Goal: Information Seeking & Learning: Learn about a topic

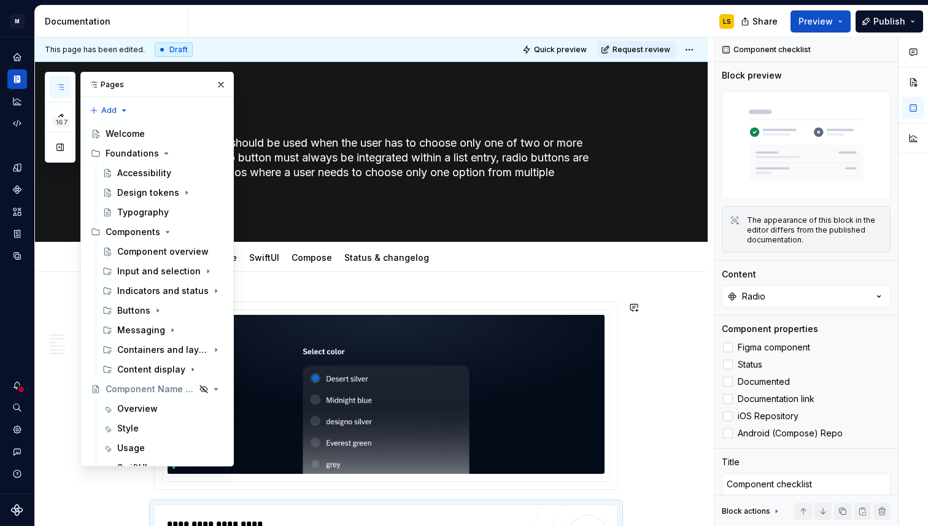
scroll to position [69, 0]
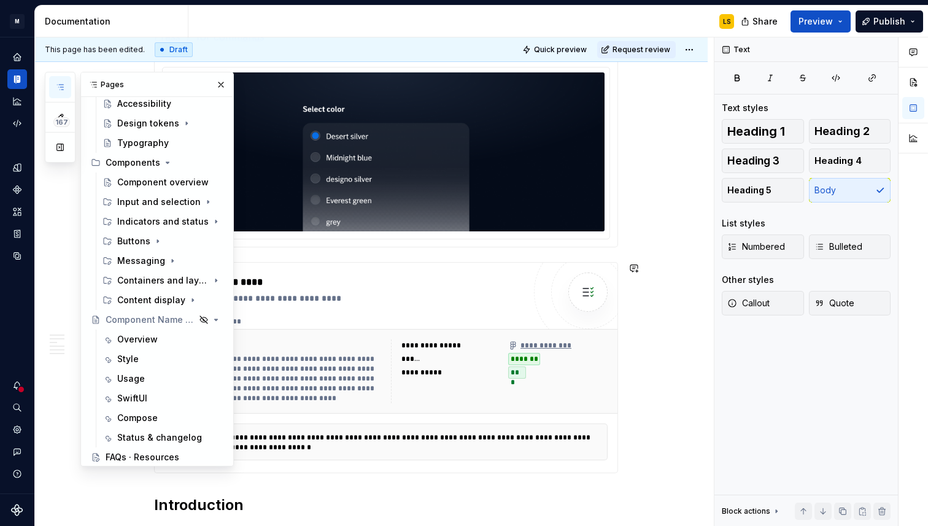
scroll to position [575, 0]
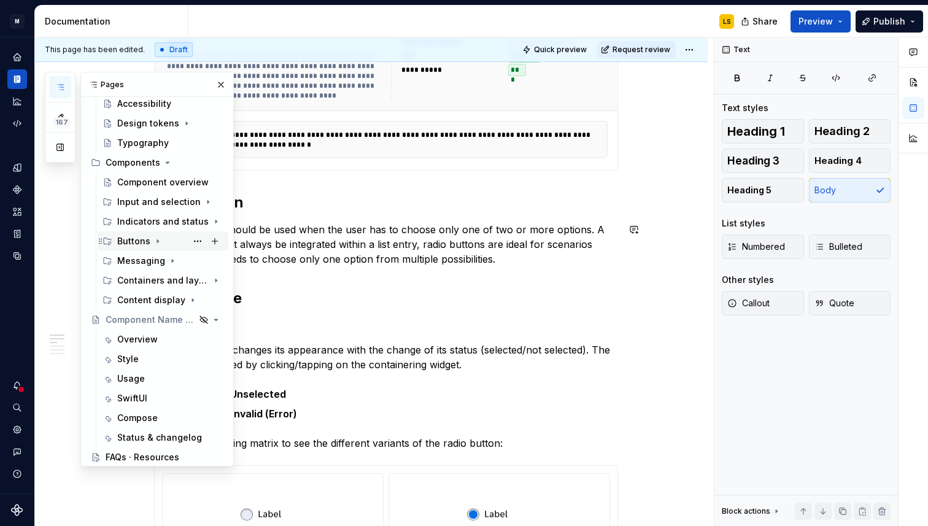
click at [141, 242] on div "Buttons" at bounding box center [133, 241] width 33 height 12
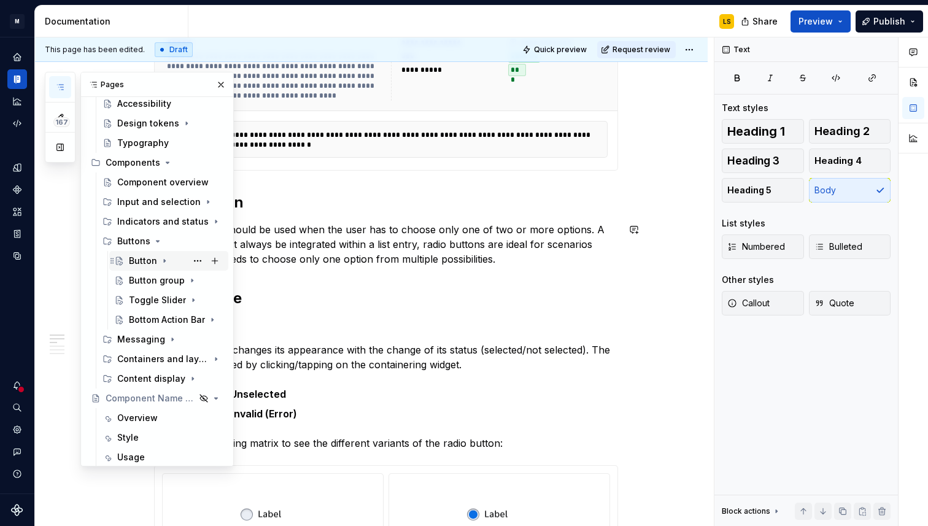
click at [139, 264] on div "Button" at bounding box center [143, 261] width 28 height 12
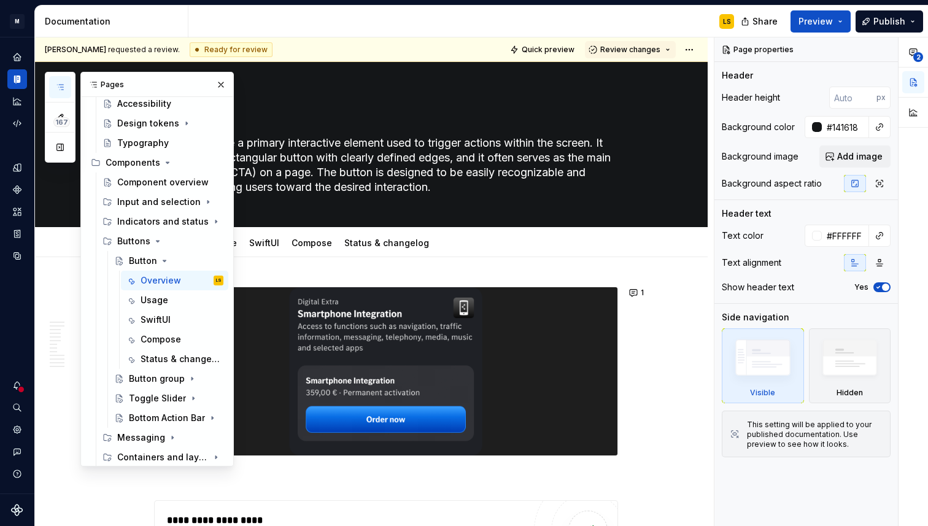
click at [301, 267] on div "**********" at bounding box center [374, 281] width 679 height 489
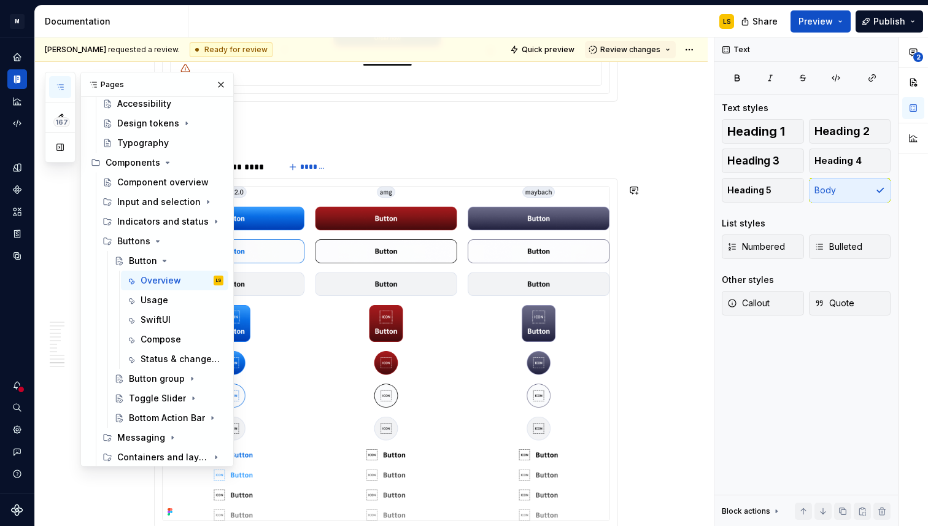
scroll to position [6731, 0]
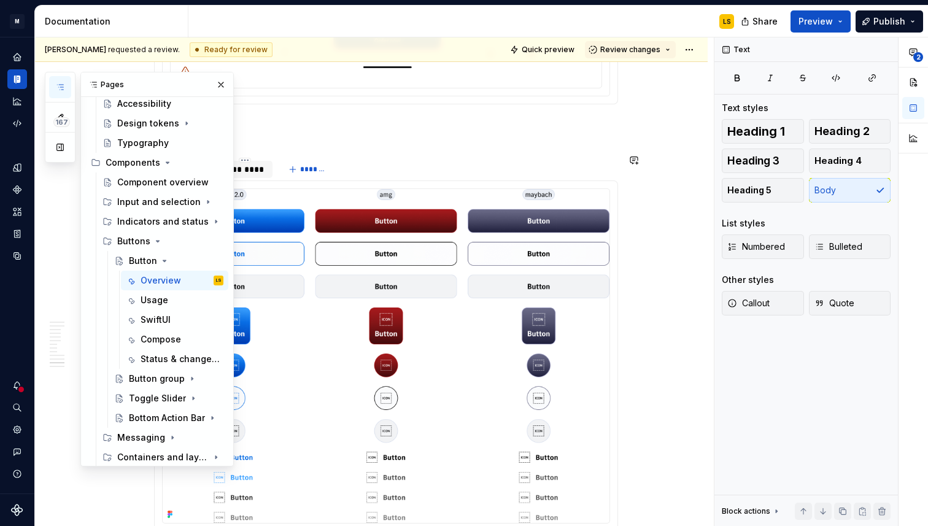
click at [259, 172] on div "*********" at bounding box center [244, 169] width 45 height 12
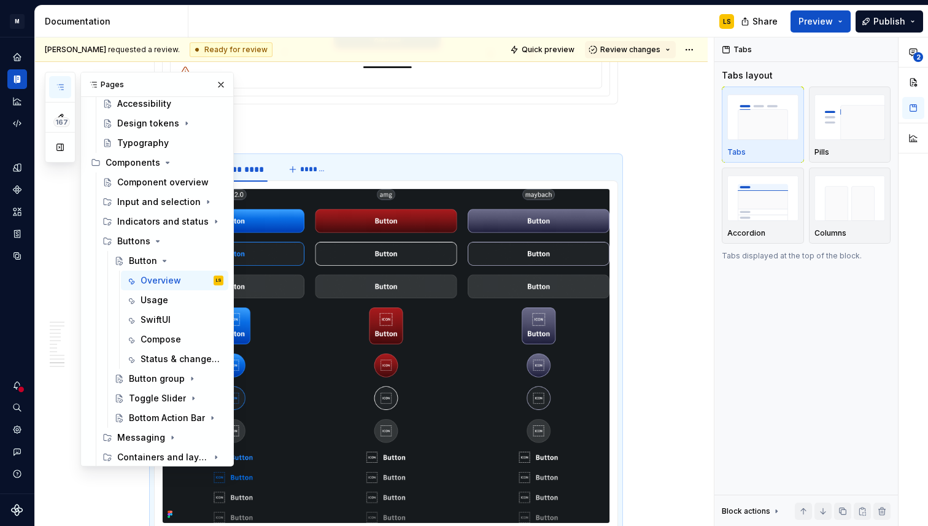
click at [190, 86] on div "Pages" at bounding box center [157, 84] width 152 height 25
click at [61, 89] on icon "button" at bounding box center [60, 87] width 10 height 10
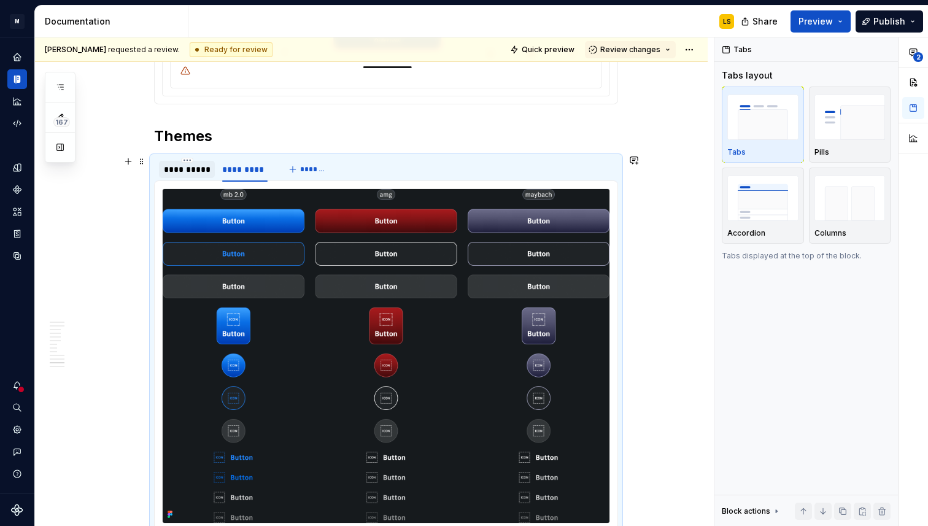
click at [192, 171] on div "**********" at bounding box center [187, 169] width 46 height 12
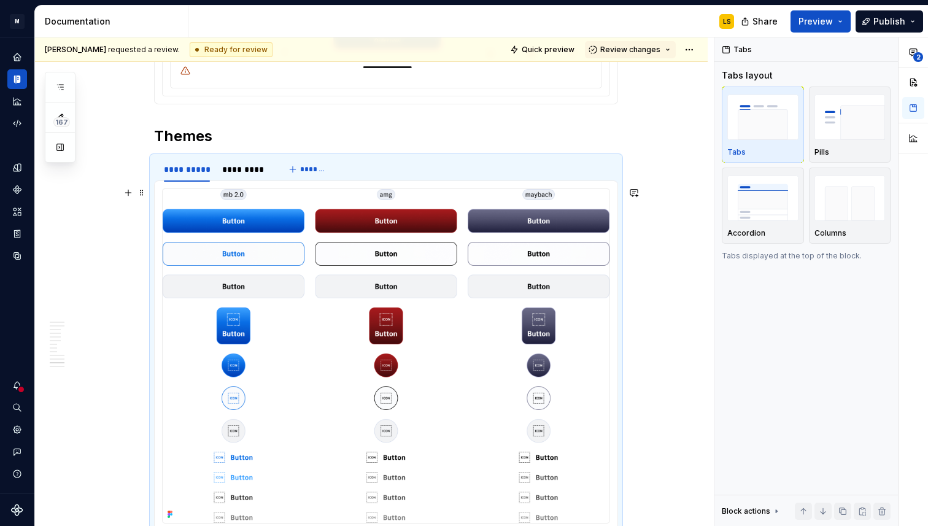
click at [378, 252] on img at bounding box center [386, 356] width 447 height 334
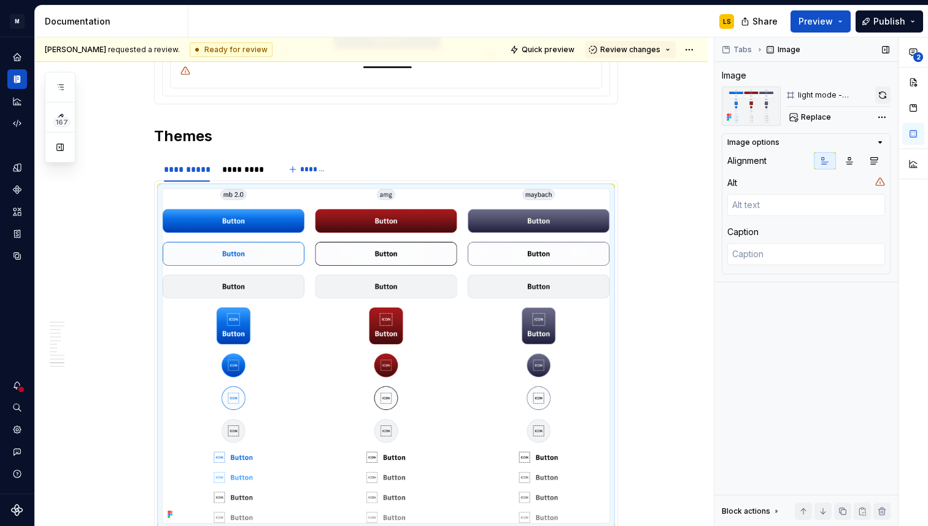
click at [884, 95] on button "button" at bounding box center [883, 95] width 15 height 17
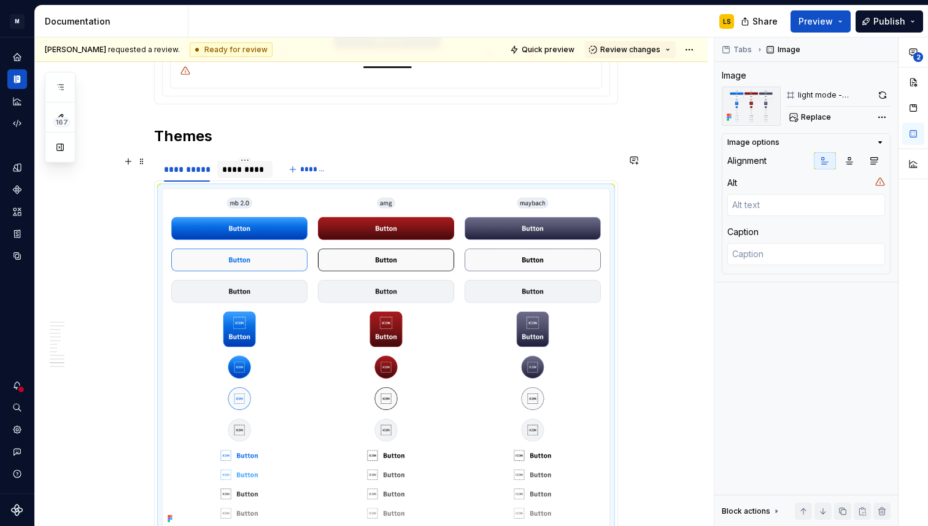
click at [260, 174] on div "*********" at bounding box center [244, 169] width 55 height 17
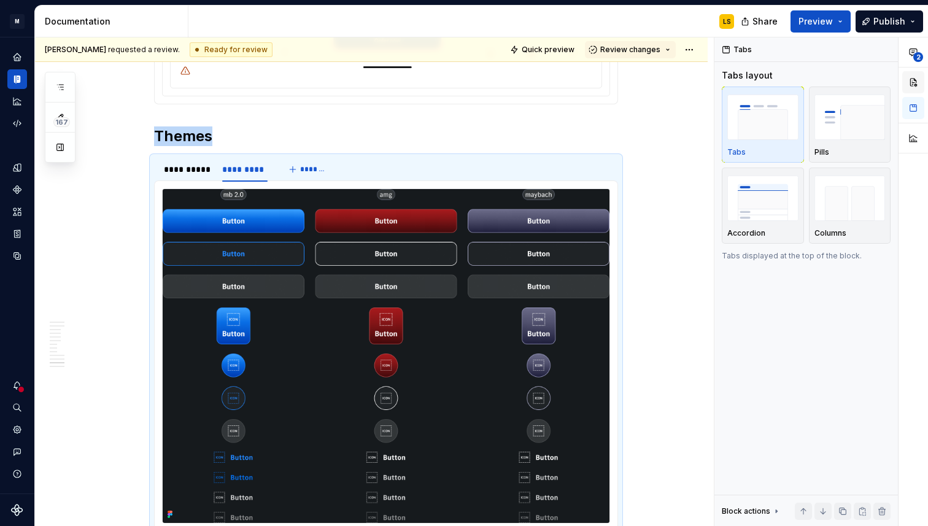
click at [916, 82] on button "button" at bounding box center [914, 82] width 22 height 22
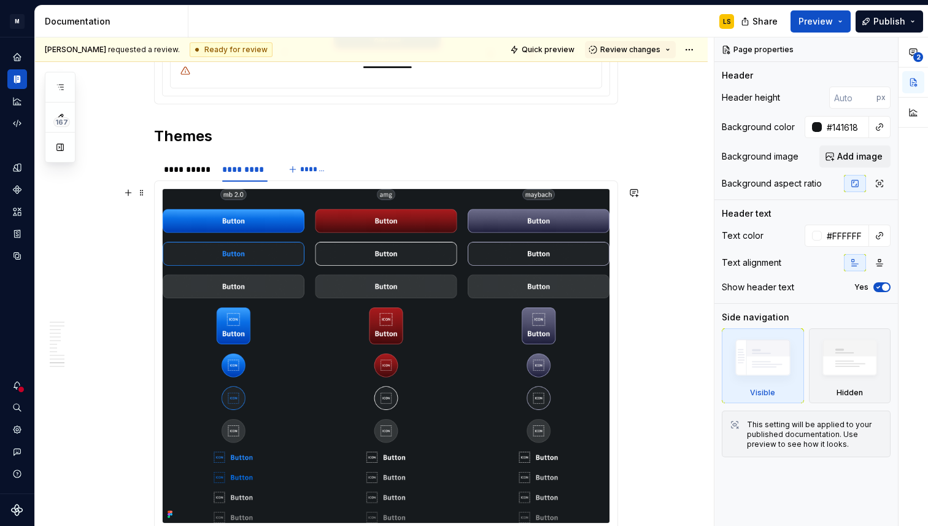
click at [491, 251] on img at bounding box center [386, 356] width 447 height 334
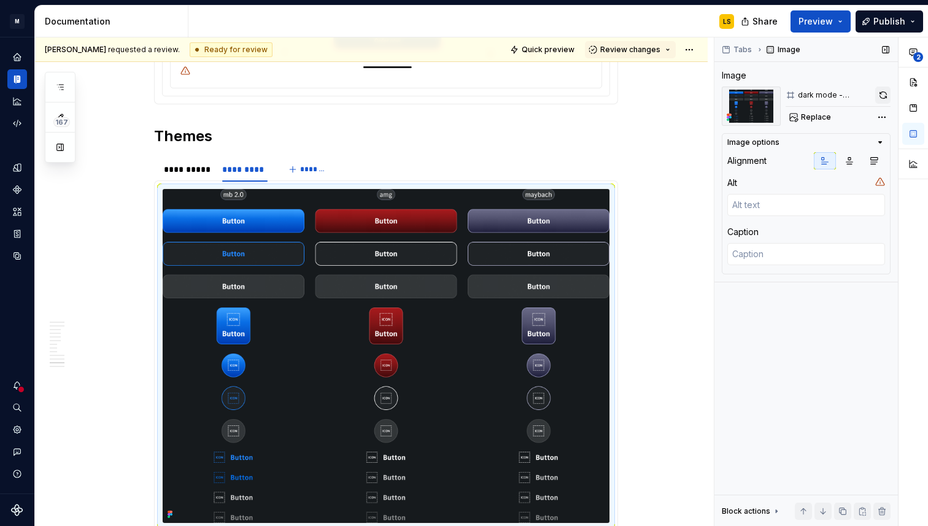
click at [886, 95] on button "button" at bounding box center [883, 95] width 15 height 17
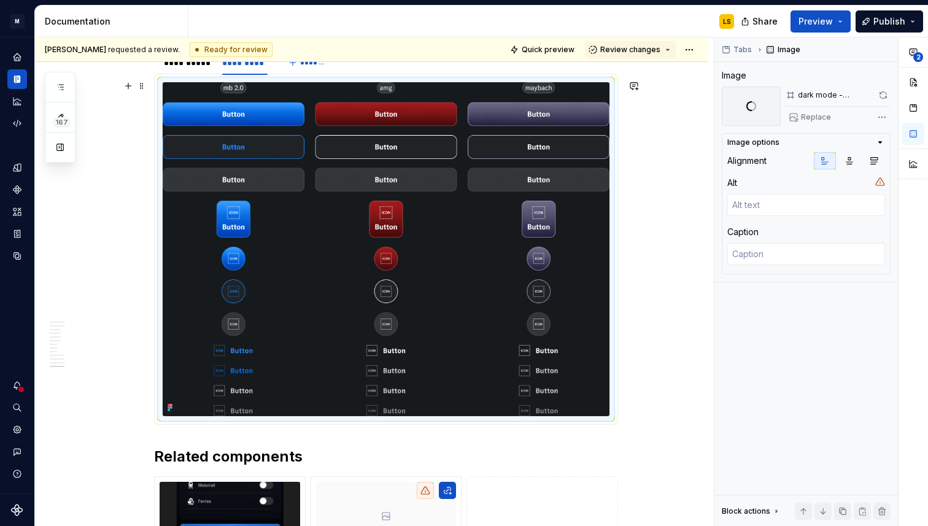
scroll to position [6794, 0]
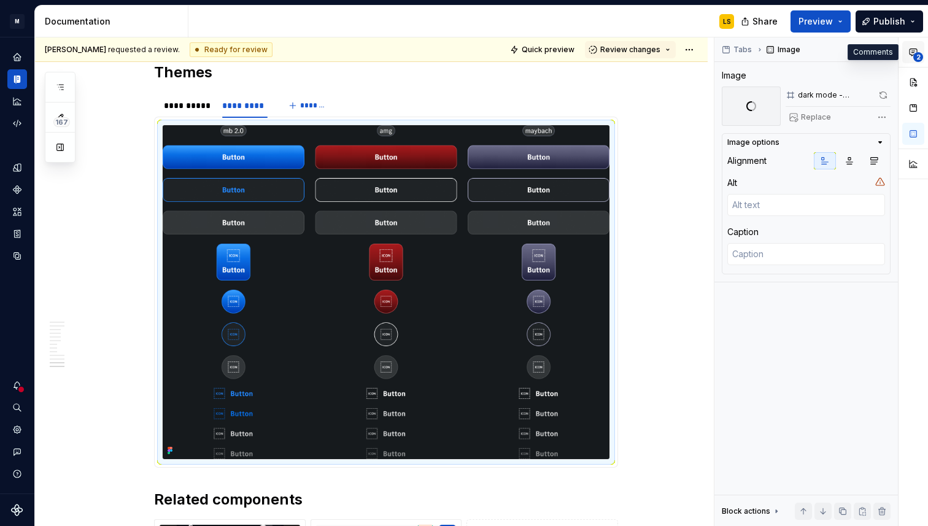
click at [912, 58] on button "2" at bounding box center [914, 52] width 22 height 22
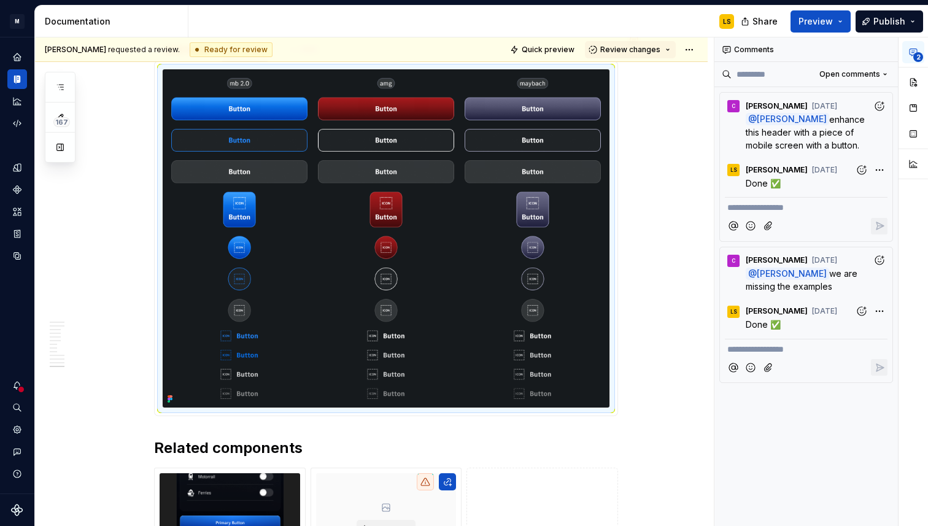
scroll to position [6796, 0]
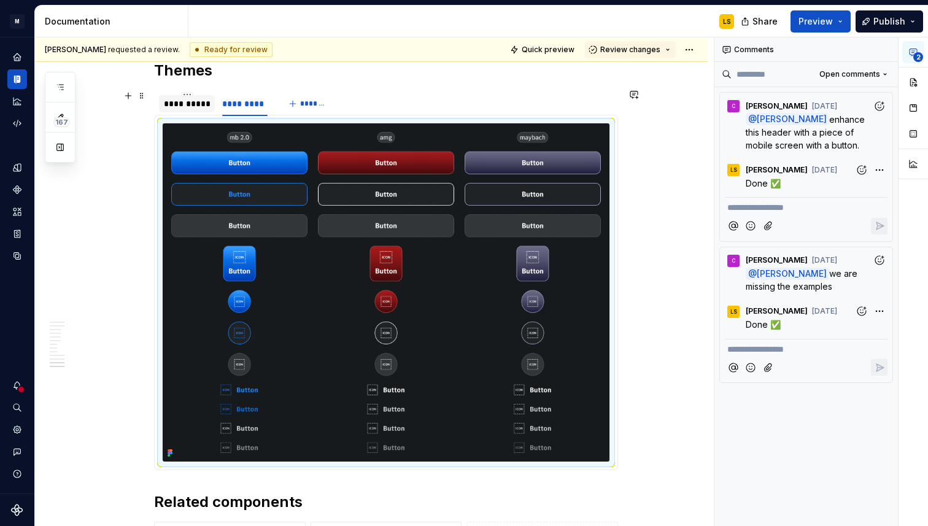
click at [190, 99] on div "**********" at bounding box center [187, 104] width 46 height 12
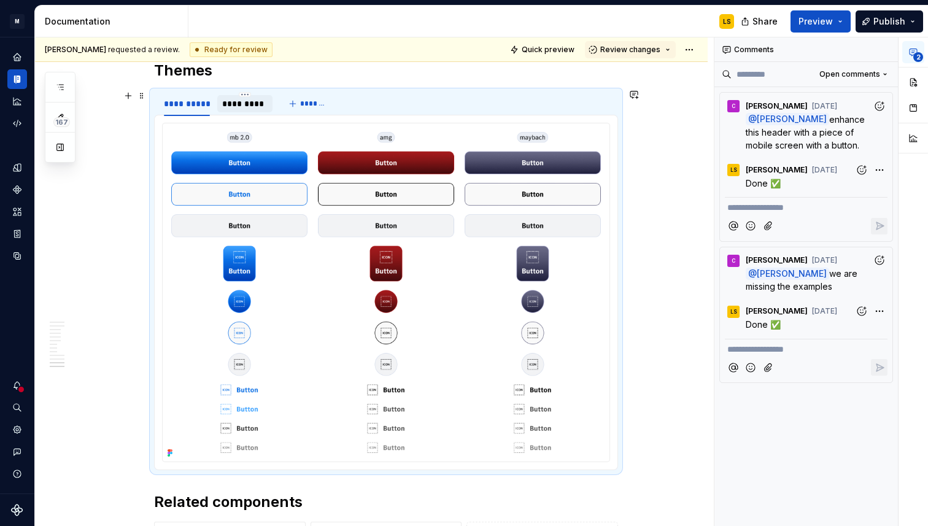
click at [247, 99] on div "*********" at bounding box center [244, 104] width 45 height 12
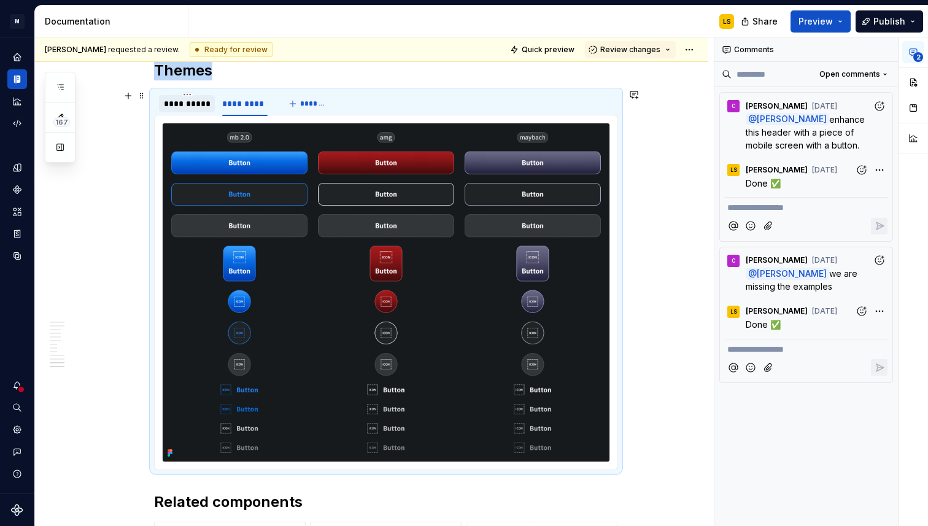
click at [189, 107] on div "**********" at bounding box center [187, 104] width 46 height 12
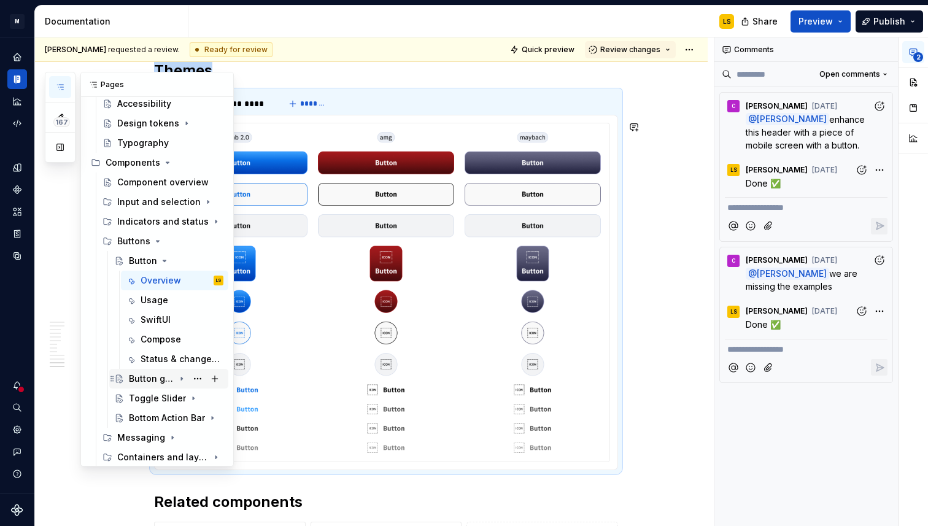
click at [137, 383] on div "Button group" at bounding box center [151, 379] width 45 height 12
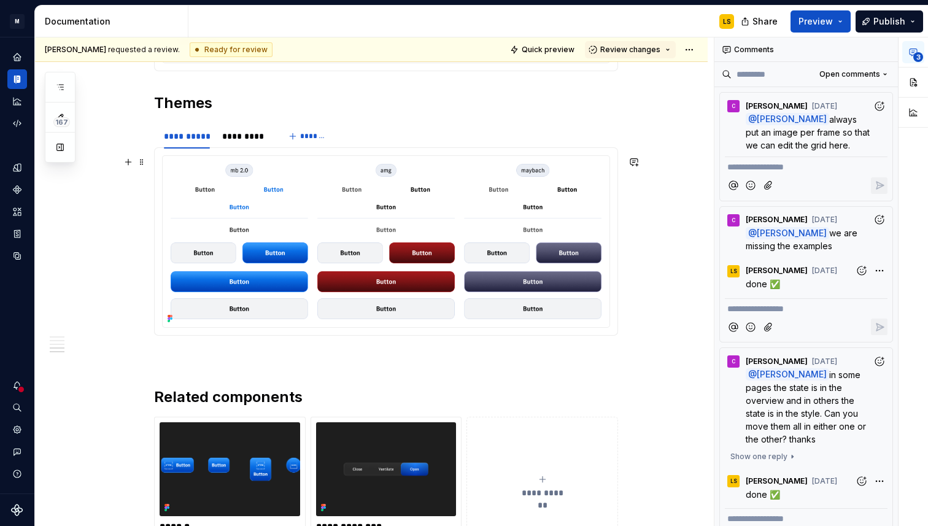
scroll to position [1905, 0]
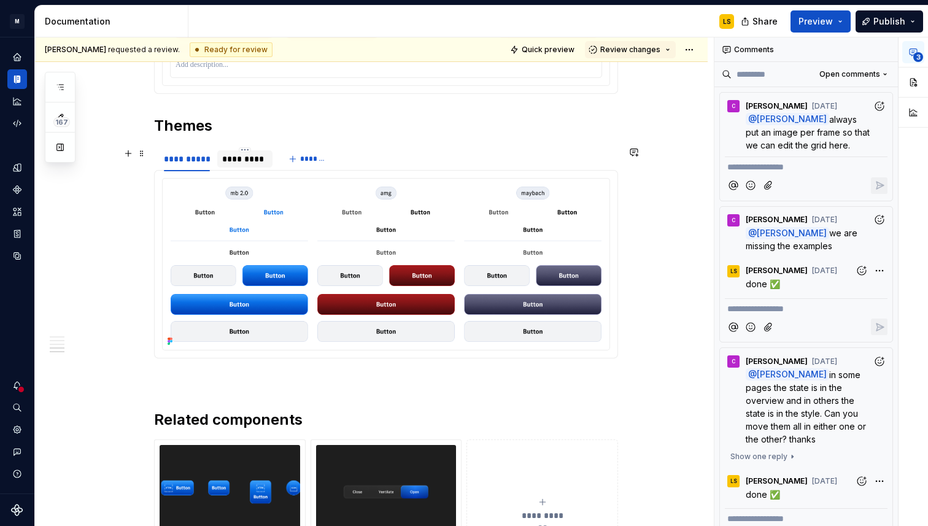
click at [235, 159] on div "*********" at bounding box center [244, 159] width 45 height 12
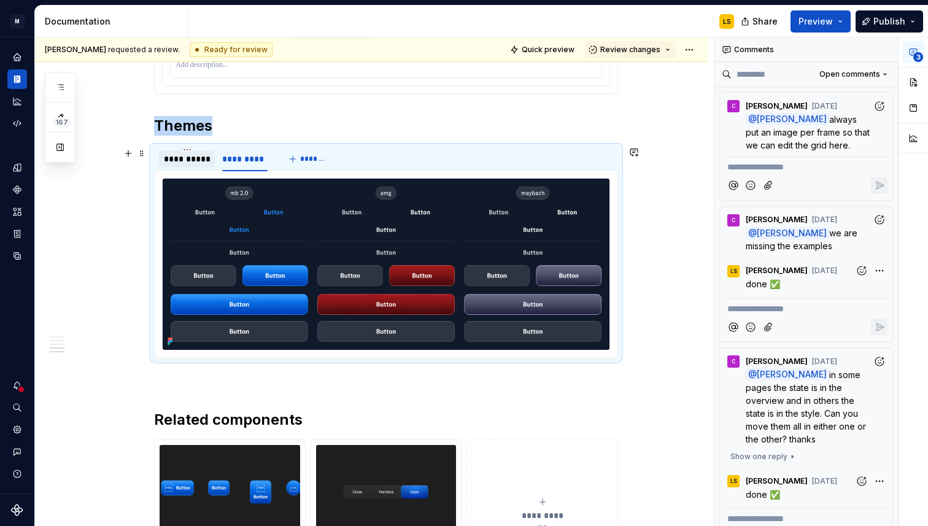
click at [185, 159] on div "**********" at bounding box center [187, 159] width 46 height 12
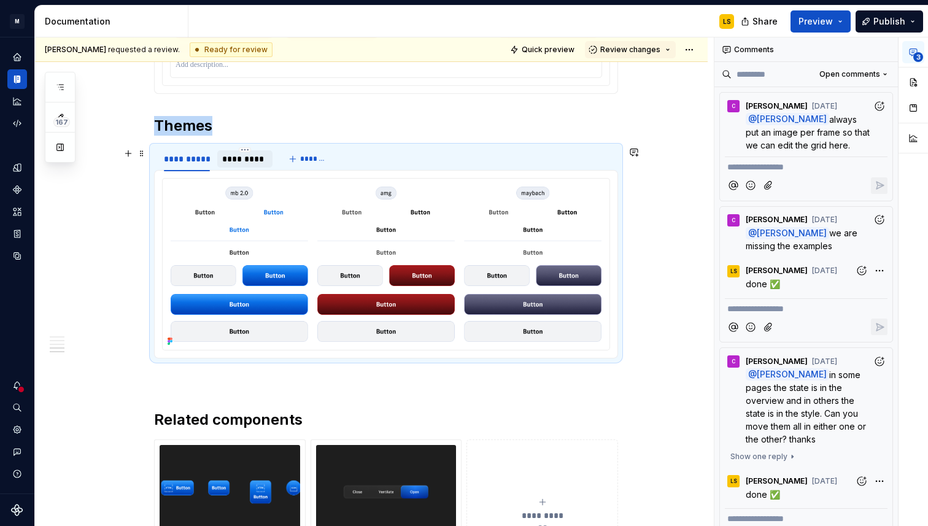
click at [241, 156] on div "*********" at bounding box center [244, 159] width 45 height 12
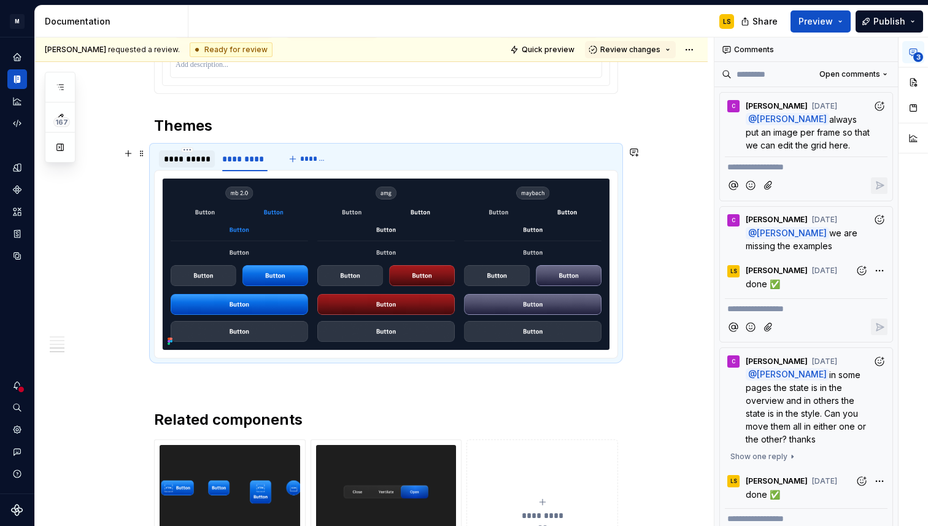
click at [173, 158] on div "**********" at bounding box center [187, 159] width 46 height 12
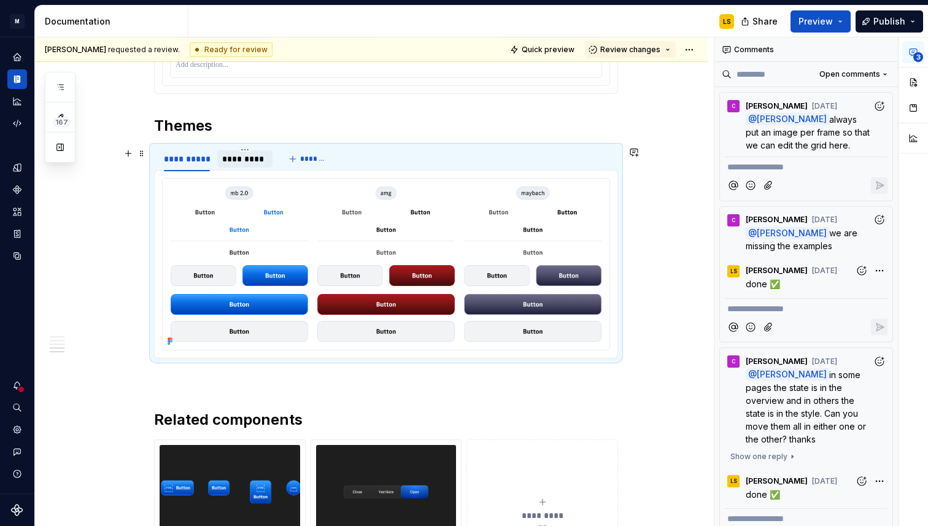
click at [226, 155] on div "*********" at bounding box center [244, 159] width 45 height 12
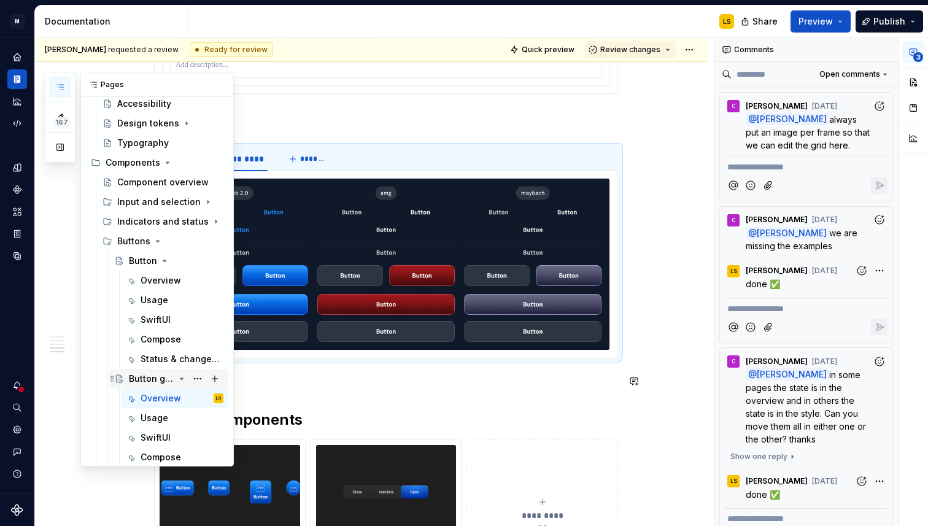
click at [185, 383] on icon "Page tree" at bounding box center [182, 379] width 10 height 10
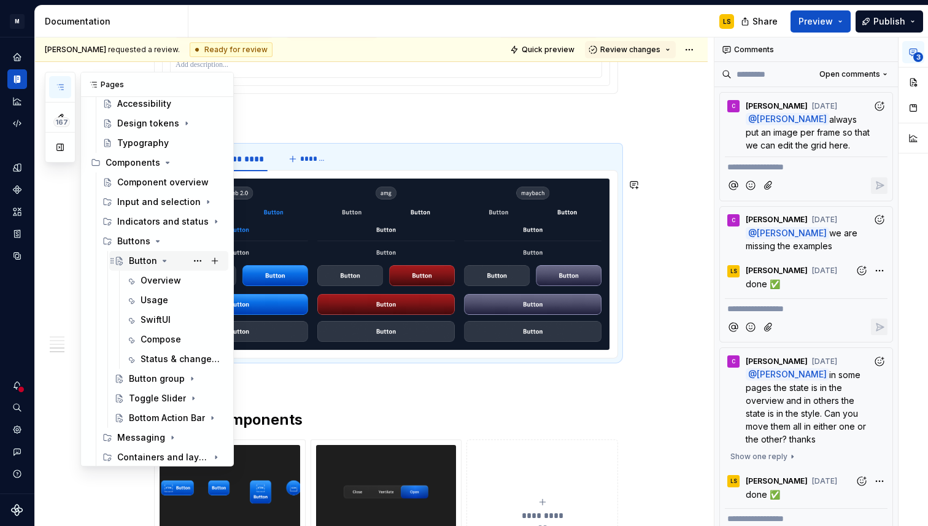
click at [160, 261] on icon "Page tree" at bounding box center [165, 261] width 10 height 10
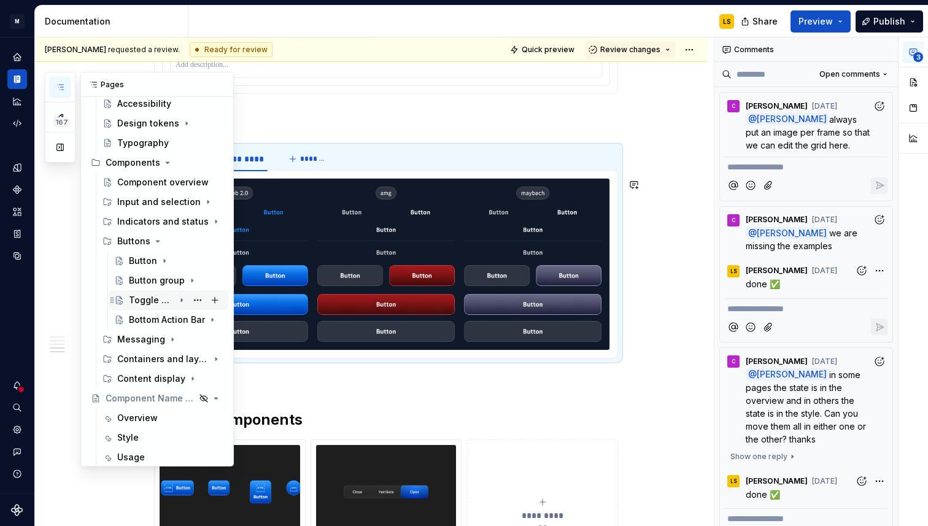
click at [161, 301] on div "Toggle Slider" at bounding box center [151, 300] width 45 height 12
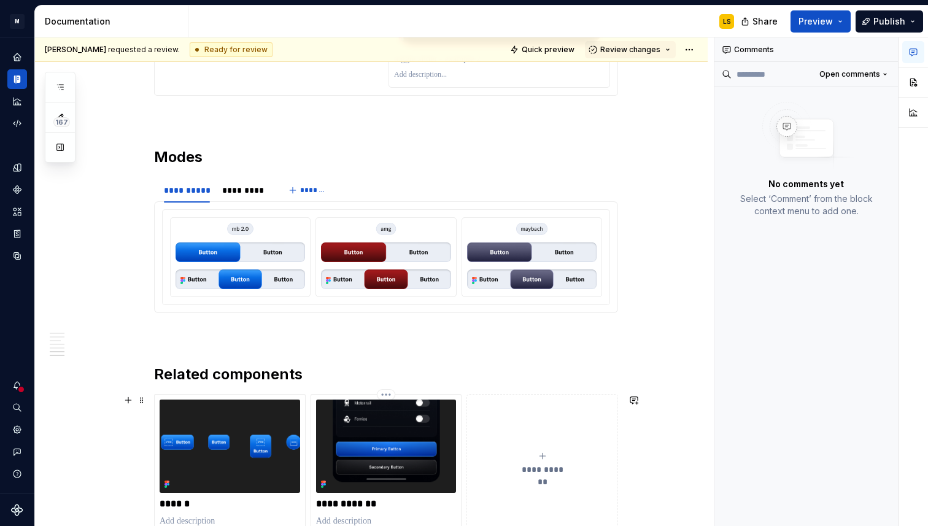
scroll to position [2613, 0]
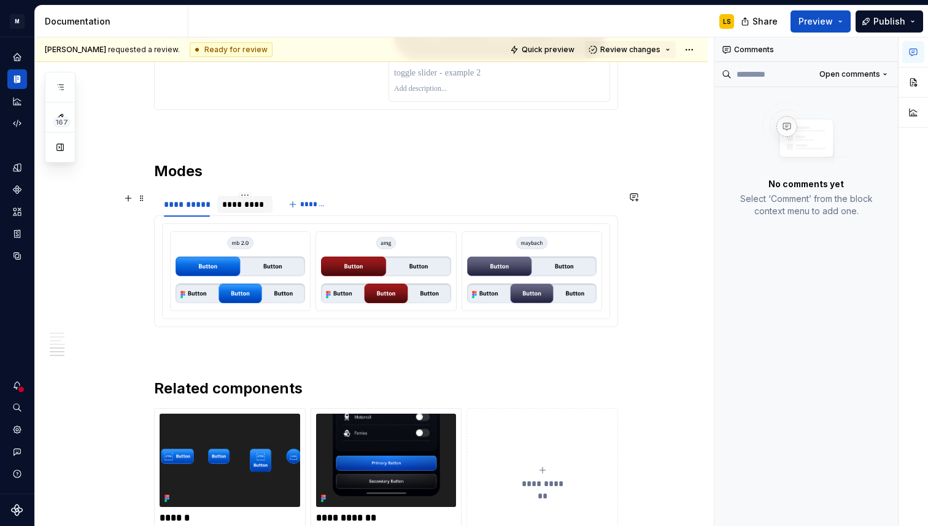
click at [248, 209] on div "*********" at bounding box center [244, 204] width 45 height 12
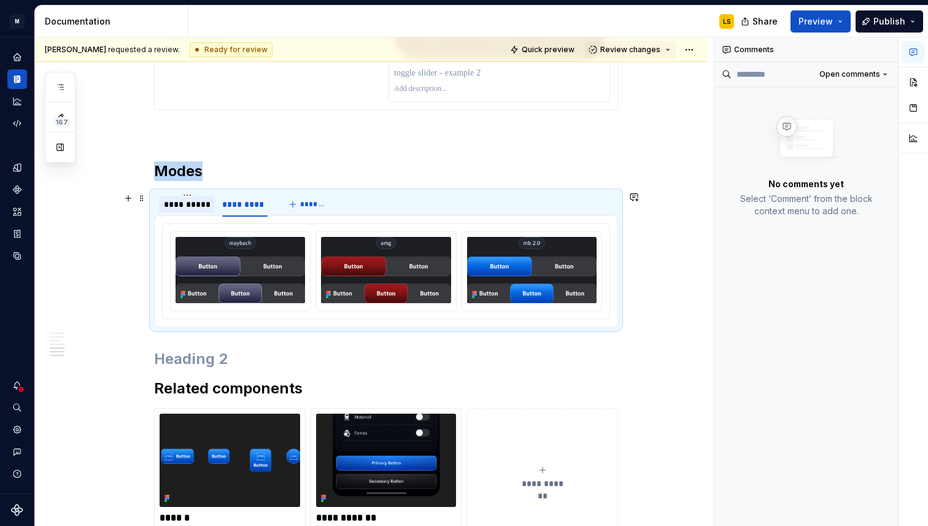
click at [191, 208] on div "**********" at bounding box center [187, 204] width 46 height 12
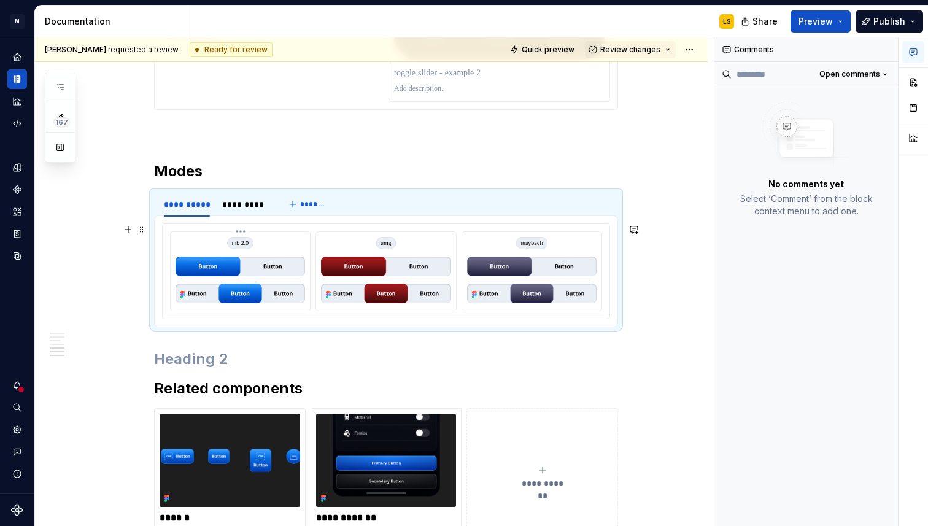
click at [246, 260] on img at bounding box center [241, 270] width 130 height 66
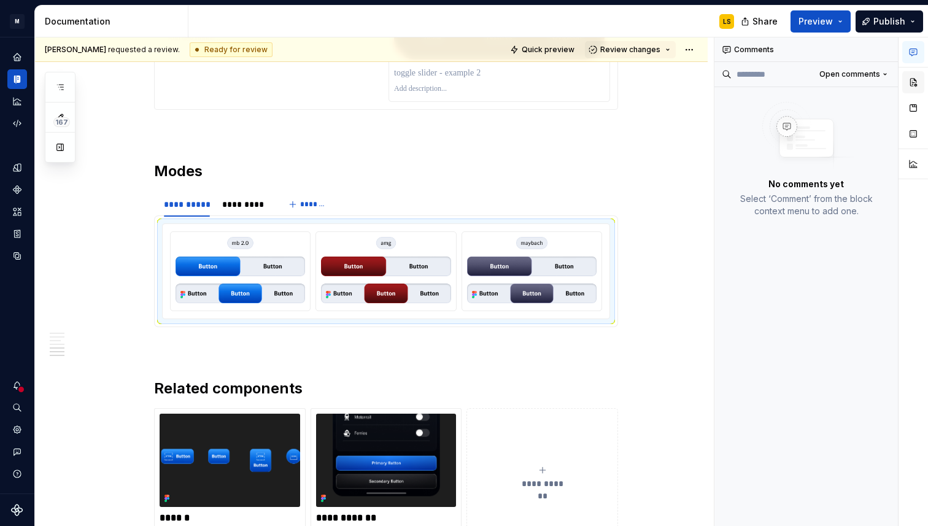
click at [908, 84] on button "button" at bounding box center [914, 82] width 22 height 22
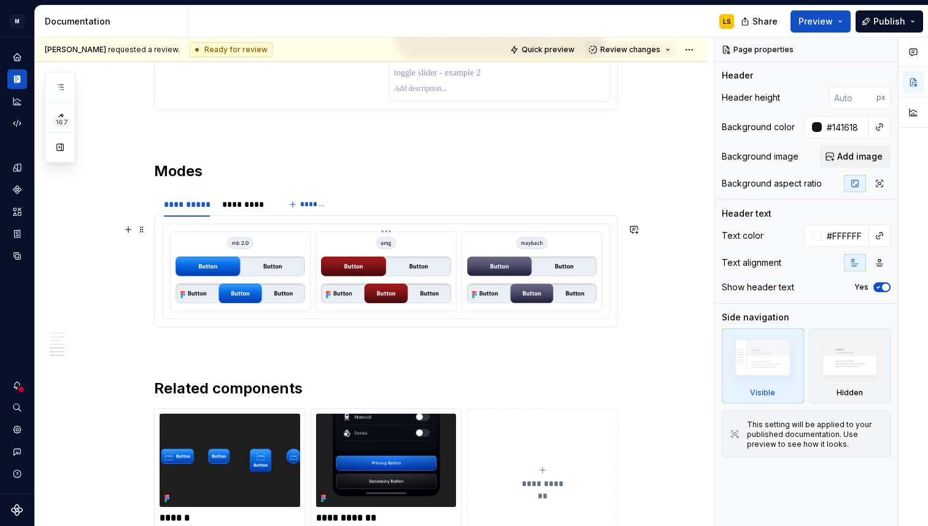
click at [414, 296] on img at bounding box center [386, 270] width 130 height 66
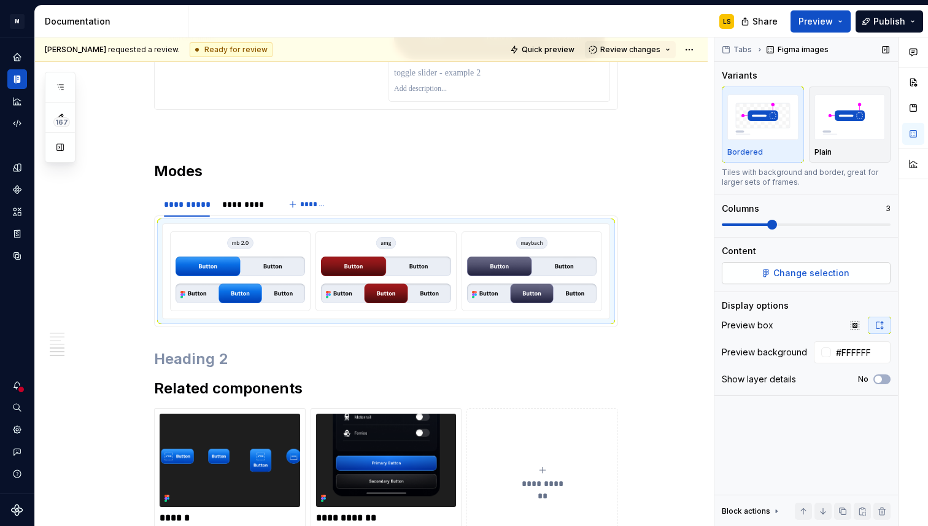
click at [863, 277] on button "Change selection" at bounding box center [806, 273] width 169 height 22
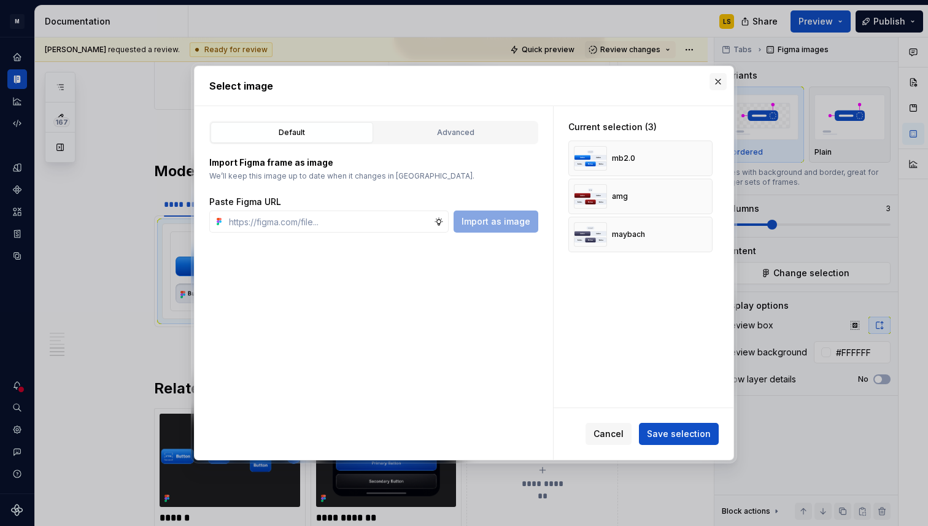
click at [723, 82] on button "button" at bounding box center [718, 81] width 17 height 17
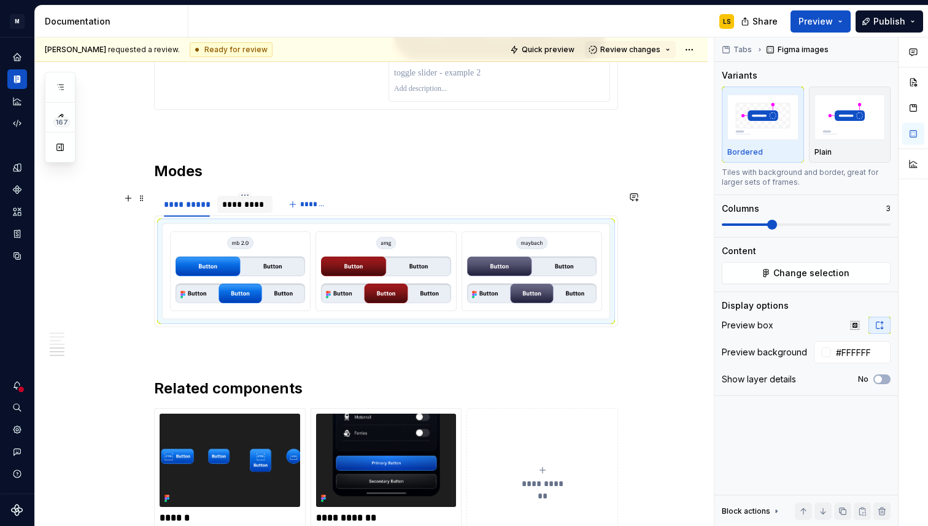
click at [264, 202] on div "*********" at bounding box center [244, 204] width 45 height 12
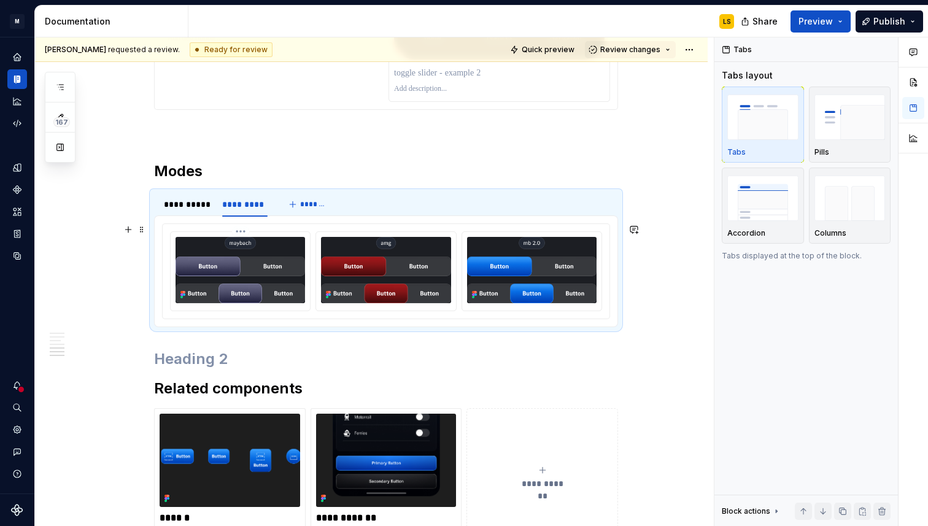
click at [238, 290] on img at bounding box center [241, 270] width 130 height 66
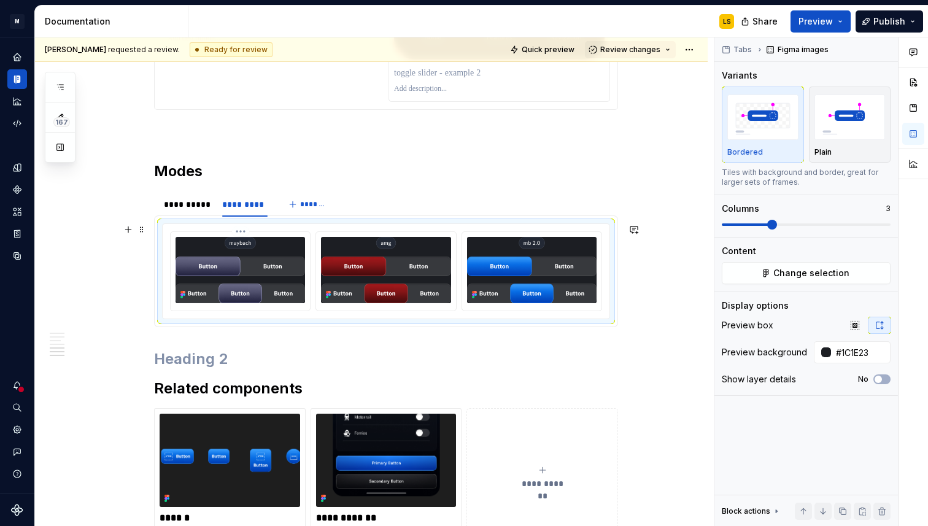
click at [248, 265] on img at bounding box center [241, 270] width 130 height 66
click at [819, 269] on span "Change selection" at bounding box center [812, 273] width 76 height 12
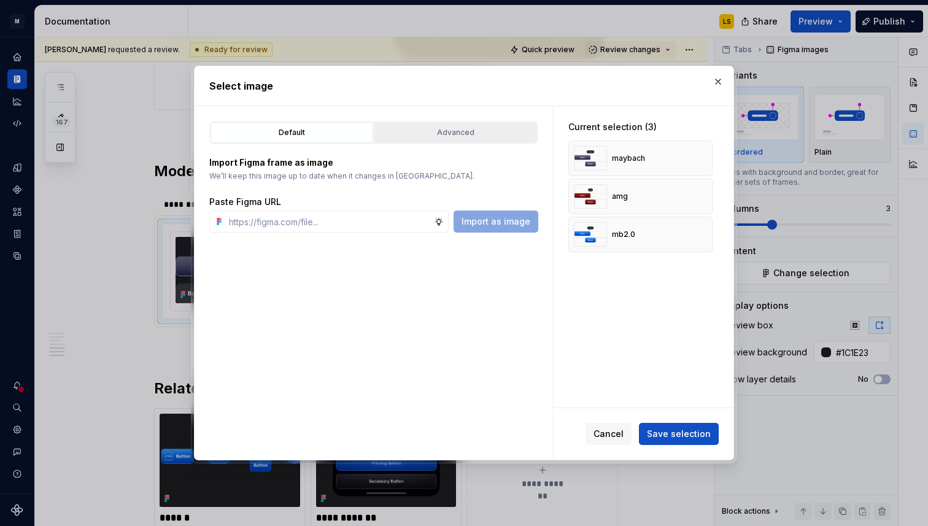
click at [476, 134] on div "Advanced" at bounding box center [456, 132] width 154 height 12
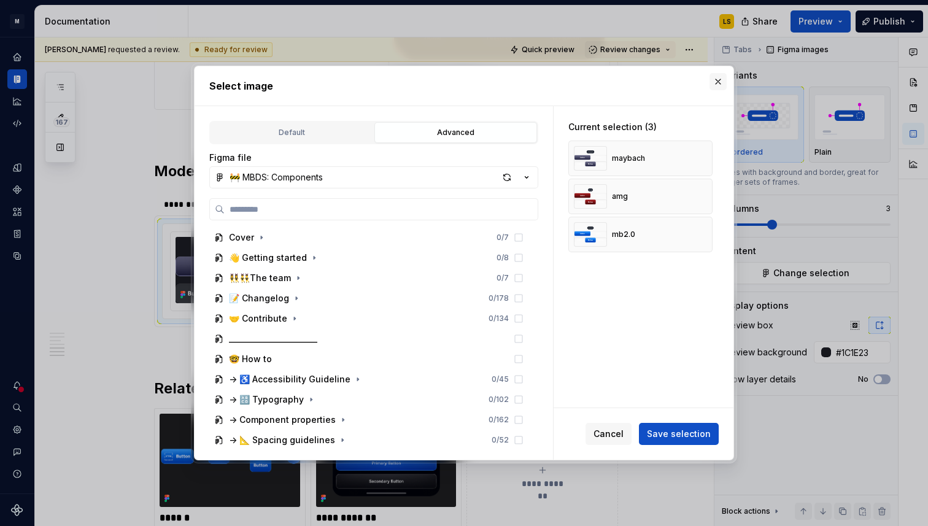
click at [715, 81] on button "button" at bounding box center [718, 81] width 17 height 17
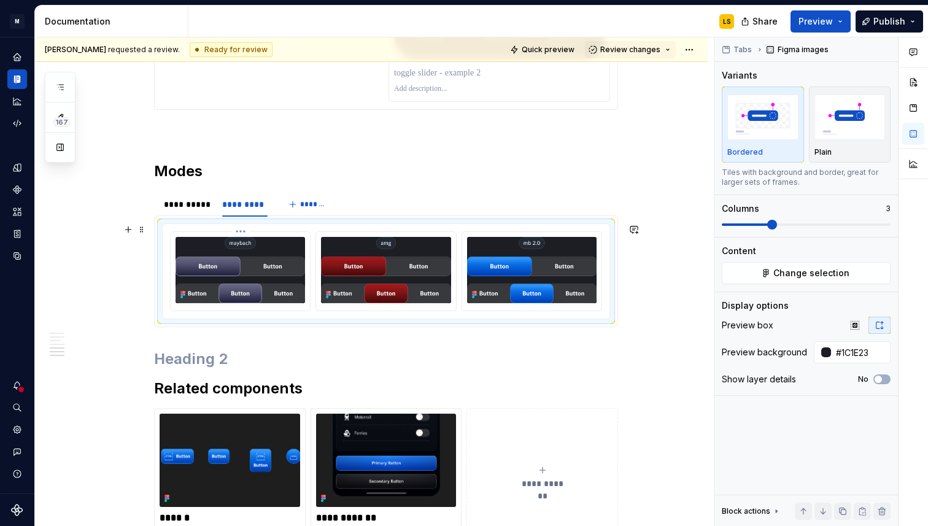
click at [272, 289] on img at bounding box center [241, 270] width 130 height 66
click at [185, 203] on div "**********" at bounding box center [187, 204] width 46 height 12
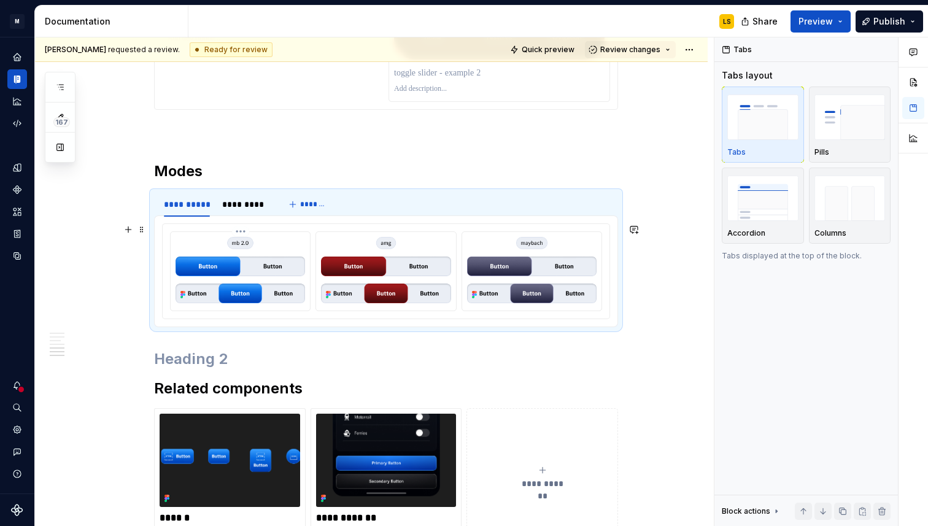
click at [274, 273] on img at bounding box center [241, 270] width 130 height 66
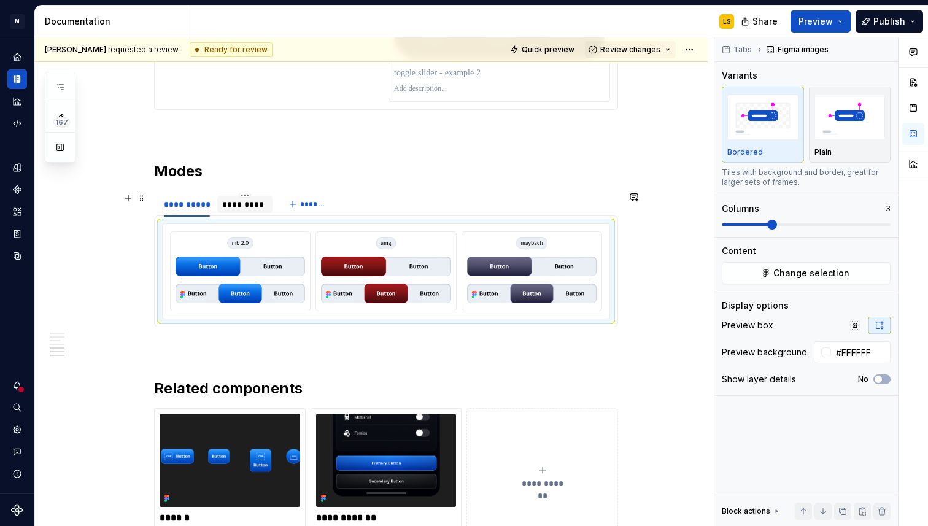
click at [259, 206] on div "*********" at bounding box center [244, 204] width 45 height 12
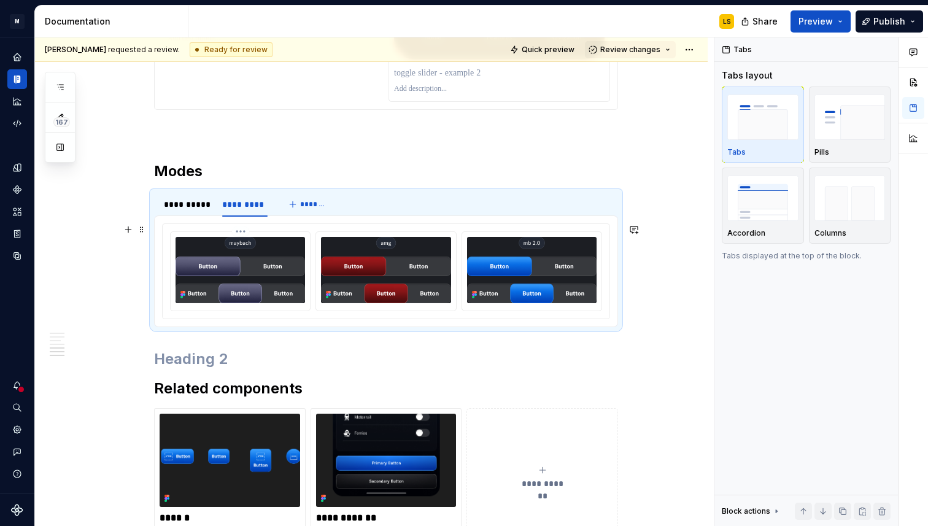
click at [234, 260] on img at bounding box center [241, 270] width 130 height 66
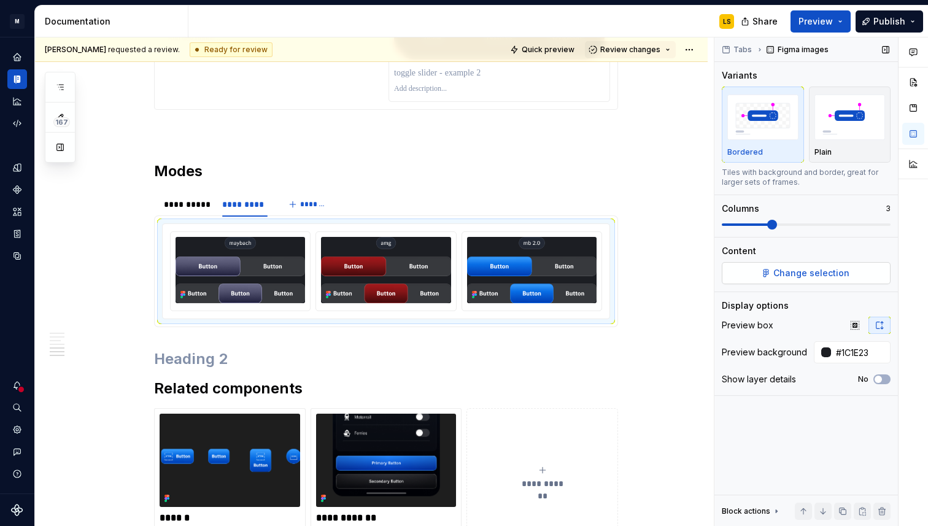
click at [834, 274] on span "Change selection" at bounding box center [812, 273] width 76 height 12
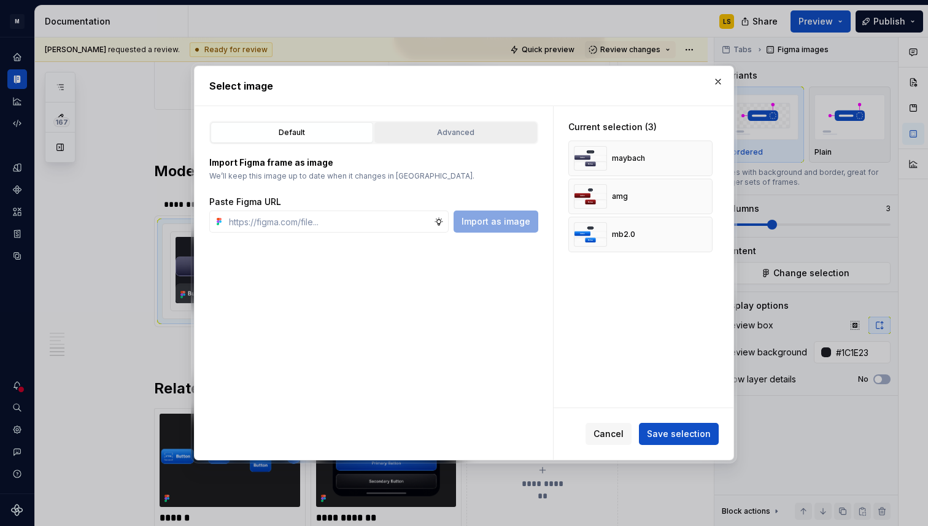
click at [395, 132] on div "Advanced" at bounding box center [456, 132] width 154 height 12
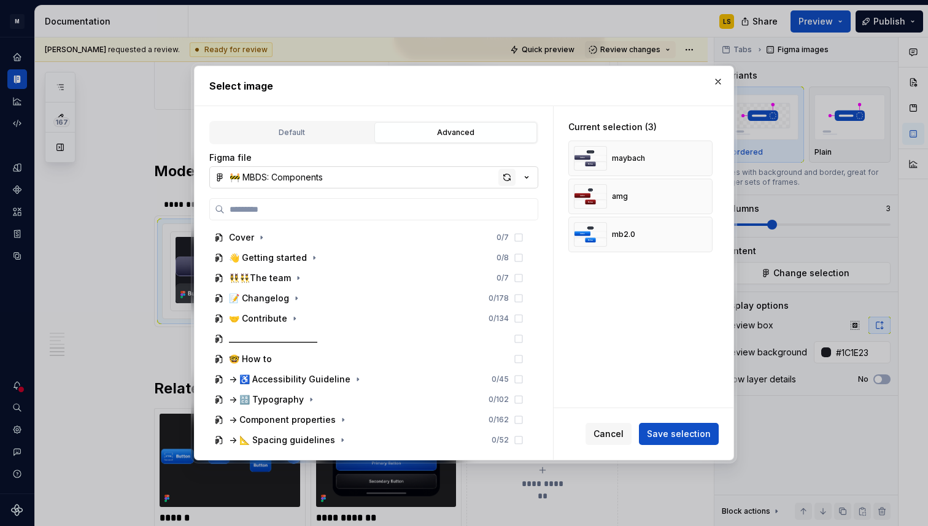
click at [508, 174] on div "button" at bounding box center [507, 177] width 17 height 17
click at [505, 182] on div "button" at bounding box center [507, 177] width 17 height 17
click at [714, 82] on button "button" at bounding box center [718, 81] width 17 height 17
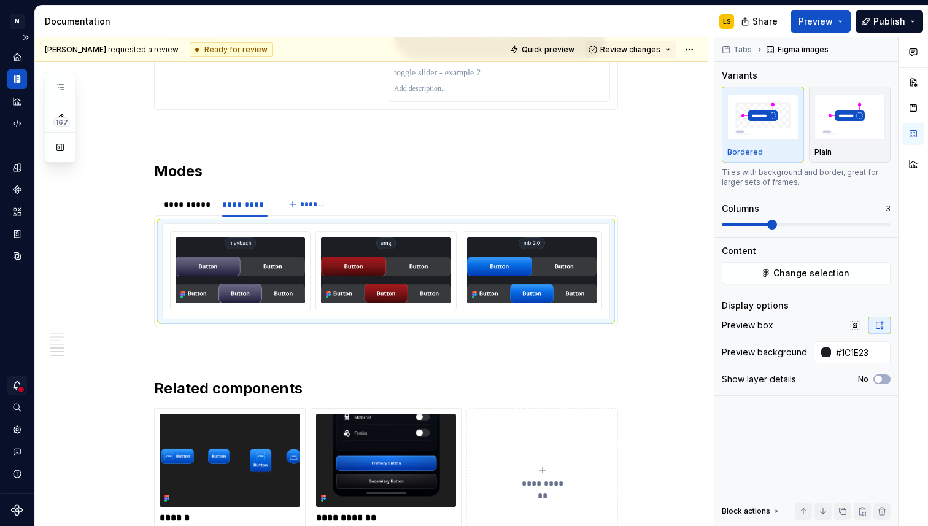
click at [22, 382] on icon "Notifications" at bounding box center [17, 385] width 11 height 11
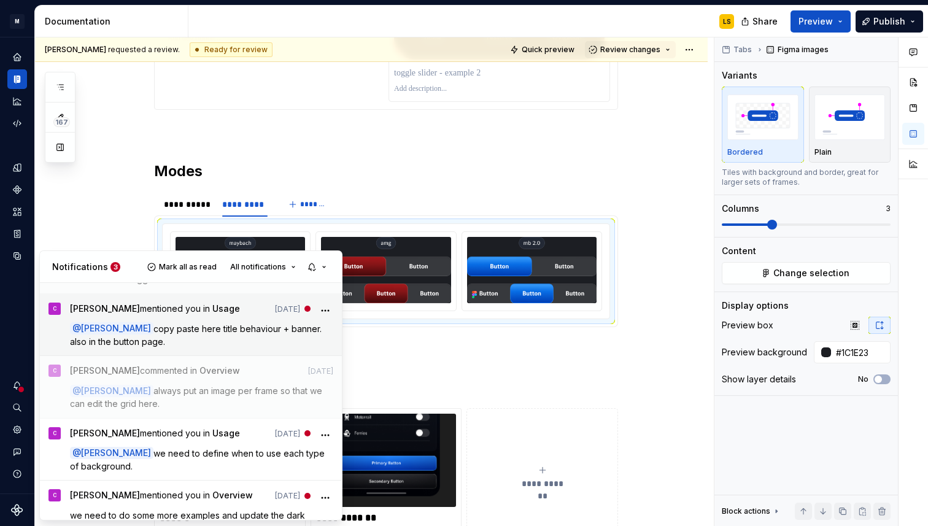
scroll to position [164, 0]
click at [139, 335] on span "copy paste here title behaviour + banner. also in the button page." at bounding box center [197, 333] width 254 height 23
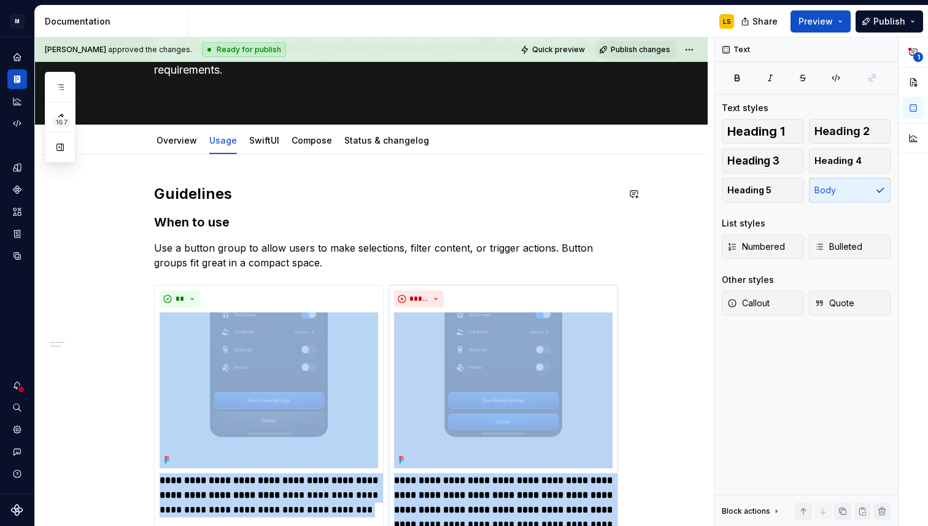
scroll to position [107, 0]
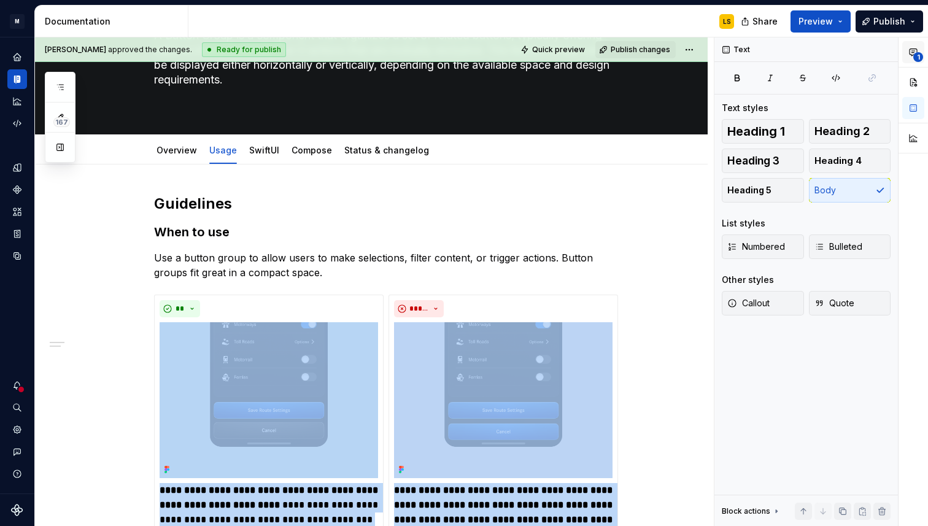
click at [918, 52] on span "1" at bounding box center [919, 57] width 10 height 10
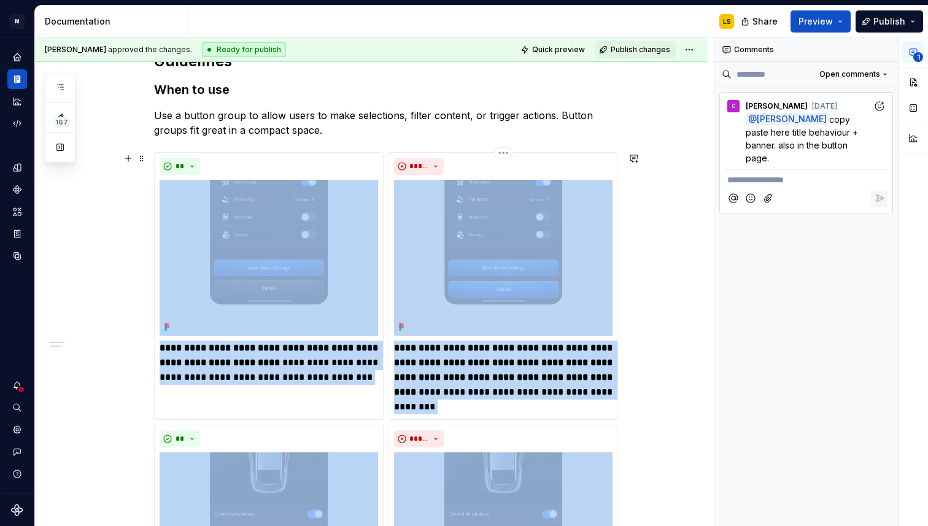
scroll to position [251, 0]
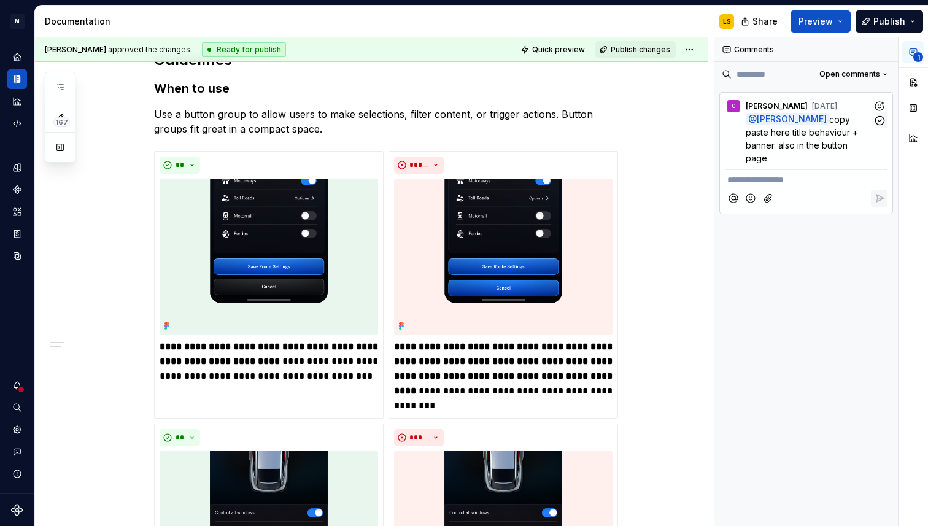
click at [822, 134] on span "copy paste here title behaviour + banner. also in the button page." at bounding box center [803, 138] width 115 height 49
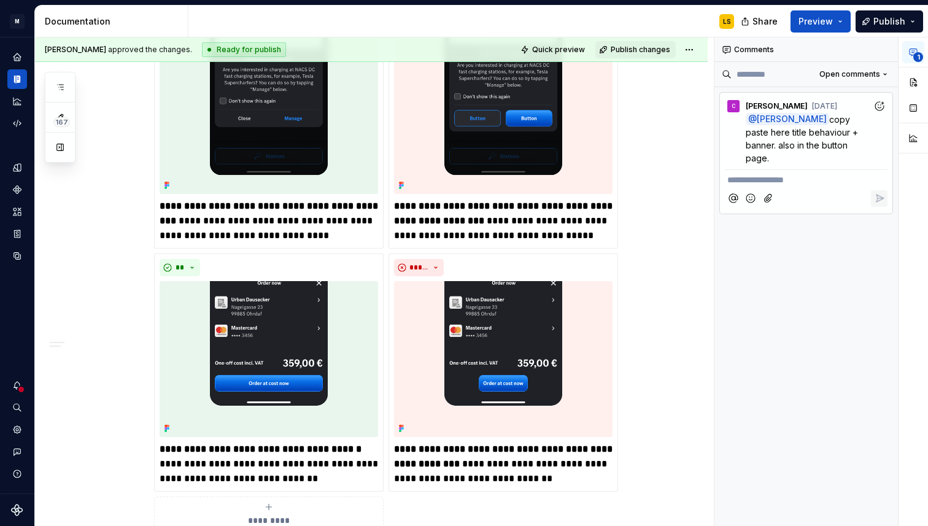
scroll to position [1130, 0]
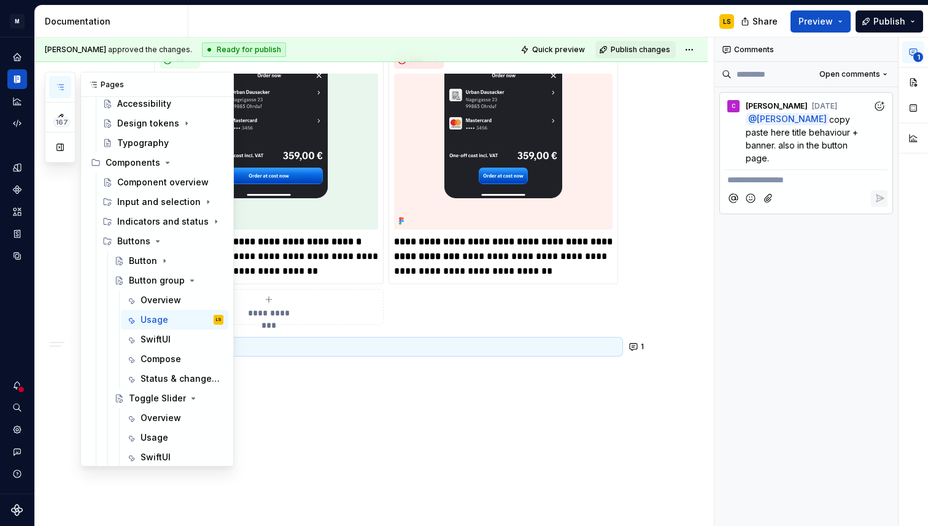
click at [61, 93] on button "button" at bounding box center [60, 87] width 22 height 22
click at [150, 265] on div "Button" at bounding box center [143, 261] width 28 height 12
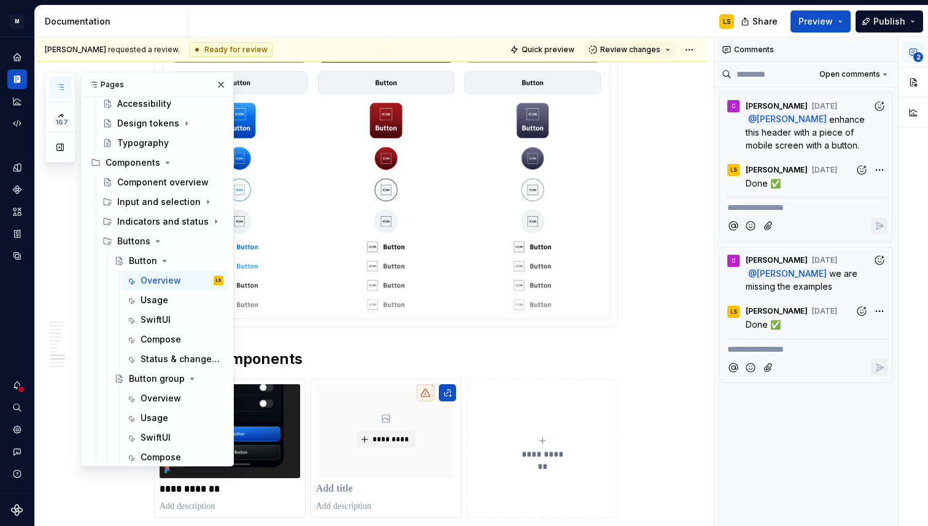
scroll to position [7130, 0]
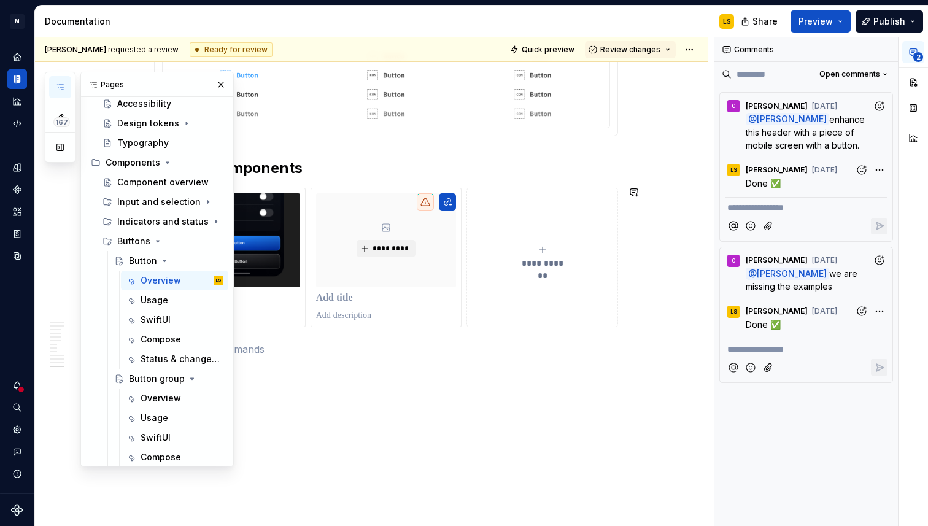
click at [372, 342] on p at bounding box center [386, 349] width 464 height 15
click at [189, 87] on div "Pages" at bounding box center [157, 84] width 152 height 25
click at [220, 86] on button "button" at bounding box center [220, 84] width 17 height 17
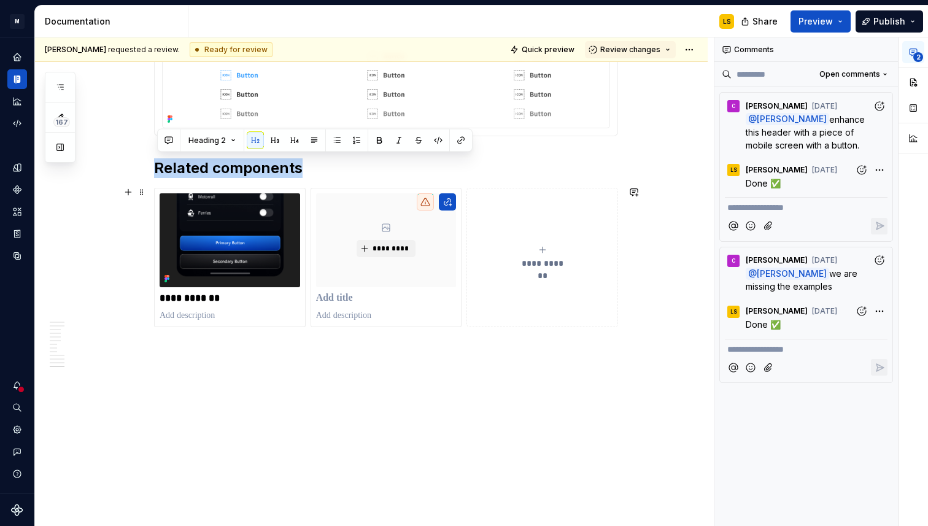
drag, startPoint x: 192, startPoint y: 153, endPoint x: 566, endPoint y: 321, distance: 410.1
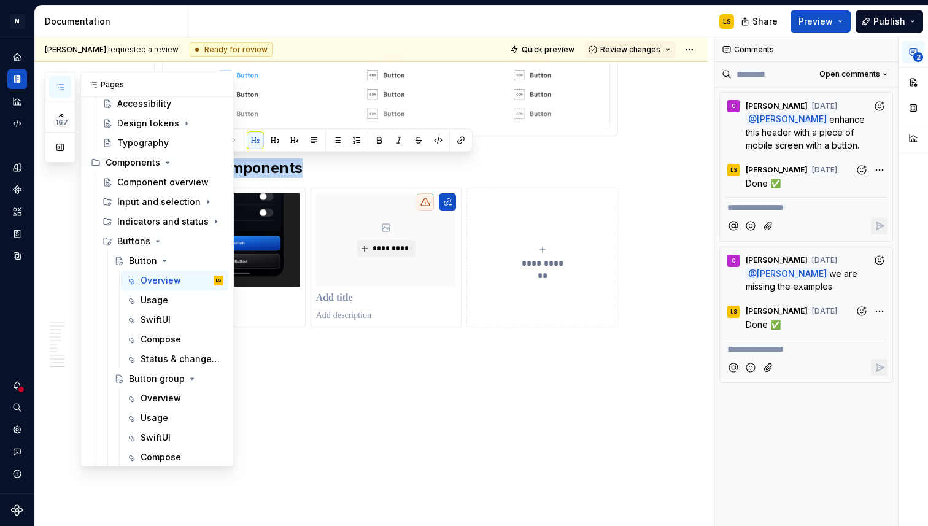
click at [58, 84] on icon "button" at bounding box center [60, 87] width 10 height 10
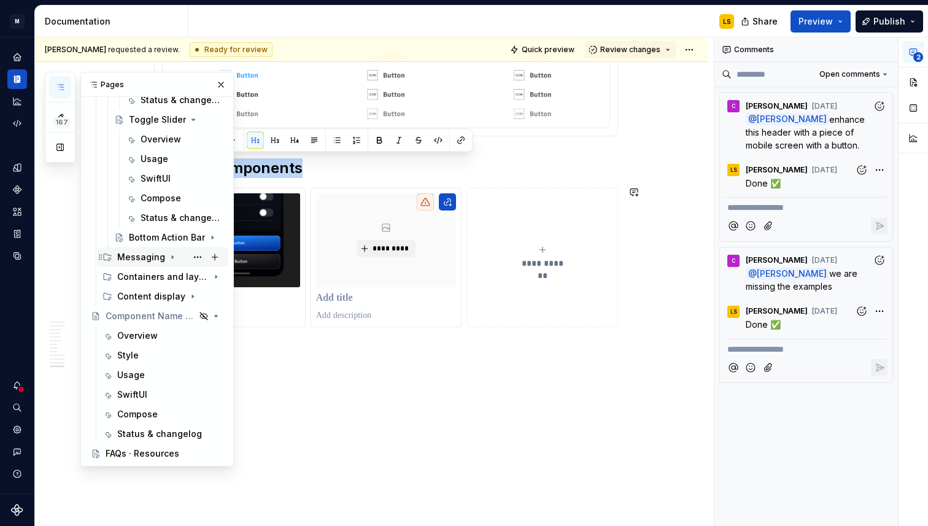
click at [149, 260] on div "Messaging" at bounding box center [141, 257] width 48 height 12
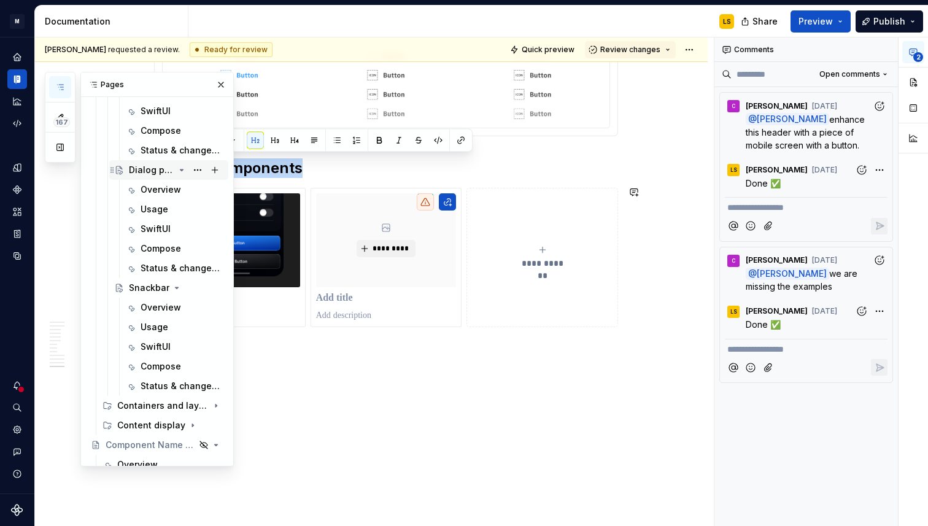
scroll to position [934, 0]
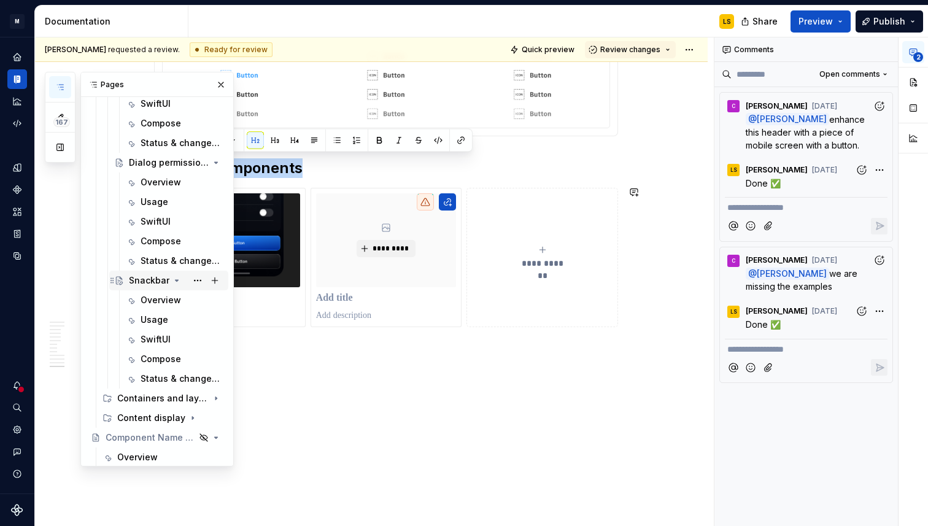
click at [146, 282] on div "Snackbar" at bounding box center [149, 280] width 41 height 12
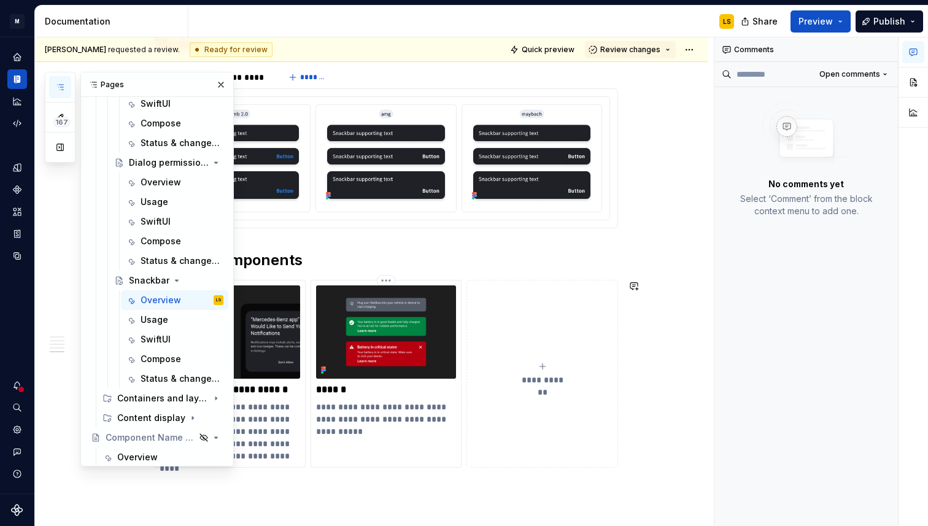
scroll to position [1586, 0]
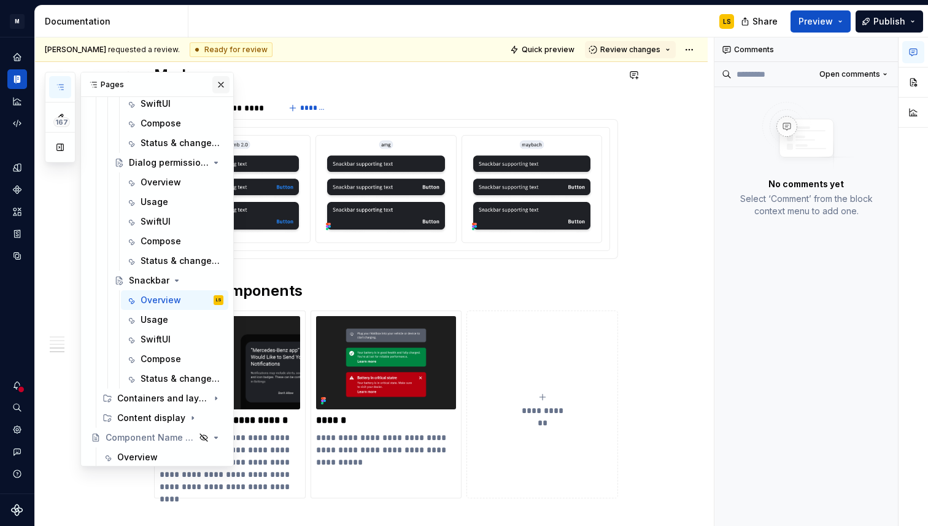
click at [220, 79] on button "button" at bounding box center [220, 84] width 17 height 17
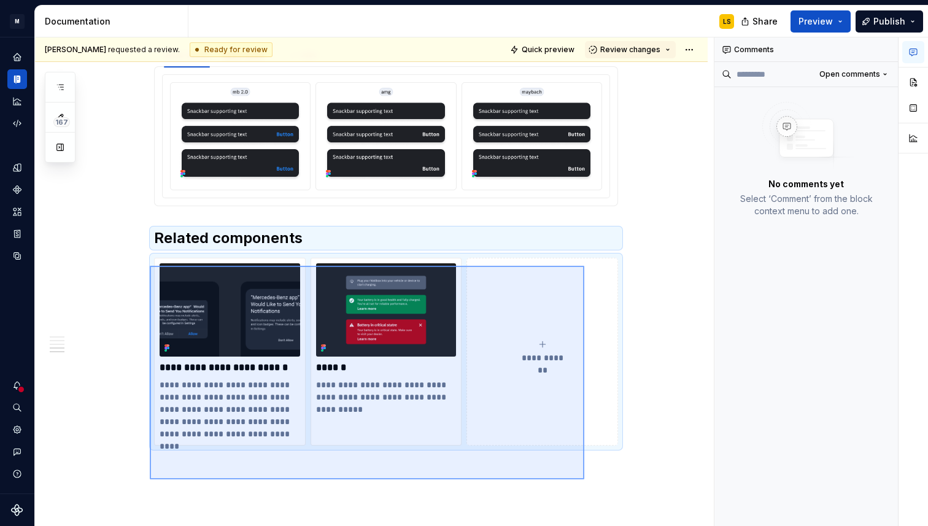
drag, startPoint x: 150, startPoint y: 287, endPoint x: 589, endPoint y: 480, distance: 479.5
click at [589, 480] on div "**********" at bounding box center [374, 281] width 679 height 489
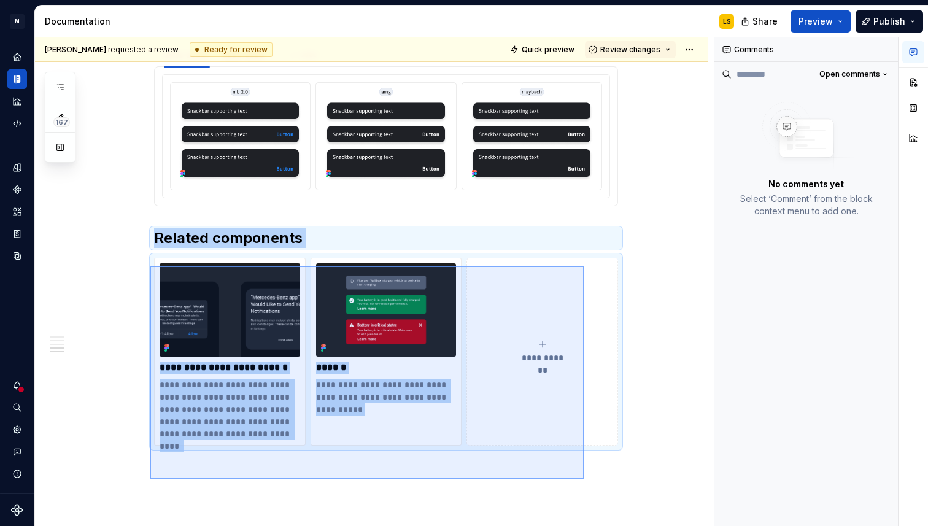
scroll to position [1644, 0]
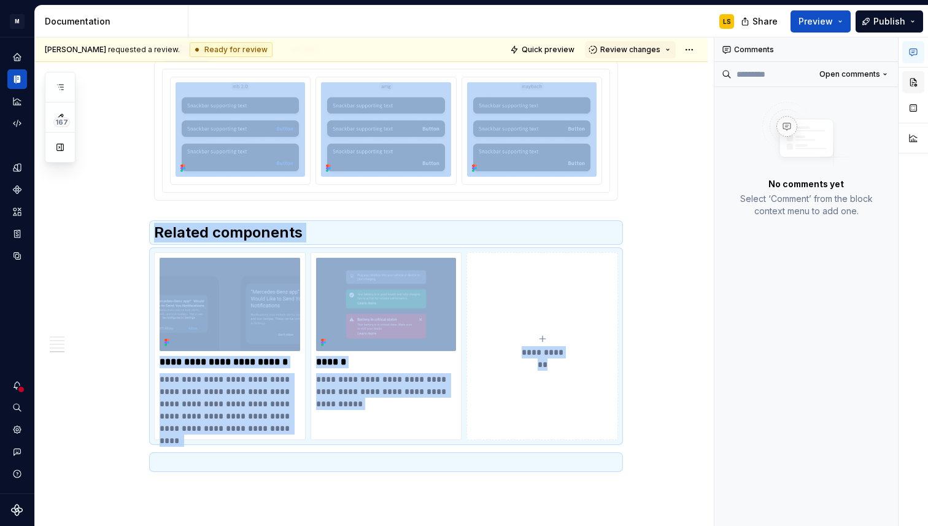
click at [911, 81] on button "button" at bounding box center [914, 82] width 22 height 22
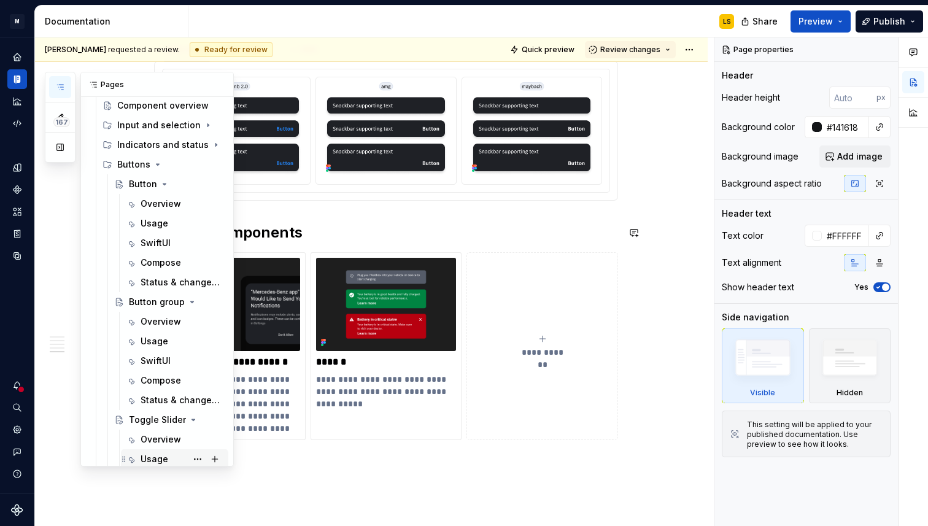
scroll to position [0, 0]
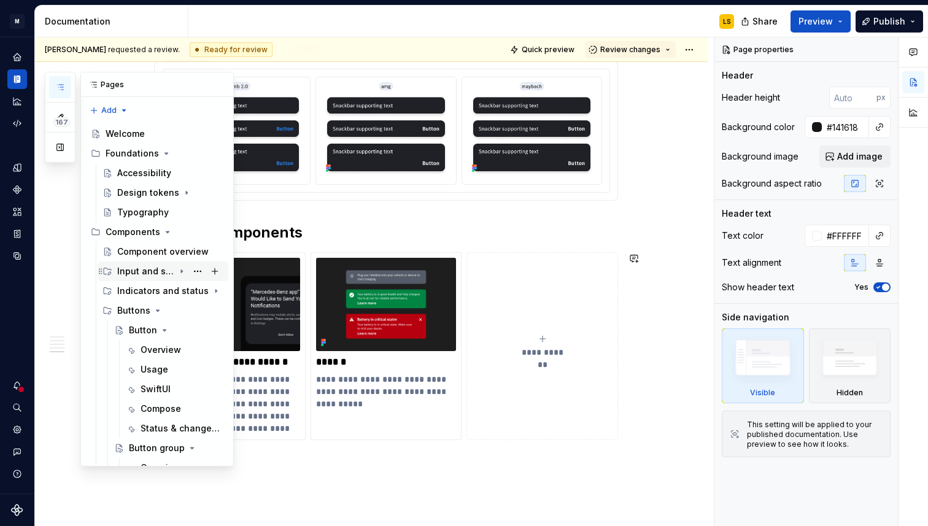
click at [184, 271] on icon "Page tree" at bounding box center [182, 271] width 10 height 10
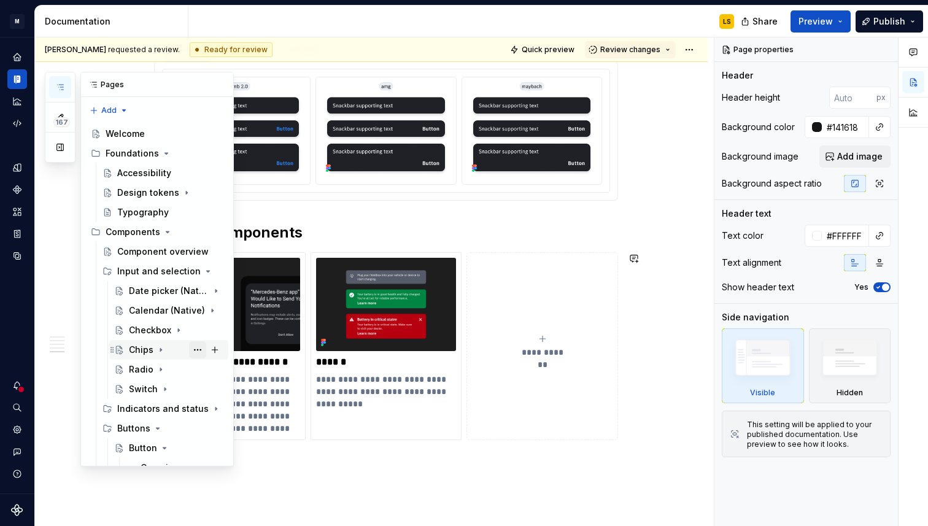
scroll to position [27, 0]
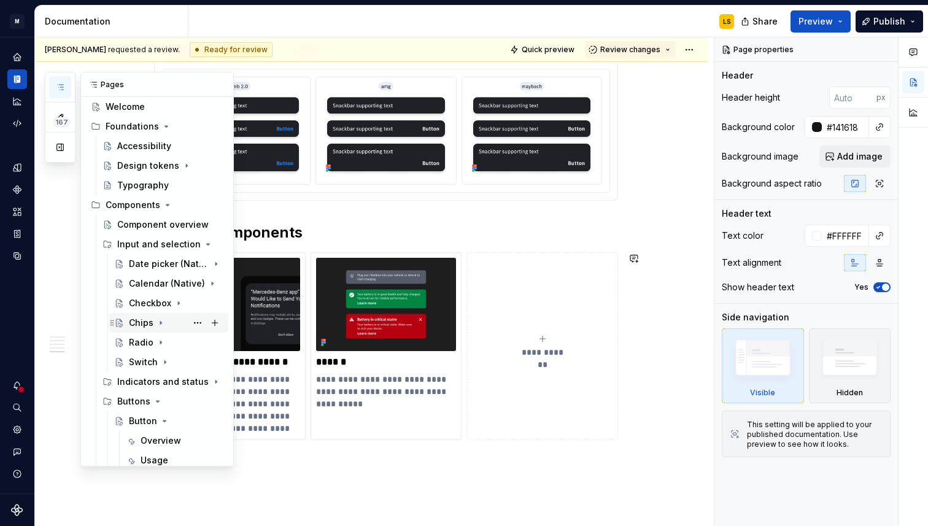
click at [146, 320] on div "Chips" at bounding box center [141, 323] width 25 height 12
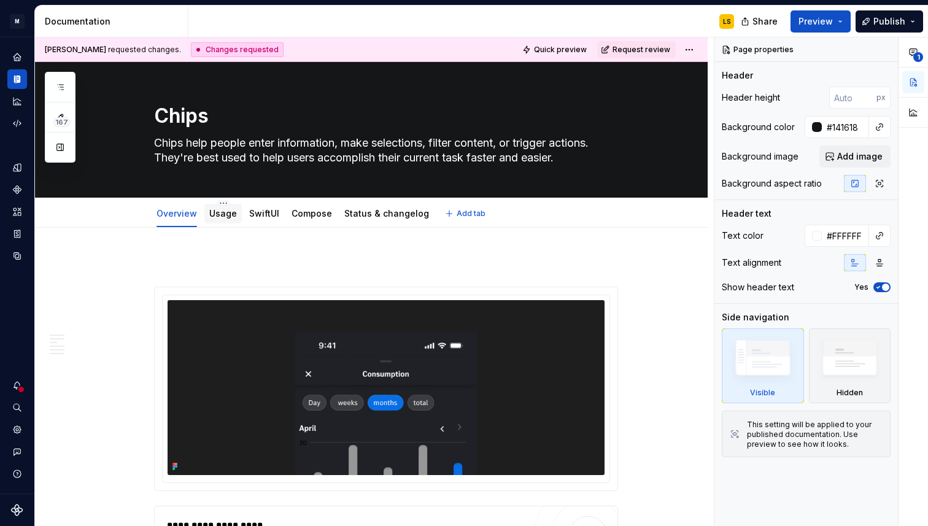
click at [212, 220] on div "Usage" at bounding box center [223, 213] width 28 height 15
click at [226, 216] on link "Usage" at bounding box center [223, 213] width 28 height 10
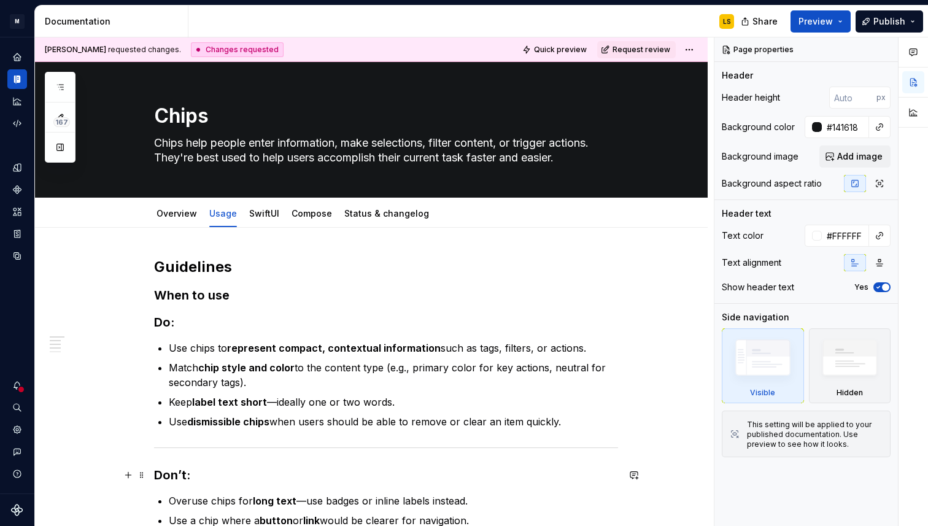
scroll to position [547, 0]
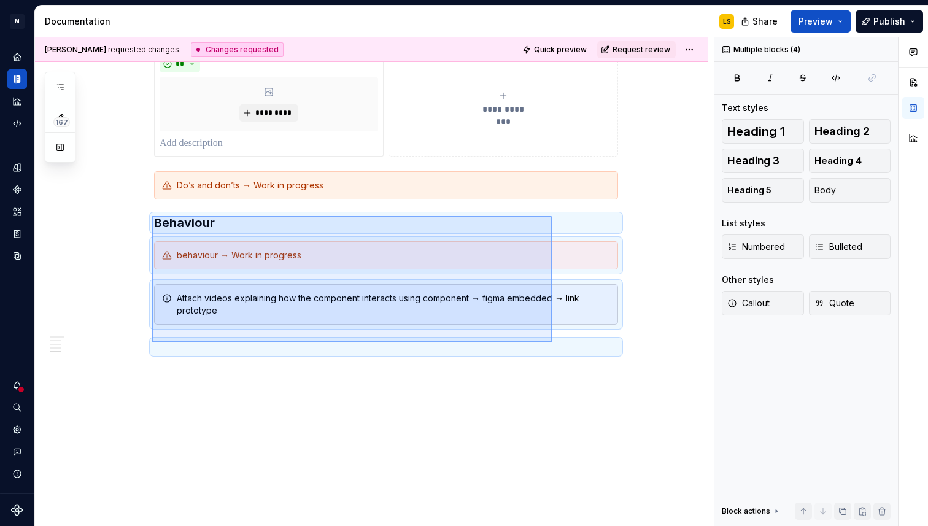
drag, startPoint x: 152, startPoint y: 216, endPoint x: 566, endPoint y: 346, distance: 433.9
click at [566, 346] on div "**********" at bounding box center [374, 281] width 679 height 489
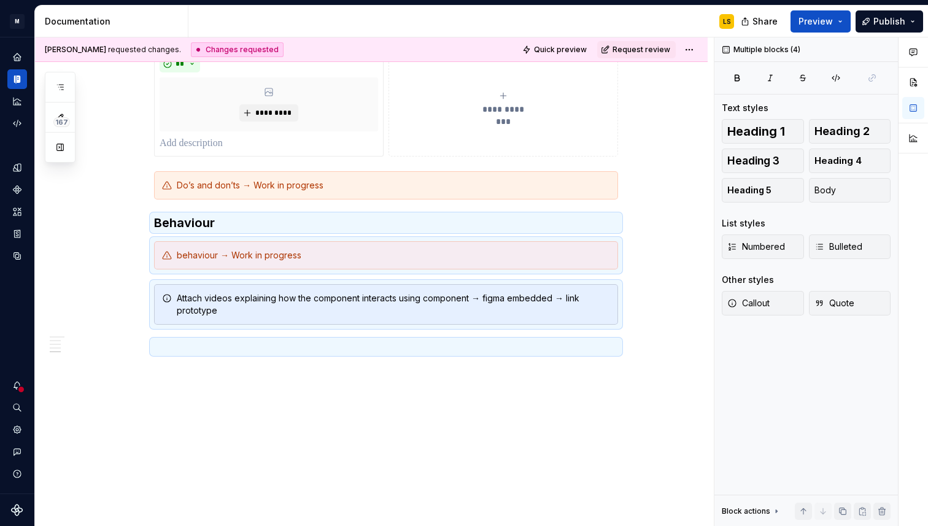
click at [844, 513] on ul "No internet connection. Reconnect to ensure all of your changes are synced. Suc…" at bounding box center [777, 517] width 302 height 20
click at [863, 510] on ul "No internet connection. Reconnect to ensure all of your changes are synced. Suc…" at bounding box center [777, 517] width 302 height 20
click at [860, 492] on div "Multiple blocks (4) Text styles Heading 1 Heading 2 Heading 3 Heading 4 Heading…" at bounding box center [807, 281] width 184 height 489
click at [860, 504] on button "button" at bounding box center [862, 511] width 17 height 17
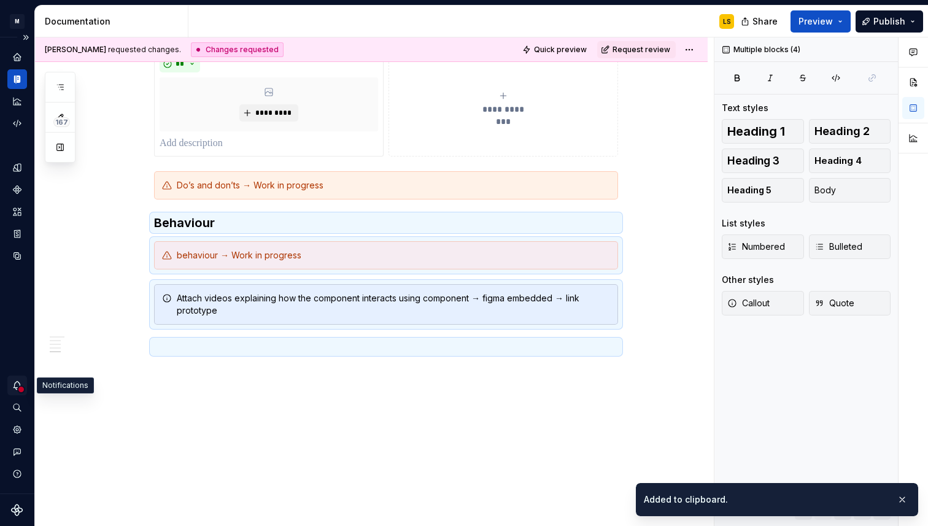
click at [18, 384] on icon "Notifications" at bounding box center [17, 385] width 11 height 11
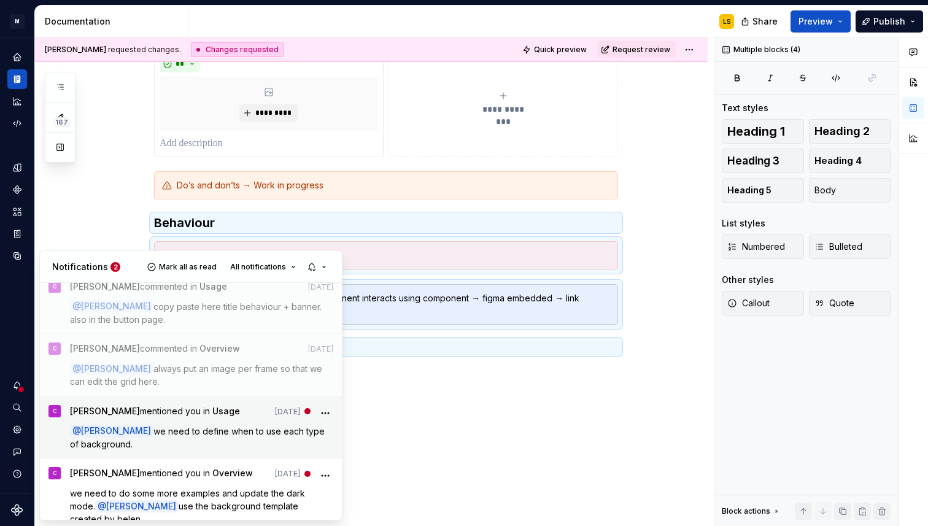
scroll to position [121, 0]
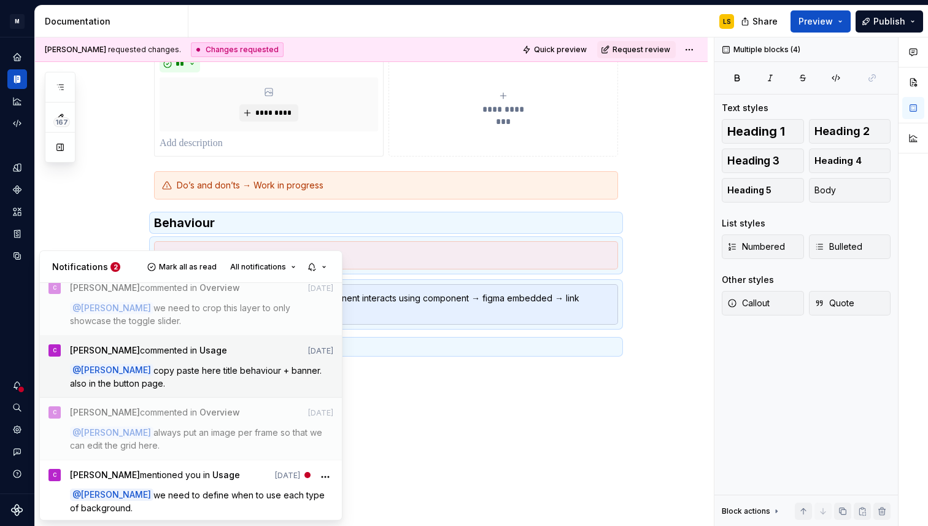
click at [233, 368] on span "copy paste here title behaviour + banner. also in the button page." at bounding box center [197, 376] width 254 height 23
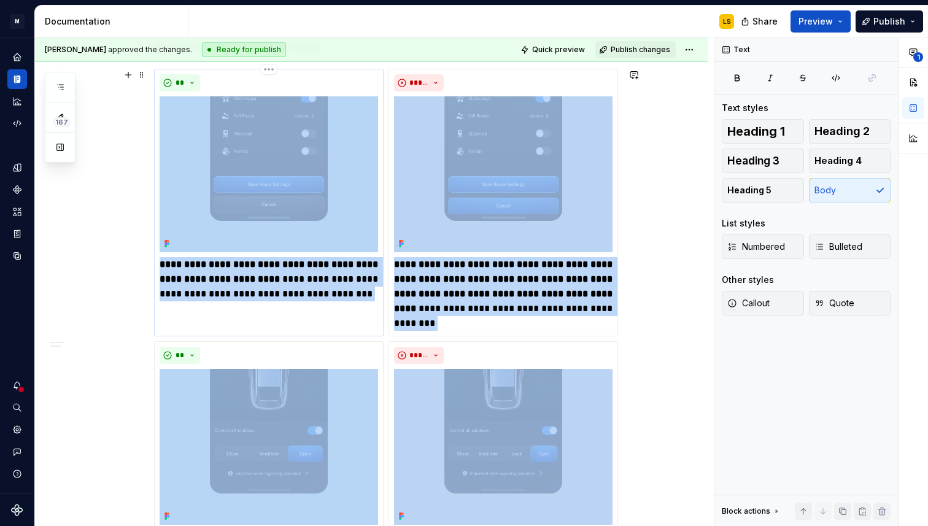
scroll to position [1130, 0]
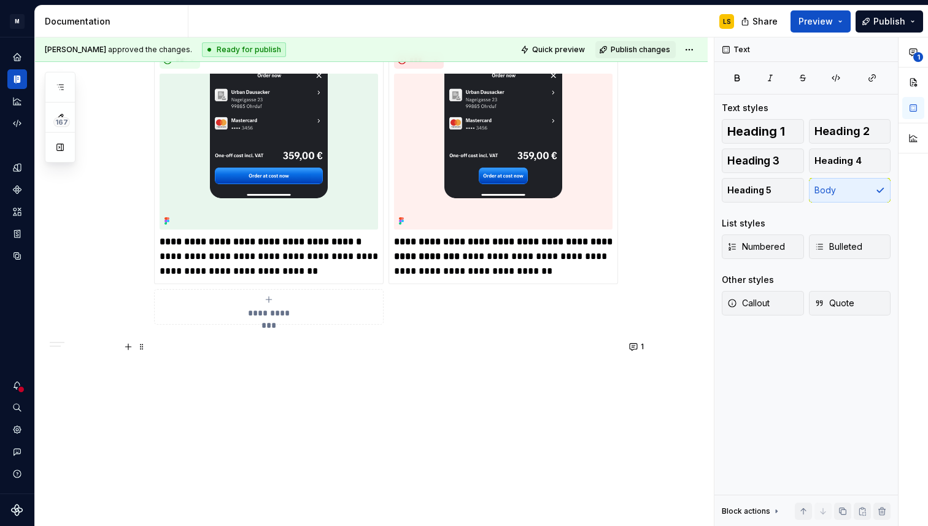
drag, startPoint x: 171, startPoint y: 356, endPoint x: 150, endPoint y: 342, distance: 25.4
click at [144, 346] on span at bounding box center [142, 346] width 10 height 17
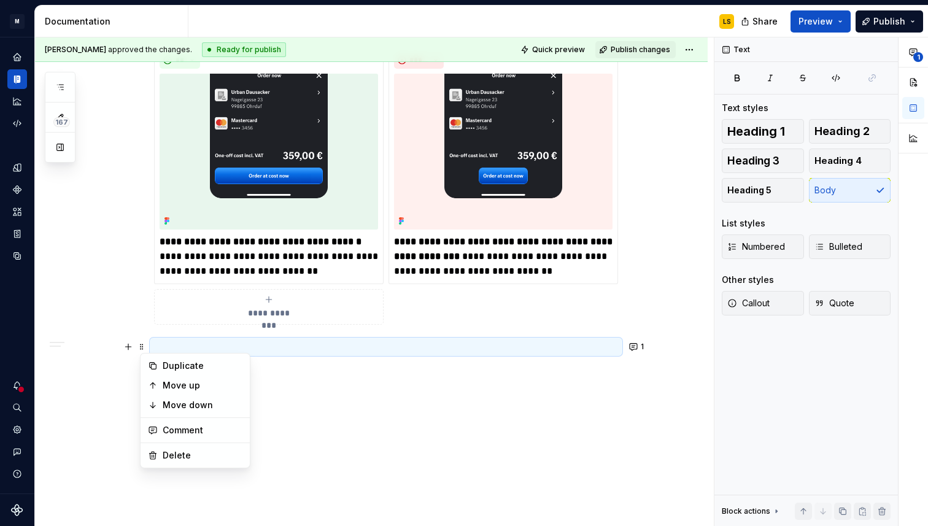
click at [259, 348] on p at bounding box center [386, 347] width 464 height 15
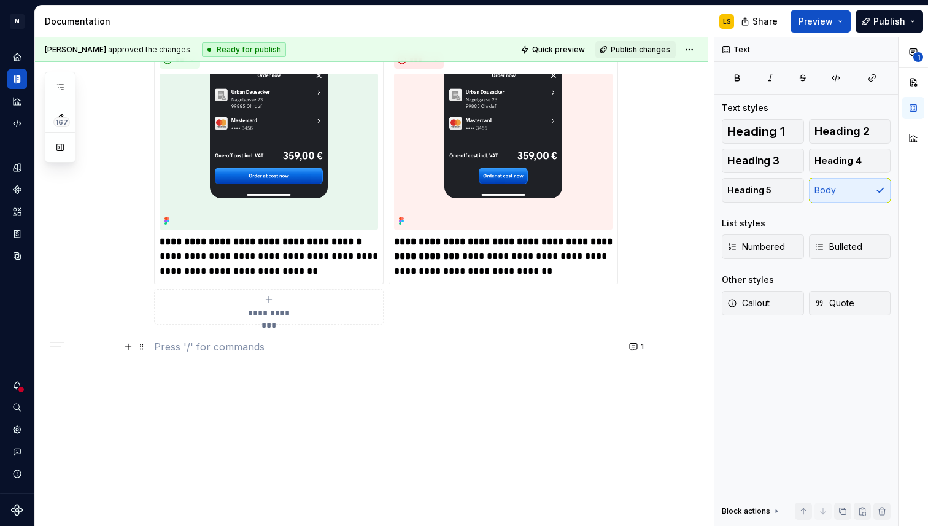
click at [171, 349] on p at bounding box center [386, 347] width 464 height 15
click at [847, 513] on ul "No internet connection. Reconnect to ensure all of your changes are synced. Suc…" at bounding box center [777, 517] width 302 height 20
click at [863, 513] on ul "No internet connection. Reconnect to ensure all of your changes are synced. Suc…" at bounding box center [777, 517] width 302 height 20
click at [834, 491] on div "Text Text styles Heading 1 Heading 2 Heading 3 Heading 4 Heading 5 Body List st…" at bounding box center [807, 281] width 184 height 489
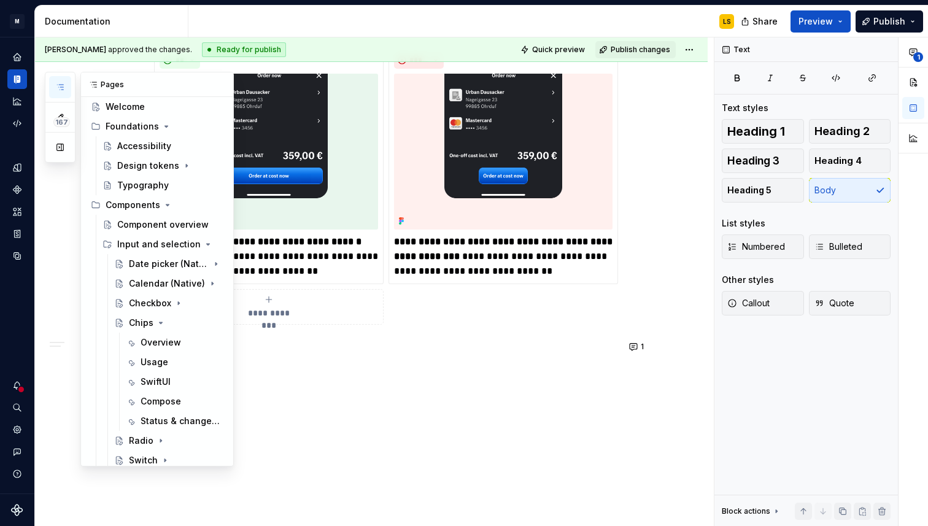
click at [64, 85] on icon "button" at bounding box center [60, 87] width 10 height 10
click at [148, 308] on div "Checkbox" at bounding box center [150, 303] width 42 height 12
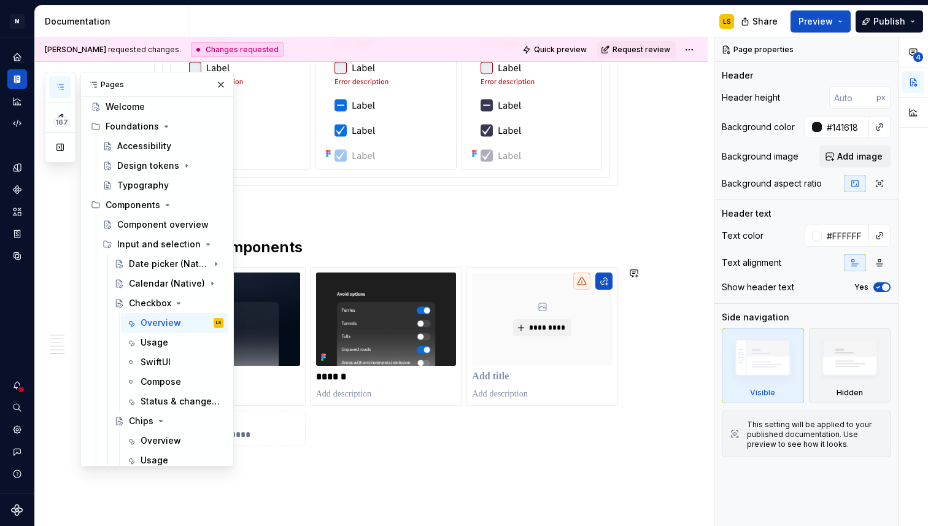
scroll to position [1950, 0]
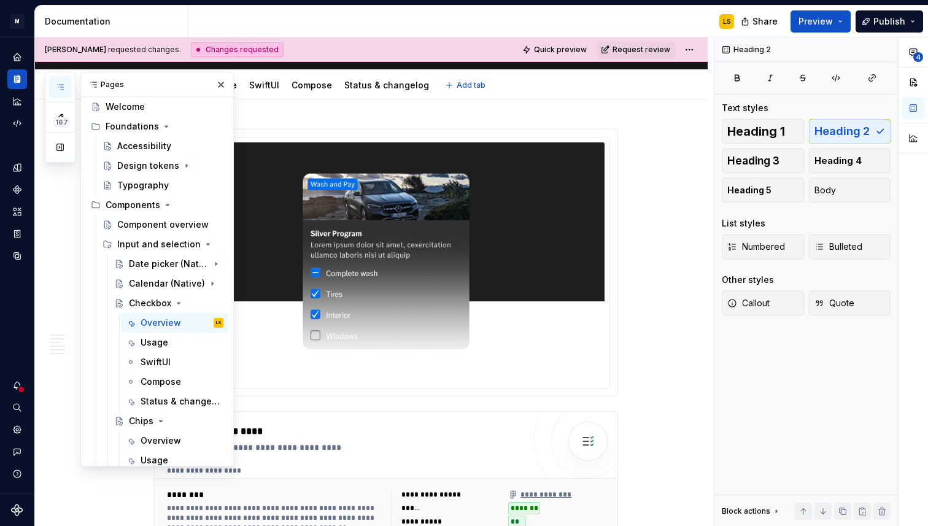
scroll to position [0, 0]
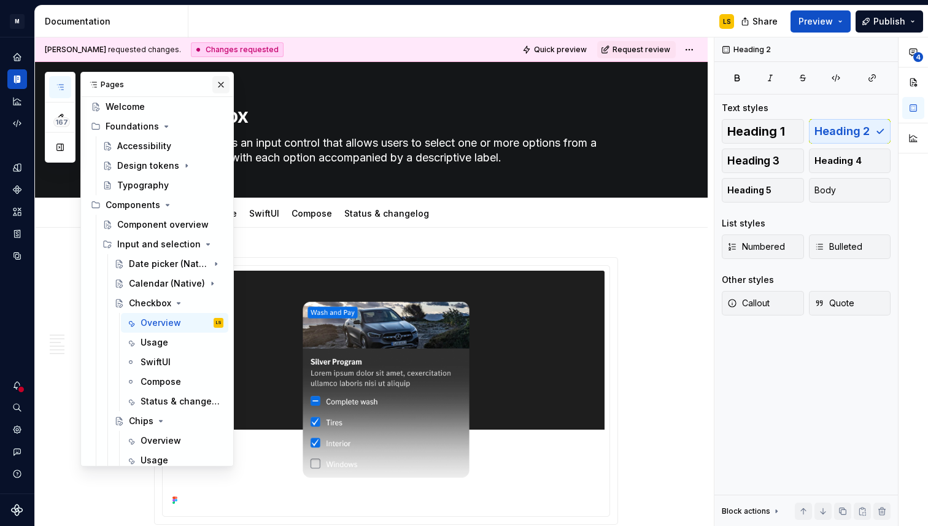
click at [220, 90] on button "button" at bounding box center [220, 84] width 17 height 17
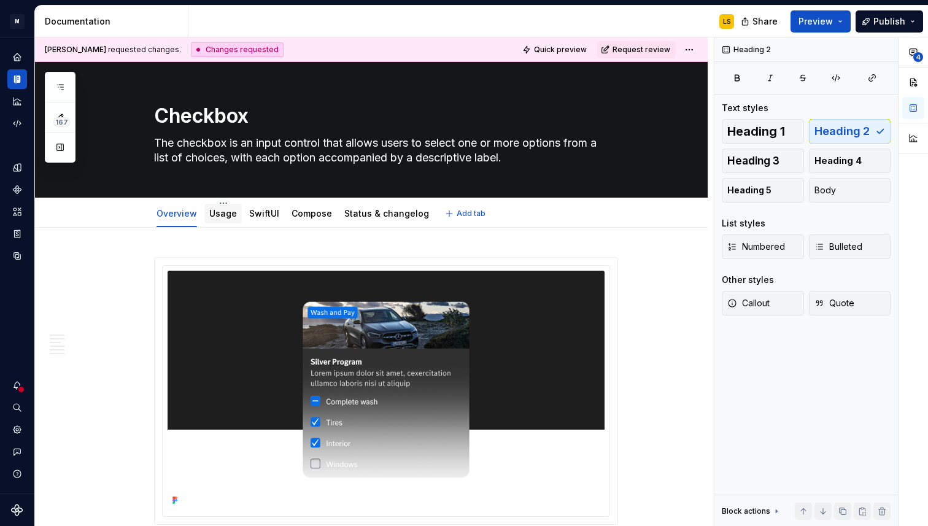
click at [227, 211] on link "Usage" at bounding box center [223, 213] width 28 height 10
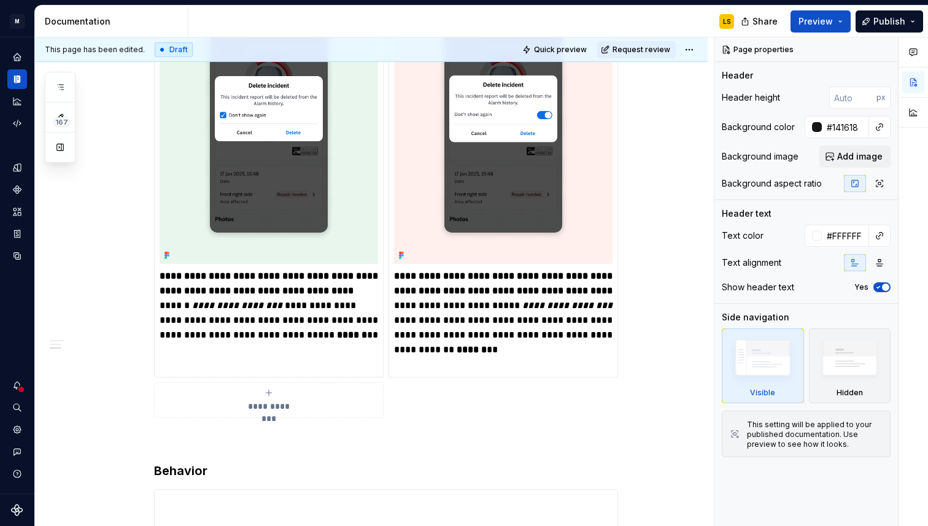
scroll to position [971, 0]
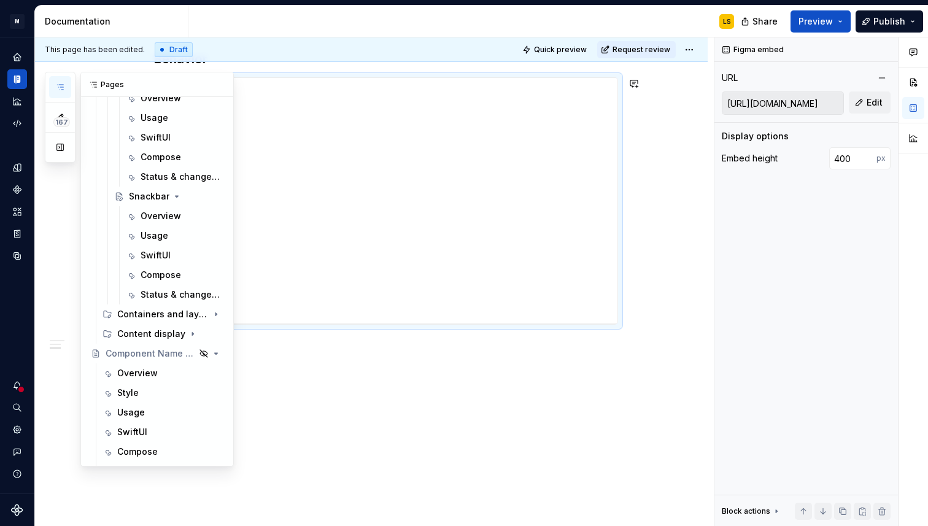
scroll to position [1370, 0]
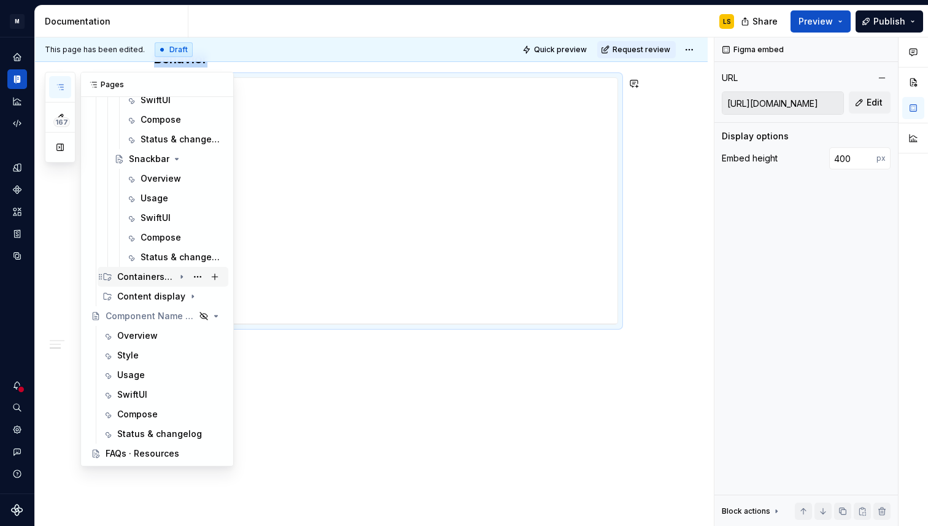
click at [182, 277] on icon "Page tree" at bounding box center [181, 277] width 1 height 3
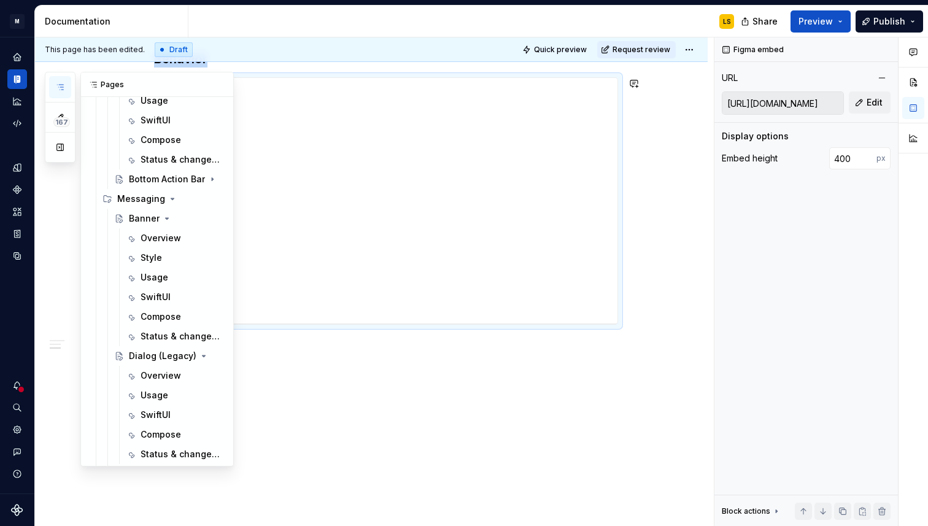
scroll to position [777, 0]
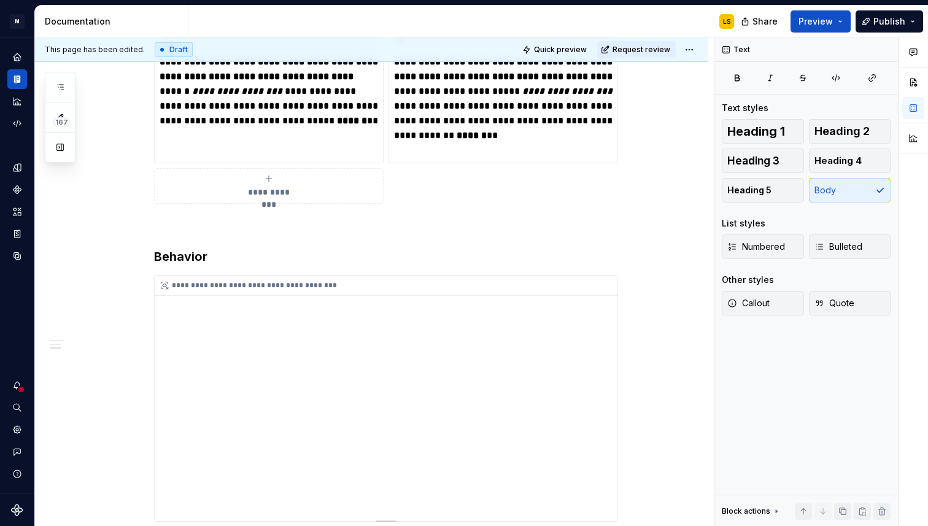
scroll to position [645, 0]
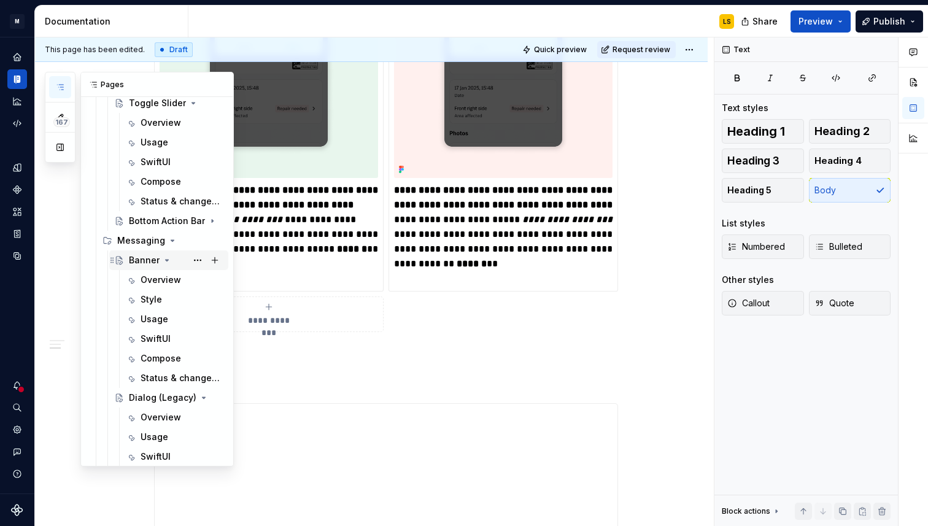
click at [164, 257] on icon "Page tree" at bounding box center [167, 260] width 10 height 10
click at [181, 280] on icon "Page tree" at bounding box center [182, 279] width 3 height 1
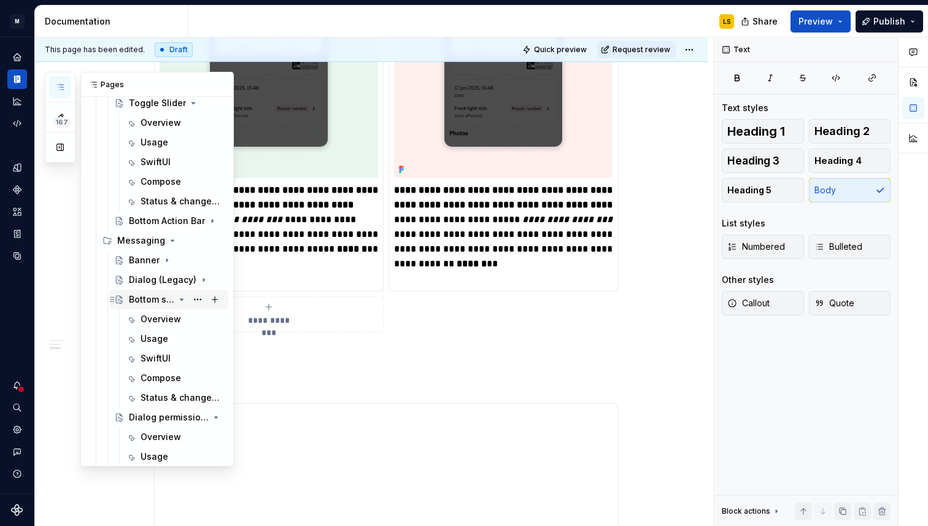
click at [185, 301] on icon "Page tree" at bounding box center [182, 300] width 10 height 10
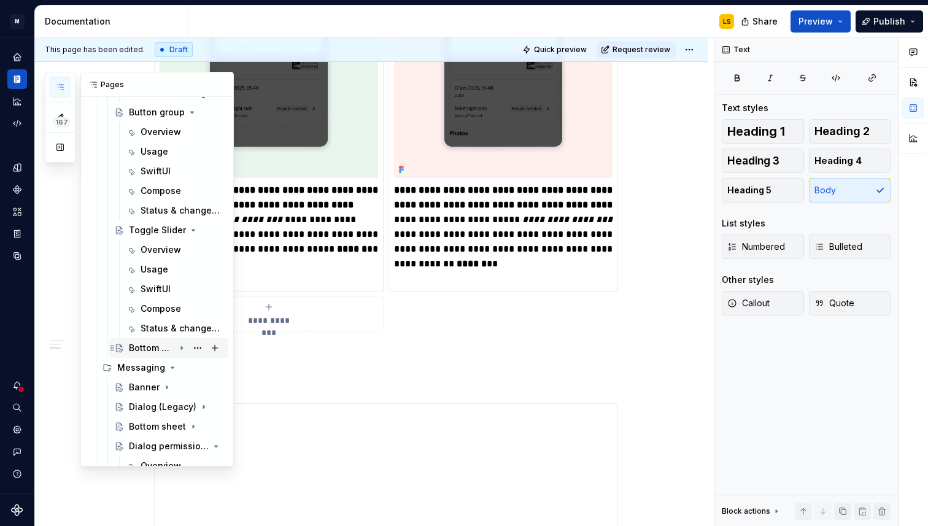
scroll to position [646, 0]
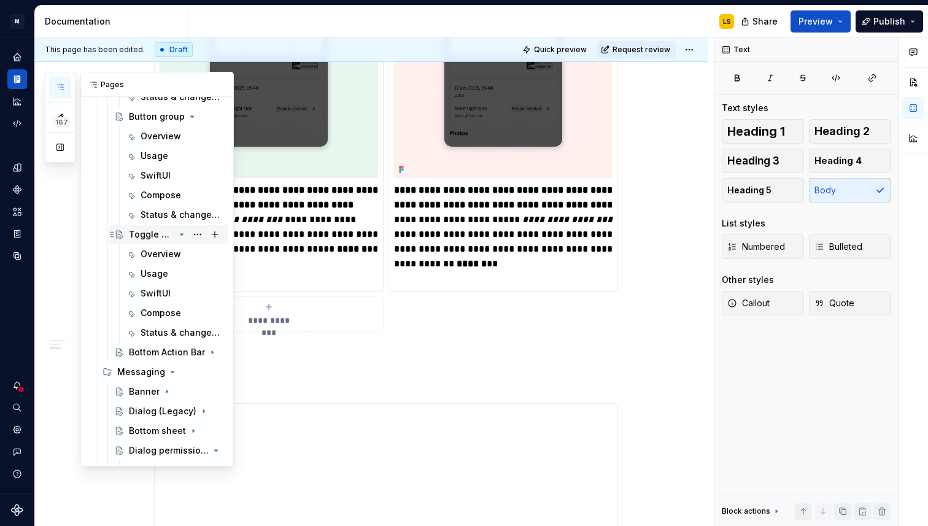
click at [144, 229] on div "Toggle Slider" at bounding box center [151, 234] width 45 height 12
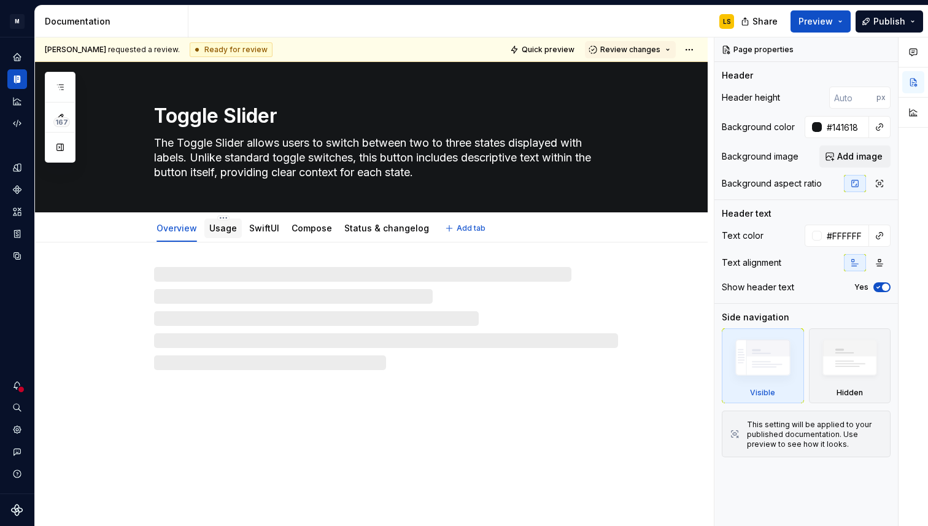
click at [223, 232] on link "Usage" at bounding box center [223, 228] width 28 height 10
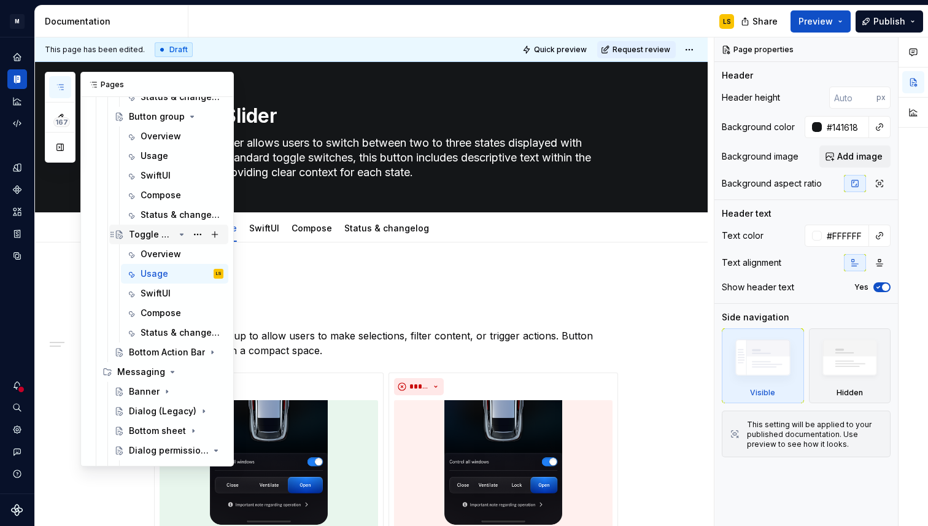
click at [176, 235] on div "Toggle Slider" at bounding box center [176, 234] width 95 height 17
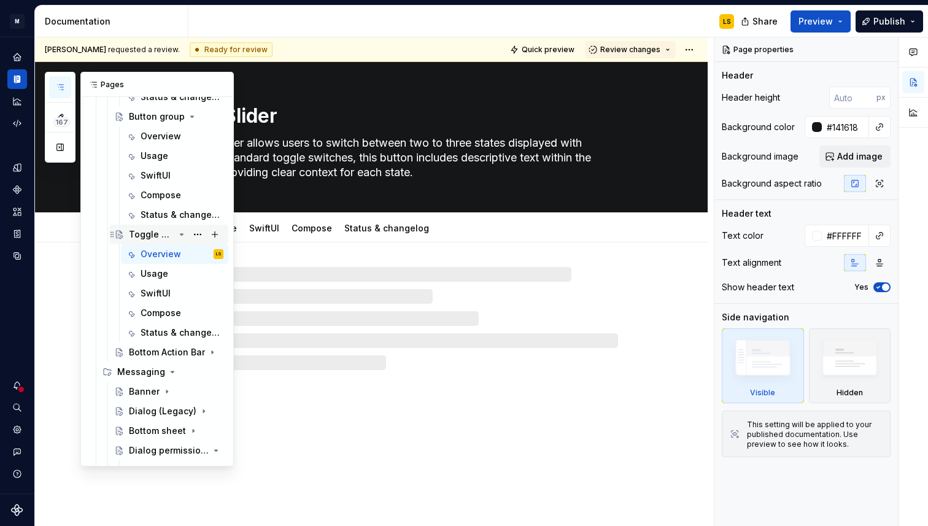
click at [179, 235] on icon "Page tree" at bounding box center [182, 235] width 10 height 10
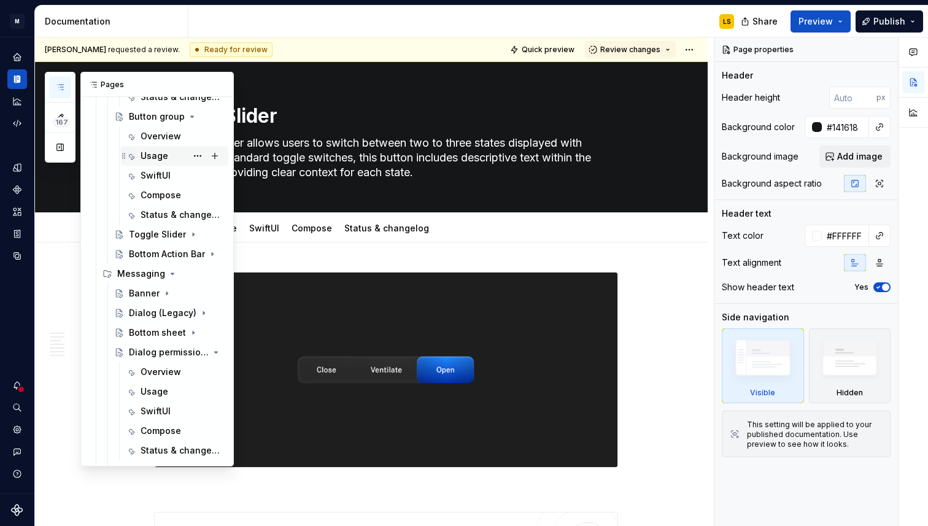
click at [162, 155] on div "Usage" at bounding box center [155, 156] width 28 height 12
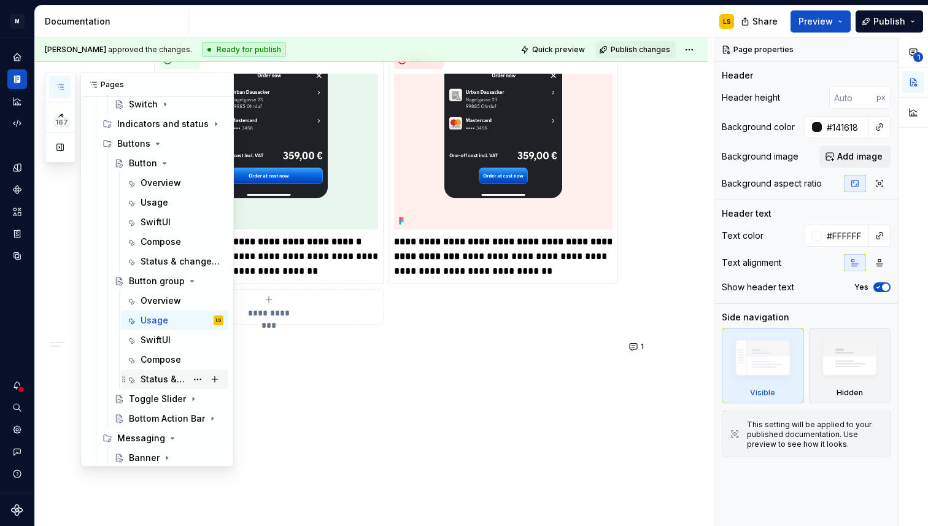
scroll to position [477, 0]
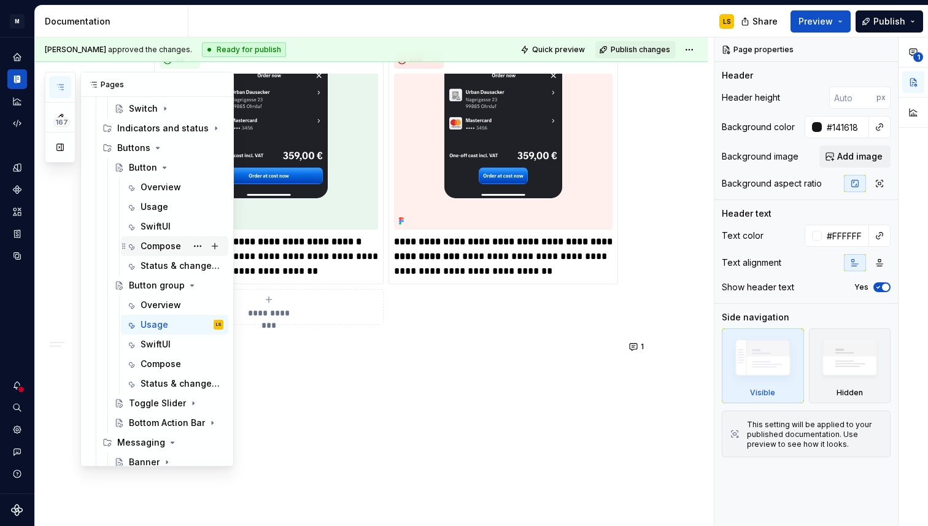
click at [165, 246] on div "Compose" at bounding box center [161, 246] width 41 height 12
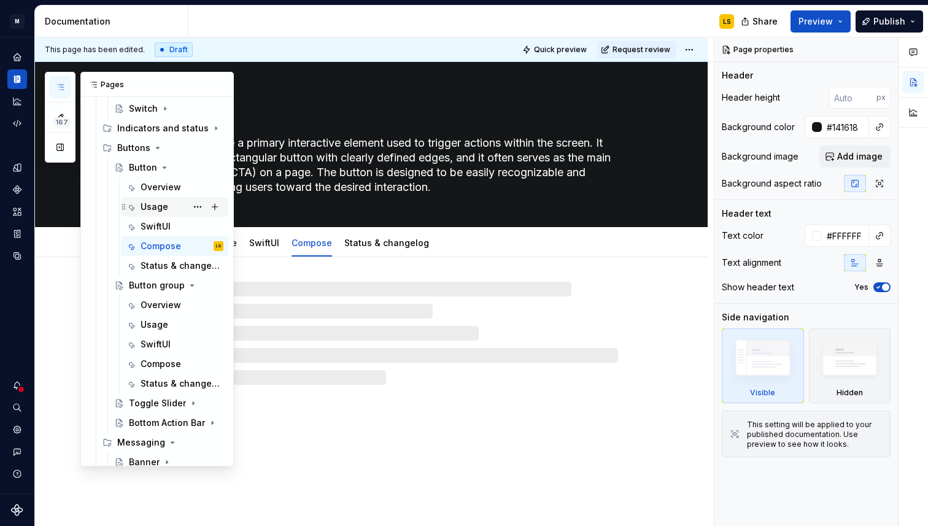
click at [164, 206] on div "Usage" at bounding box center [155, 207] width 28 height 12
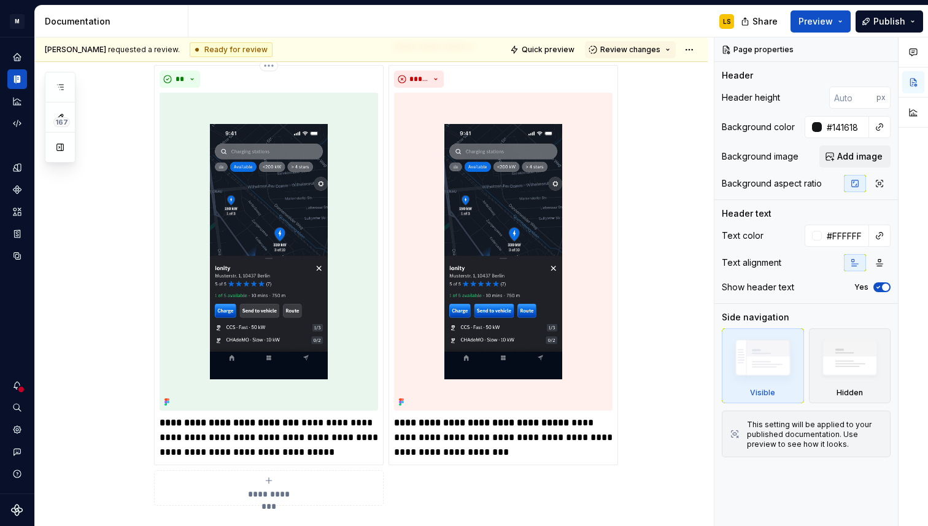
scroll to position [1062, 0]
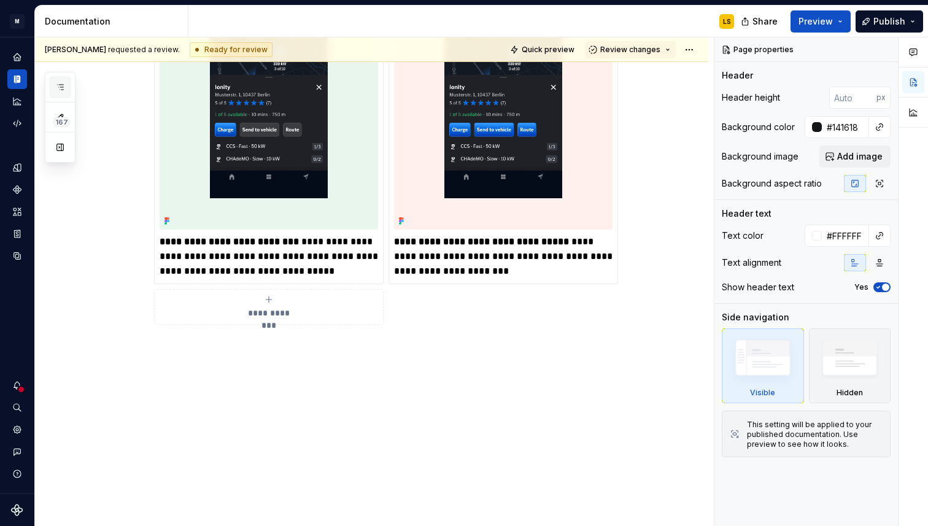
click at [64, 85] on icon "button" at bounding box center [60, 87] width 10 height 10
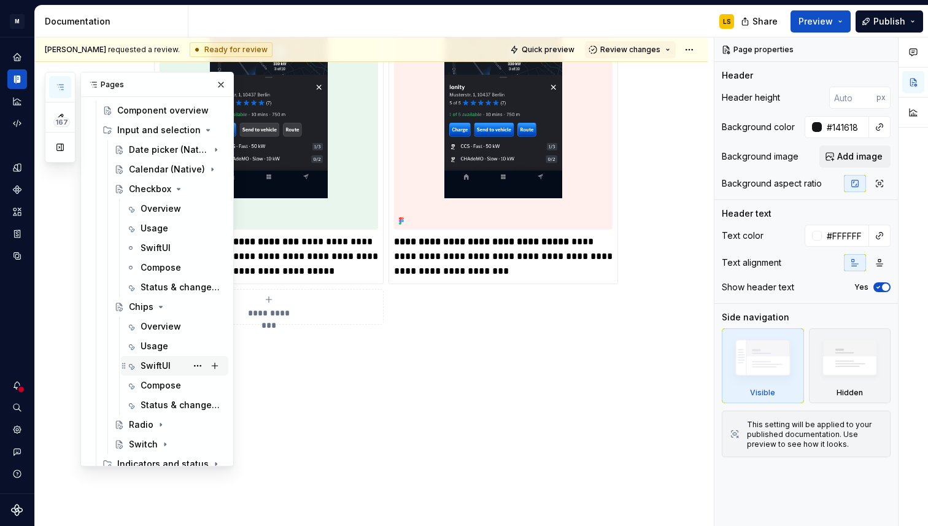
scroll to position [136, 0]
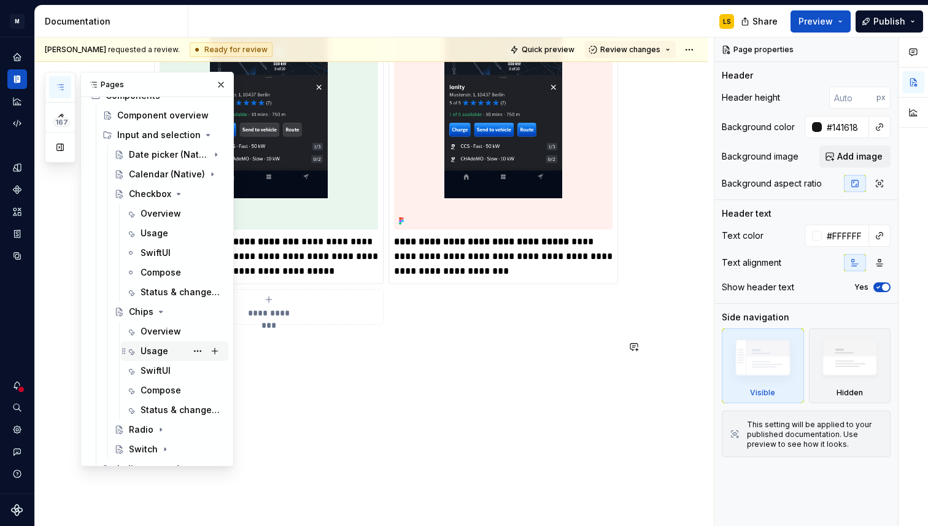
click at [159, 349] on div "Usage" at bounding box center [155, 351] width 28 height 12
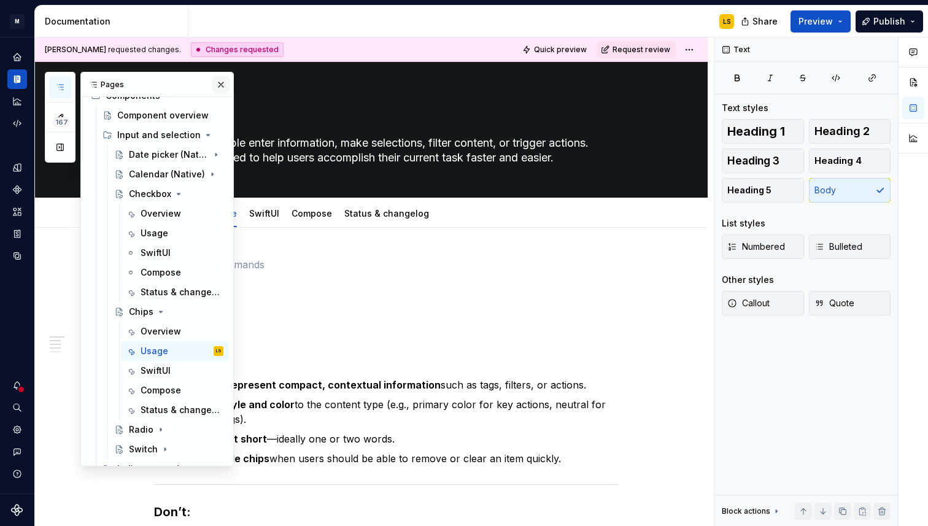
click at [216, 87] on button "button" at bounding box center [220, 84] width 17 height 17
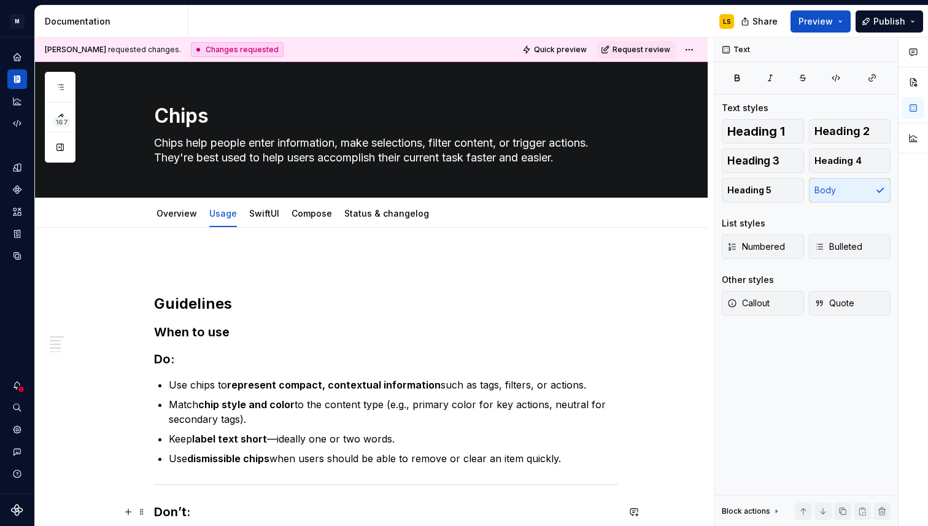
scroll to position [584, 0]
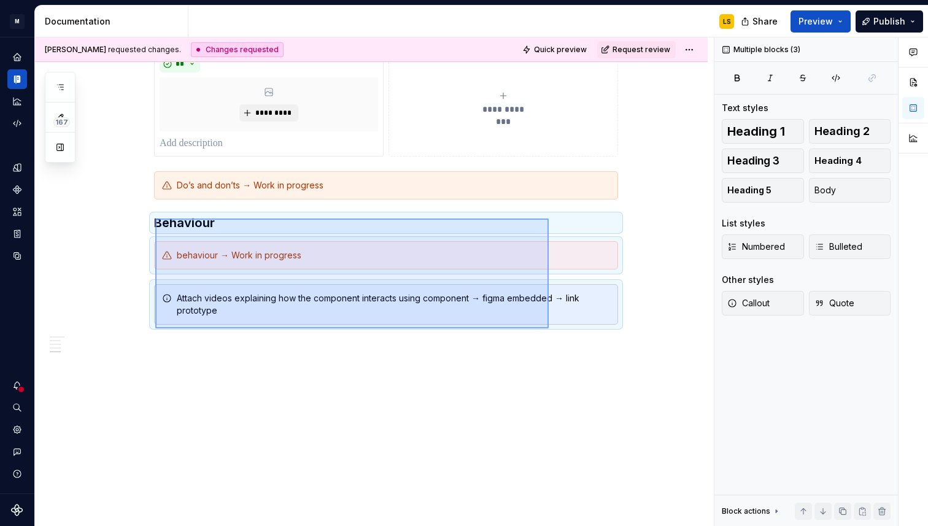
drag, startPoint x: 155, startPoint y: 219, endPoint x: 549, endPoint y: 329, distance: 408.7
click at [549, 329] on div "**********" at bounding box center [374, 281] width 679 height 489
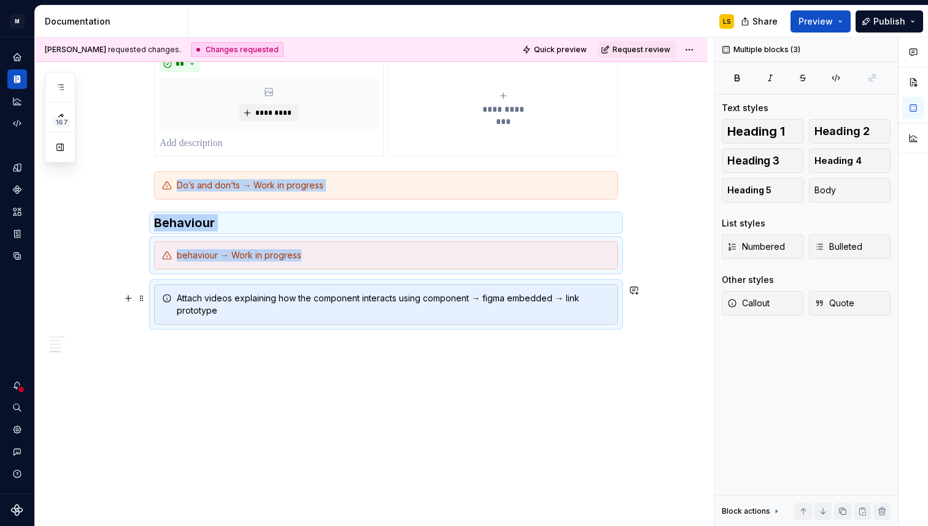
copy div "Do’s and don’ts → Work in progress Behaviour behaviour → Work in progress"
click at [369, 384] on div "**********" at bounding box center [371, 85] width 673 height 883
click at [254, 356] on div "**********" at bounding box center [386, 21] width 464 height 696
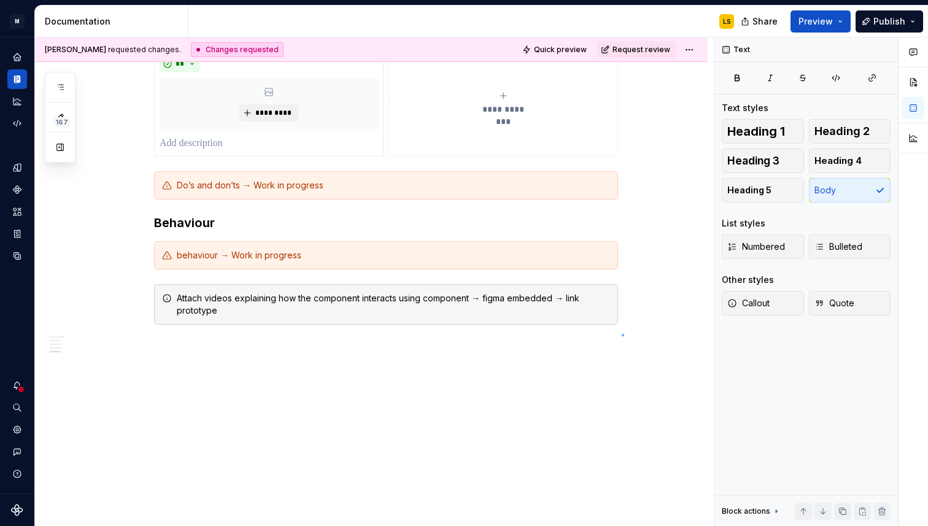
click at [622, 334] on div "**********" at bounding box center [374, 281] width 679 height 489
click at [526, 360] on div "**********" at bounding box center [386, 21] width 464 height 696
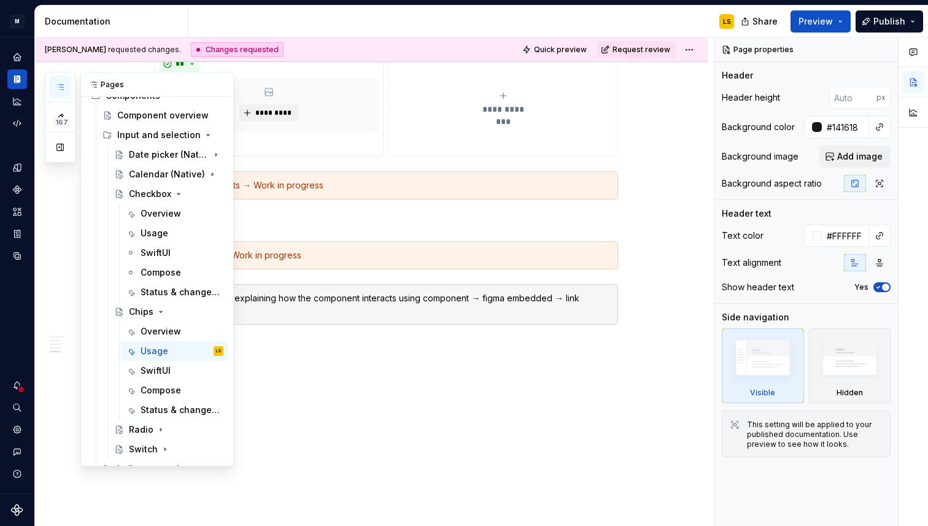
click at [64, 87] on icon "button" at bounding box center [60, 87] width 10 height 10
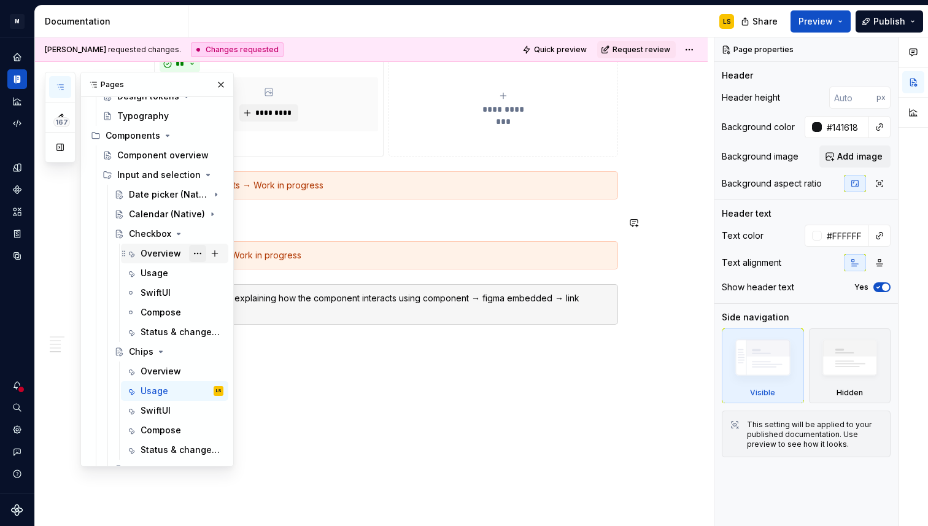
scroll to position [95, 0]
click at [176, 235] on icon "Page tree" at bounding box center [179, 235] width 10 height 10
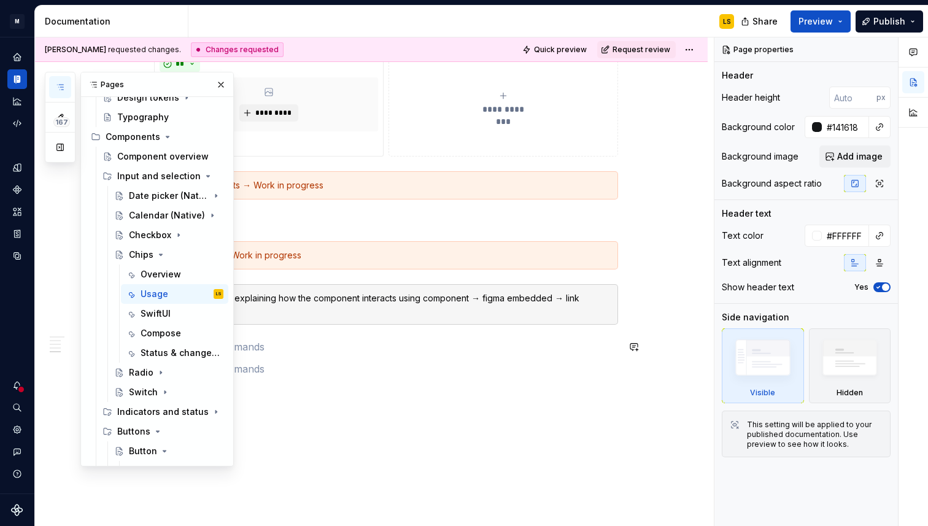
click at [329, 356] on div "**********" at bounding box center [386, 24] width 464 height 703
click at [335, 333] on div "**********" at bounding box center [386, 24] width 464 height 703
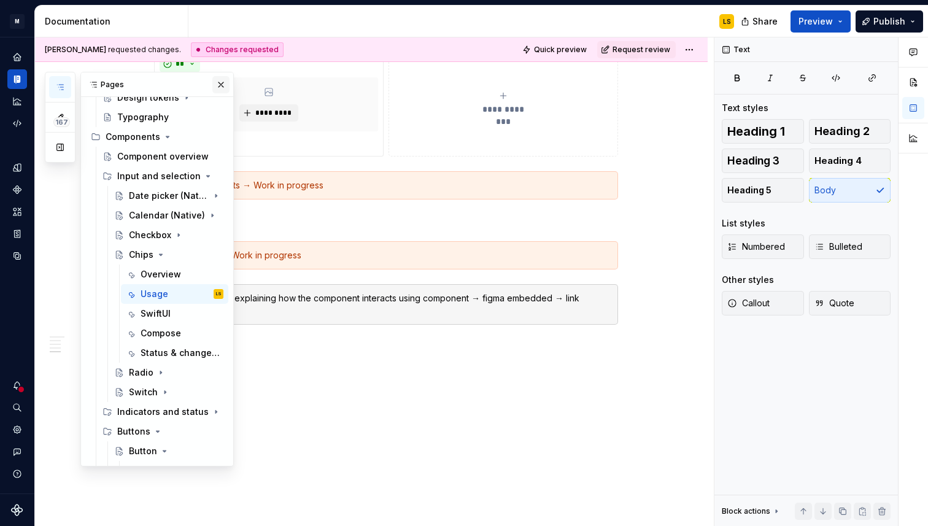
click at [222, 85] on button "button" at bounding box center [220, 84] width 17 height 17
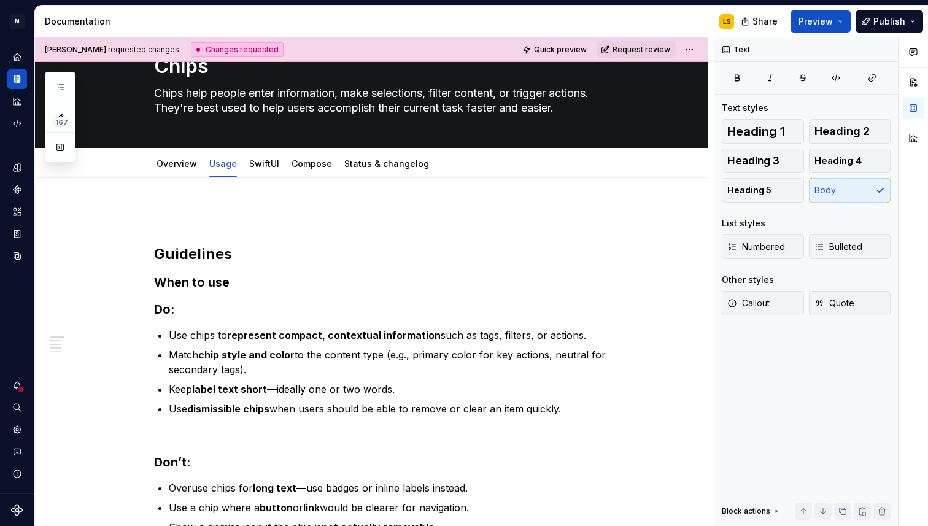
scroll to position [0, 0]
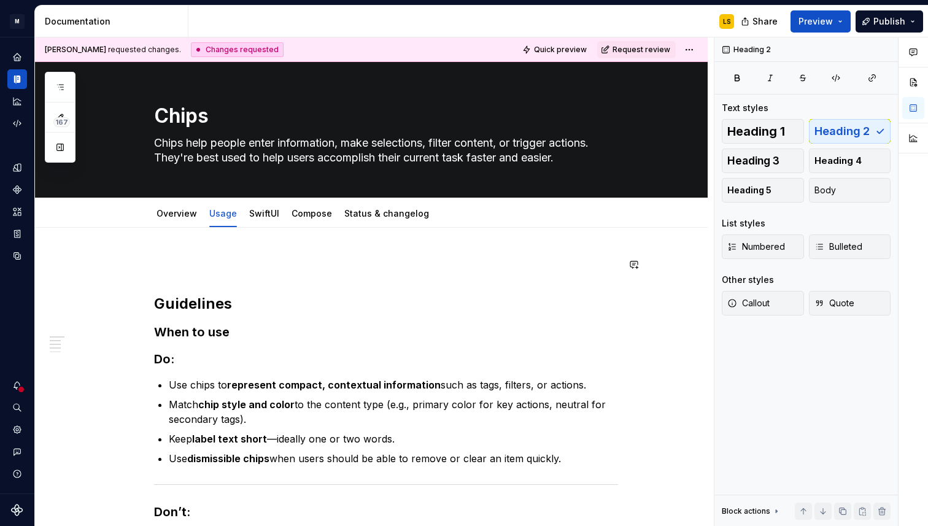
click at [144, 264] on span at bounding box center [142, 264] width 10 height 17
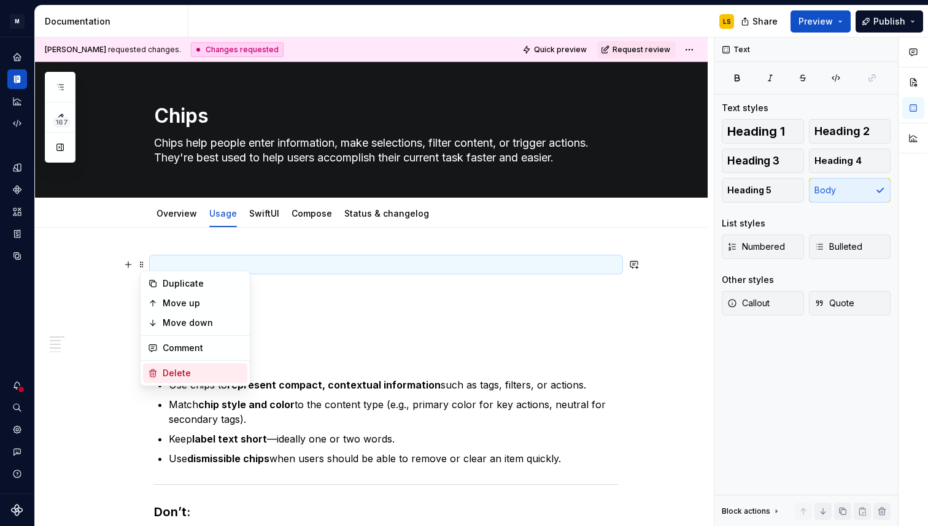
click at [161, 371] on div "Delete" at bounding box center [195, 374] width 104 height 20
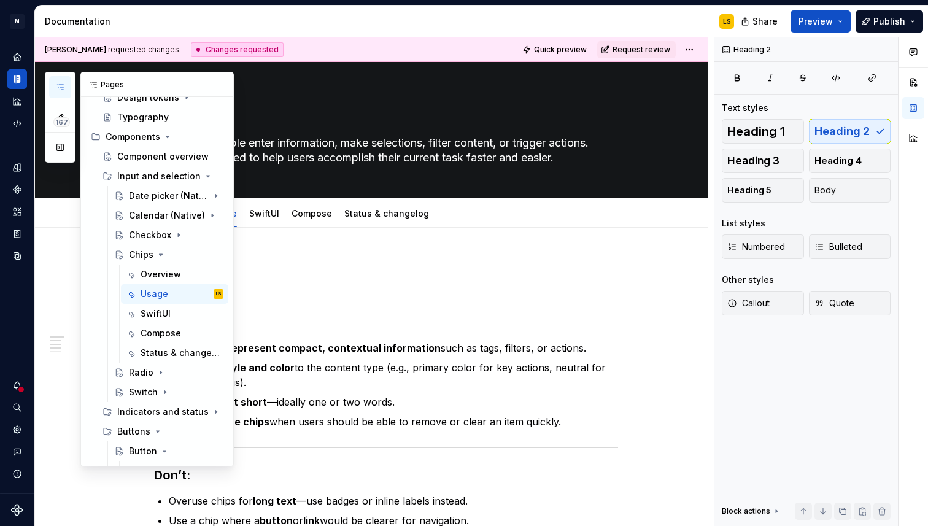
click at [56, 90] on icon "button" at bounding box center [60, 87] width 10 height 10
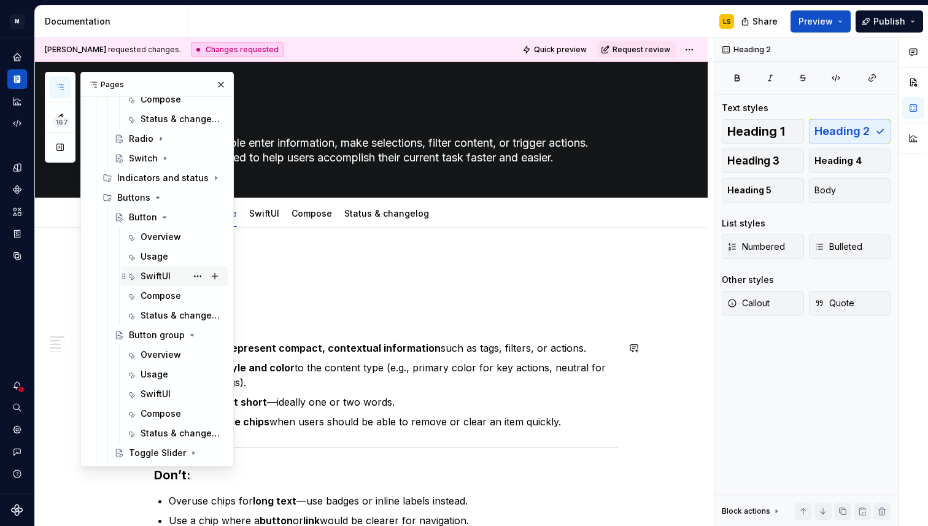
scroll to position [333, 0]
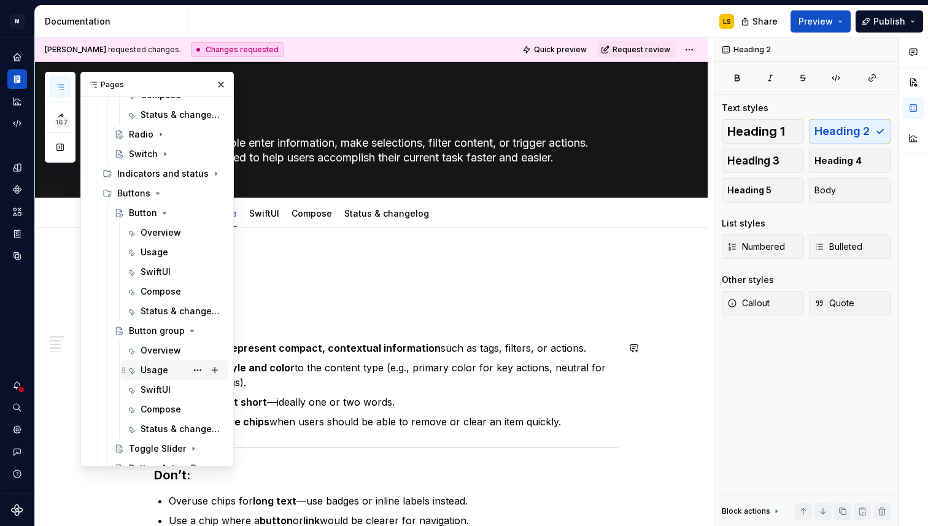
click at [143, 367] on div "Usage" at bounding box center [155, 370] width 28 height 12
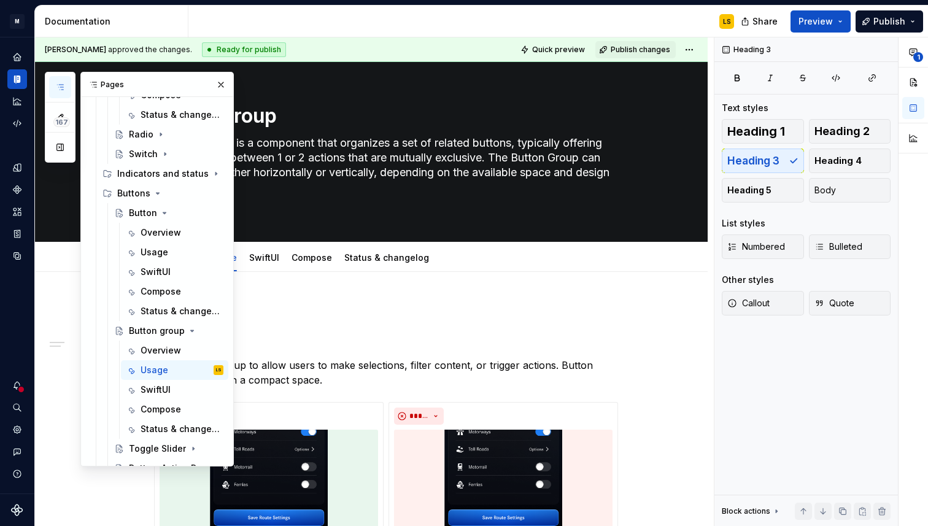
click at [54, 88] on button "button" at bounding box center [60, 87] width 22 height 22
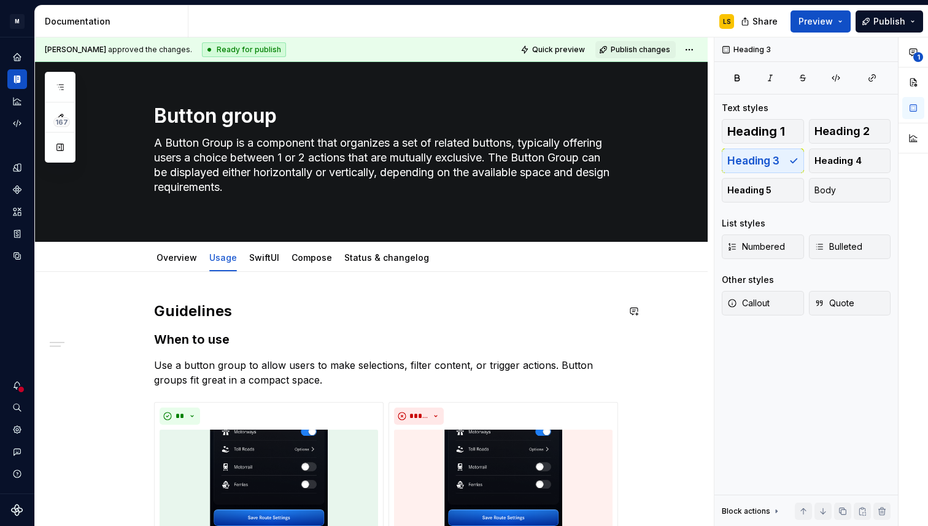
click at [180, 287] on div "**********" at bounding box center [374, 281] width 679 height 489
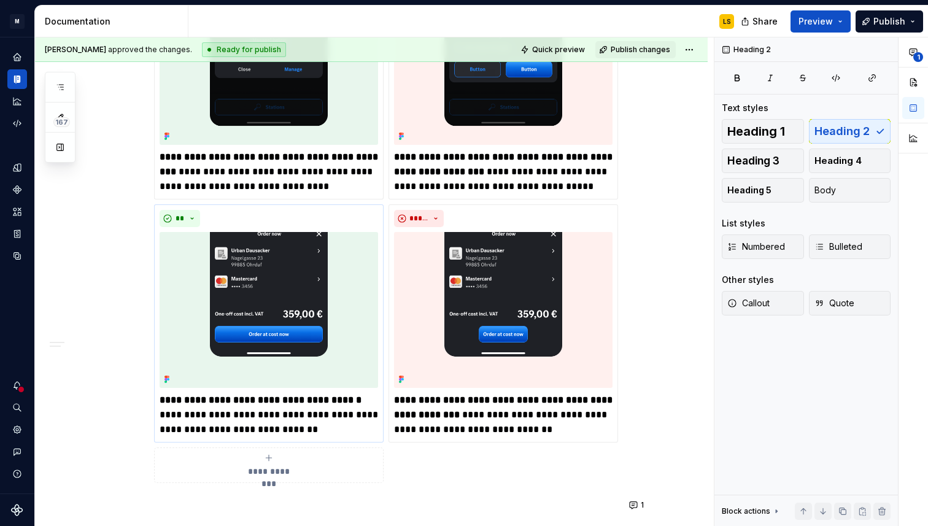
scroll to position [1130, 0]
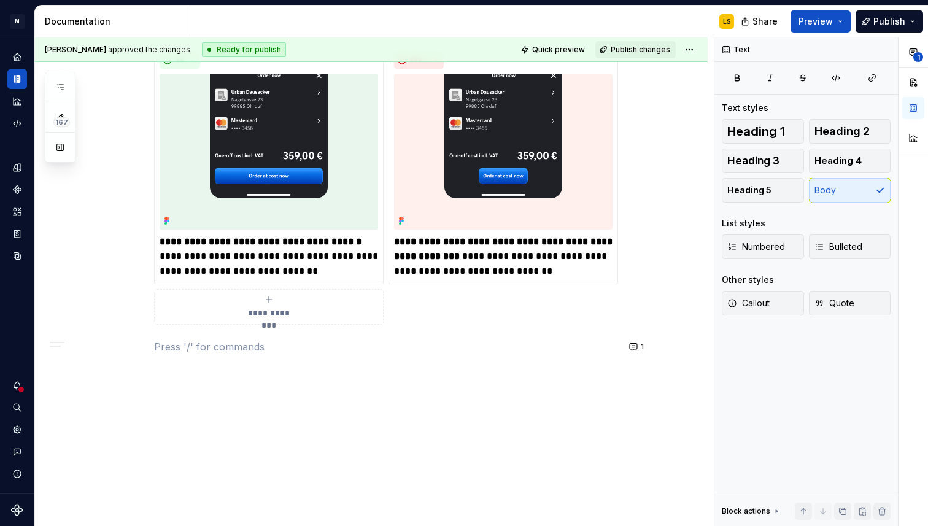
click at [916, 54] on span "1" at bounding box center [919, 57] width 10 height 10
type textarea "*"
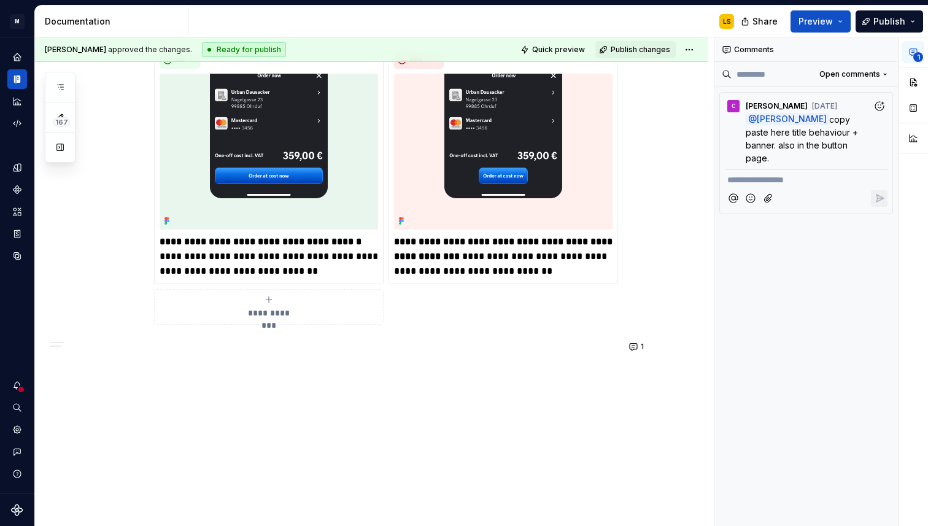
click at [178, 345] on p at bounding box center [386, 347] width 464 height 15
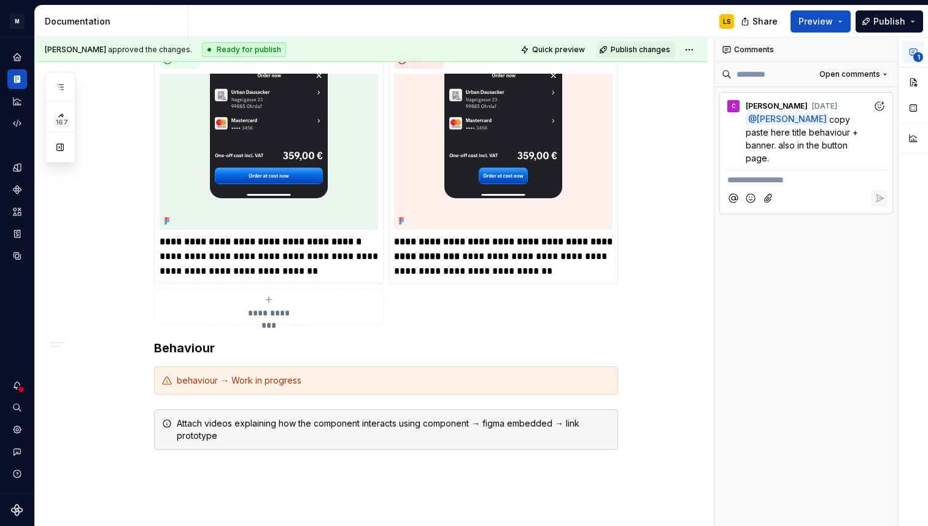
click at [755, 174] on p "**********" at bounding box center [807, 180] width 158 height 13
click at [752, 192] on icon "Add emoji" at bounding box center [751, 198] width 12 height 12
click at [702, 211] on input "****" at bounding box center [751, 211] width 179 height 26
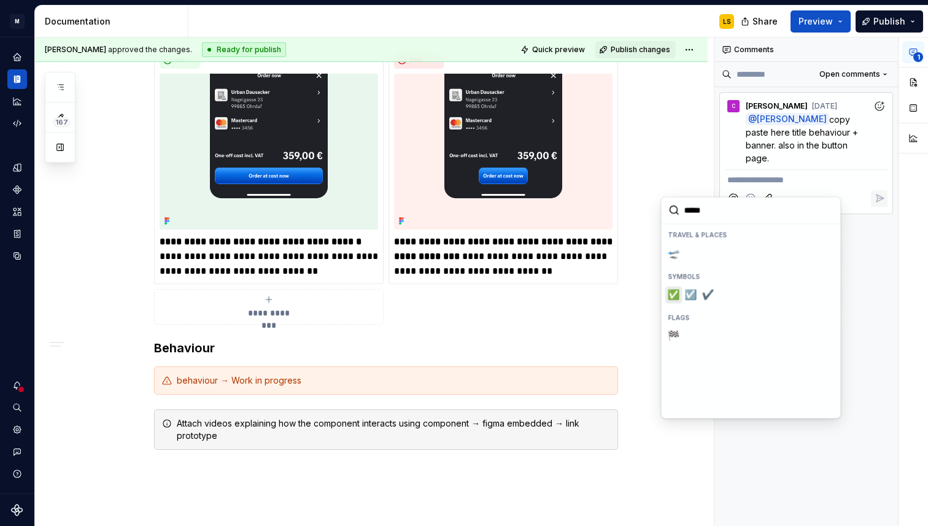
click at [675, 298] on span "✅️" at bounding box center [674, 295] width 10 height 12
type input "*****"
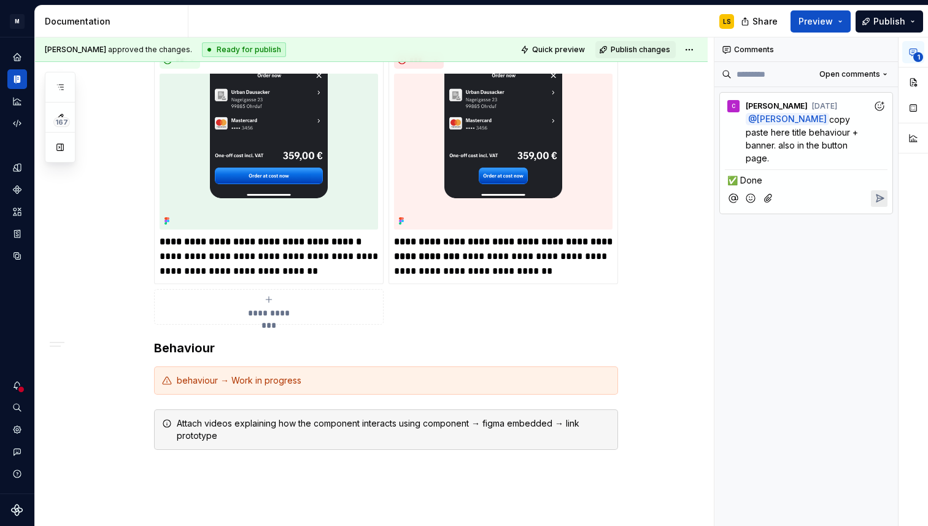
click at [893, 187] on div "C [PERSON_NAME] [DATE] @ [PERSON_NAME] copy paste here title behaviour + banner…" at bounding box center [807, 153] width 174 height 122
click at [884, 192] on icon "Reply" at bounding box center [880, 198] width 12 height 12
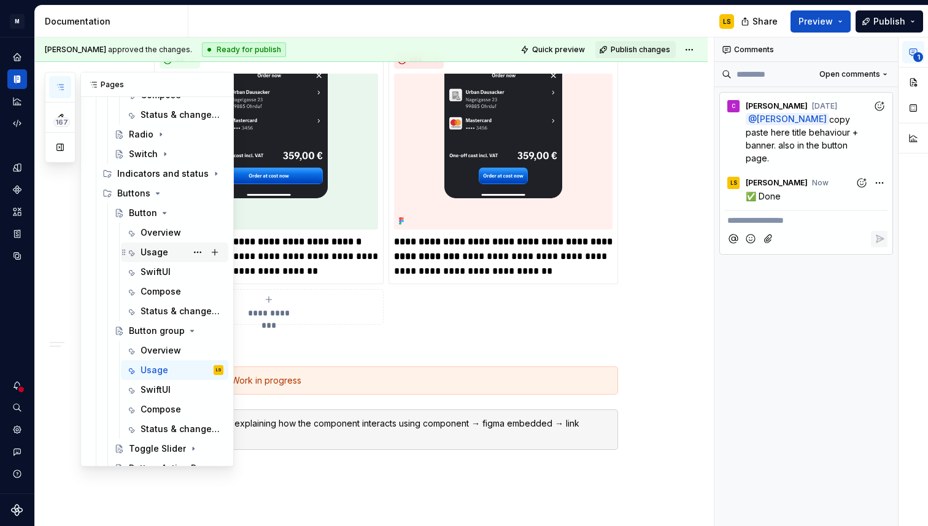
click at [161, 247] on div "Usage" at bounding box center [155, 252] width 28 height 12
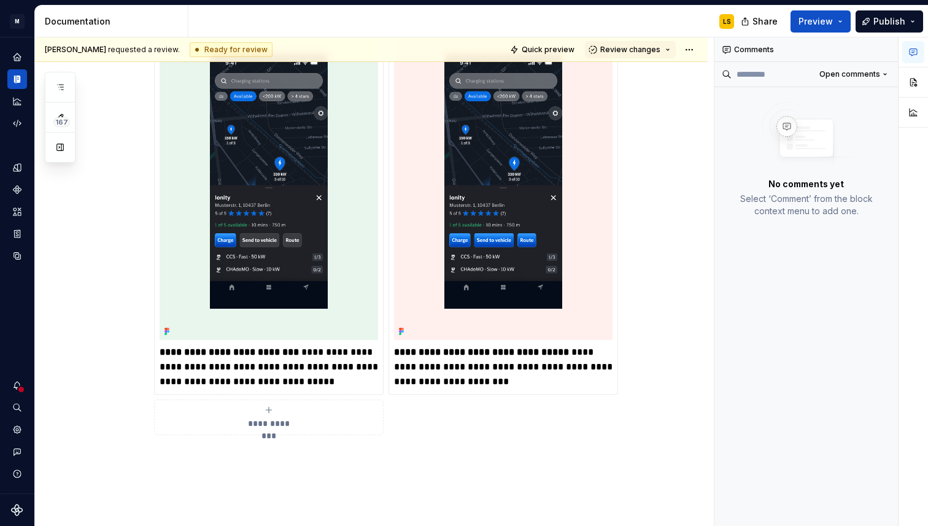
scroll to position [1062, 0]
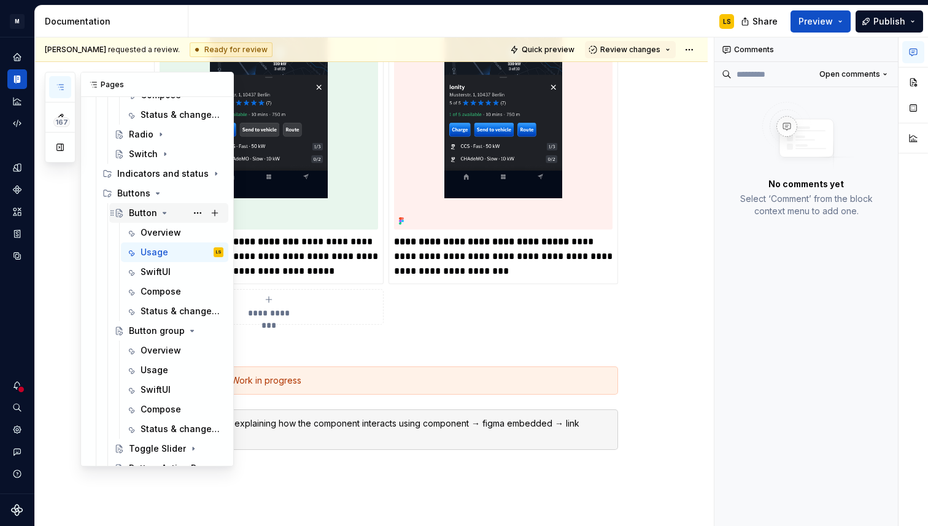
click at [161, 211] on icon "Page tree" at bounding box center [165, 213] width 10 height 10
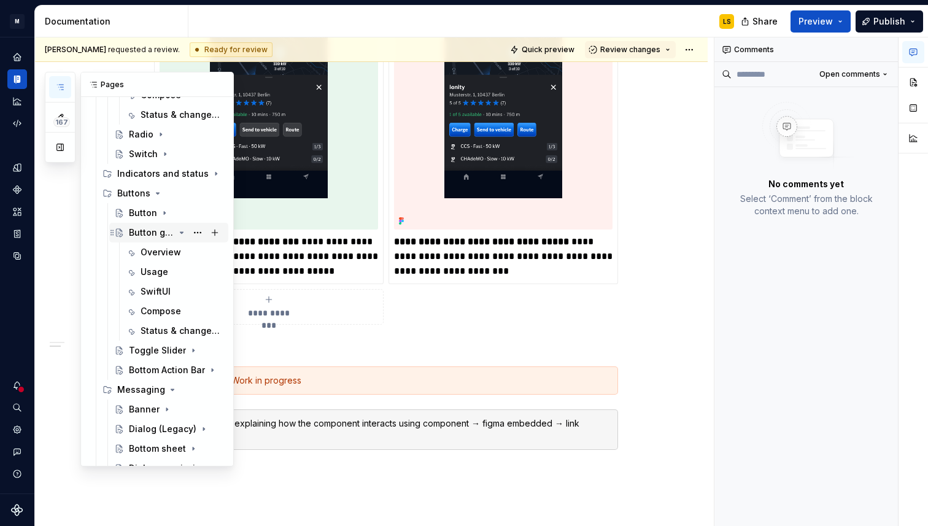
click at [182, 234] on icon "Page tree" at bounding box center [182, 233] width 10 height 10
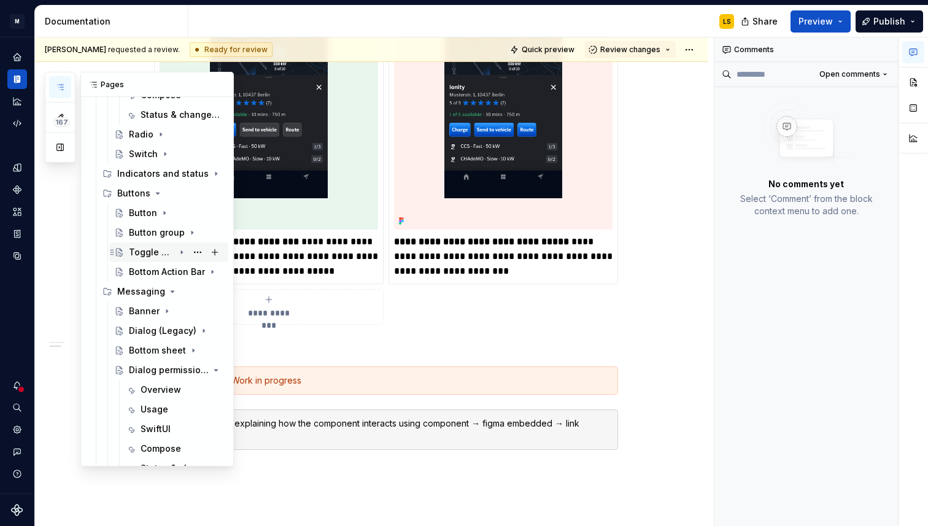
click at [183, 253] on icon "Page tree" at bounding box center [182, 252] width 10 height 10
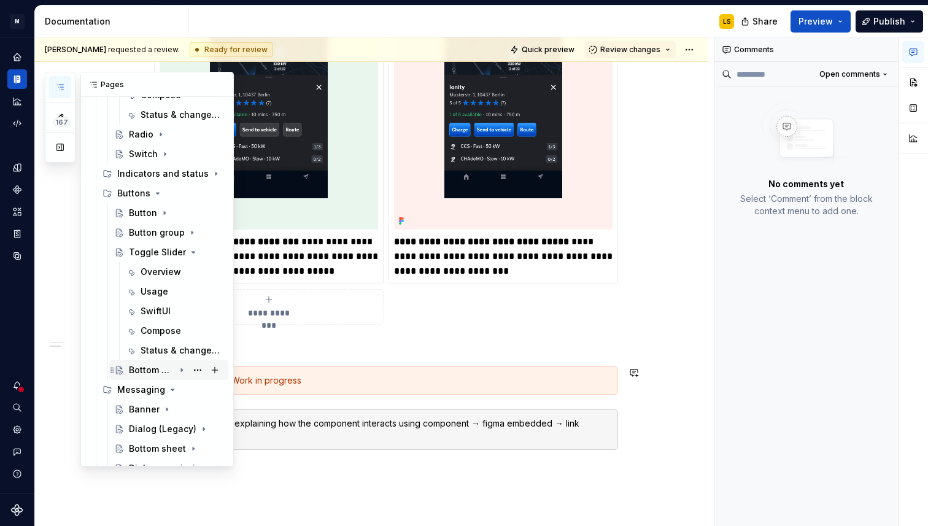
click at [185, 371] on icon "Page tree" at bounding box center [182, 370] width 10 height 10
click at [187, 296] on div "Usage" at bounding box center [182, 291] width 83 height 17
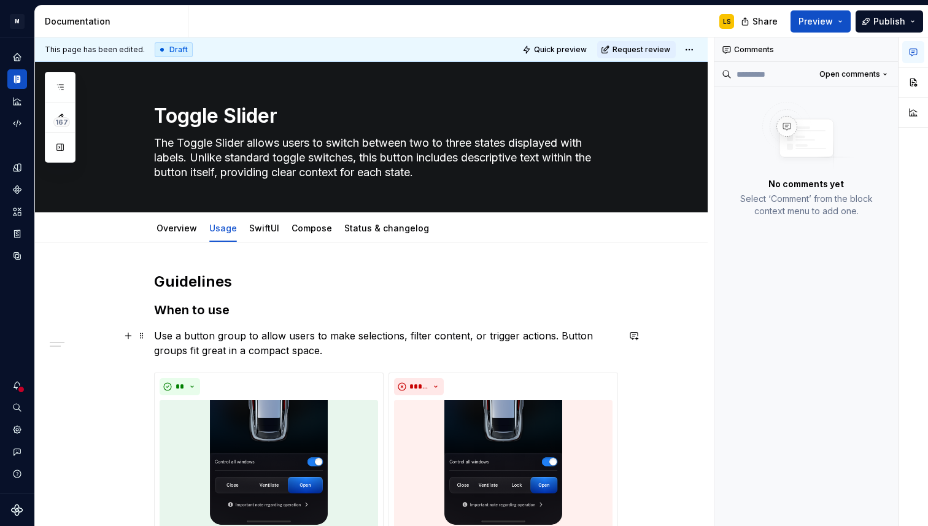
scroll to position [585, 0]
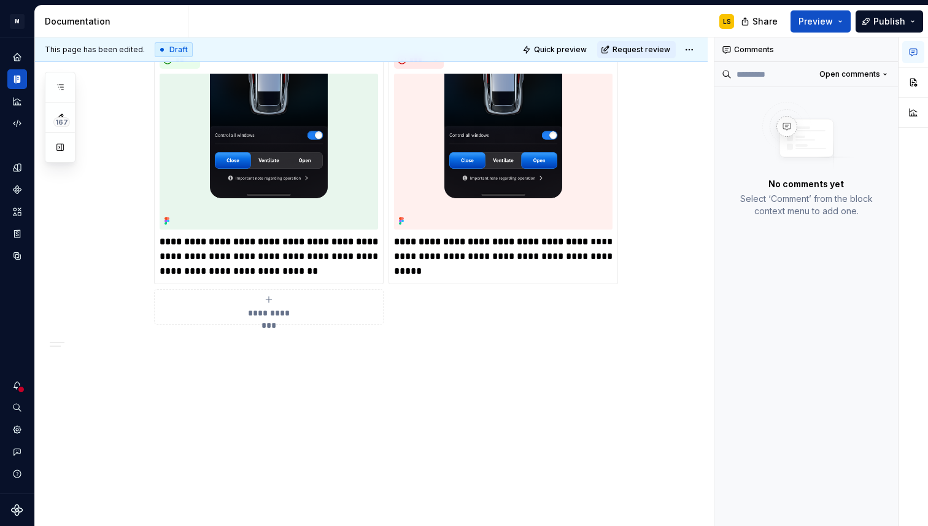
click at [295, 344] on p at bounding box center [386, 347] width 464 height 15
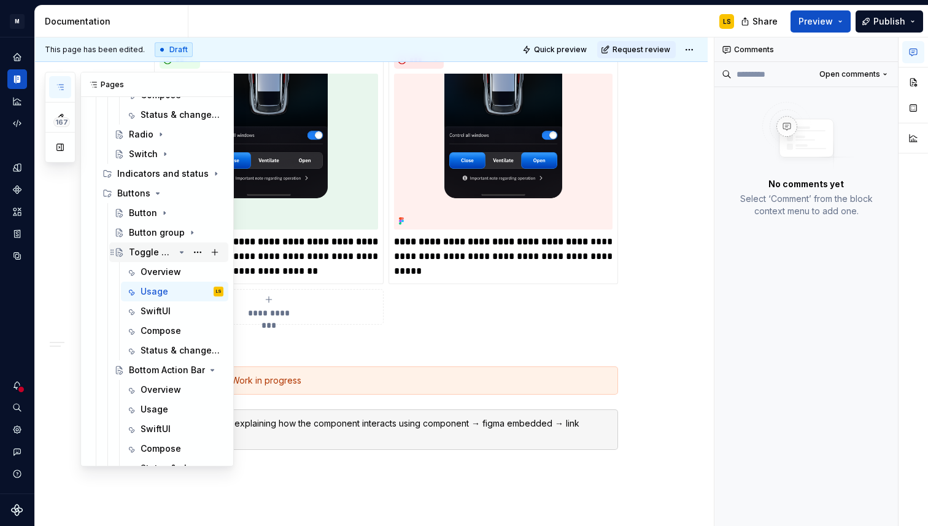
click at [184, 255] on icon "Page tree" at bounding box center [182, 252] width 10 height 10
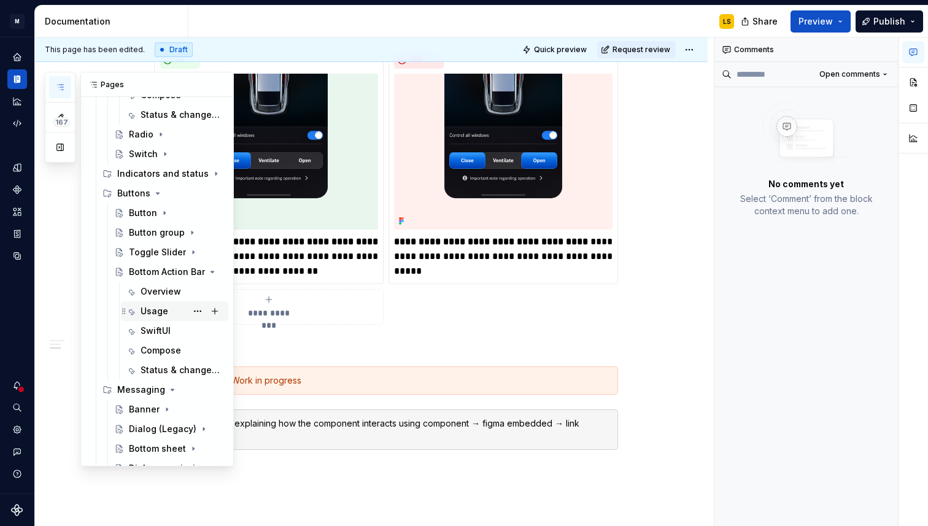
click at [169, 309] on div "Usage" at bounding box center [182, 311] width 83 height 17
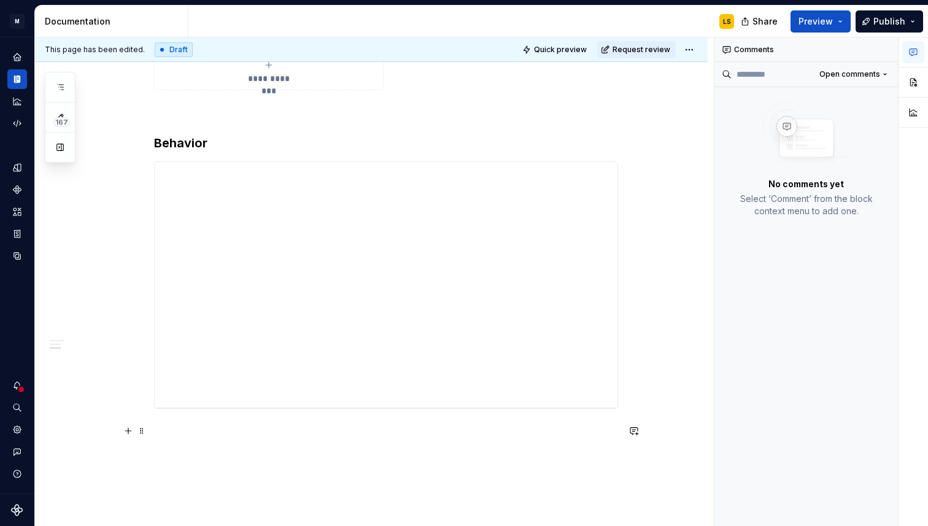
scroll to position [1001, 0]
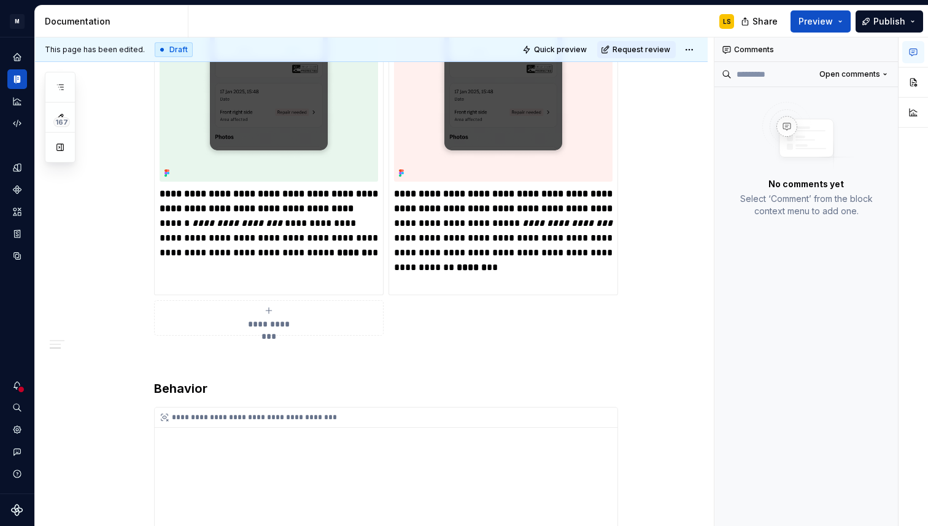
scroll to position [828, 0]
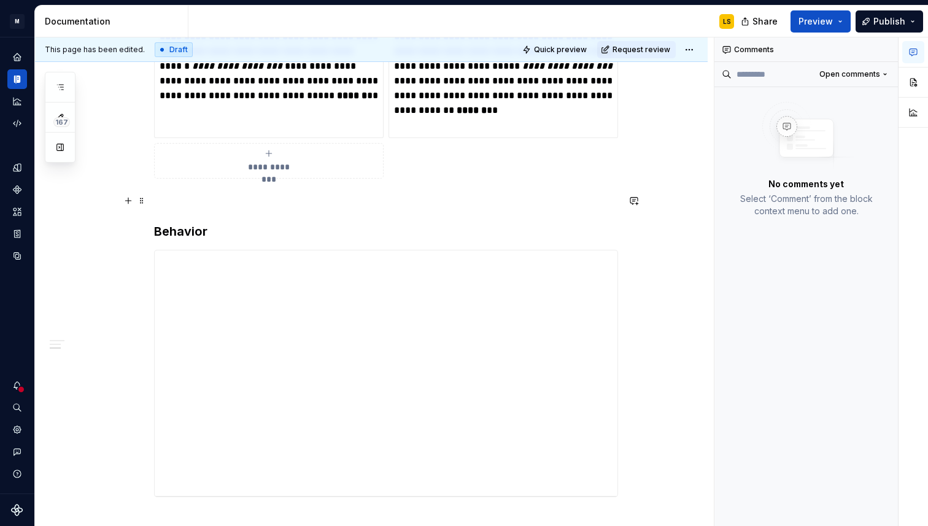
click at [227, 200] on p at bounding box center [386, 200] width 464 height 15
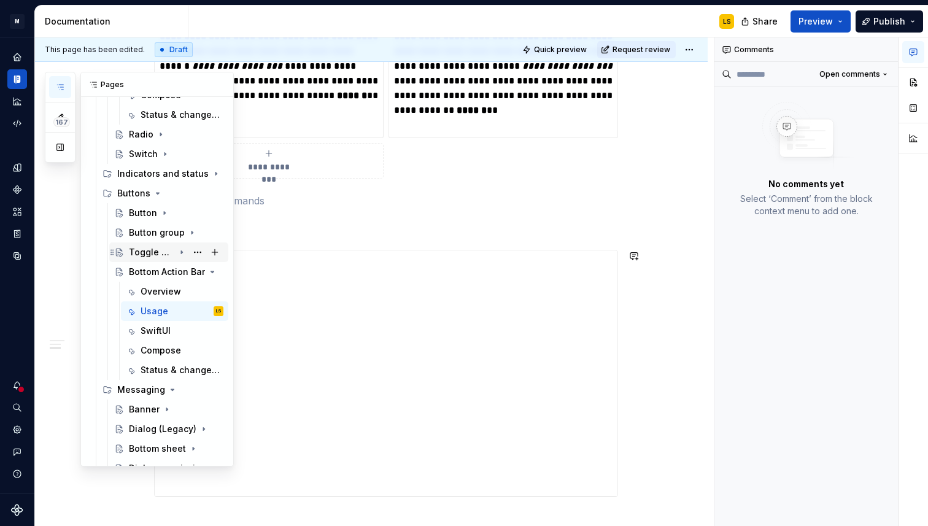
click at [177, 255] on icon "Page tree" at bounding box center [182, 252] width 10 height 10
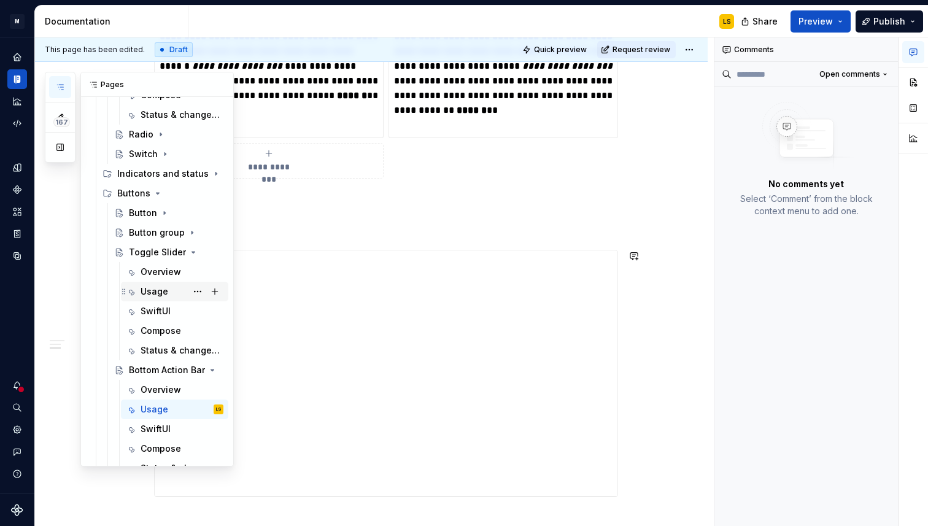
click at [167, 294] on div "Usage" at bounding box center [182, 291] width 83 height 17
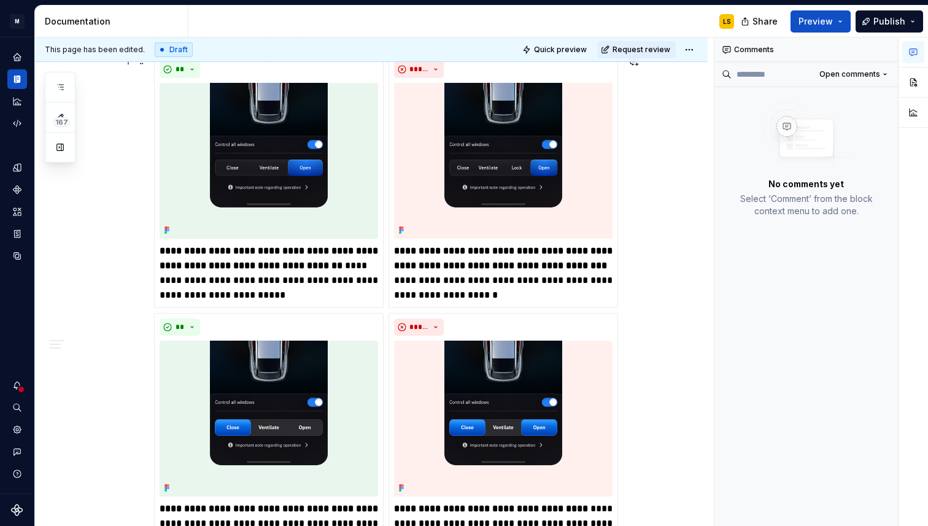
scroll to position [313, 0]
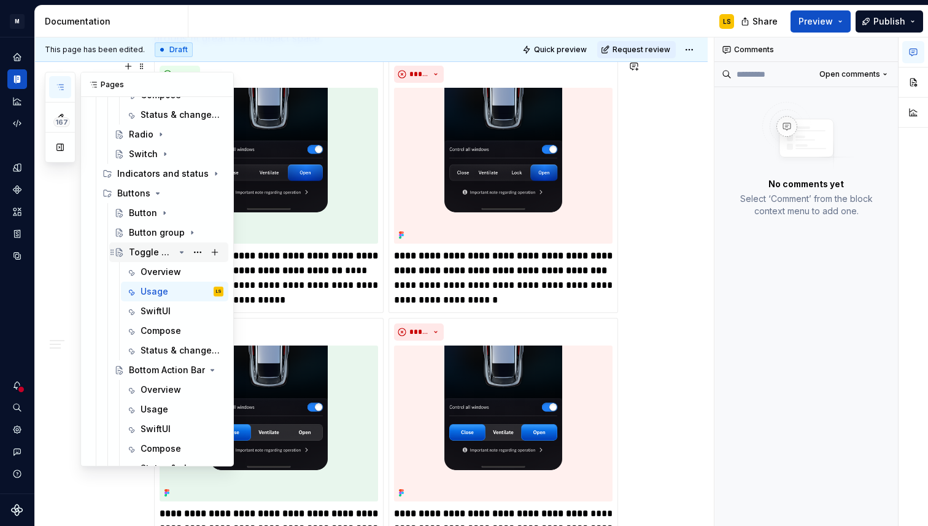
click at [184, 253] on icon "Page tree" at bounding box center [182, 252] width 10 height 10
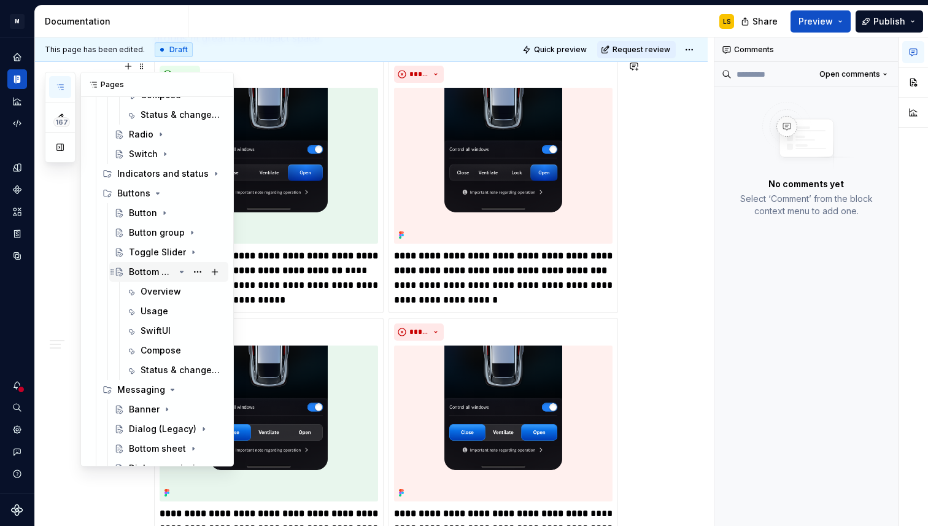
click at [182, 274] on icon "Page tree" at bounding box center [182, 272] width 10 height 10
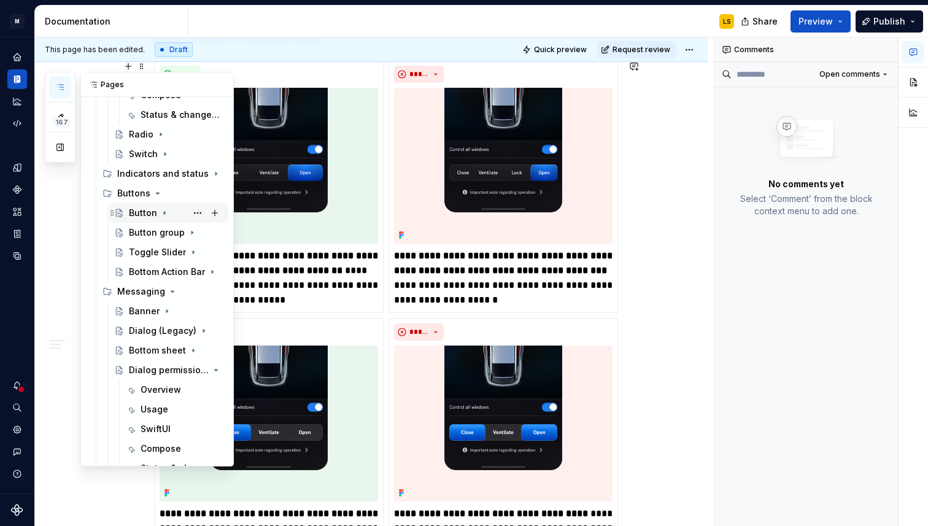
click at [160, 209] on icon "Page tree" at bounding box center [165, 213] width 10 height 10
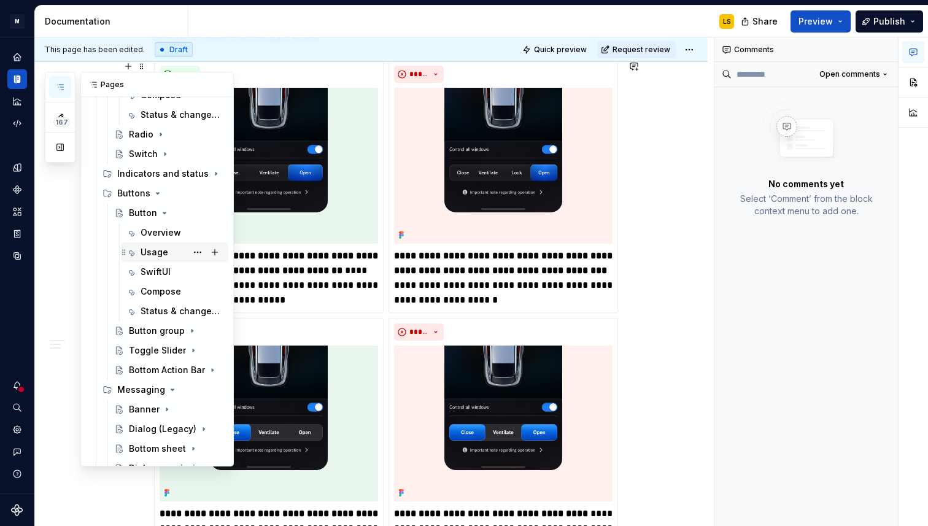
click at [154, 249] on div "Usage" at bounding box center [155, 252] width 28 height 12
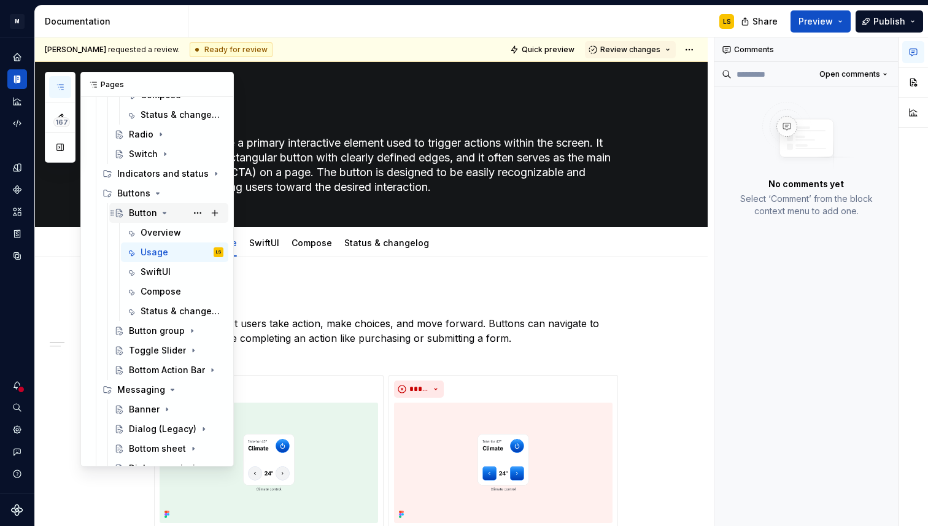
click at [165, 215] on icon "Page tree" at bounding box center [165, 213] width 10 height 10
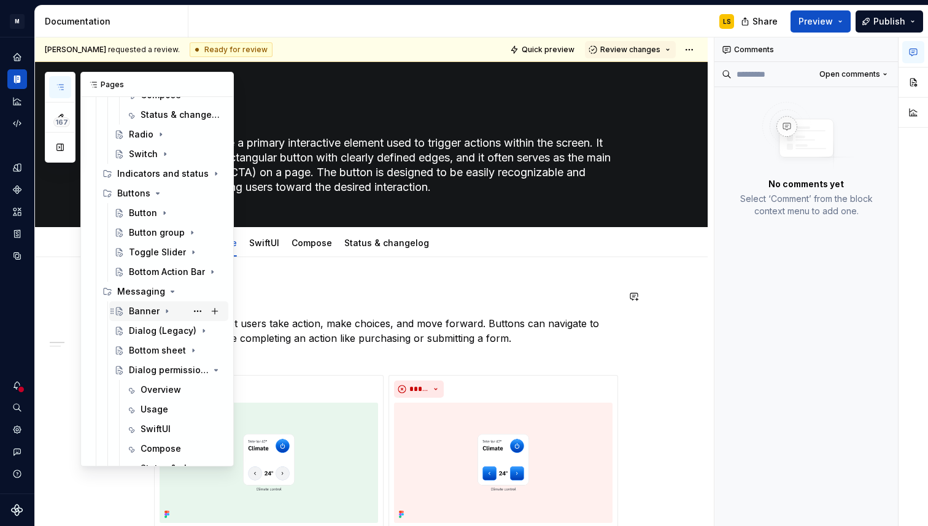
click at [166, 309] on icon "Page tree" at bounding box center [167, 311] width 10 height 10
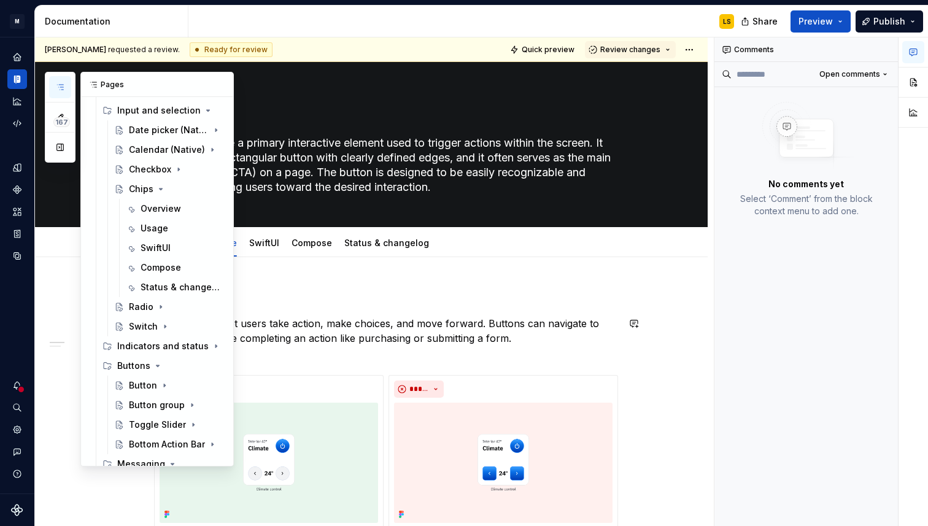
scroll to position [153, 0]
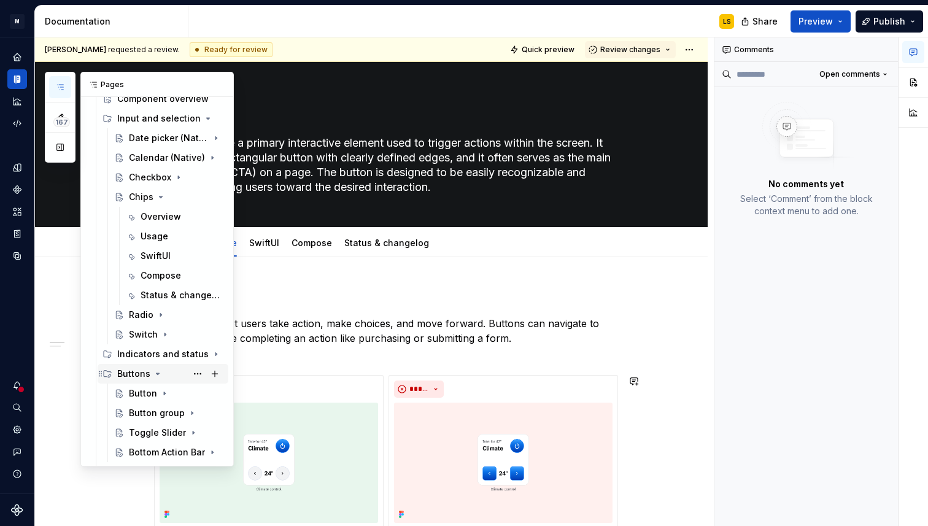
click at [155, 375] on icon "Page tree" at bounding box center [158, 374] width 10 height 10
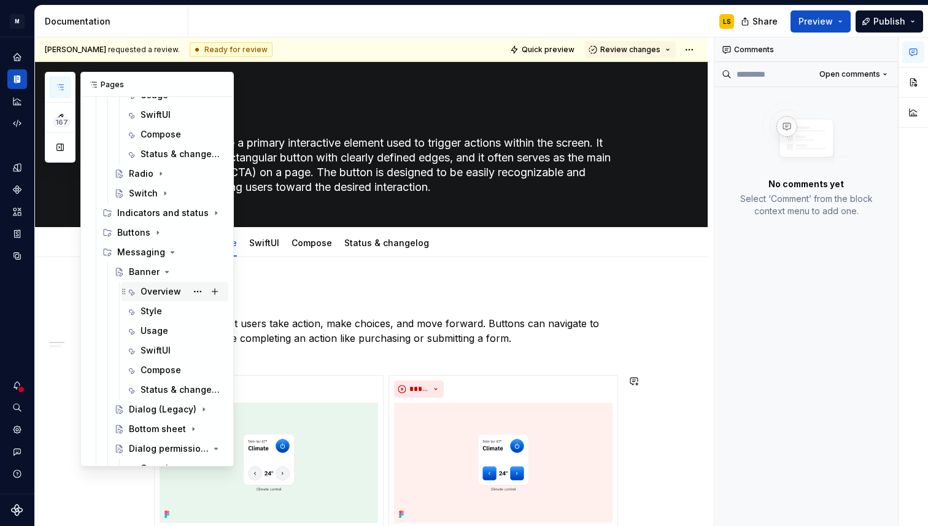
scroll to position [300, 0]
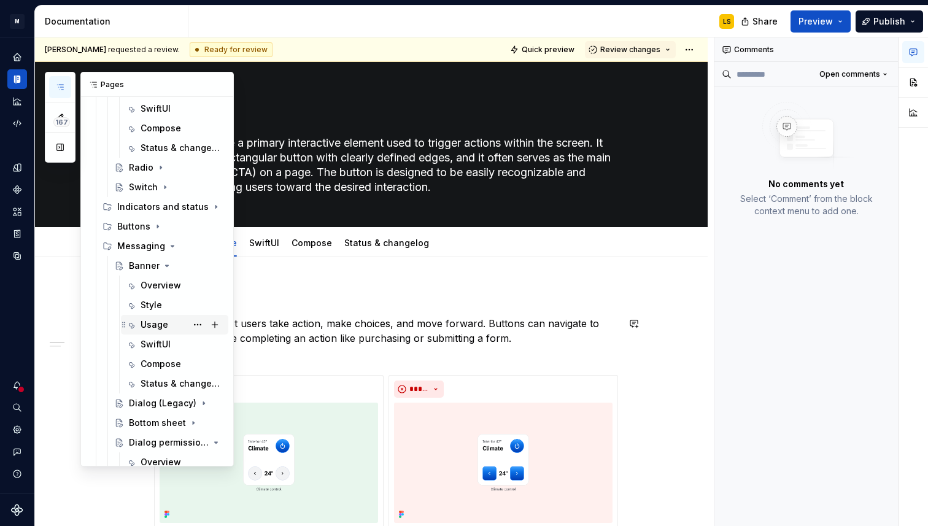
click at [149, 329] on div "Usage" at bounding box center [155, 325] width 28 height 12
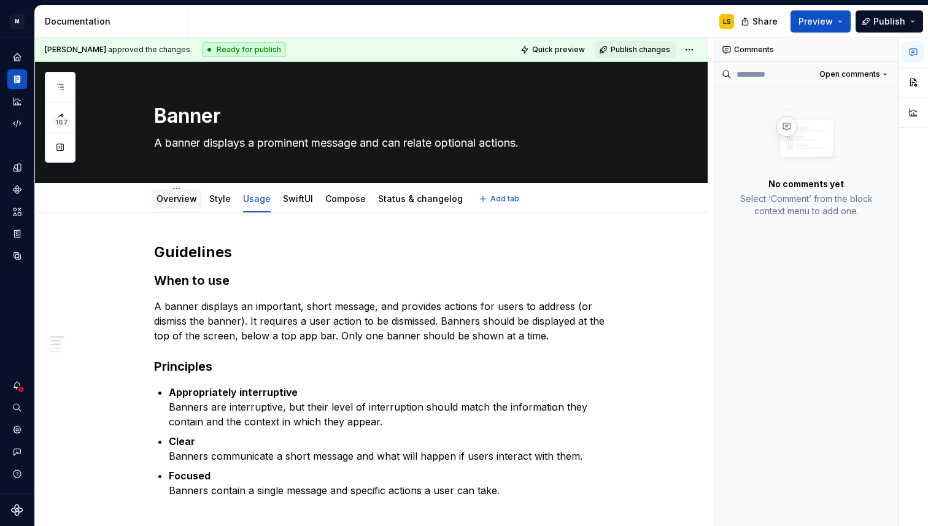
click at [185, 204] on div "Overview" at bounding box center [177, 199] width 41 height 12
click at [223, 205] on div "Style" at bounding box center [219, 199] width 21 height 15
click at [187, 203] on link "Overview" at bounding box center [177, 198] width 41 height 10
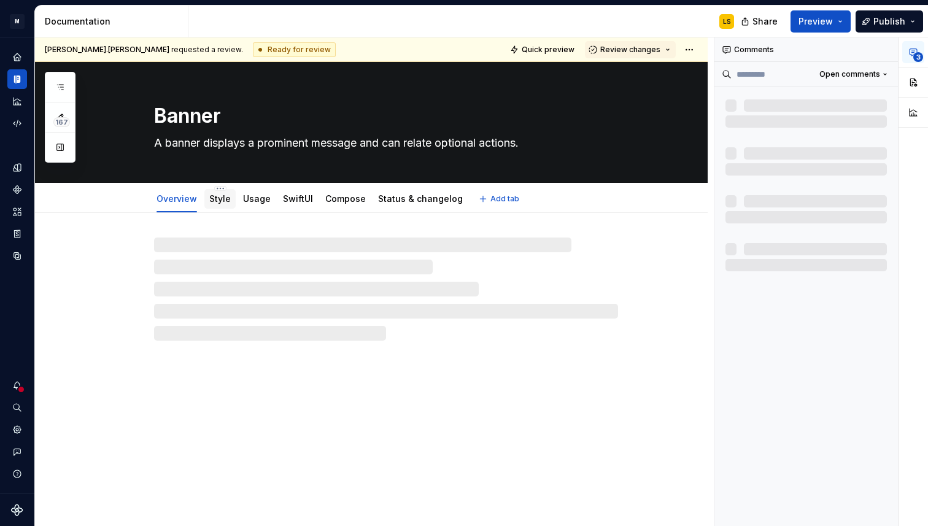
click at [222, 201] on link "Style" at bounding box center [219, 198] width 21 height 10
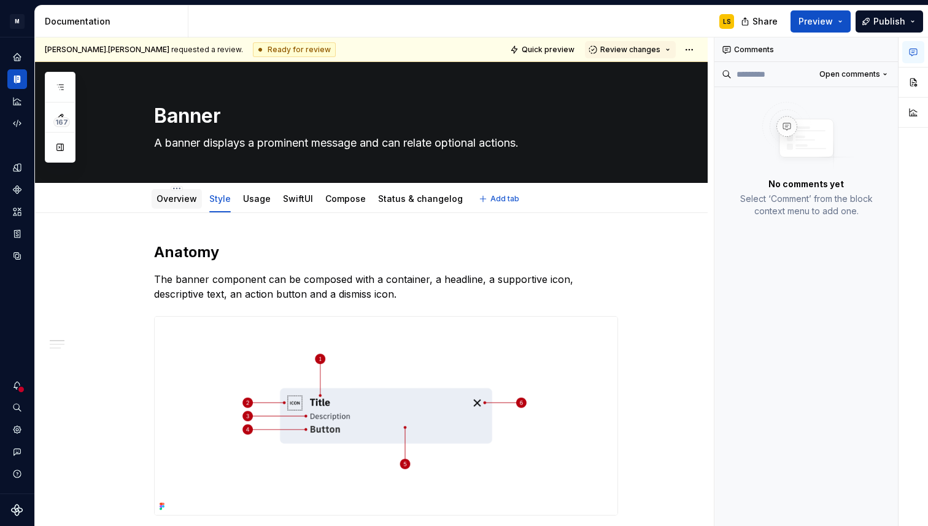
click at [181, 202] on link "Overview" at bounding box center [177, 198] width 41 height 10
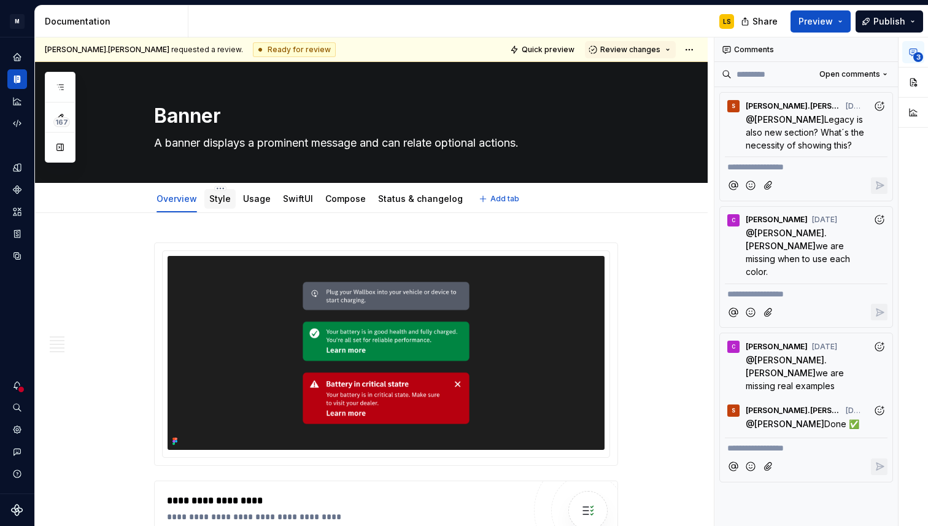
click at [219, 200] on link "Style" at bounding box center [219, 198] width 21 height 10
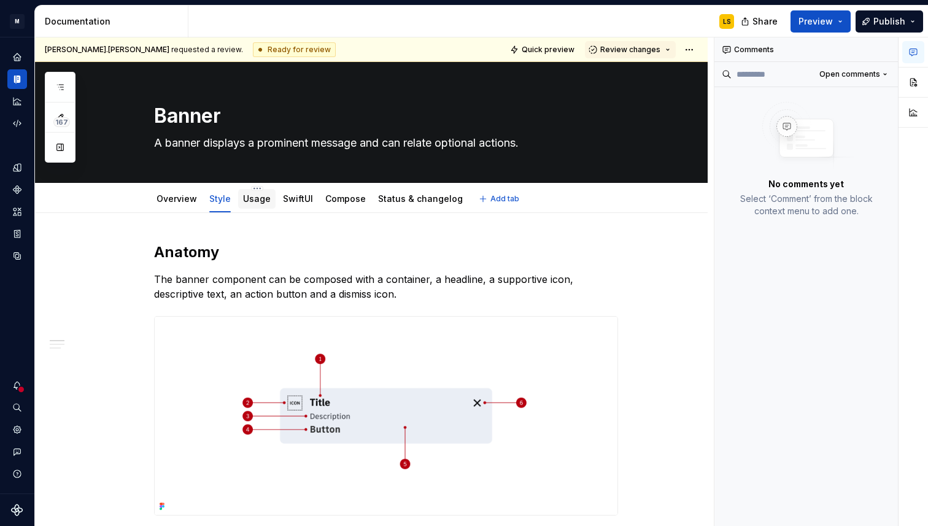
click at [254, 206] on div "Usage" at bounding box center [256, 199] width 37 height 20
click at [262, 201] on link "Usage" at bounding box center [257, 198] width 28 height 10
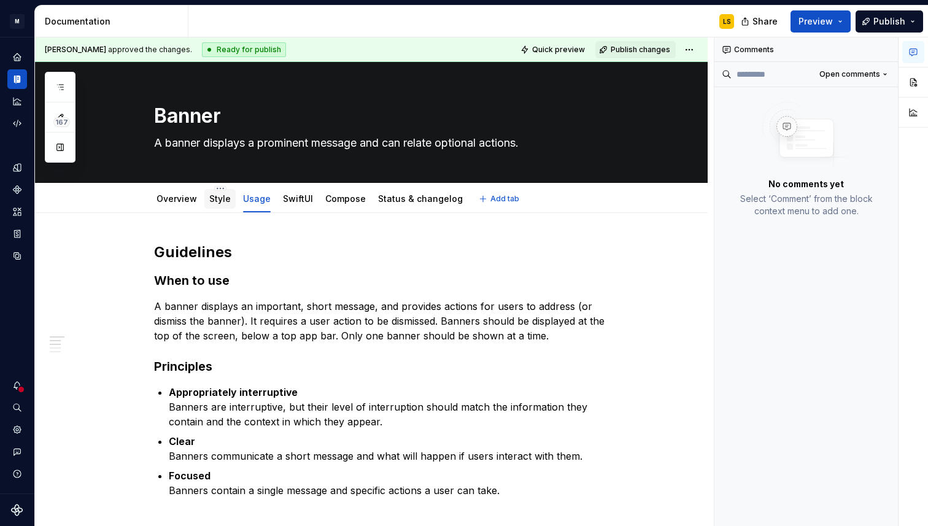
click at [222, 206] on div "Style" at bounding box center [219, 199] width 21 height 15
click at [221, 207] on div "Style" at bounding box center [219, 199] width 31 height 20
click at [224, 203] on link "Style" at bounding box center [219, 198] width 21 height 10
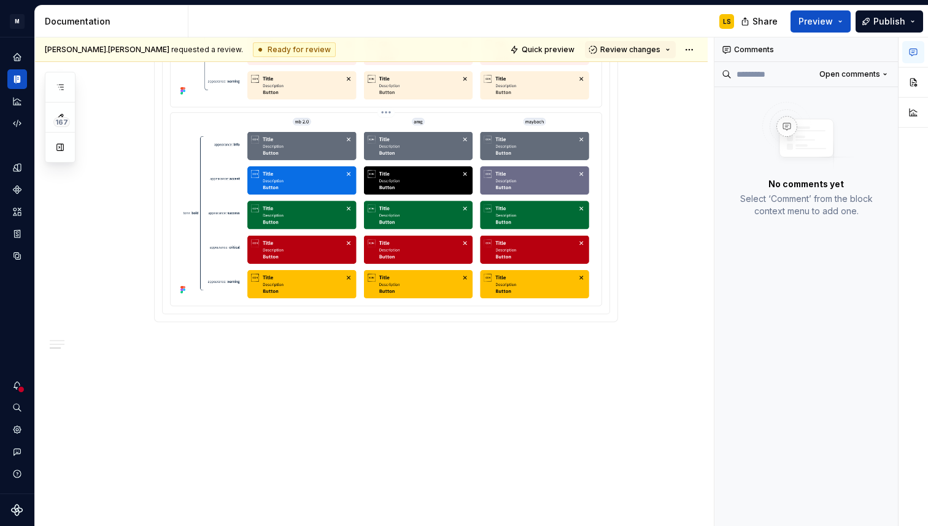
scroll to position [973, 0]
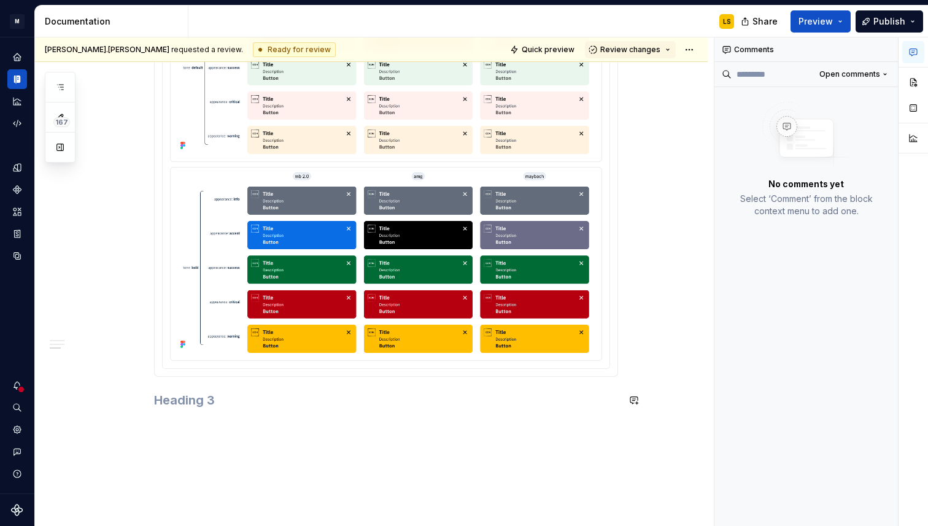
drag, startPoint x: 322, startPoint y: 413, endPoint x: 336, endPoint y: 507, distance: 95.0
click at [166, 396] on h3 at bounding box center [386, 400] width 464 height 17
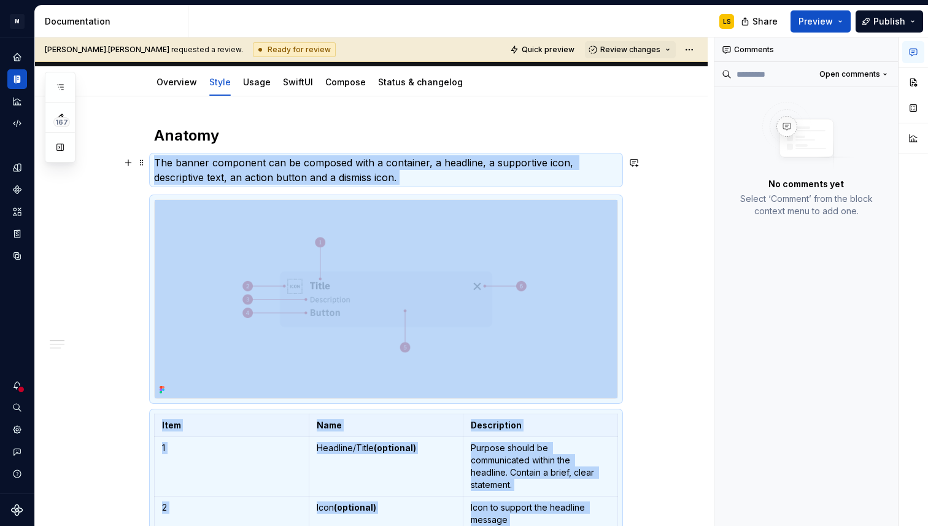
scroll to position [115, 0]
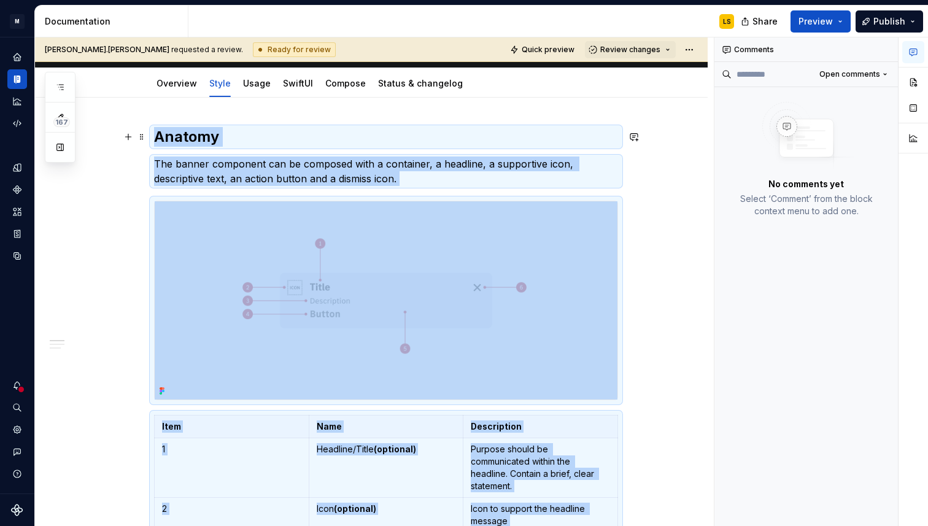
drag, startPoint x: 157, startPoint y: 400, endPoint x: 152, endPoint y: 129, distance: 270.8
copy div "**********"
click at [185, 85] on link "Overview" at bounding box center [177, 83] width 41 height 10
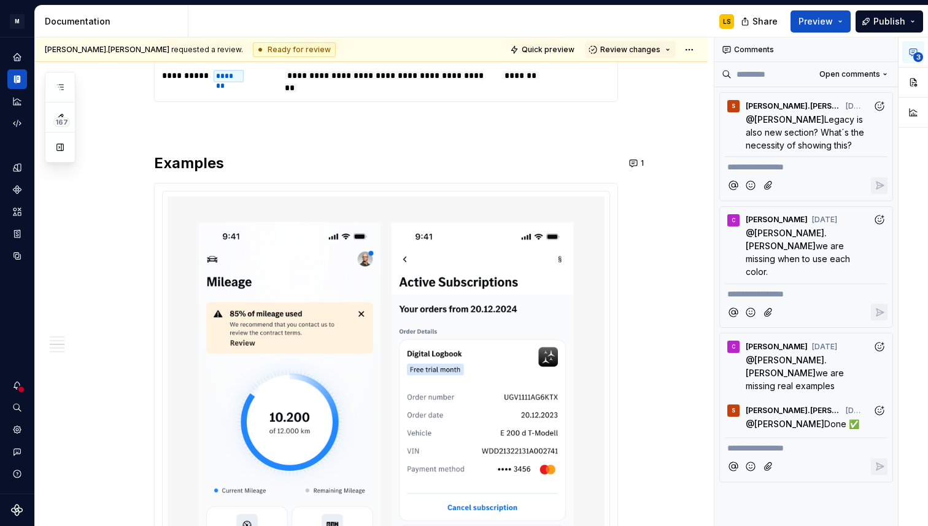
scroll to position [1846, 0]
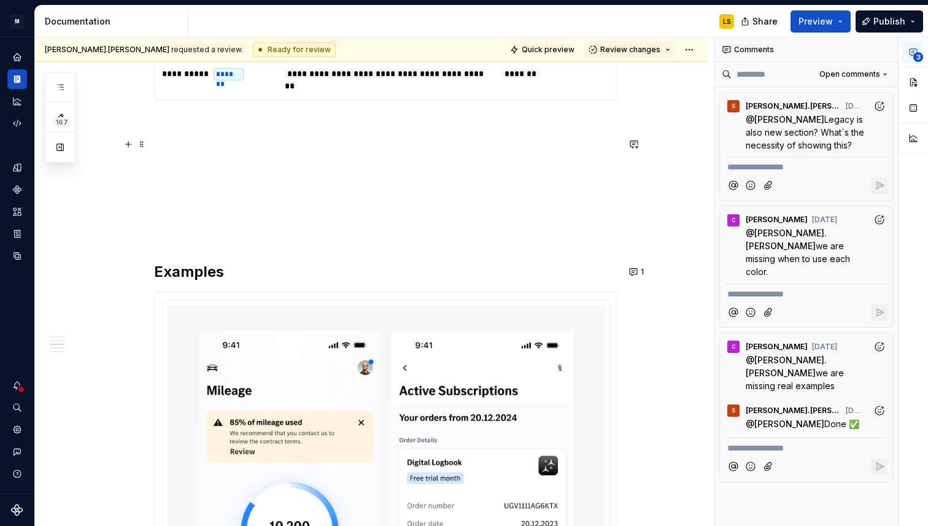
click at [185, 147] on p at bounding box center [386, 144] width 464 height 15
click at [182, 128] on p at bounding box center [386, 122] width 464 height 15
click at [184, 144] on p at bounding box center [386, 144] width 464 height 15
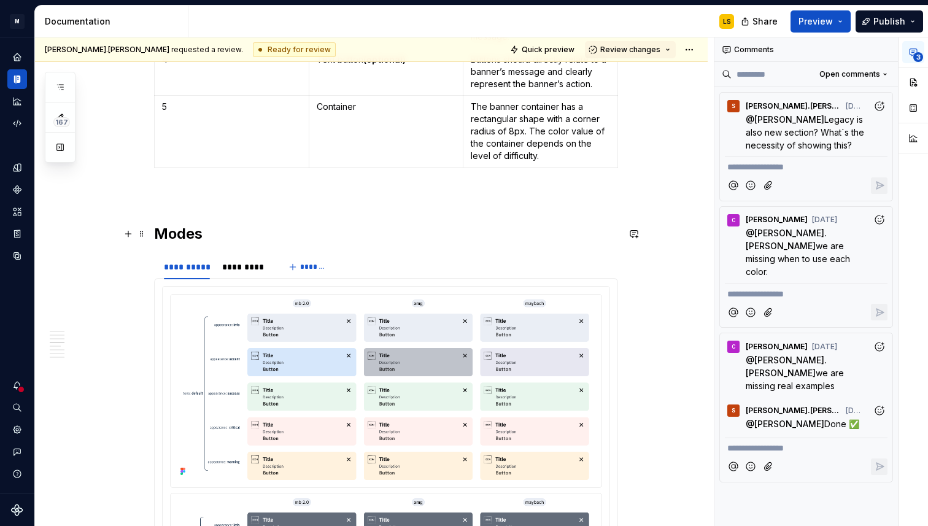
scroll to position [2401, 0]
click at [243, 273] on div "*********" at bounding box center [244, 268] width 45 height 12
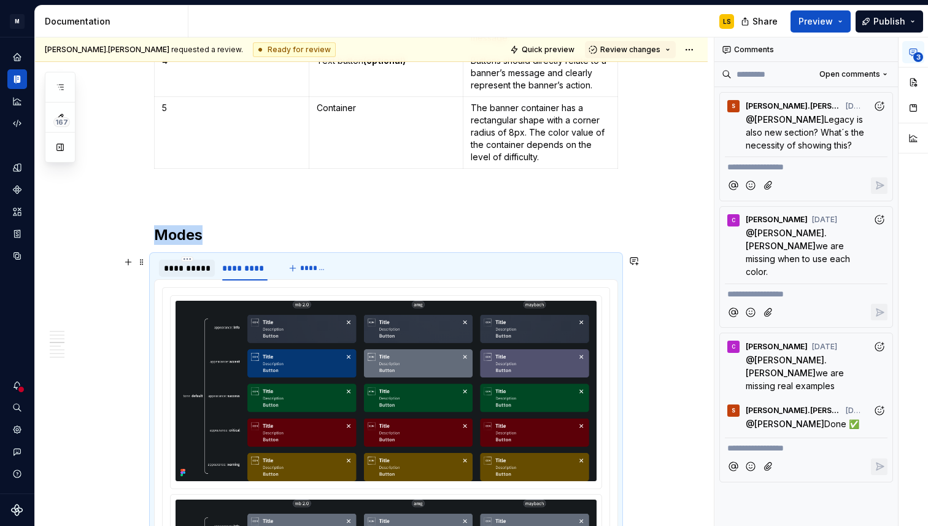
click at [195, 270] on div "**********" at bounding box center [187, 268] width 46 height 12
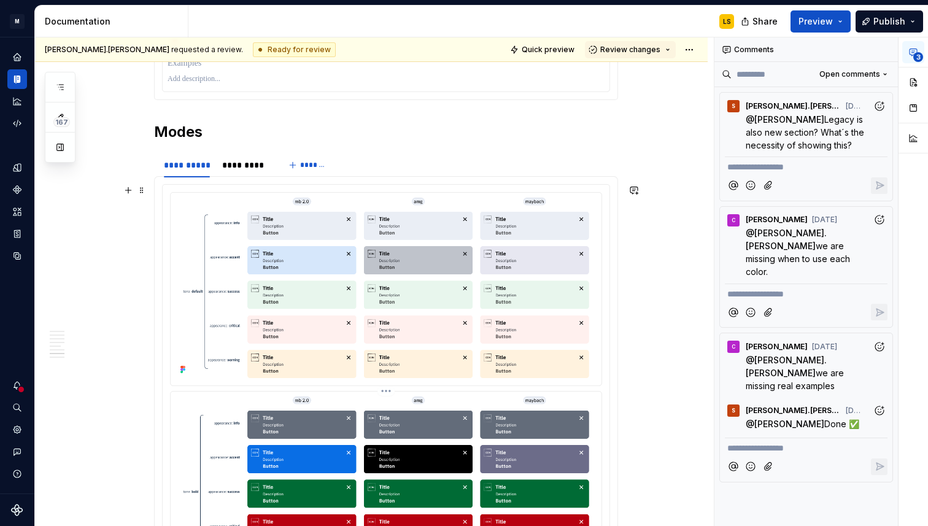
scroll to position [3795, 0]
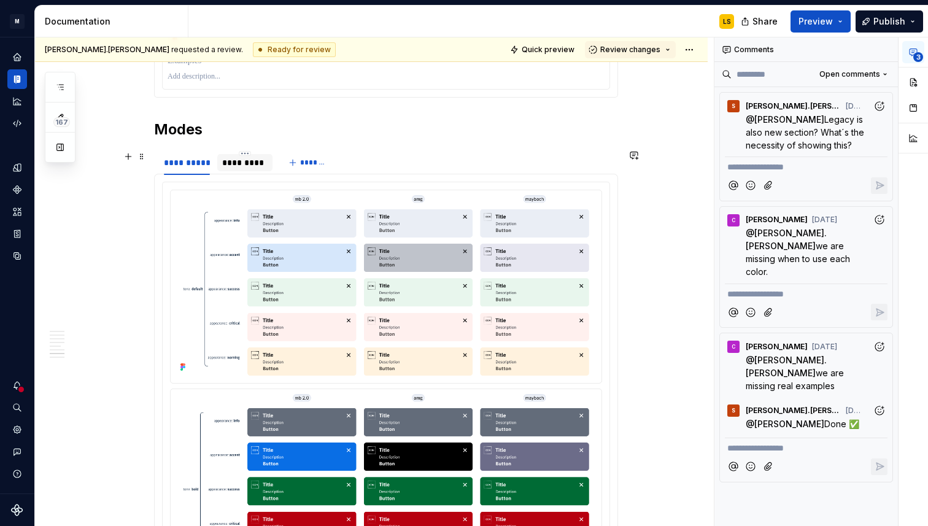
click at [250, 166] on div "*********" at bounding box center [244, 163] width 45 height 12
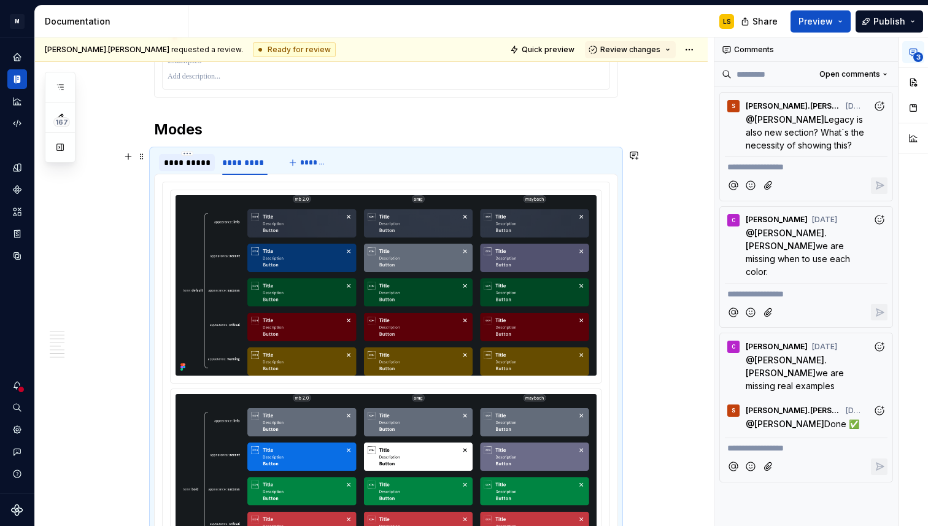
click at [200, 165] on div "**********" at bounding box center [187, 163] width 46 height 12
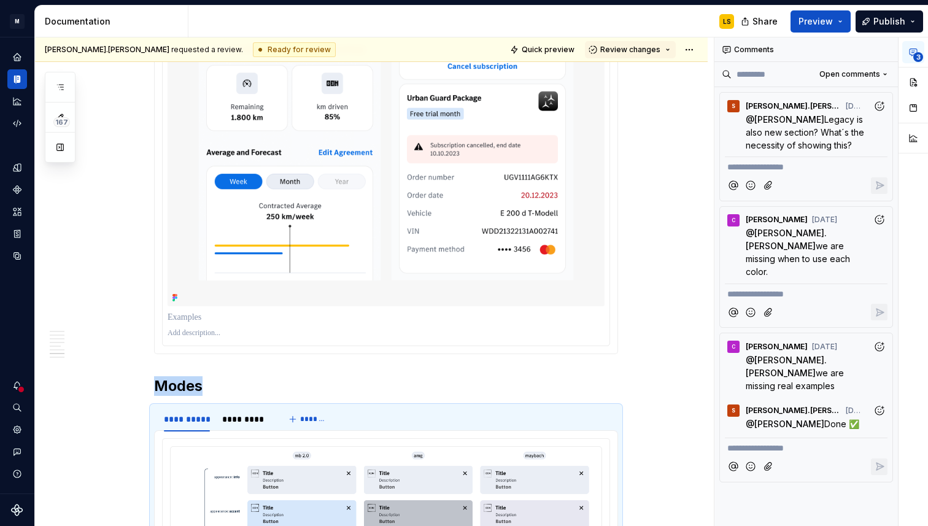
scroll to position [3528, 0]
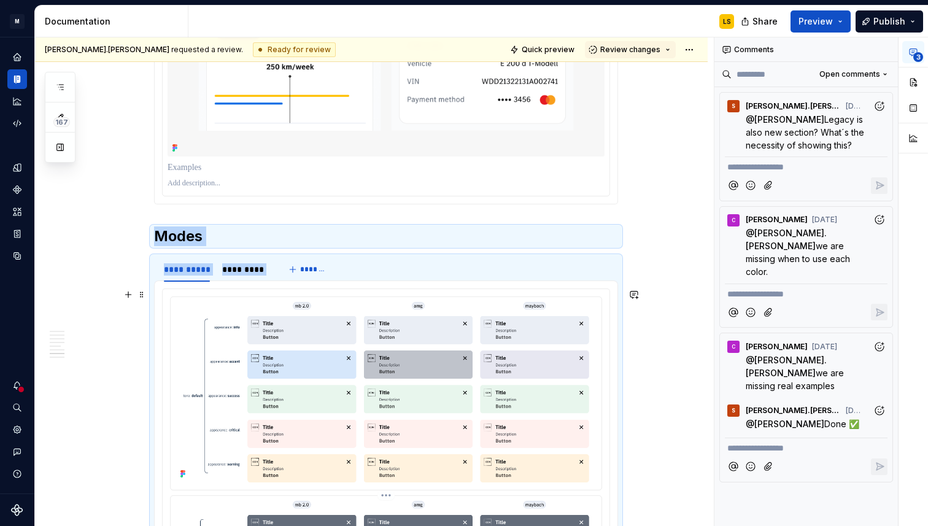
drag, startPoint x: 162, startPoint y: 389, endPoint x: 276, endPoint y: 497, distance: 156.8
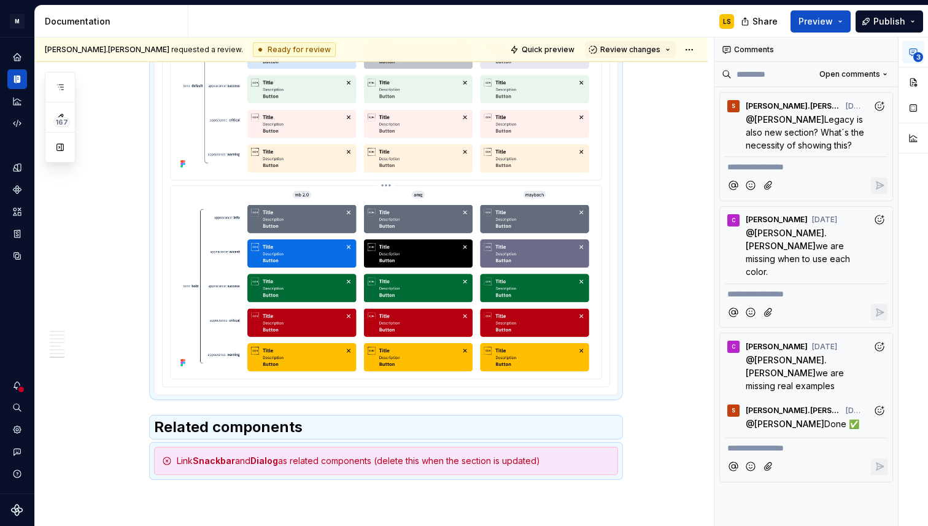
click at [314, 368] on img at bounding box center [386, 281] width 421 height 181
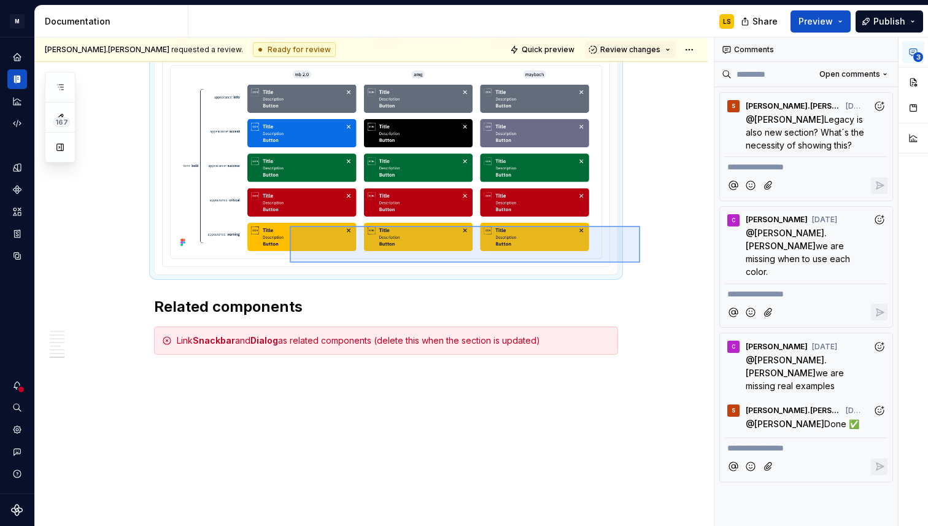
scroll to position [3658, 0]
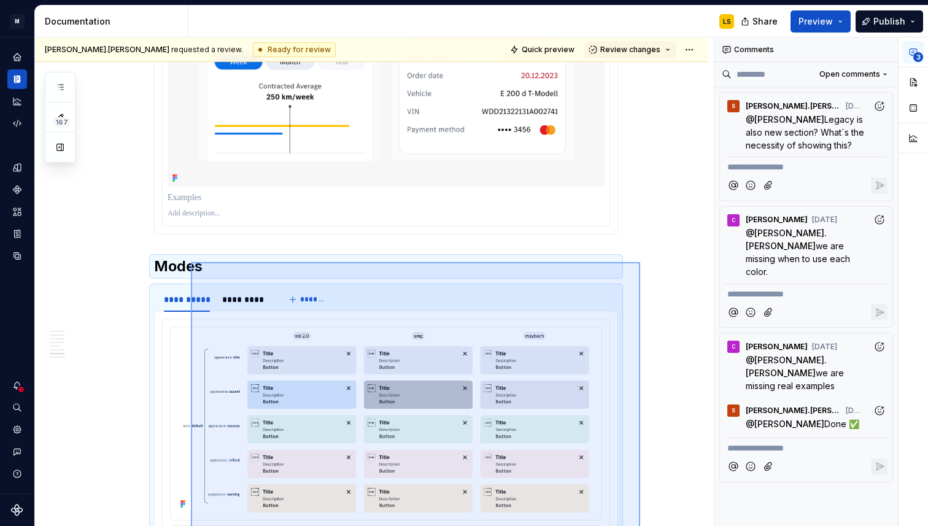
drag, startPoint x: 640, startPoint y: 383, endPoint x: 190, endPoint y: 263, distance: 465.9
click at [190, 263] on div "**********" at bounding box center [374, 281] width 679 height 489
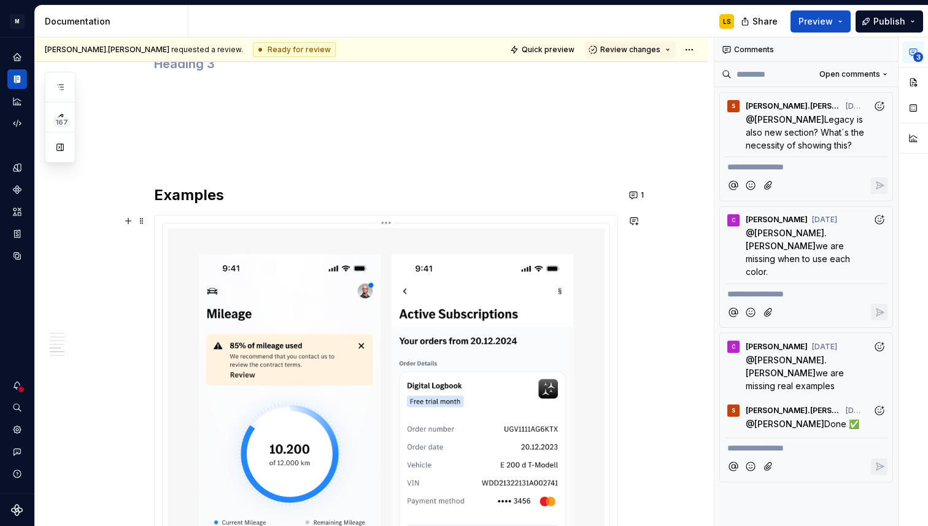
scroll to position [3067, 0]
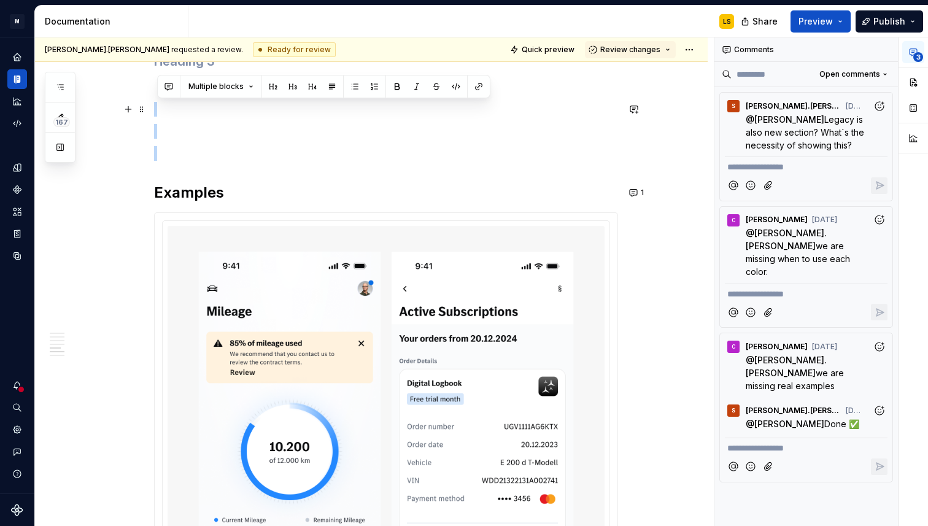
drag, startPoint x: 192, startPoint y: 170, endPoint x: 298, endPoint y: 107, distance: 123.3
click at [189, 157] on p at bounding box center [386, 153] width 464 height 15
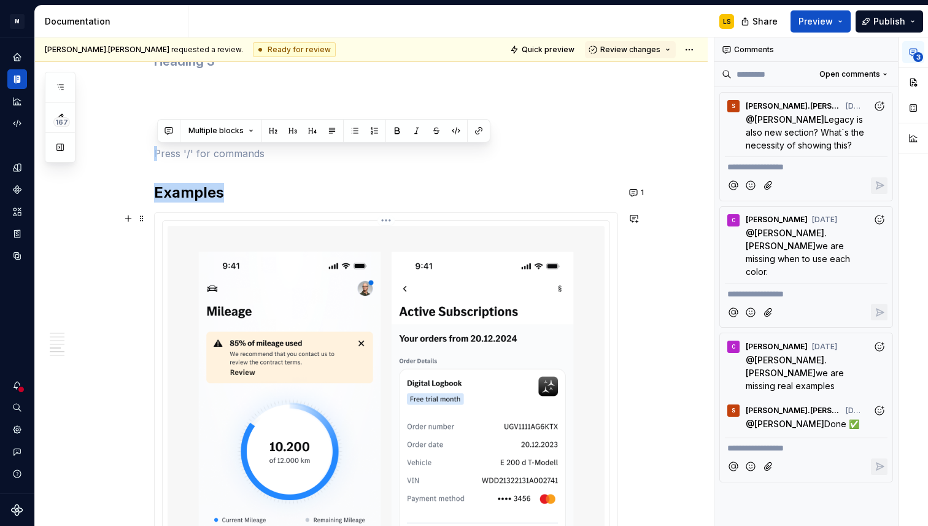
drag, startPoint x: 174, startPoint y: 156, endPoint x: 349, endPoint y: 411, distance: 309.1
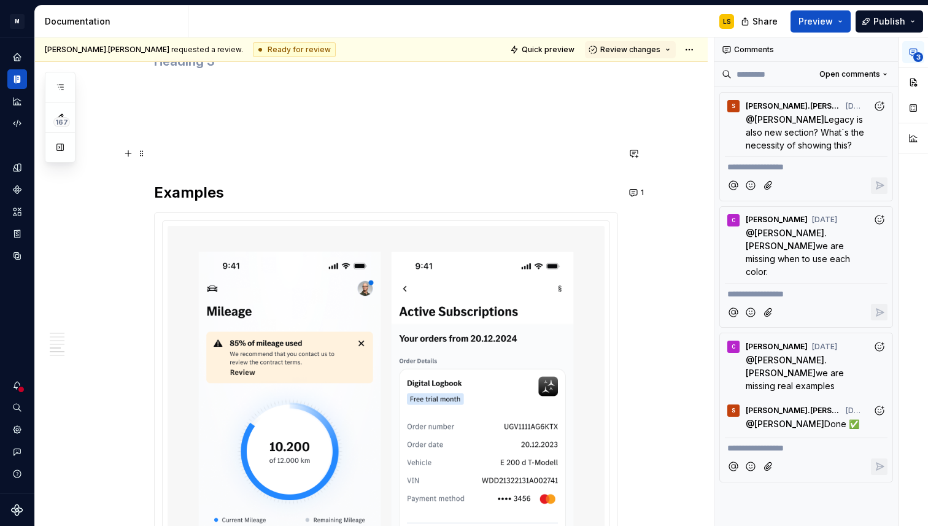
click at [168, 152] on p at bounding box center [386, 153] width 464 height 15
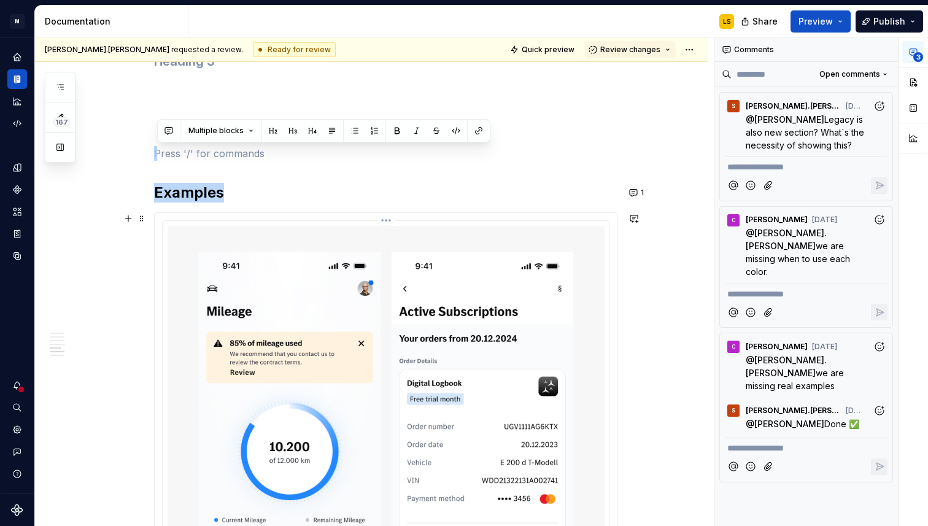
drag, startPoint x: 160, startPoint y: 149, endPoint x: 429, endPoint y: 456, distance: 408.2
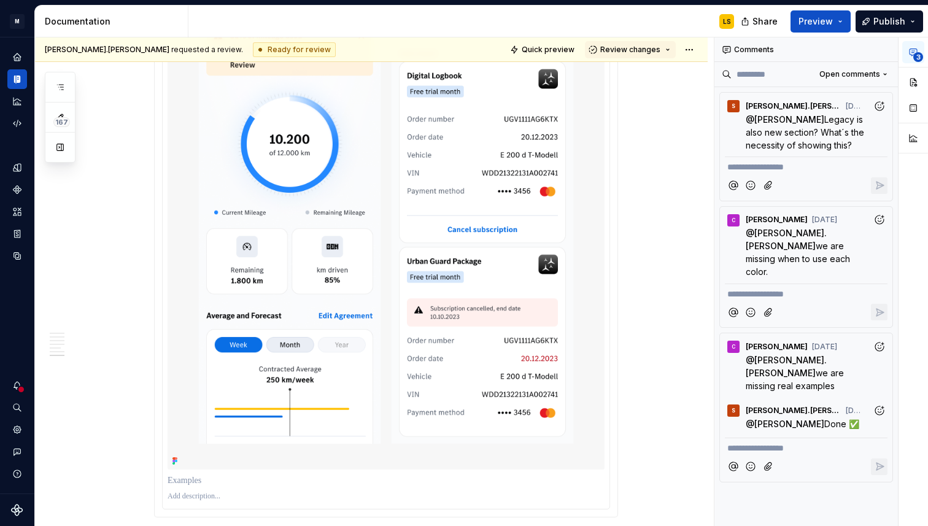
scroll to position [3461, 0]
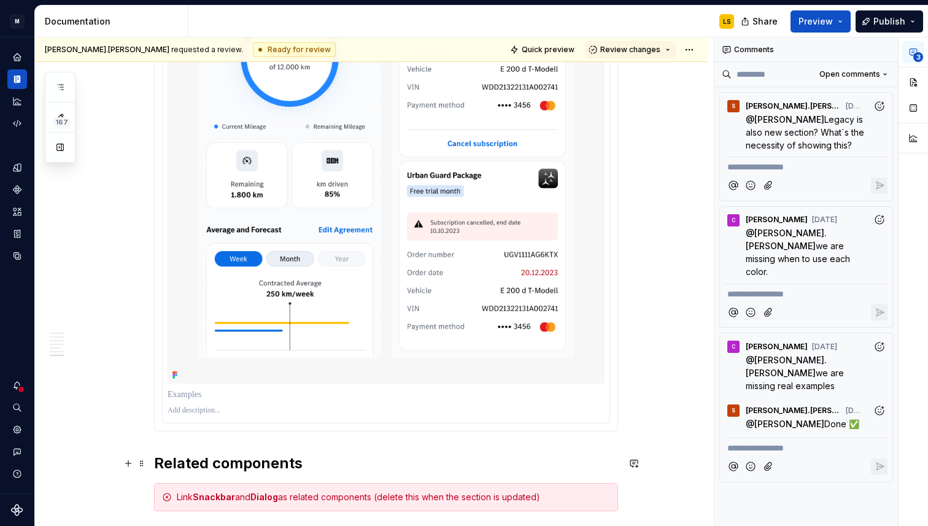
click at [158, 467] on h2 "Related components" at bounding box center [386, 464] width 464 height 20
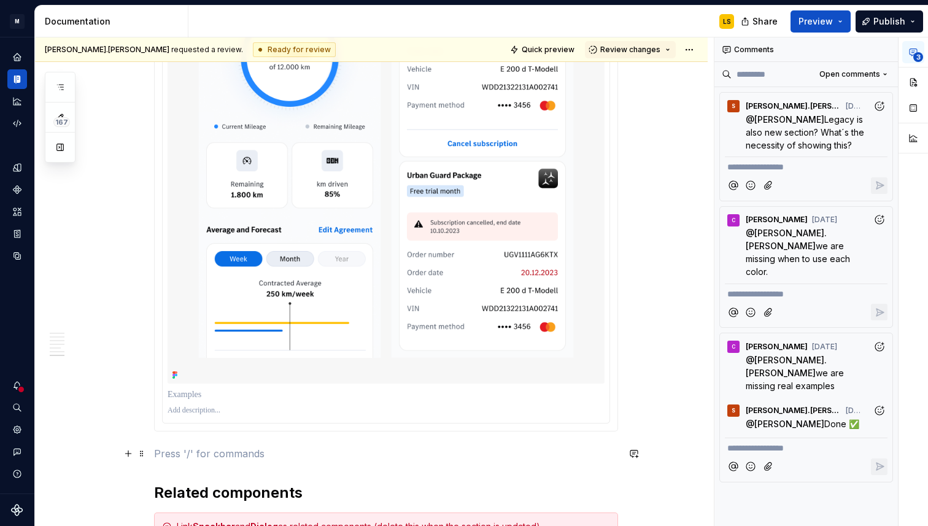
click at [196, 446] on p at bounding box center [386, 453] width 464 height 15
drag, startPoint x: 218, startPoint y: 446, endPoint x: 176, endPoint y: 289, distance: 162.6
click at [666, 407] on div "**********" at bounding box center [374, 281] width 679 height 489
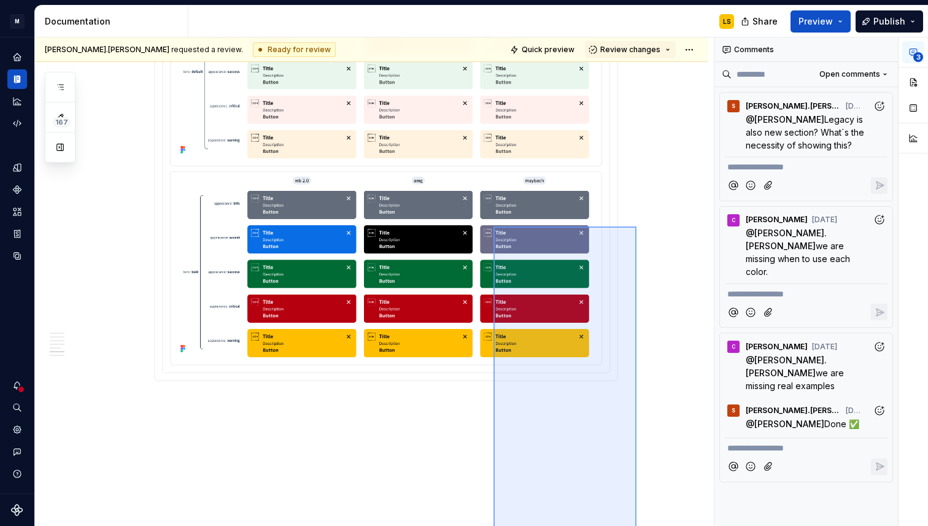
scroll to position [2632, 0]
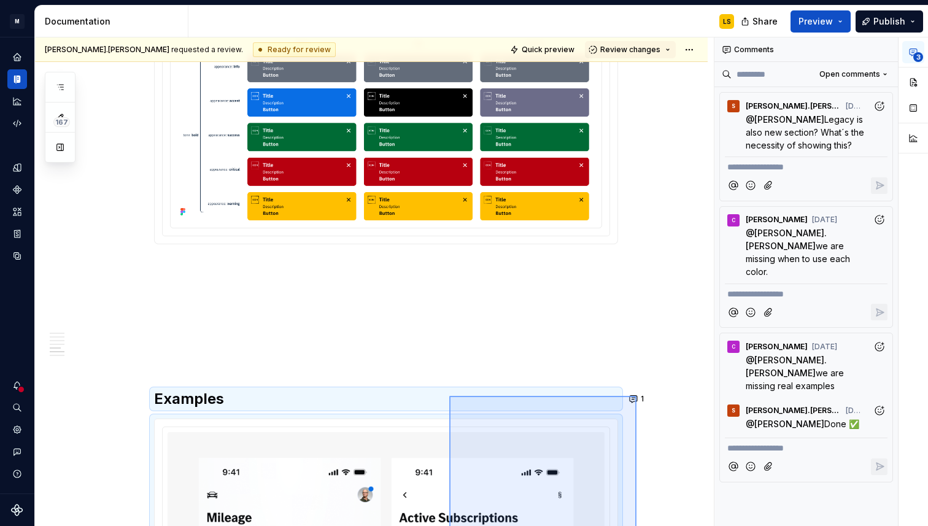
drag, startPoint x: 637, startPoint y: 395, endPoint x: 449, endPoint y: 396, distance: 187.3
click at [449, 396] on div "**********" at bounding box center [374, 281] width 679 height 489
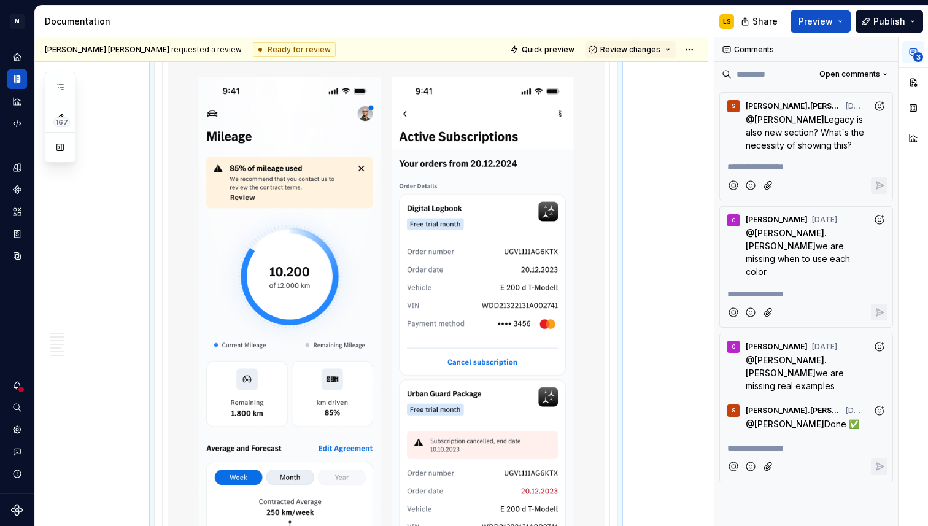
copy div "Examples"
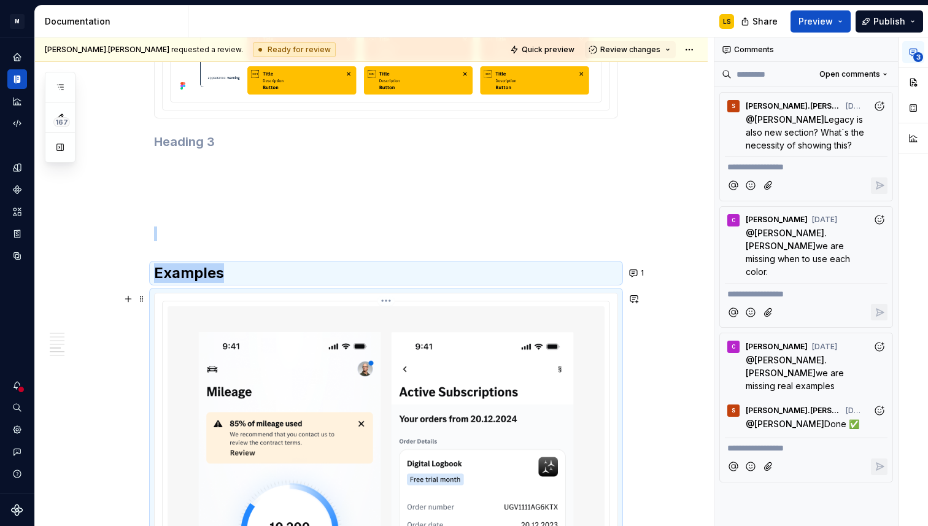
scroll to position [2976, 0]
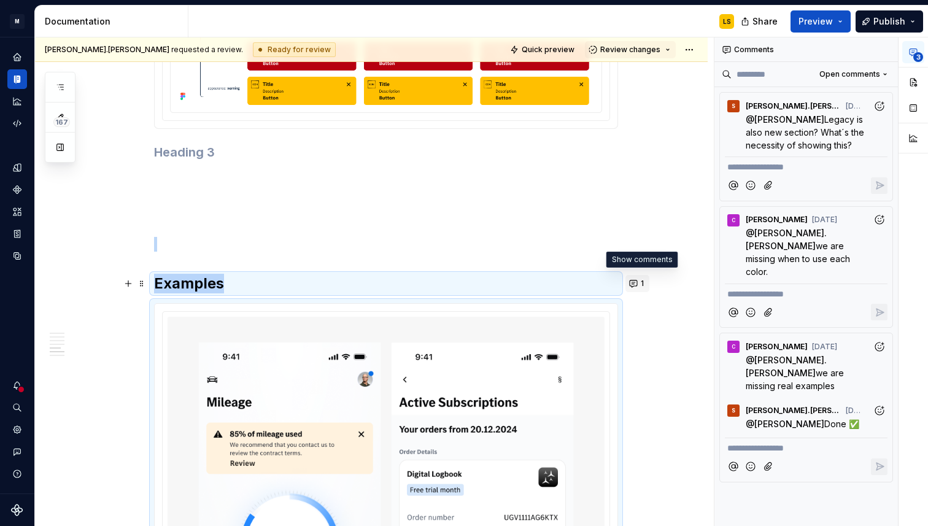
click at [642, 284] on button "1" at bounding box center [638, 283] width 24 height 17
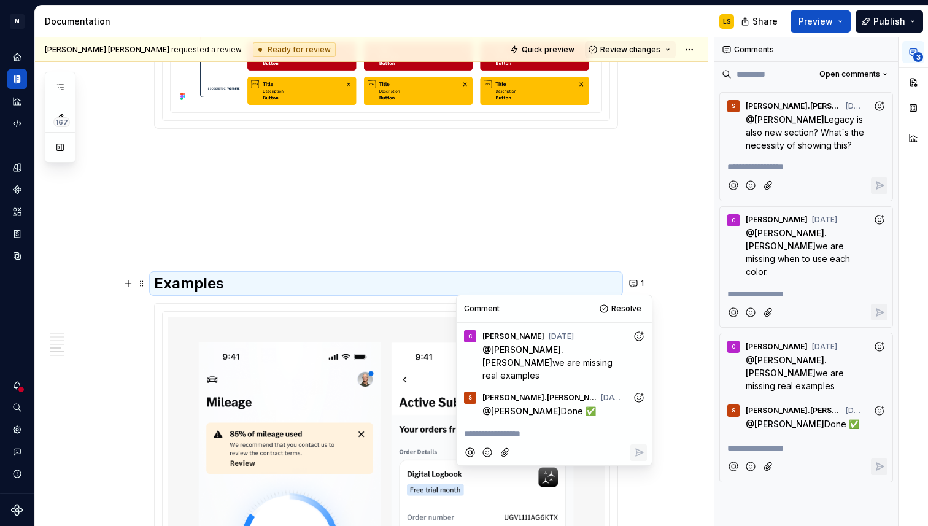
click at [556, 244] on p at bounding box center [386, 244] width 464 height 15
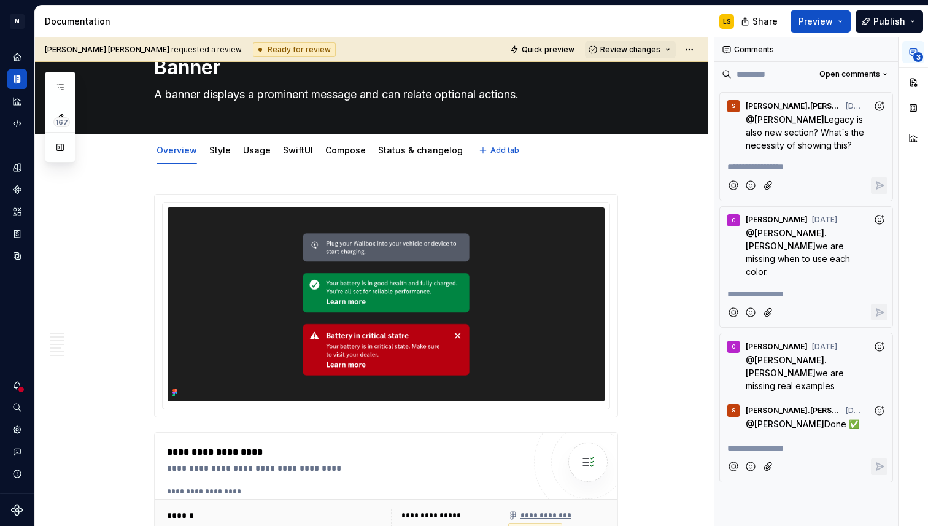
scroll to position [0, 0]
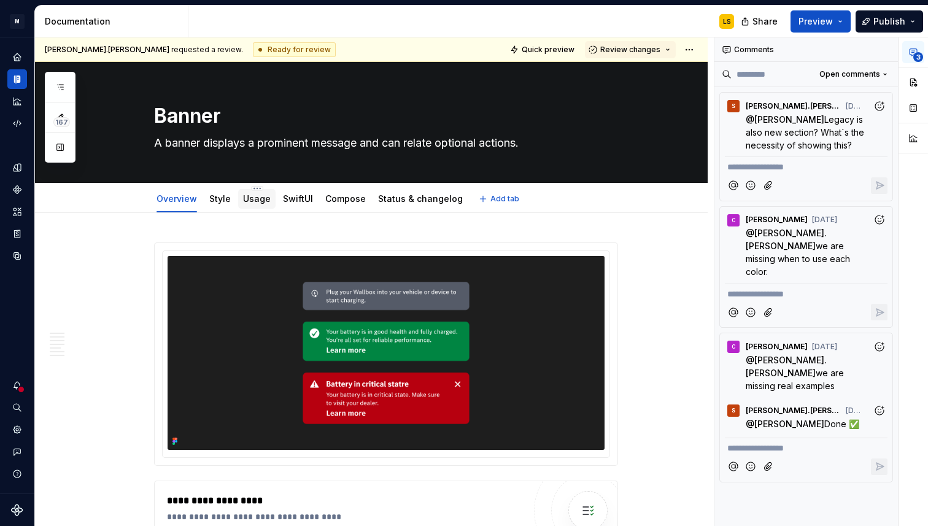
click at [251, 201] on link "Usage" at bounding box center [257, 198] width 28 height 10
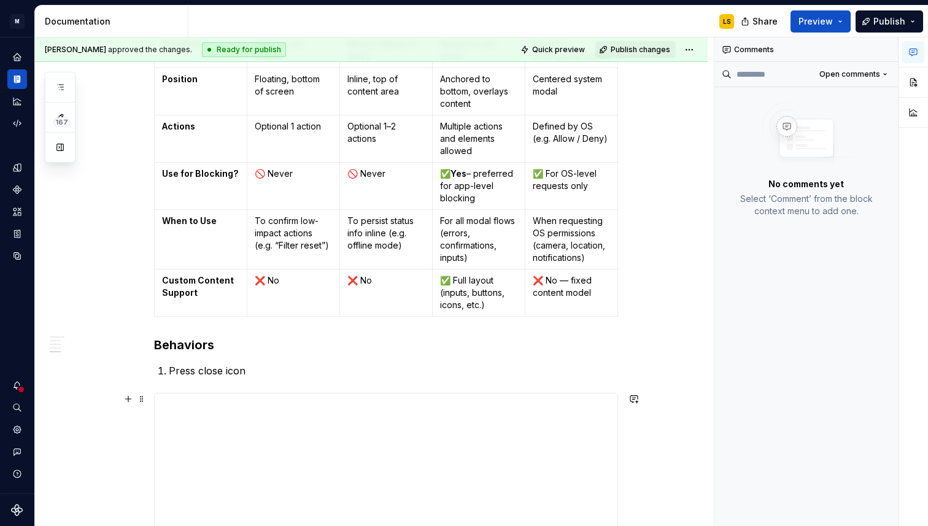
scroll to position [1379, 0]
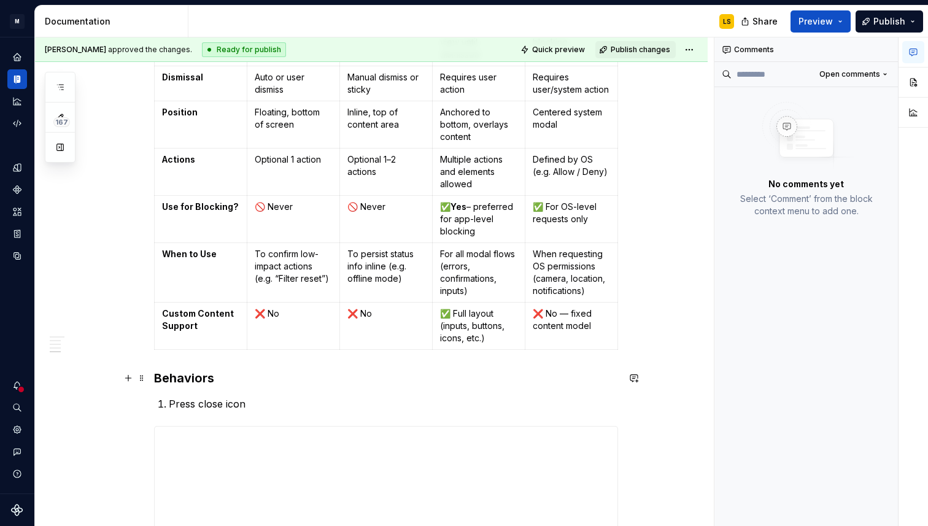
click at [158, 376] on h3 "Behaviors" at bounding box center [386, 378] width 464 height 17
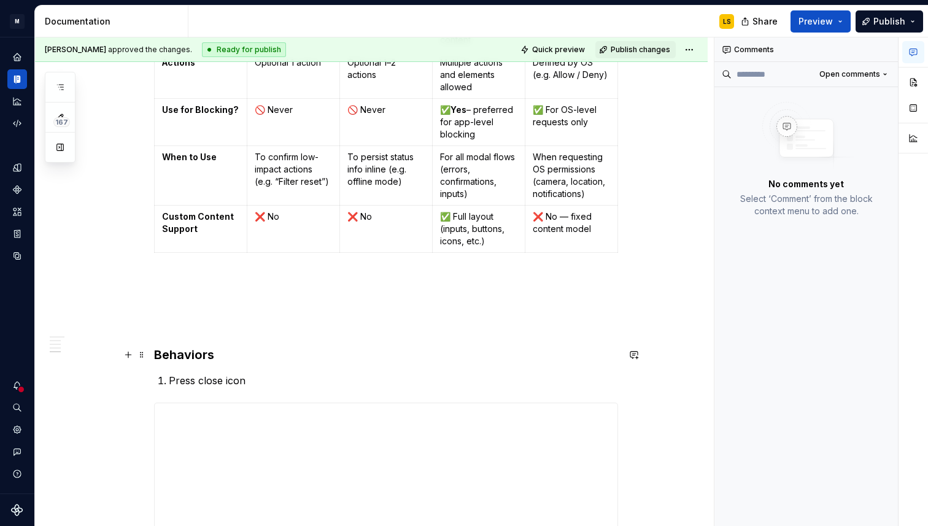
scroll to position [1475, 0]
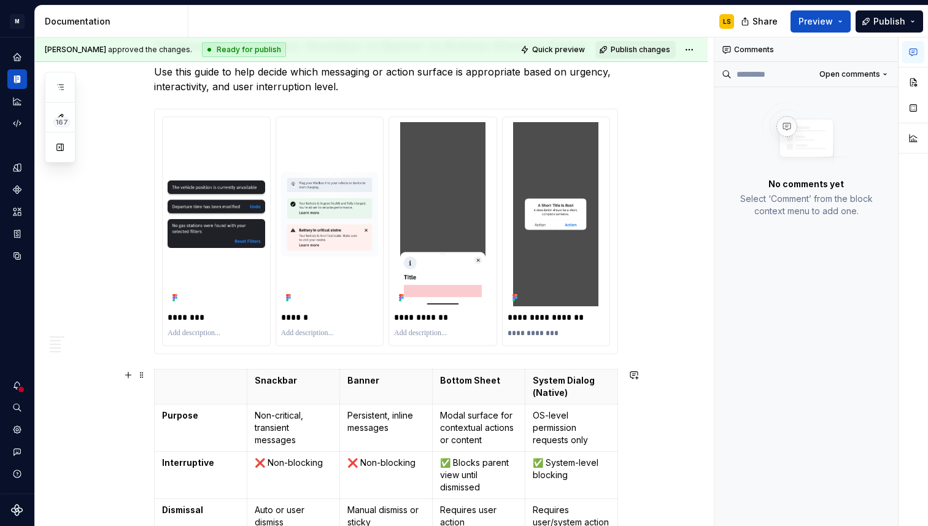
scroll to position [807, 0]
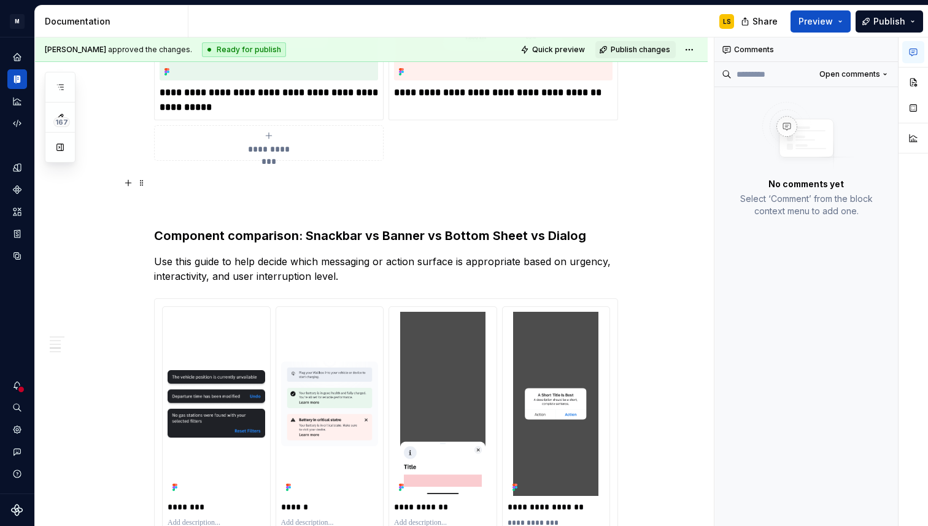
click at [176, 176] on p at bounding box center [386, 183] width 464 height 15
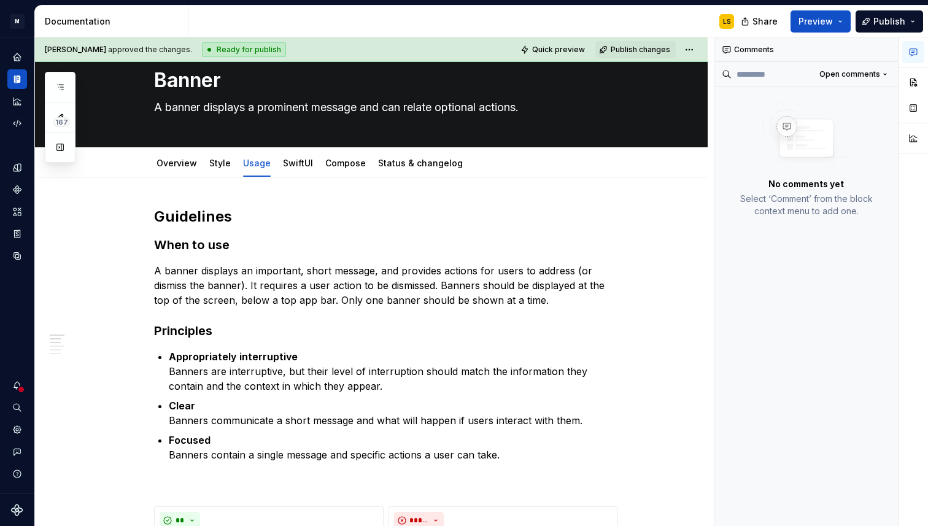
scroll to position [0, 0]
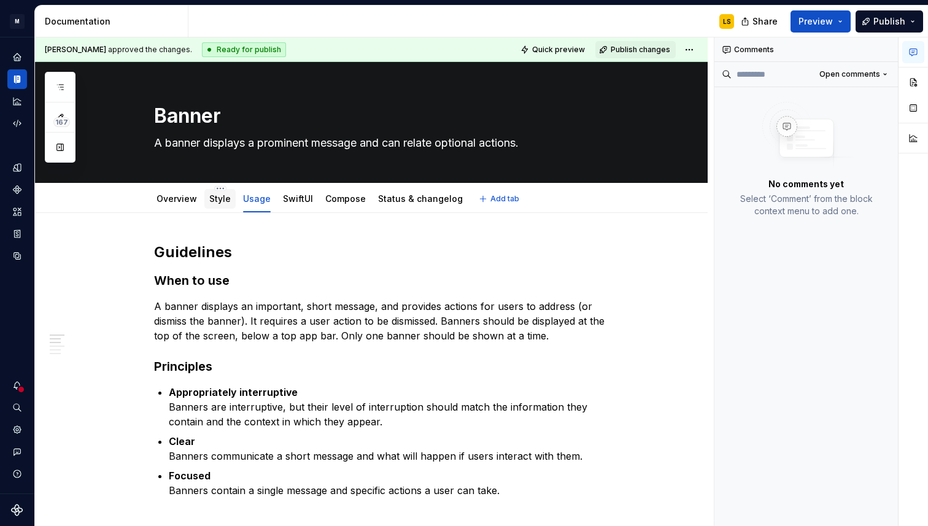
click at [216, 201] on link "Style" at bounding box center [219, 198] width 21 height 10
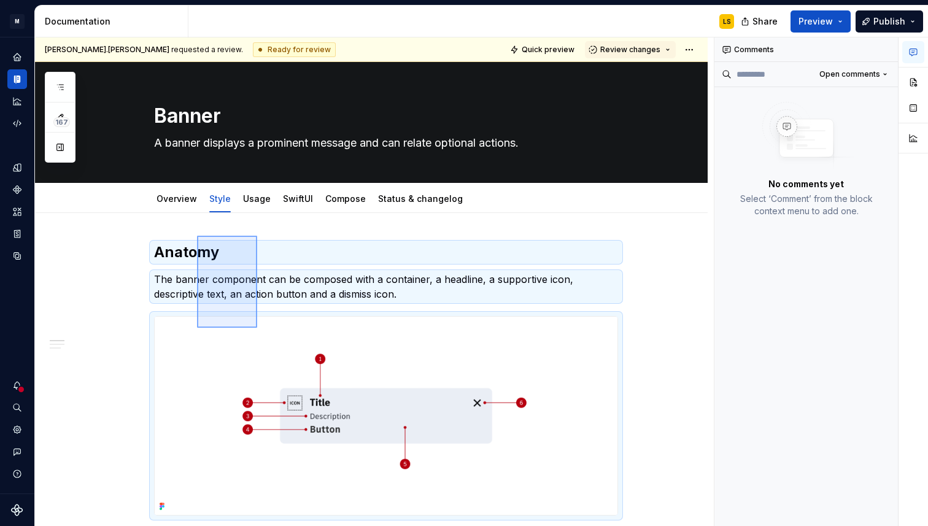
drag, startPoint x: 197, startPoint y: 236, endPoint x: 294, endPoint y: 373, distance: 168.0
click at [294, 373] on div "**********" at bounding box center [374, 281] width 679 height 489
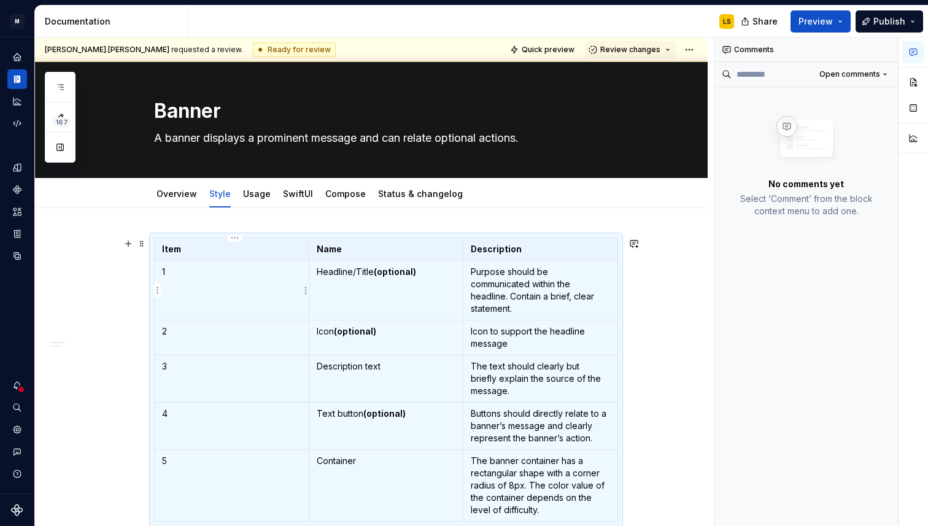
click at [231, 286] on td "1" at bounding box center [232, 291] width 155 height 60
drag, startPoint x: 165, startPoint y: 227, endPoint x: 244, endPoint y: 298, distance: 106.9
click at [244, 298] on div "**********" at bounding box center [374, 281] width 679 height 489
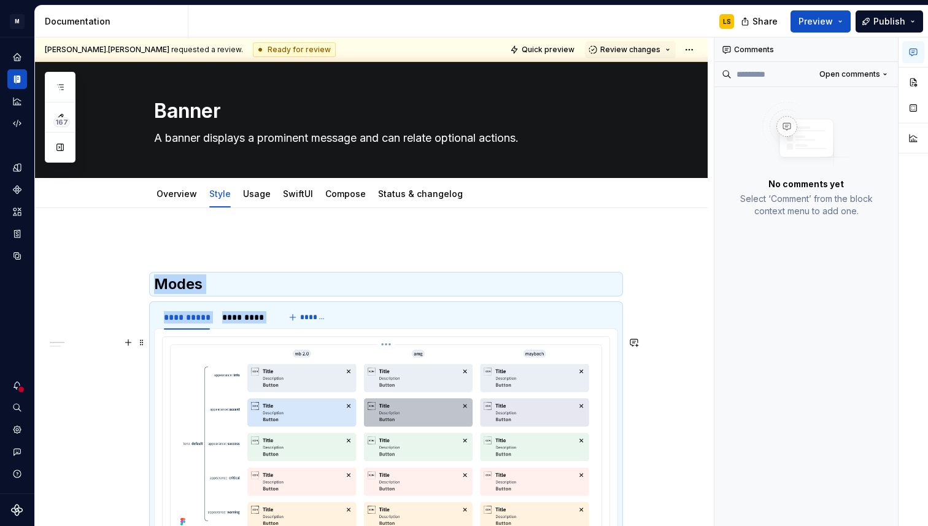
drag, startPoint x: 235, startPoint y: 255, endPoint x: 297, endPoint y: 392, distance: 151.1
click at [297, 392] on div "**********" at bounding box center [386, 512] width 464 height 548
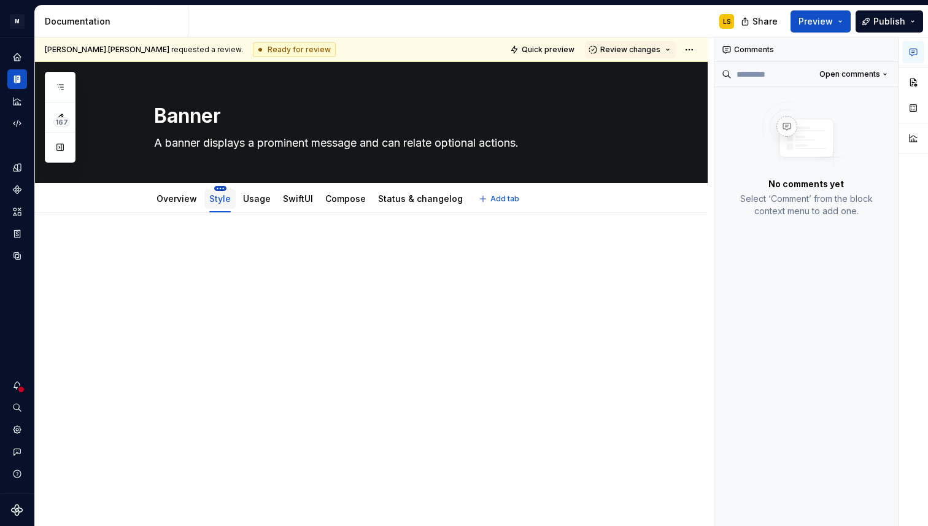
click at [223, 189] on html "M MB.OS Mobile Design System LS Dataset Mercedes-Benz 2.0 Documentation LS Shar…" at bounding box center [464, 263] width 928 height 526
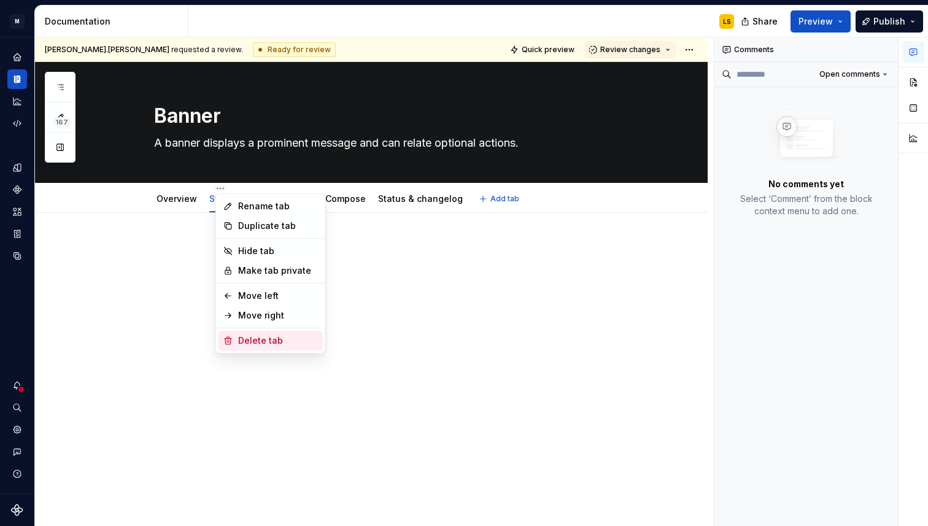
click at [265, 343] on div "Delete tab" at bounding box center [278, 341] width 80 height 12
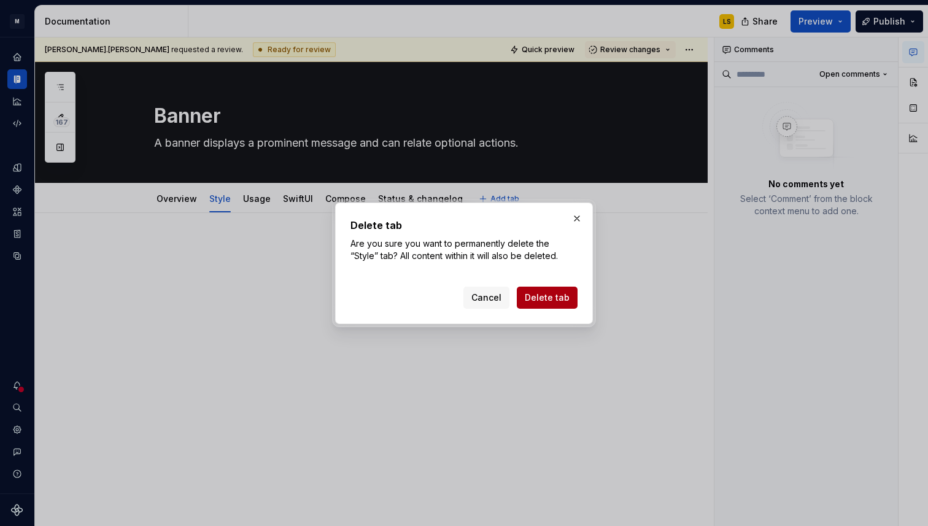
click at [555, 298] on span "Delete tab" at bounding box center [547, 298] width 45 height 12
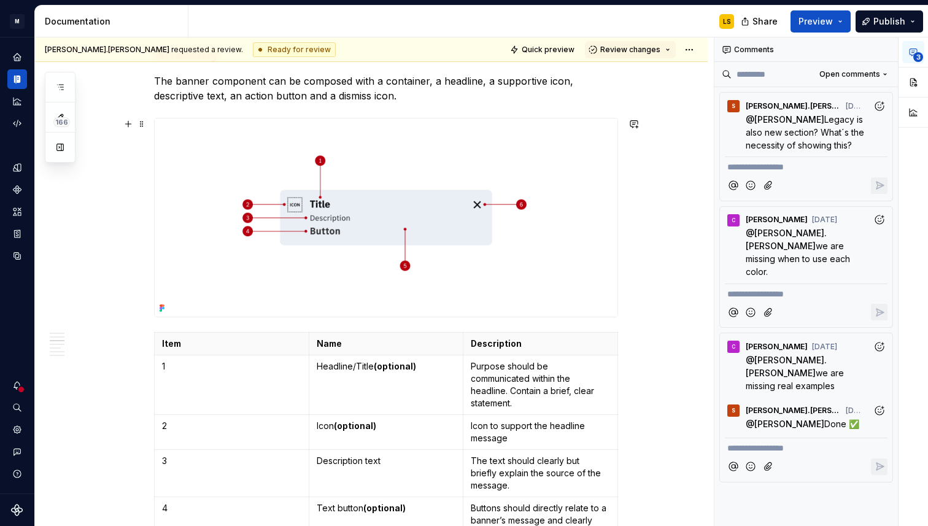
scroll to position [1955, 0]
click at [381, 149] on img at bounding box center [386, 216] width 463 height 198
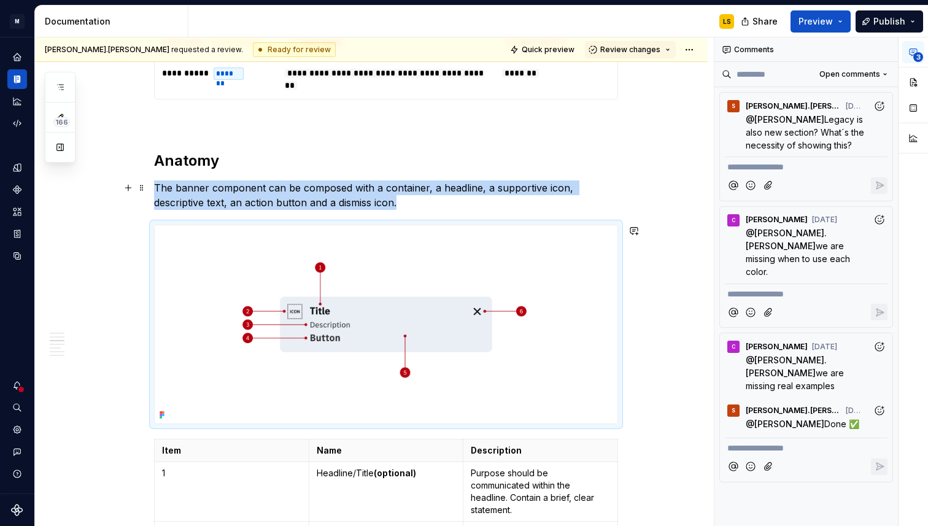
scroll to position [1844, 0]
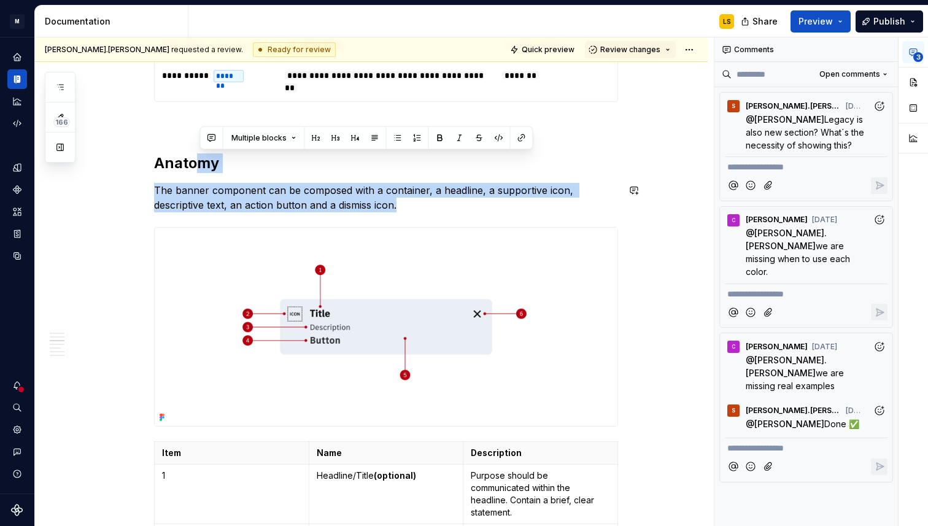
drag, startPoint x: 202, startPoint y: 158, endPoint x: 296, endPoint y: 222, distance: 113.6
click at [296, 222] on div "**********" at bounding box center [386, 278] width 464 height 3759
drag, startPoint x: 179, startPoint y: 146, endPoint x: 337, endPoint y: 267, distance: 199.7
click at [337, 267] on div "**********" at bounding box center [386, 278] width 464 height 3759
type textarea "*"
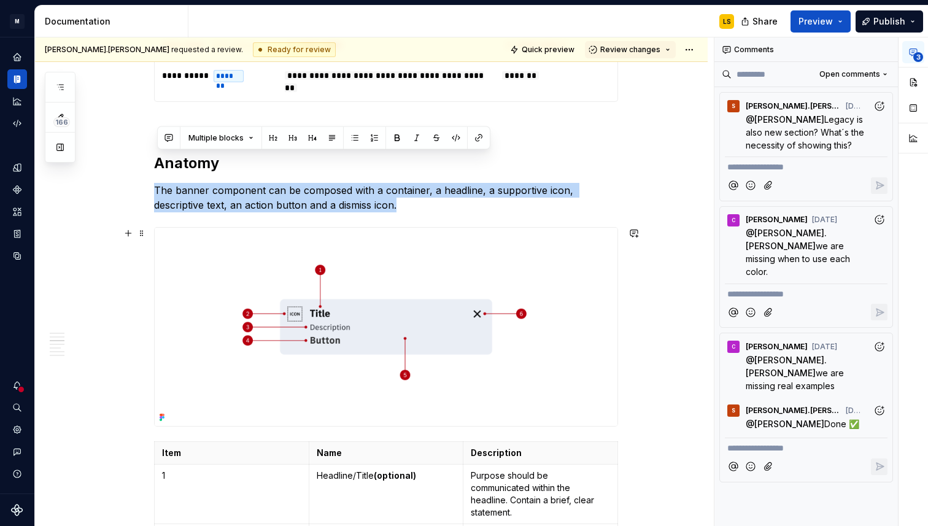
click at [312, 272] on img at bounding box center [386, 327] width 463 height 198
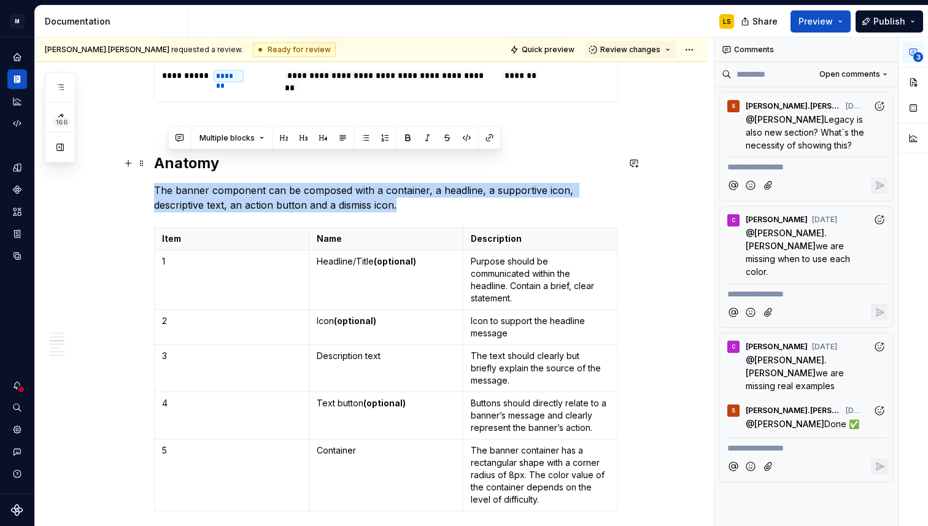
drag, startPoint x: 421, startPoint y: 206, endPoint x: 163, endPoint y: 165, distance: 261.1
click at [163, 165] on div "**********" at bounding box center [386, 171] width 464 height 3545
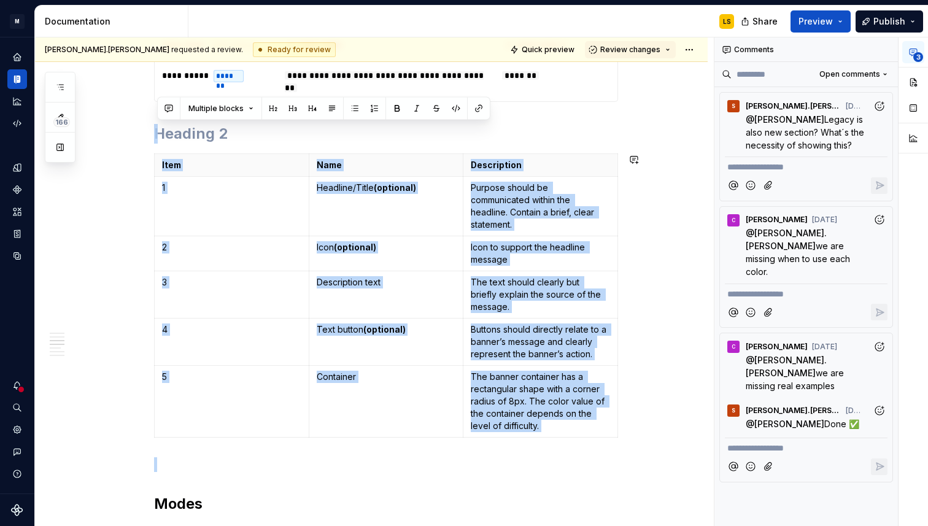
drag, startPoint x: 186, startPoint y: 134, endPoint x: 636, endPoint y: 453, distance: 551.5
click at [636, 453] on div "**********" at bounding box center [371, 205] width 673 height 3673
click at [636, 456] on div "**********" at bounding box center [371, 205] width 673 height 3673
drag, startPoint x: 573, startPoint y: 457, endPoint x: 174, endPoint y: 134, distance: 512.6
click at [174, 134] on div "**********" at bounding box center [386, 134] width 464 height 3471
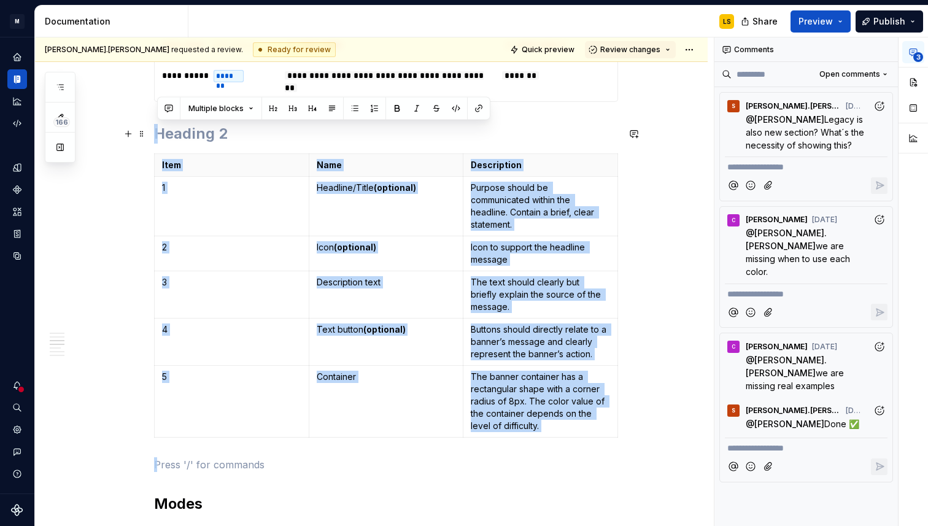
click at [174, 134] on h2 at bounding box center [386, 134] width 464 height 20
drag, startPoint x: 160, startPoint y: 112, endPoint x: 407, endPoint y: 459, distance: 425.3
click at [407, 459] on div "**********" at bounding box center [386, 134] width 464 height 3471
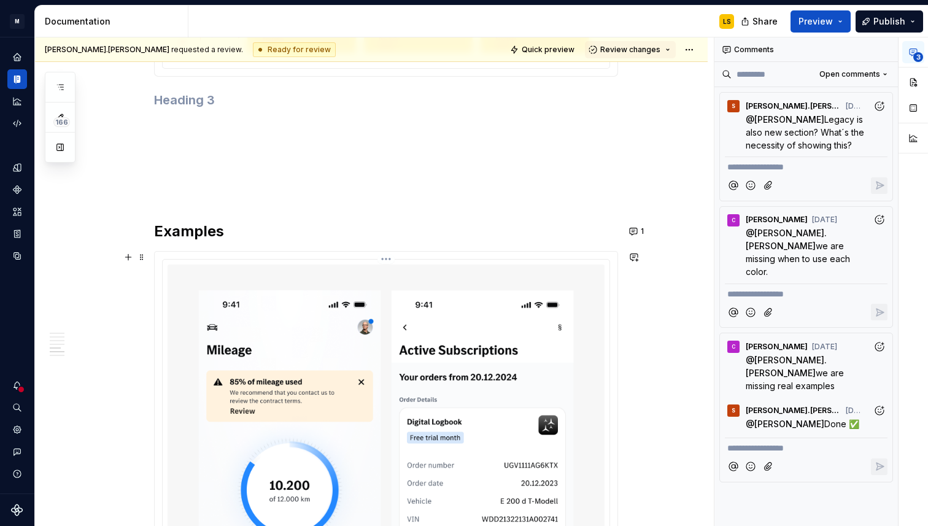
scroll to position [2395, 0]
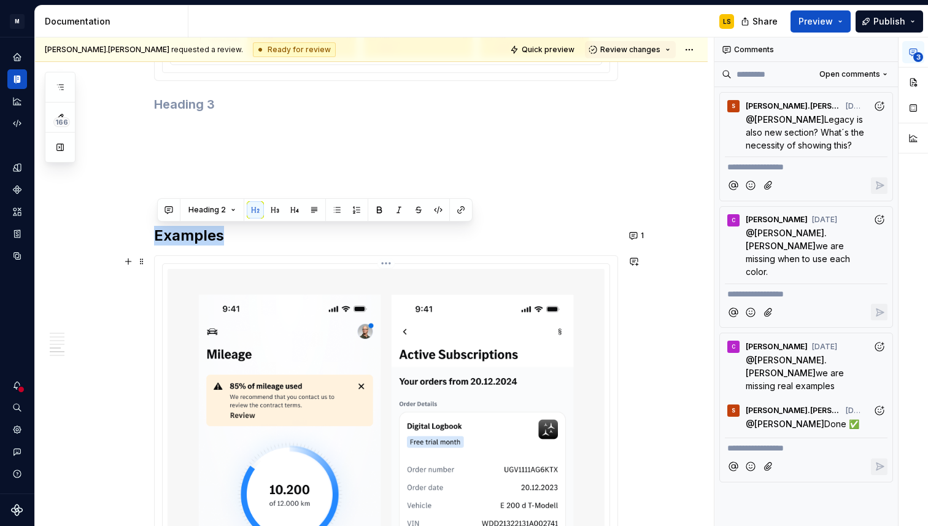
drag, startPoint x: 181, startPoint y: 215, endPoint x: 334, endPoint y: 414, distance: 250.9
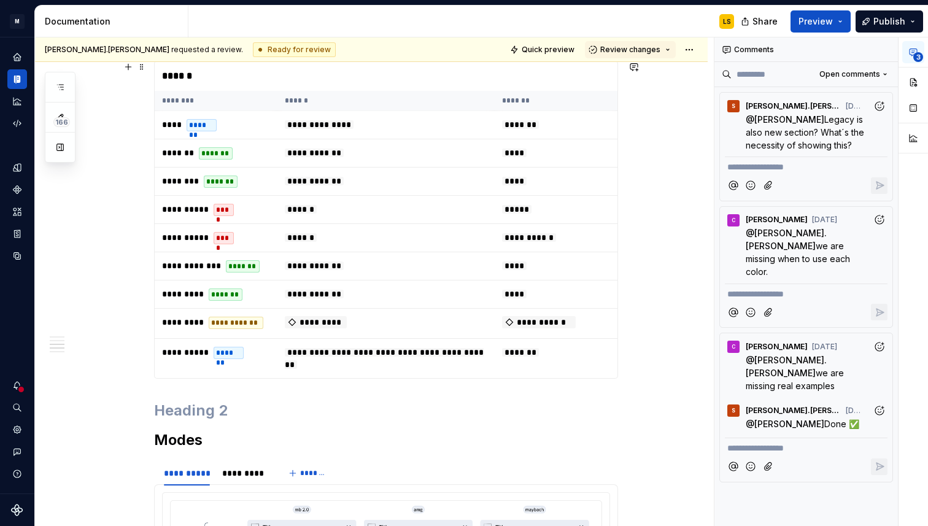
scroll to position [1566, 0]
click at [189, 419] on h2 at bounding box center [386, 412] width 464 height 20
click at [146, 409] on span at bounding box center [142, 411] width 10 height 17
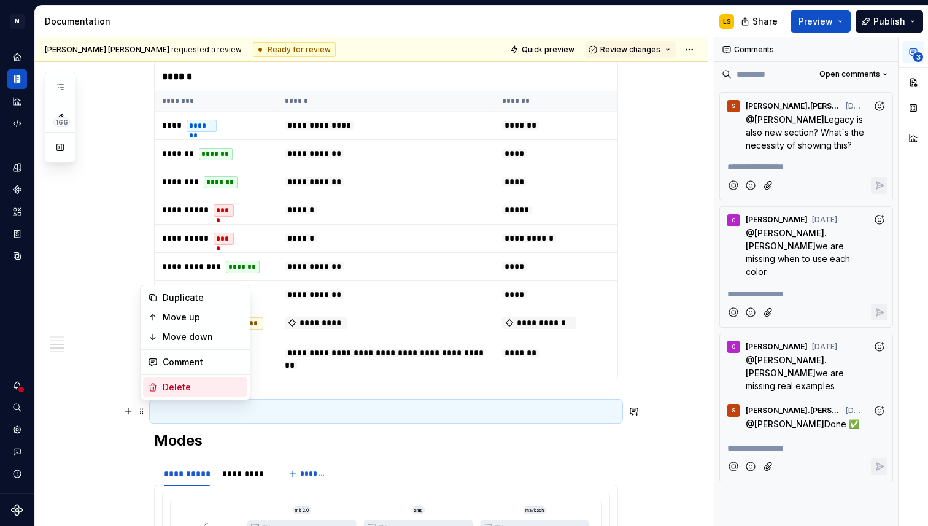
click at [169, 395] on div "Delete" at bounding box center [195, 388] width 104 height 20
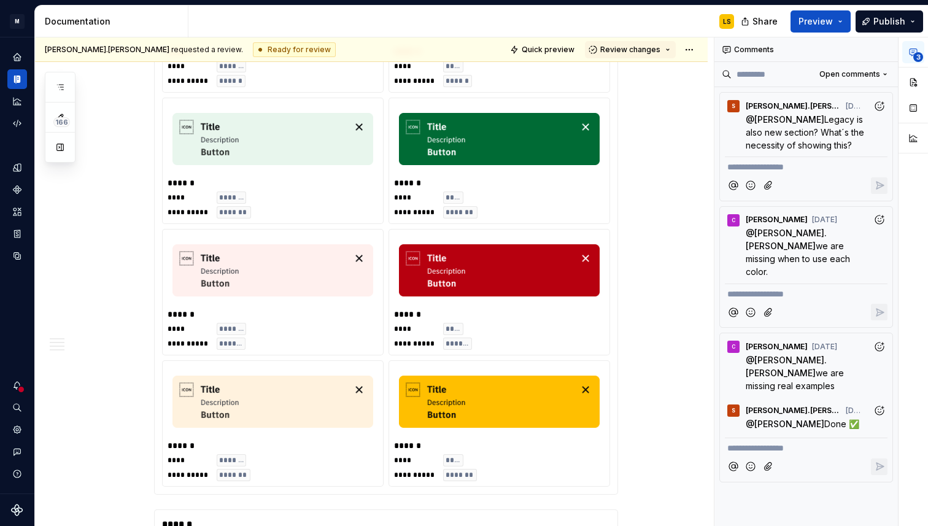
scroll to position [1084, 0]
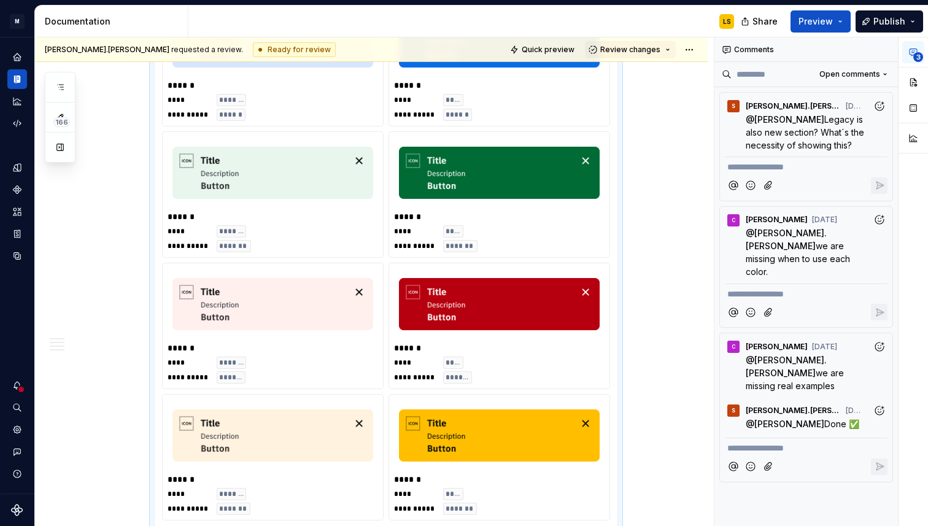
click at [279, 216] on div "******" at bounding box center [273, 217] width 211 height 12
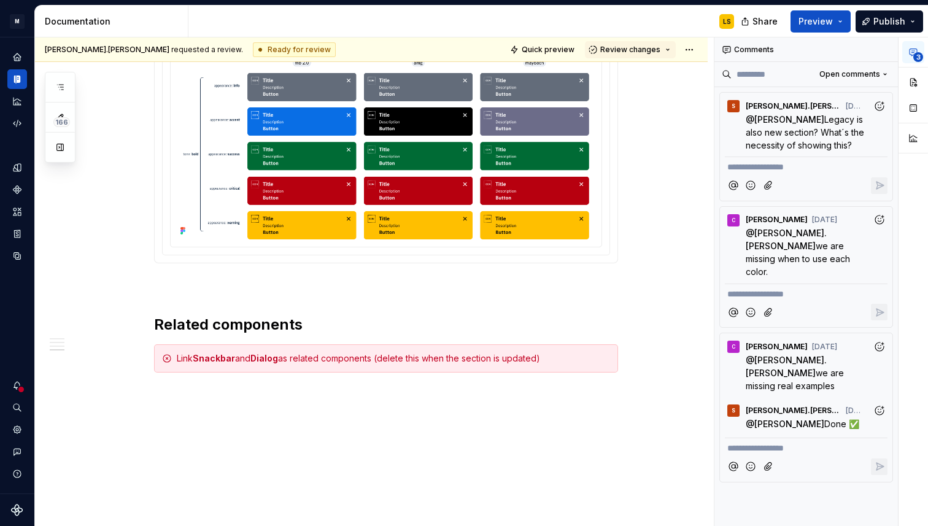
scroll to position [2197, 0]
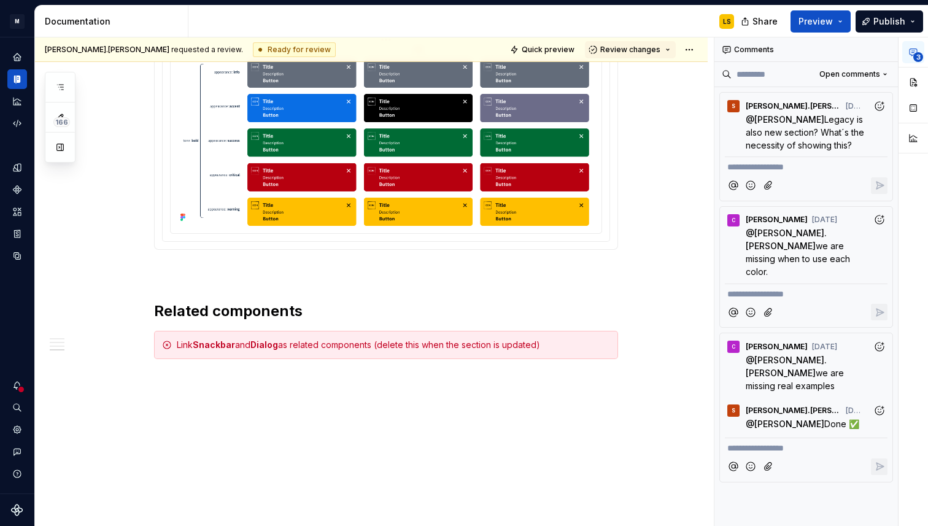
click at [285, 147] on img at bounding box center [386, 135] width 421 height 181
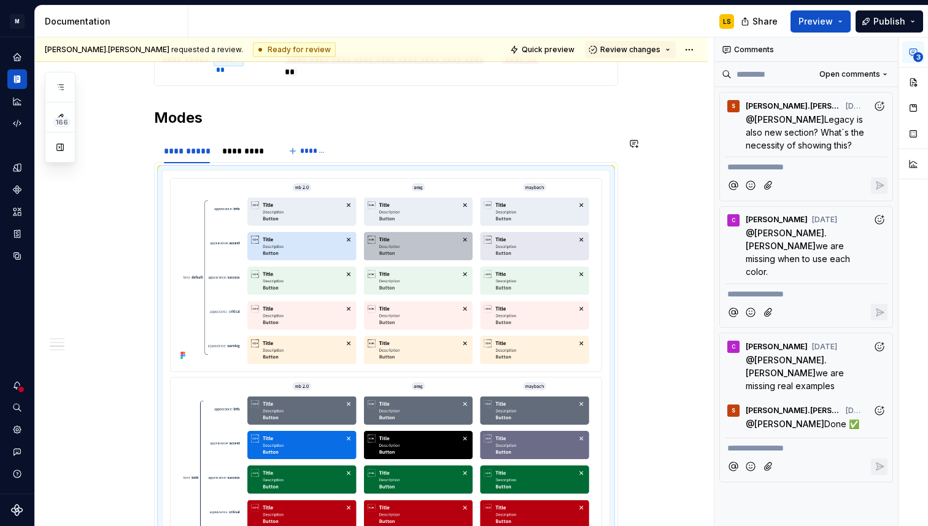
scroll to position [1853, 0]
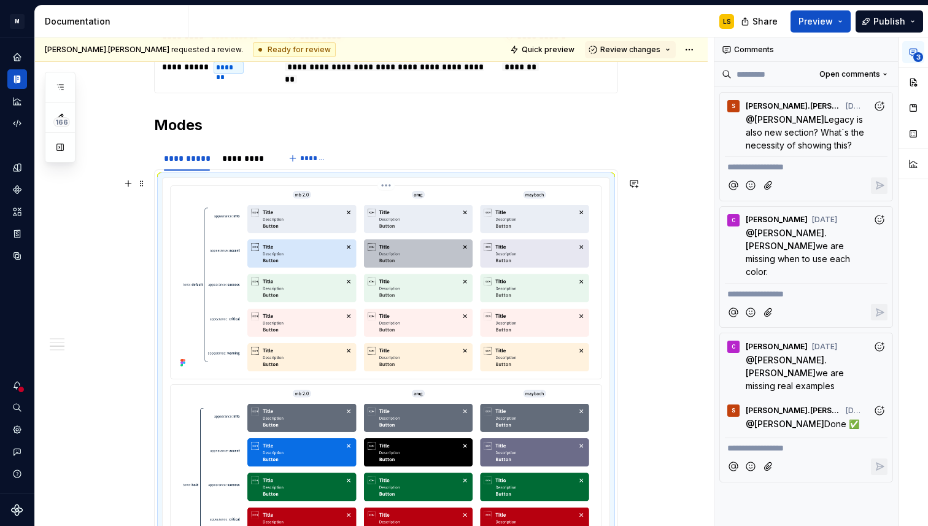
click at [378, 283] on img at bounding box center [386, 281] width 421 height 181
click at [395, 255] on img at bounding box center [386, 281] width 421 height 181
click at [822, 128] on span "Legacy is also new section? What´s the necessity of showing this?" at bounding box center [806, 132] width 121 height 36
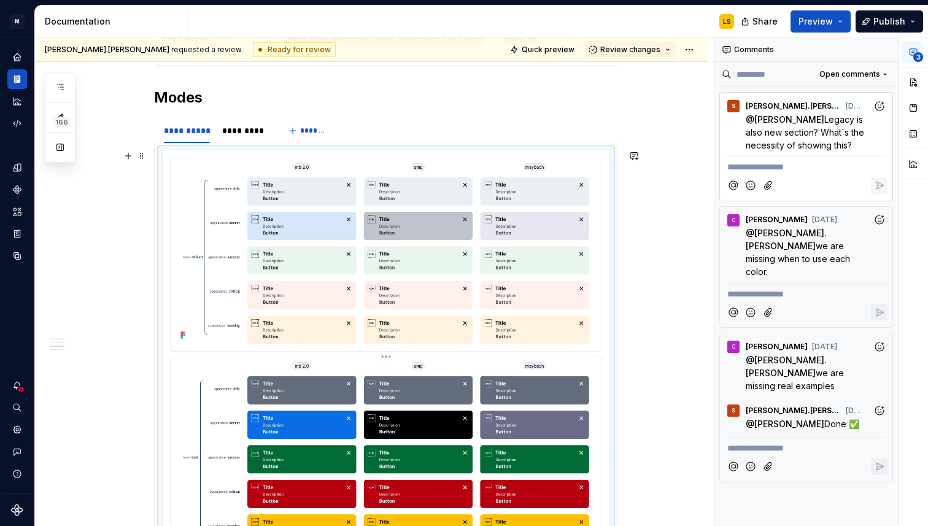
scroll to position [1881, 0]
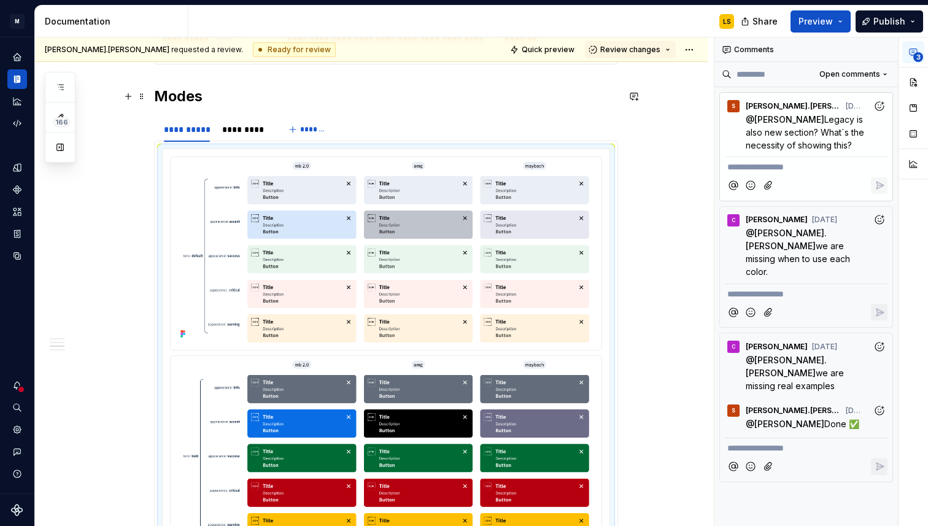
click at [419, 98] on h2 "Modes" at bounding box center [386, 97] width 464 height 20
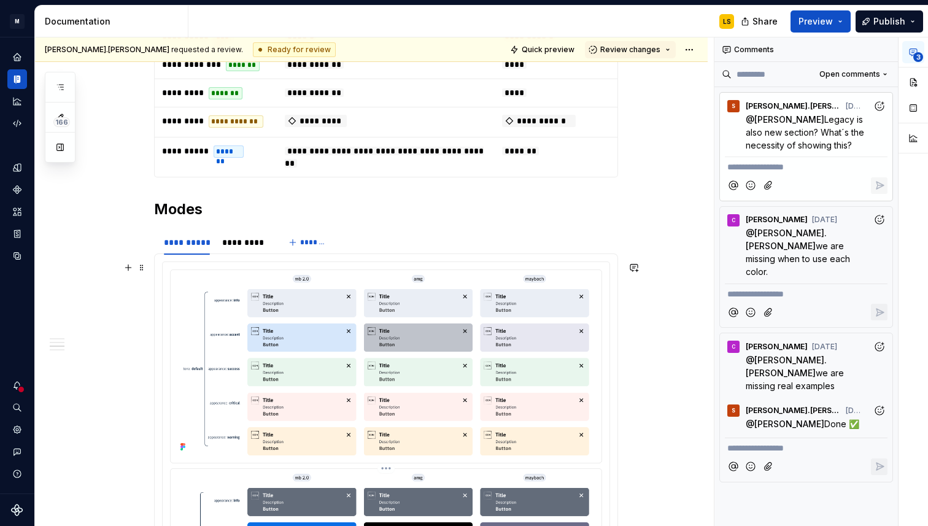
scroll to position [1767, 0]
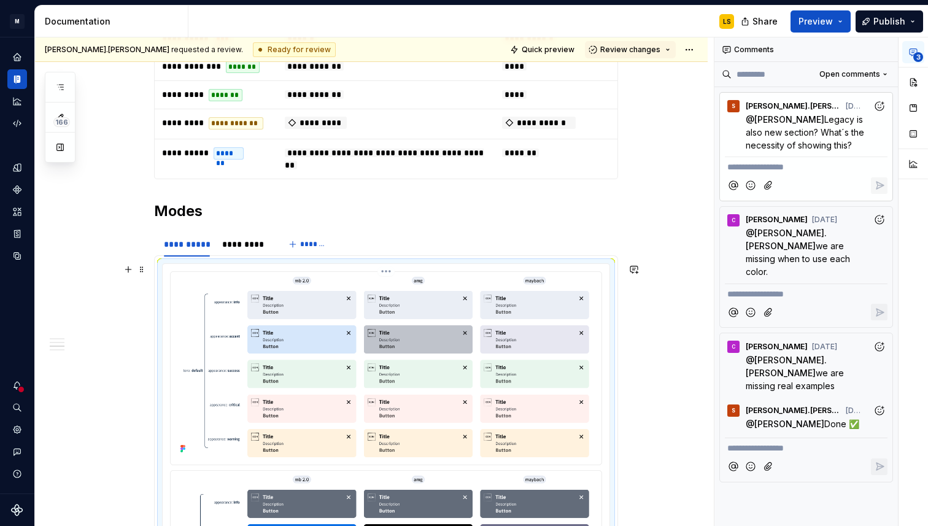
click at [376, 394] on img at bounding box center [386, 367] width 421 height 181
click at [919, 79] on button "button" at bounding box center [914, 82] width 22 height 22
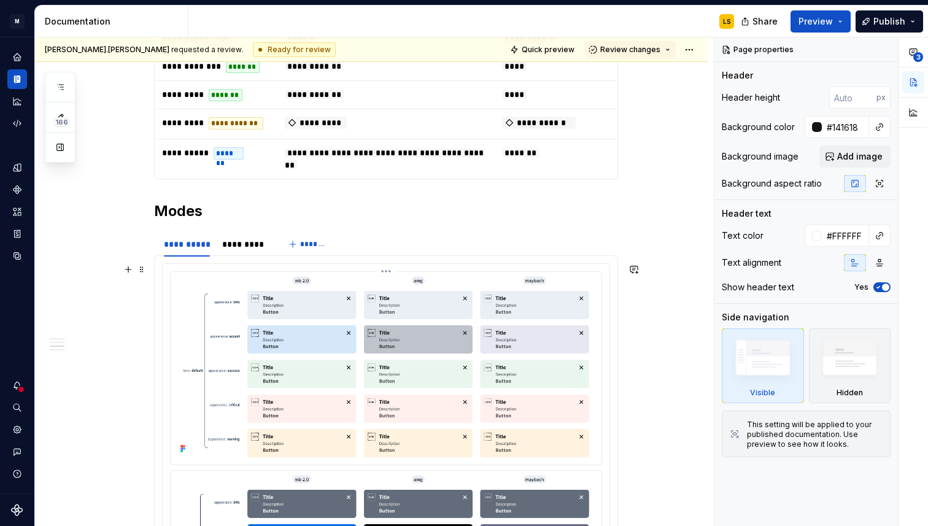
type textarea "*"
click at [497, 386] on img at bounding box center [386, 367] width 421 height 181
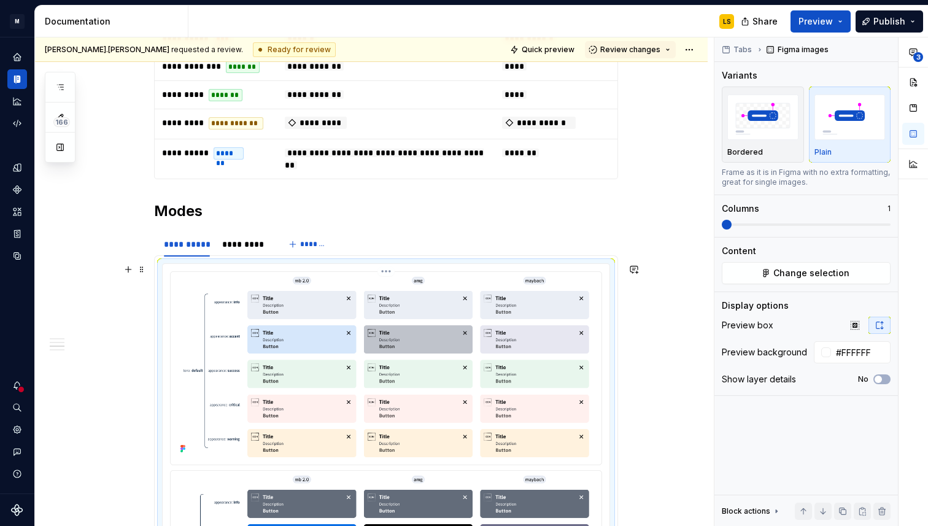
click at [497, 386] on img at bounding box center [386, 367] width 421 height 181
click at [762, 265] on button "Change selection" at bounding box center [806, 273] width 169 height 22
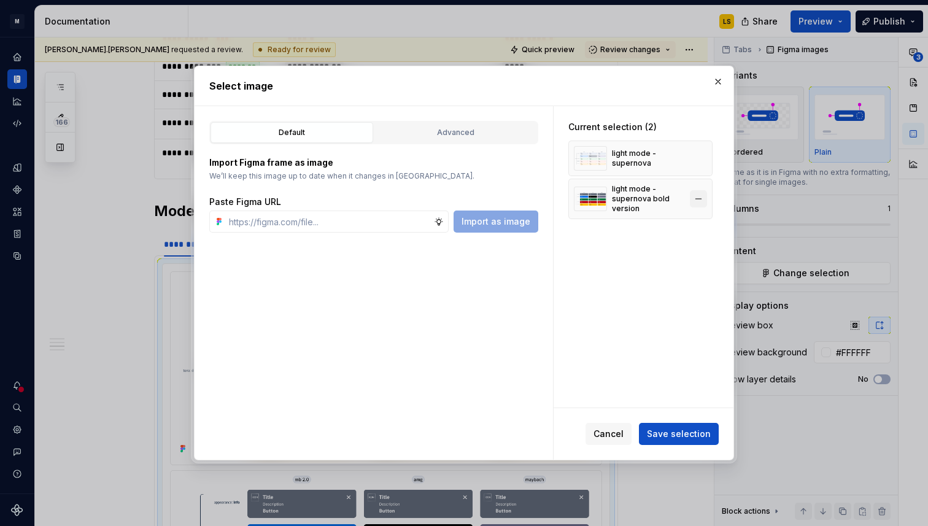
click at [706, 197] on button "button" at bounding box center [698, 198] width 17 height 17
click at [701, 152] on button "button" at bounding box center [698, 158] width 17 height 17
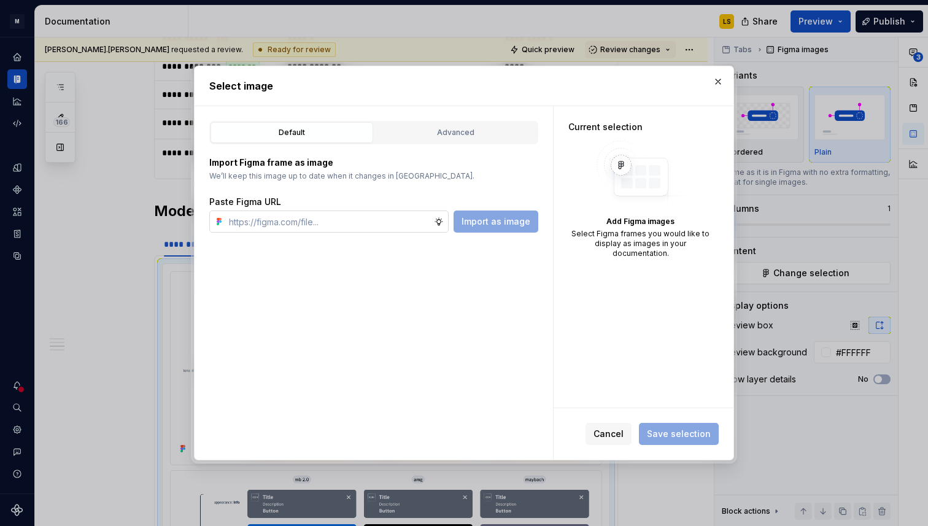
click at [283, 221] on input "text" at bounding box center [329, 222] width 210 height 22
type input "l"
click at [481, 135] on div "Advanced" at bounding box center [456, 132] width 154 height 12
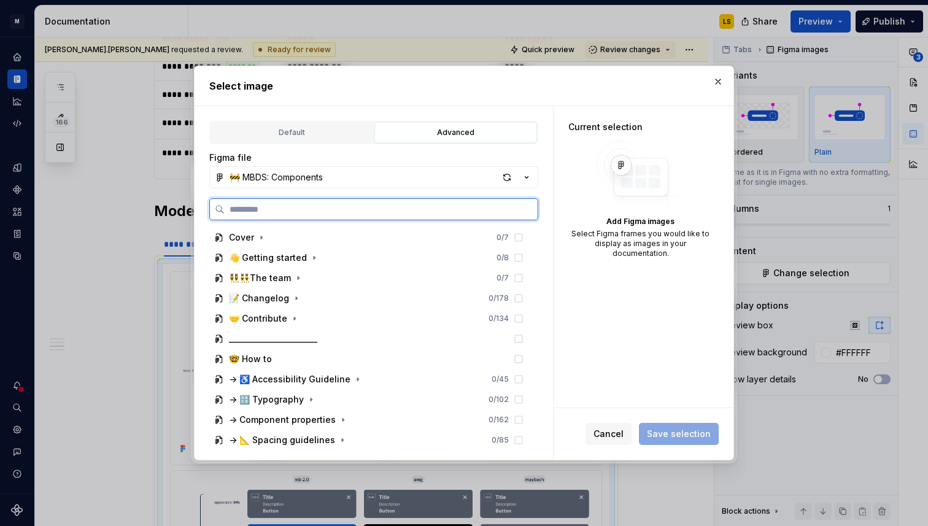
click at [401, 206] on input "search" at bounding box center [381, 209] width 313 height 12
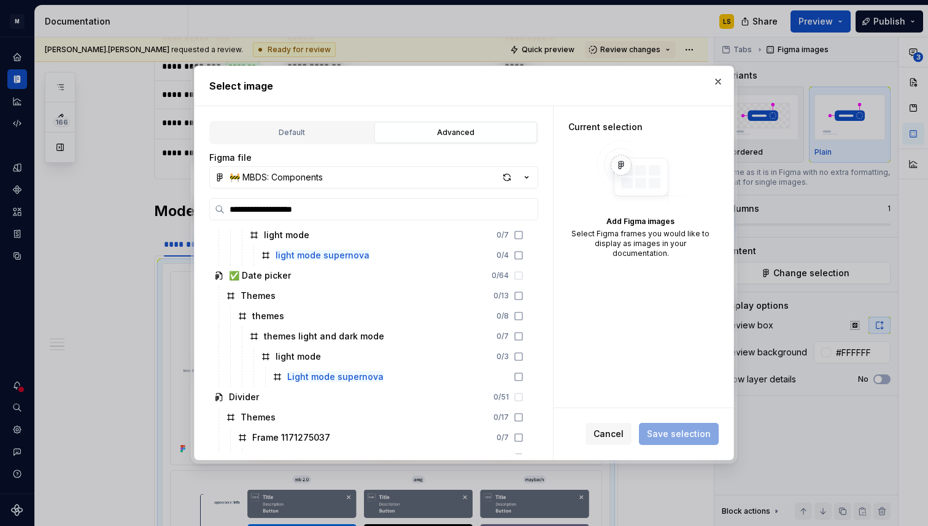
scroll to position [726, 0]
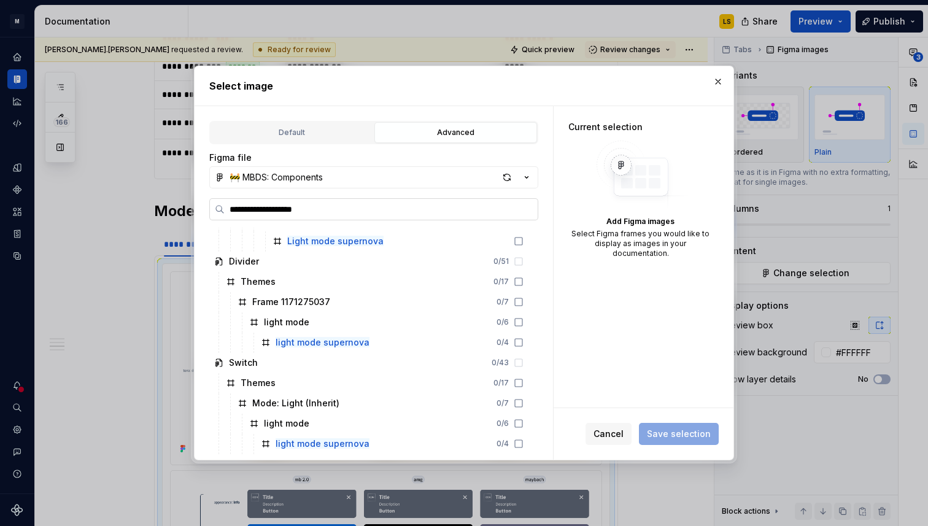
click at [297, 209] on input "**********" at bounding box center [381, 209] width 313 height 12
type input "**********"
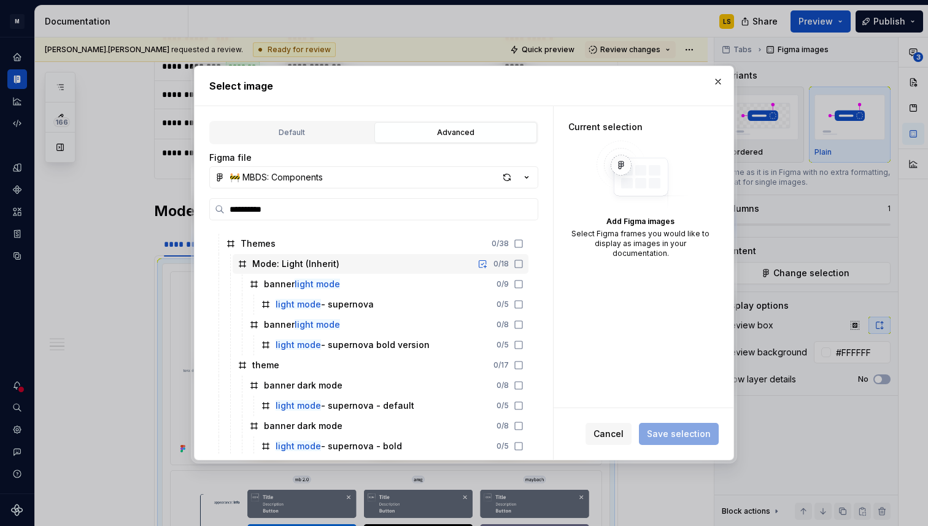
scroll to position [685, 0]
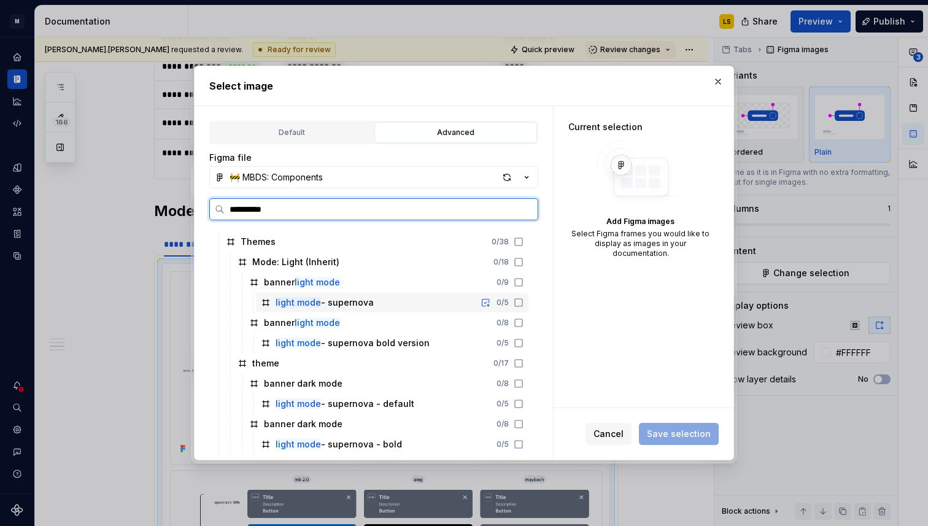
click at [524, 301] on icon at bounding box center [519, 303] width 10 height 10
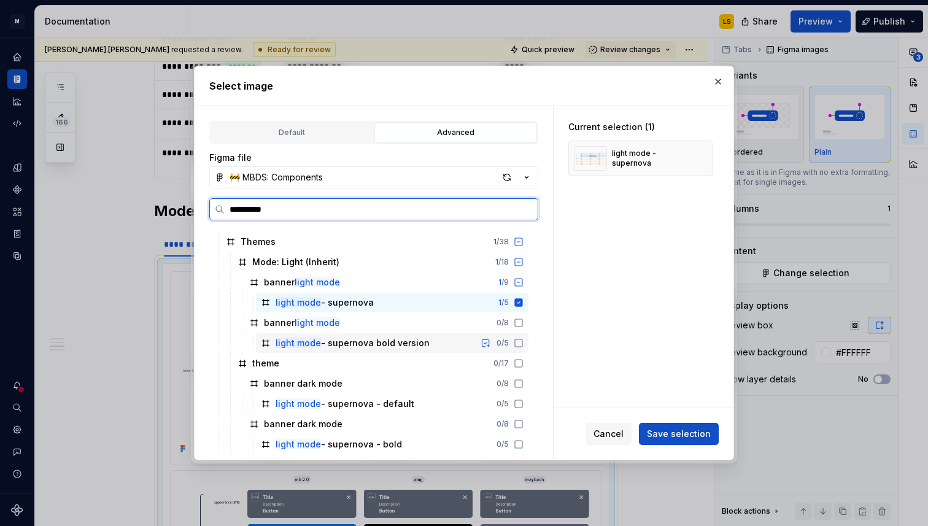
click at [524, 344] on icon at bounding box center [519, 343] width 10 height 10
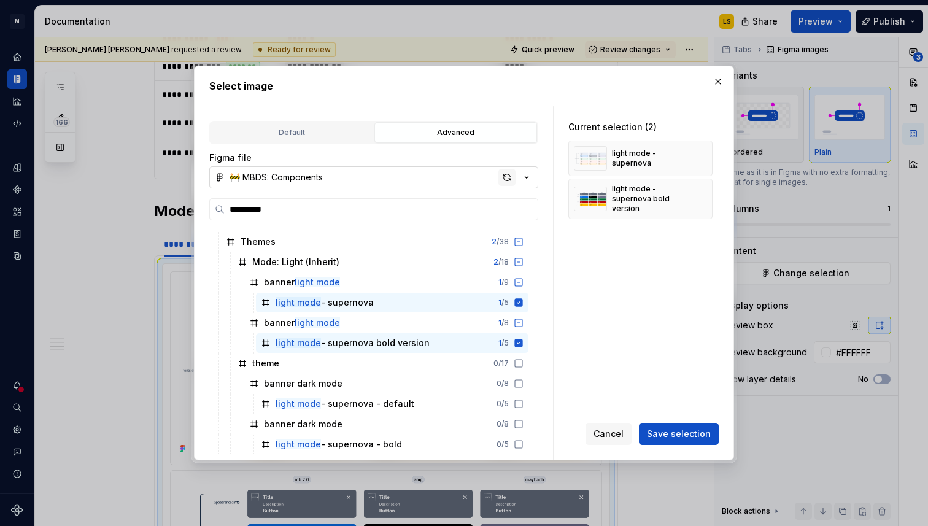
click at [505, 179] on div "button" at bounding box center [507, 177] width 17 height 17
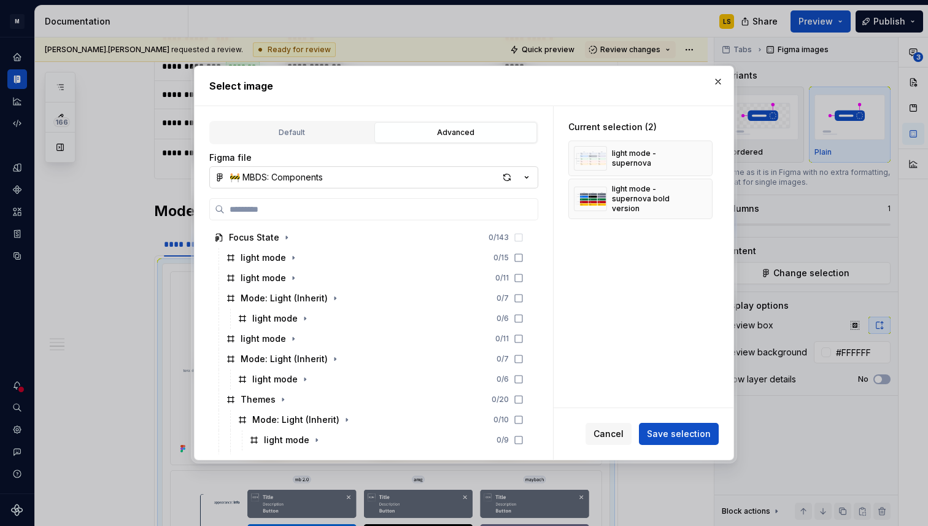
type textarea "*"
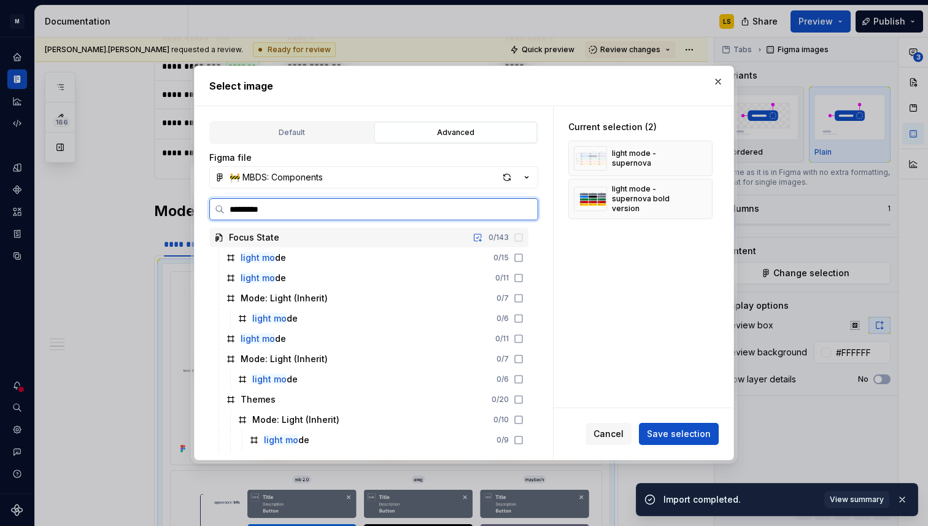
type input "**********"
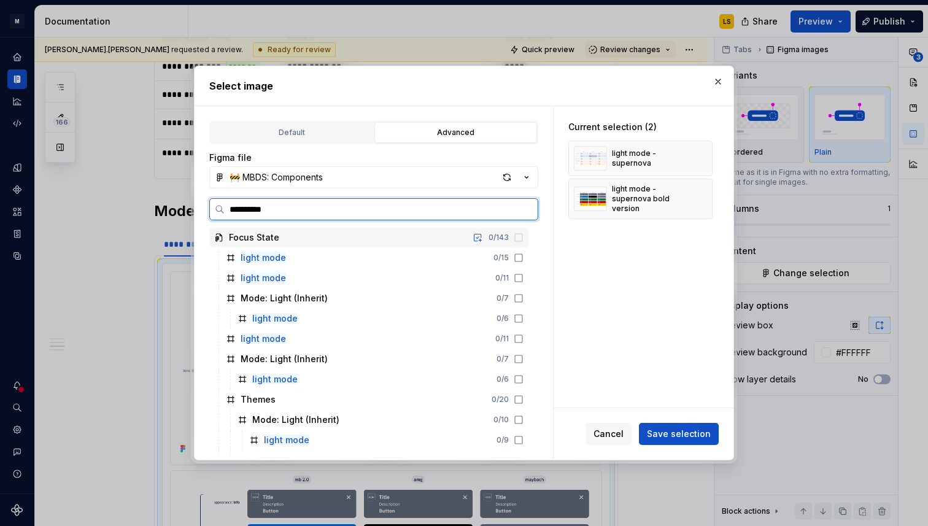
type textarea "*"
type input "**********"
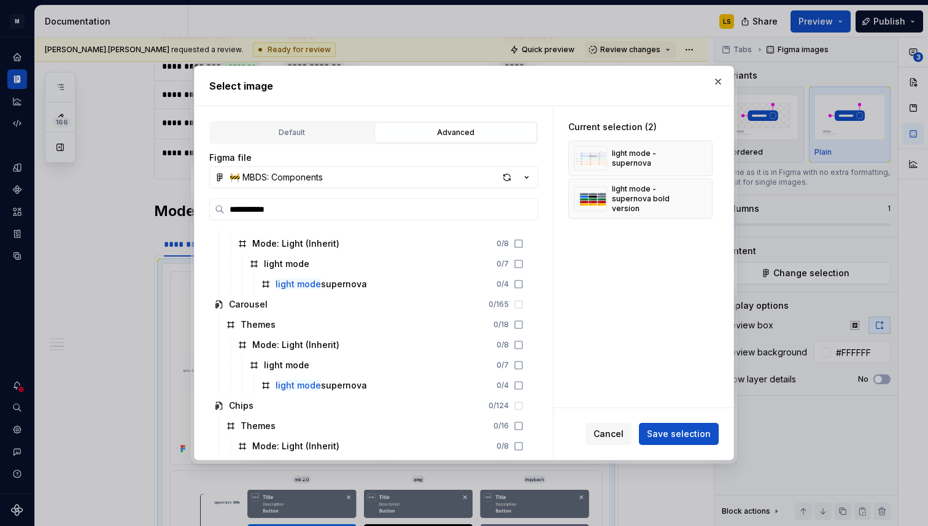
scroll to position [1253, 0]
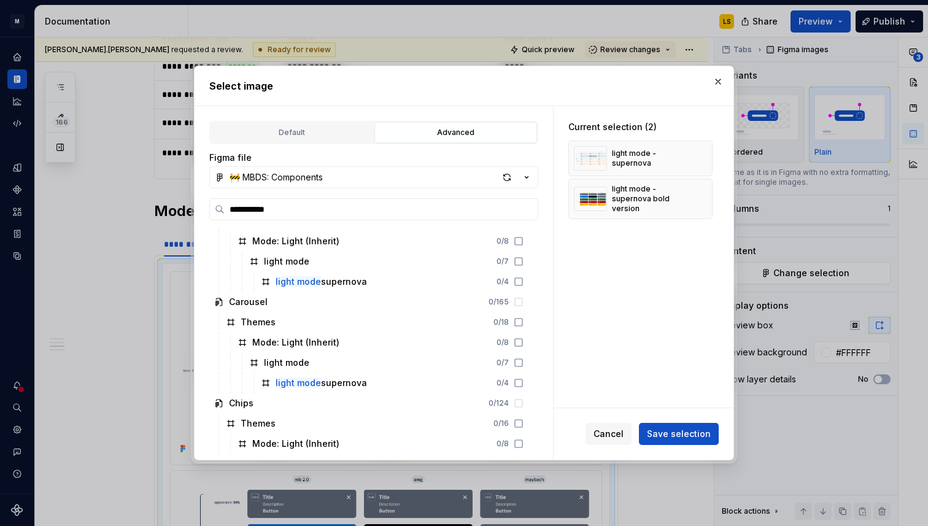
type textarea "*"
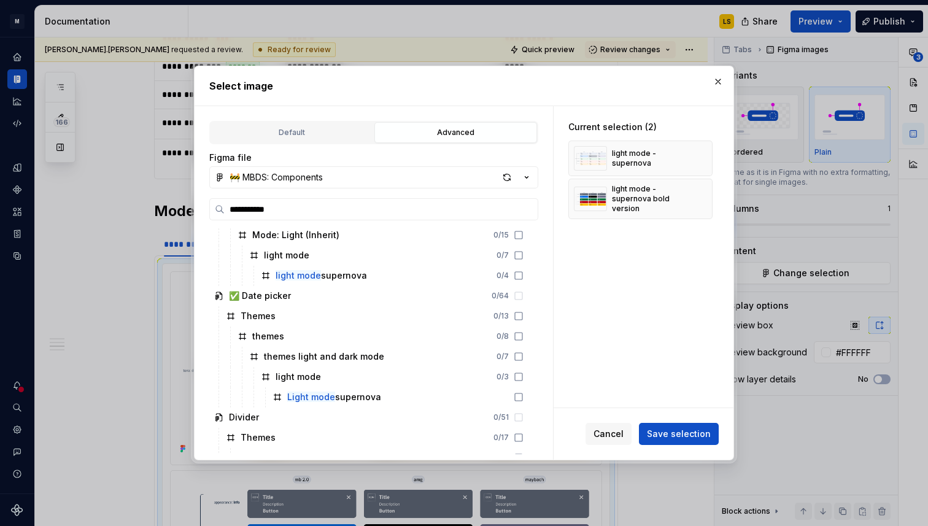
type input "**********"
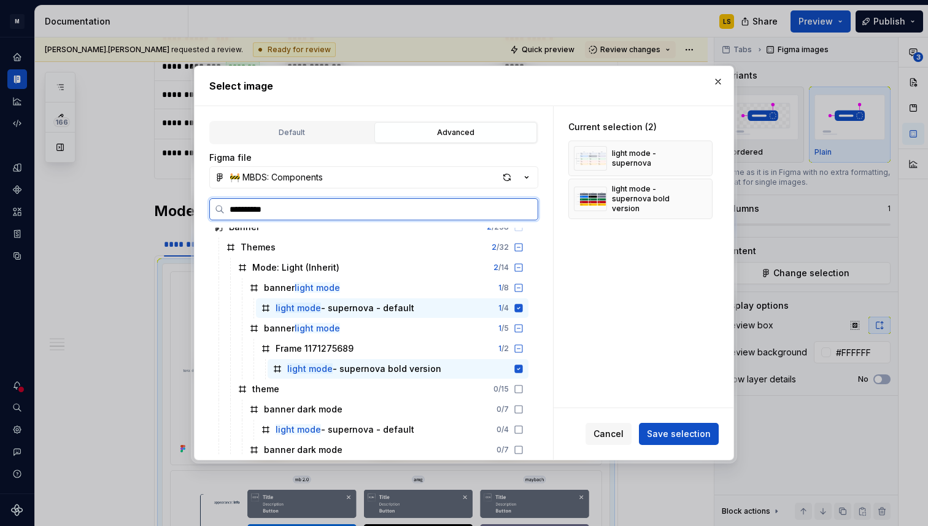
scroll to position [680, 0]
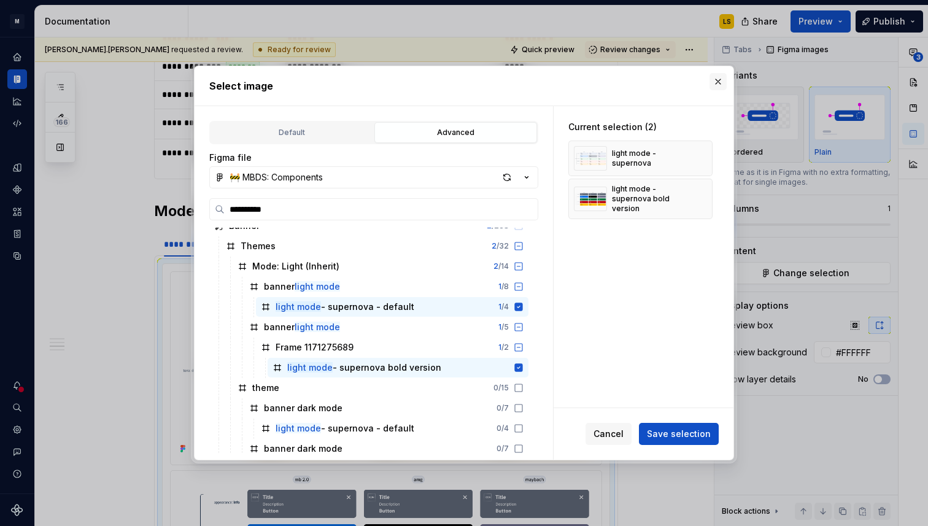
click at [716, 81] on button "button" at bounding box center [718, 81] width 17 height 17
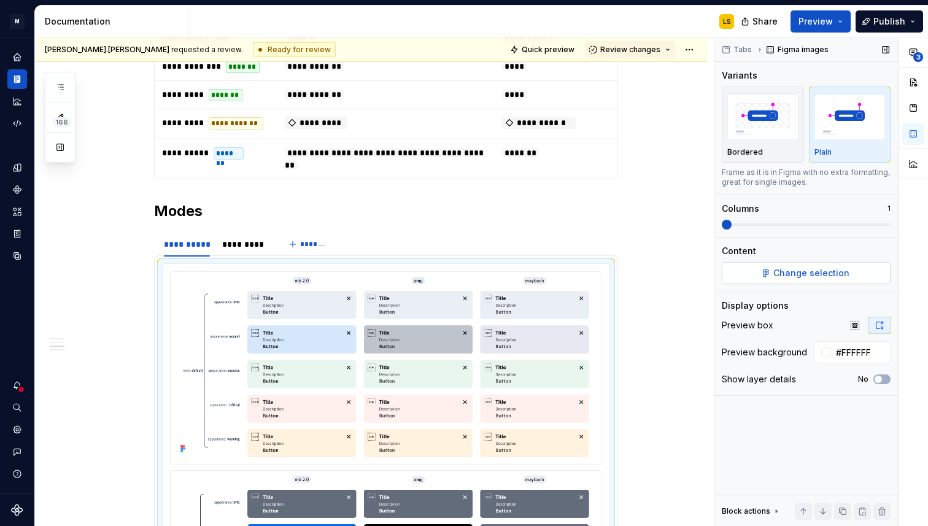
click at [815, 265] on button "Change selection" at bounding box center [806, 273] width 169 height 22
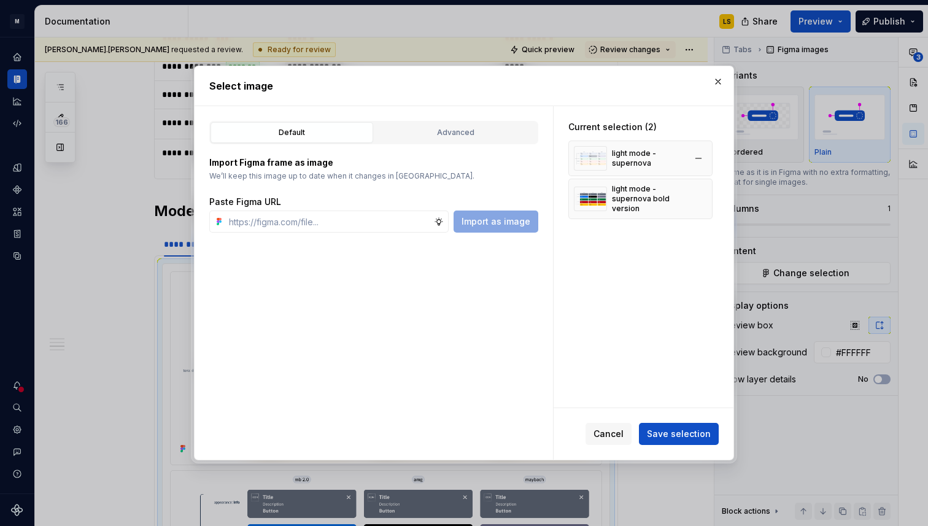
type textarea "*"
click at [701, 159] on button "button" at bounding box center [698, 158] width 17 height 17
click at [704, 158] on button "button" at bounding box center [698, 160] width 17 height 17
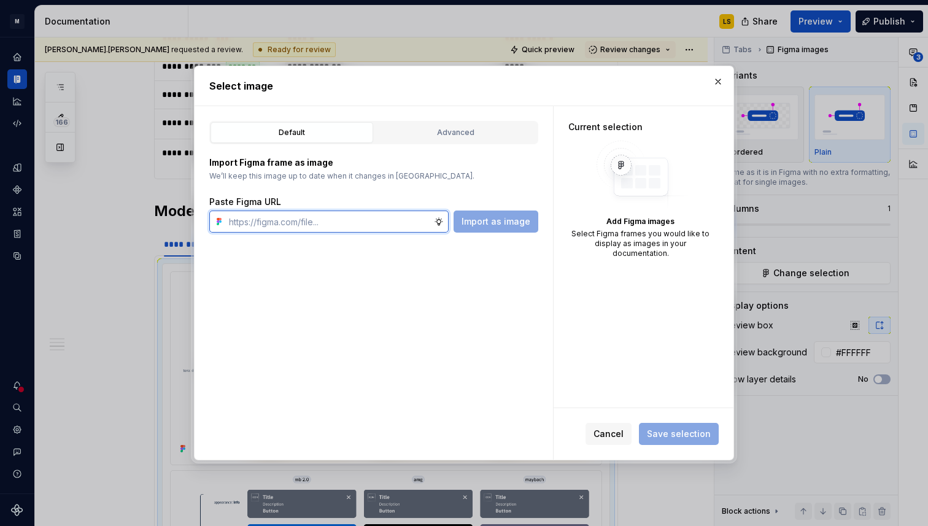
click at [408, 228] on input "text" at bounding box center [329, 222] width 210 height 22
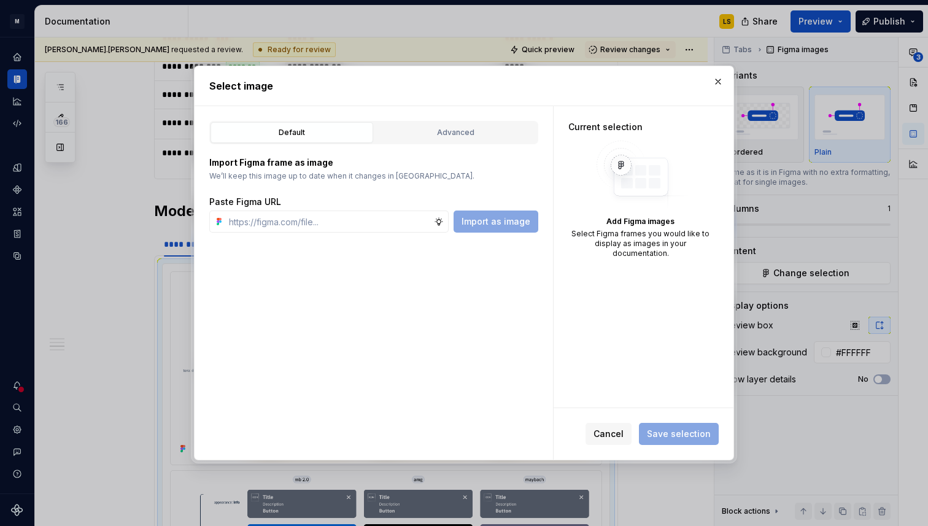
click at [469, 121] on div "Default Advanced" at bounding box center [373, 132] width 329 height 23
click at [459, 130] on div "Advanced" at bounding box center [456, 132] width 154 height 12
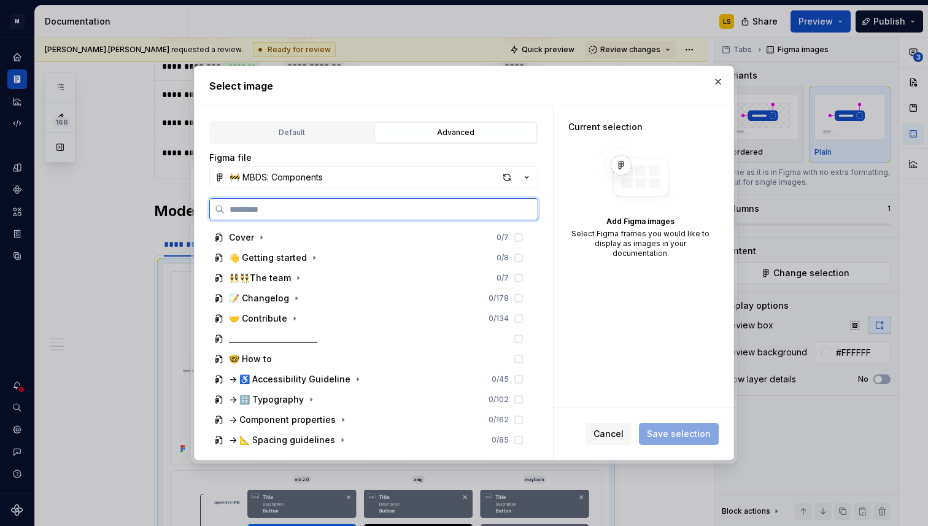
click at [355, 215] on input "search" at bounding box center [381, 209] width 313 height 12
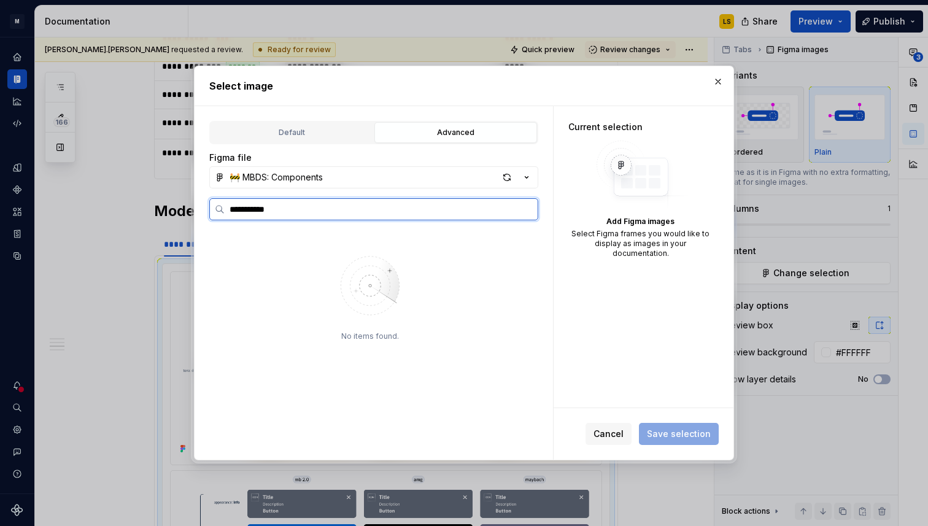
type input "**********"
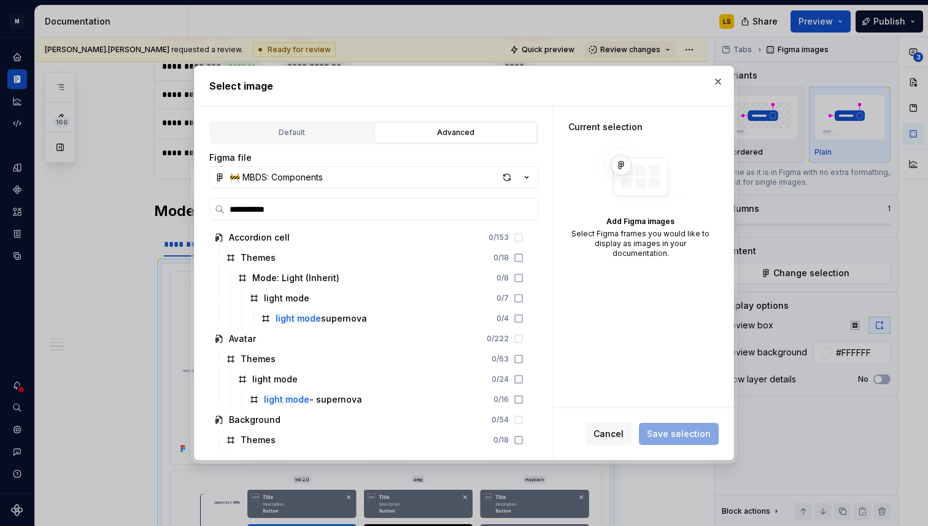
type textarea "*"
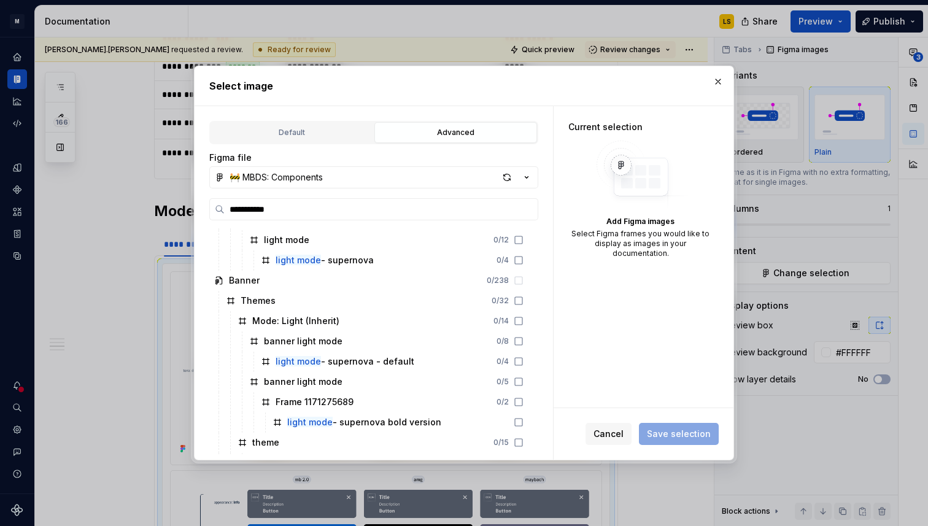
scroll to position [346, 0]
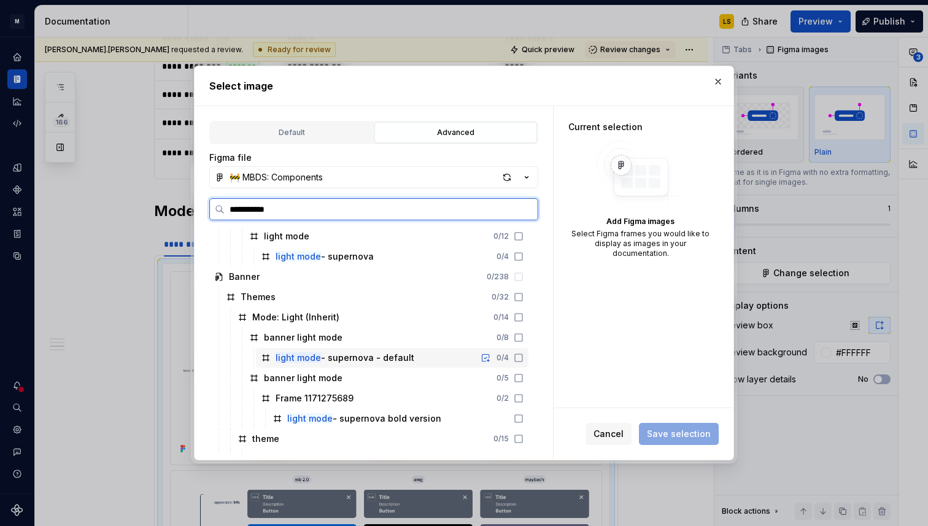
click at [524, 359] on icon at bounding box center [519, 358] width 10 height 10
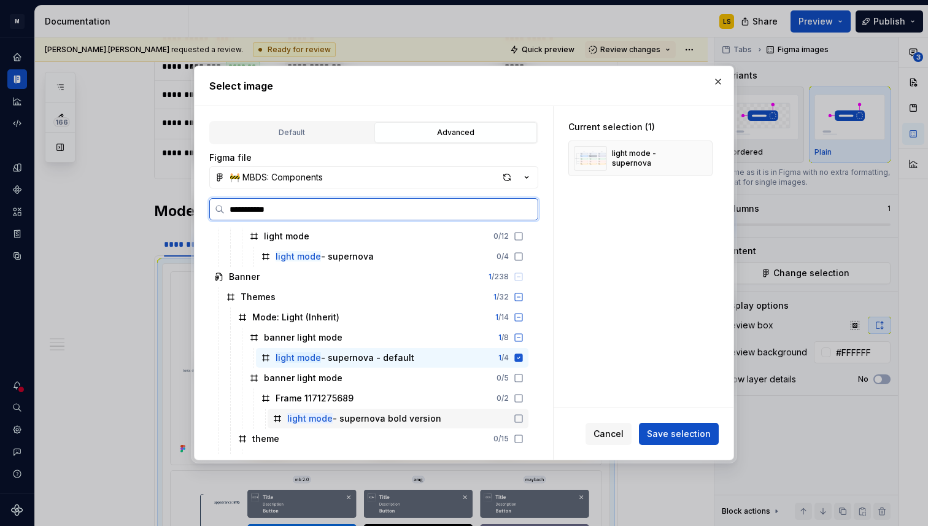
click at [524, 418] on icon at bounding box center [519, 419] width 10 height 10
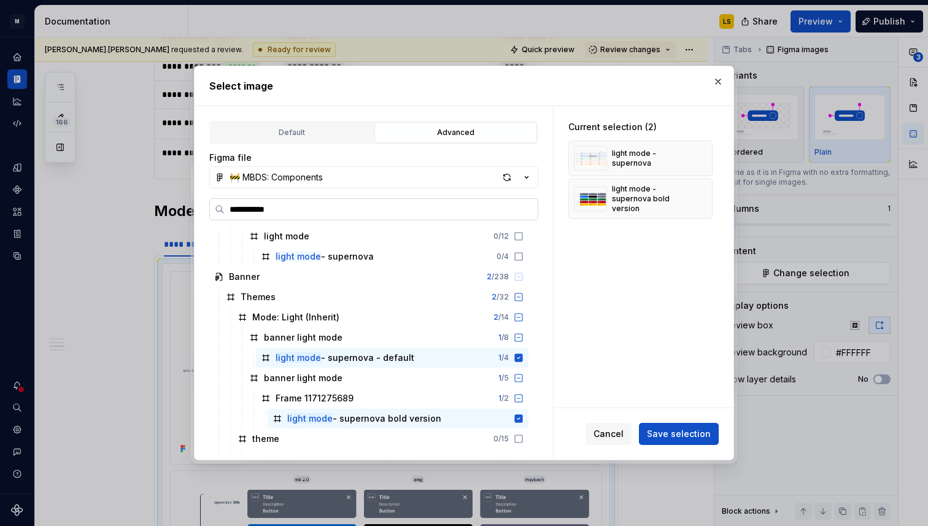
click at [526, 212] on input "**********" at bounding box center [381, 209] width 313 height 12
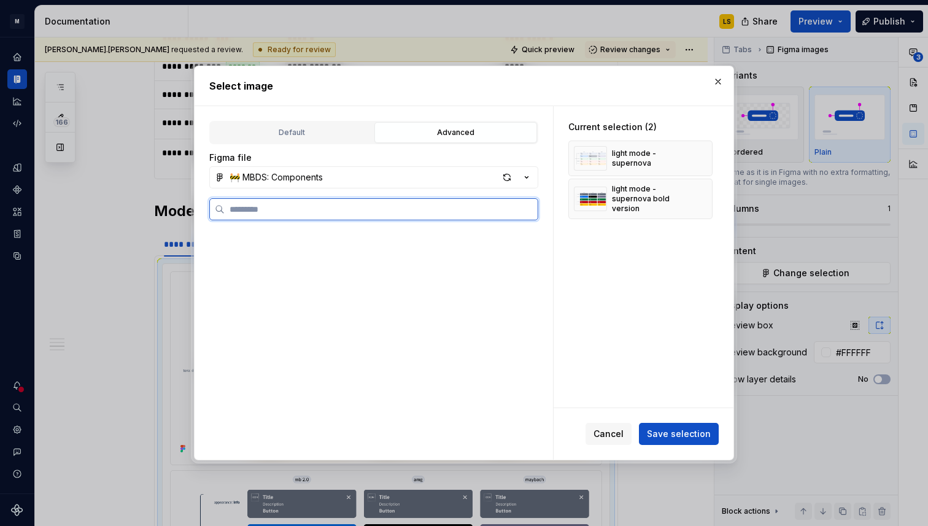
scroll to position [0, 2]
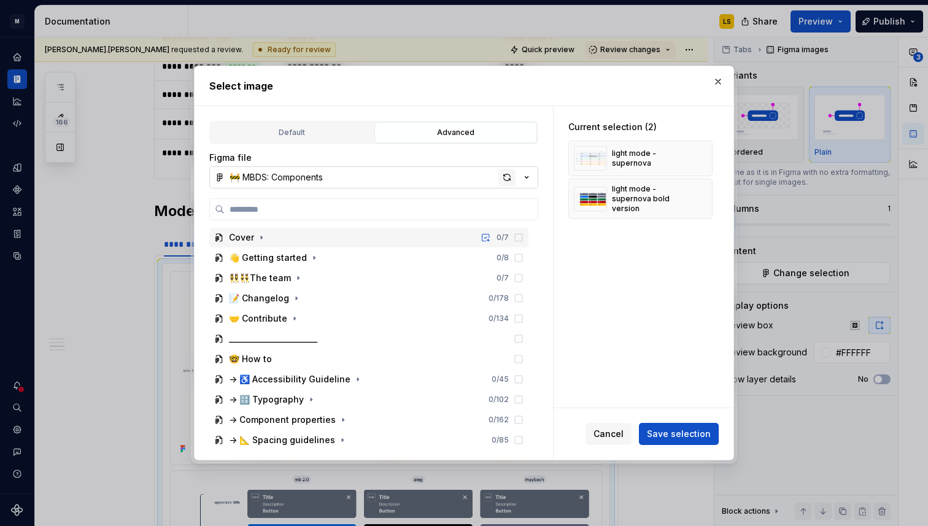
click at [503, 179] on div "button" at bounding box center [507, 177] width 17 height 17
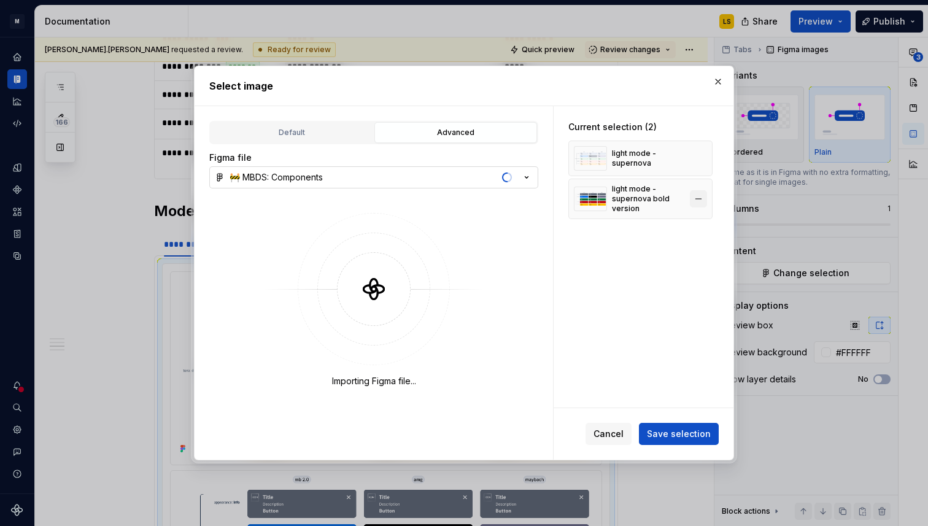
click at [706, 198] on button "button" at bounding box center [698, 198] width 17 height 17
click at [702, 150] on button "button" at bounding box center [698, 158] width 17 height 17
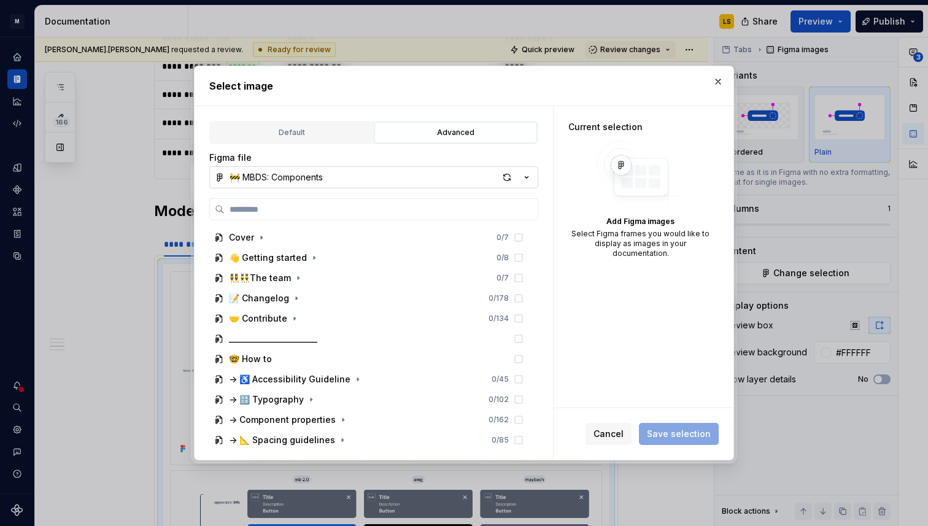
type textarea "*"
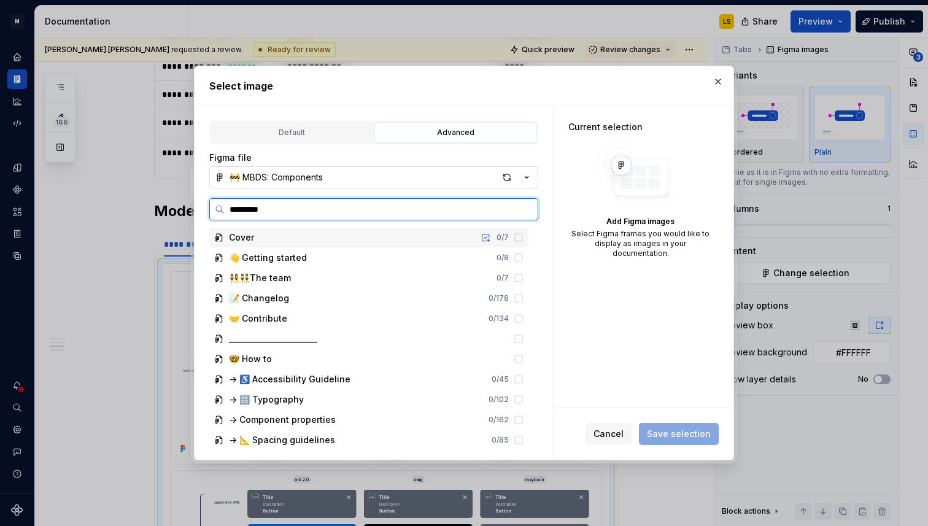
type input "**********"
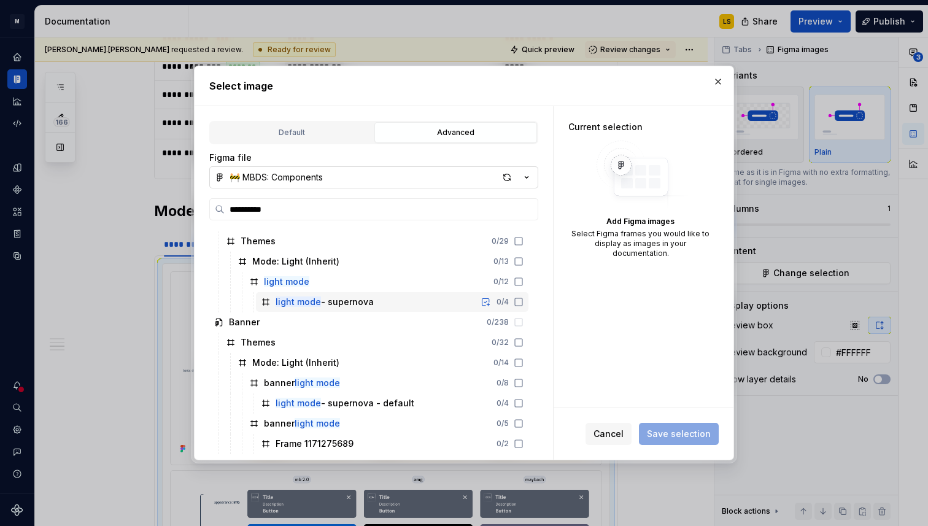
scroll to position [587, 0]
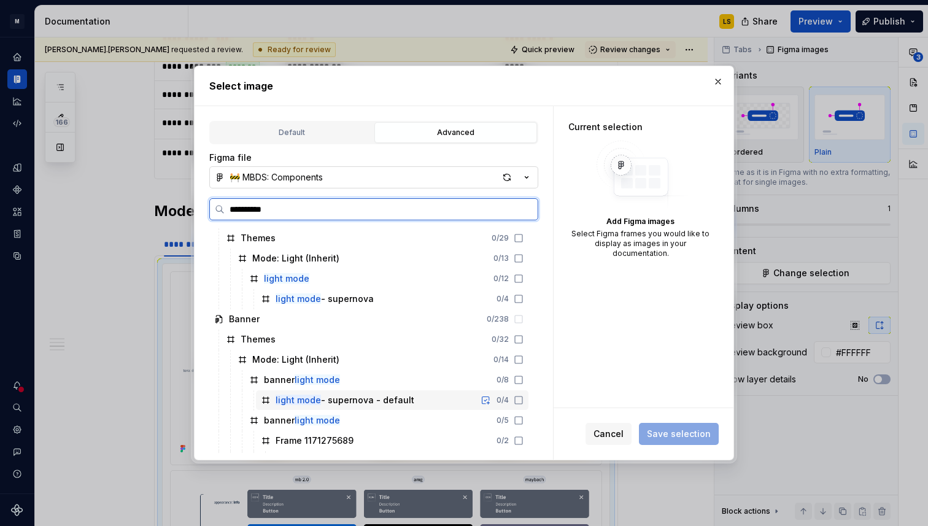
click at [524, 399] on icon at bounding box center [519, 400] width 10 height 10
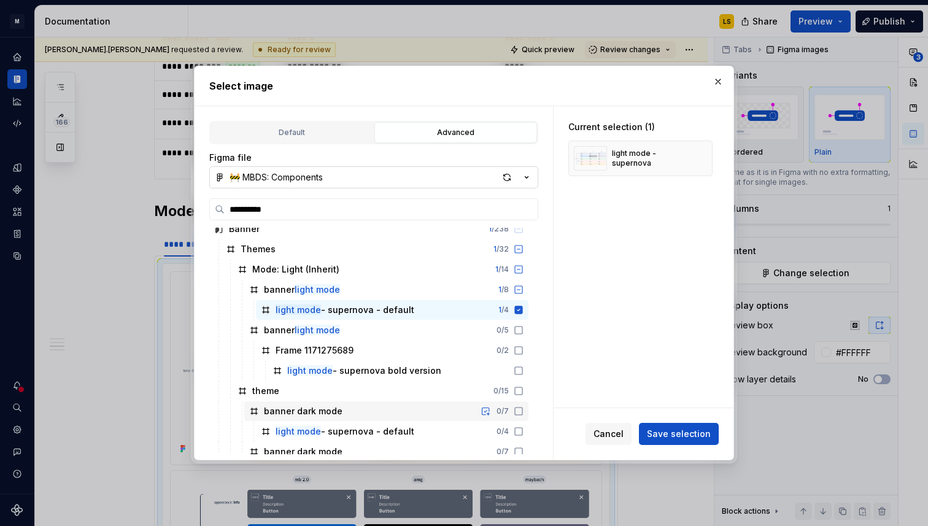
scroll to position [728, 0]
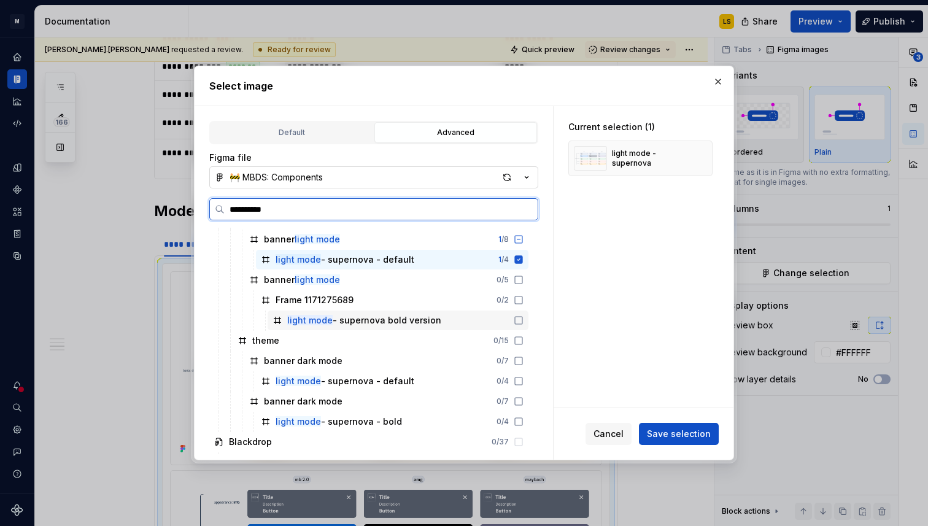
click at [524, 321] on icon at bounding box center [519, 321] width 10 height 10
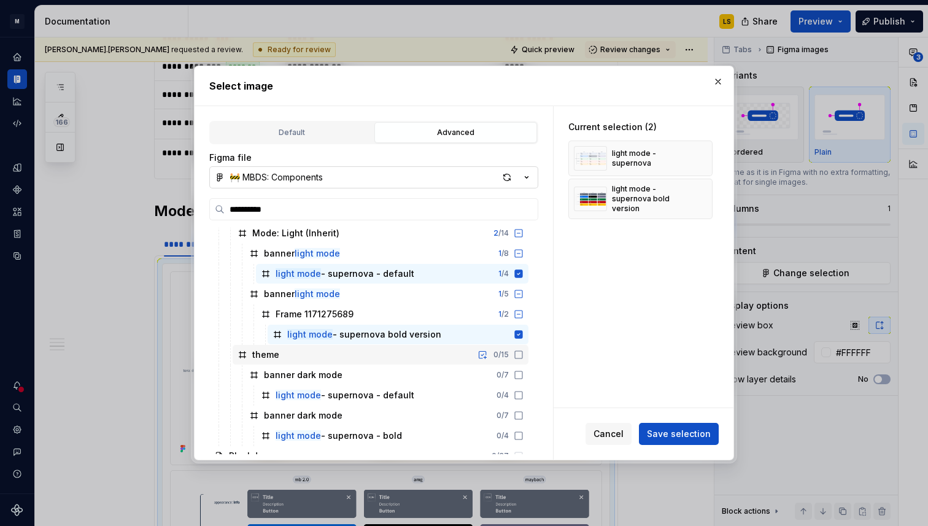
scroll to position [720, 0]
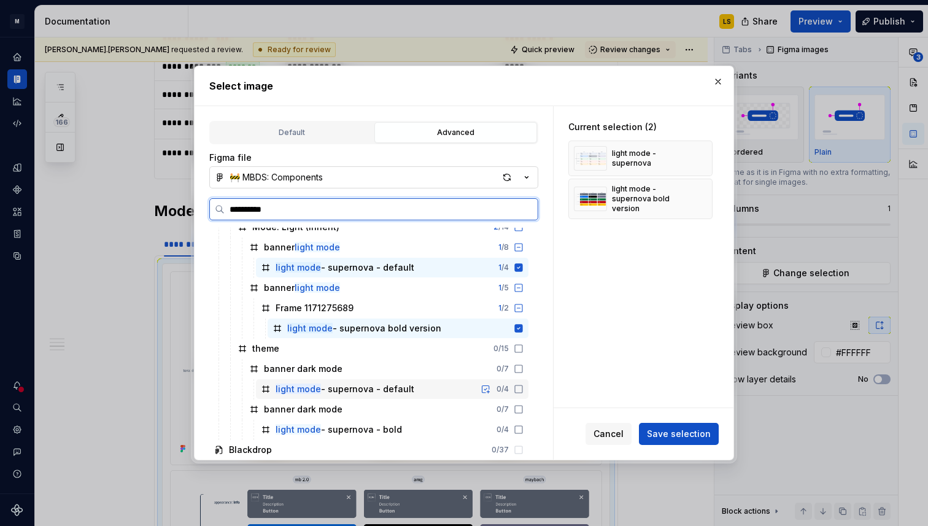
click at [524, 387] on icon at bounding box center [519, 389] width 10 height 10
click at [523, 387] on icon at bounding box center [519, 389] width 8 height 8
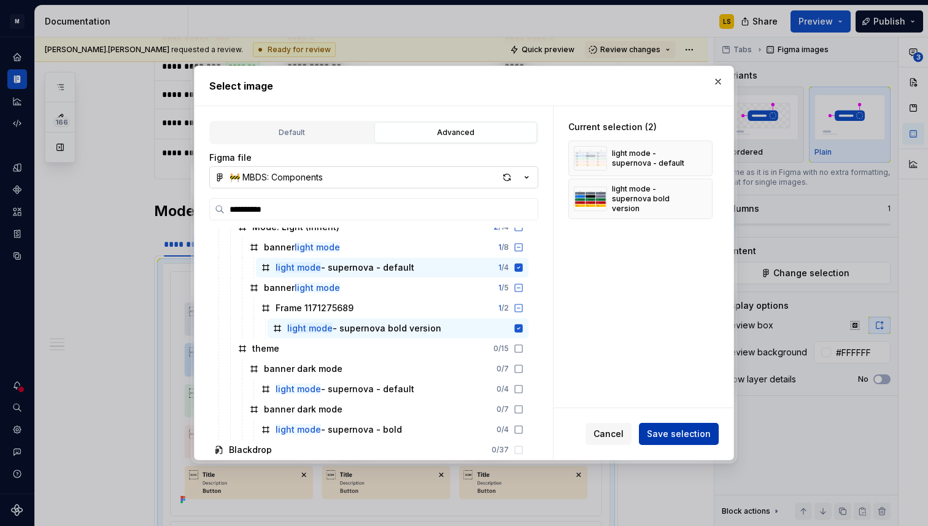
click at [701, 433] on span "Save selection" at bounding box center [679, 434] width 64 height 12
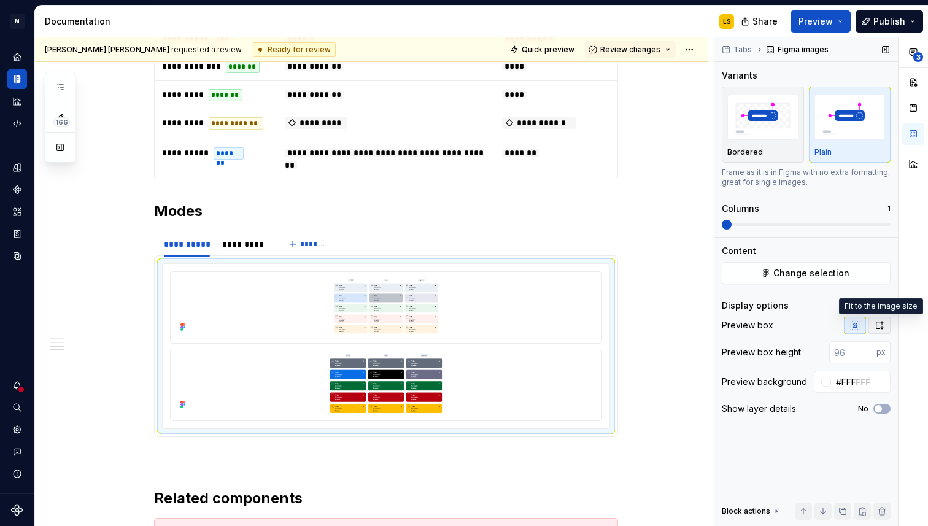
click at [877, 321] on icon "button" at bounding box center [880, 326] width 10 height 10
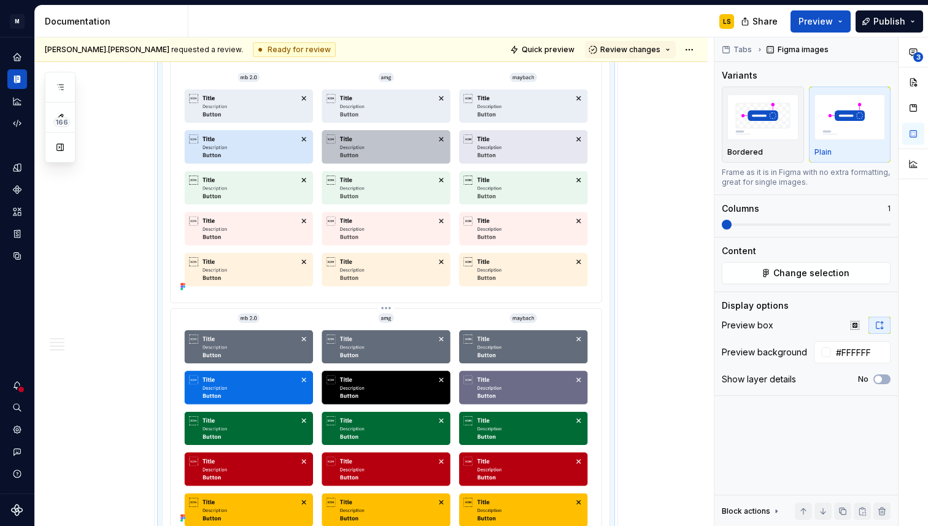
scroll to position [1979, 0]
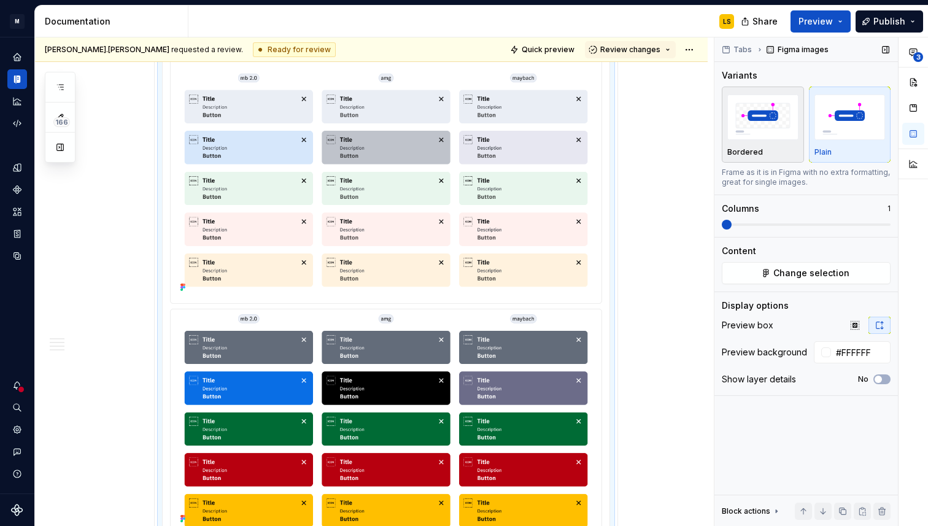
click at [771, 111] on img "button" at bounding box center [763, 117] width 71 height 45
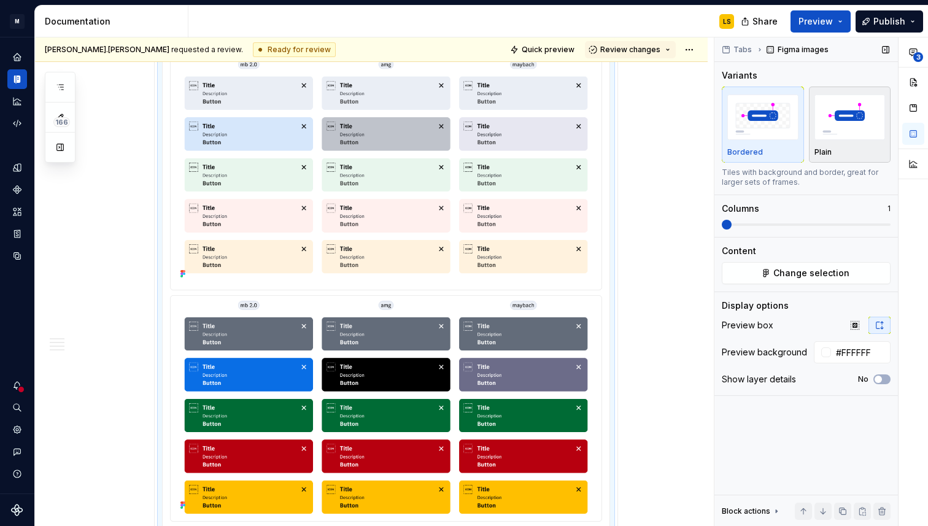
click at [822, 119] on img "button" at bounding box center [850, 117] width 71 height 45
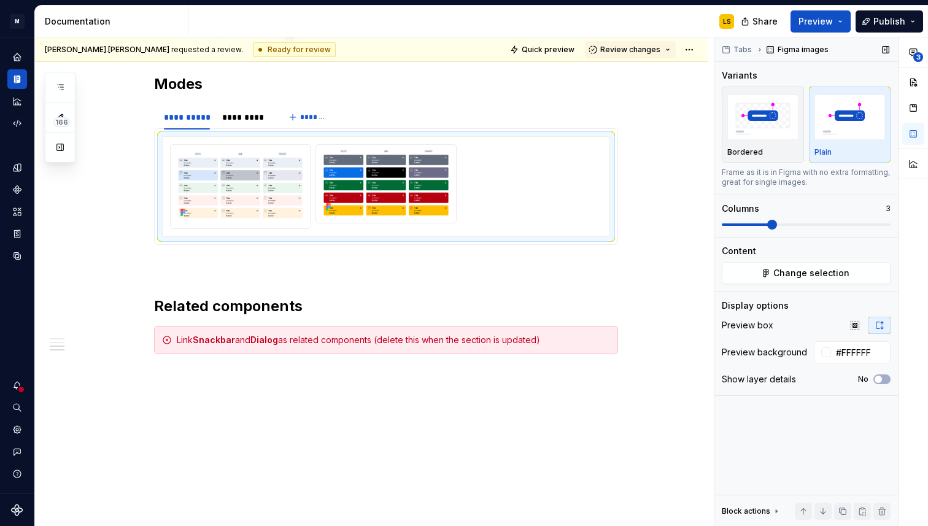
scroll to position [1894, 0]
click at [760, 227] on span at bounding box center [806, 225] width 169 height 10
click at [853, 321] on icon "button" at bounding box center [855, 325] width 8 height 8
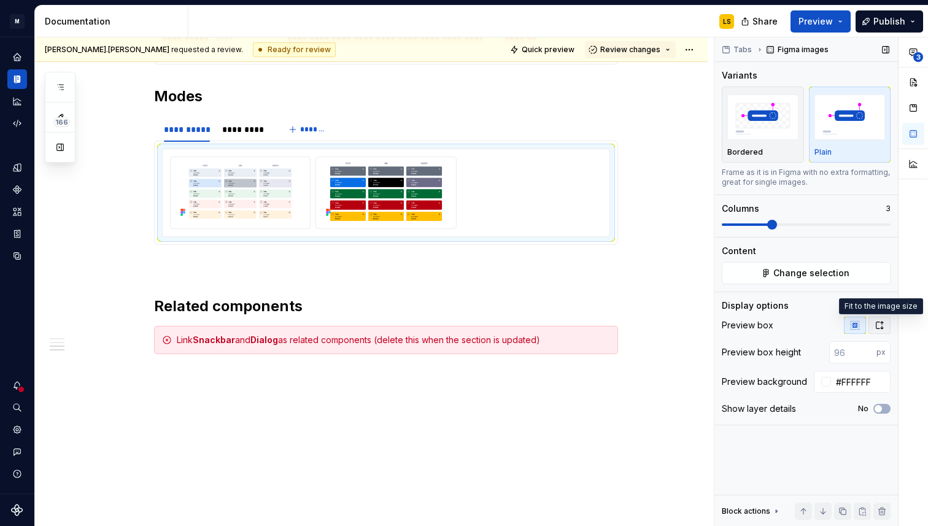
click at [887, 322] on button "button" at bounding box center [880, 325] width 22 height 17
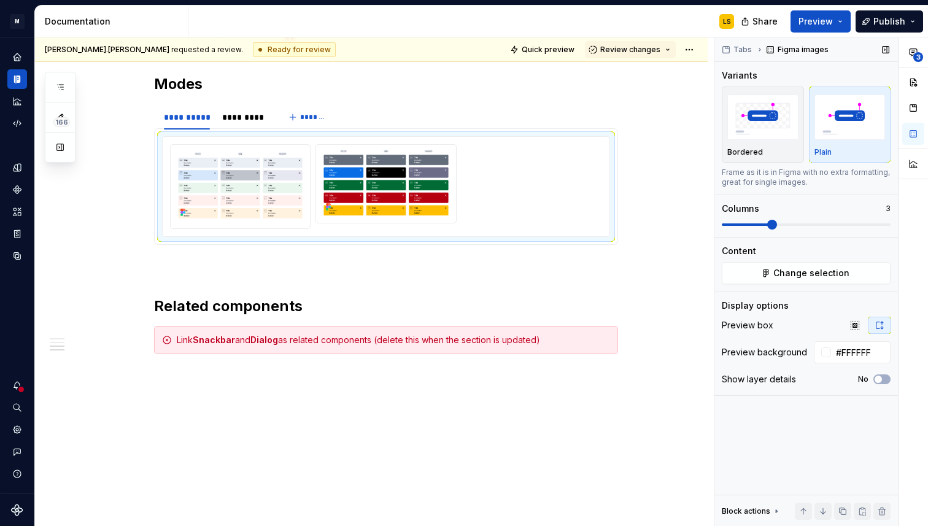
click at [734, 230] on div "Variants Bordered Plain Frame as it is in [GEOGRAPHIC_DATA] with no extra forma…" at bounding box center [806, 153] width 169 height 168
click at [723, 220] on span at bounding box center [806, 225] width 169 height 10
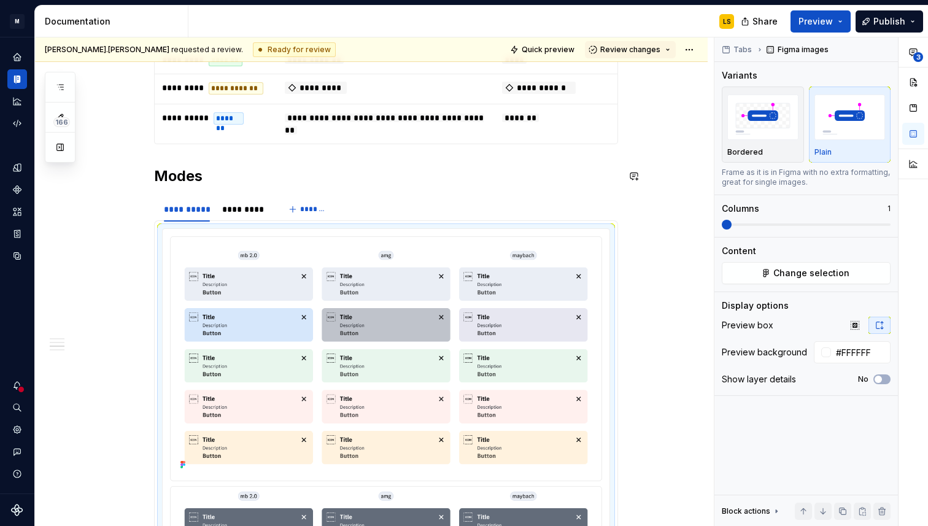
scroll to position [1787, 0]
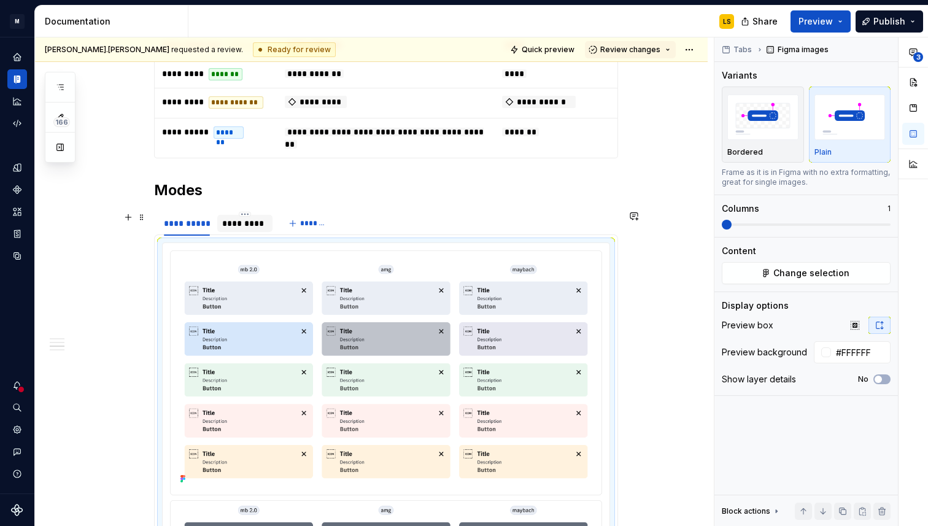
click at [247, 222] on div "*********" at bounding box center [244, 223] width 45 height 12
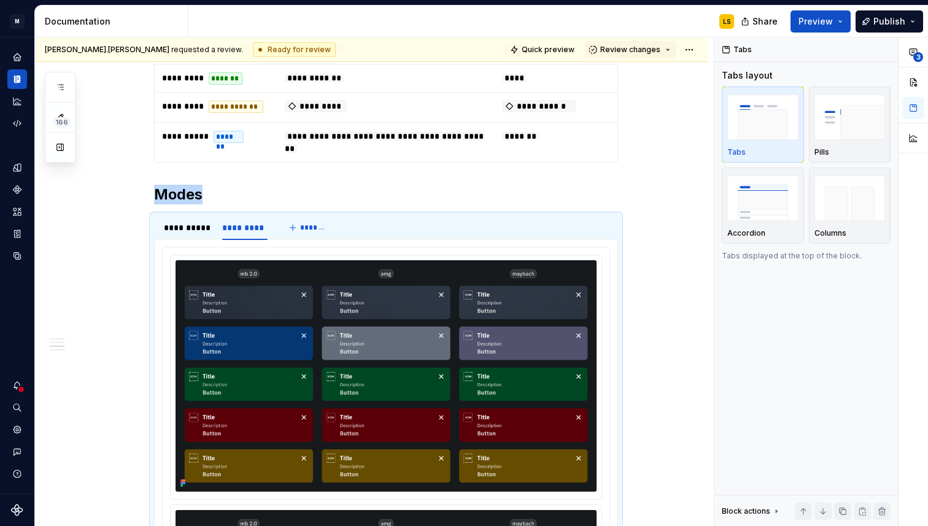
scroll to position [1851, 0]
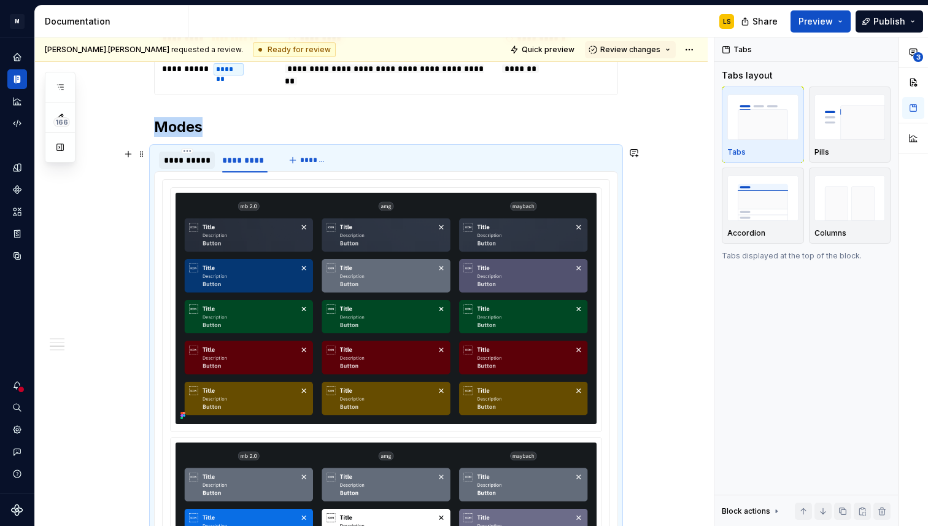
click at [190, 164] on div "**********" at bounding box center [187, 160] width 46 height 12
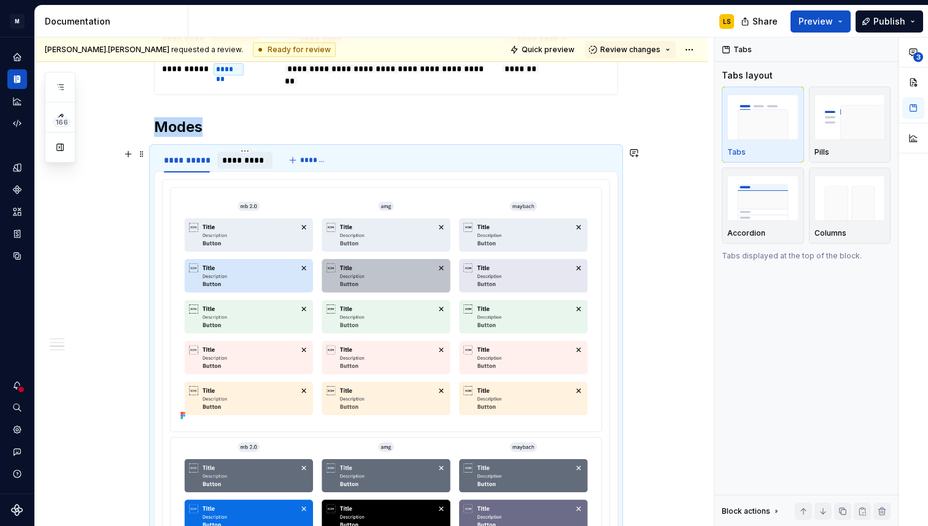
click at [241, 164] on div "*********" at bounding box center [244, 160] width 45 height 12
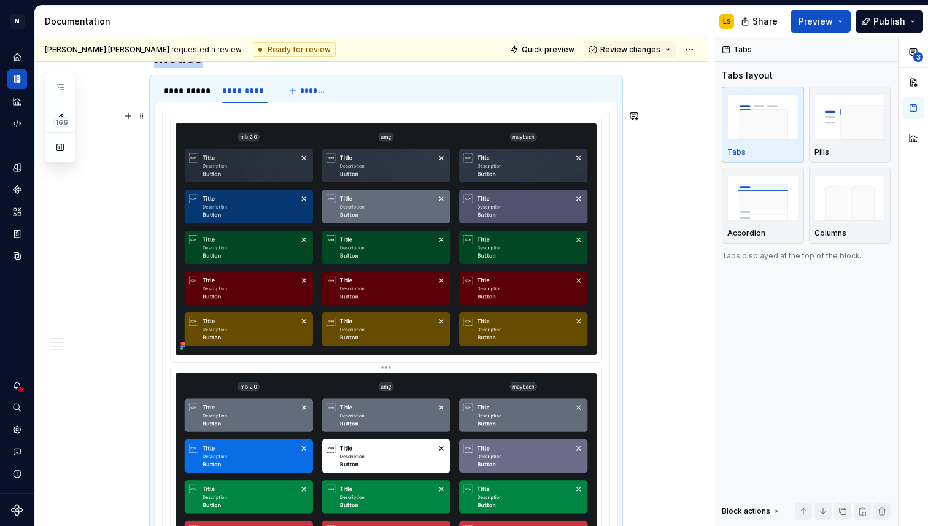
scroll to position [1904, 0]
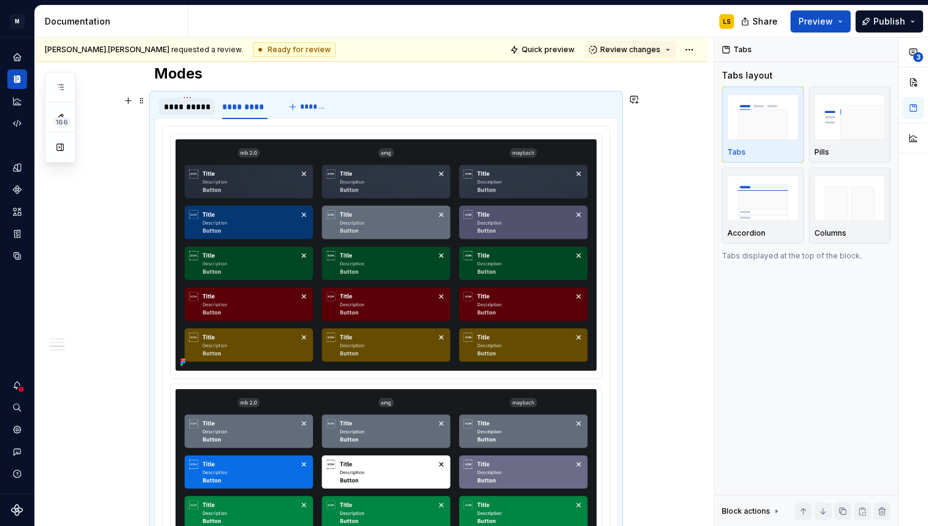
click at [195, 106] on div "**********" at bounding box center [187, 107] width 46 height 12
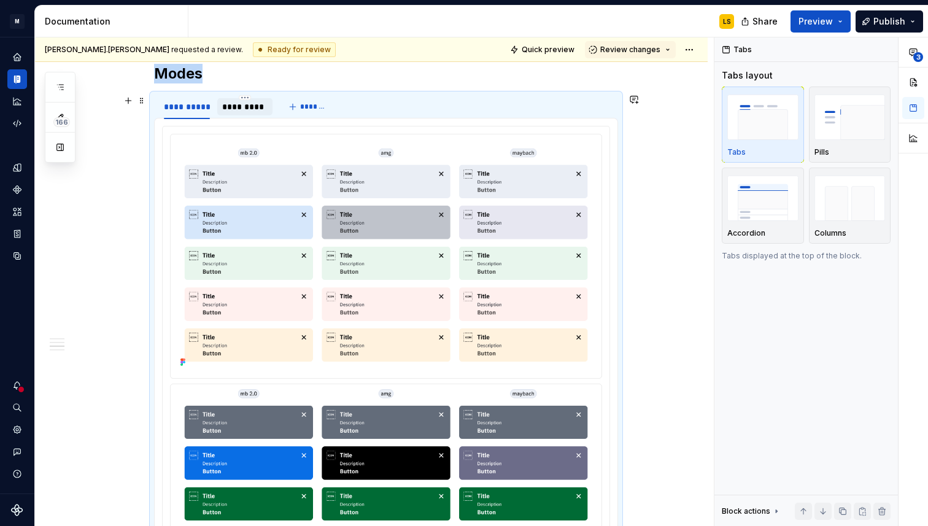
click at [254, 109] on div "*********" at bounding box center [244, 107] width 45 height 12
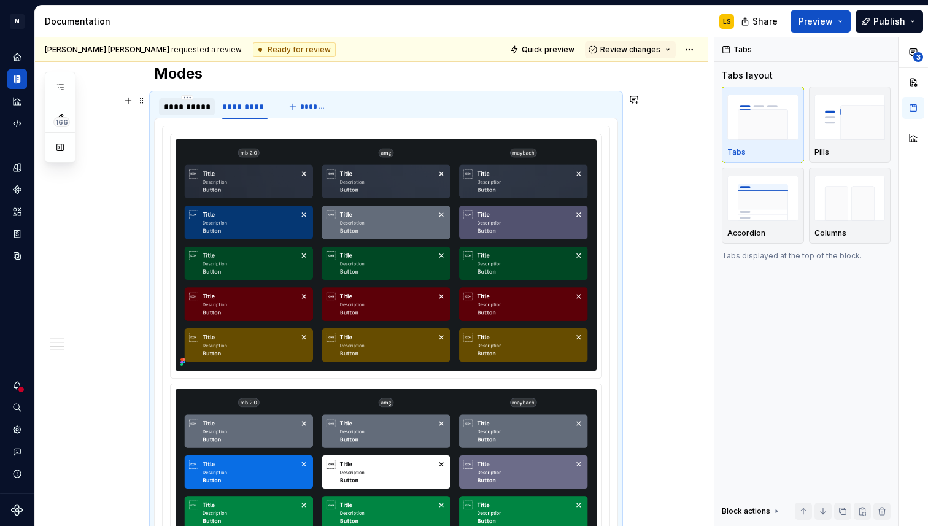
click at [185, 114] on div "**********" at bounding box center [187, 106] width 56 height 17
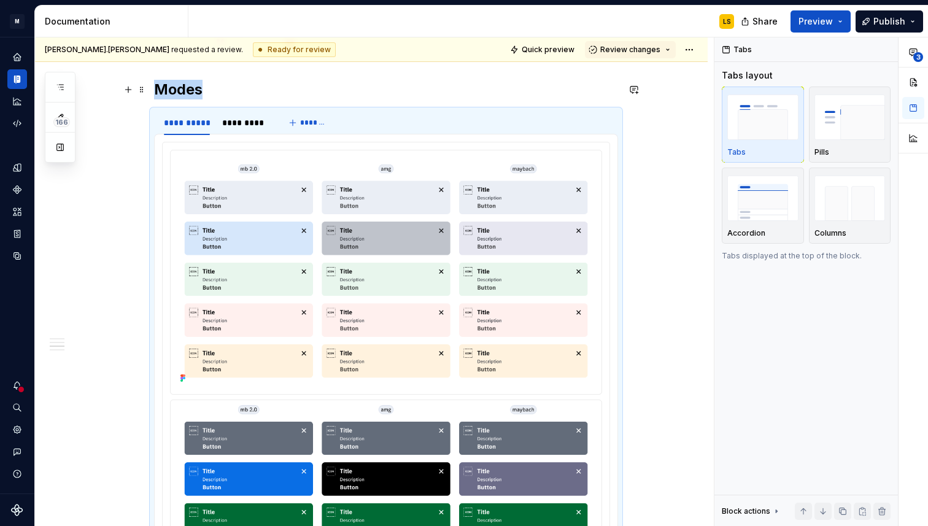
scroll to position [1868, 0]
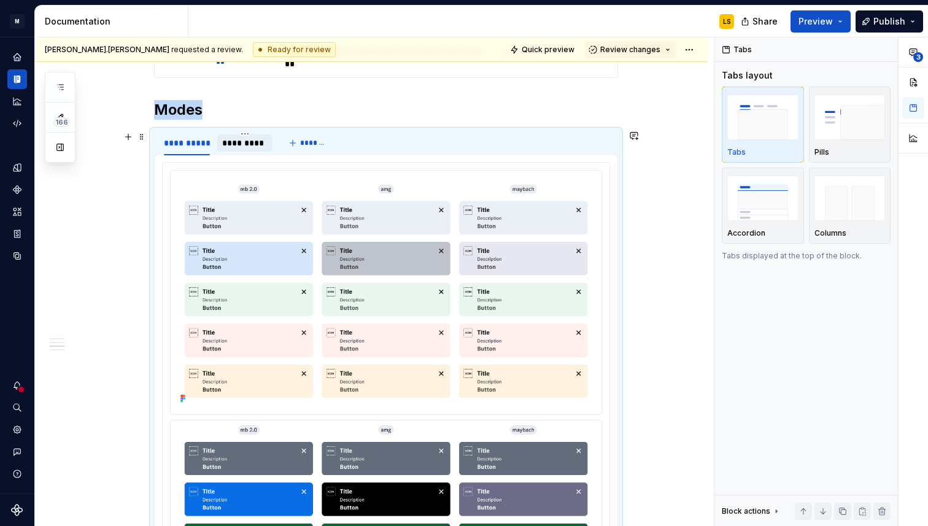
click at [243, 139] on div "*********" at bounding box center [244, 143] width 45 height 12
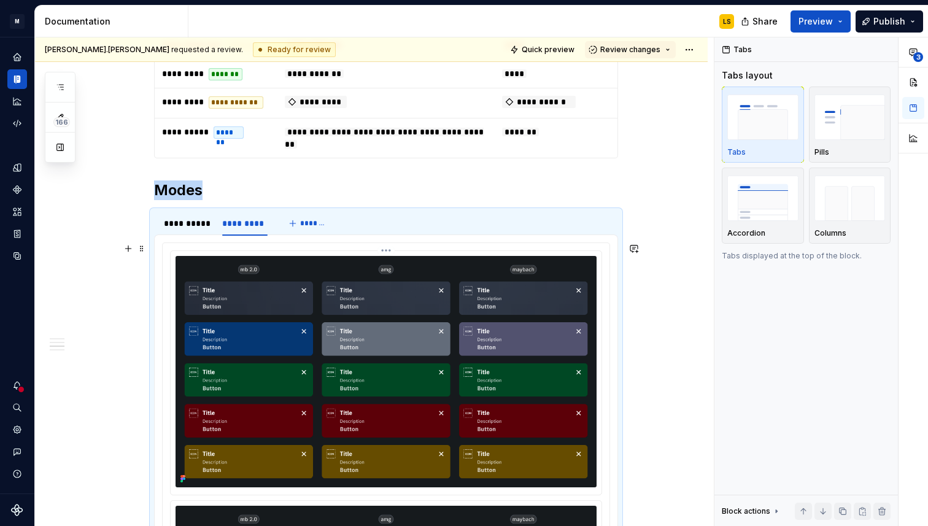
scroll to position [2303, 0]
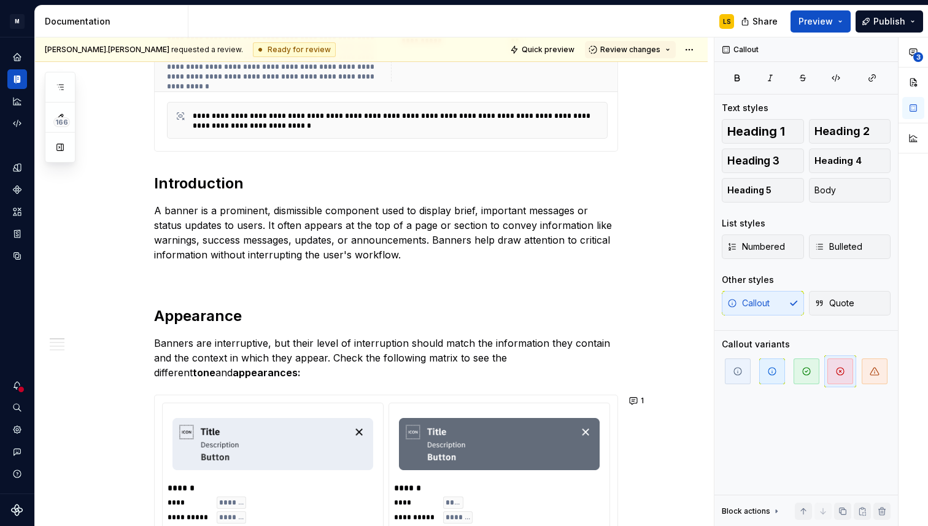
scroll to position [0, 0]
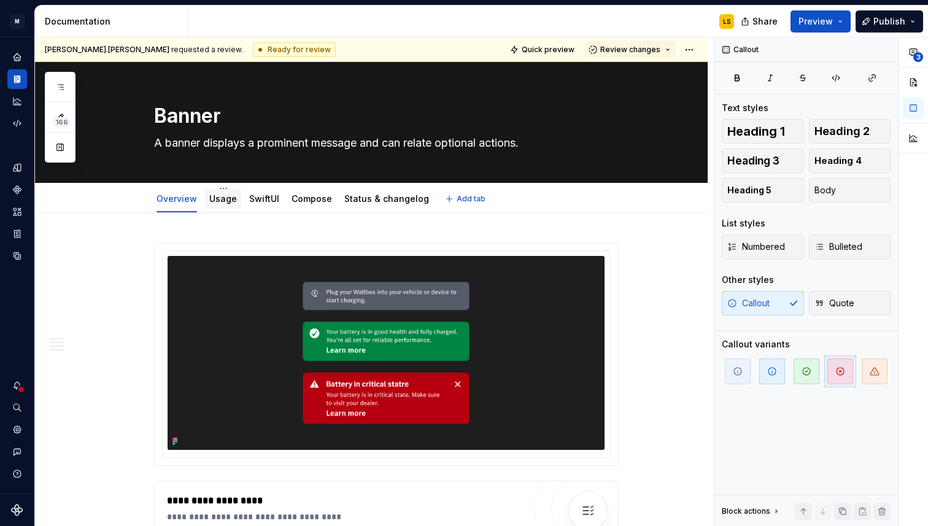
click at [227, 204] on link "Usage" at bounding box center [223, 198] width 28 height 10
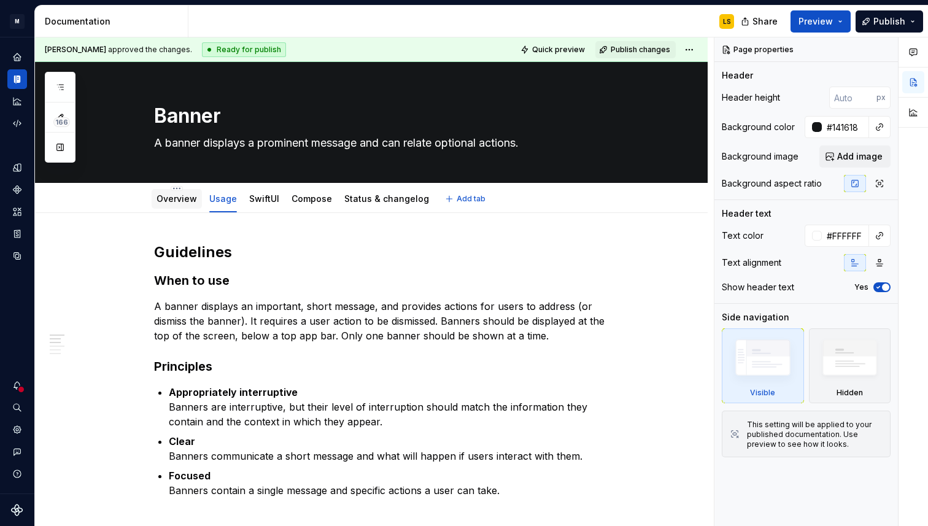
click at [176, 198] on link "Overview" at bounding box center [177, 198] width 41 height 10
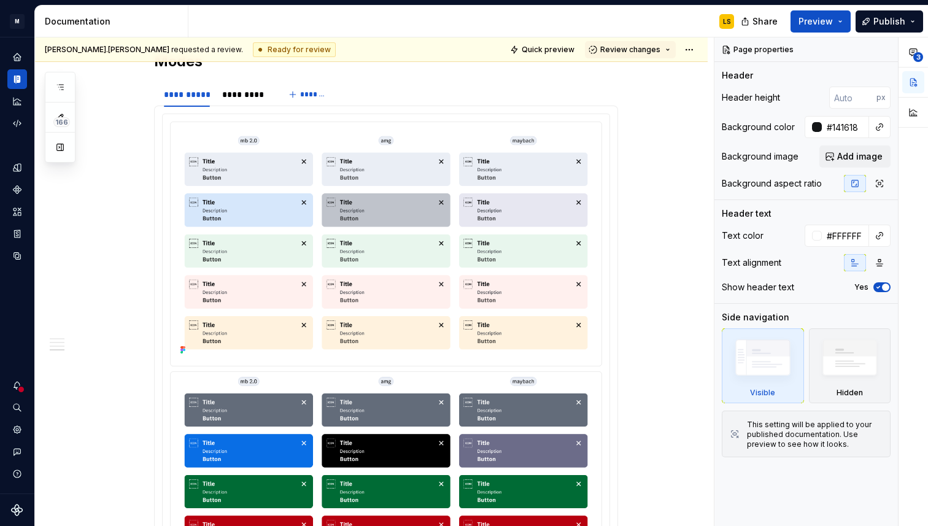
scroll to position [2285, 0]
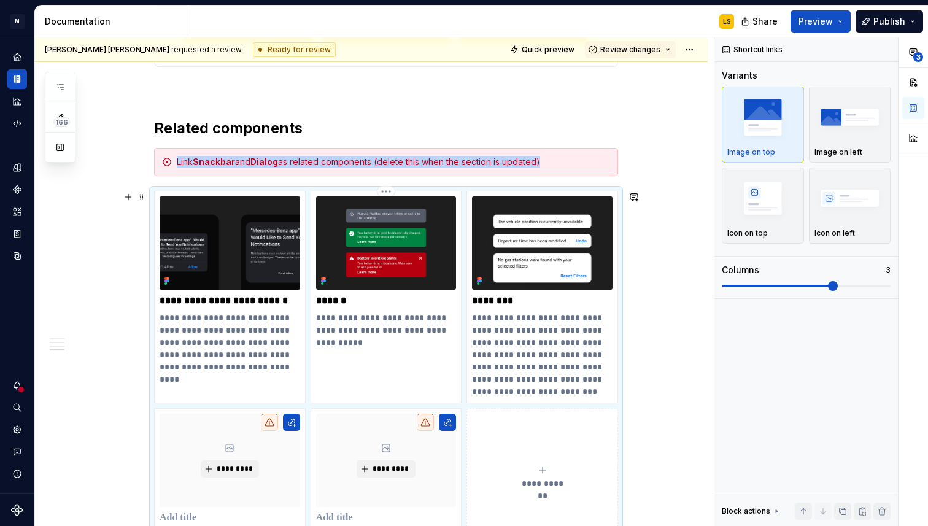
scroll to position [2468, 0]
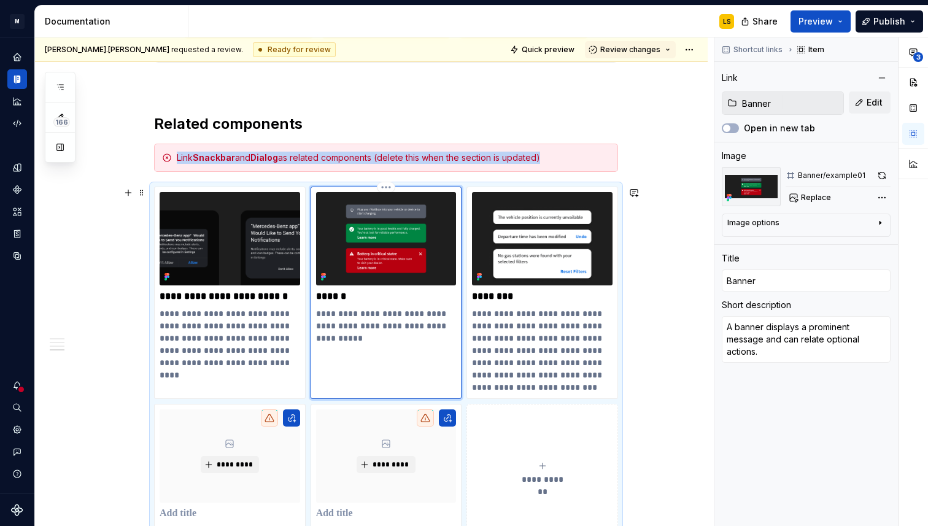
click at [374, 242] on img at bounding box center [386, 238] width 141 height 93
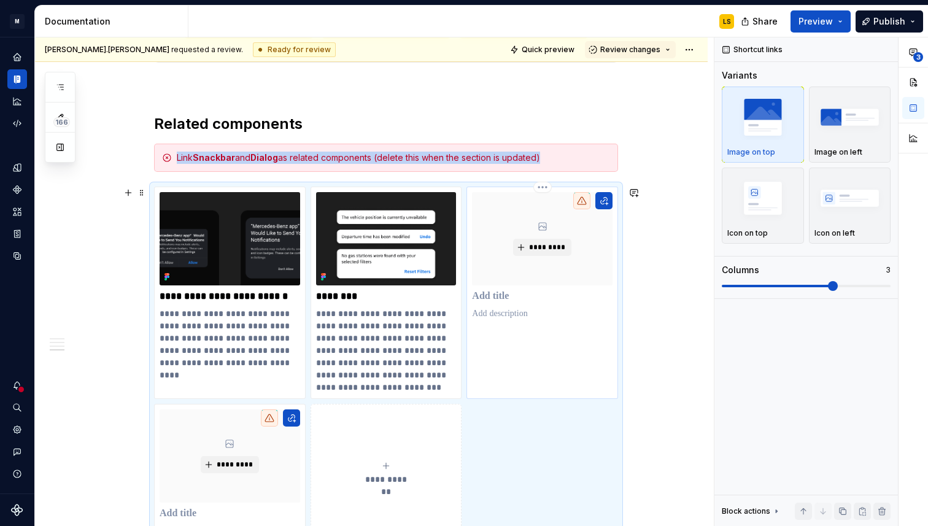
click at [560, 322] on div "*********" at bounding box center [543, 293] width 152 height 212
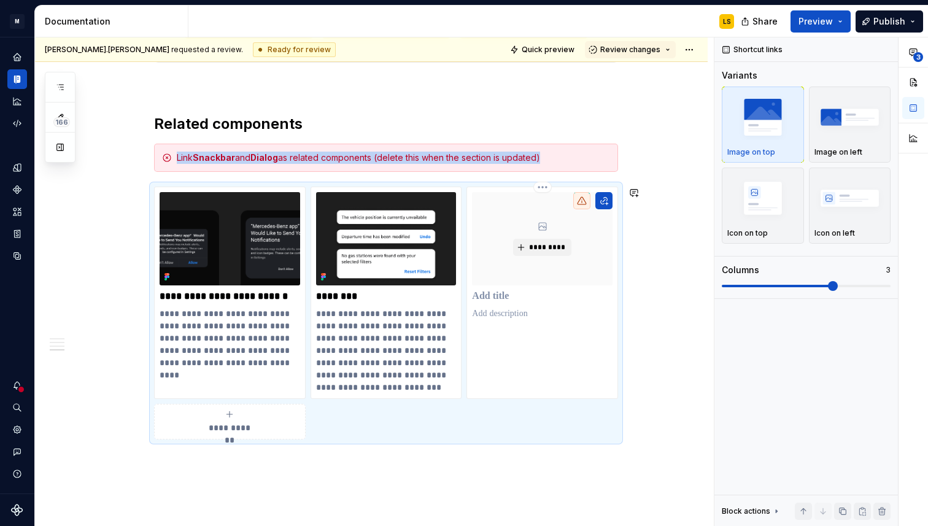
click at [560, 322] on div "*********" at bounding box center [543, 293] width 152 height 212
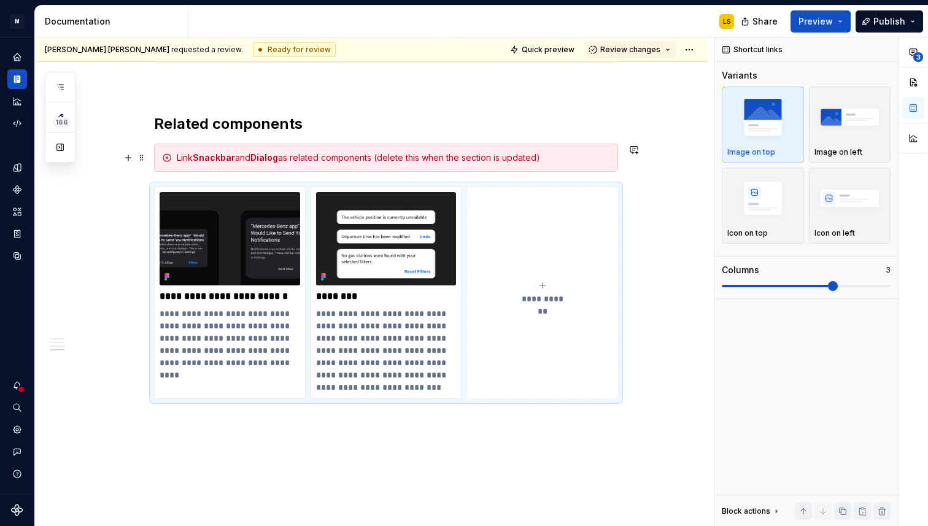
click at [354, 152] on div "Link Snackbar and Dialog as related components (delete this when the section is…" at bounding box center [394, 158] width 434 height 12
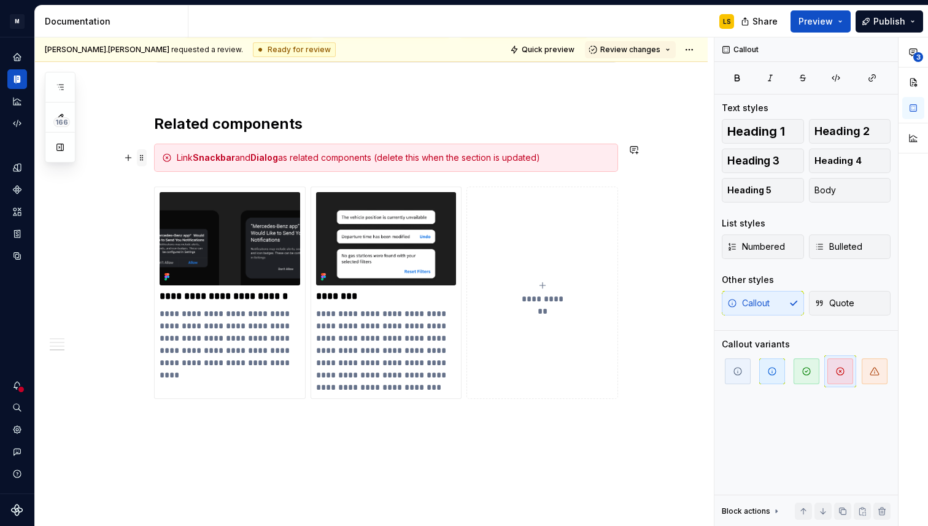
click at [146, 152] on span at bounding box center [142, 157] width 10 height 17
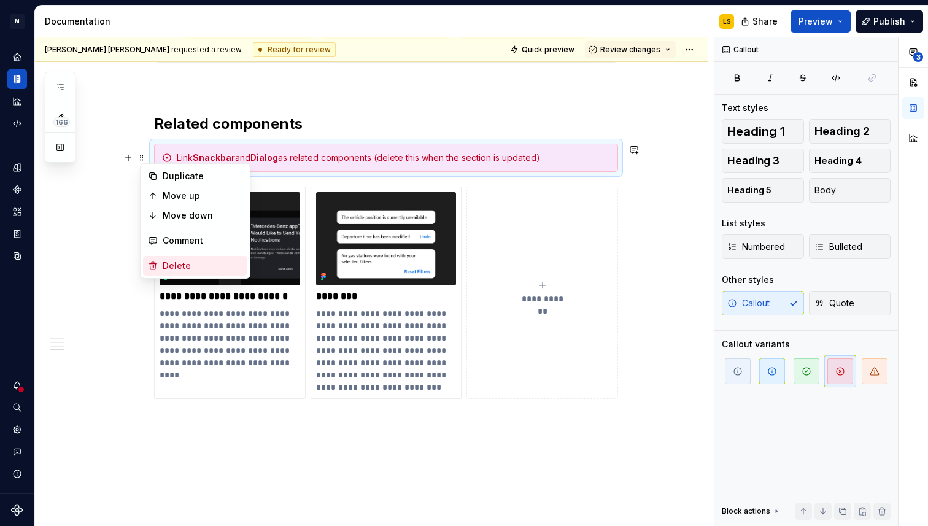
click at [174, 263] on div "Delete" at bounding box center [203, 266] width 80 height 12
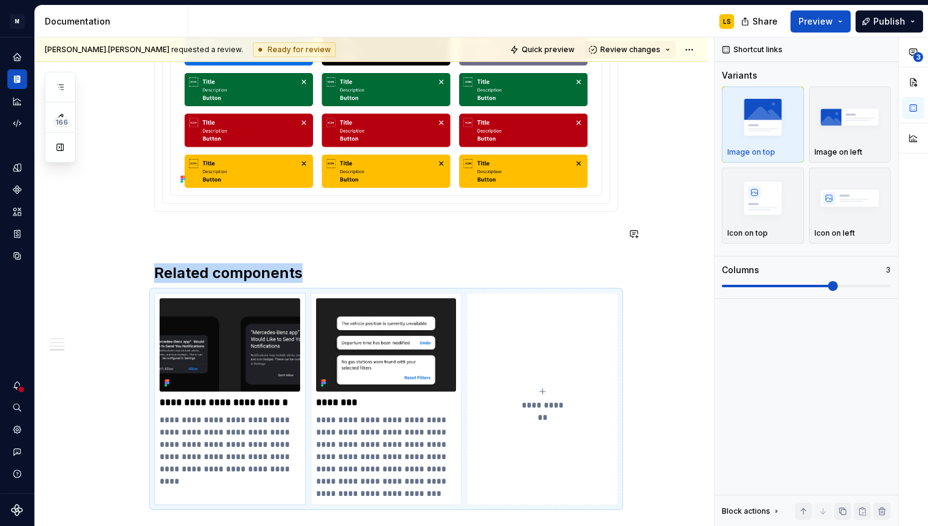
scroll to position [2299, 0]
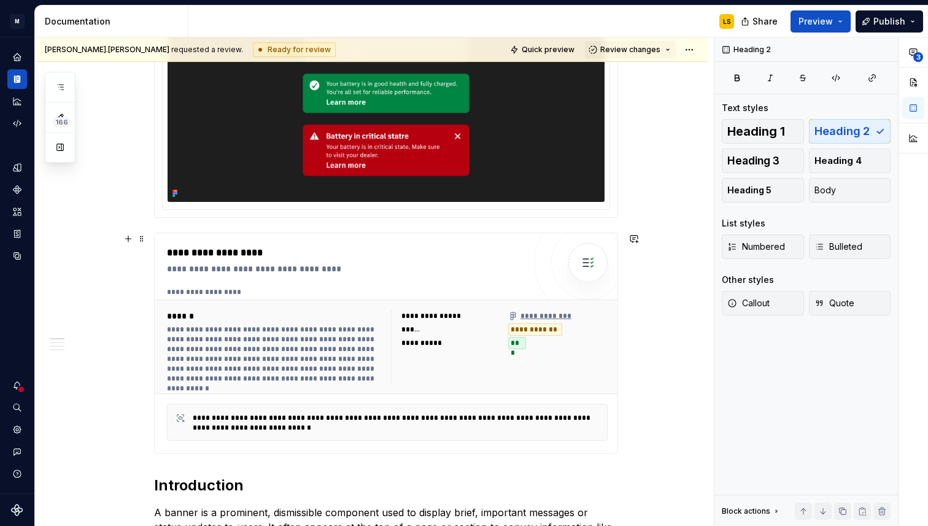
scroll to position [0, 0]
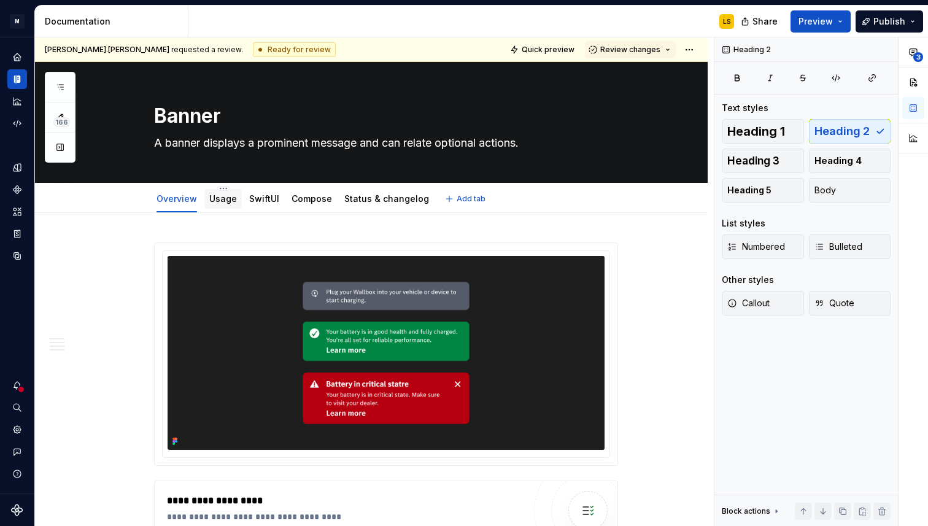
click at [225, 200] on link "Usage" at bounding box center [223, 198] width 28 height 10
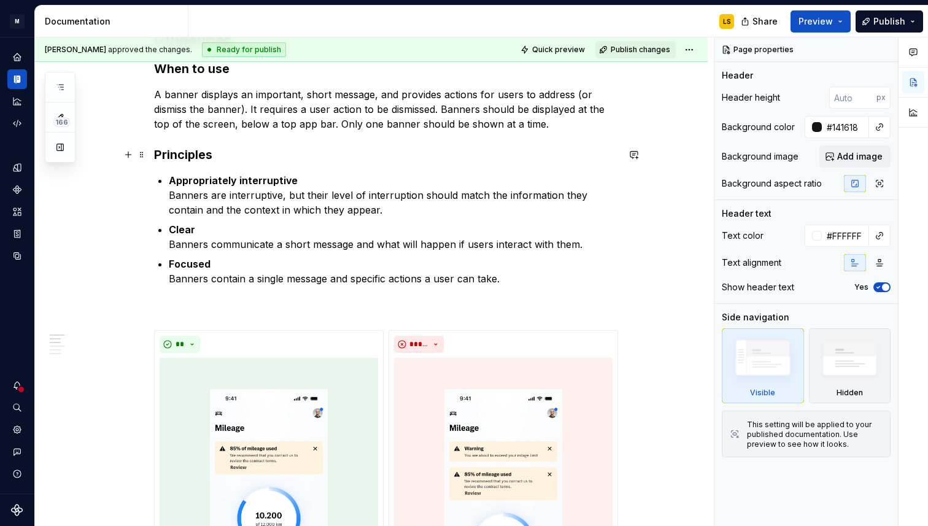
scroll to position [3, 0]
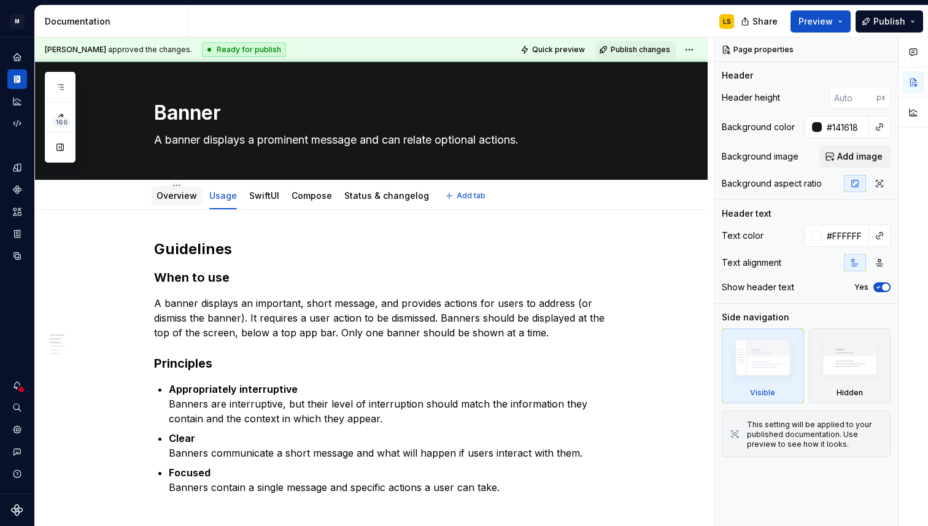
click at [179, 200] on link "Overview" at bounding box center [177, 195] width 41 height 10
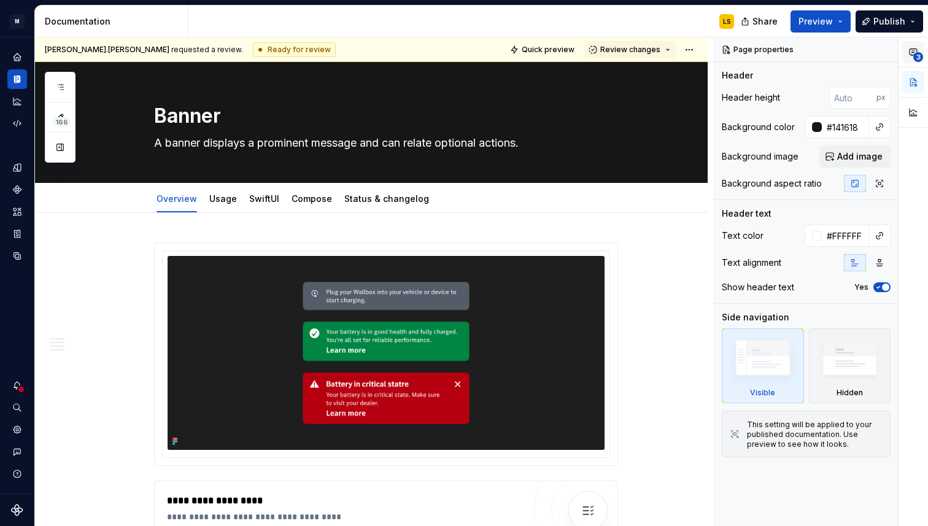
click at [912, 54] on icon "button" at bounding box center [914, 52] width 10 height 10
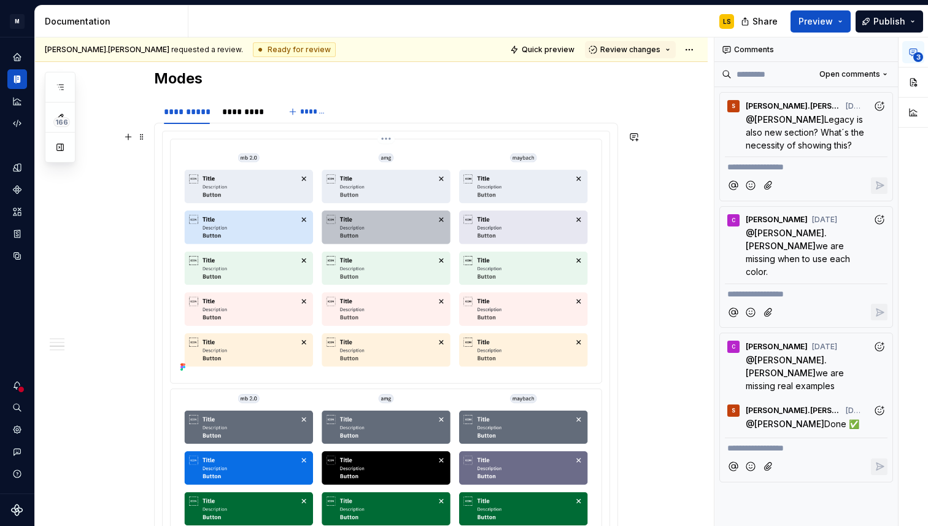
scroll to position [1890, 0]
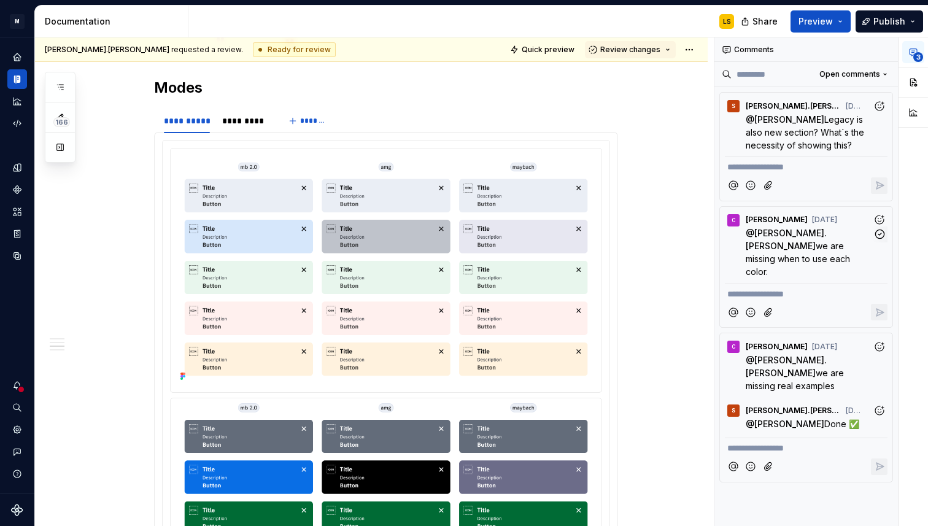
click at [823, 244] on span "we are missing when to use each color." at bounding box center [799, 259] width 107 height 36
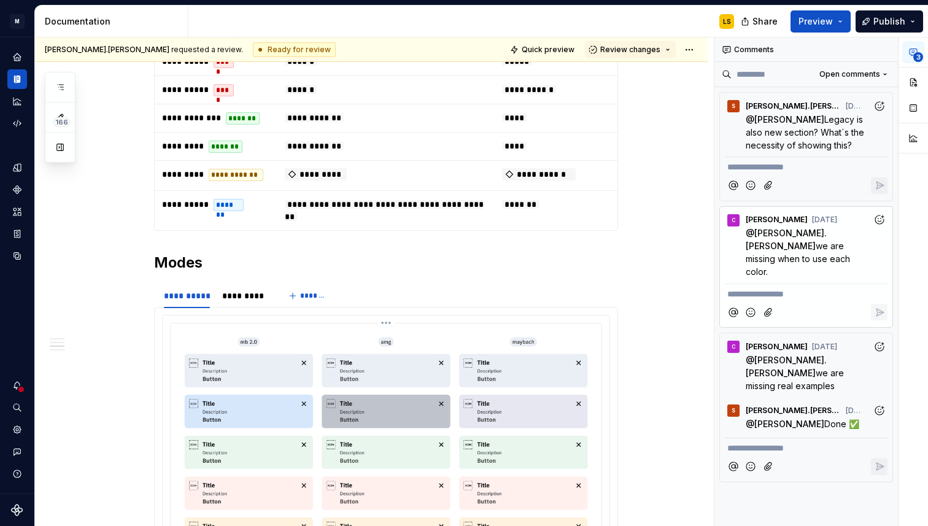
scroll to position [1525, 0]
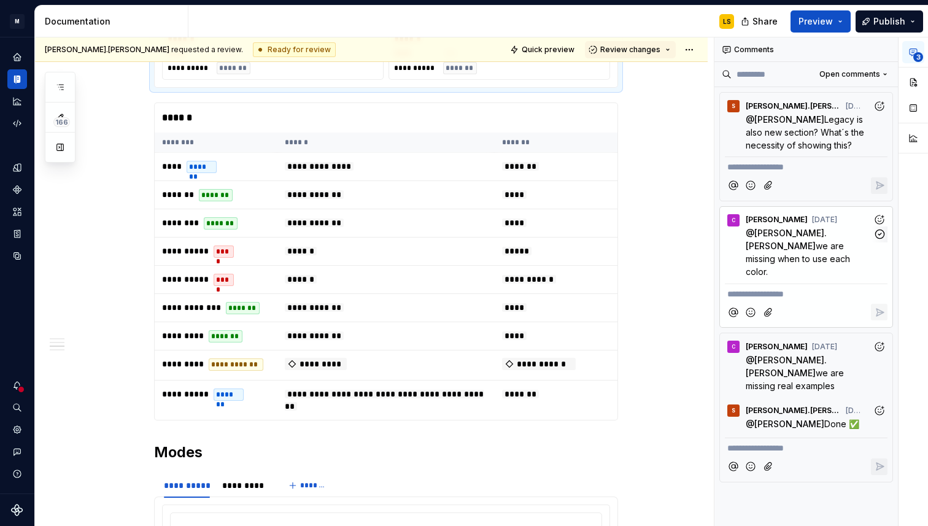
click at [767, 228] on span "[PERSON_NAME].[PERSON_NAME]" at bounding box center [786, 239] width 81 height 23
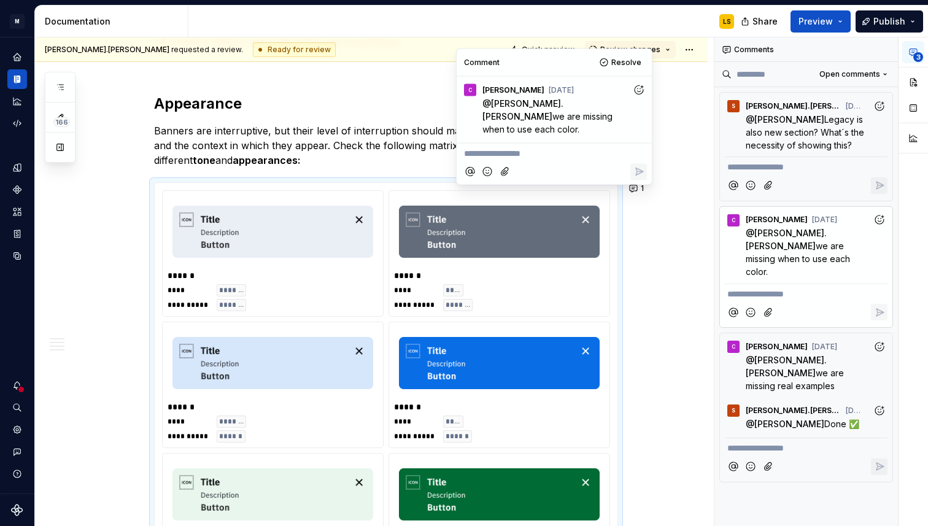
scroll to position [667, 0]
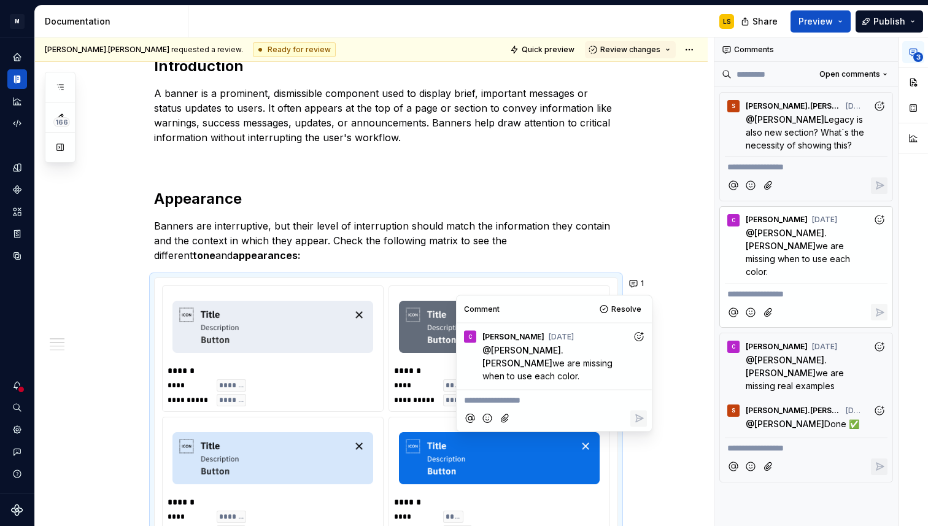
click at [351, 260] on p "Banners are interruptive, but their level of interruption should match the info…" at bounding box center [386, 241] width 464 height 44
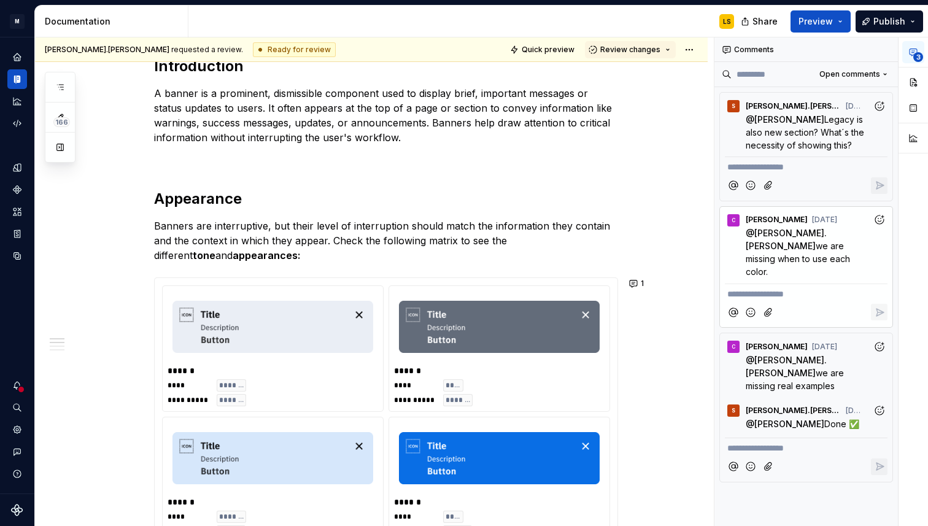
scroll to position [0, 0]
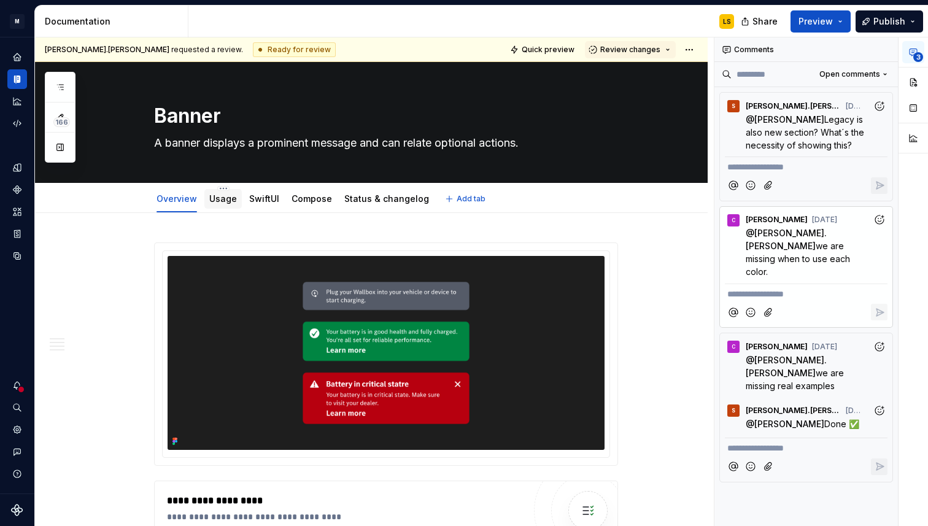
click at [224, 204] on div "Usage" at bounding box center [223, 199] width 28 height 12
click at [226, 197] on link "Usage" at bounding box center [223, 198] width 28 height 10
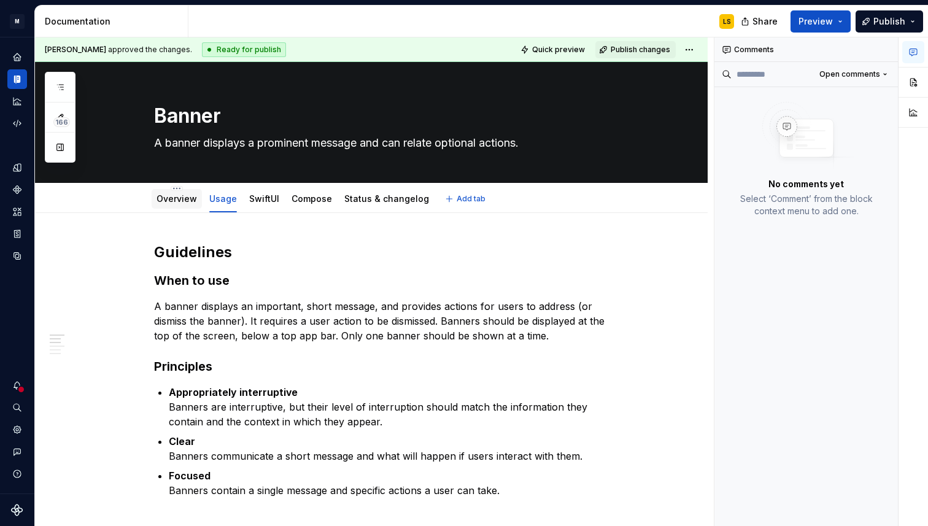
click at [180, 201] on link "Overview" at bounding box center [177, 198] width 41 height 10
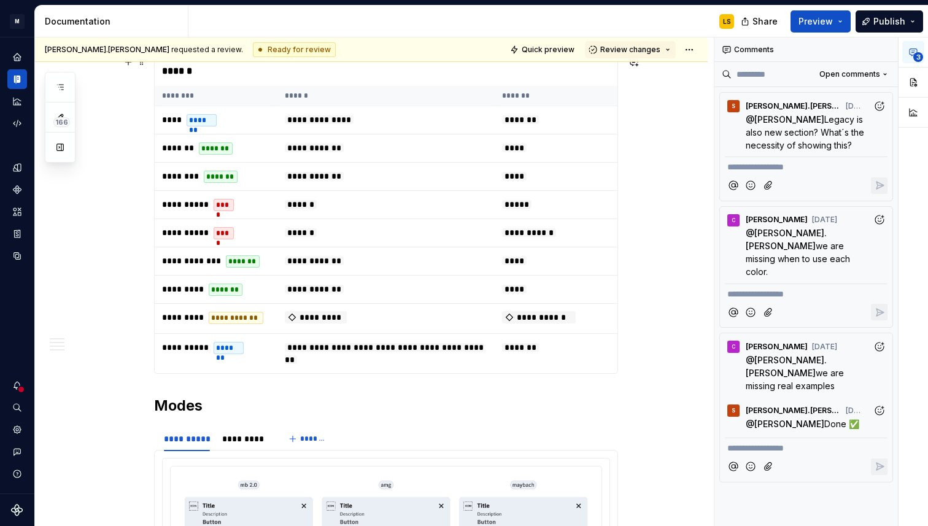
scroll to position [1684, 0]
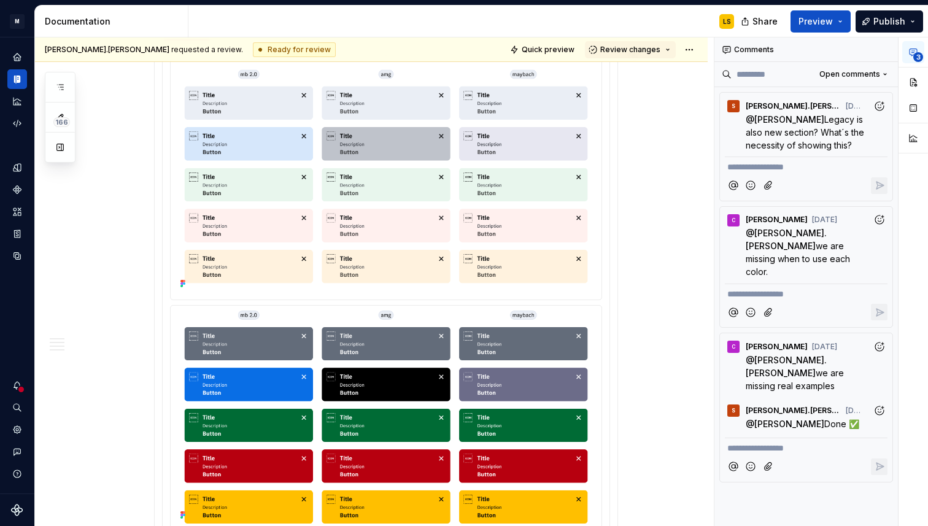
scroll to position [2012, 0]
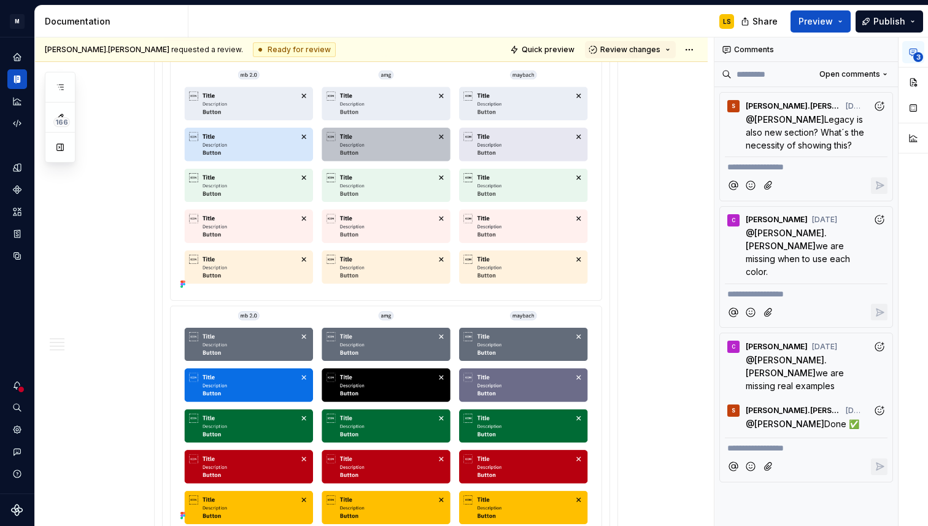
click at [392, 180] on img at bounding box center [386, 176] width 421 height 231
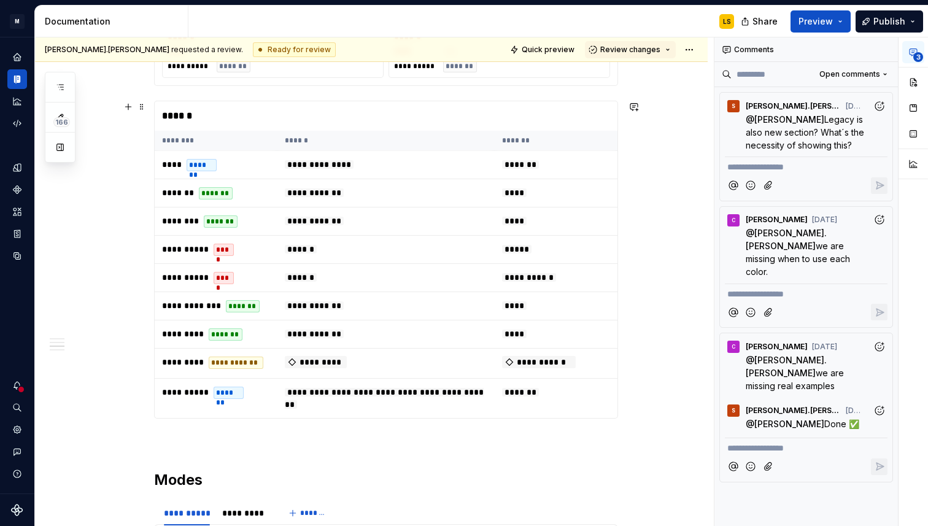
scroll to position [1523, 0]
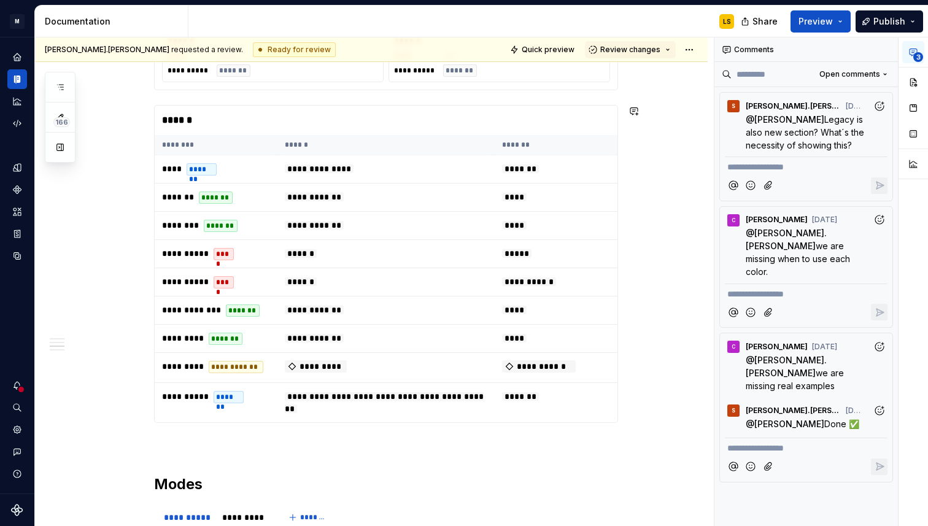
click at [214, 438] on p at bounding box center [386, 445] width 464 height 15
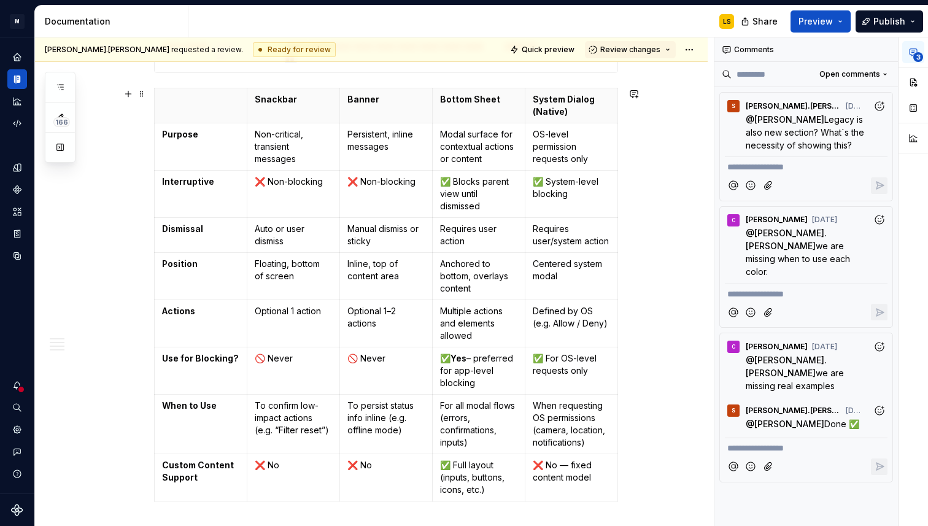
scroll to position [1873, 0]
type textarea "*"
click at [295, 163] on p "Non-critical, transient messages" at bounding box center [293, 146] width 77 height 37
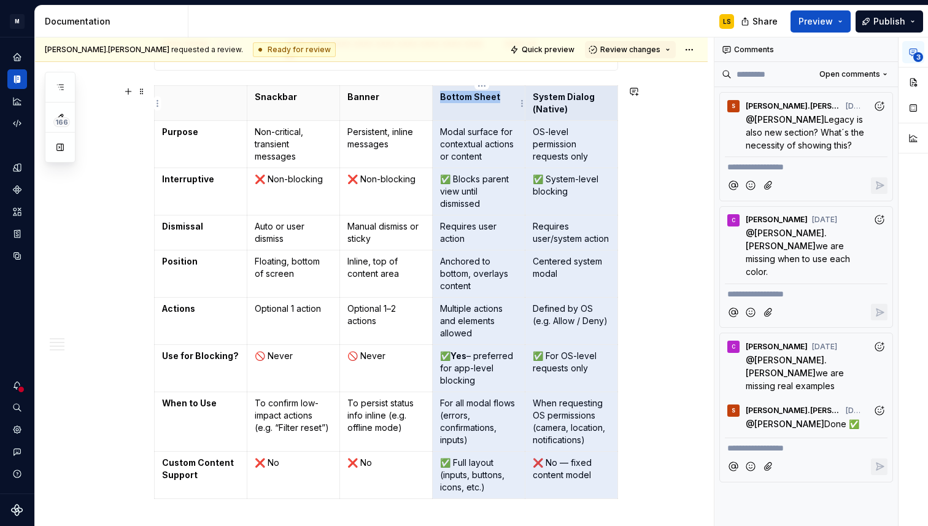
drag, startPoint x: 599, startPoint y: 486, endPoint x: 492, endPoint y: 113, distance: 388.3
click at [492, 113] on tbody "Snackbar Banner Bottom Sheet System Dialog (Native) Purpose Non-critical, trans…" at bounding box center [387, 292] width 464 height 413
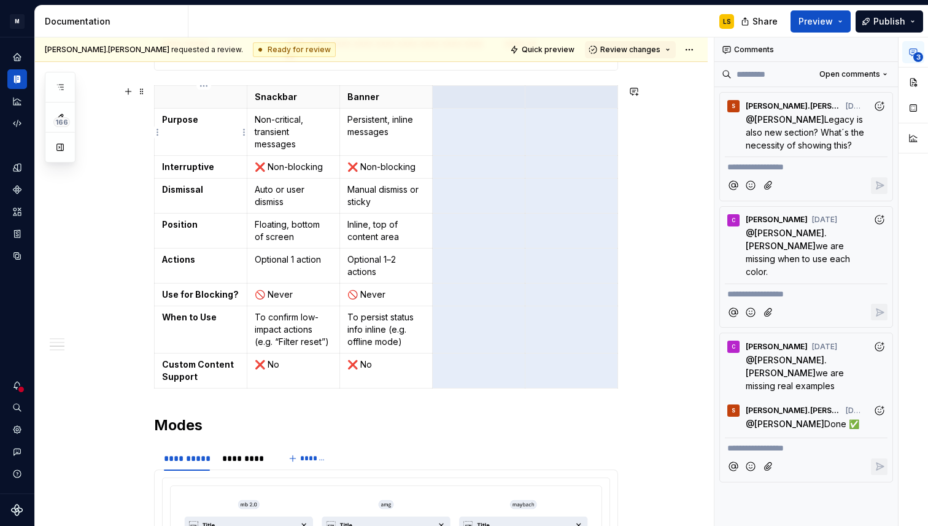
click at [197, 124] on strong "Purpose" at bounding box center [180, 119] width 36 height 10
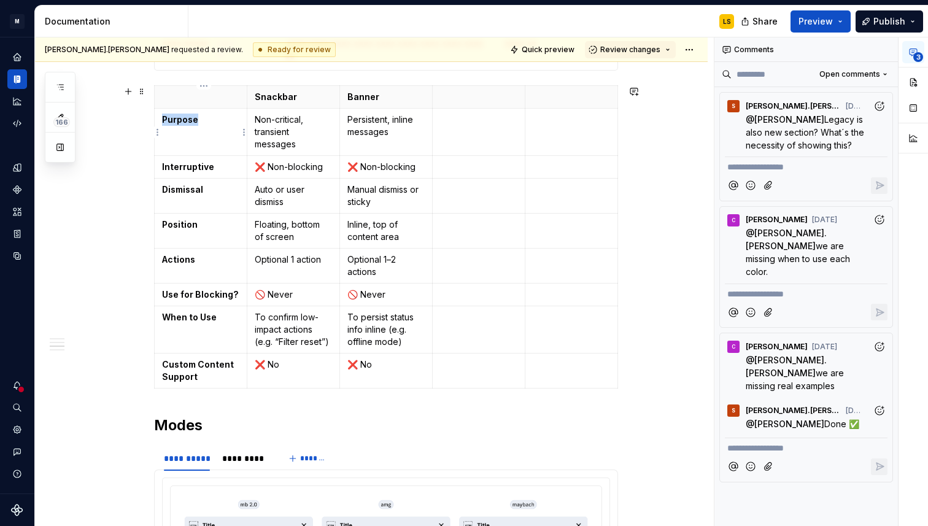
click at [197, 124] on strong "Purpose" at bounding box center [180, 119] width 36 height 10
click at [388, 127] on p "Persistent, inline messages" at bounding box center [386, 126] width 77 height 25
click at [193, 124] on strong "Purpose" at bounding box center [180, 119] width 36 height 10
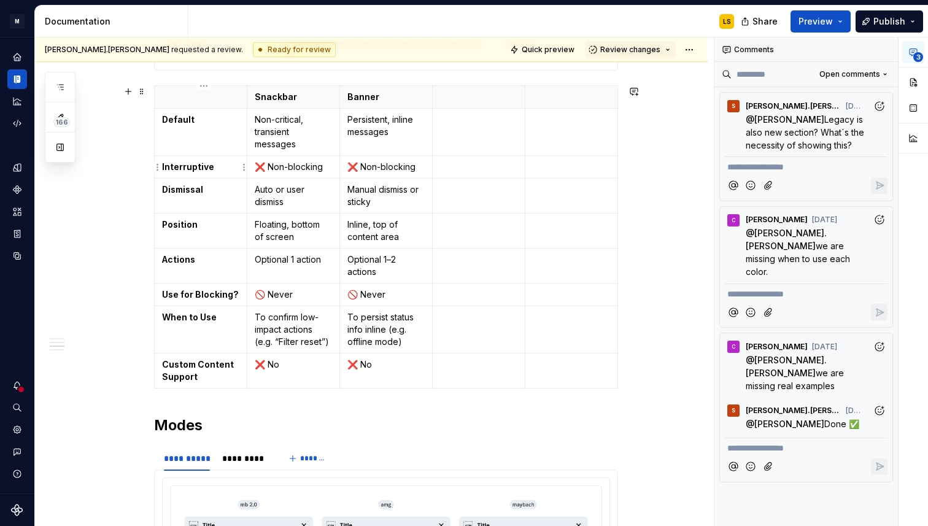
click at [204, 171] on strong "Interruptive" at bounding box center [188, 166] width 52 height 10
click at [193, 168] on strong "Interruptive" at bounding box center [188, 166] width 52 height 10
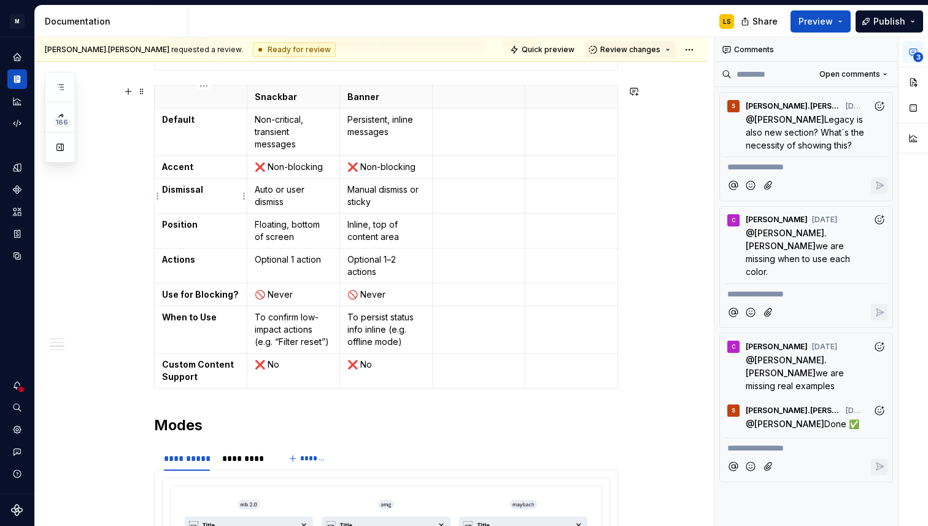
click at [180, 194] on strong "Dismissal" at bounding box center [182, 189] width 41 height 10
click at [179, 221] on strong "Position" at bounding box center [180, 224] width 36 height 10
click at [190, 192] on strong "Warning" at bounding box center [180, 189] width 36 height 10
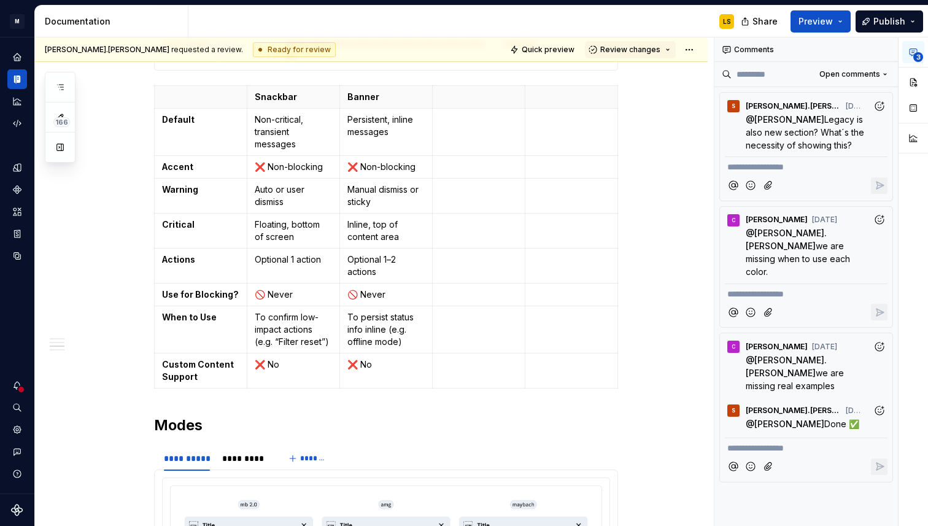
click at [190, 192] on strong "Warning" at bounding box center [180, 189] width 36 height 10
click at [187, 222] on strong "Critical" at bounding box center [178, 224] width 33 height 10
click at [181, 261] on strong "Actions" at bounding box center [178, 259] width 33 height 10
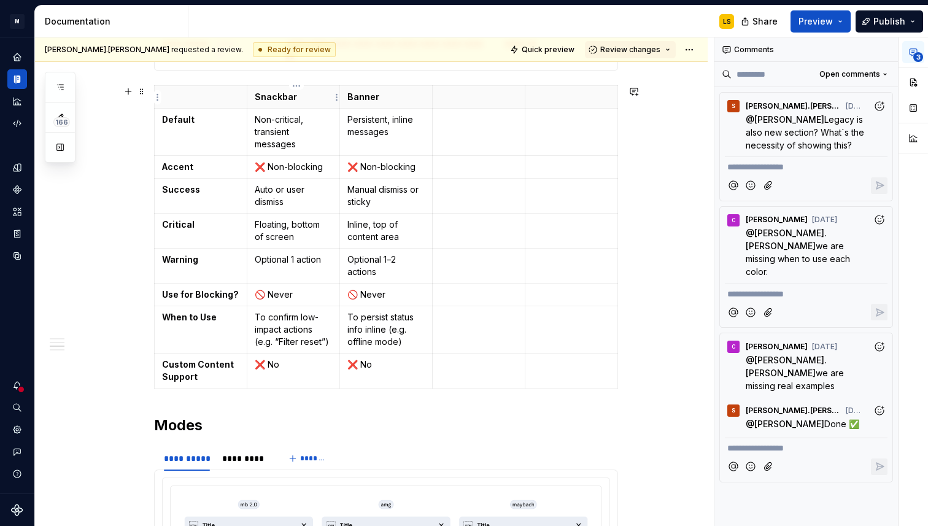
click at [279, 99] on strong "Snackbar" at bounding box center [276, 96] width 42 height 10
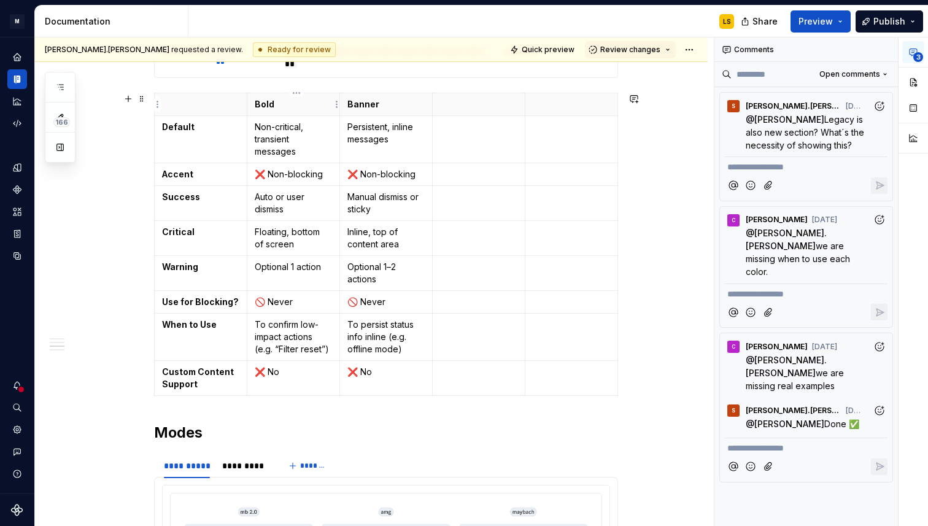
click at [266, 102] on strong "Bold" at bounding box center [265, 104] width 20 height 10
click at [368, 108] on strong "Banner" at bounding box center [364, 104] width 32 height 10
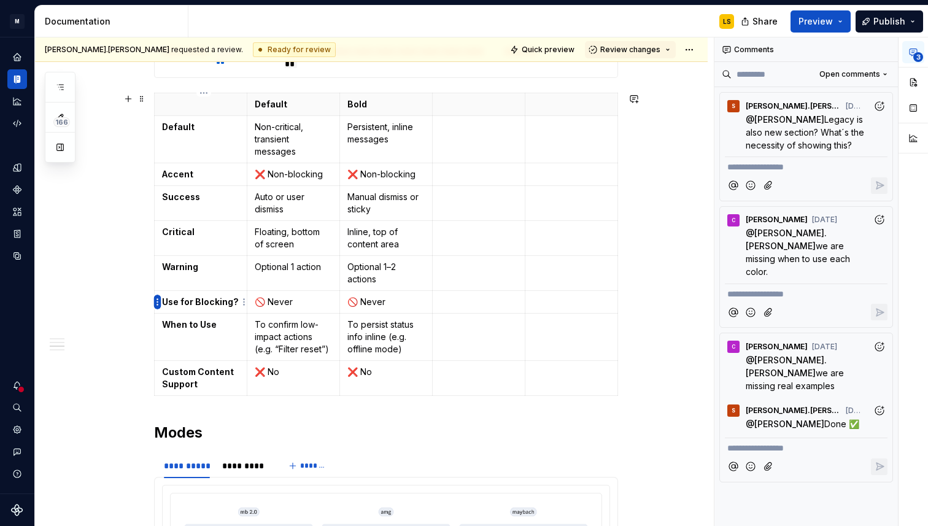
click at [160, 305] on html "M MB.OS Mobile Design System LS Dataset Mercedes-Benz 2.0 Documentation LS Shar…" at bounding box center [464, 263] width 928 height 526
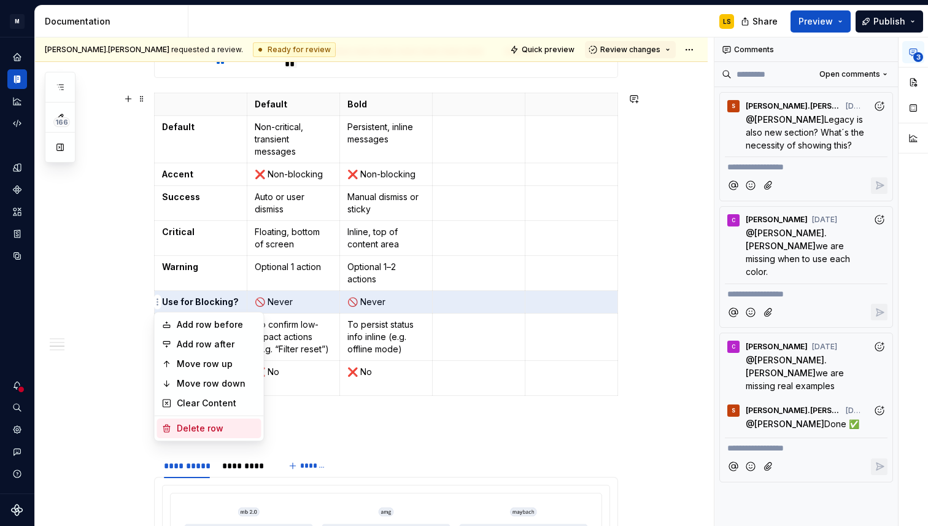
click at [205, 424] on div "Delete row" at bounding box center [217, 428] width 80 height 12
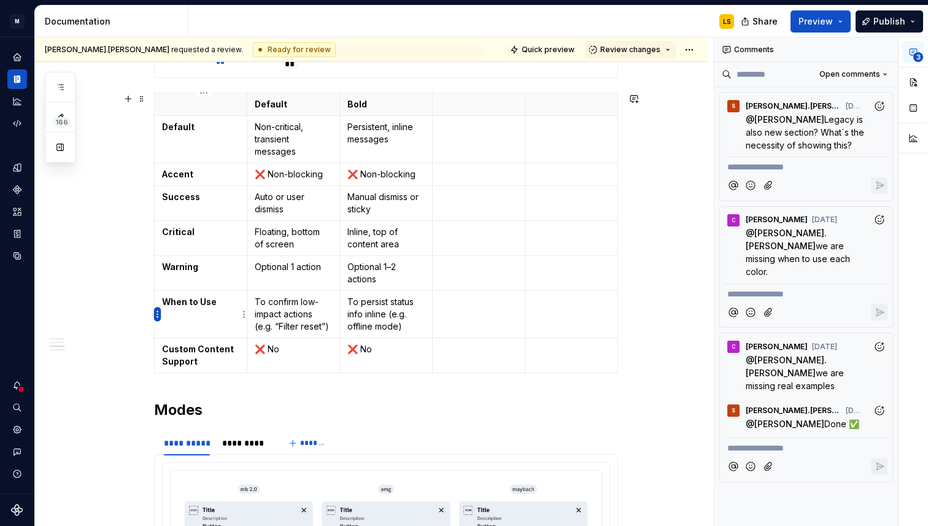
click at [157, 306] on html "M MB.OS Mobile Design System LS Dataset Mercedes-Benz 2.0 Documentation LS Shar…" at bounding box center [464, 263] width 928 height 526
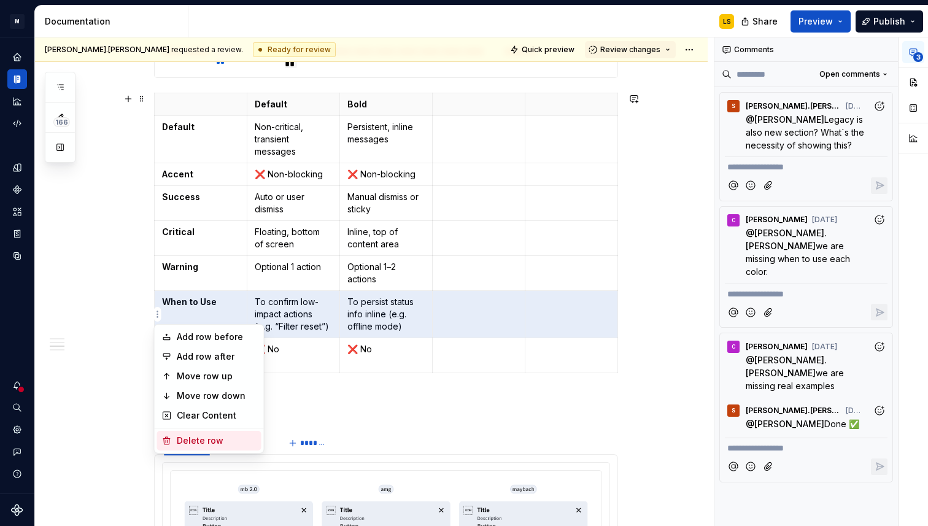
click at [208, 446] on div "Delete row" at bounding box center [217, 441] width 80 height 12
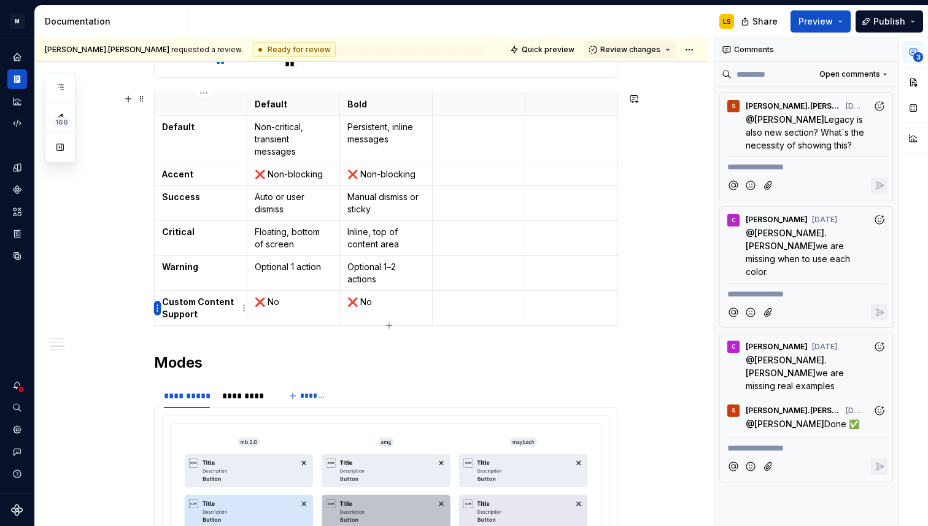
click at [158, 309] on html "M MB.OS Mobile Design System LS Dataset Mercedes-Benz 2.0 Documentation LS Shar…" at bounding box center [464, 263] width 928 height 526
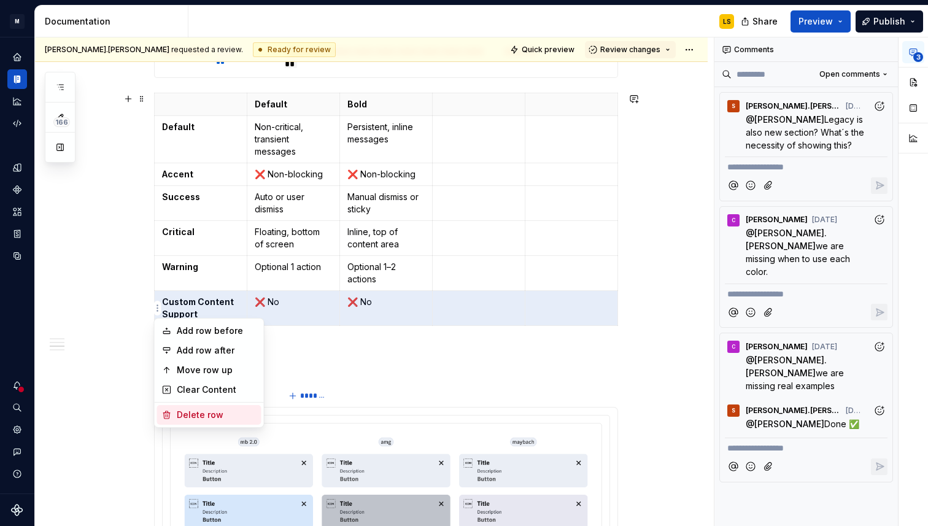
click at [192, 409] on div "Delete row" at bounding box center [217, 415] width 80 height 12
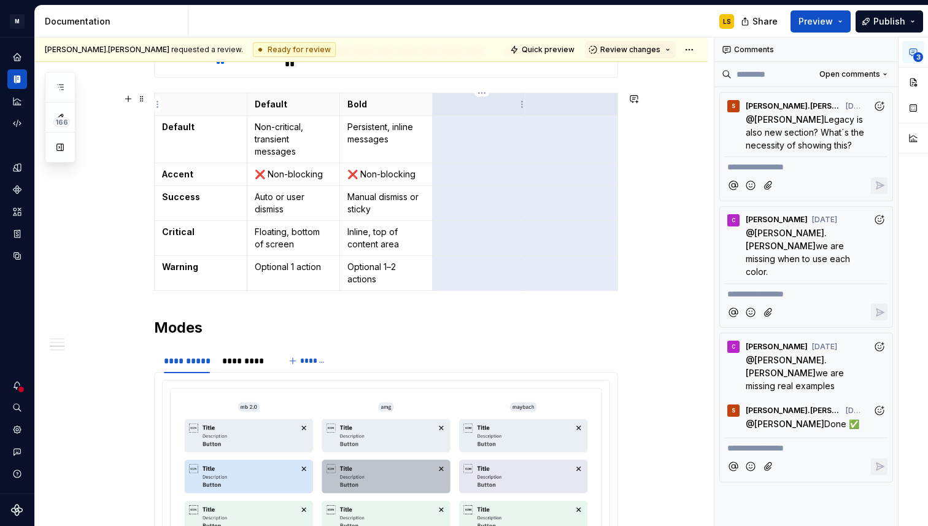
drag, startPoint x: 524, startPoint y: 198, endPoint x: 494, endPoint y: 113, distance: 89.9
click at [494, 113] on tbody "Default Bold Default Non-critical, transient messages Persistent, inline messag…" at bounding box center [387, 192] width 464 height 198
click at [486, 94] on html "M MB.OS Mobile Design System LS Dataset Mercedes-Benz 2.0 Documentation LS Shar…" at bounding box center [464, 263] width 928 height 526
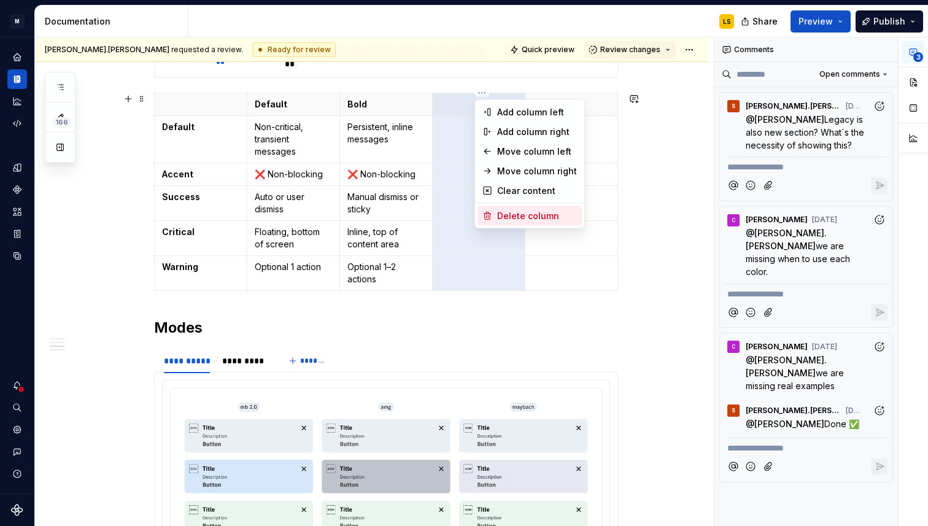
click at [548, 215] on div "Delete column" at bounding box center [537, 216] width 80 height 12
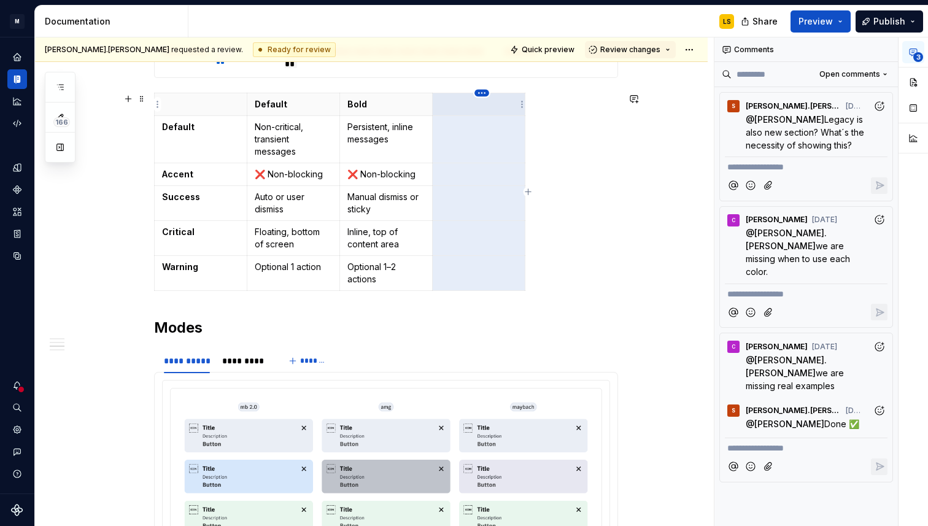
click at [483, 95] on html "M MB.OS Mobile Design System LS Dataset Mercedes-Benz 2.0 Documentation LS Shar…" at bounding box center [464, 263] width 928 height 526
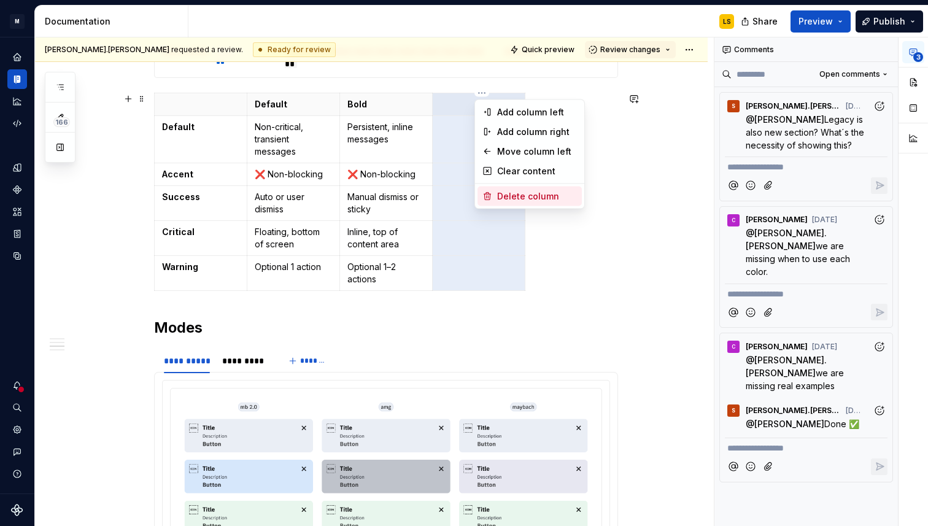
click at [520, 193] on div "Delete column" at bounding box center [537, 196] width 80 height 12
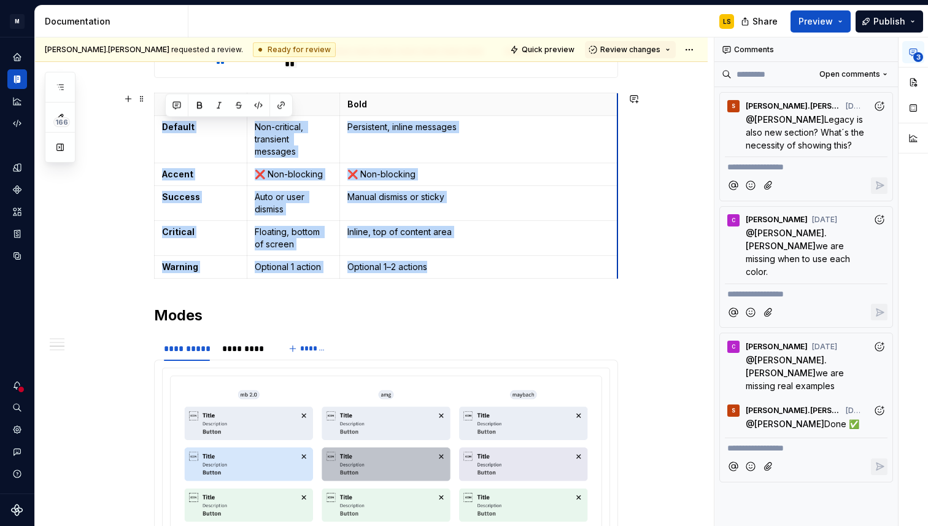
drag, startPoint x: 434, startPoint y: 99, endPoint x: 620, endPoint y: 98, distance: 185.5
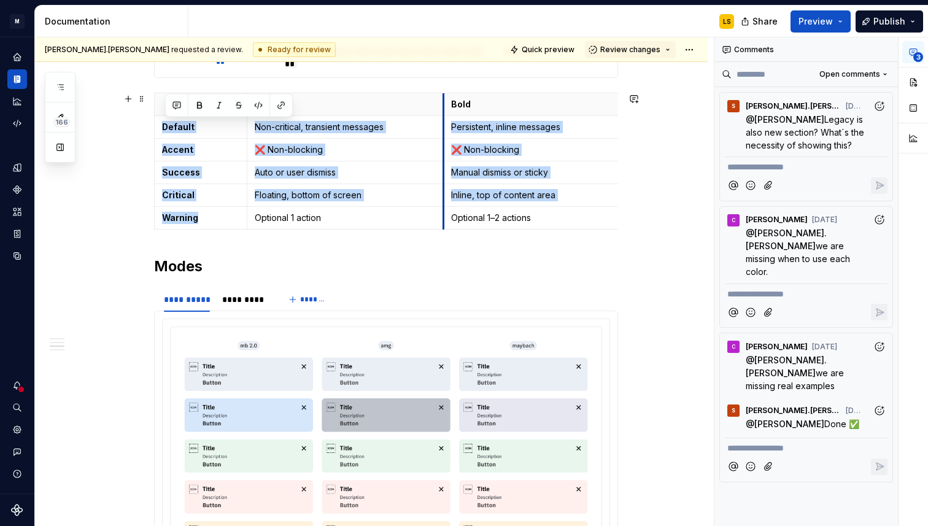
drag, startPoint x: 343, startPoint y: 99, endPoint x: 411, endPoint y: 100, distance: 68.2
click at [443, 100] on th "Bold" at bounding box center [582, 104] width 278 height 23
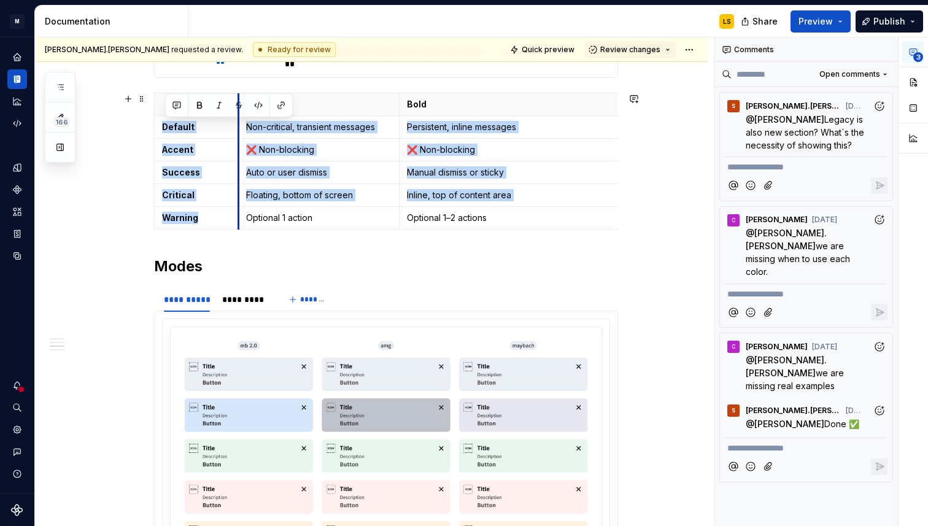
drag, startPoint x: 252, startPoint y: 122, endPoint x: 243, endPoint y: 121, distance: 8.6
click at [243, 121] on td "Non-critical, transient messages" at bounding box center [319, 127] width 161 height 23
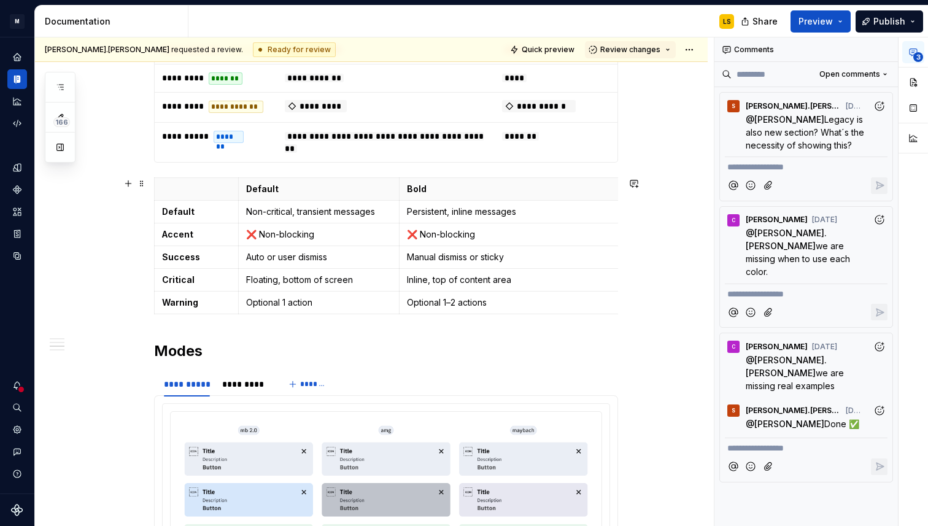
scroll to position [1787, 0]
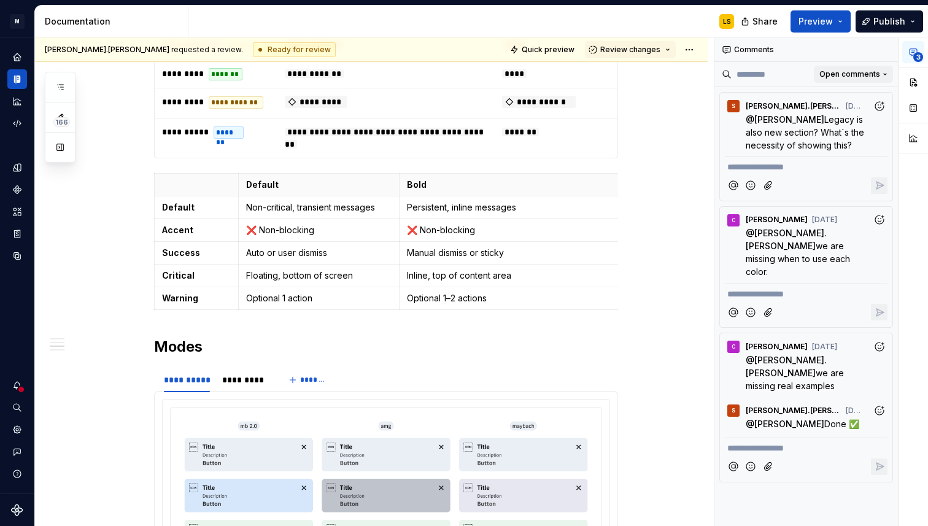
click at [870, 72] on span "Open comments" at bounding box center [850, 74] width 61 height 10
click at [841, 113] on div "Resolved" at bounding box center [846, 118] width 80 height 12
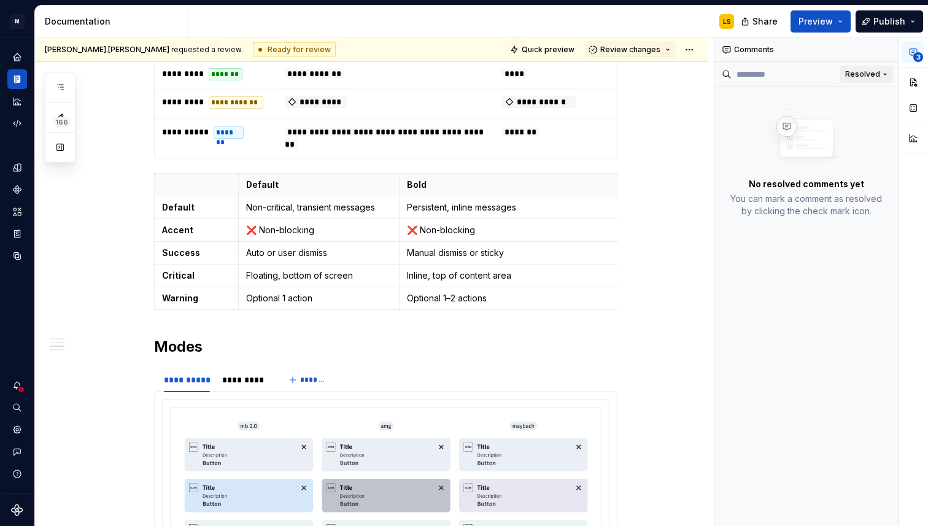
click at [869, 79] on span "Resolved" at bounding box center [863, 74] width 35 height 10
click at [839, 95] on div "Open comments" at bounding box center [846, 98] width 80 height 12
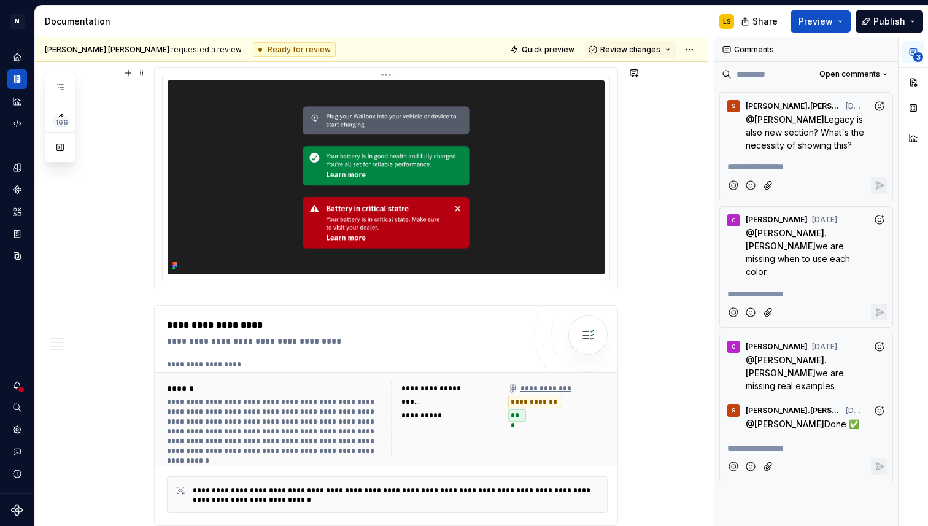
scroll to position [0, 0]
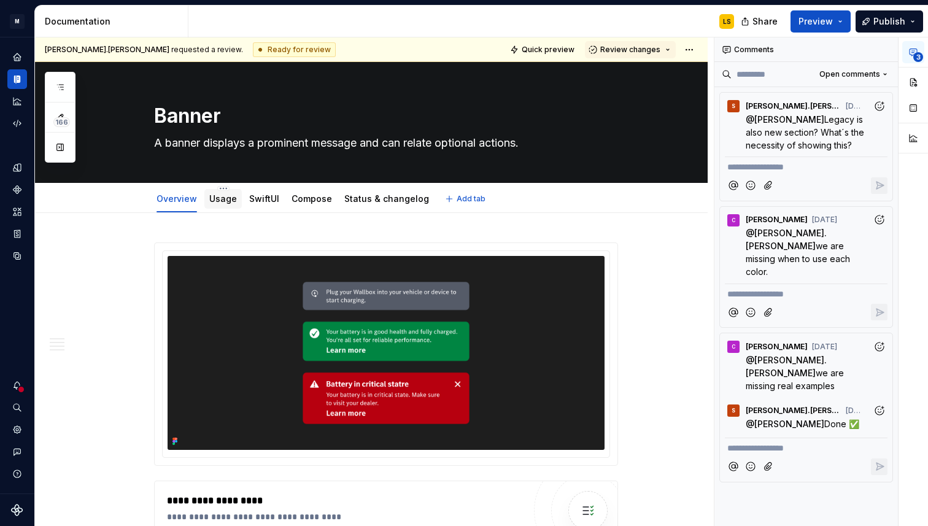
click at [235, 206] on div "Usage" at bounding box center [223, 199] width 28 height 15
click at [228, 198] on link "Usage" at bounding box center [223, 198] width 28 height 10
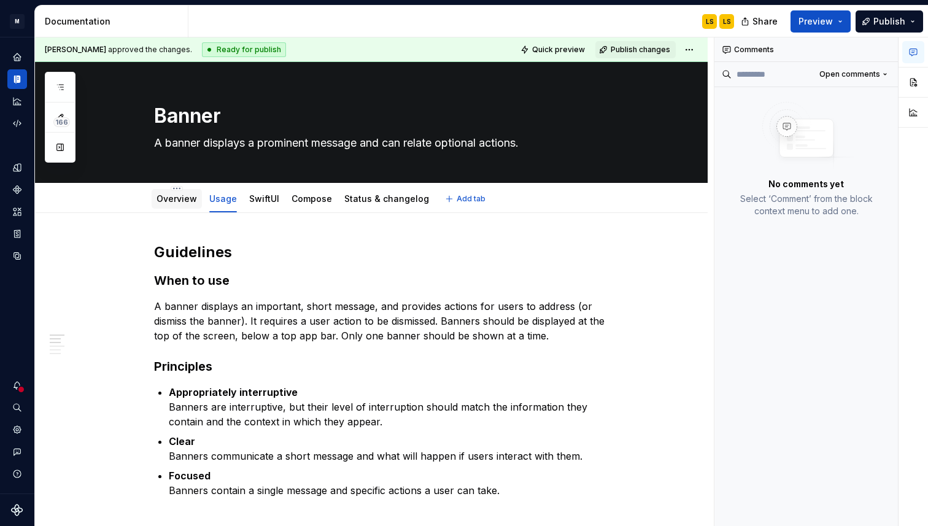
click at [181, 198] on link "Overview" at bounding box center [177, 198] width 41 height 10
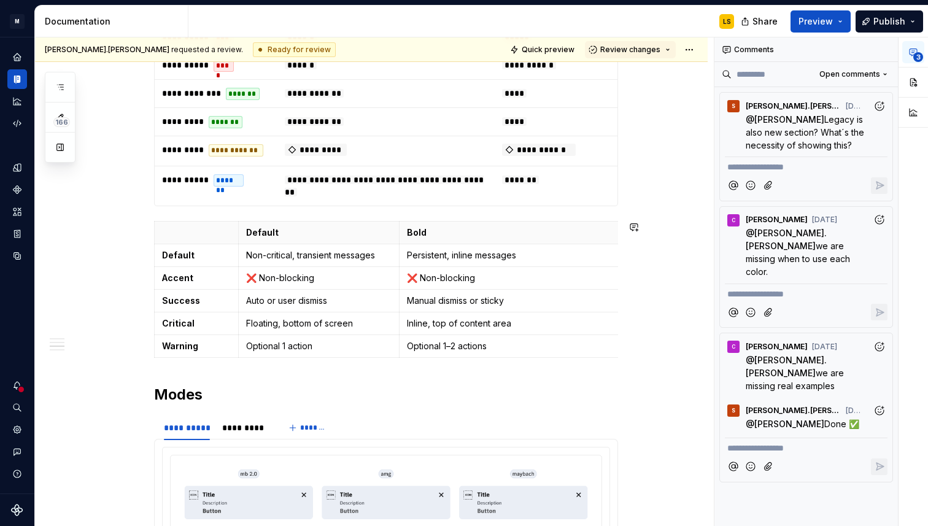
scroll to position [1741, 0]
click at [289, 235] on p "Default" at bounding box center [319, 231] width 146 height 12
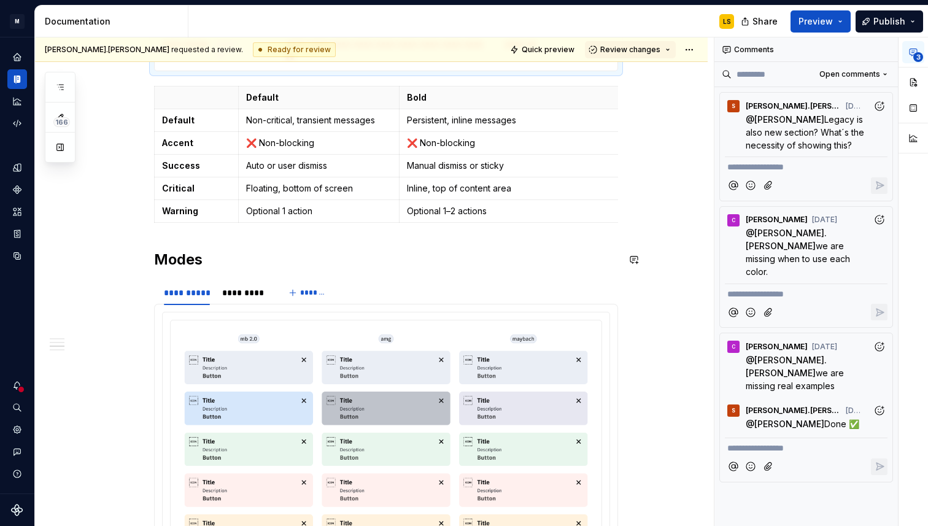
scroll to position [1873, 0]
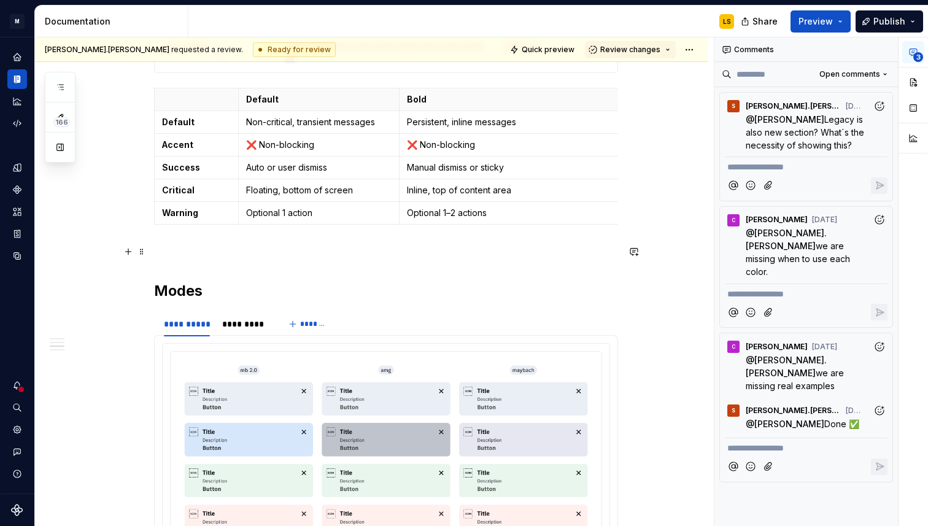
click at [166, 251] on p at bounding box center [386, 251] width 464 height 15
click at [147, 251] on span at bounding box center [142, 251] width 10 height 17
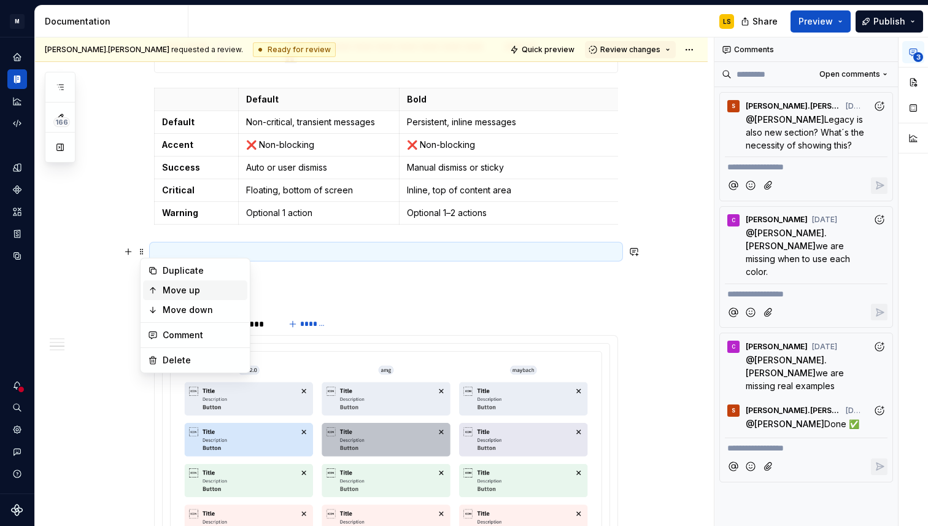
click at [177, 286] on div "Move up" at bounding box center [203, 290] width 80 height 12
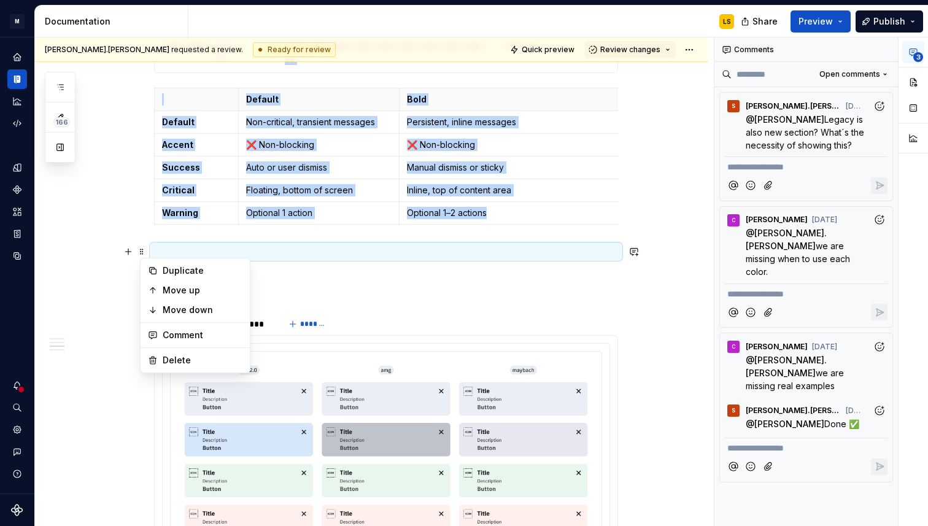
scroll to position [1716, 0]
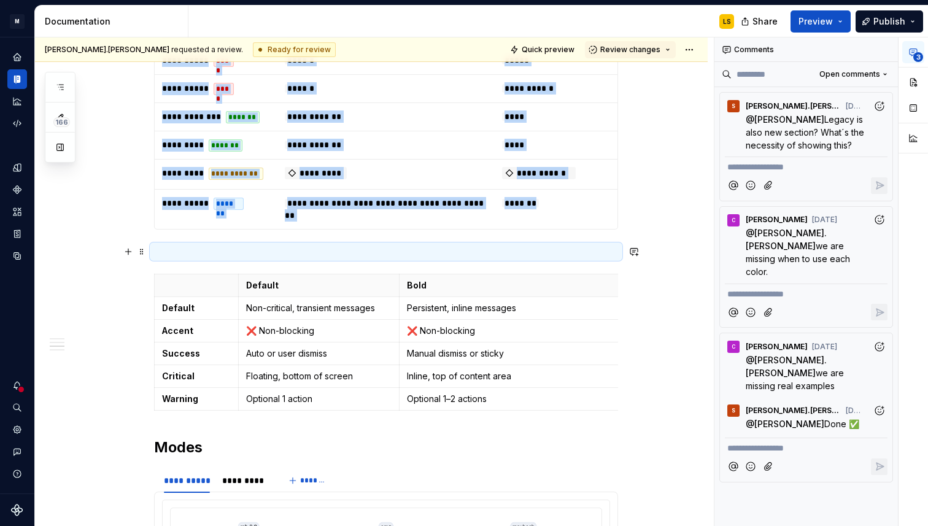
click at [185, 257] on p at bounding box center [386, 251] width 464 height 15
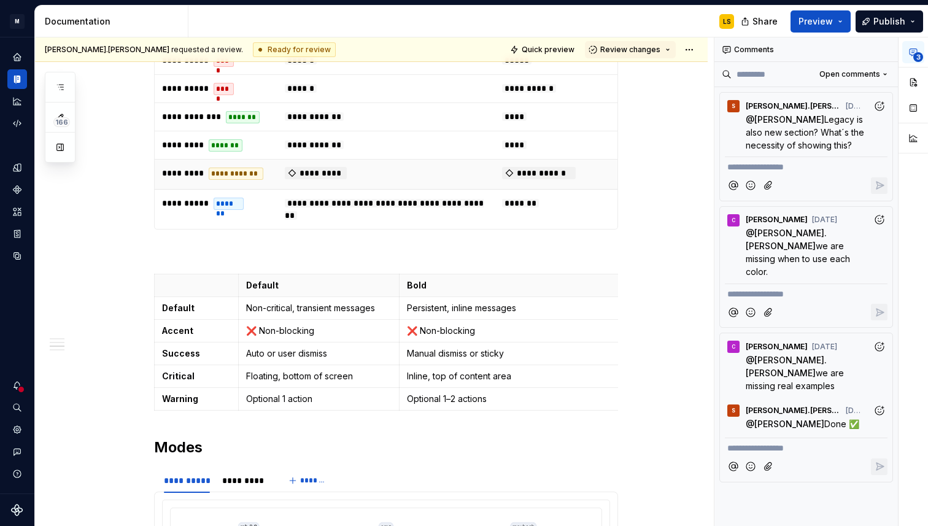
type textarea "*"
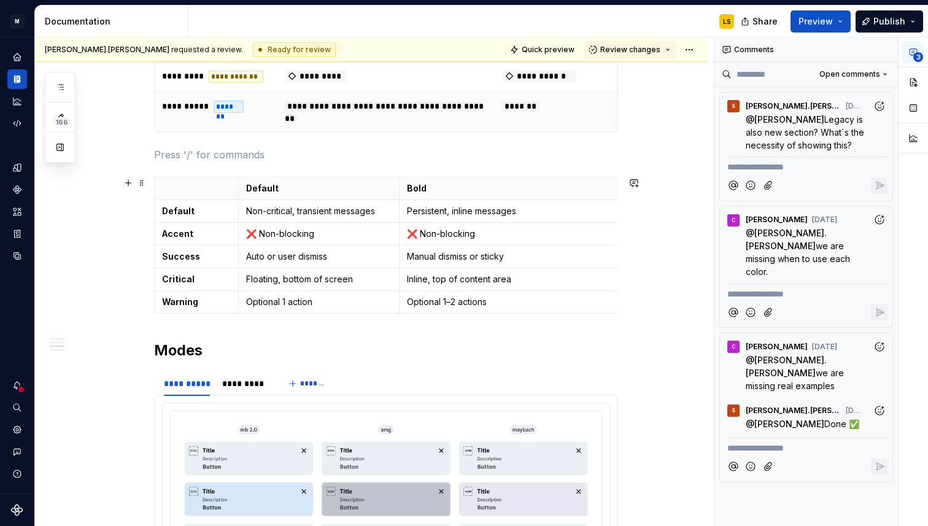
scroll to position [1832, 0]
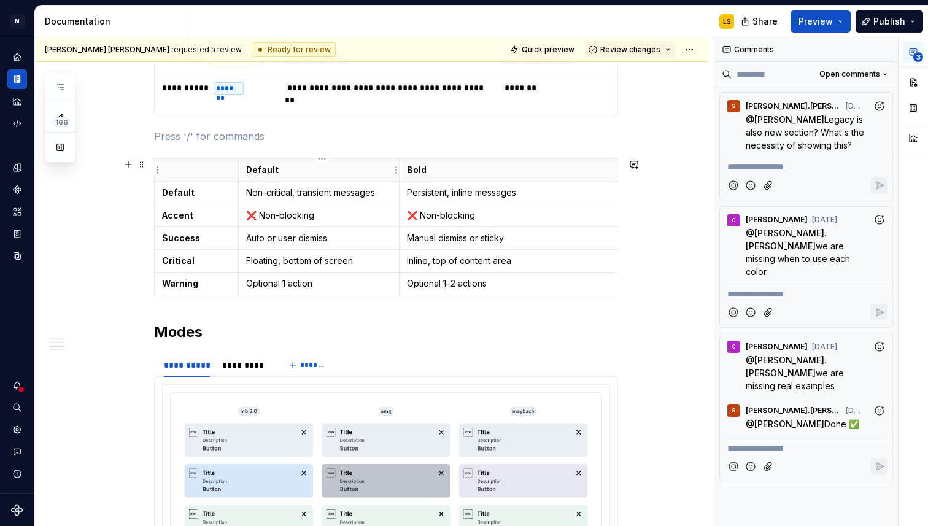
click at [327, 166] on p "Default" at bounding box center [319, 170] width 146 height 12
click at [158, 171] on html "M MB.OS Mobile Design System LS Dataset Mercedes-Benz 2.0 Documentation LS Shar…" at bounding box center [464, 263] width 928 height 526
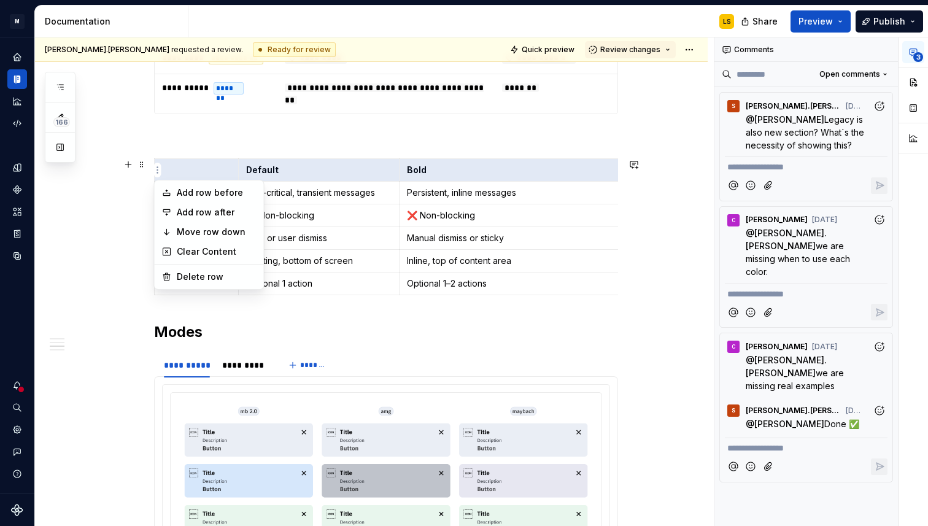
click at [290, 165] on html "M MB.OS Mobile Design System LS Dataset Mercedes-Benz 2.0 Documentation LS Shar…" at bounding box center [464, 263] width 928 height 526
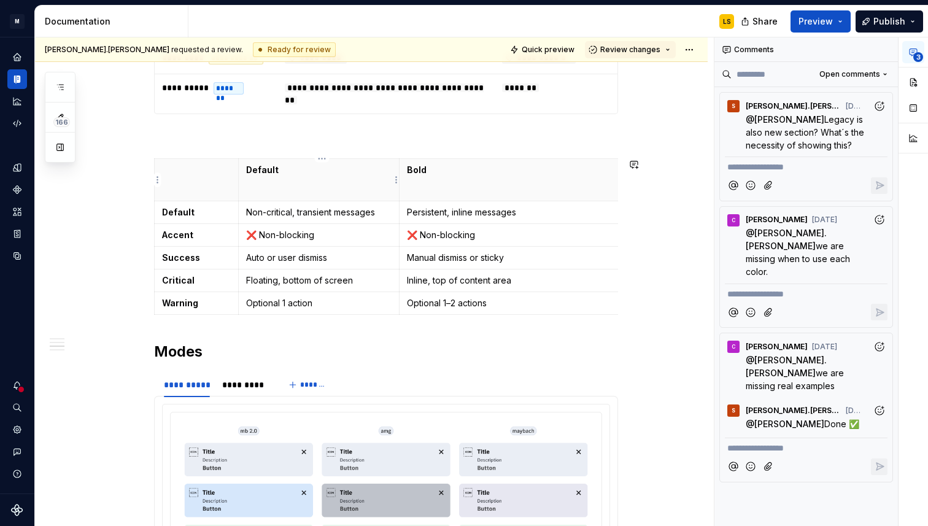
paste div
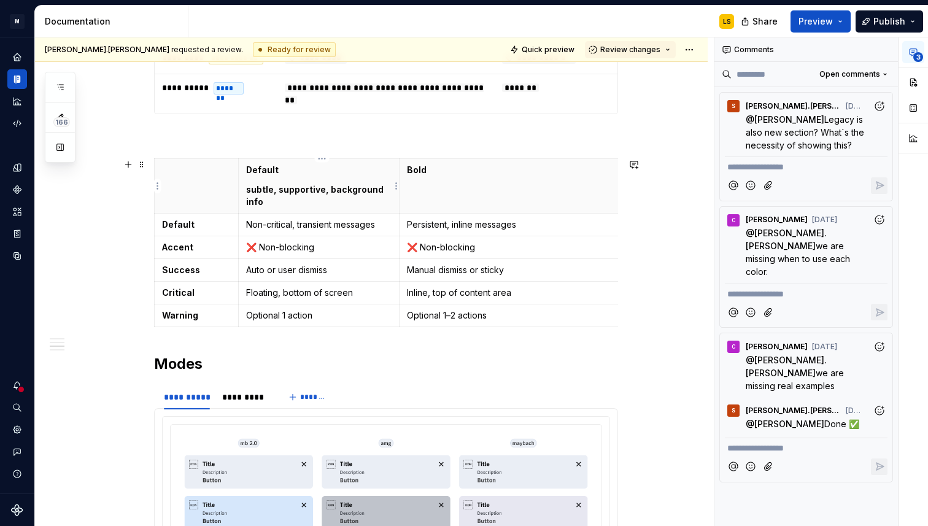
click at [252, 192] on p "subtle, supportive, background info" at bounding box center [319, 196] width 146 height 25
click at [437, 185] on th "Bold" at bounding box center [538, 186] width 278 height 55
click at [416, 191] on th "Bold" at bounding box center [538, 186] width 278 height 55
click at [427, 201] on th "Bold" at bounding box center [538, 186] width 278 height 55
click at [413, 190] on p "strong, urgent, must notice now" at bounding box center [538, 190] width 263 height 12
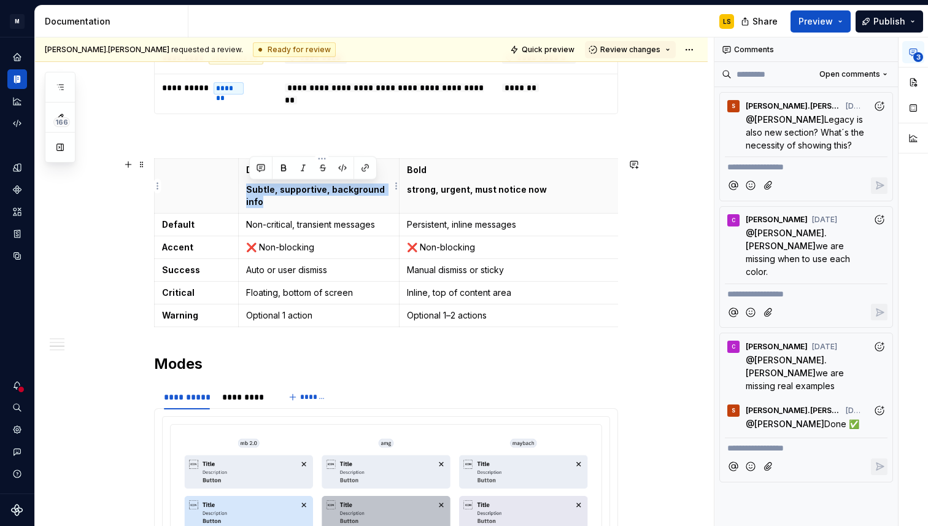
drag, startPoint x: 308, startPoint y: 201, endPoint x: 247, endPoint y: 190, distance: 61.1
click at [247, 190] on th "Default Subtle, supportive, background info" at bounding box center [319, 186] width 161 height 55
click at [286, 168] on button "button" at bounding box center [283, 168] width 17 height 17
click at [286, 163] on button "button" at bounding box center [283, 168] width 17 height 17
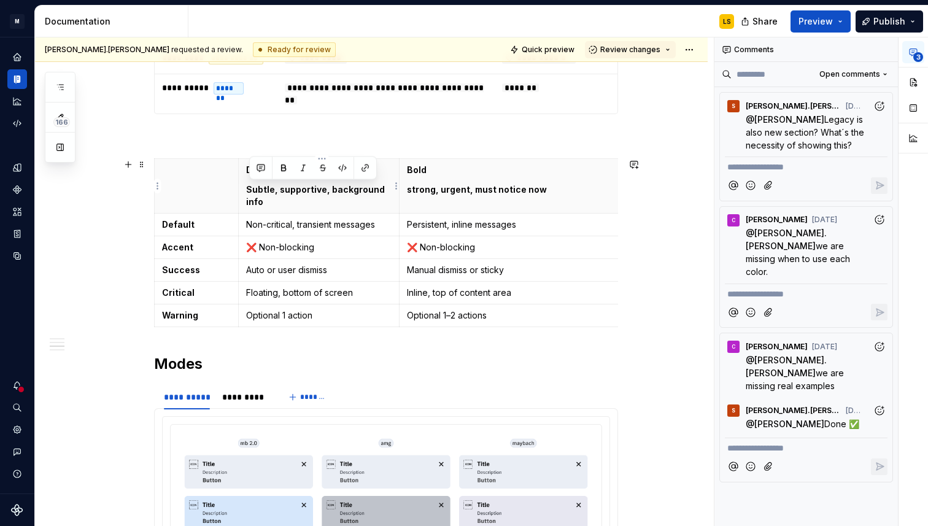
click at [287, 200] on p "Subtle, supportive, background info" at bounding box center [319, 196] width 146 height 25
click at [313, 229] on p "Non-critical, transient messages" at bounding box center [319, 225] width 146 height 12
click at [378, 226] on p "Non-critical, transient messages" at bounding box center [319, 225] width 146 height 12
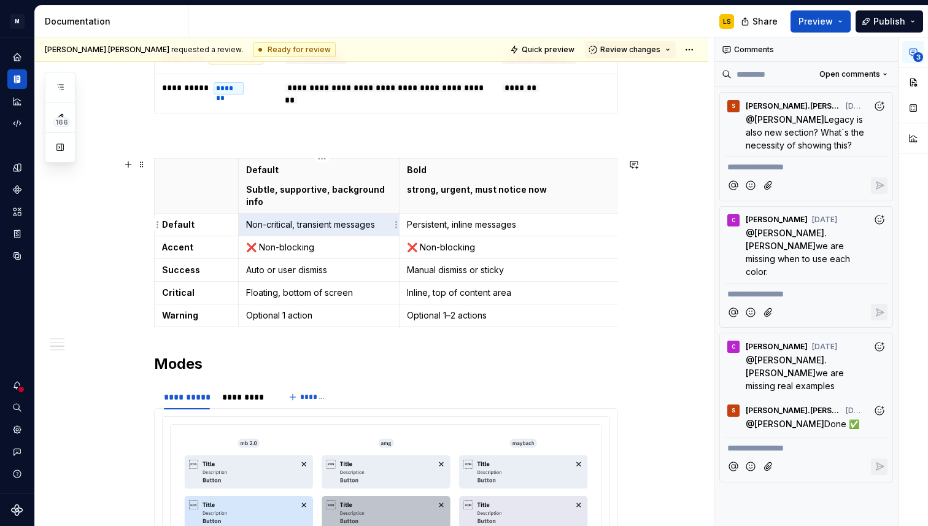
drag, startPoint x: 379, startPoint y: 226, endPoint x: 251, endPoint y: 228, distance: 129.0
click at [251, 228] on p "Non-critical, transient messages" at bounding box center [319, 225] width 146 height 12
drag, startPoint x: 379, startPoint y: 227, endPoint x: 325, endPoint y: 224, distance: 53.5
click at [325, 224] on p "Non-critical, transient messages" at bounding box center [319, 225] width 146 height 12
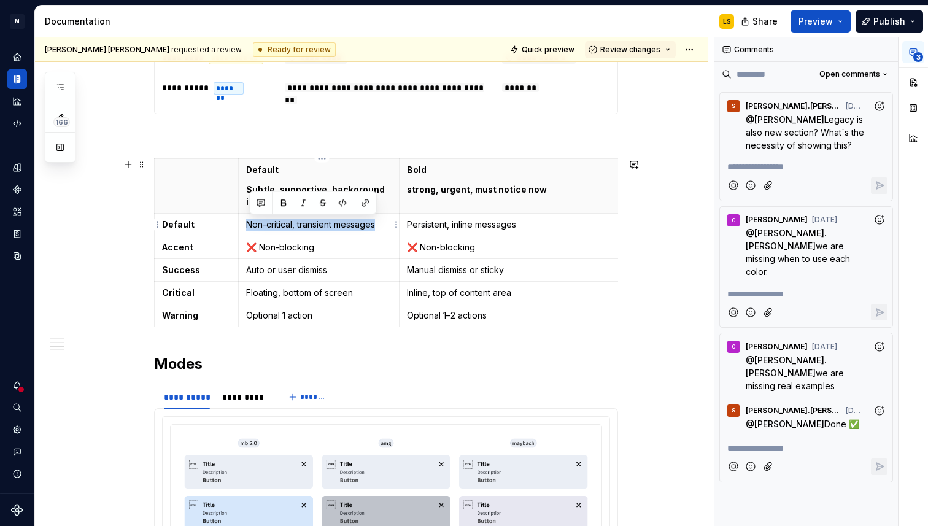
drag, startPoint x: 382, startPoint y: 226, endPoint x: 251, endPoint y: 225, distance: 131.4
click at [251, 225] on p "Non-critical, transient messages" at bounding box center [319, 225] width 146 height 12
drag, startPoint x: 263, startPoint y: 226, endPoint x: 255, endPoint y: 226, distance: 8.0
click at [255, 226] on p "FYI, nothing urgent" at bounding box center [319, 225] width 146 height 12
click at [322, 231] on p "For your information, nothing urgent" at bounding box center [319, 225] width 146 height 12
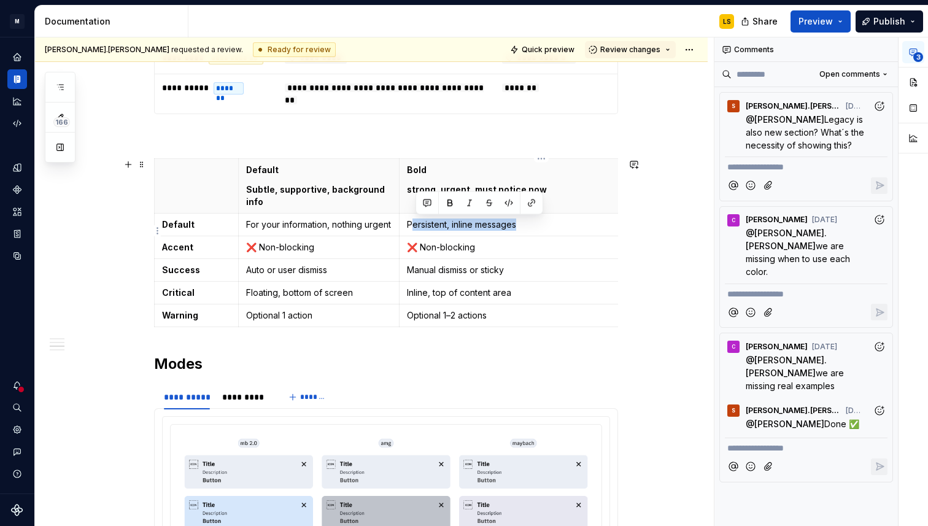
drag, startPoint x: 531, startPoint y: 224, endPoint x: 413, endPoint y: 224, distance: 117.9
click at [413, 224] on p "Persistent, inline messages" at bounding box center [538, 225] width 263 height 12
click at [523, 233] on td "Persistent, inline messages" at bounding box center [538, 225] width 278 height 23
drag, startPoint x: 524, startPoint y: 227, endPoint x: 410, endPoint y: 227, distance: 114.2
click at [410, 227] on p "Persistent, inline messages" at bounding box center [538, 225] width 263 height 12
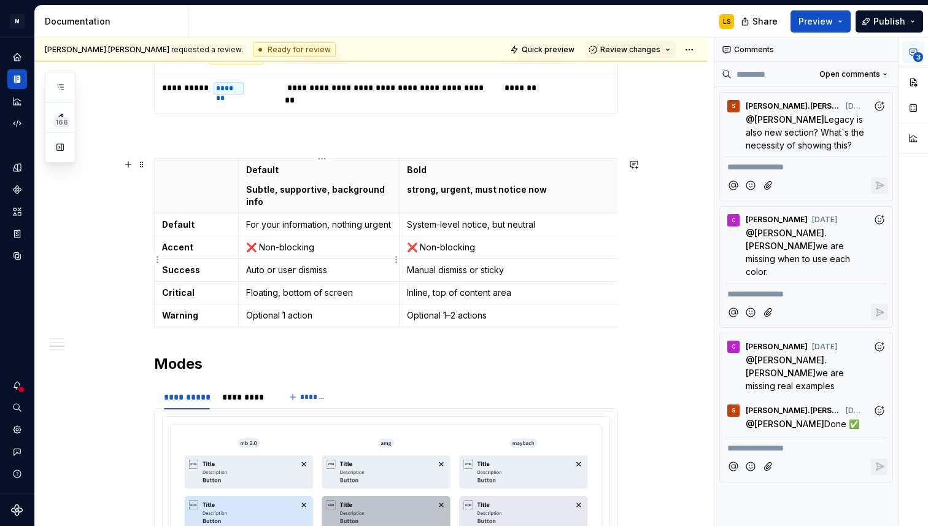
click at [304, 254] on p "❌ Non-blocking" at bounding box center [319, 247] width 146 height 12
click at [318, 254] on p "❌ Non-blocking" at bounding box center [319, 247] width 146 height 12
drag, startPoint x: 318, startPoint y: 261, endPoint x: 252, endPoint y: 262, distance: 66.3
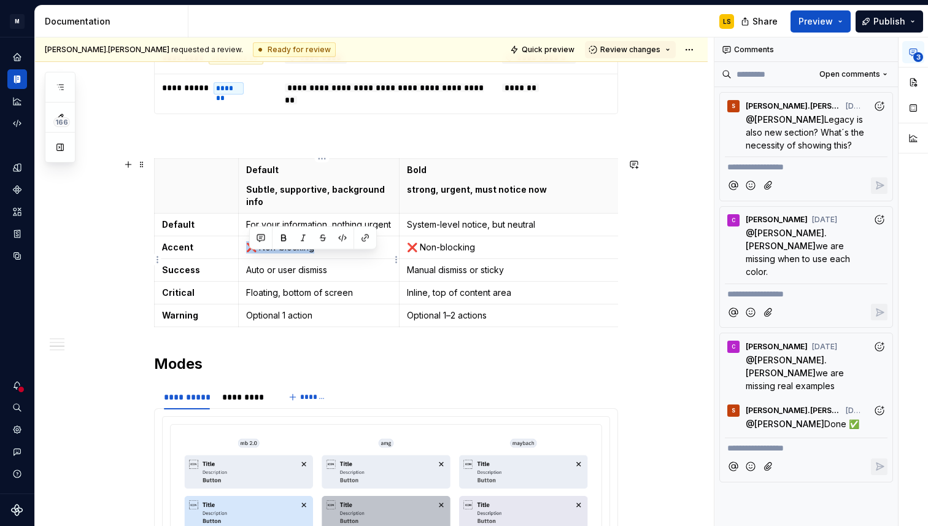
click at [252, 254] on p "❌ Non-blocking" at bounding box center [319, 247] width 146 height 12
drag, startPoint x: 411, startPoint y: 258, endPoint x: 473, endPoint y: 263, distance: 62.9
click at [473, 254] on p "❌ Non-blocking" at bounding box center [538, 247] width 263 height 12
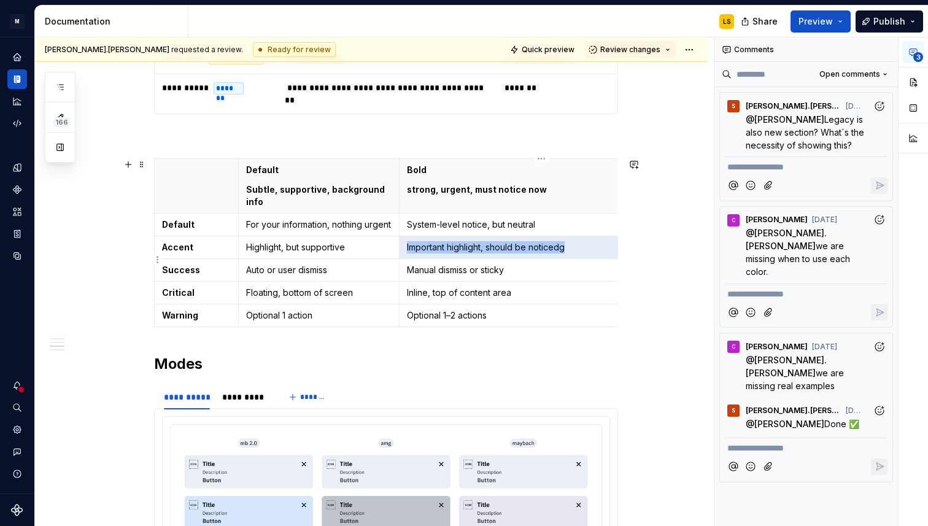
drag, startPoint x: 567, startPoint y: 260, endPoint x: 410, endPoint y: 259, distance: 157.2
click at [410, 254] on p "Important highlight, should be noticedg" at bounding box center [538, 247] width 263 height 12
click at [274, 276] on p "Auto or user dismiss" at bounding box center [319, 270] width 146 height 12
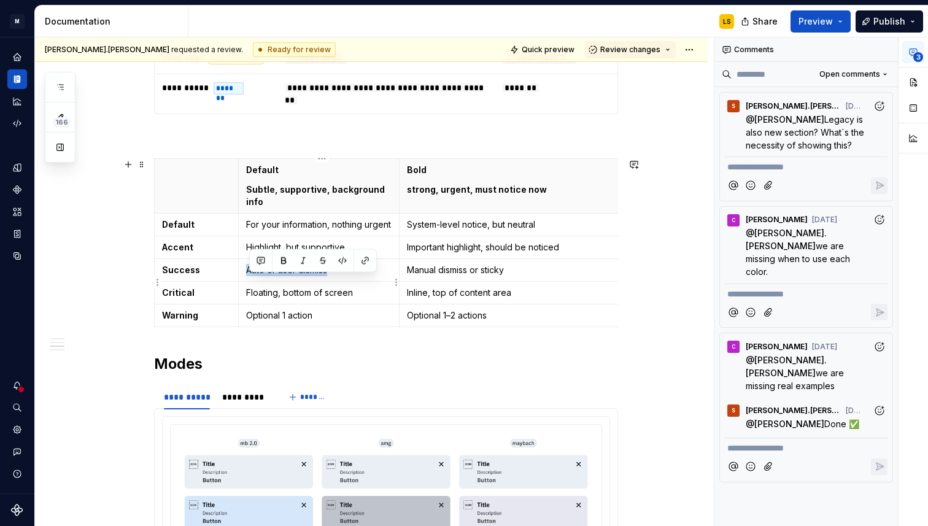
drag, startPoint x: 249, startPoint y: 284, endPoint x: 344, endPoint y: 285, distance: 95.2
click at [344, 276] on p "Auto or user dismiss" at bounding box center [319, 270] width 146 height 12
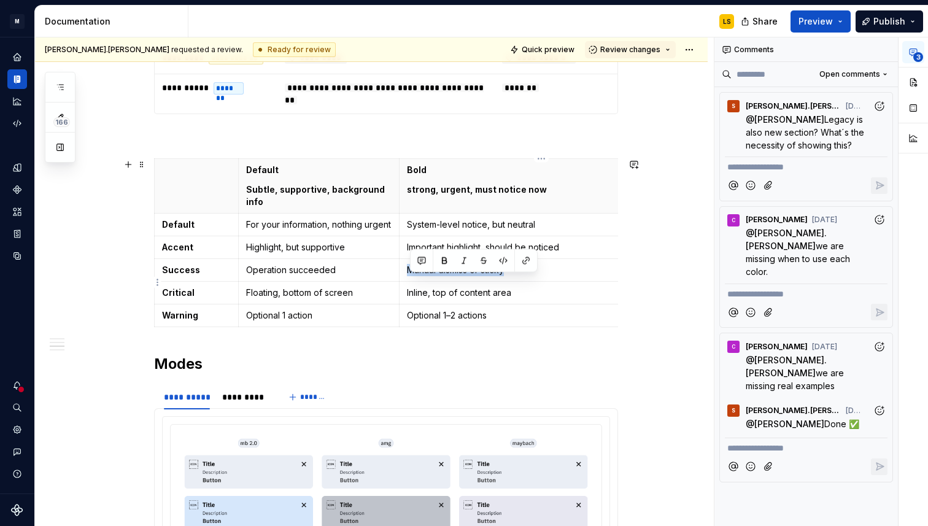
drag, startPoint x: 411, startPoint y: 281, endPoint x: 583, endPoint y: 281, distance: 171.9
click at [584, 276] on p "Manual dismiss or sticky" at bounding box center [538, 270] width 263 height 12
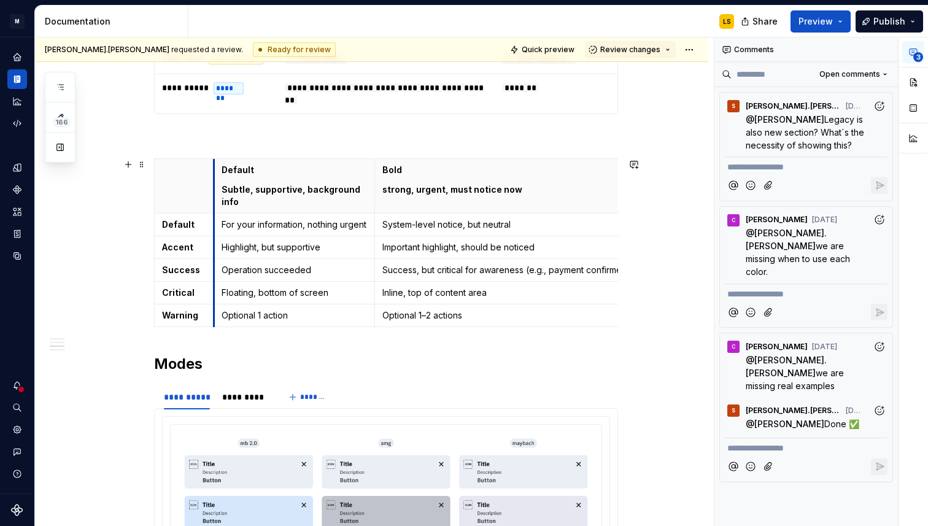
drag, startPoint x: 241, startPoint y: 163, endPoint x: 217, endPoint y: 164, distance: 24.6
click at [217, 164] on th "Default Subtle, supportive, background info" at bounding box center [294, 186] width 161 height 55
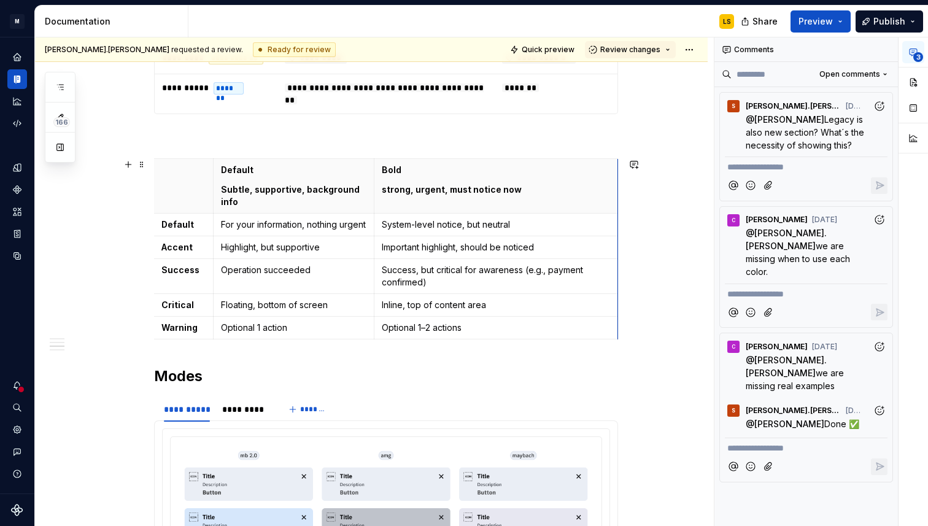
scroll to position [0, 0]
drag, startPoint x: 621, startPoint y: 167, endPoint x: 586, endPoint y: 170, distance: 35.1
click at [262, 311] on p "Floating, bottom of screen" at bounding box center [295, 305] width 146 height 12
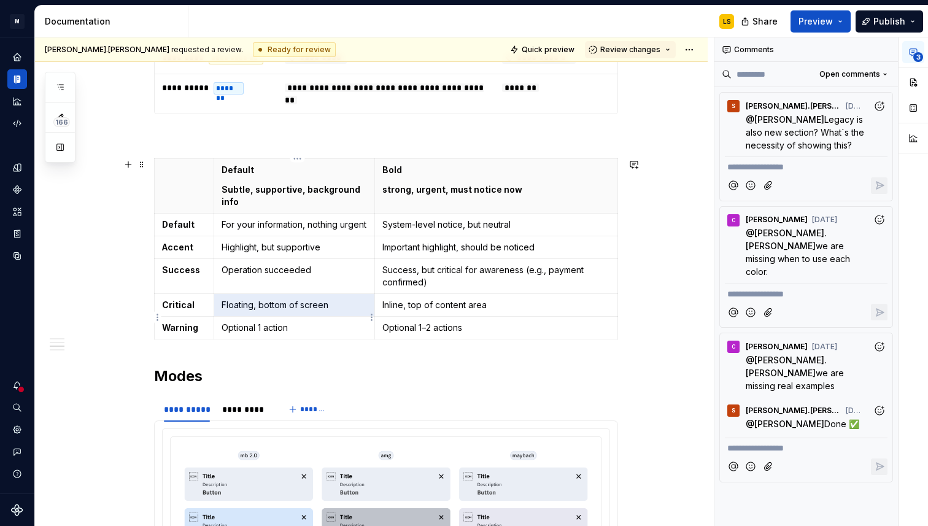
click at [312, 311] on p "Floating, bottom of screen" at bounding box center [295, 305] width 146 height 12
drag, startPoint x: 332, startPoint y: 319, endPoint x: 223, endPoint y: 317, distance: 109.3
click at [224, 317] on td "Floating, bottom of screen" at bounding box center [294, 305] width 161 height 23
click at [223, 317] on td "Floating, bottom of screen" at bounding box center [294, 305] width 161 height 23
drag, startPoint x: 225, startPoint y: 316, endPoint x: 346, endPoint y: 323, distance: 120.6
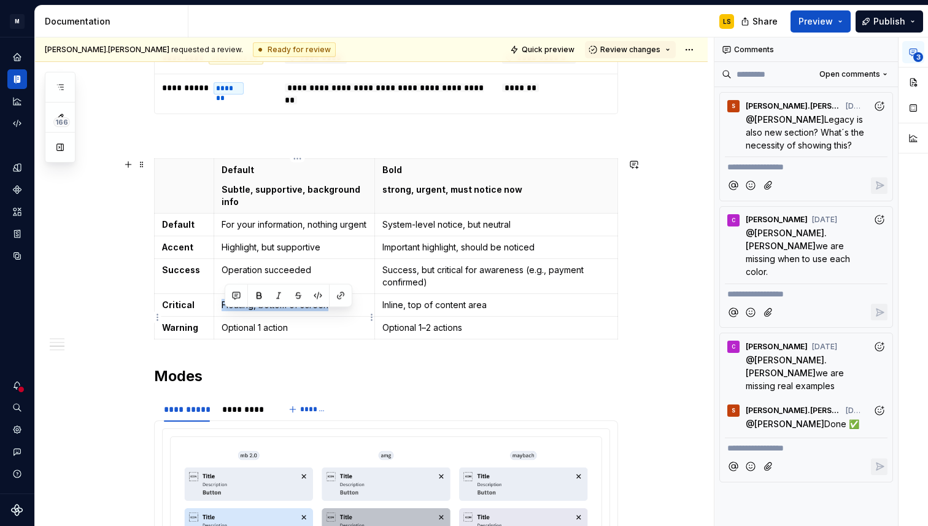
click at [346, 311] on p "Floating, bottom of screen" at bounding box center [295, 305] width 146 height 12
drag, startPoint x: 385, startPoint y: 316, endPoint x: 521, endPoint y: 316, distance: 136.3
click at [521, 316] on td "Inline, top of content area" at bounding box center [496, 305] width 243 height 23
drag, startPoint x: 227, startPoint y: 341, endPoint x: 298, endPoint y: 343, distance: 71.3
click at [298, 334] on p "Optional 1 action" at bounding box center [295, 328] width 146 height 12
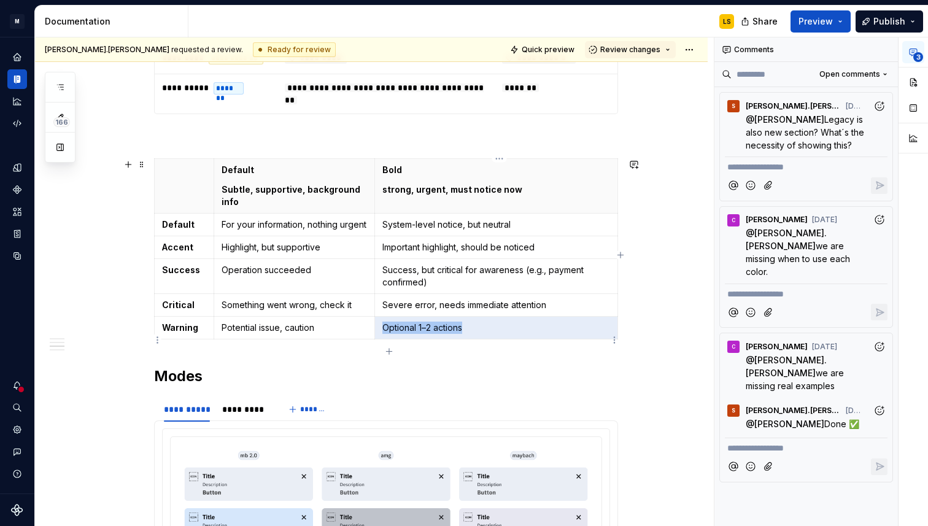
drag, startPoint x: 484, startPoint y: 346, endPoint x: 389, endPoint y: 343, distance: 95.8
click at [389, 340] on td "Optional 1–2 actions" at bounding box center [496, 328] width 243 height 23
click at [389, 334] on p "Optional 1–2 actions" at bounding box center [497, 328] width 228 height 12
click at [472, 340] on td "Optional 1–2 actions" at bounding box center [496, 328] width 243 height 23
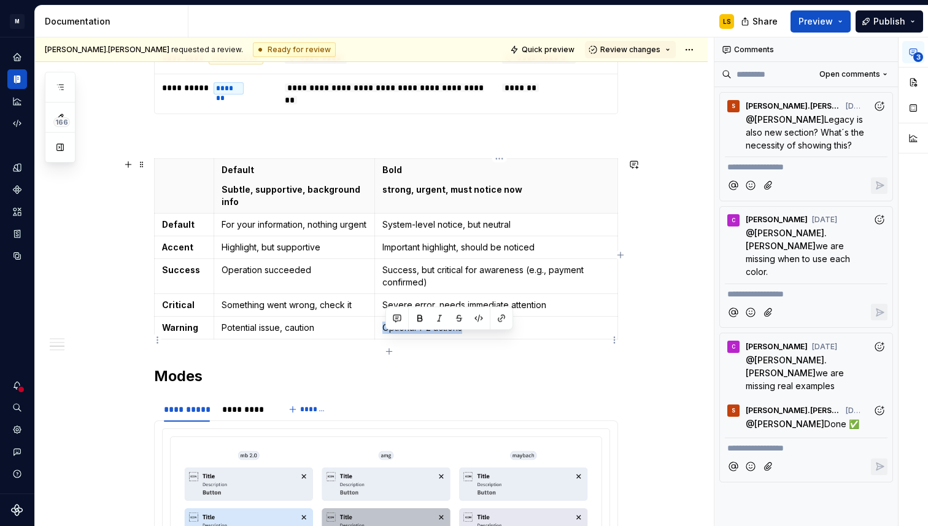
drag, startPoint x: 469, startPoint y: 343, endPoint x: 387, endPoint y: 340, distance: 81.1
click at [387, 334] on p "Optional 1–2 actions" at bounding box center [497, 328] width 228 height 12
click at [166, 138] on p at bounding box center [386, 136] width 464 height 15
click at [239, 136] on p at bounding box center [386, 136] width 464 height 15
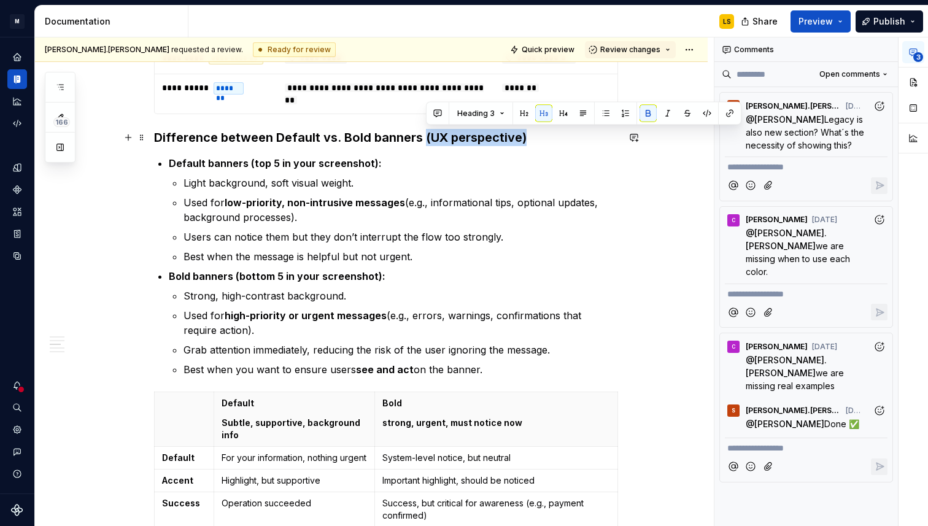
drag, startPoint x: 426, startPoint y: 138, endPoint x: 557, endPoint y: 141, distance: 131.4
click at [557, 141] on h3 "Difference between Default vs. Bold banners (UX perspective)" at bounding box center [386, 137] width 464 height 17
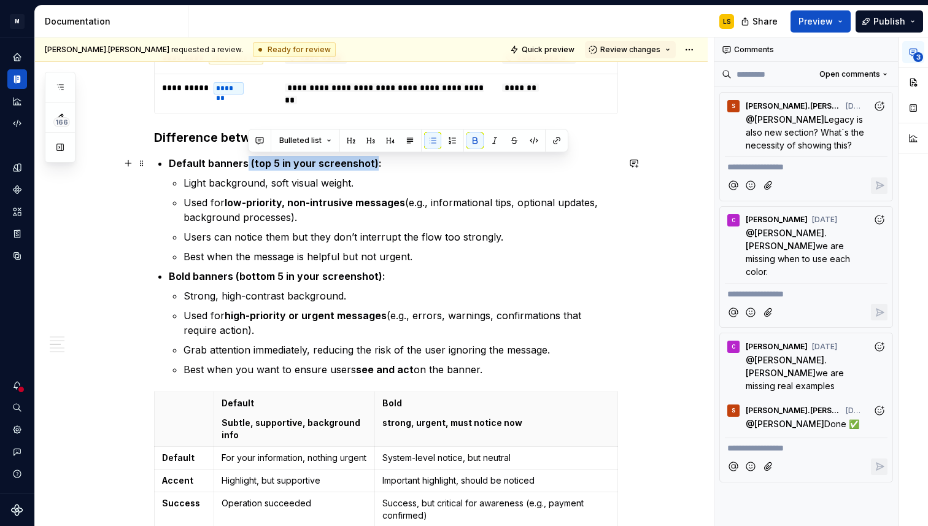
drag, startPoint x: 373, startPoint y: 163, endPoint x: 249, endPoint y: 160, distance: 124.7
click at [249, 160] on strong "Default banners (top 5 in your screenshot):" at bounding box center [275, 163] width 213 height 12
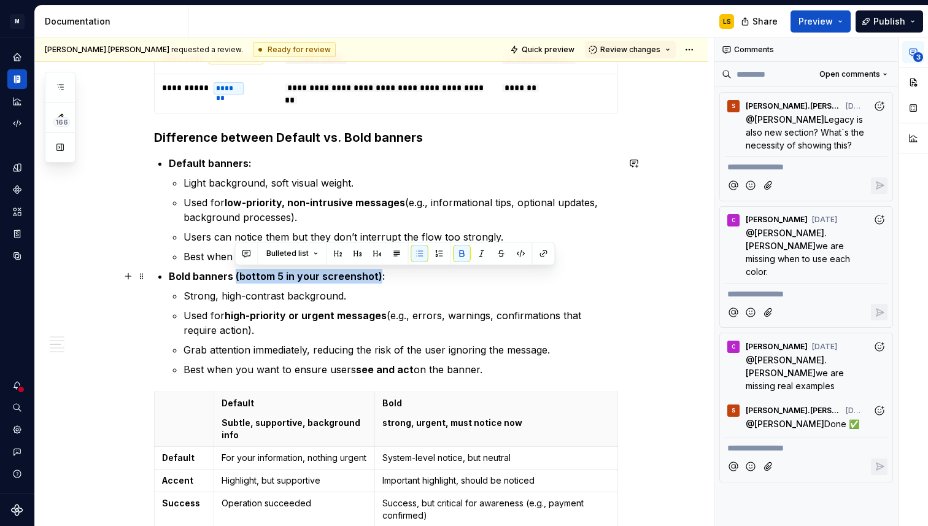
drag, startPoint x: 378, startPoint y: 276, endPoint x: 236, endPoint y: 281, distance: 141.9
click at [236, 281] on strong "Bold banners (bottom 5 in your screenshot):" at bounding box center [277, 276] width 217 height 12
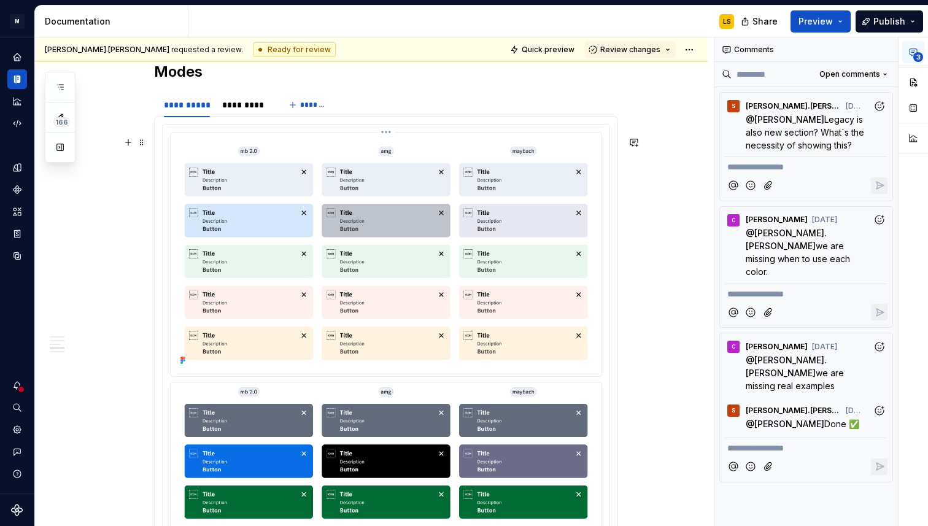
scroll to position [2377, 0]
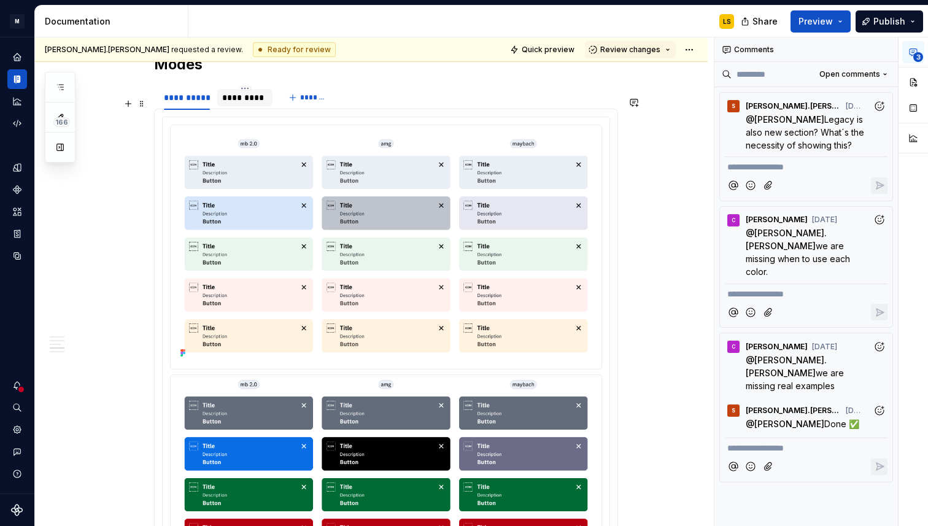
click at [244, 104] on div "*********" at bounding box center [244, 97] width 45 height 12
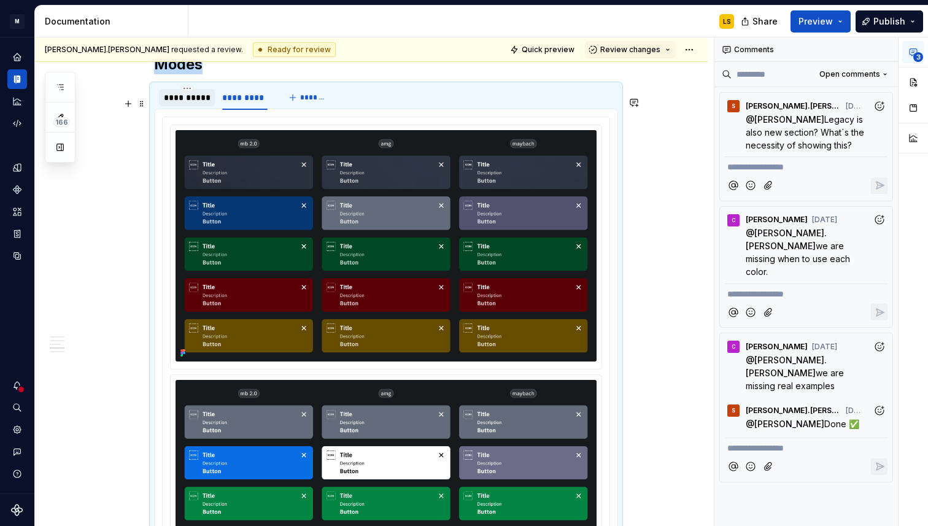
click at [193, 104] on div "**********" at bounding box center [187, 97] width 46 height 12
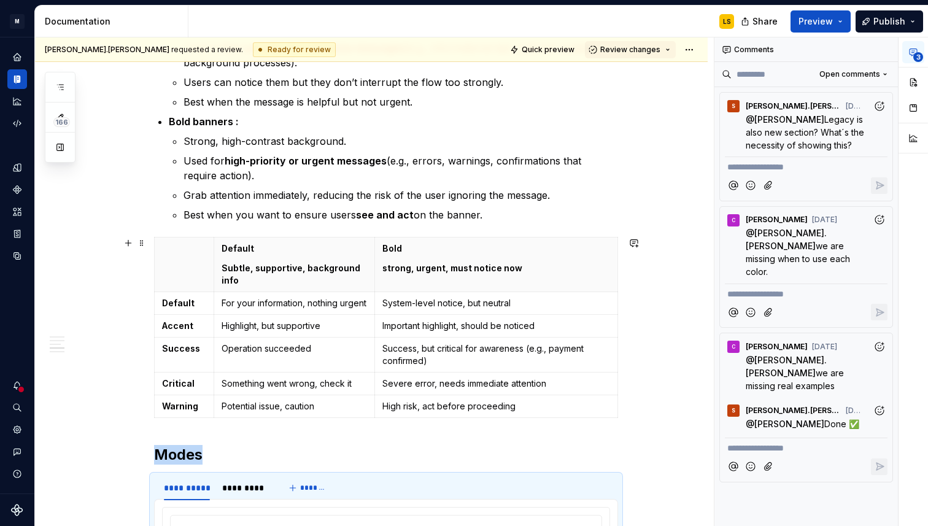
scroll to position [1980, 0]
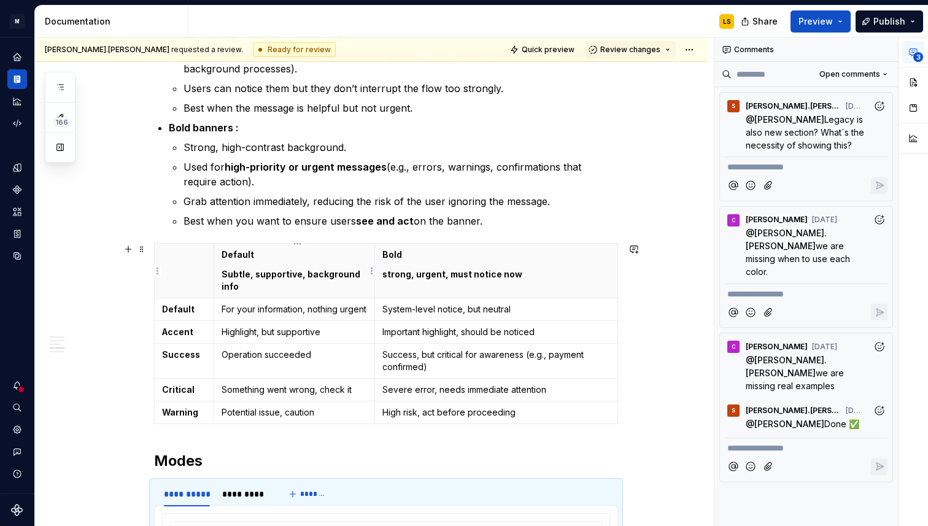
click at [280, 283] on p "Subtle, supportive, background info" at bounding box center [295, 280] width 146 height 25
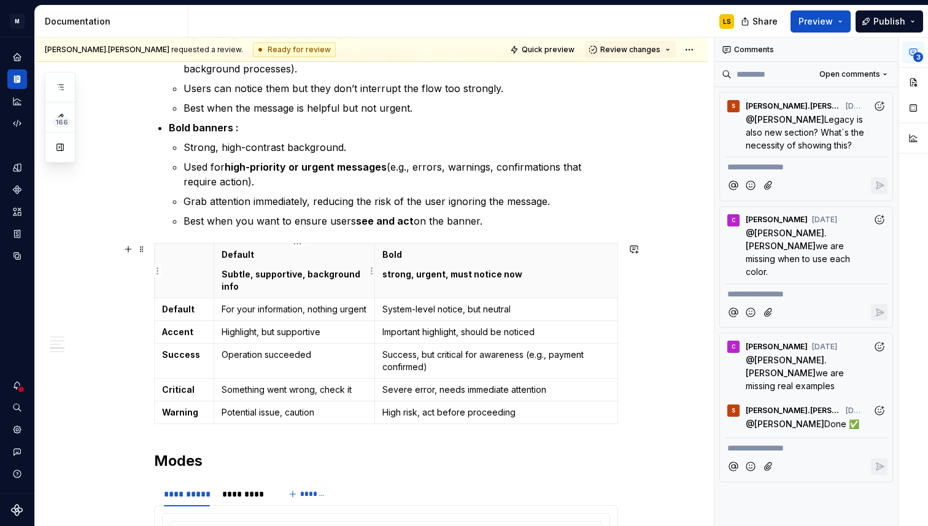
click at [280, 283] on p "Subtle, supportive, background info" at bounding box center [295, 280] width 146 height 25
click at [235, 278] on p "Subtle, supportive, background info" at bounding box center [295, 280] width 146 height 25
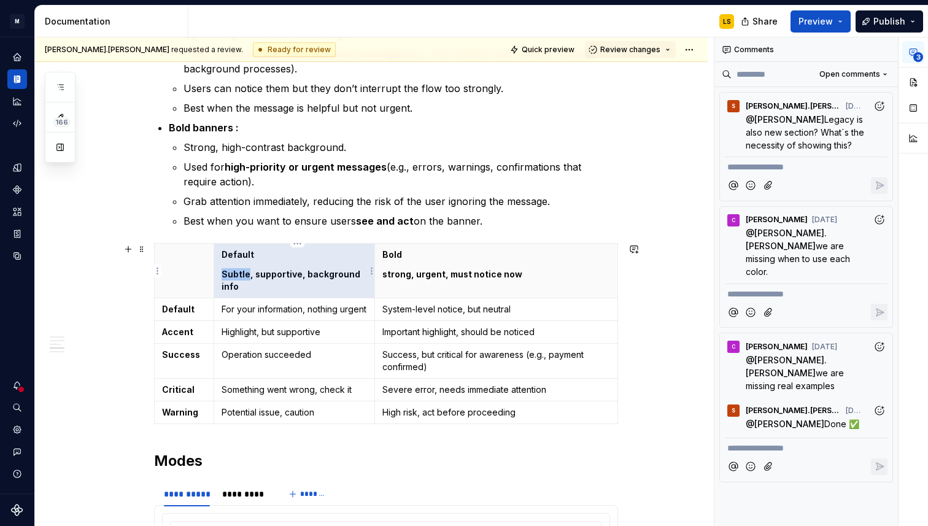
click at [235, 278] on p "Subtle, supportive, background info" at bounding box center [295, 280] width 146 height 25
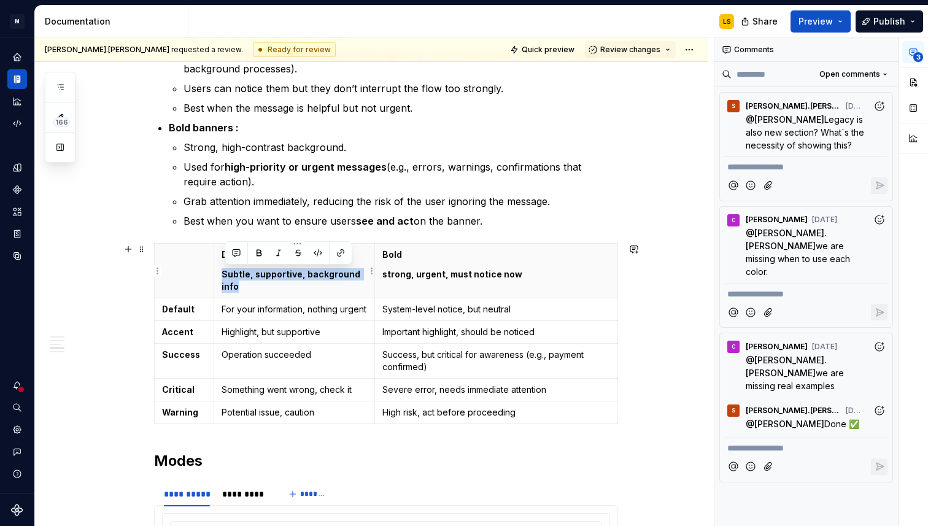
drag, startPoint x: 243, startPoint y: 289, endPoint x: 226, endPoint y: 278, distance: 20.4
click at [226, 278] on p "Subtle, supportive, background info" at bounding box center [295, 280] width 146 height 25
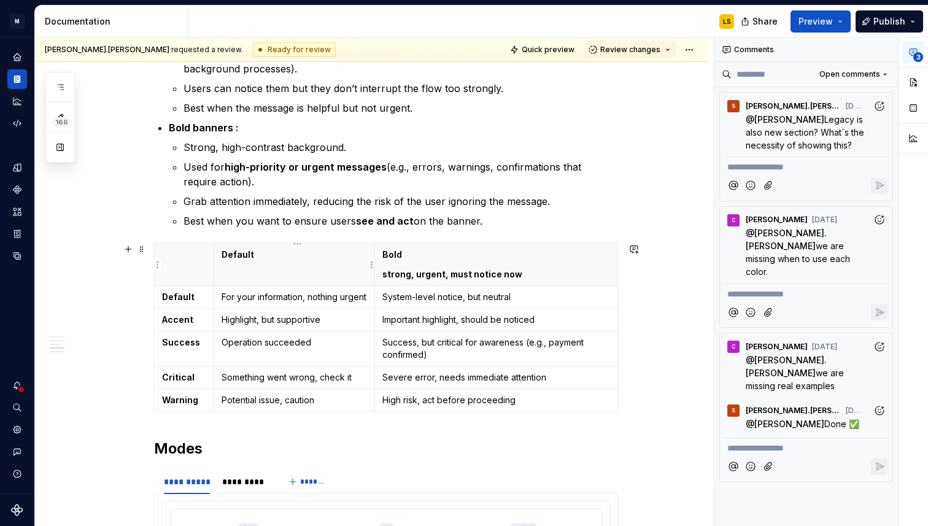
click at [279, 278] on th "Default" at bounding box center [294, 265] width 161 height 42
click at [257, 269] on th "Default" at bounding box center [294, 265] width 161 height 42
click at [441, 274] on p "strong, urgent, must notice now" at bounding box center [497, 274] width 228 height 12
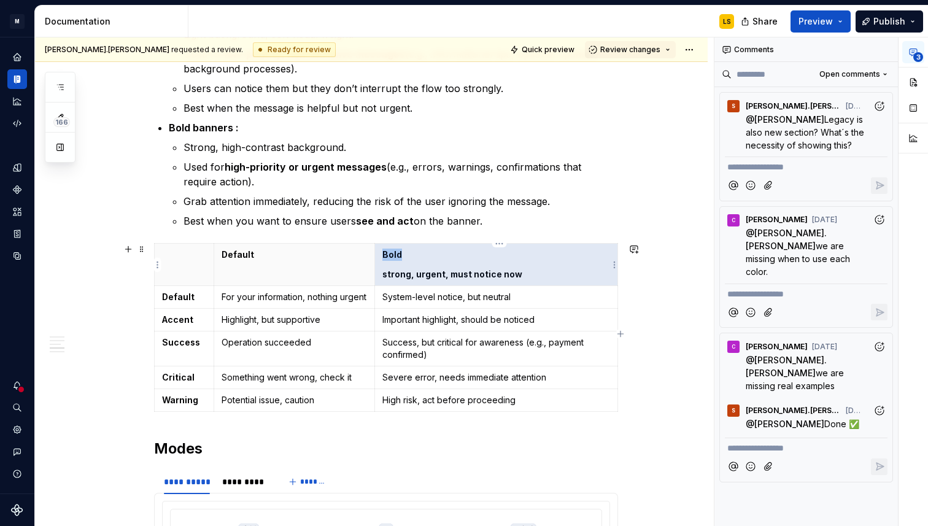
click at [441, 274] on p "strong, urgent, must notice now" at bounding box center [497, 274] width 228 height 12
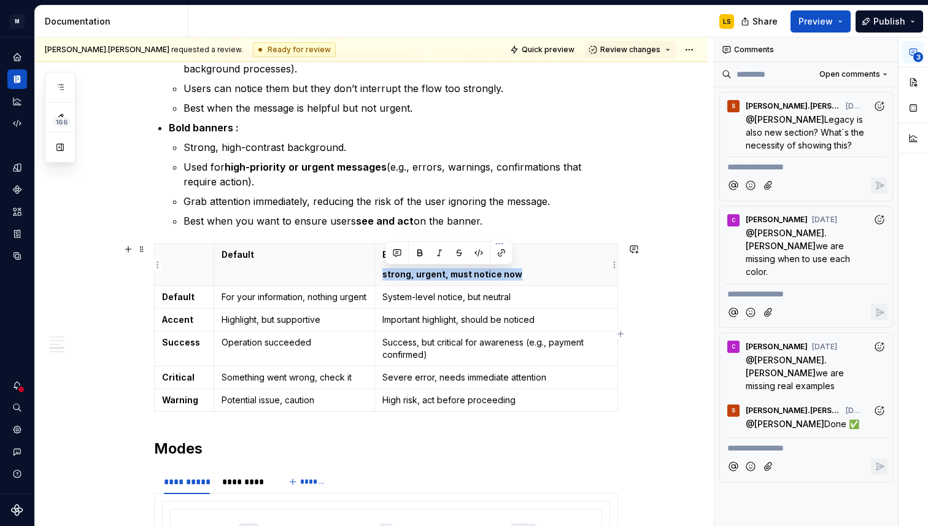
drag, startPoint x: 524, startPoint y: 276, endPoint x: 386, endPoint y: 277, distance: 138.8
click at [386, 277] on p "strong, urgent, must notice now" at bounding box center [497, 274] width 228 height 12
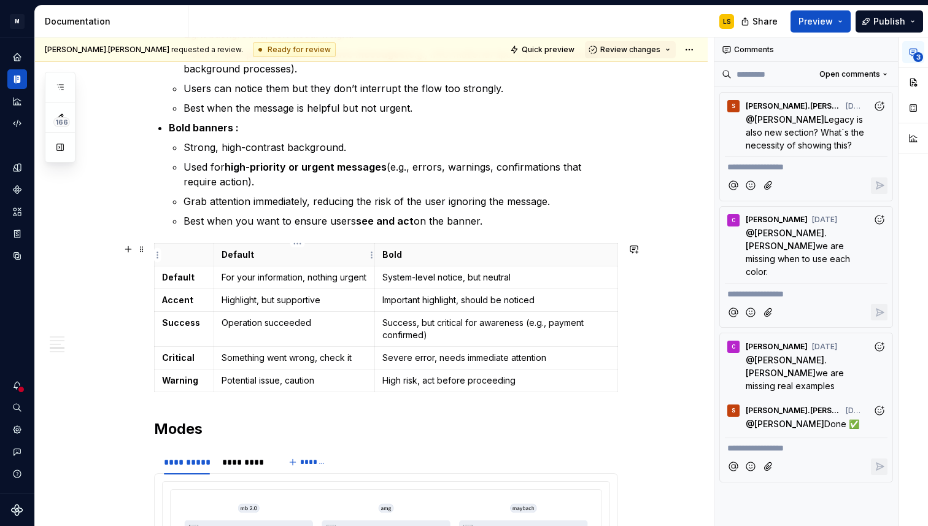
click at [248, 259] on strong "Default" at bounding box center [238, 254] width 33 height 10
click at [297, 241] on html "M MB.OS Mobile Design System LS Dataset Mercedes-Benz 2.0 Documentation LS Shar…" at bounding box center [464, 263] width 928 height 526
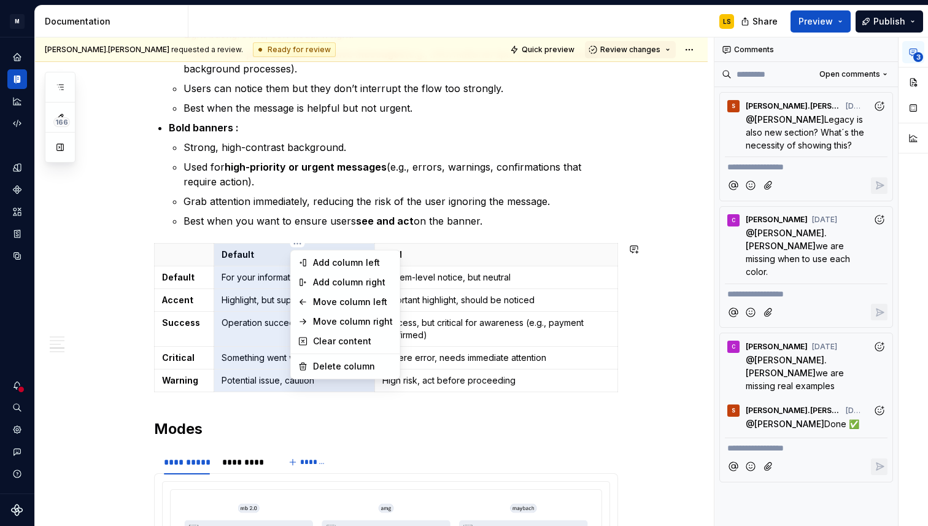
click at [336, 220] on html "M MB.OS Mobile Design System LS Dataset Mercedes-Benz 2.0 Documentation LS Shar…" at bounding box center [464, 263] width 928 height 526
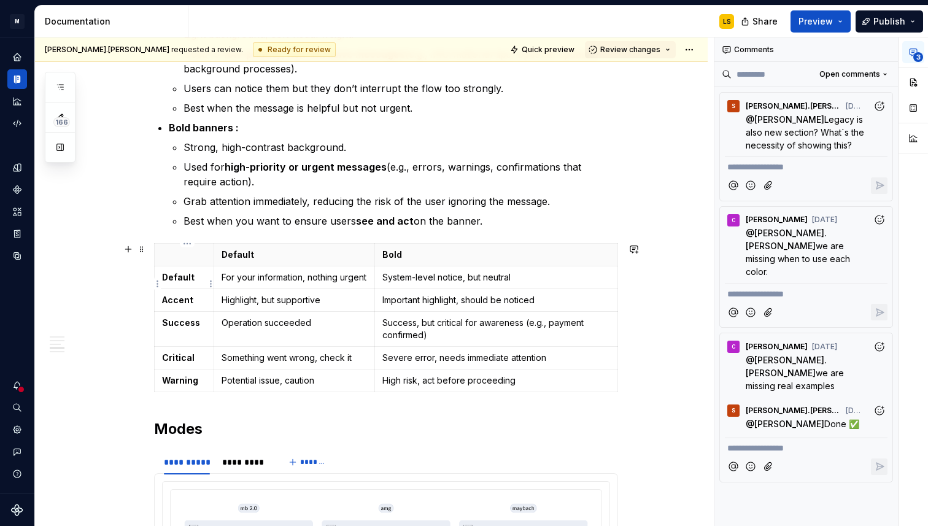
click at [201, 279] on p "Default" at bounding box center [184, 277] width 44 height 12
click at [186, 289] on td "Default" at bounding box center [185, 277] width 60 height 23
drag, startPoint x: 620, startPoint y: 251, endPoint x: 613, endPoint y: 252, distance: 6.4
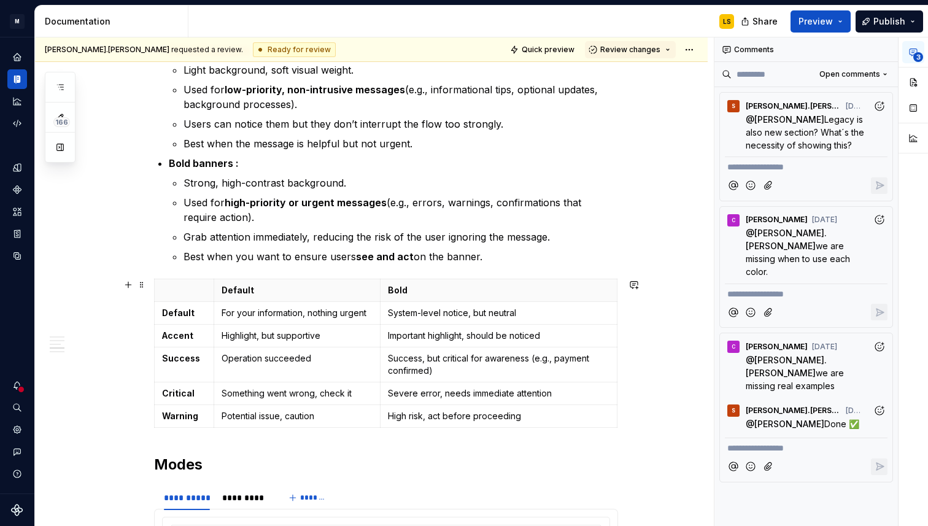
scroll to position [1945, 0]
click at [330, 335] on p "Highlight, but supportive" at bounding box center [297, 335] width 151 height 12
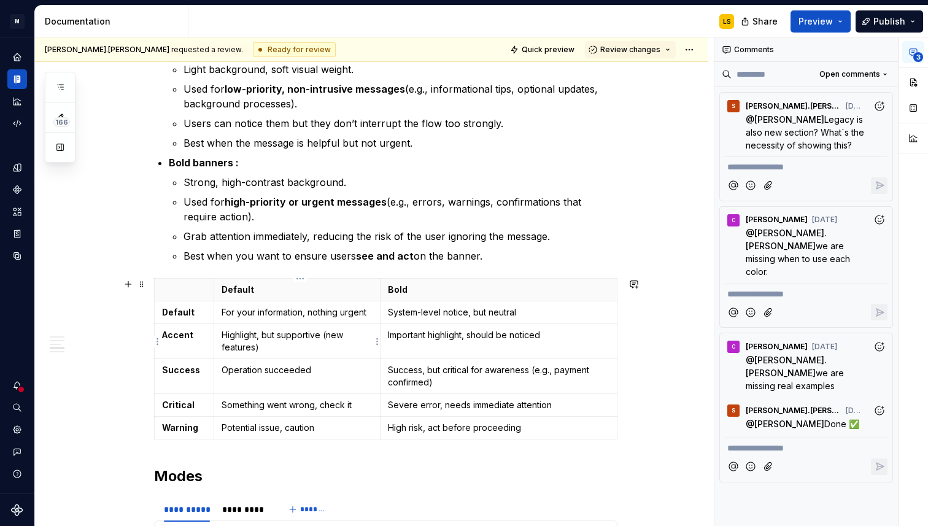
click at [332, 335] on p "Highlight, but supportive (new features)" at bounding box center [297, 341] width 151 height 25
click at [307, 350] on p "Highlight, but supportive (only when there’s new features)" at bounding box center [297, 341] width 151 height 25
click at [391, 335] on p "Important highlight, should be noticed" at bounding box center [499, 335] width 222 height 12
drag, startPoint x: 346, startPoint y: 348, endPoint x: 327, endPoint y: 337, distance: 21.2
click at [327, 337] on p "Highlight, but supportive (only when there’s new features)" at bounding box center [297, 341] width 151 height 25
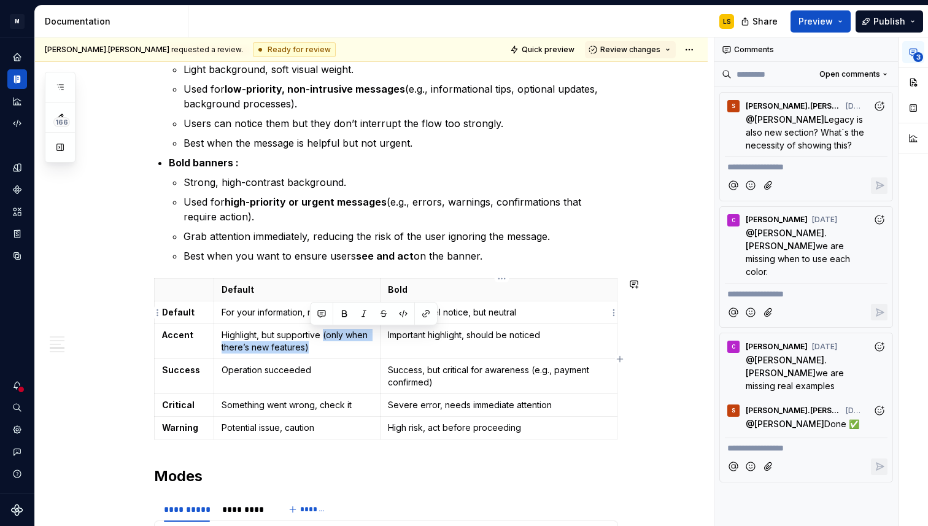
copy p "(only when there’s new features)"
click at [561, 342] on td "Important highlight, should be noticed" at bounding box center [498, 341] width 237 height 35
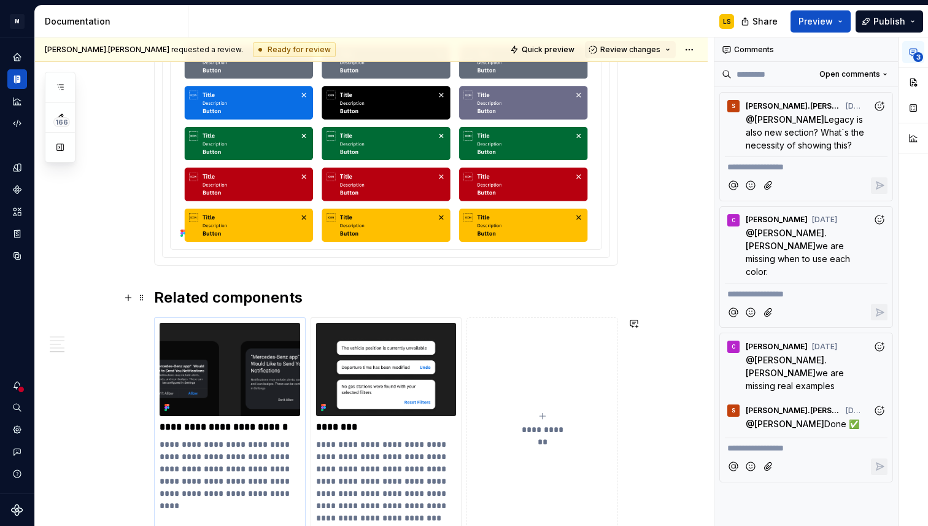
scroll to position [2713, 0]
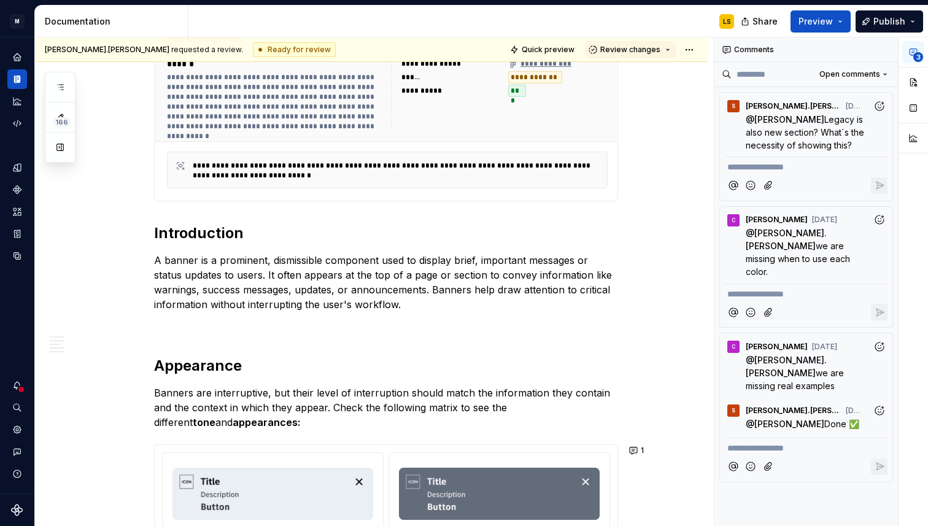
scroll to position [527, 0]
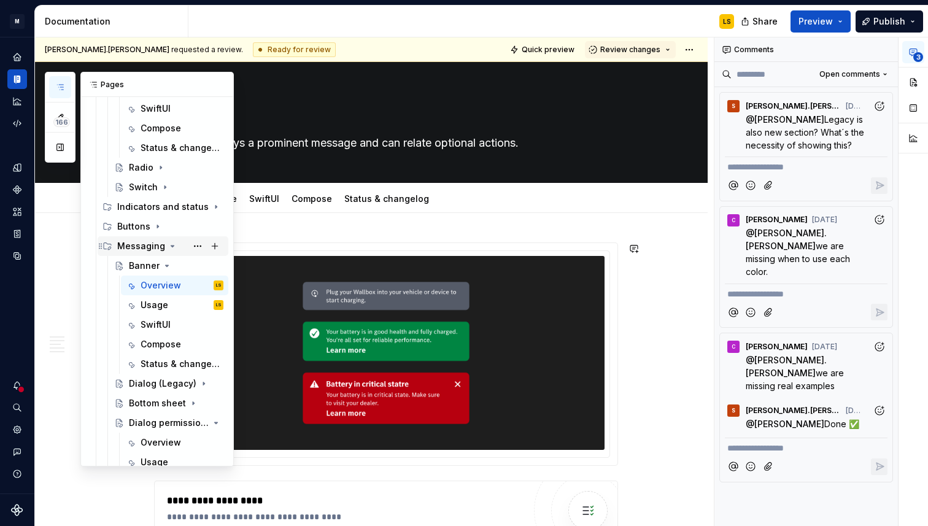
scroll to position [879, 0]
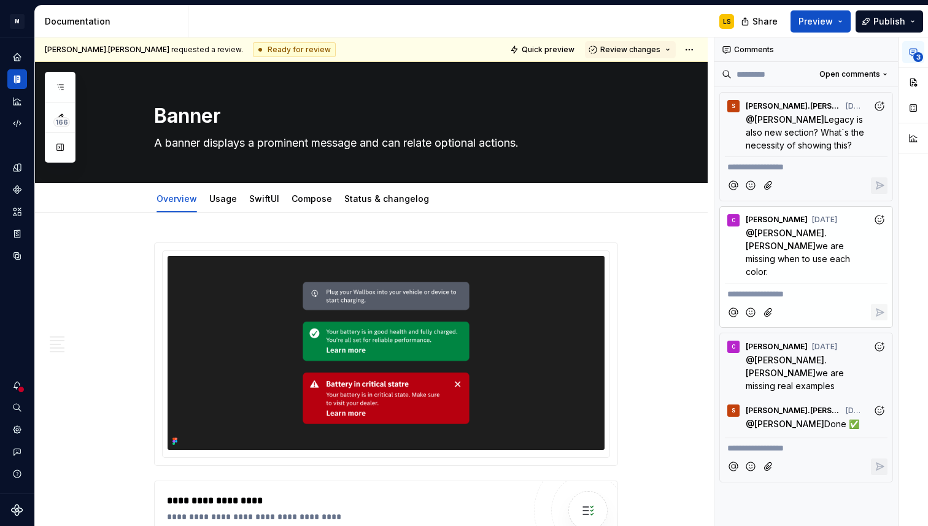
click at [787, 288] on p "**********" at bounding box center [807, 294] width 158 height 13
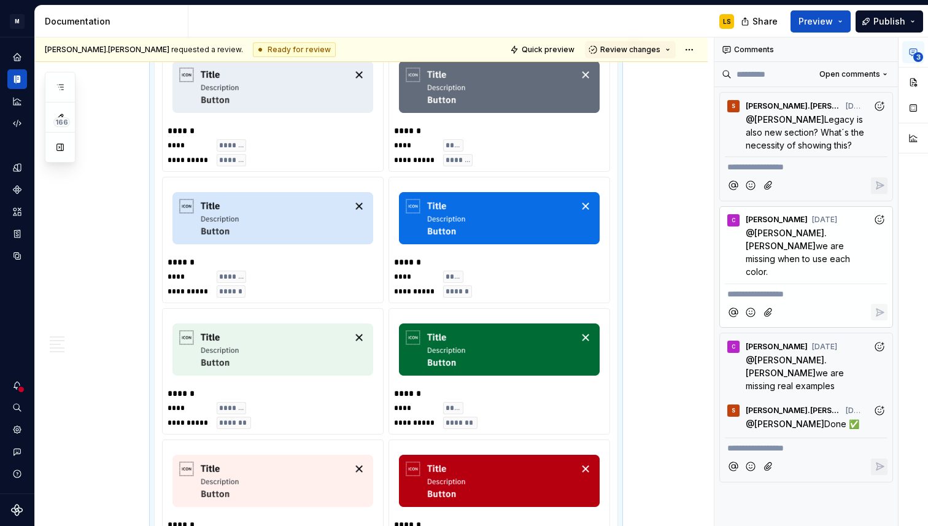
type textarea "*"
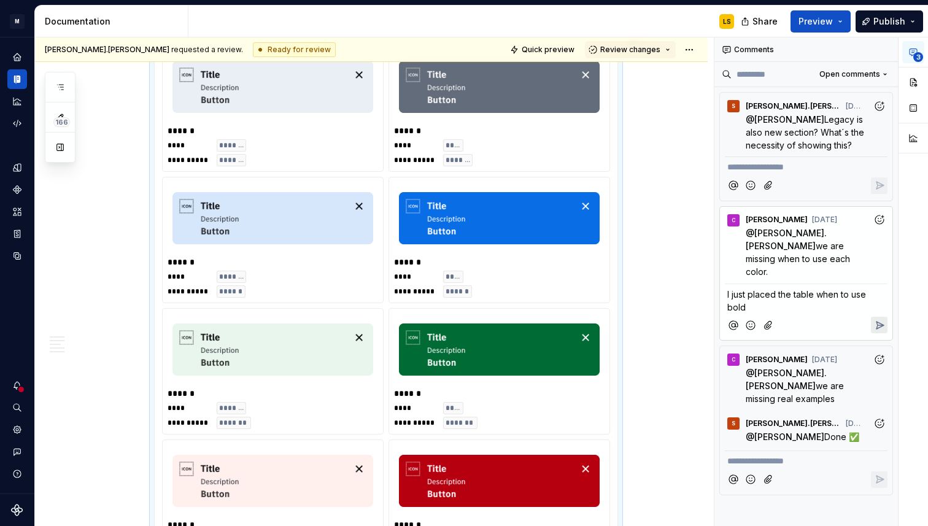
click at [873, 288] on p "I just placed the table when to use bold" at bounding box center [807, 301] width 158 height 26
click at [809, 288] on p "I just placed the table when to use default - bold" at bounding box center [807, 301] width 158 height 26
click at [813, 294] on span "I just placed the table when to use default - bold and each" at bounding box center [798, 300] width 141 height 23
click at [884, 319] on icon "Reply" at bounding box center [880, 325] width 12 height 12
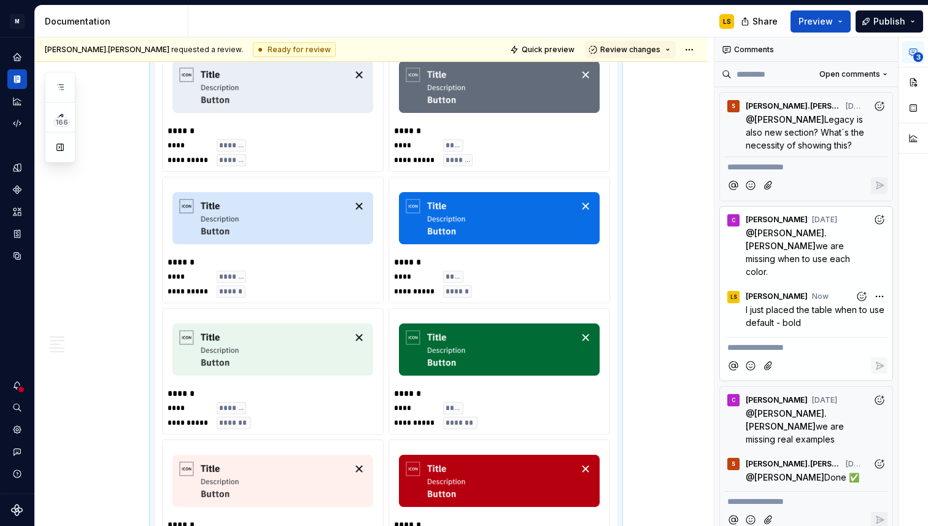
click at [880, 288] on div "**********" at bounding box center [822, 281] width 214 height 489
click at [857, 306] on span "Edit comment" at bounding box center [841, 307] width 58 height 12
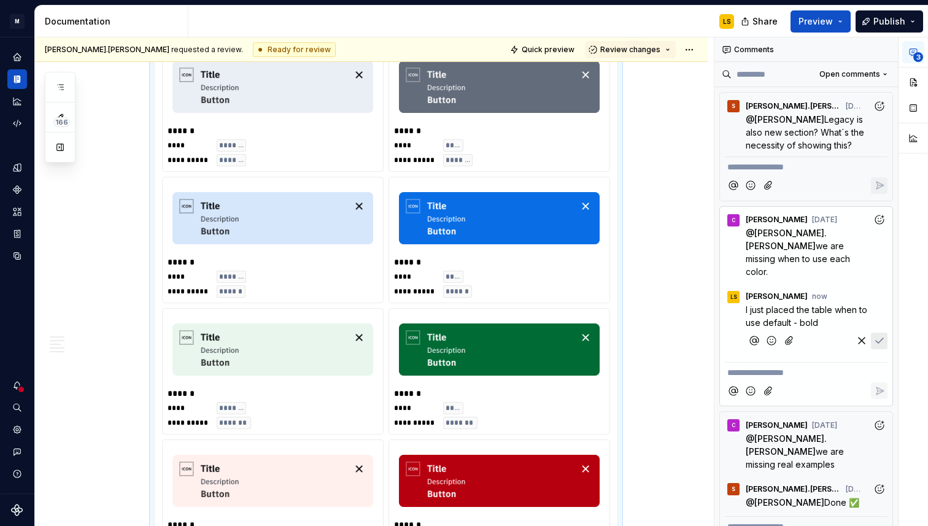
click at [747, 305] on span "I just placed the table when to use default - bold" at bounding box center [808, 316] width 124 height 23
click at [769, 276] on span "[PERSON_NAME]" at bounding box center [788, 280] width 70 height 12
click at [882, 336] on icon "Save" at bounding box center [880, 342] width 12 height 12
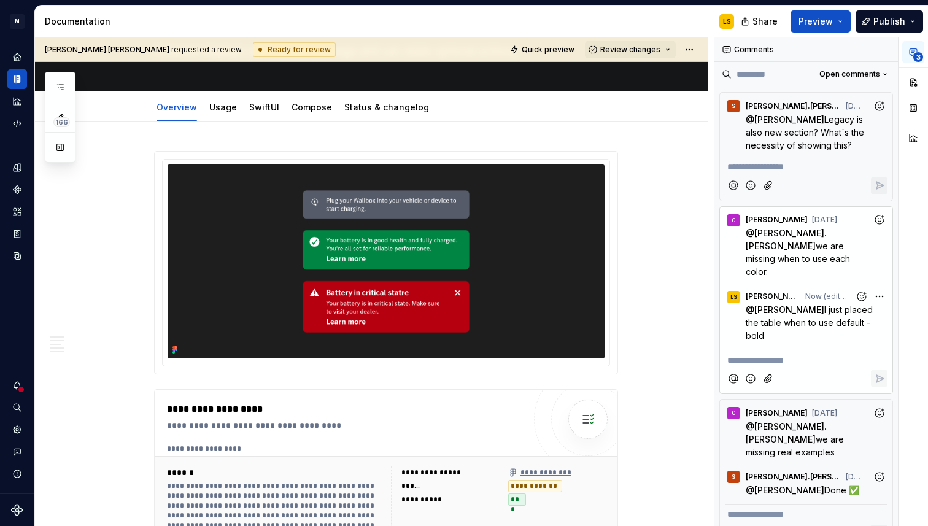
scroll to position [0, 0]
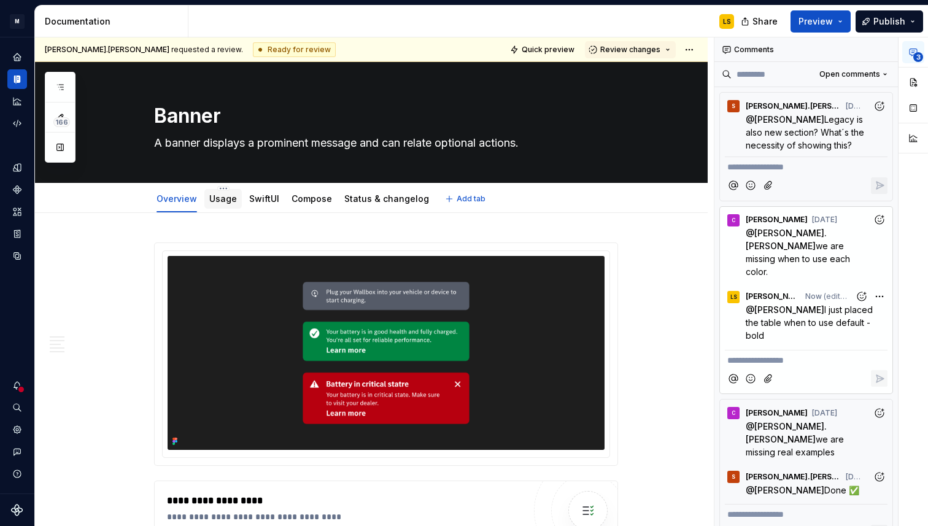
click at [210, 205] on div "Usage" at bounding box center [222, 199] width 37 height 20
click at [227, 201] on link "Usage" at bounding box center [223, 198] width 28 height 10
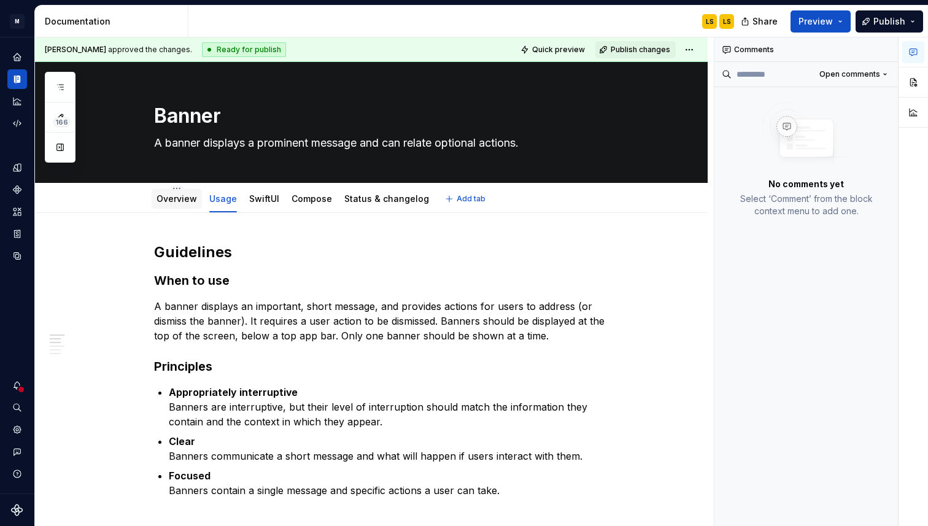
click at [175, 196] on link "Overview" at bounding box center [177, 198] width 41 height 10
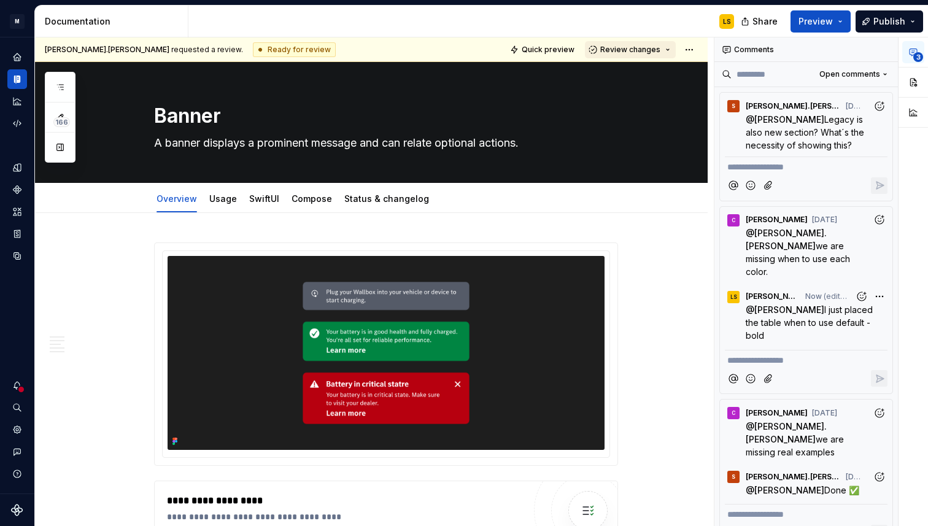
click at [672, 47] on button "Review changes" at bounding box center [630, 49] width 91 height 17
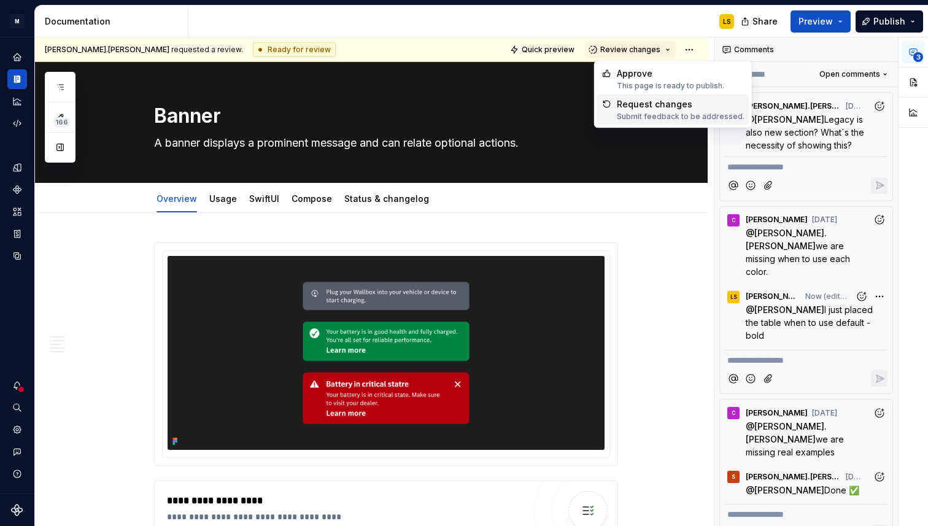
click at [669, 114] on div "Submit feedback to be addressed." at bounding box center [681, 117] width 128 height 10
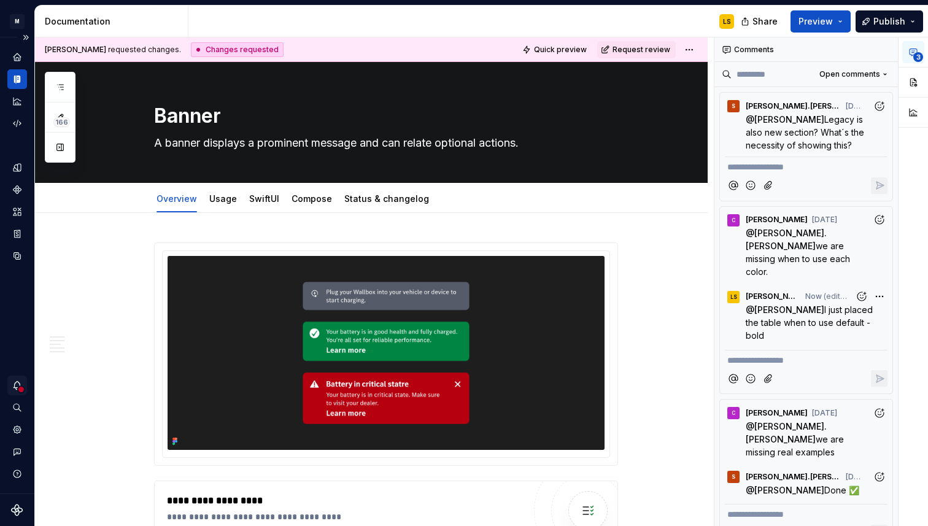
click at [15, 389] on icon "Notifications" at bounding box center [17, 385] width 11 height 11
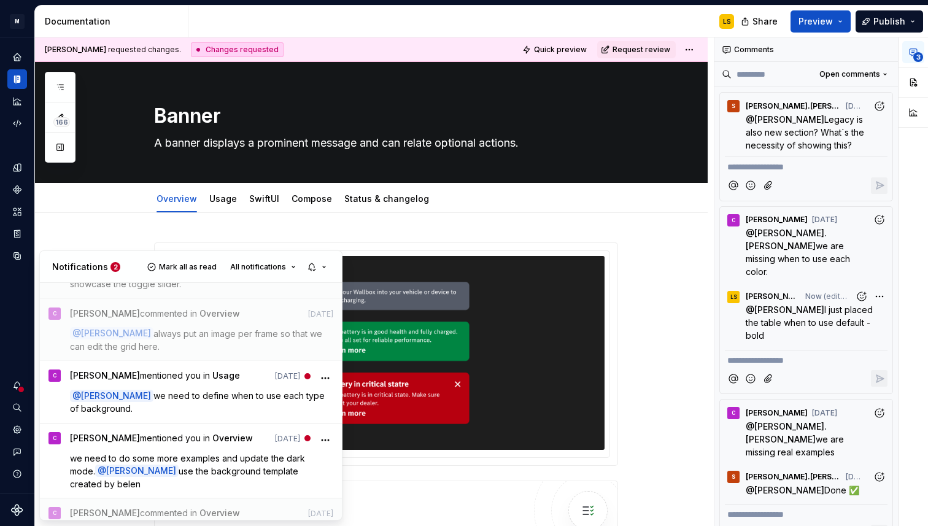
scroll to position [281, 0]
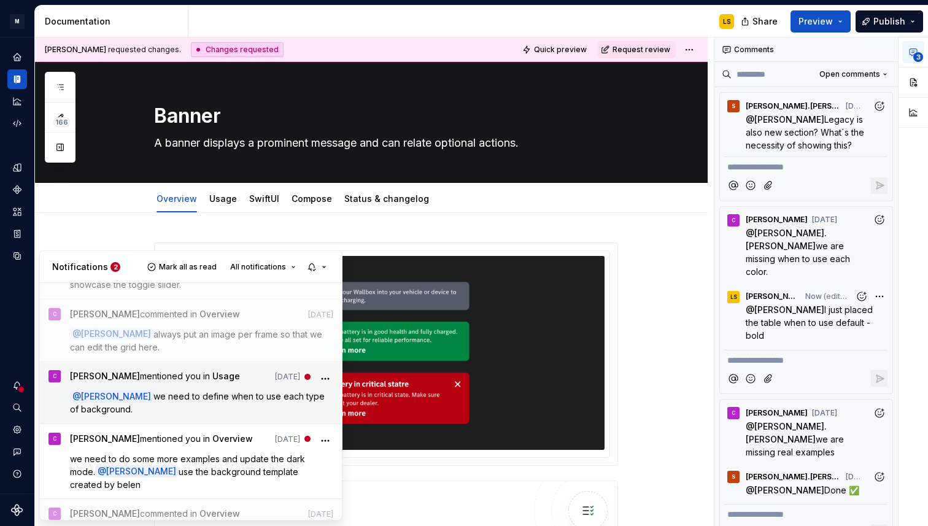
click at [204, 398] on span "we need to define when to use each type of background." at bounding box center [198, 402] width 257 height 23
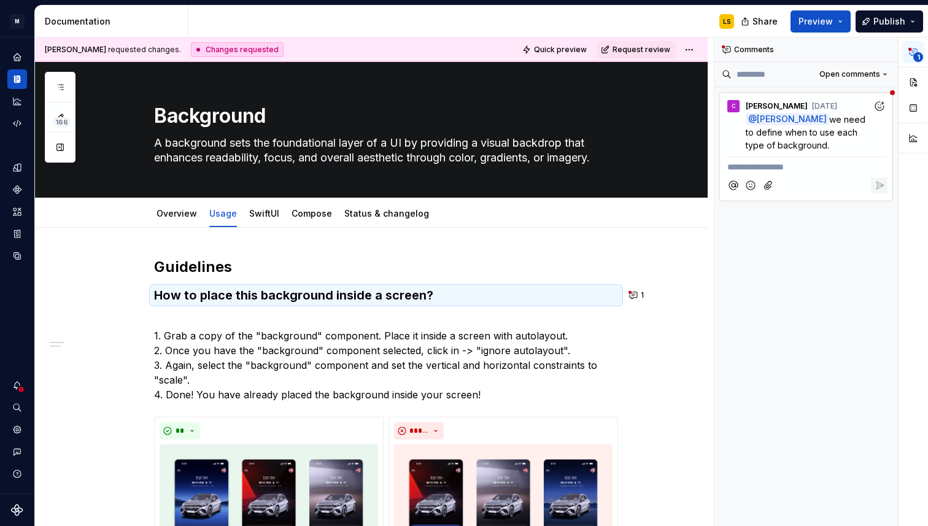
scroll to position [1, 0]
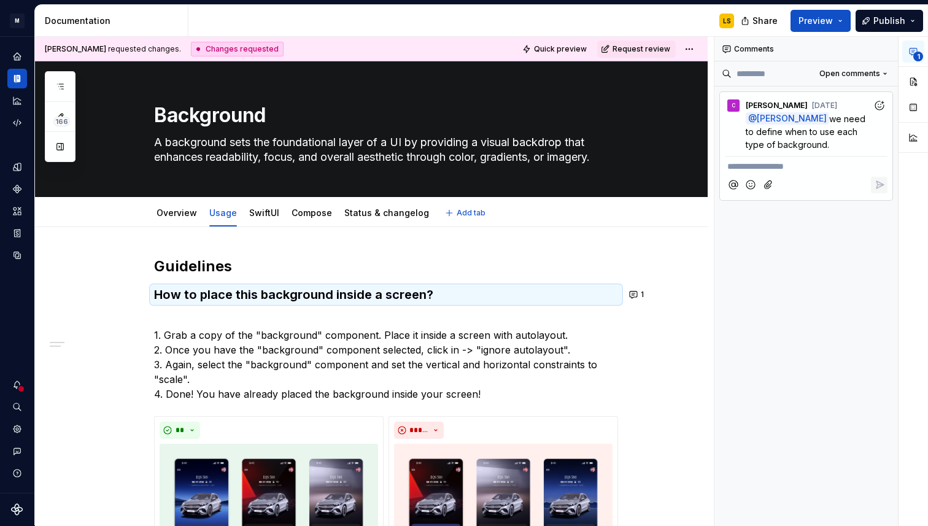
type textarea "*"
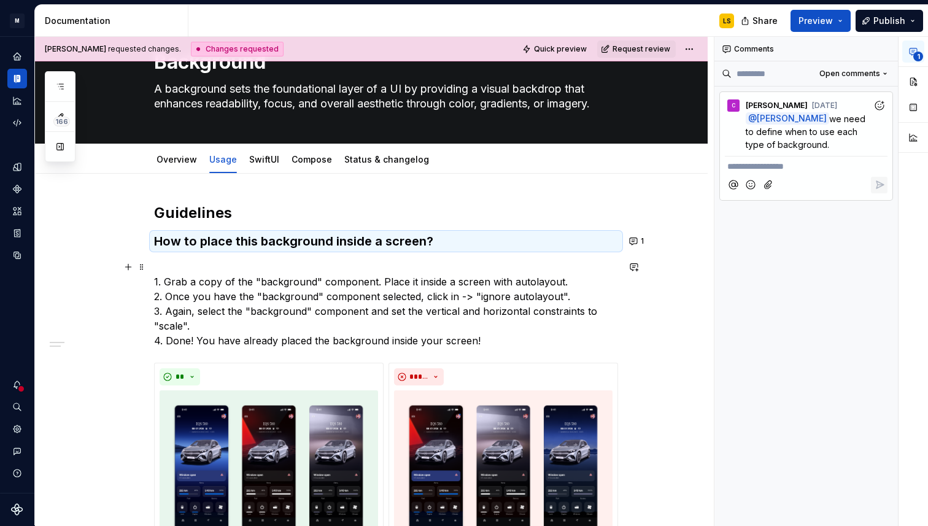
scroll to position [39, 0]
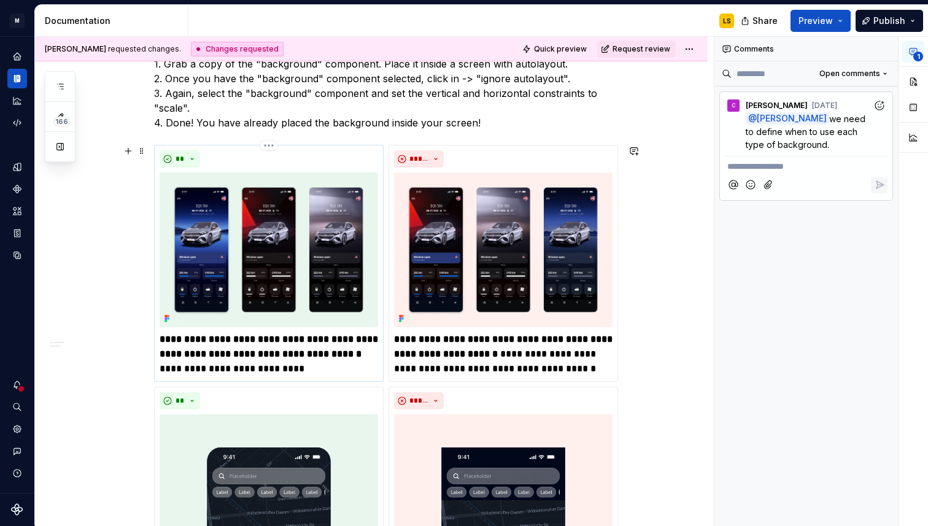
scroll to position [264, 0]
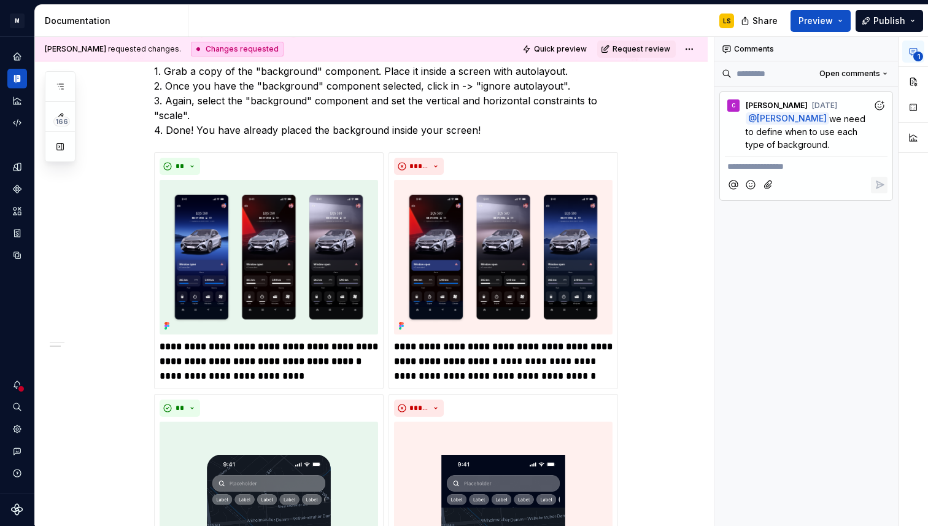
click at [511, 131] on p "1. Grab a copy of the "background" component. Place it inside a screen with aut…" at bounding box center [386, 93] width 464 height 88
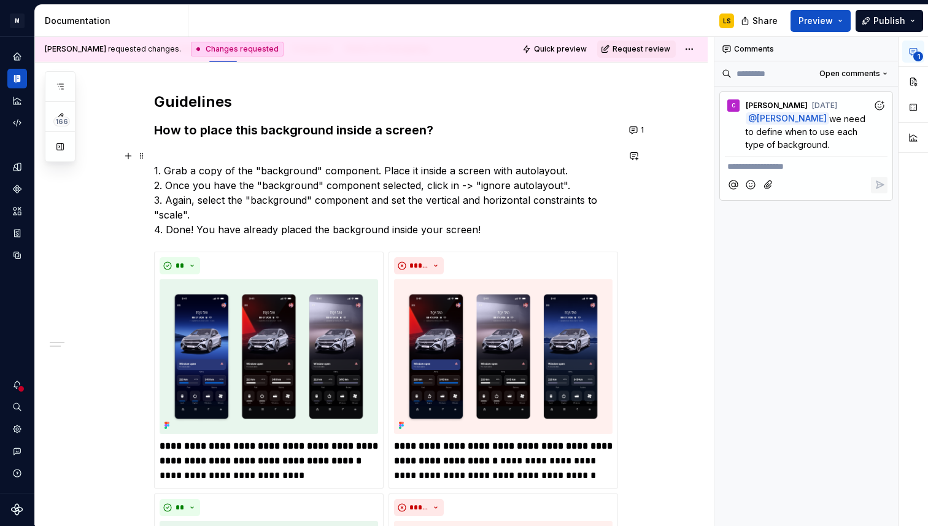
scroll to position [163, 0]
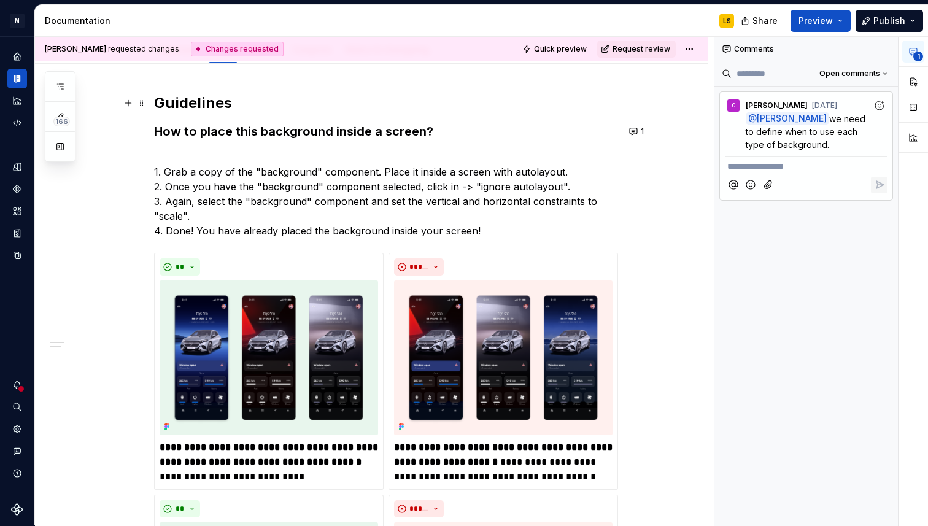
click at [375, 103] on h2 "Guidelines" at bounding box center [386, 103] width 464 height 20
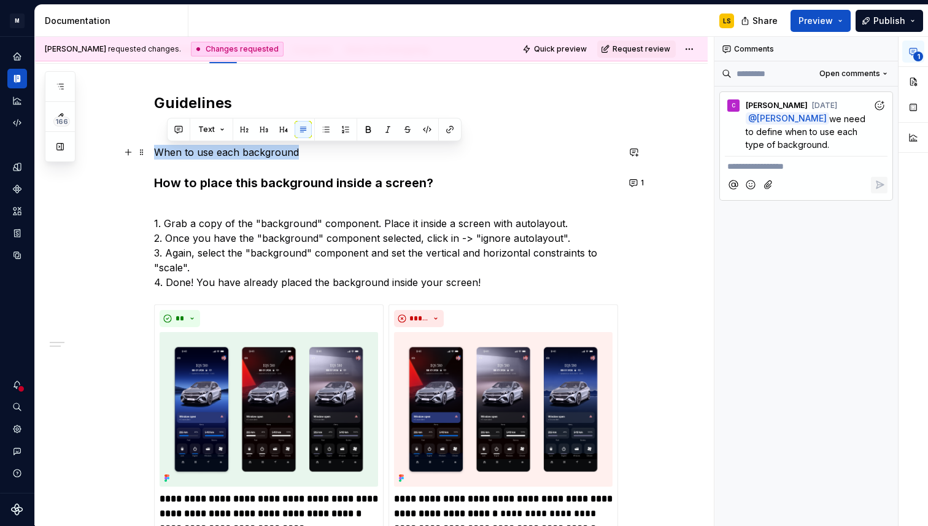
drag, startPoint x: 329, startPoint y: 148, endPoint x: 154, endPoint y: 146, distance: 174.4
click at [356, 130] on button "button" at bounding box center [358, 129] width 17 height 17
click at [255, 131] on button "button" at bounding box center [254, 129] width 17 height 17
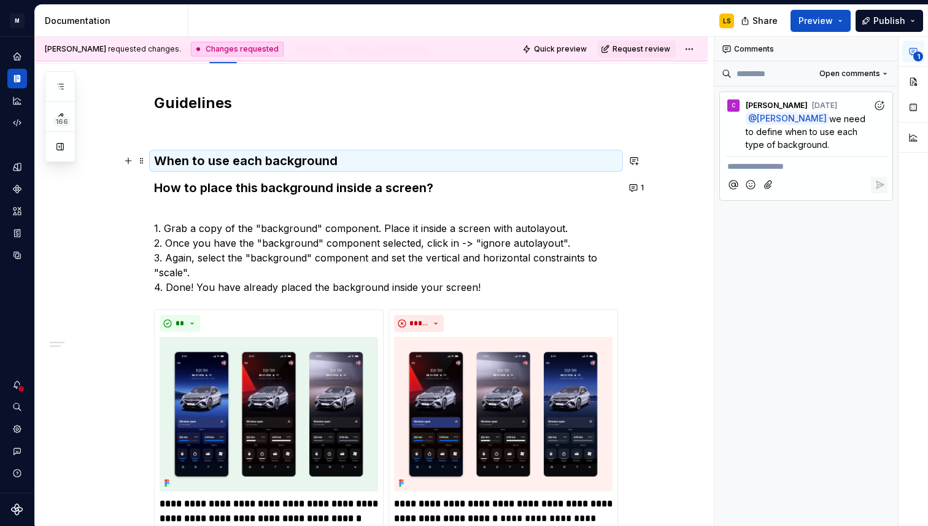
click at [154, 163] on h3 "When to use each background" at bounding box center [386, 160] width 464 height 17
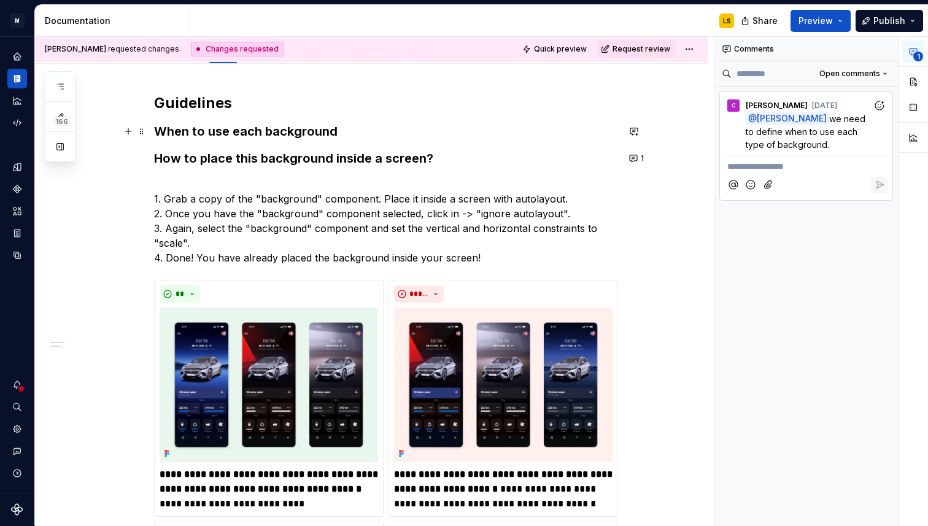
click at [372, 134] on h3 "When to use each background" at bounding box center [386, 131] width 464 height 17
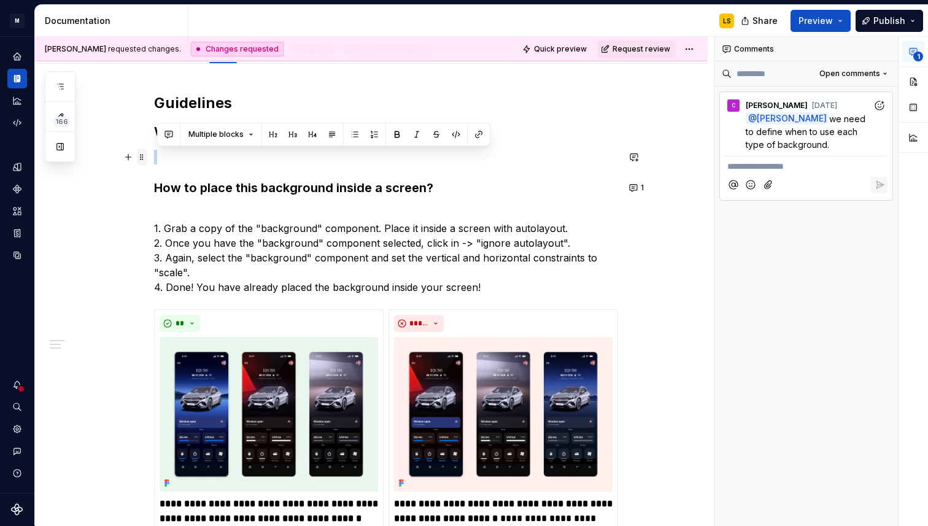
click at [146, 158] on span at bounding box center [142, 157] width 10 height 17
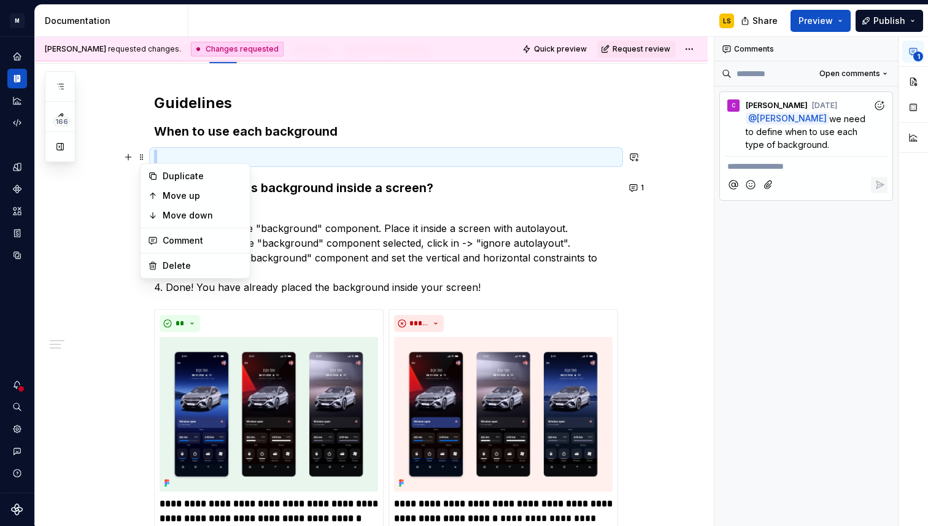
click at [161, 155] on p at bounding box center [386, 157] width 464 height 15
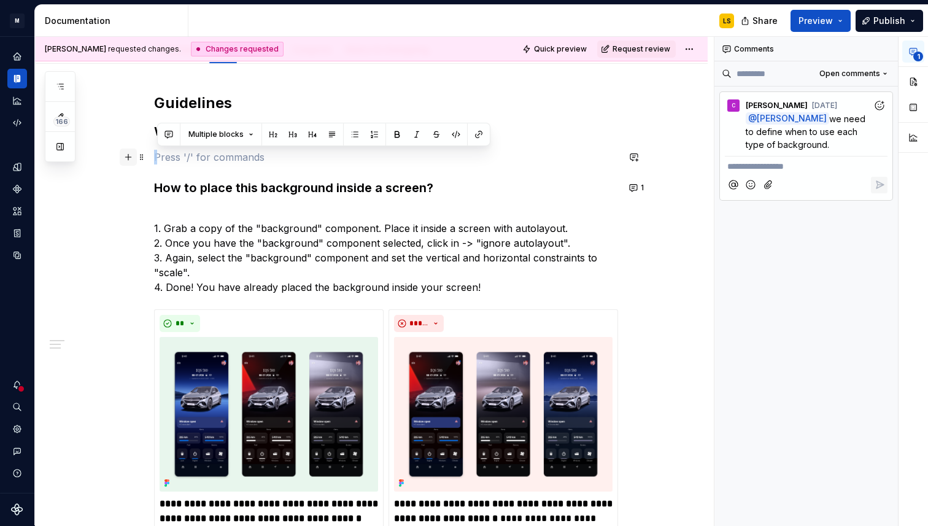
click at [131, 162] on button "button" at bounding box center [128, 157] width 17 height 17
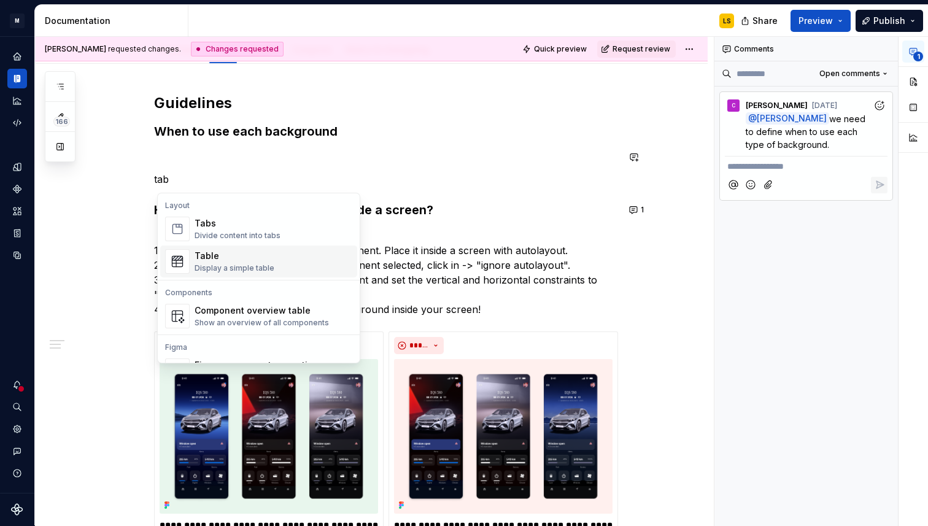
click at [225, 260] on div "Table" at bounding box center [235, 256] width 80 height 12
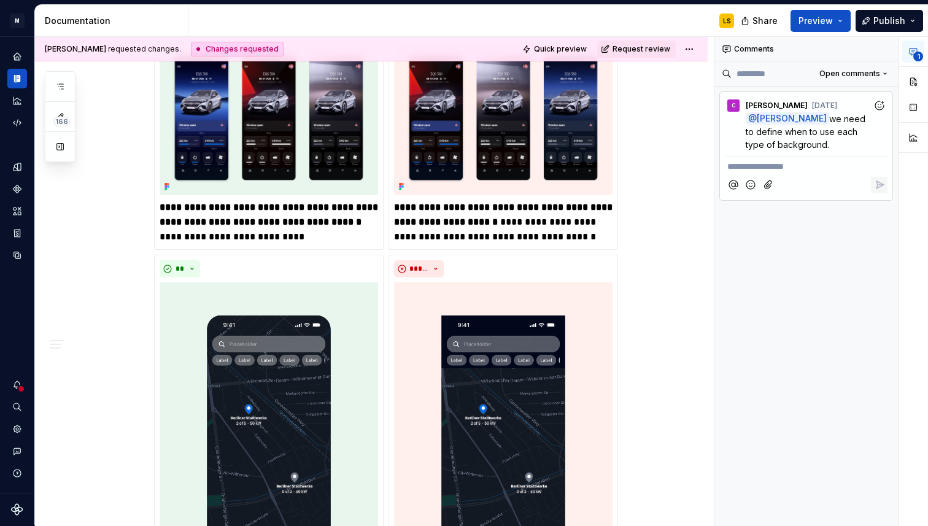
scroll to position [105, 0]
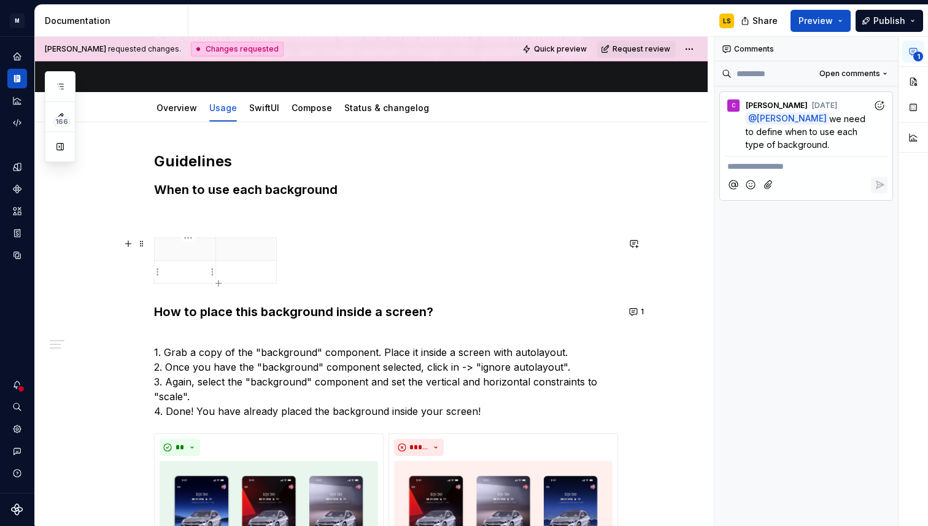
click at [191, 269] on p at bounding box center [185, 272] width 46 height 12
click at [191, 269] on p "Home" at bounding box center [185, 272] width 46 height 12
click at [177, 273] on p "Home" at bounding box center [185, 272] width 46 height 12
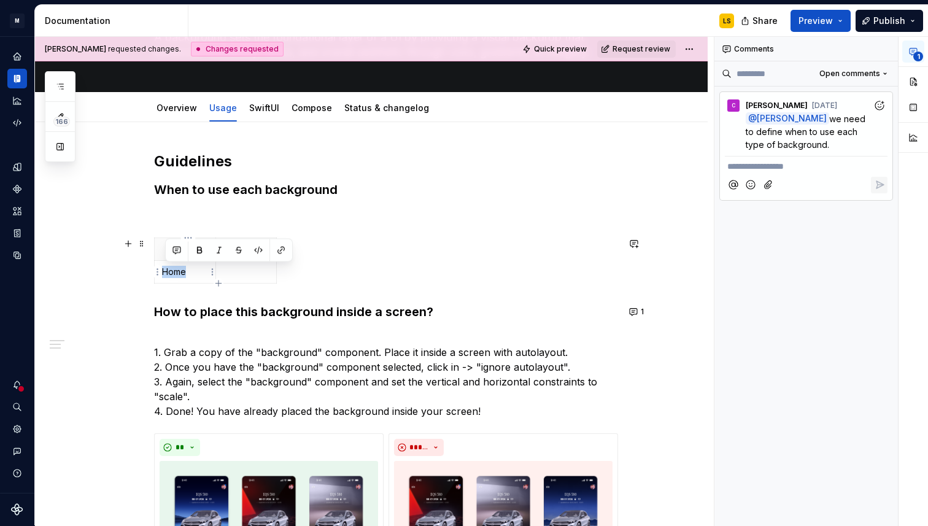
click at [177, 273] on p "Home" at bounding box center [185, 272] width 46 height 12
click at [202, 272] on p "Home" at bounding box center [185, 272] width 46 height 12
click at [182, 255] on th at bounding box center [185, 249] width 61 height 23
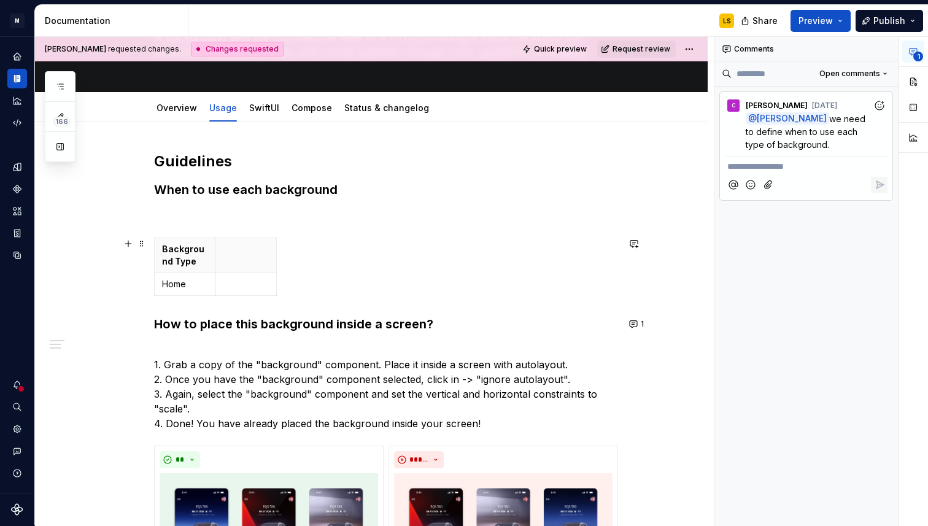
click at [367, 245] on div "Background Type Home" at bounding box center [386, 269] width 464 height 63
click at [280, 254] on div "Background Type Home" at bounding box center [386, 269] width 464 height 63
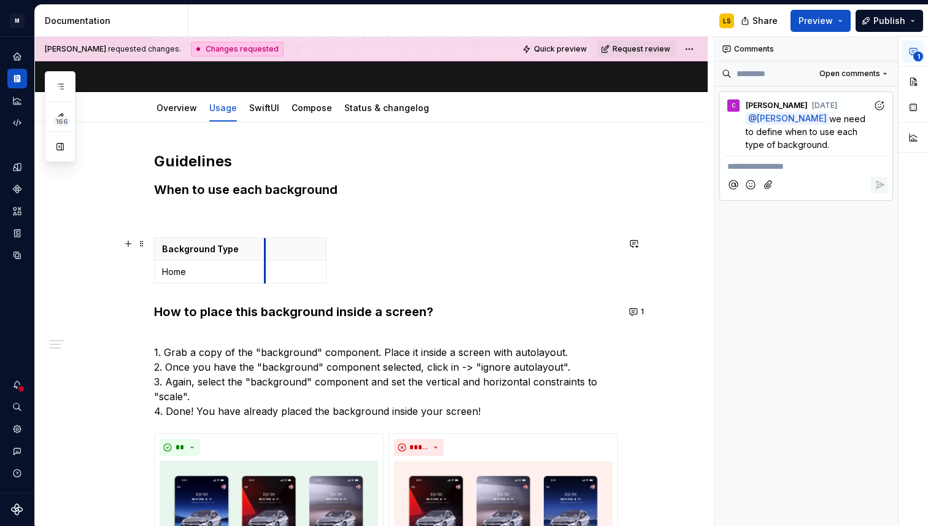
drag, startPoint x: 218, startPoint y: 254, endPoint x: 274, endPoint y: 255, distance: 55.9
click at [274, 255] on th at bounding box center [295, 249] width 61 height 23
drag, startPoint x: 335, startPoint y: 253, endPoint x: 497, endPoint y: 247, distance: 162.8
click at [312, 243] on p at bounding box center [383, 249] width 208 height 12
click at [219, 276] on p "Home" at bounding box center [213, 272] width 102 height 12
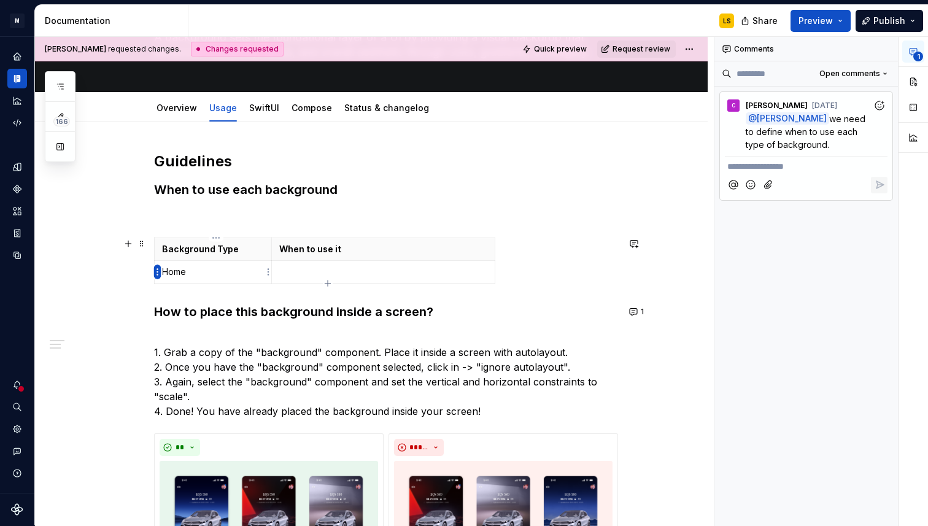
click at [159, 274] on html "M MB.OS Mobile Design System LS Dataset Mercedes-Benz 2.0 Documentation LS Shar…" at bounding box center [464, 263] width 928 height 526
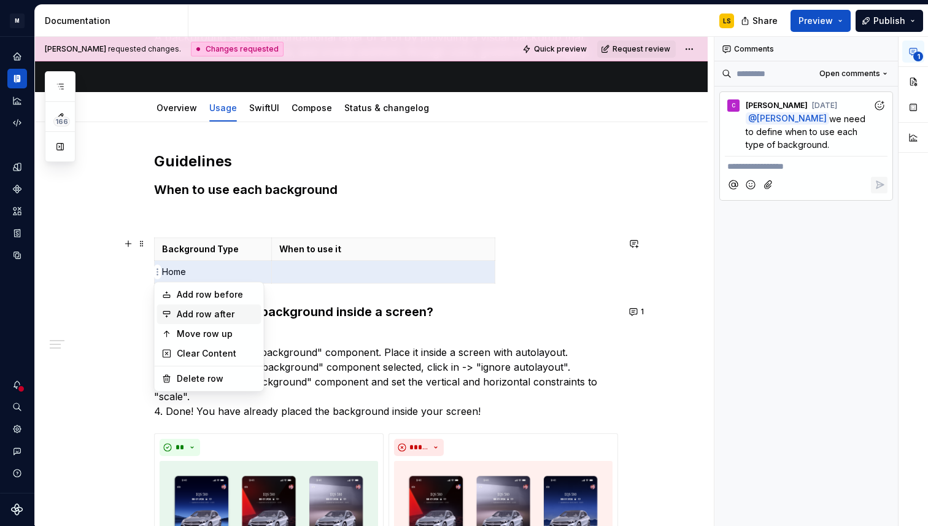
click at [204, 315] on div "Add row after" at bounding box center [217, 314] width 80 height 12
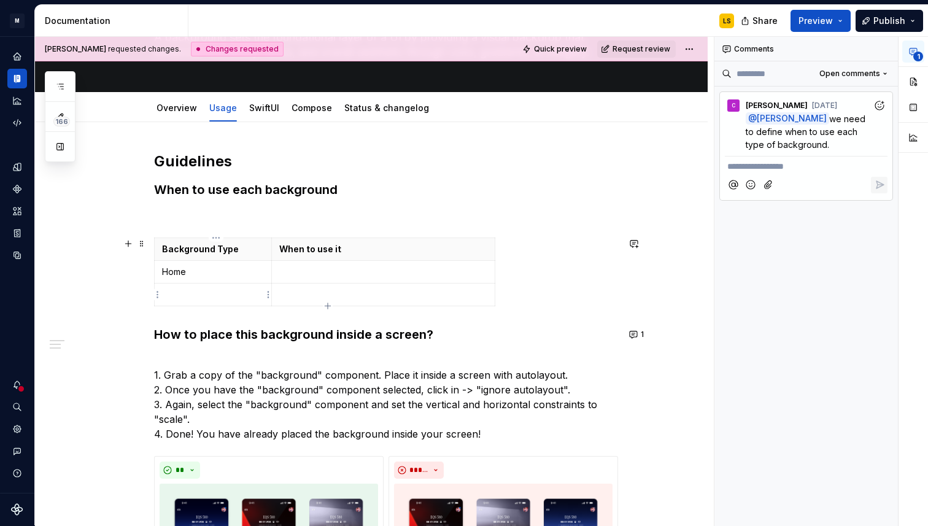
click at [198, 292] on p at bounding box center [213, 295] width 102 height 12
click at [158, 295] on html "M MB.OS Mobile Design System LS Dataset Mercedes-Benz 2.0 Documentation LS Shar…" at bounding box center [464, 263] width 928 height 526
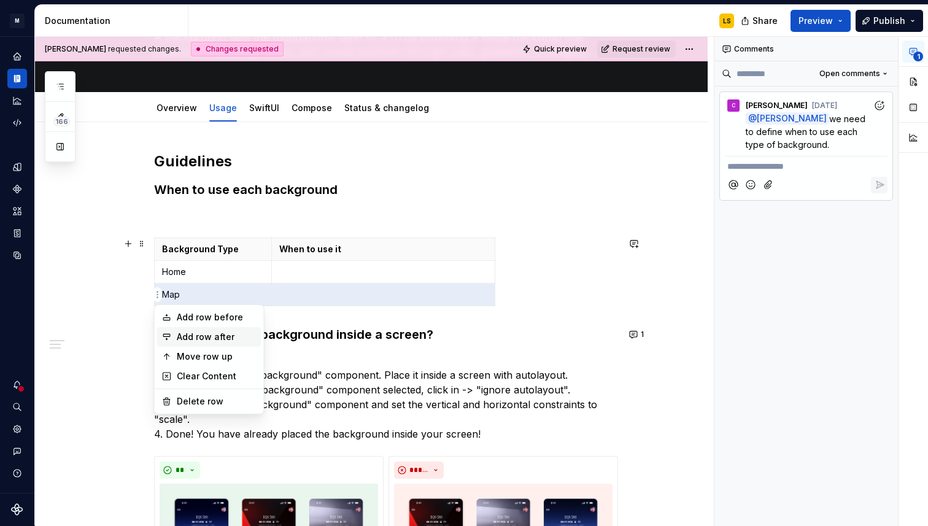
click at [168, 333] on icon at bounding box center [167, 337] width 10 height 10
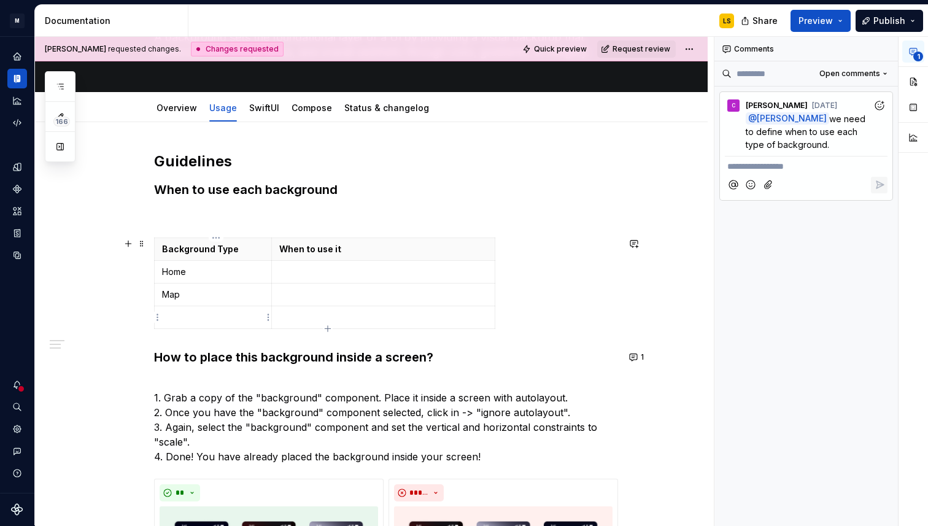
click at [194, 317] on p at bounding box center [213, 317] width 102 height 12
click at [360, 273] on p at bounding box center [383, 272] width 208 height 12
click at [265, 220] on p at bounding box center [386, 215] width 464 height 15
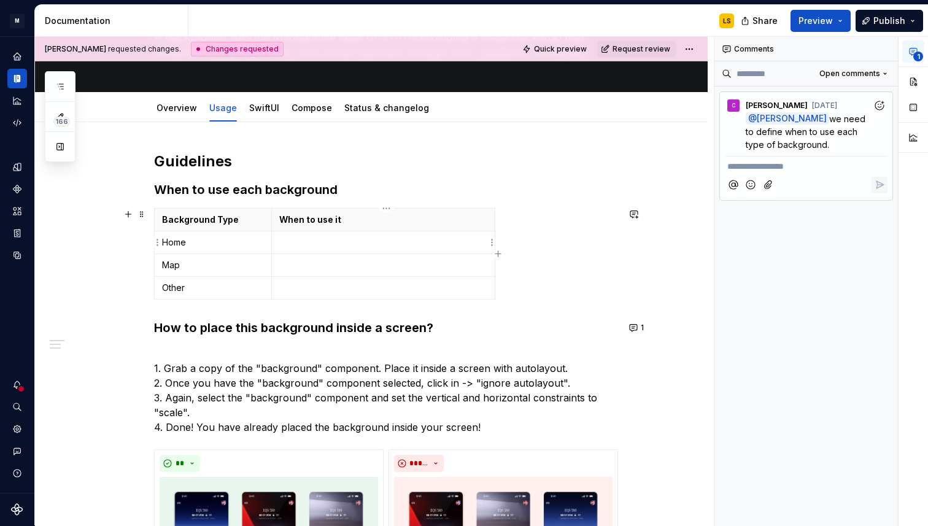
click at [320, 236] on p at bounding box center [383, 242] width 208 height 12
click at [465, 243] on p "The home background is used at the “home“" at bounding box center [383, 242] width 208 height 12
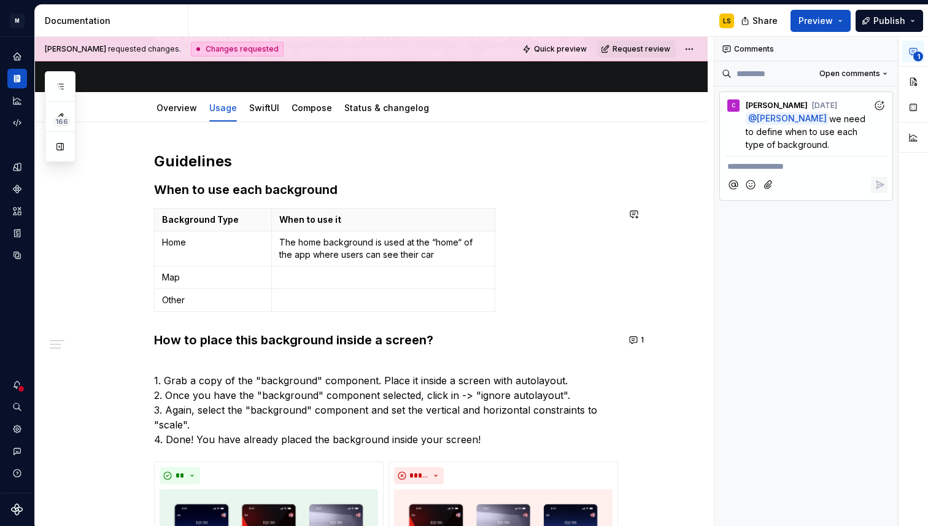
type textarea "*"
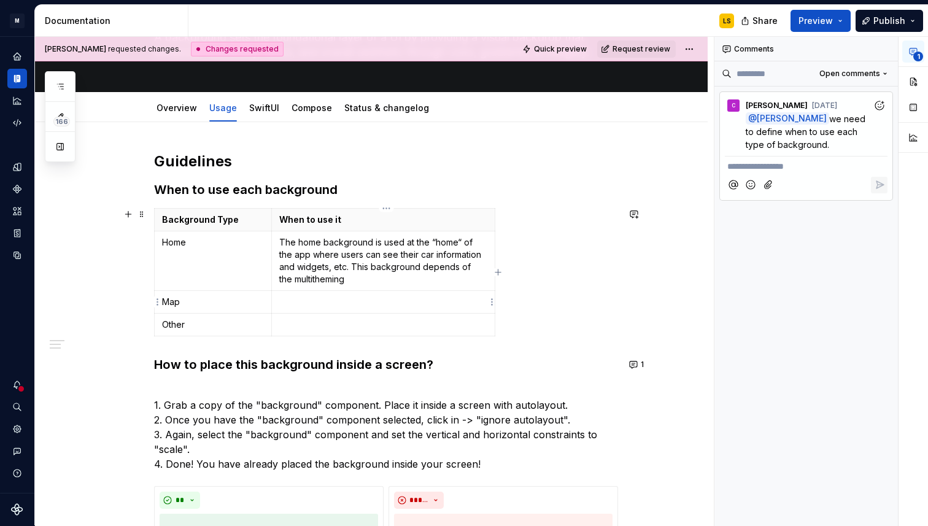
click at [356, 295] on td at bounding box center [383, 302] width 224 height 23
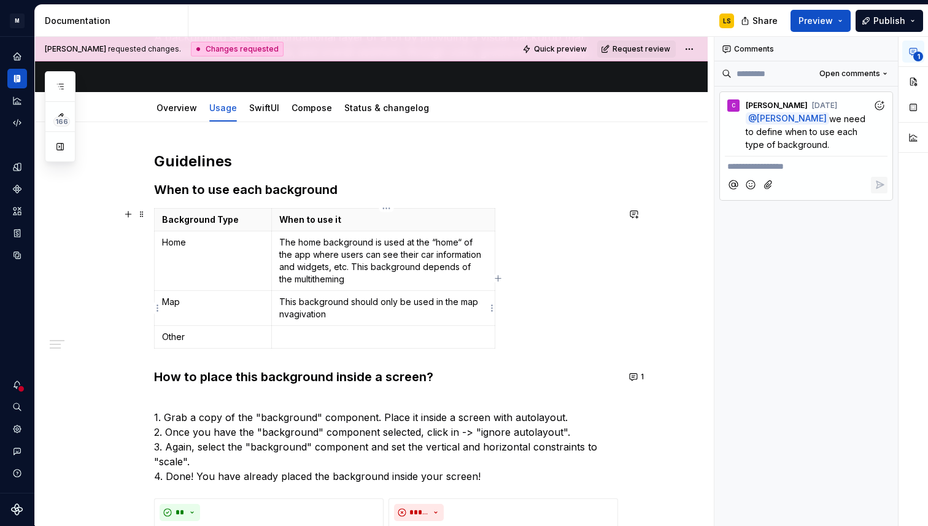
click at [290, 316] on p "This background should only be used in the map nvagivation" at bounding box center [383, 308] width 208 height 25
click at [293, 315] on p "This background should only be used in the map nagivation" at bounding box center [383, 308] width 208 height 25
click at [356, 308] on p "This background should only be used in the map navigivation" at bounding box center [383, 308] width 208 height 25
click at [343, 316] on p "This background should only be used in the map navigivation" at bounding box center [383, 308] width 208 height 25
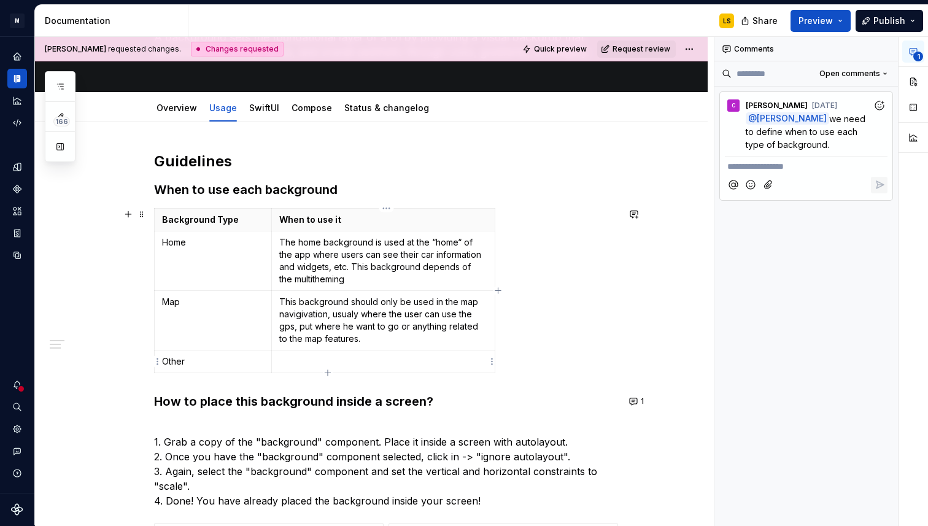
click at [313, 360] on p at bounding box center [383, 362] width 208 height 12
click at [336, 360] on p "This backgroid" at bounding box center [383, 362] width 208 height 12
click at [379, 366] on p "This background" at bounding box center [383, 362] width 208 height 12
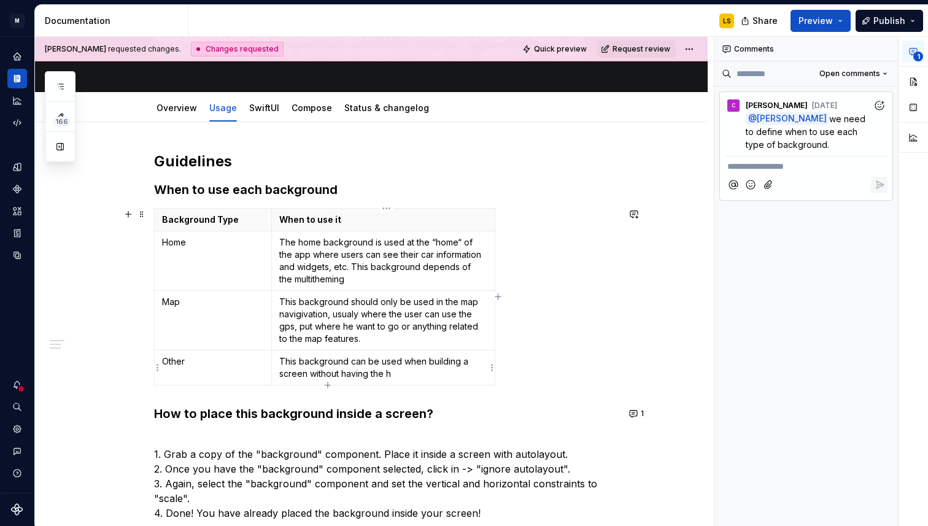
click at [360, 373] on p "This background can be used when building a screen without having the h" at bounding box center [383, 368] width 208 height 25
click at [325, 375] on p "This background can be used when building a screen without having the h" at bounding box center [383, 368] width 208 height 25
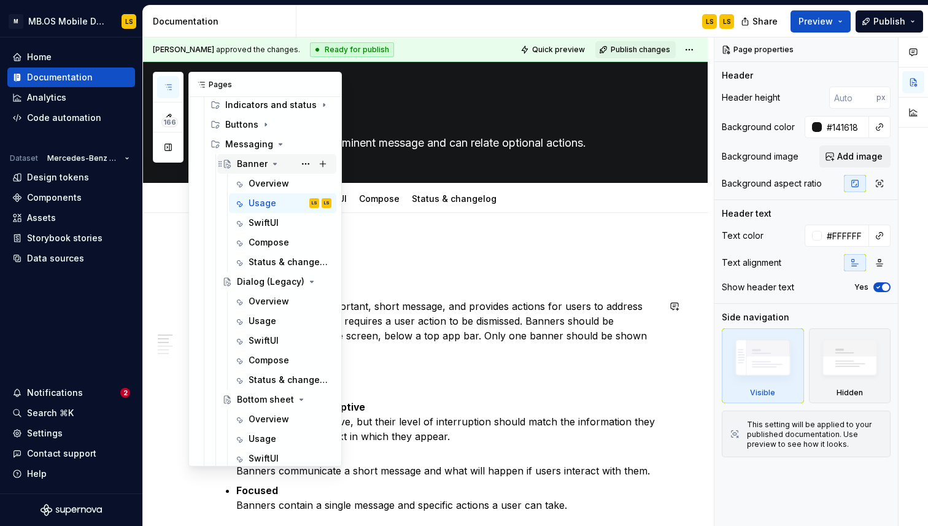
scroll to position [190, 0]
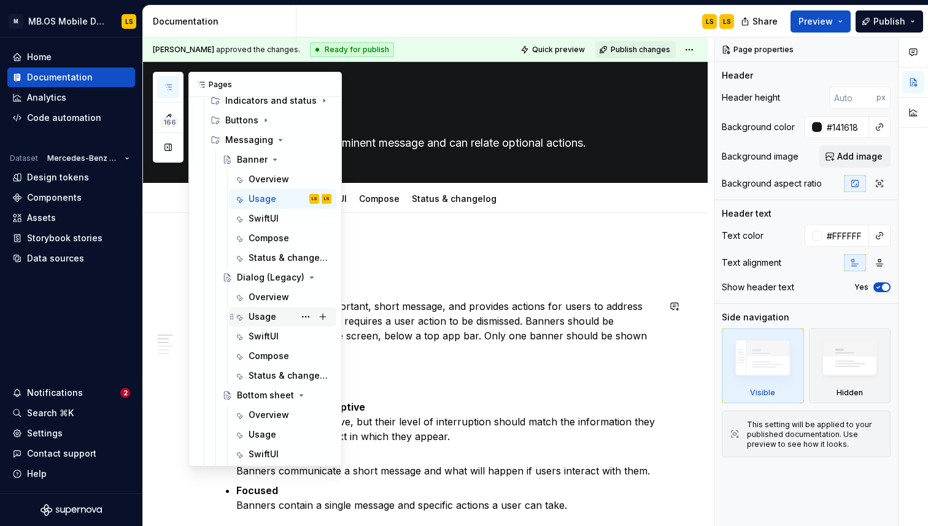
click at [270, 316] on div "Usage" at bounding box center [263, 317] width 28 height 12
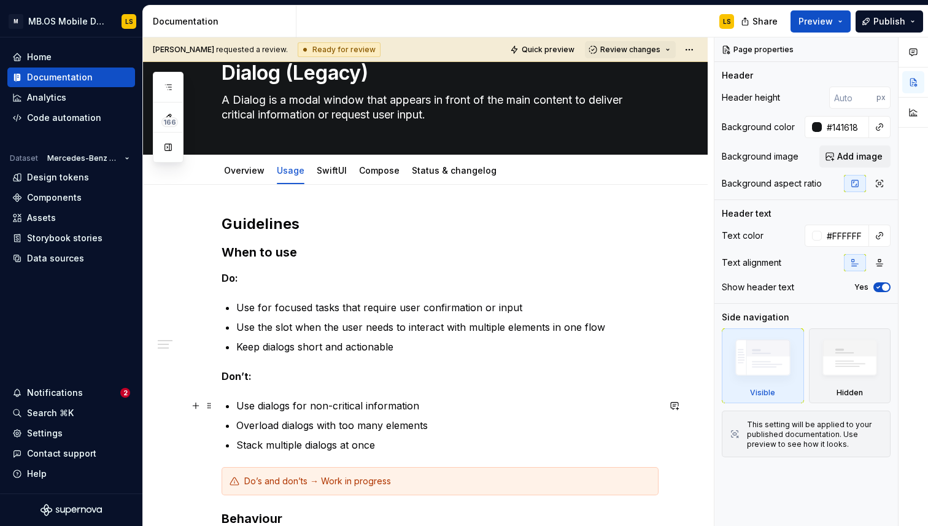
scroll to position [35, 0]
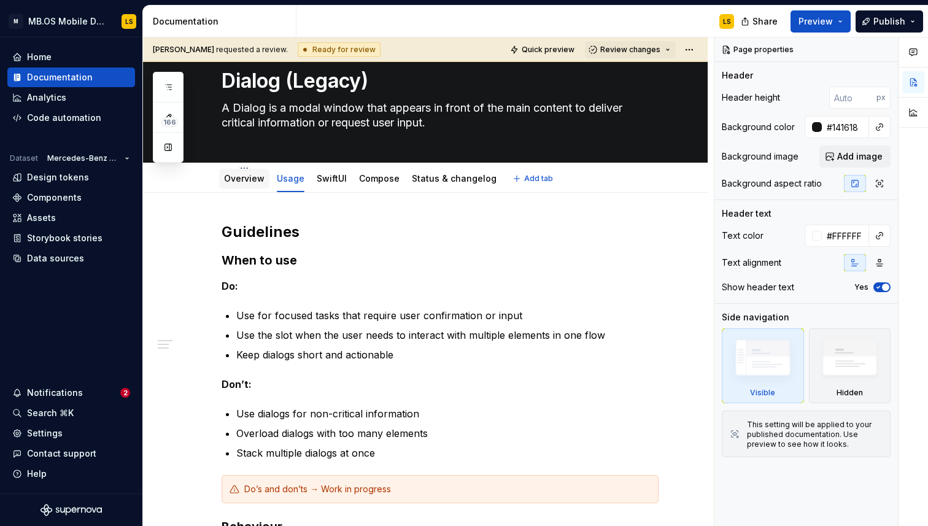
click at [254, 187] on div "Overview" at bounding box center [244, 179] width 50 height 20
click at [254, 183] on link "Overview" at bounding box center [244, 178] width 41 height 10
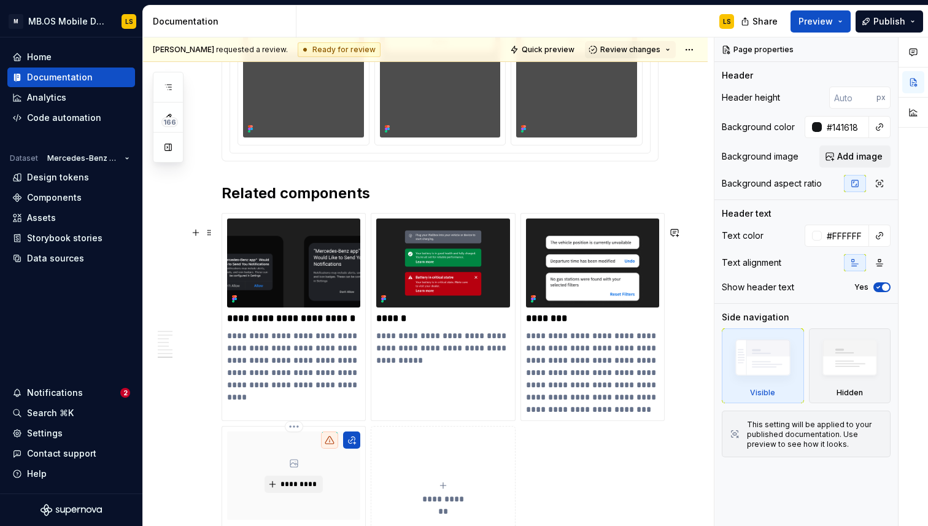
scroll to position [3929, 0]
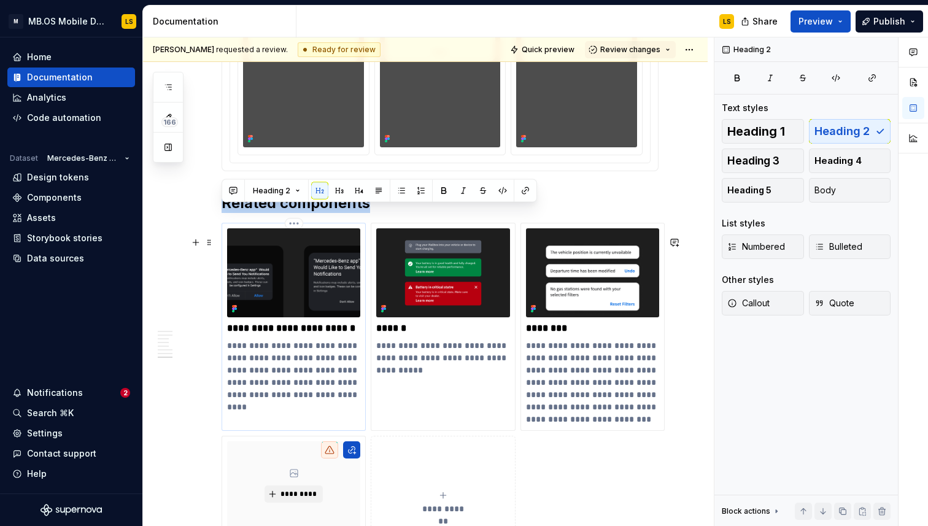
drag, startPoint x: 229, startPoint y: 201, endPoint x: 296, endPoint y: 332, distance: 147.5
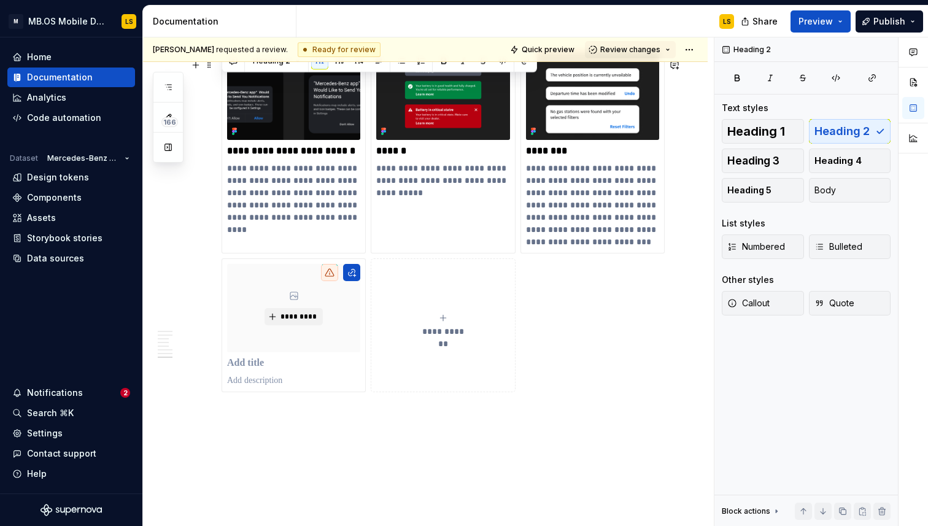
scroll to position [4111, 0]
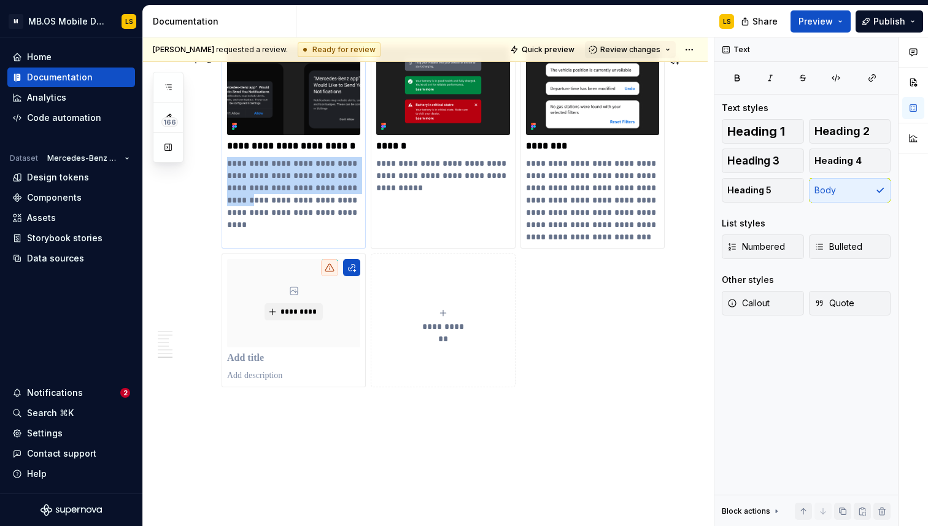
drag, startPoint x: 338, startPoint y: 432, endPoint x: 287, endPoint y: 149, distance: 288.3
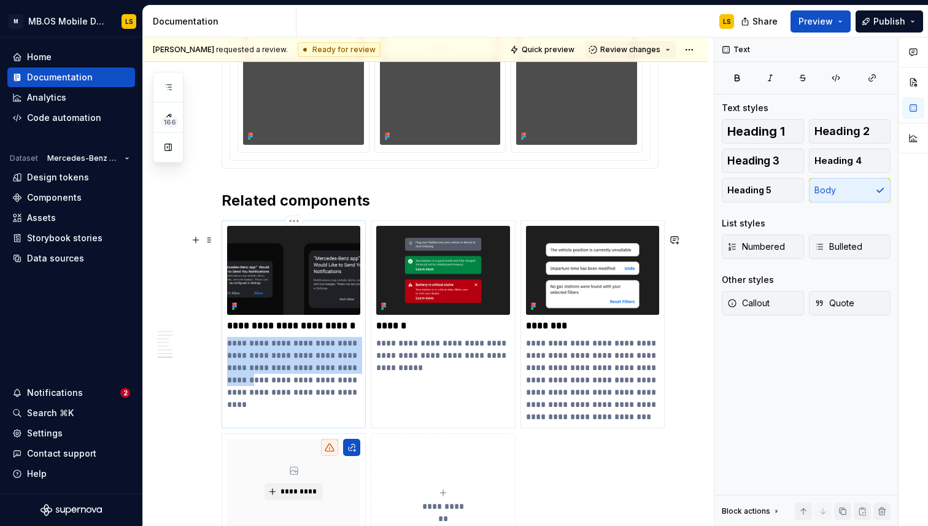
scroll to position [3927, 0]
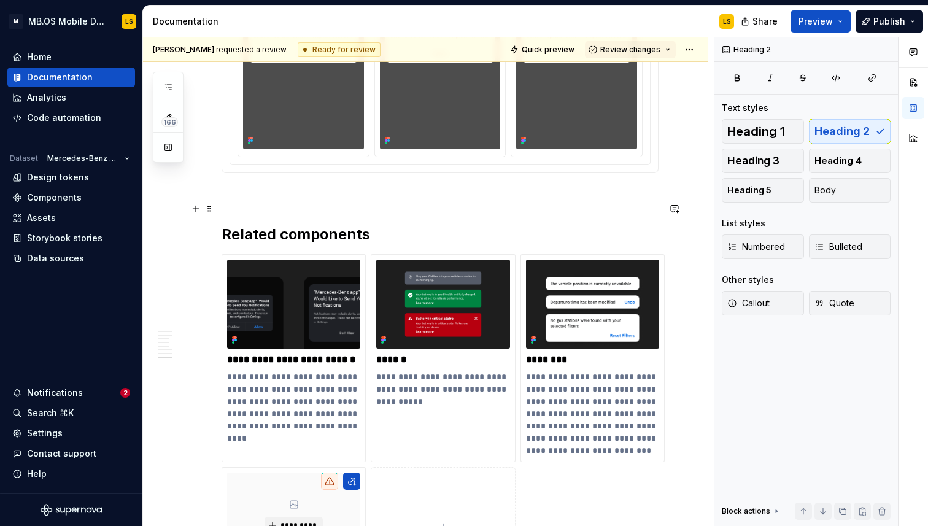
click at [234, 203] on p at bounding box center [440, 195] width 437 height 15
drag, startPoint x: 228, startPoint y: 205, endPoint x: 259, endPoint y: 208, distance: 30.9
click at [259, 203] on p at bounding box center [440, 195] width 437 height 15
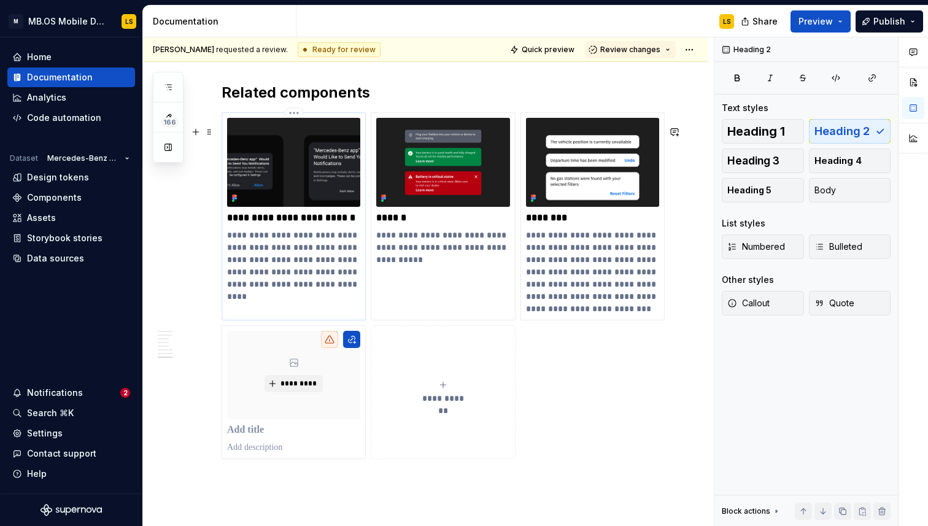
scroll to position [4088, 0]
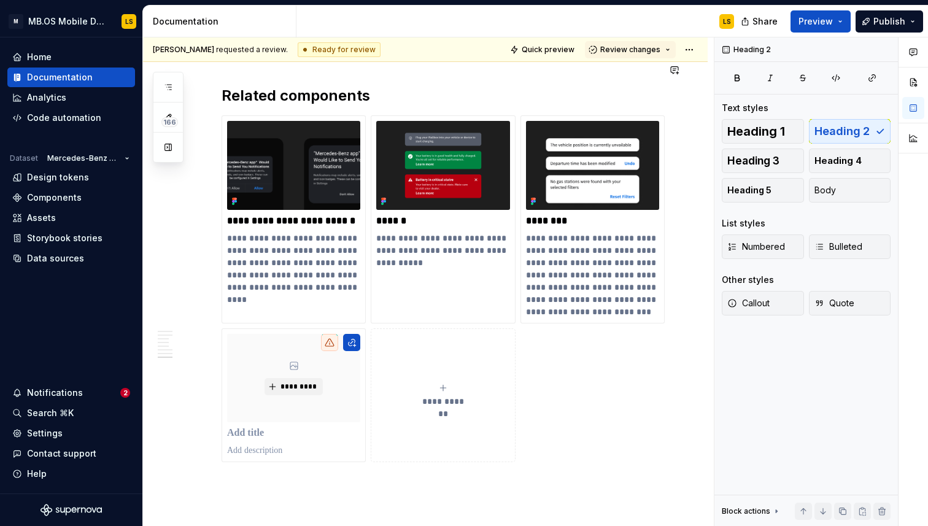
click at [226, 64] on p at bounding box center [440, 56] width 437 height 15
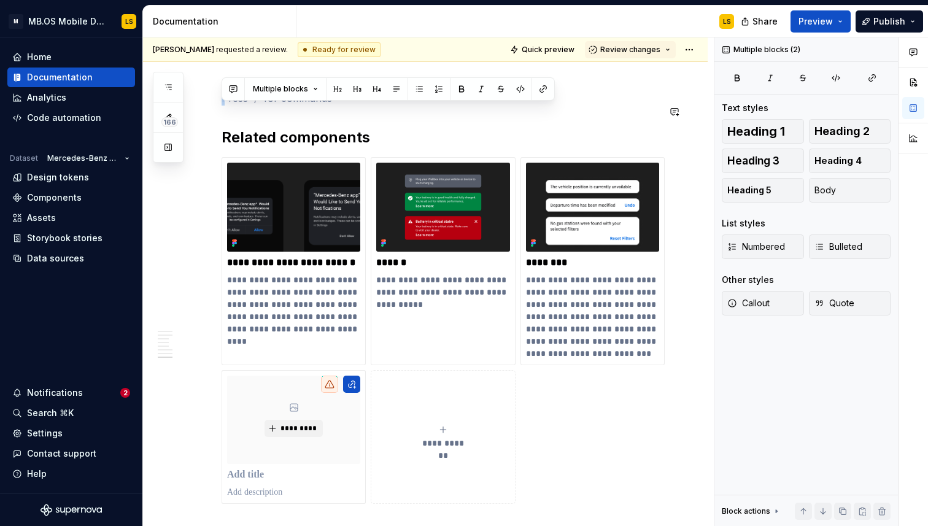
drag, startPoint x: 226, startPoint y: 70, endPoint x: 338, endPoint y: 140, distance: 132.4
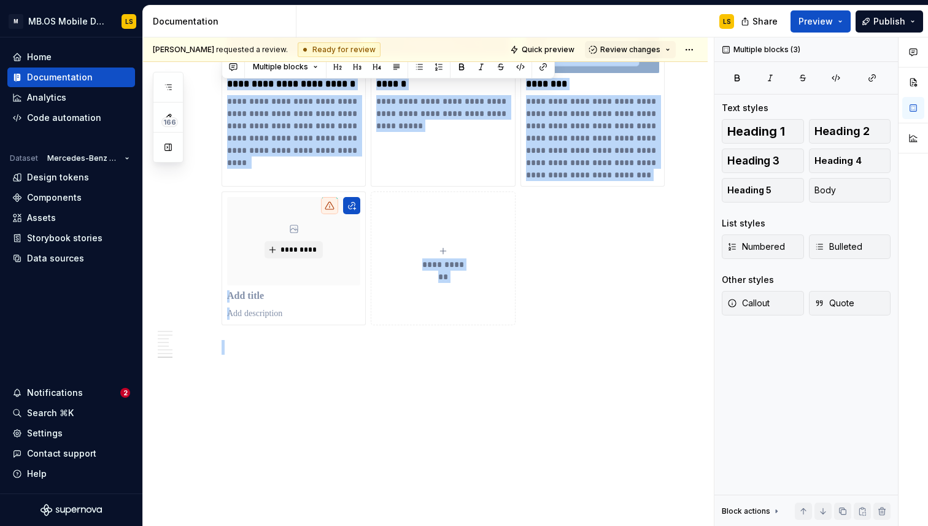
drag, startPoint x: 230, startPoint y: 85, endPoint x: 545, endPoint y: 485, distance: 509.8
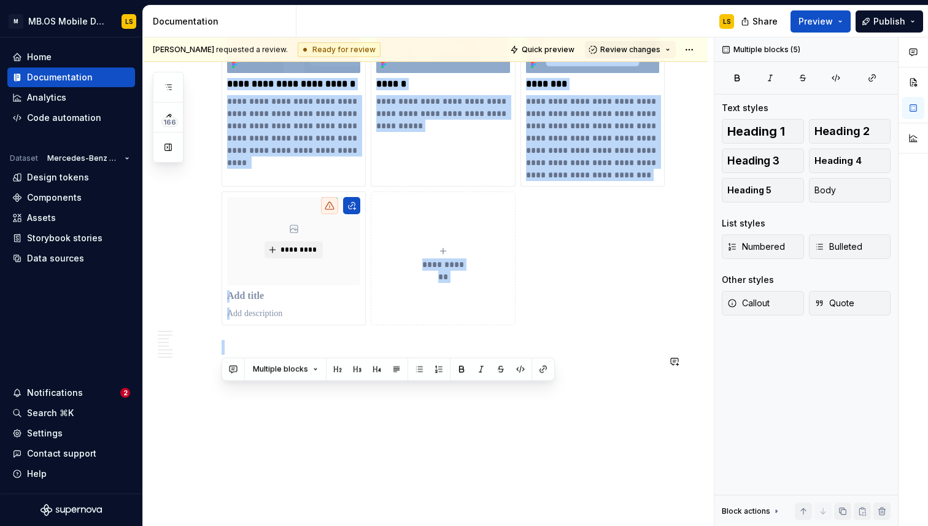
scroll to position [4239, 0]
click at [494, 303] on button "**********" at bounding box center [443, 257] width 144 height 134
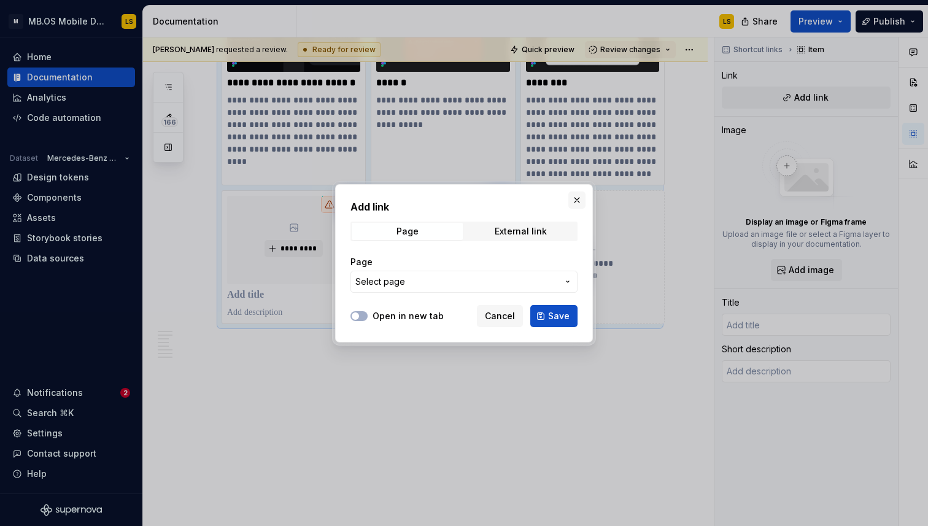
click at [576, 200] on button "button" at bounding box center [577, 200] width 17 height 17
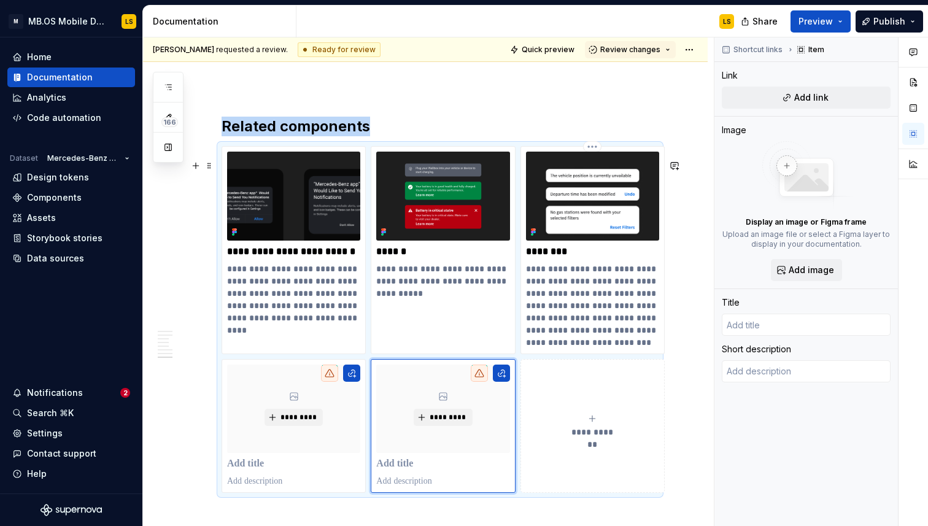
scroll to position [4051, 0]
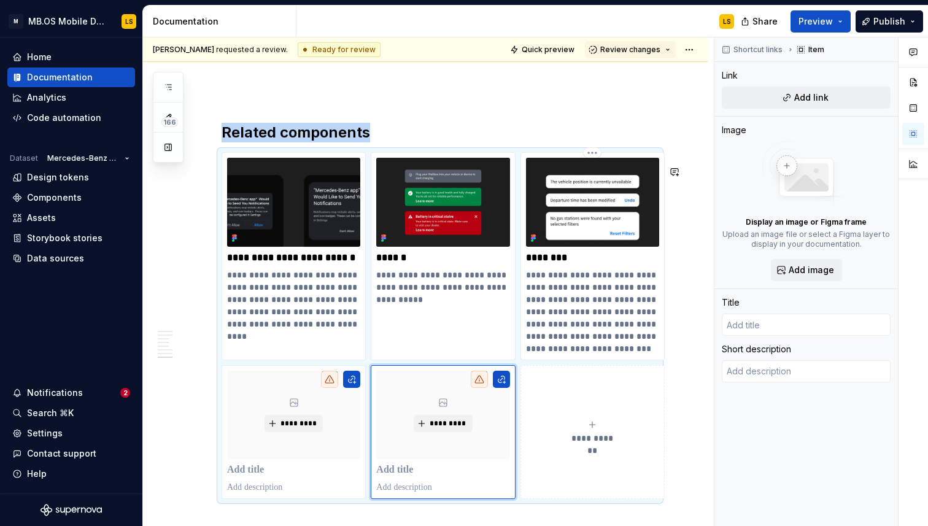
copy h2 "Related components"
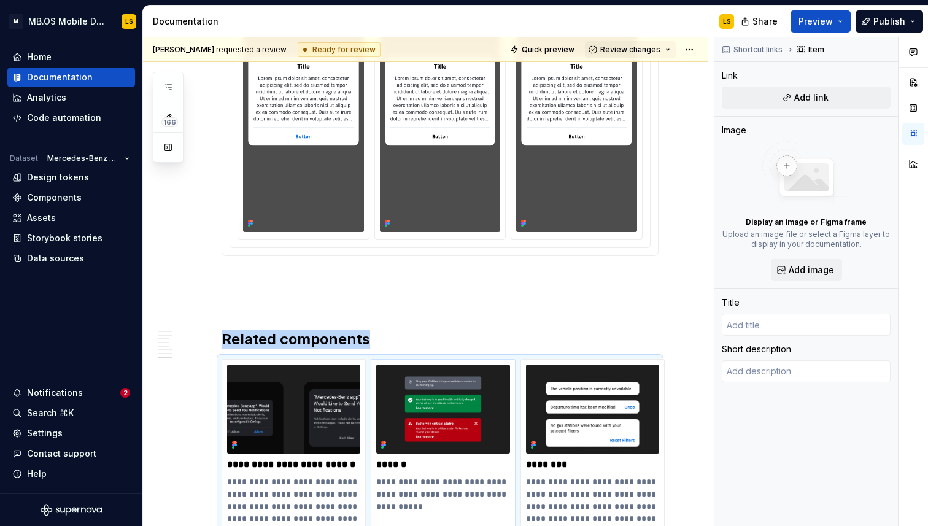
scroll to position [3821, 0]
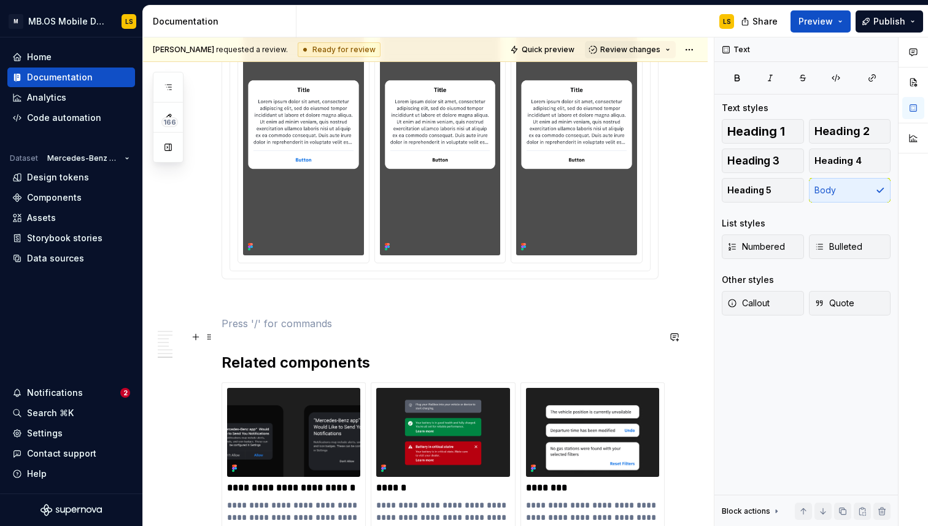
click at [293, 331] on p at bounding box center [440, 323] width 437 height 15
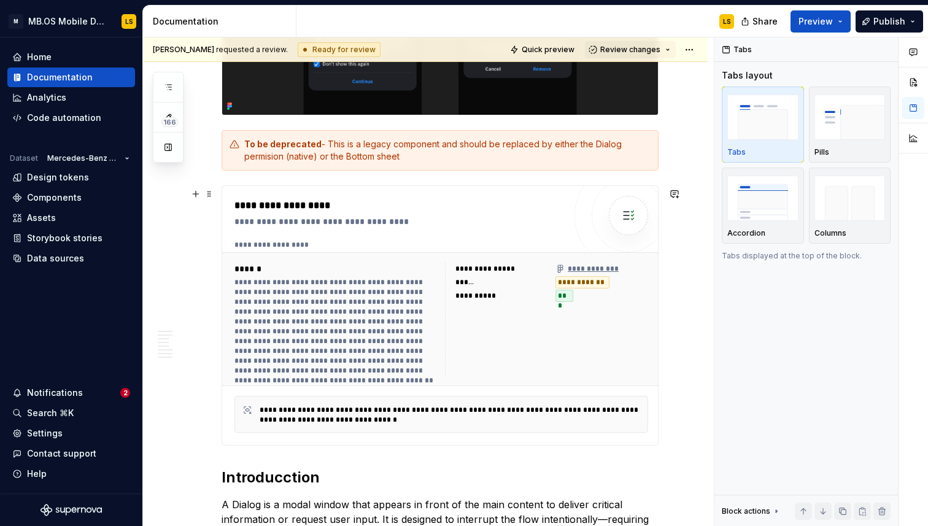
scroll to position [0, 0]
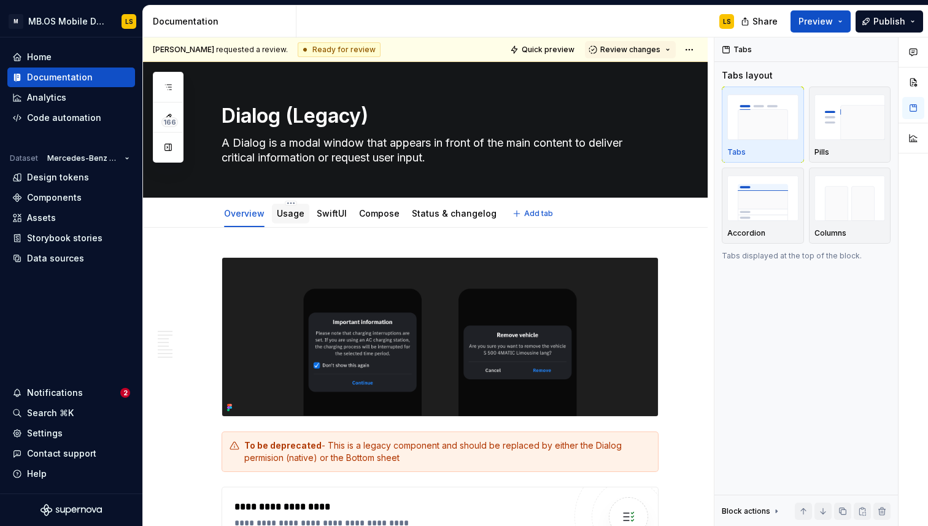
click at [287, 221] on div "Usage" at bounding box center [290, 214] width 37 height 20
click at [290, 217] on link "Usage" at bounding box center [291, 213] width 28 height 10
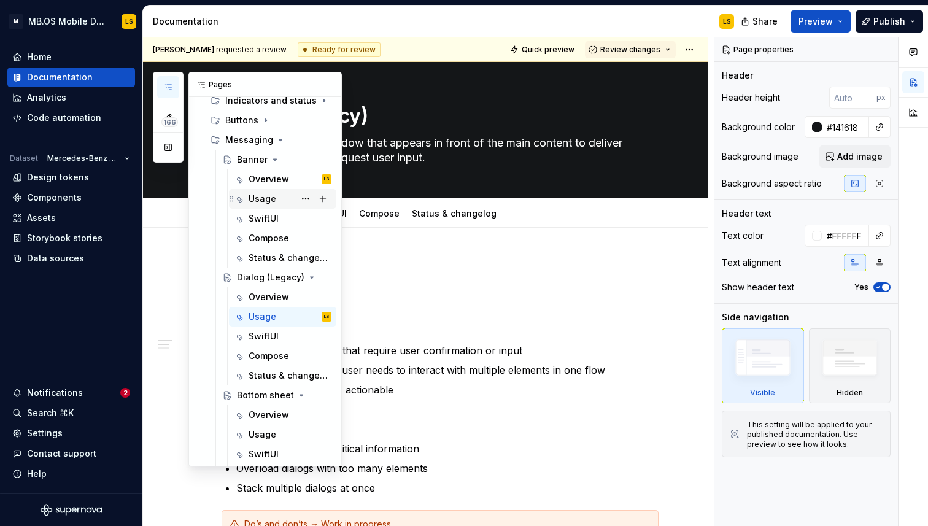
click at [272, 200] on div "Usage" at bounding box center [263, 199] width 28 height 12
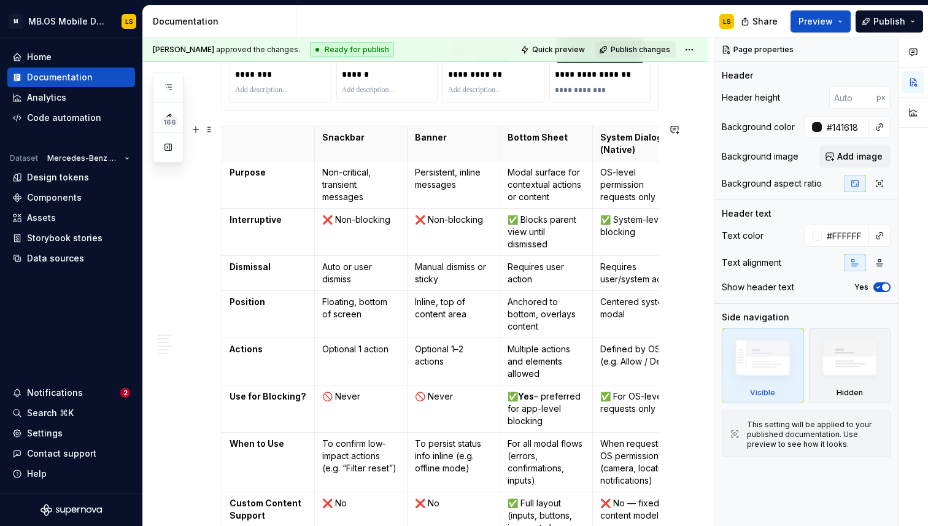
scroll to position [1840, 0]
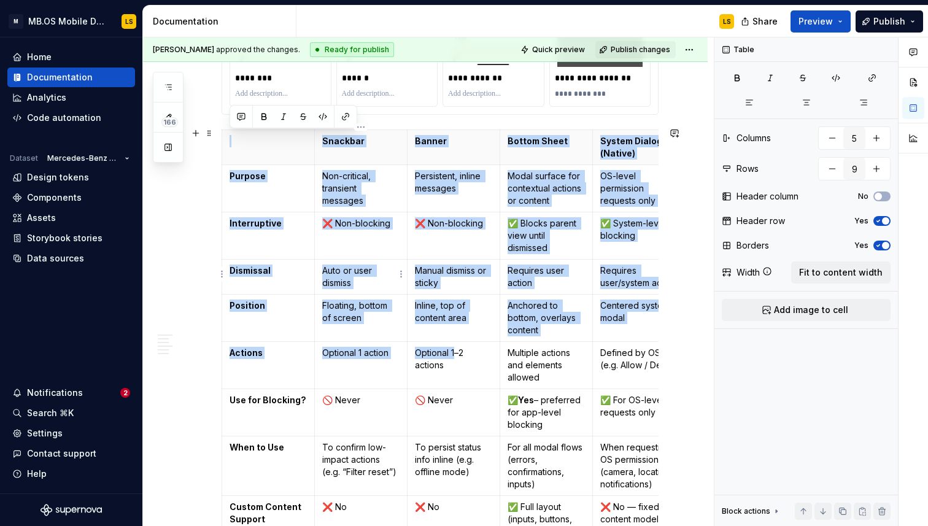
drag, startPoint x: 230, startPoint y: 122, endPoint x: 454, endPoint y: 345, distance: 316.1
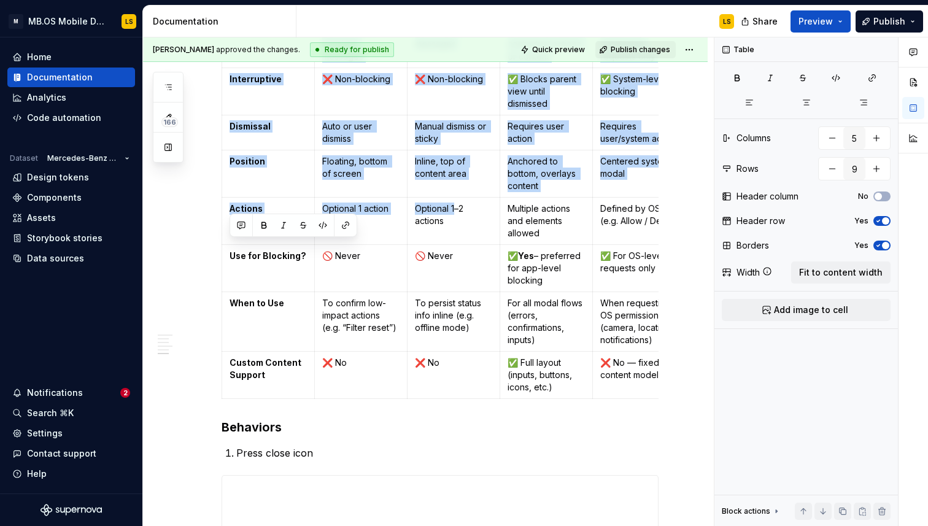
scroll to position [1991, 0]
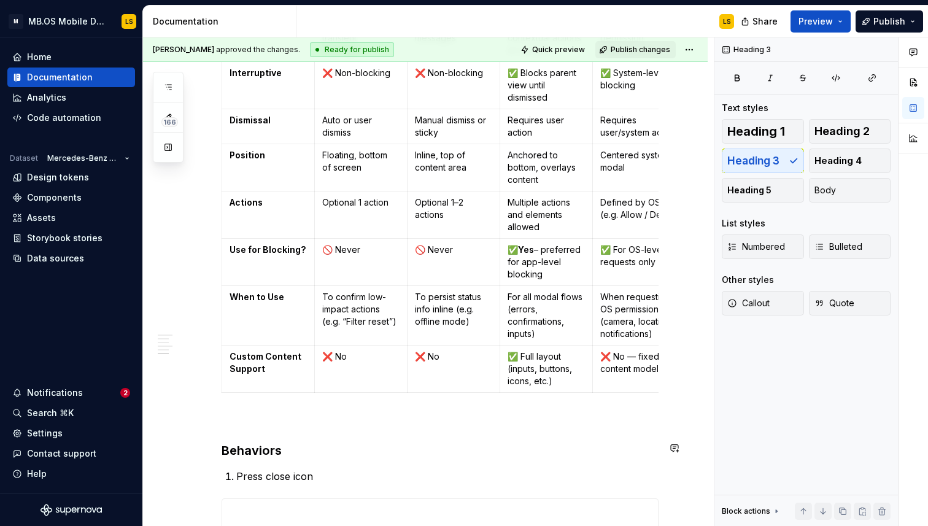
click at [228, 414] on p at bounding box center [440, 420] width 437 height 15
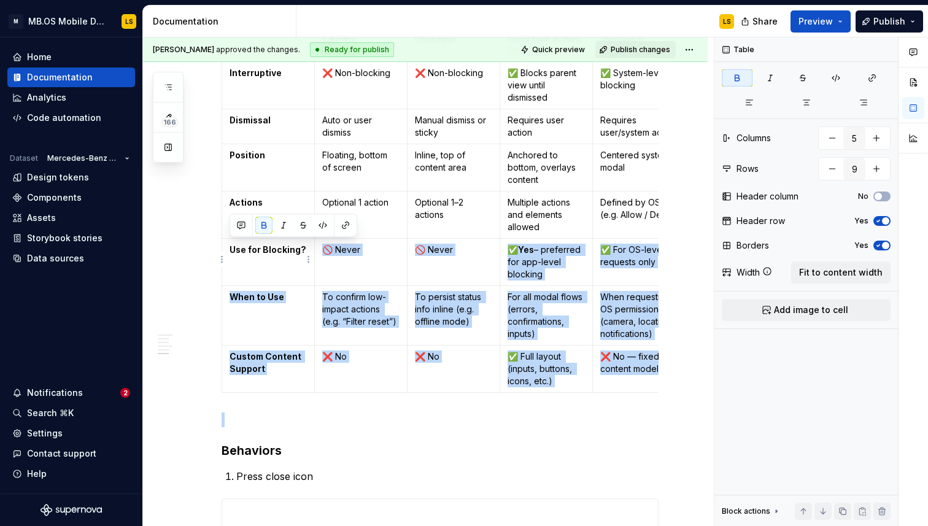
drag, startPoint x: 246, startPoint y: 414, endPoint x: 246, endPoint y: 254, distance: 160.3
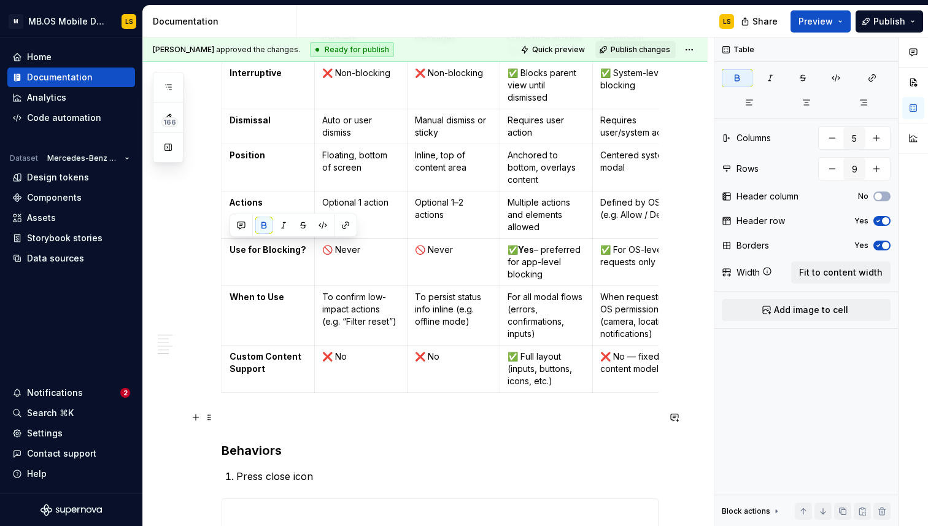
click at [245, 422] on p at bounding box center [440, 420] width 437 height 15
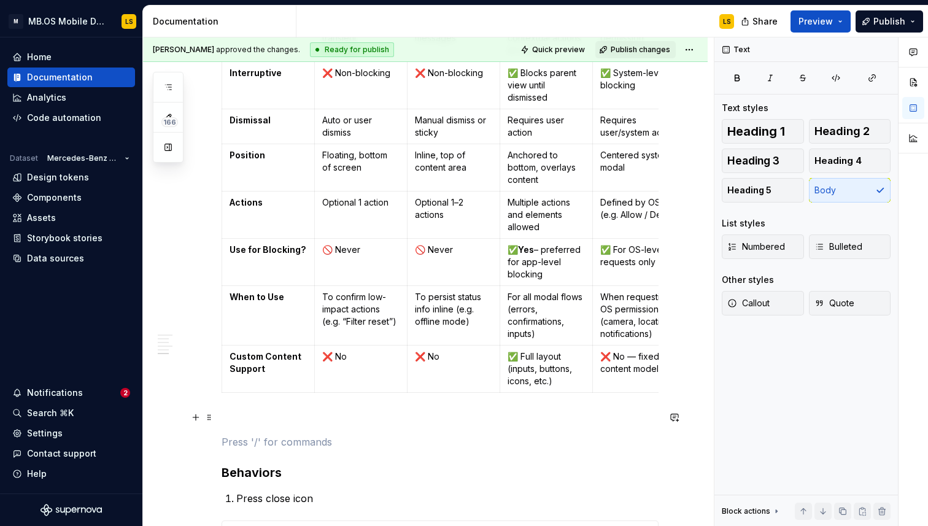
click at [264, 424] on p at bounding box center [440, 420] width 437 height 15
click at [265, 440] on p at bounding box center [440, 442] width 437 height 15
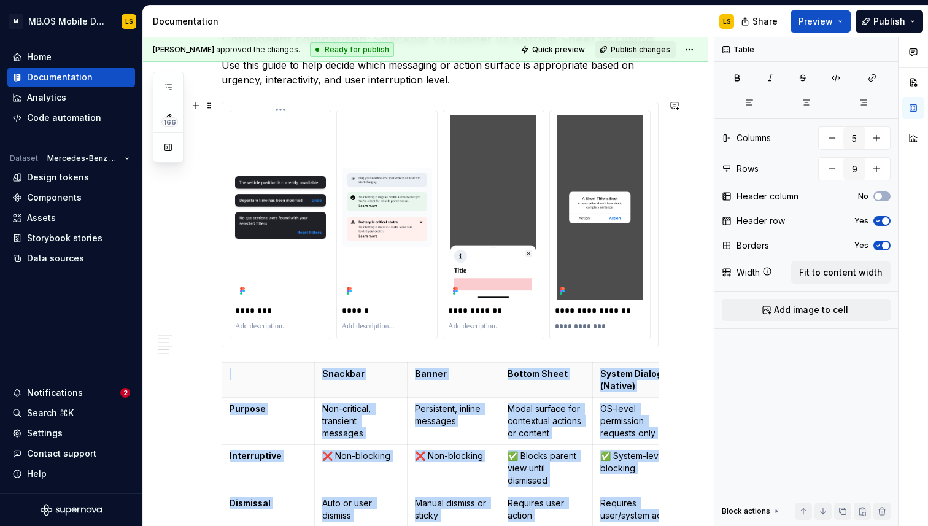
scroll to position [1589, 0]
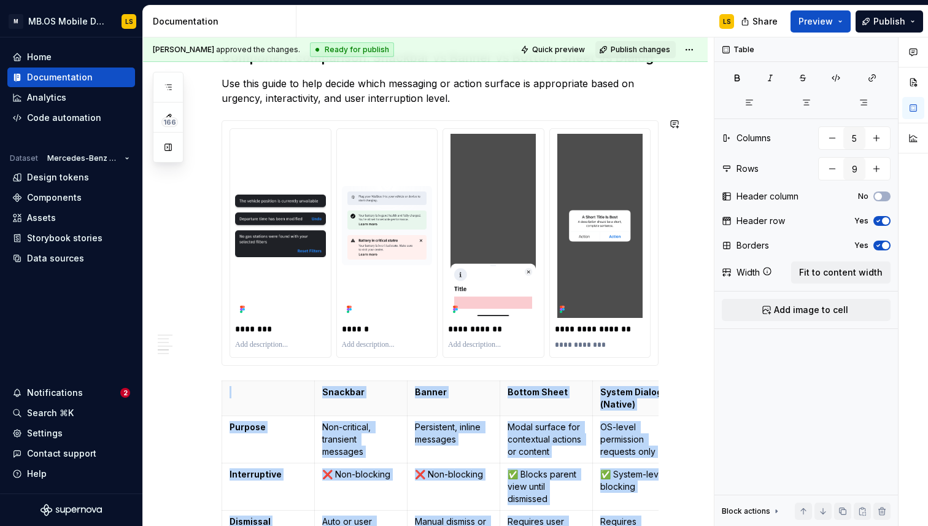
drag, startPoint x: 282, startPoint y: 443, endPoint x: 209, endPoint y: 373, distance: 101.2
click at [209, 373] on div "**********" at bounding box center [425, 129] width 565 height 3010
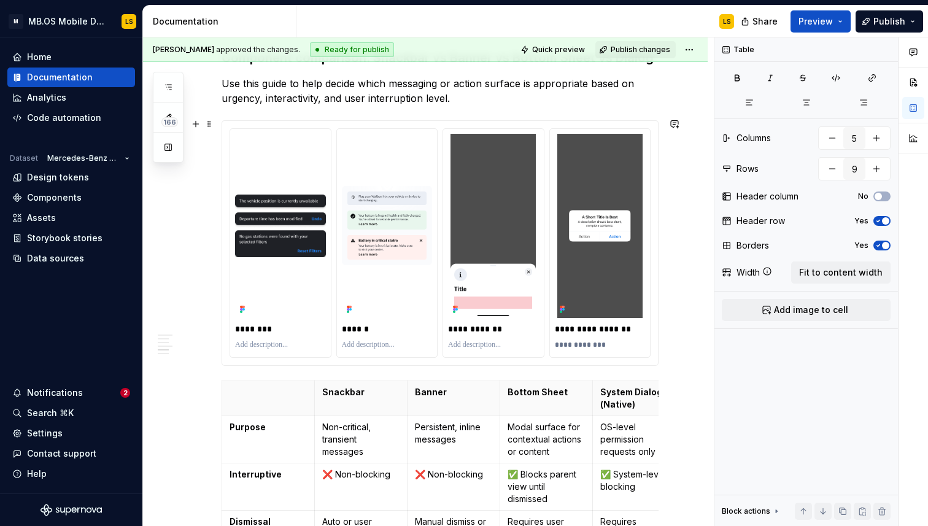
click at [222, 366] on div "**********" at bounding box center [440, 243] width 437 height 246
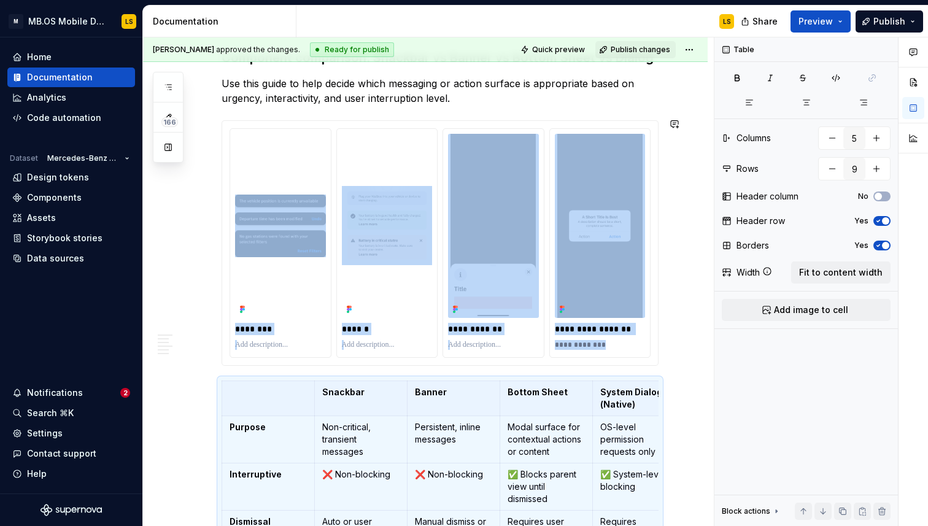
scroll to position [1859, 0]
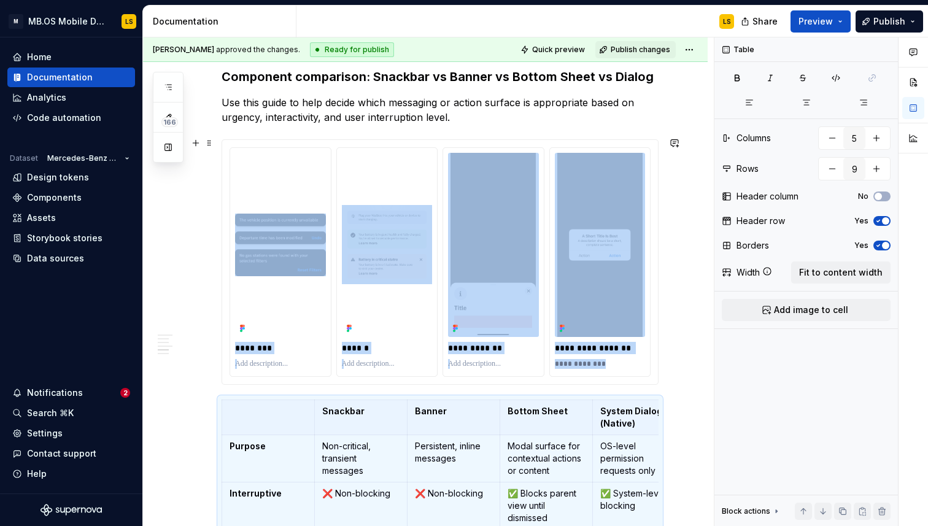
scroll to position [1562, 0]
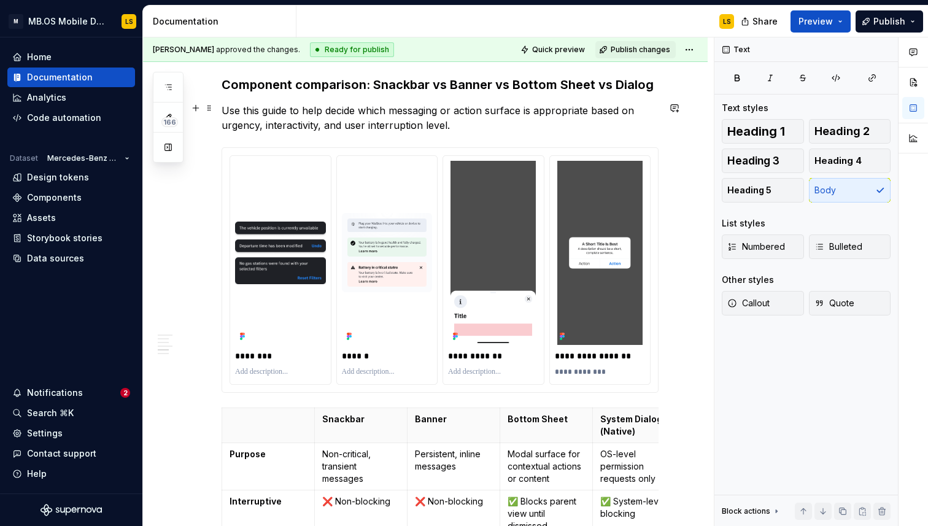
click at [450, 126] on p "Use this guide to help decide which messaging or action surface is appropriate …" at bounding box center [440, 117] width 437 height 29
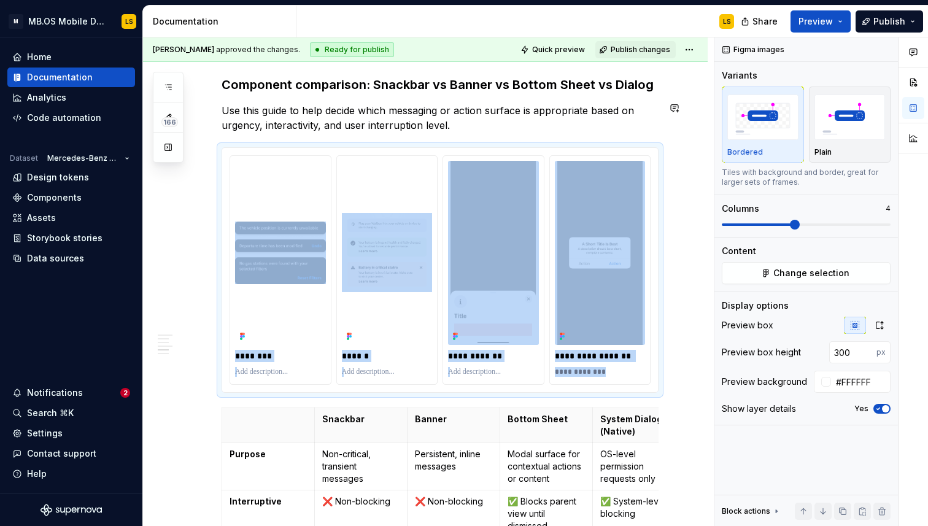
scroll to position [1859, 0]
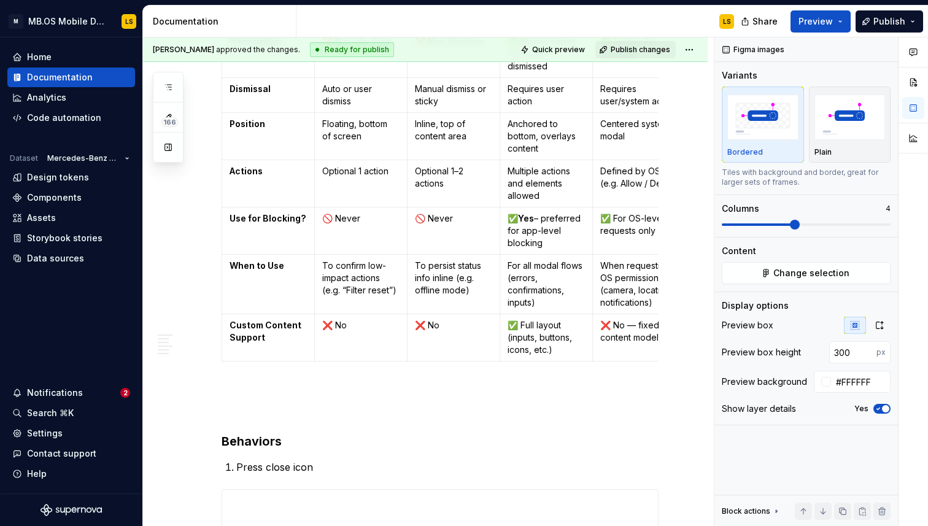
scroll to position [2028, 0]
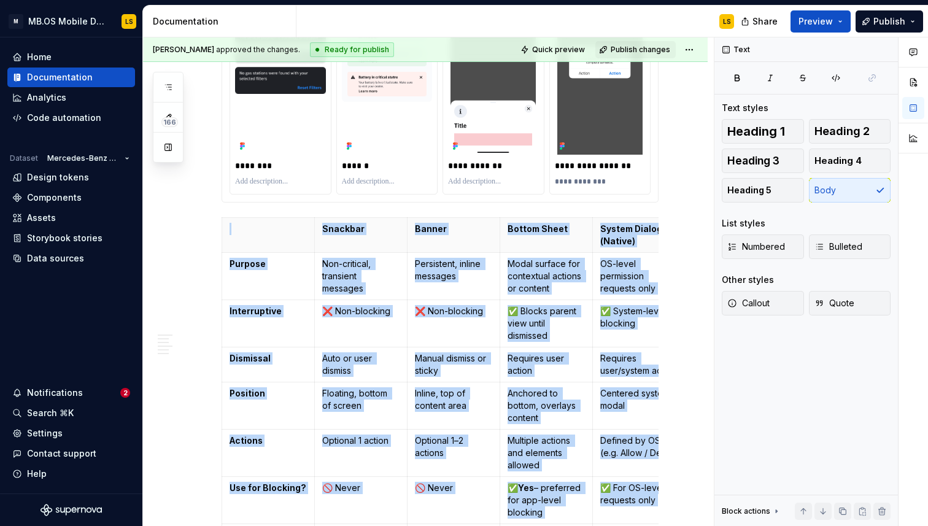
scroll to position [1746, 0]
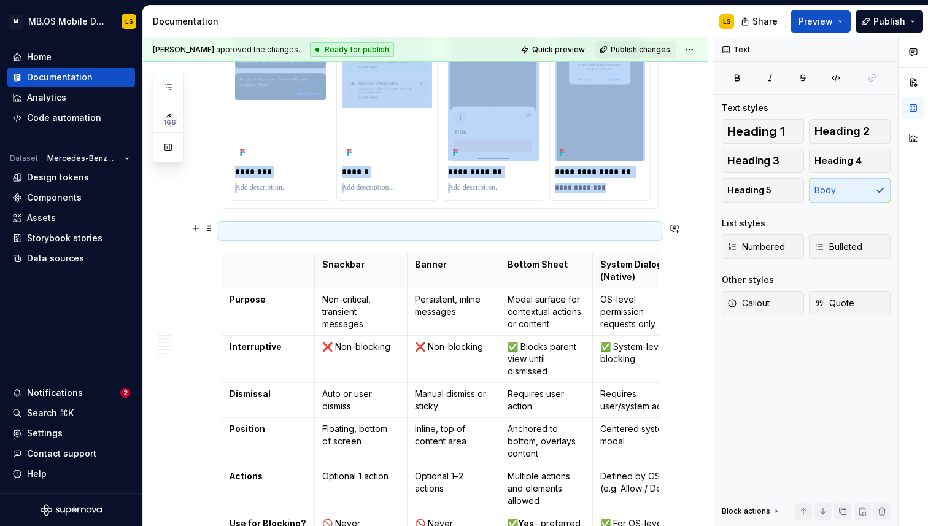
click at [239, 235] on p at bounding box center [440, 231] width 437 height 15
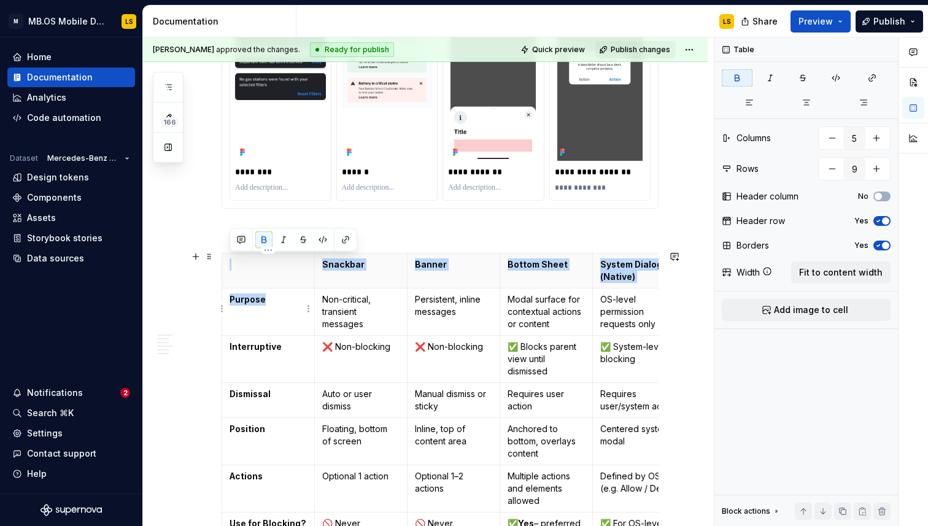
drag, startPoint x: 235, startPoint y: 235, endPoint x: 284, endPoint y: 291, distance: 74.4
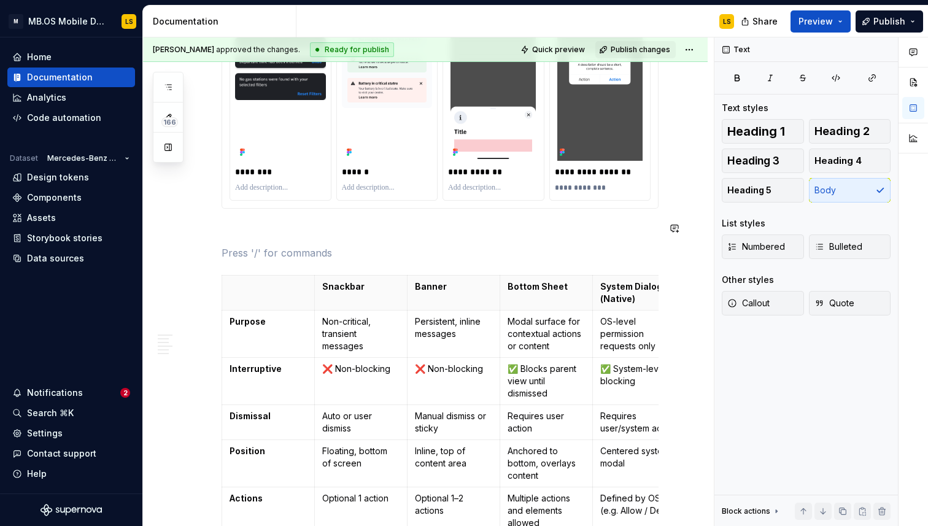
click at [235, 230] on p at bounding box center [440, 231] width 437 height 15
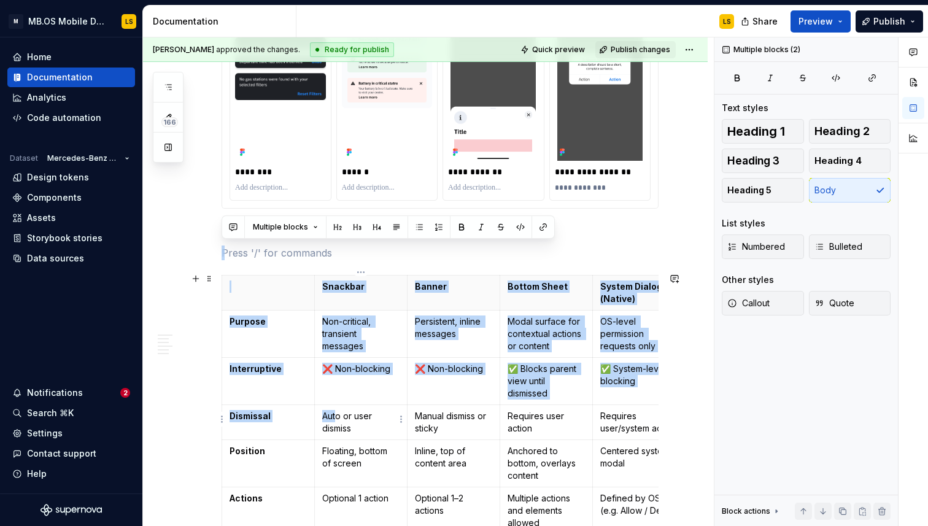
drag, startPoint x: 226, startPoint y: 241, endPoint x: 335, endPoint y: 413, distance: 204.3
click at [249, 255] on p at bounding box center [440, 253] width 437 height 15
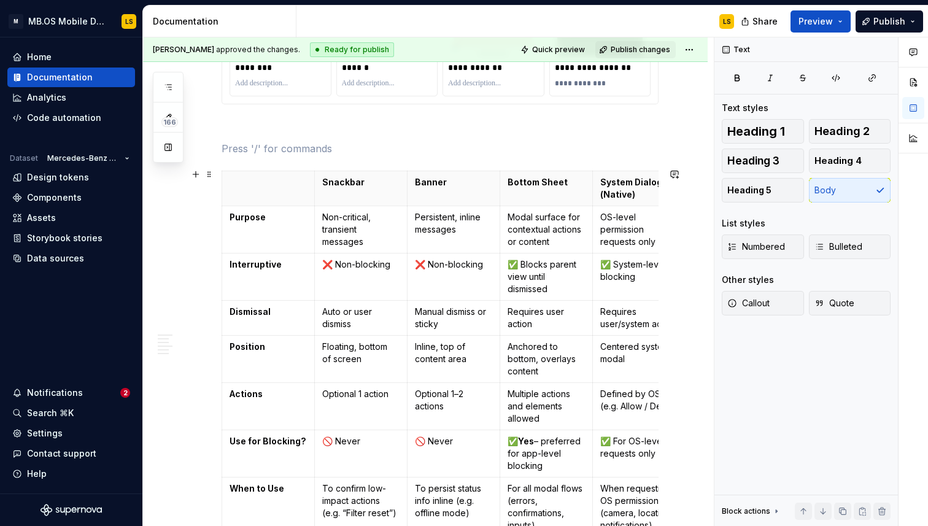
scroll to position [1852, 0]
click at [225, 122] on p at bounding box center [440, 125] width 437 height 15
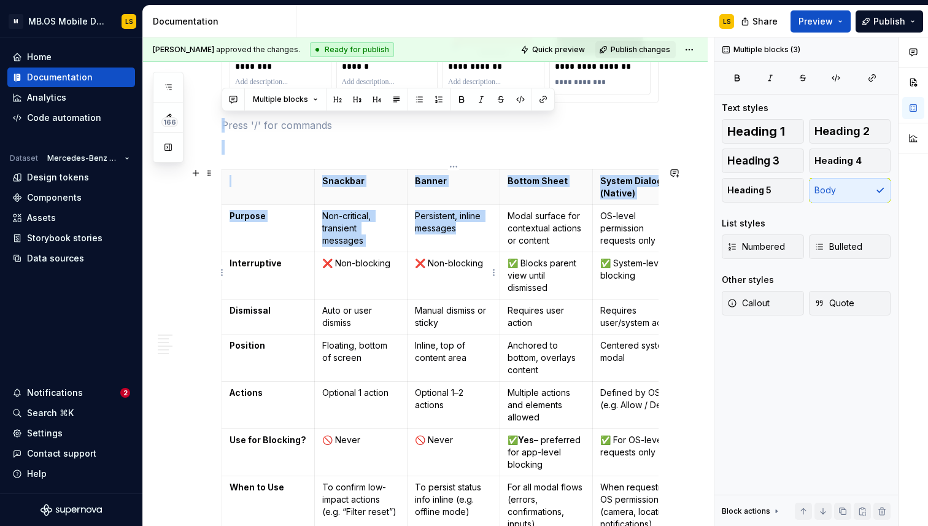
drag, startPoint x: 233, startPoint y: 119, endPoint x: 472, endPoint y: 328, distance: 316.8
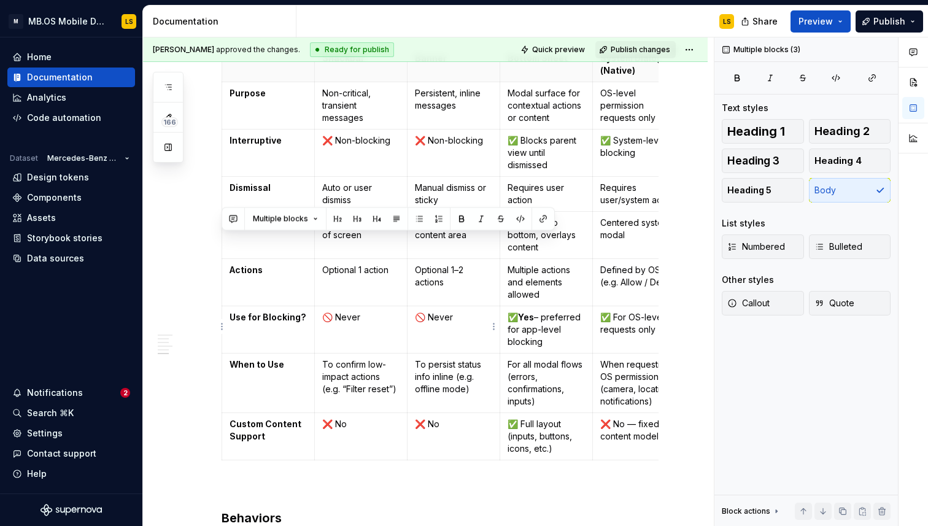
click at [416, 293] on td "Optional 1–2 actions" at bounding box center [453, 282] width 93 height 47
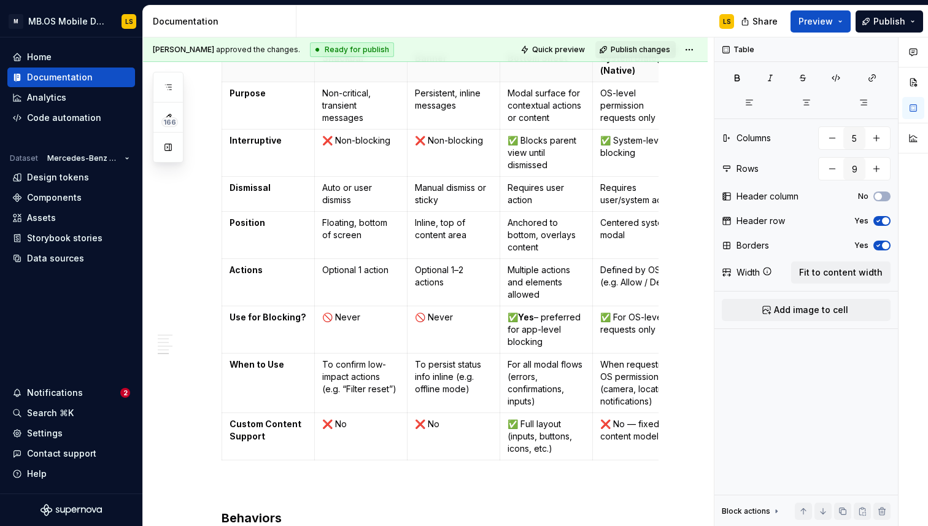
scroll to position [1842, 0]
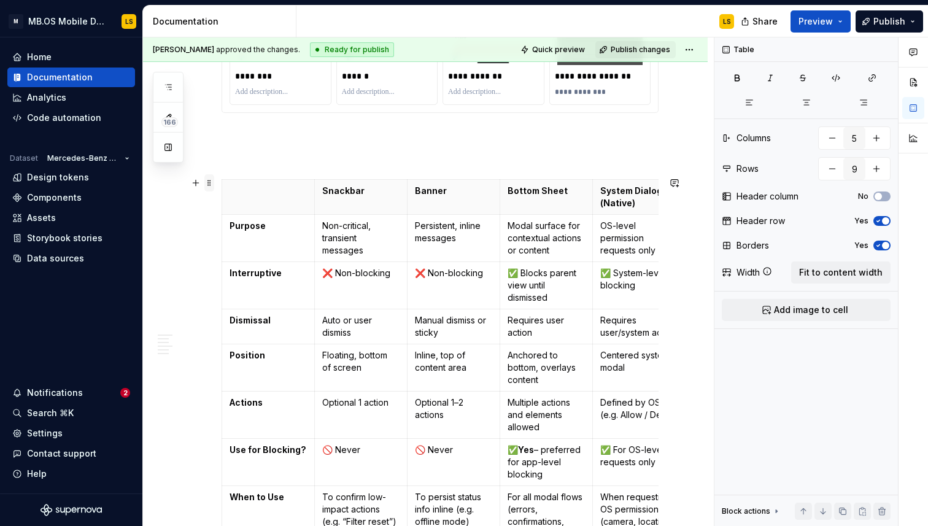
click at [209, 185] on span at bounding box center [209, 182] width 10 height 17
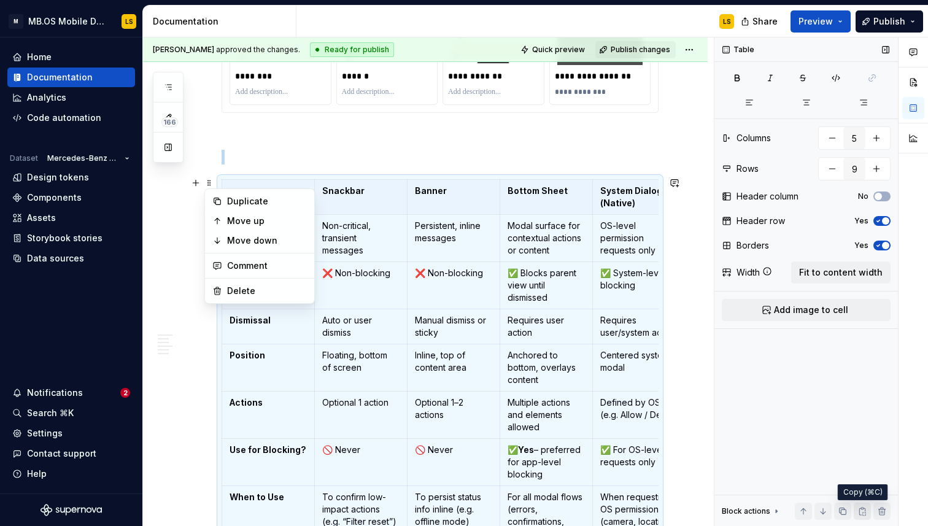
scroll to position [1910, 0]
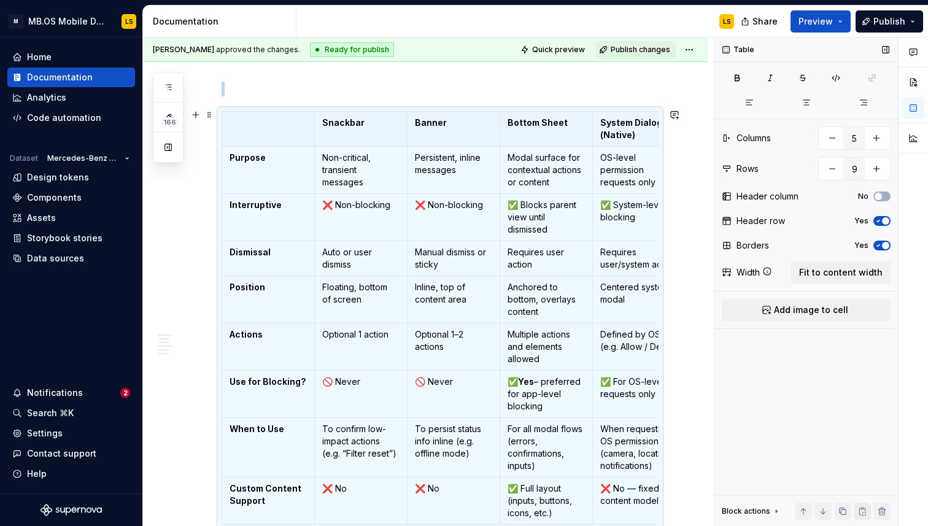
click at [861, 511] on button "button" at bounding box center [862, 511] width 17 height 17
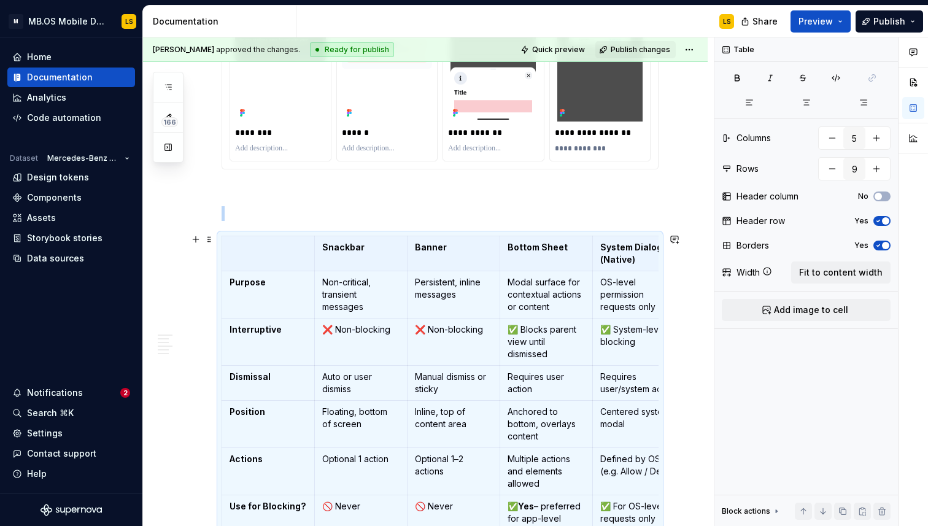
scroll to position [1767, 0]
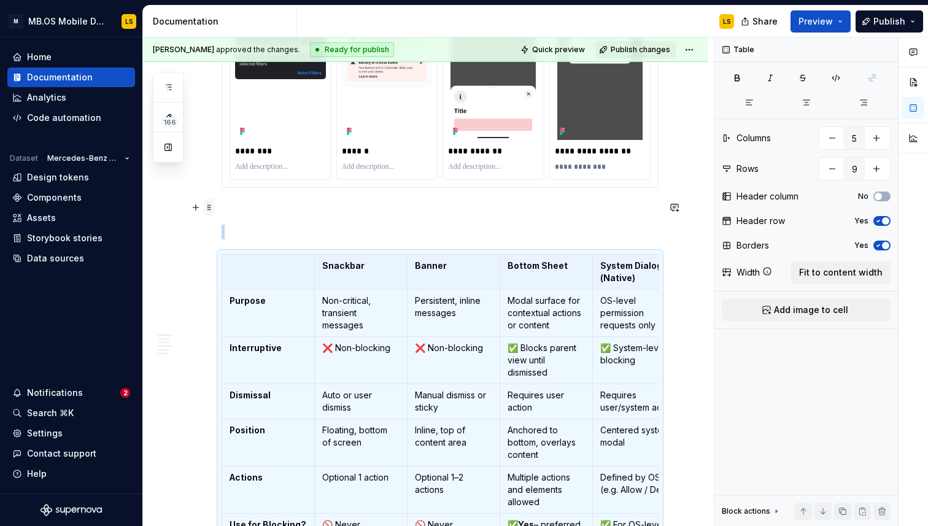
click at [214, 209] on span at bounding box center [209, 205] width 10 height 12
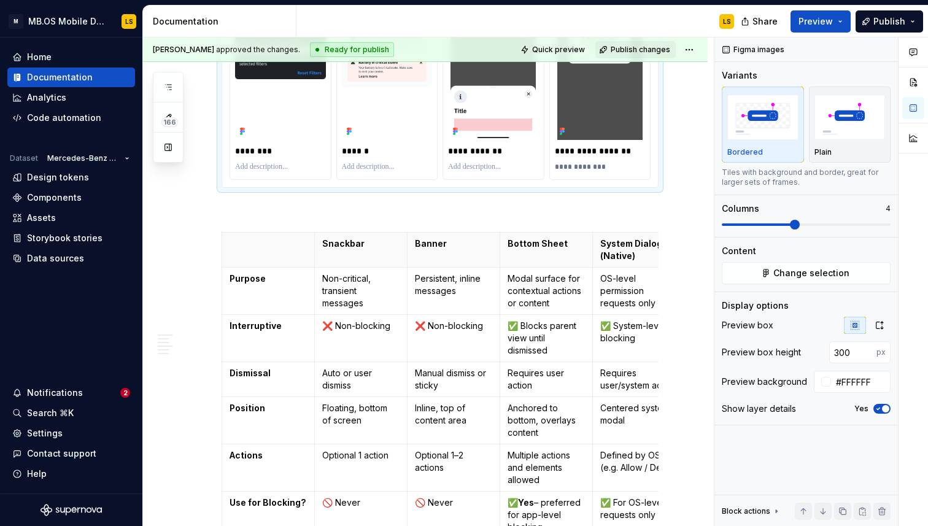
scroll to position [1669, 0]
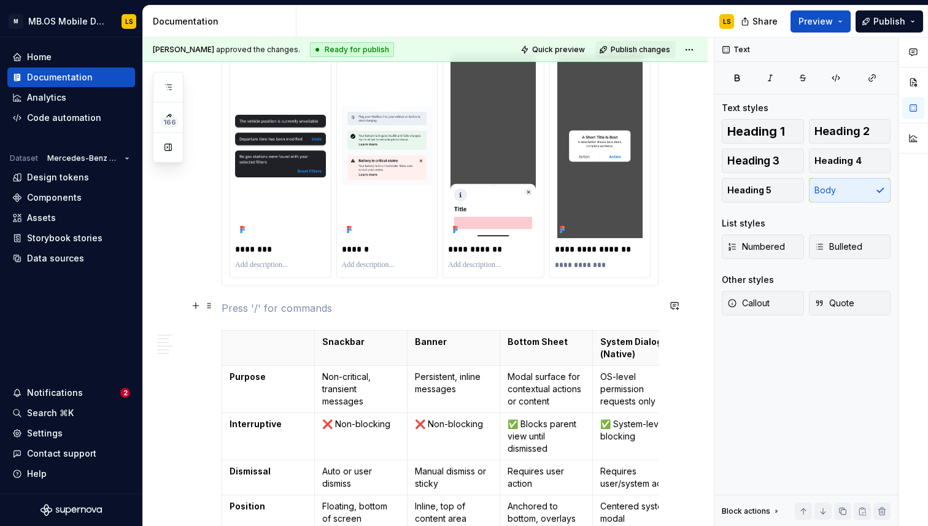
click at [243, 312] on p at bounding box center [440, 308] width 437 height 15
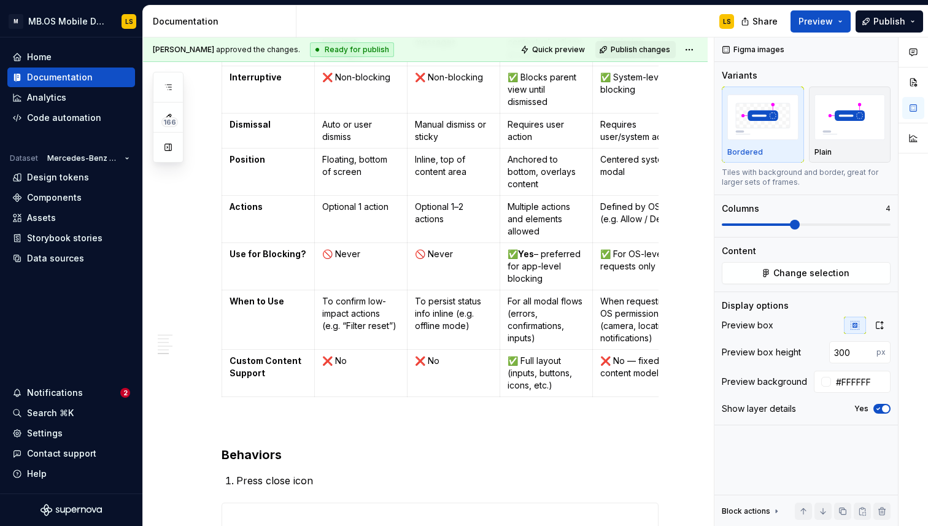
scroll to position [2182, 0]
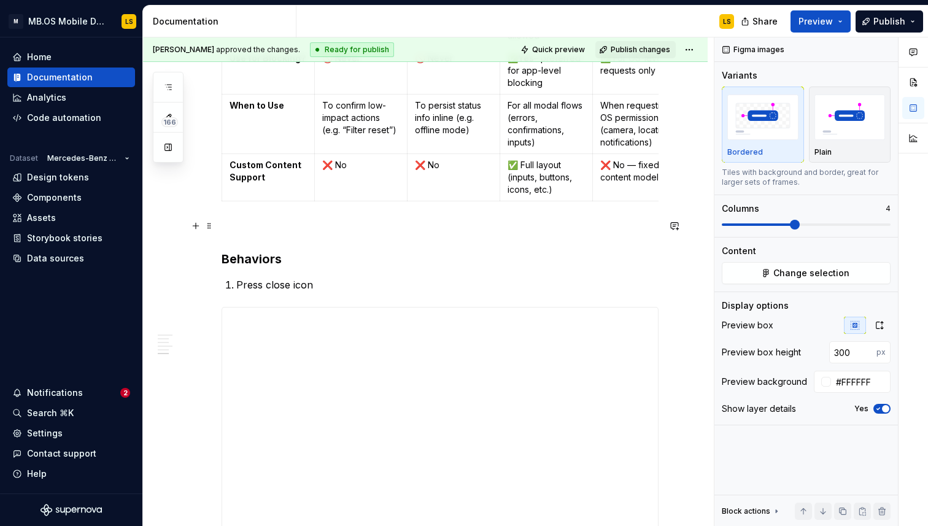
click at [279, 227] on p at bounding box center [440, 228] width 437 height 15
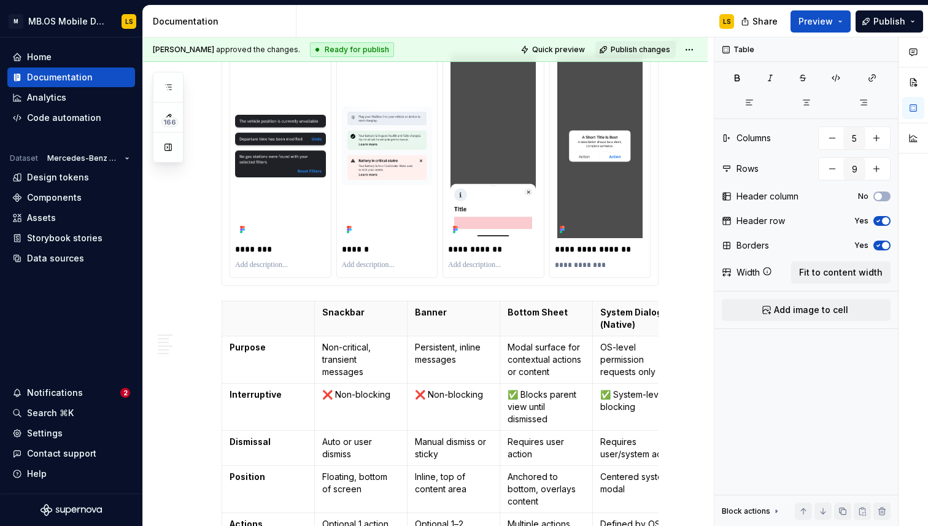
scroll to position [1665, 0]
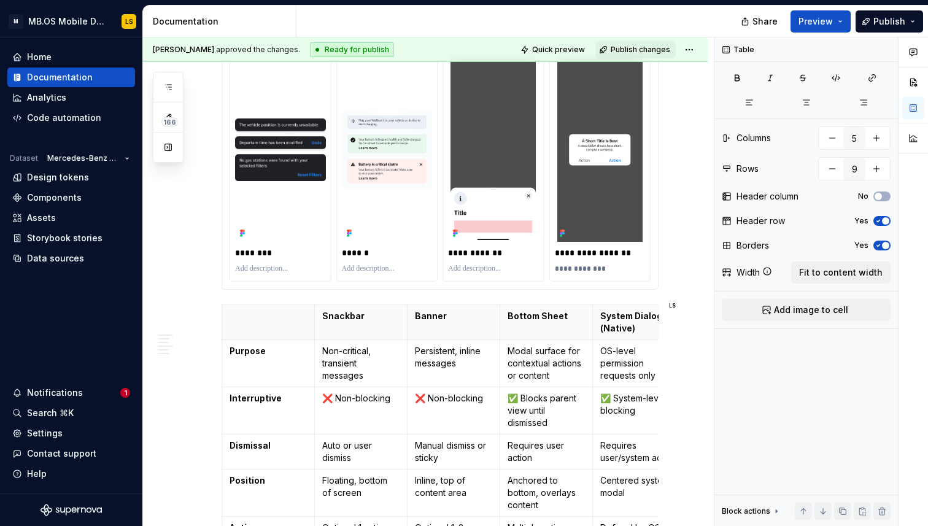
type textarea "*"
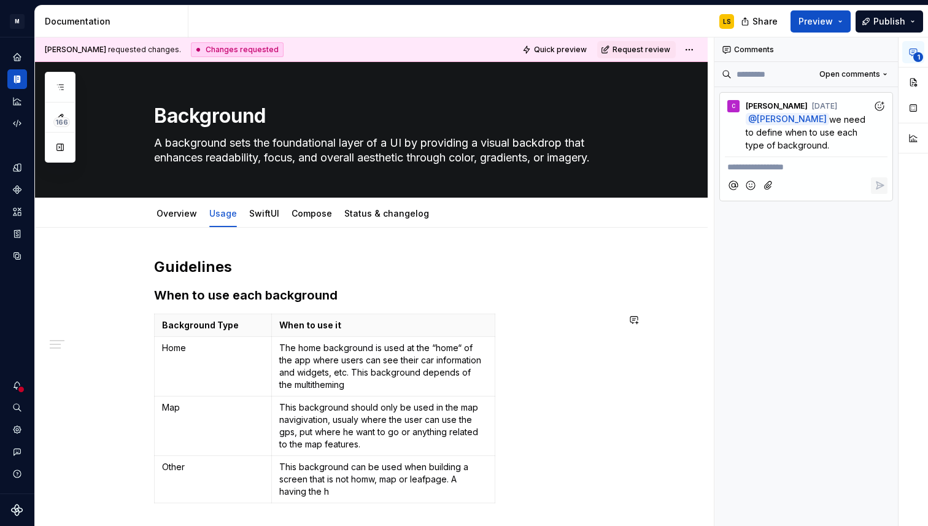
scroll to position [105, 0]
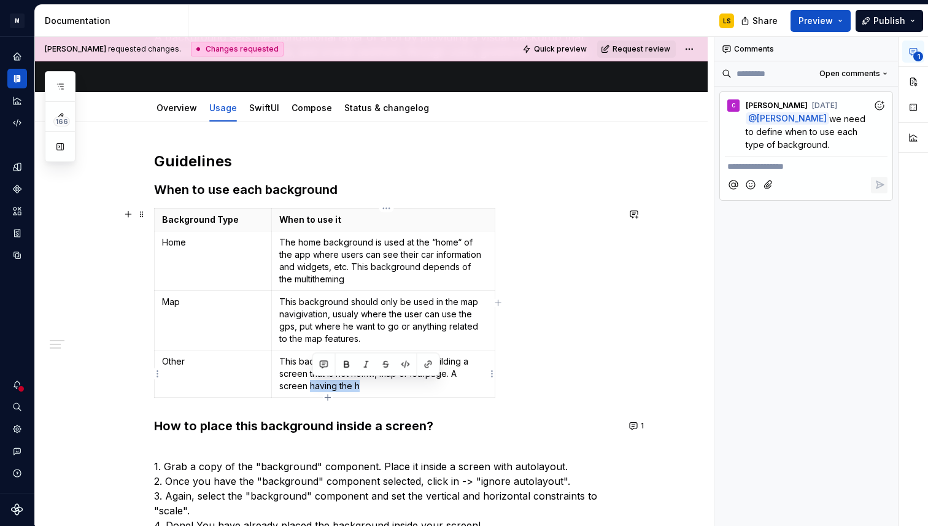
drag, startPoint x: 375, startPoint y: 388, endPoint x: 314, endPoint y: 388, distance: 61.4
click at [314, 388] on p "This background can be used when building a screen that is not homw, map or lea…" at bounding box center [383, 374] width 208 height 37
click at [292, 387] on p "This background can be used when building a screen that is not homw, map or lea…" at bounding box center [383, 374] width 208 height 37
click at [401, 387] on p "This background can be used when building a screen that is not homw, map or lea…" at bounding box center [383, 374] width 208 height 37
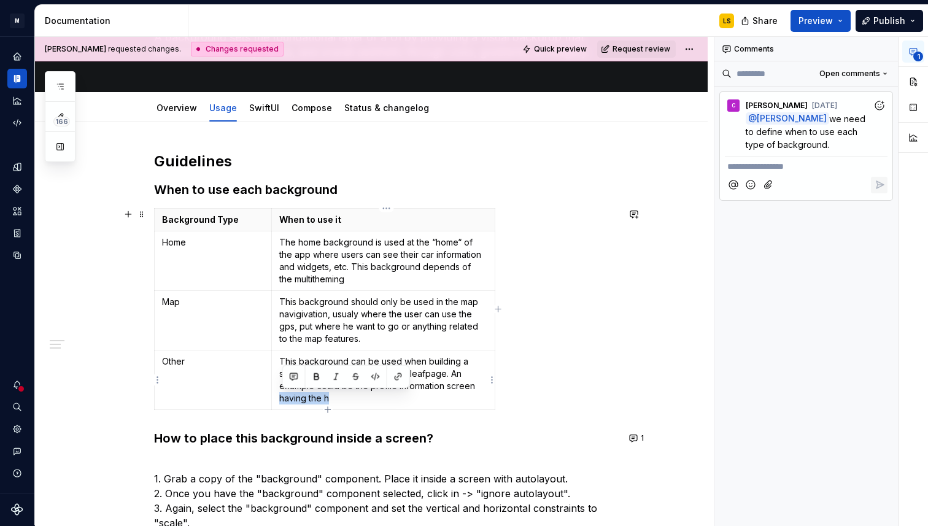
drag, startPoint x: 338, startPoint y: 401, endPoint x: 282, endPoint y: 401, distance: 56.5
click at [282, 401] on p "This background can be used when building a screen that is not homw, map or lea…" at bounding box center [383, 380] width 208 height 49
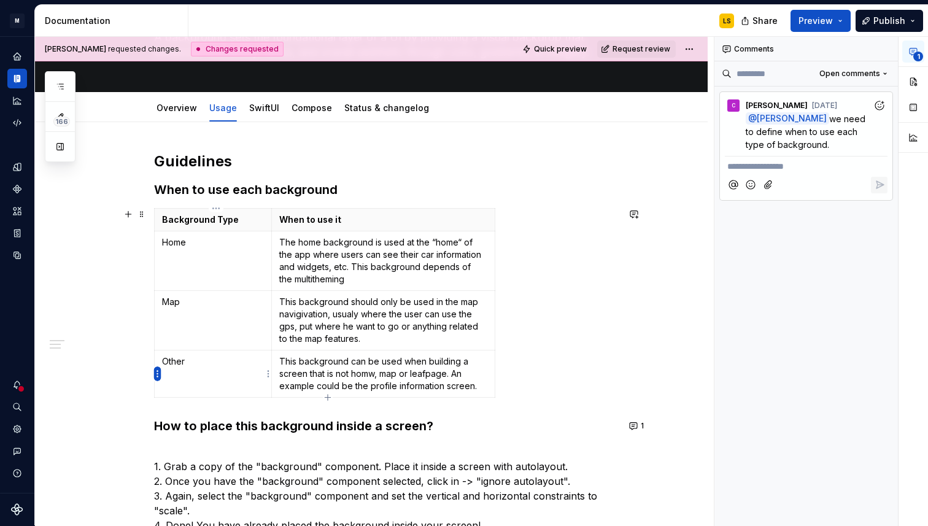
click at [156, 371] on html "M MB.OS Mobile Design System LS Dataset Mercedes-Benz 2.0 Documentation LS Shar…" at bounding box center [464, 263] width 928 height 526
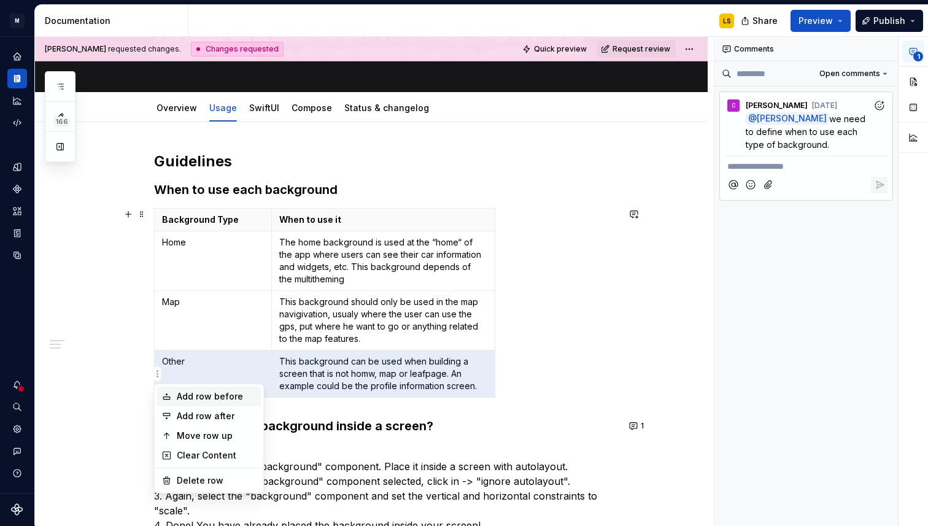
click at [189, 399] on div "Add row before" at bounding box center [217, 397] width 80 height 12
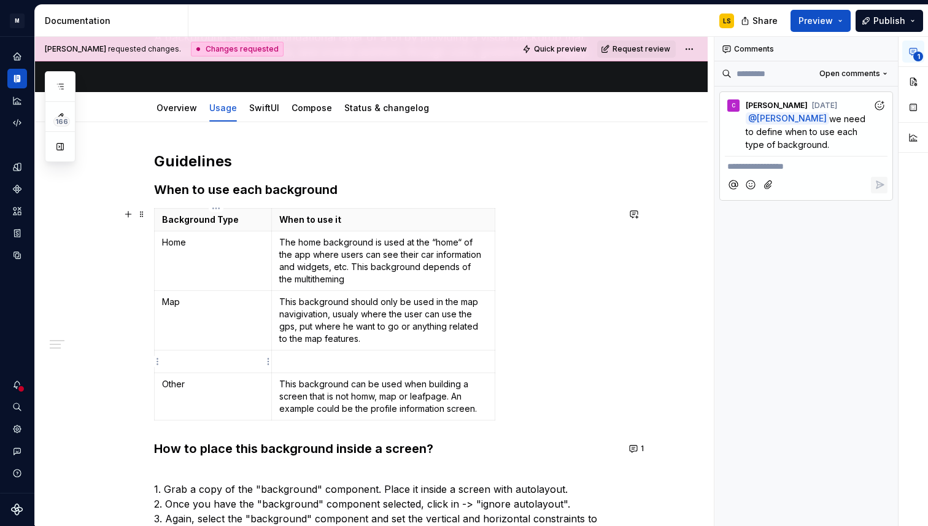
click at [188, 370] on td at bounding box center [213, 362] width 117 height 23
click at [312, 356] on p at bounding box center [383, 362] width 208 height 12
click at [300, 359] on p "This background is use" at bounding box center [383, 362] width 208 height 12
click at [414, 363] on p "The leafpage background is use" at bounding box center [383, 362] width 208 height 12
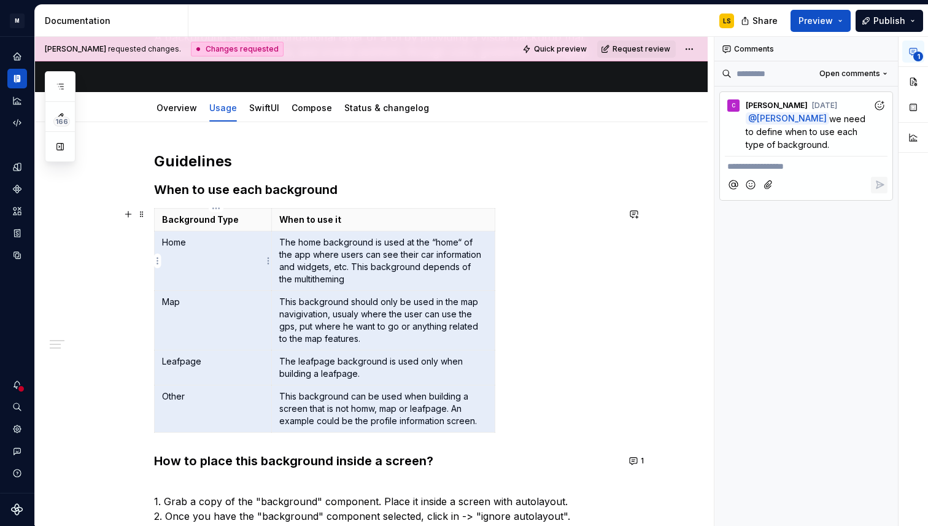
drag, startPoint x: 482, startPoint y: 419, endPoint x: 189, endPoint y: 255, distance: 336.5
click at [189, 255] on tbody "Background Type When to use it Home The home background is used at the “home“ o…" at bounding box center [325, 321] width 341 height 224
click at [304, 241] on p "The home background is used at the “home“ of the app where users can see their …" at bounding box center [383, 260] width 208 height 49
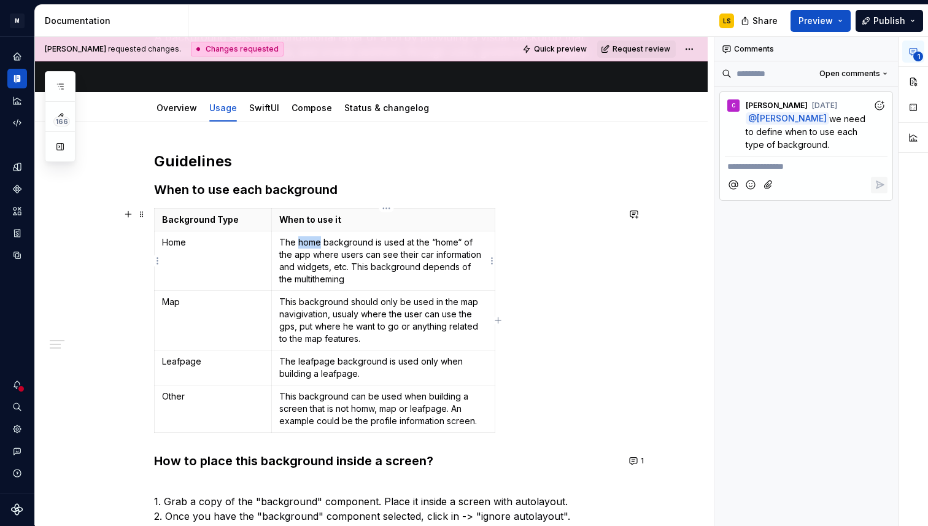
click at [304, 241] on p "The home background is used at the “home“ of the app where users can see their …" at bounding box center [383, 260] width 208 height 49
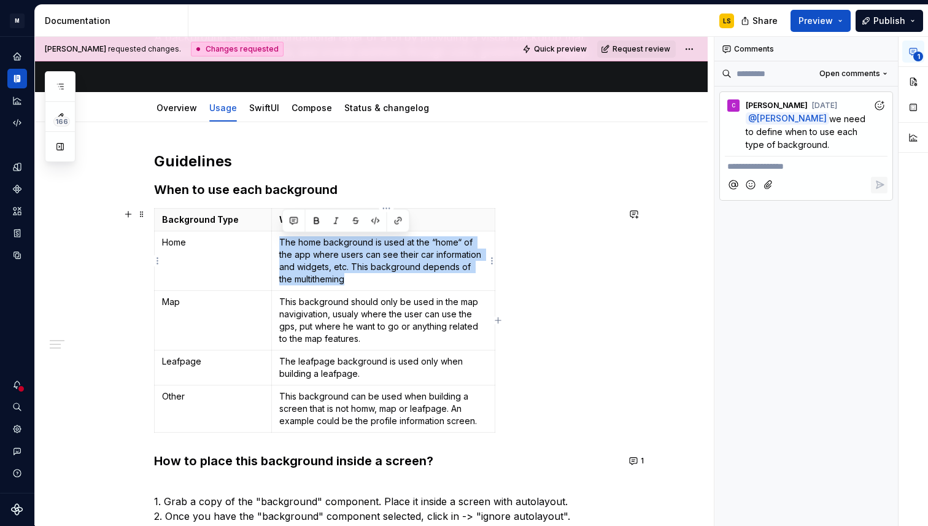
drag, startPoint x: 319, startPoint y: 270, endPoint x: 282, endPoint y: 243, distance: 46.2
click at [282, 243] on td "The home background is used at the “home“ of the app where users can see their …" at bounding box center [383, 261] width 224 height 60
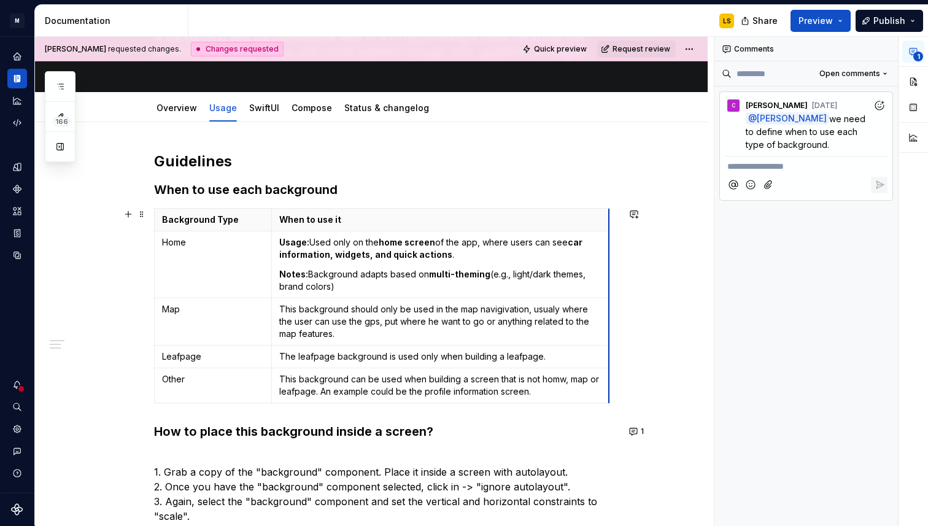
drag, startPoint x: 498, startPoint y: 222, endPoint x: 612, endPoint y: 216, distance: 114.4
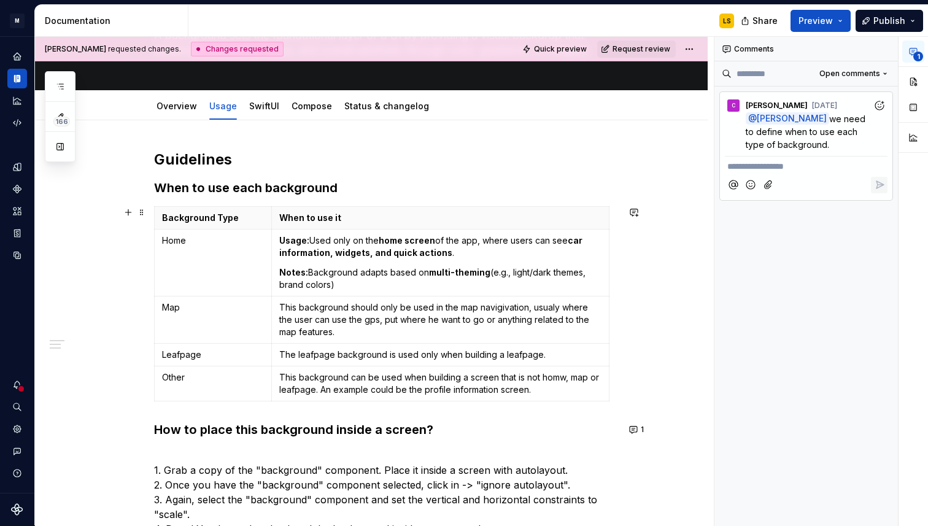
scroll to position [112, 0]
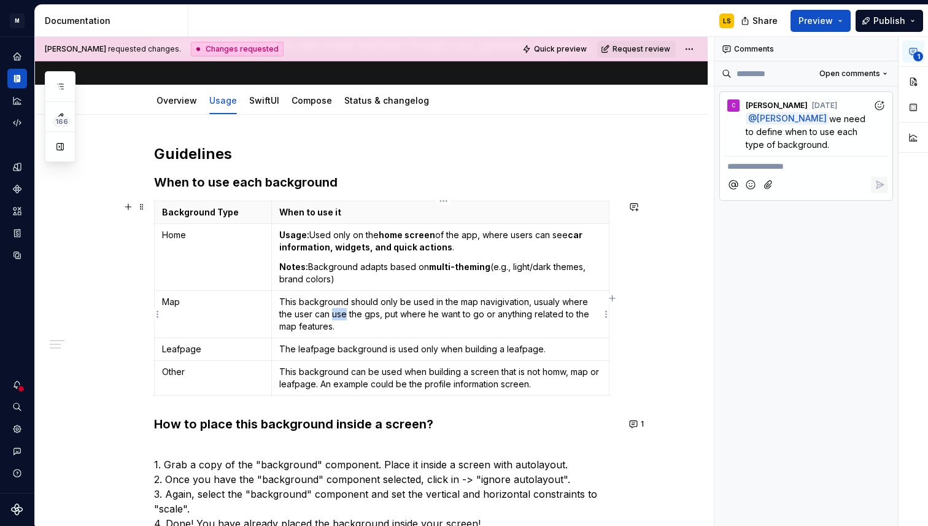
click at [334, 317] on p "This background should only be used in the map navigivation, usualy where the u…" at bounding box center [440, 314] width 322 height 37
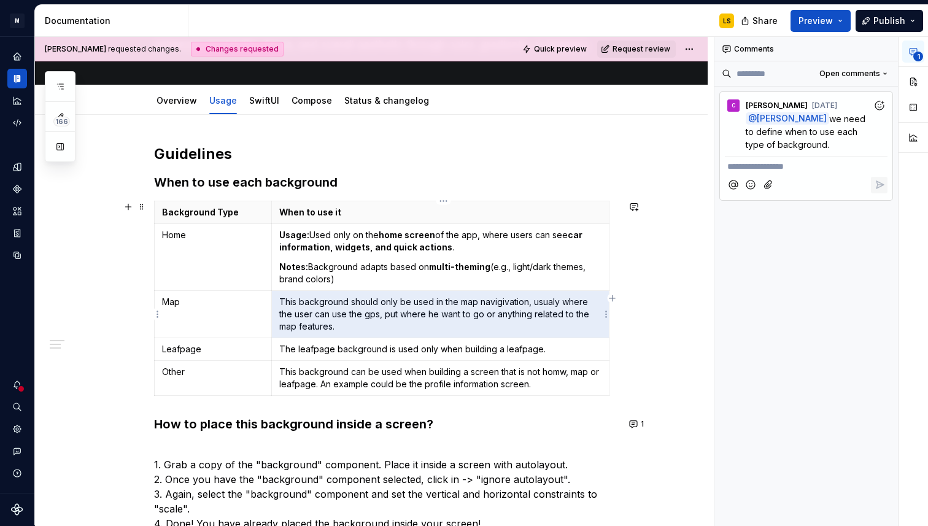
drag, startPoint x: 347, startPoint y: 330, endPoint x: 285, endPoint y: 304, distance: 67.4
click at [285, 304] on p "This background should only be used in the map navigivation, usualy where the u…" at bounding box center [440, 314] width 322 height 37
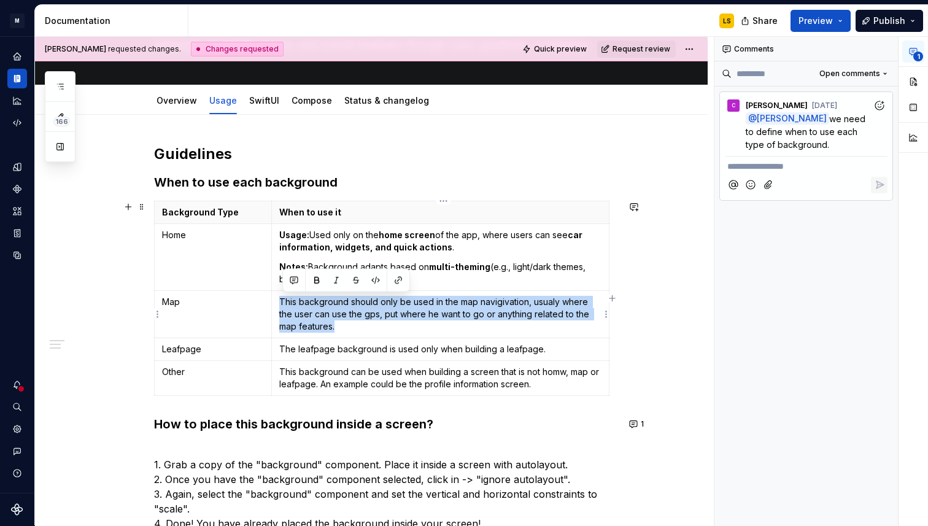
drag, startPoint x: 284, startPoint y: 303, endPoint x: 339, endPoint y: 325, distance: 59.8
click at [339, 325] on p "This background should only be used in the map navigivation, usualy where the u…" at bounding box center [440, 314] width 322 height 37
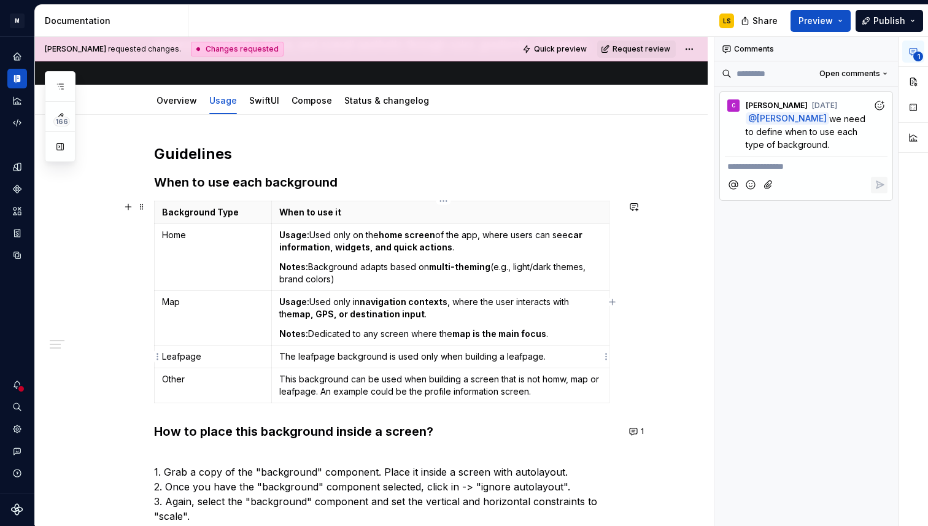
click at [288, 357] on p "The leafpage background is used only when building a leafpage." at bounding box center [440, 357] width 322 height 12
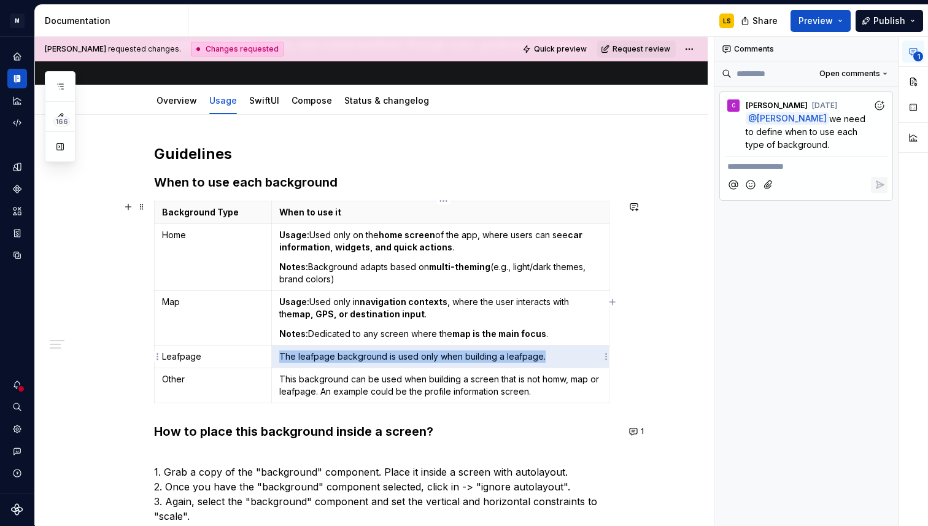
drag, startPoint x: 282, startPoint y: 357, endPoint x: 543, endPoint y: 359, distance: 261.0
click at [544, 359] on td "The leafpage background is used only when building a leafpage." at bounding box center [440, 357] width 338 height 23
click at [543, 359] on p "The leafpage background is used only when building a leafpage." at bounding box center [440, 357] width 322 height 12
drag, startPoint x: 548, startPoint y: 359, endPoint x: 287, endPoint y: 359, distance: 261.0
click at [287, 359] on p "The leafpage background is used only when building a leafpage." at bounding box center [440, 357] width 322 height 12
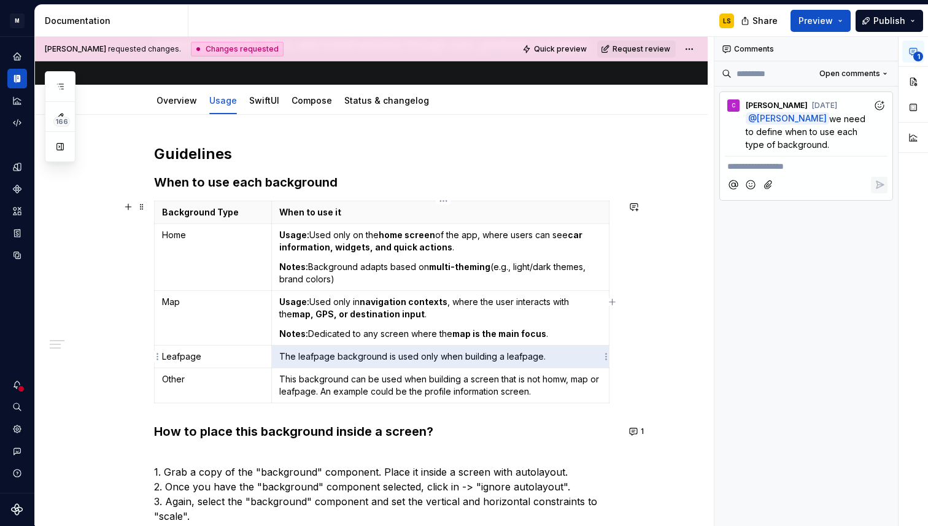
click at [287, 359] on p "The leafpage background is used only when building a leafpage." at bounding box center [440, 357] width 322 height 12
drag, startPoint x: 284, startPoint y: 359, endPoint x: 546, endPoint y: 359, distance: 261.6
click at [546, 359] on p "The leafpage background is used only when building a leafpage." at bounding box center [440, 357] width 322 height 12
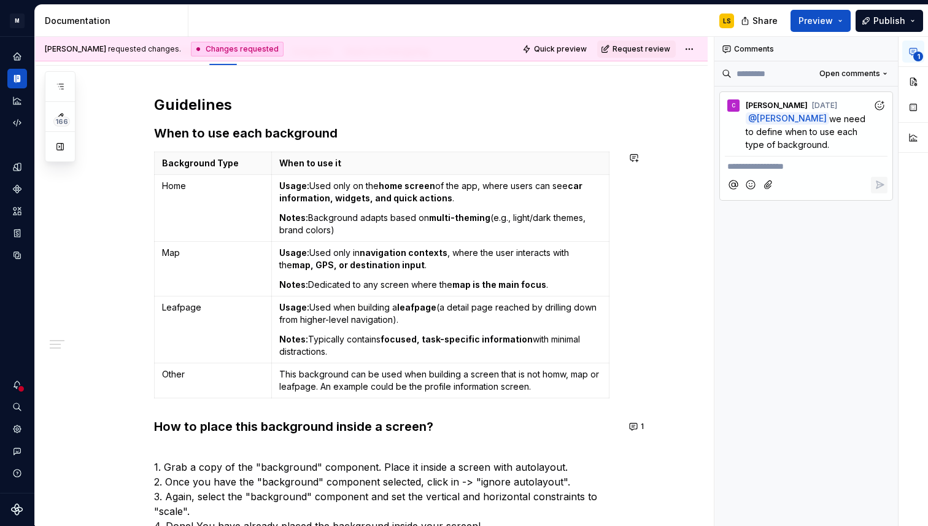
scroll to position [166, 0]
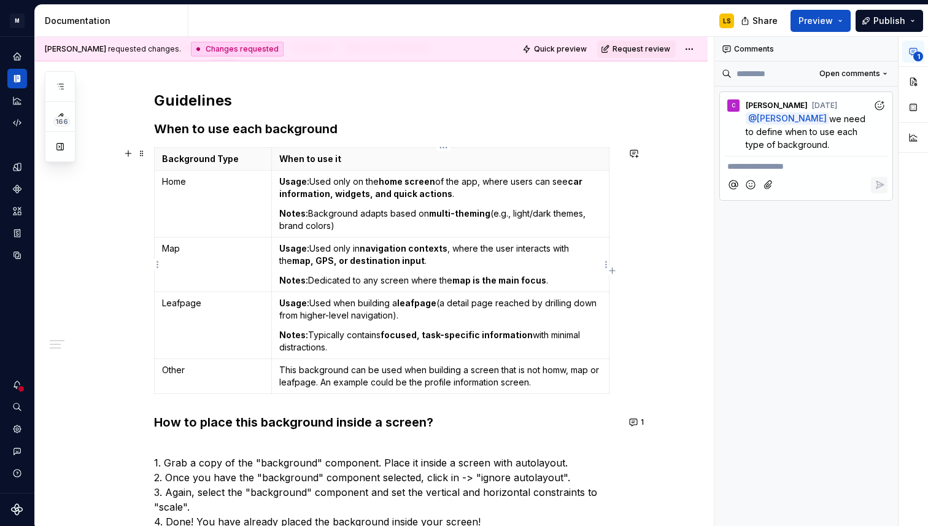
type textarea "*"
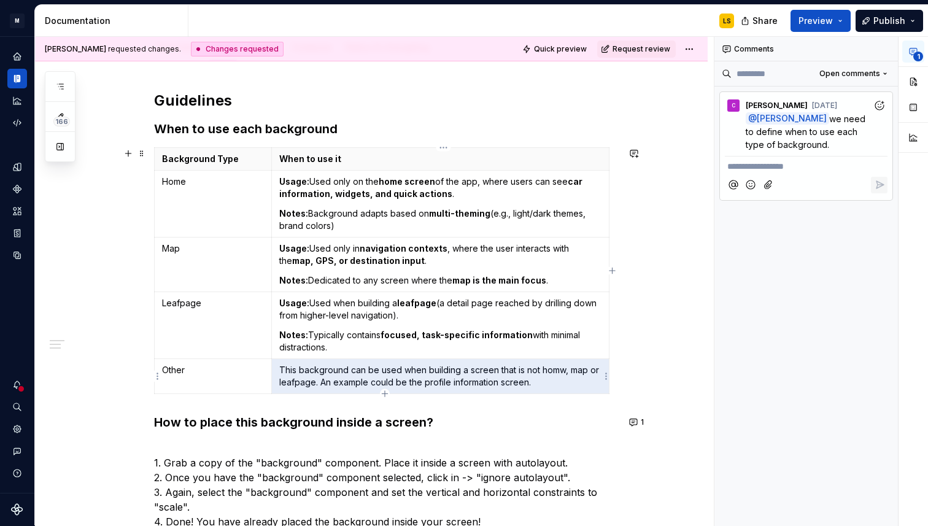
drag, startPoint x: 537, startPoint y: 381, endPoint x: 286, endPoint y: 368, distance: 251.5
click at [286, 368] on p "This background can be used when building a screen that is not homw, map or lea…" at bounding box center [440, 376] width 322 height 25
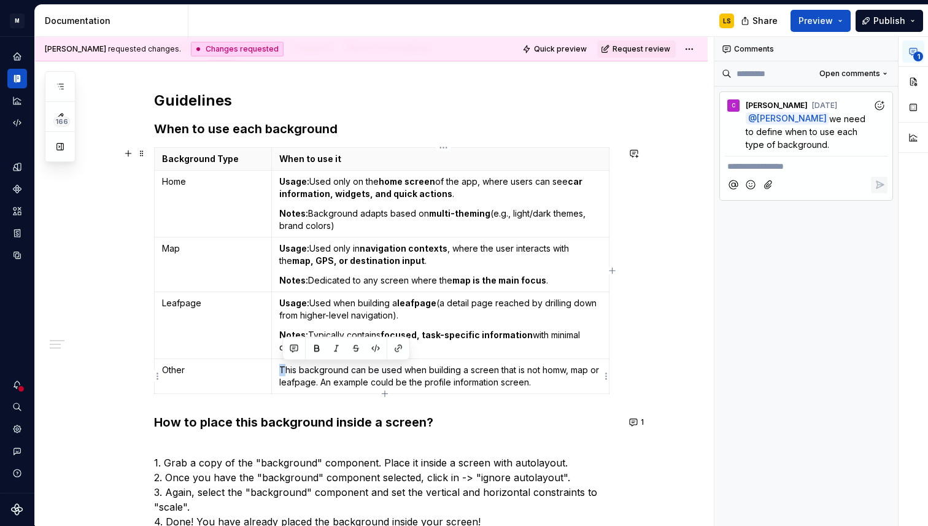
click at [286, 368] on p "This background can be used when building a screen that is not homw, map or lea…" at bounding box center [440, 376] width 322 height 25
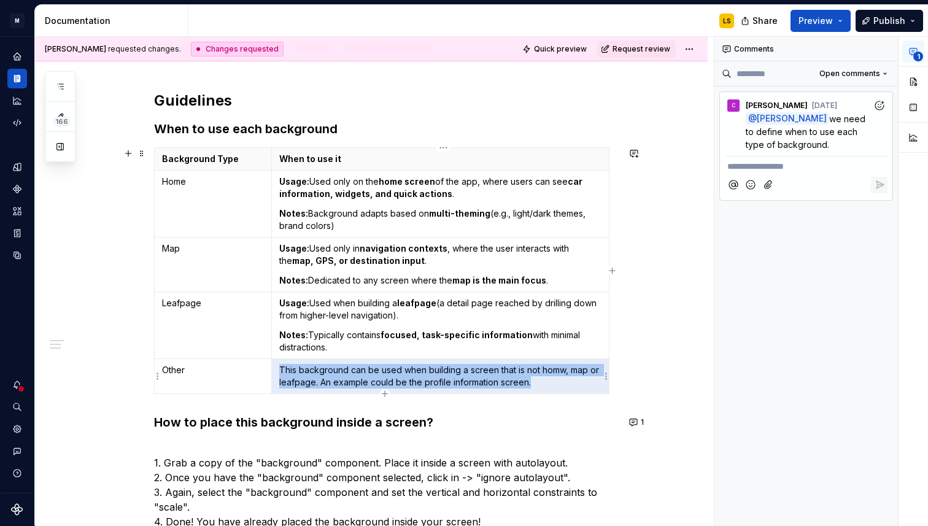
drag, startPoint x: 282, startPoint y: 368, endPoint x: 532, endPoint y: 383, distance: 250.4
click at [532, 383] on p "This background can be used when building a screen that is not homw, map or lea…" at bounding box center [440, 376] width 322 height 25
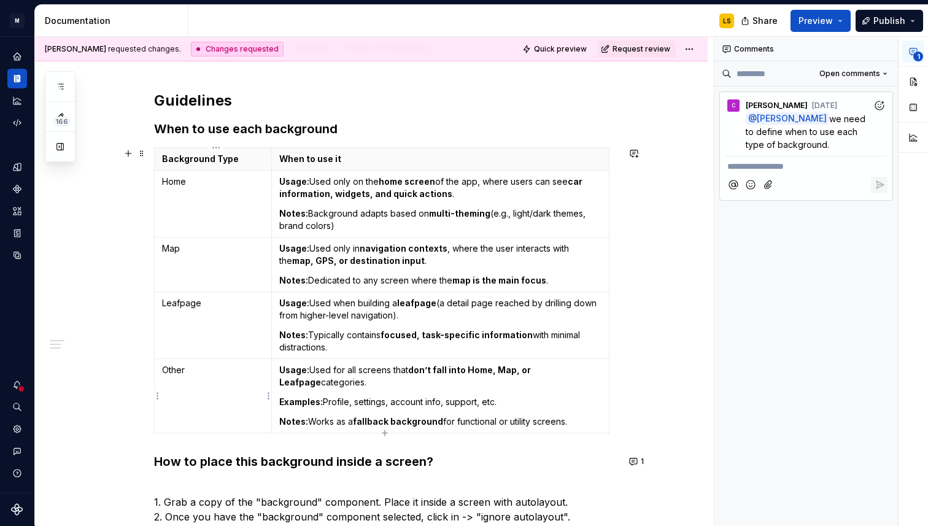
click at [175, 366] on p "Other" at bounding box center [213, 370] width 102 height 12
click at [199, 352] on button "button" at bounding box center [199, 348] width 17 height 17
click at [196, 309] on p "Leafpage" at bounding box center [213, 303] width 102 height 12
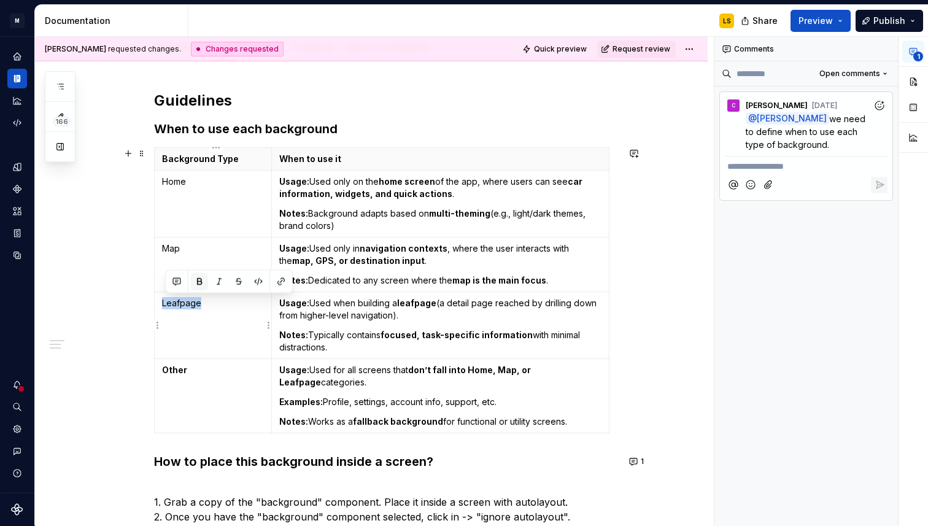
click at [201, 286] on button "button" at bounding box center [199, 281] width 17 height 17
click at [178, 249] on p "Map" at bounding box center [213, 249] width 102 height 12
click at [199, 227] on button "button" at bounding box center [199, 227] width 17 height 17
click at [181, 184] on p "Home" at bounding box center [213, 182] width 102 height 12
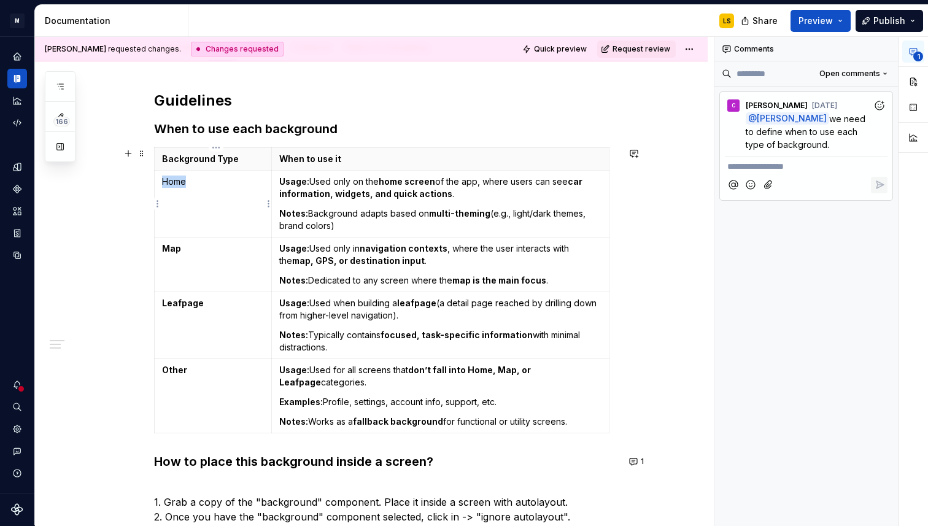
click at [181, 184] on p "Home" at bounding box center [213, 182] width 102 height 12
click at [198, 166] on button "button" at bounding box center [199, 160] width 17 height 17
click at [157, 161] on html "M MB.OS Mobile Design System LS Dataset Mercedes-Benz 2.0 Documentation LS Shar…" at bounding box center [464, 263] width 928 height 526
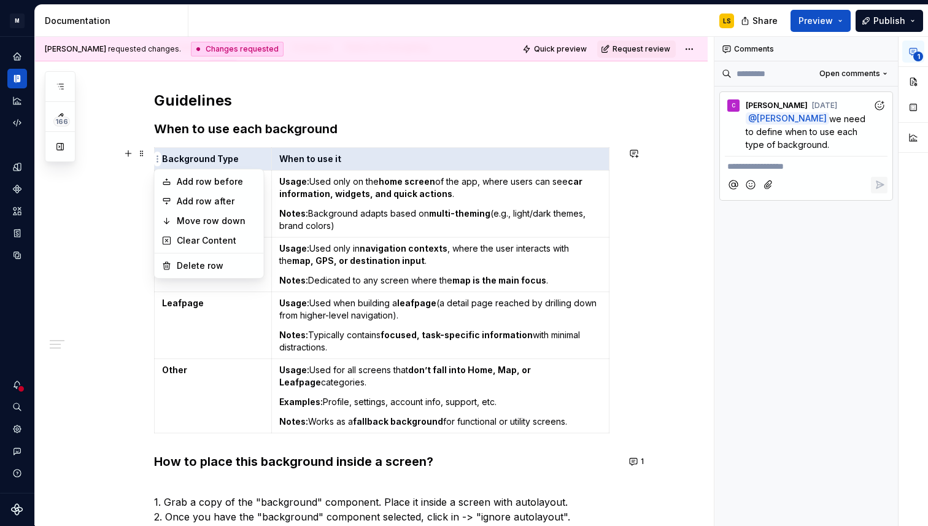
click at [267, 166] on html "M MB.OS Mobile Design System LS Dataset Mercedes-Benz 2.0 Documentation LS Shar…" at bounding box center [464, 263] width 928 height 526
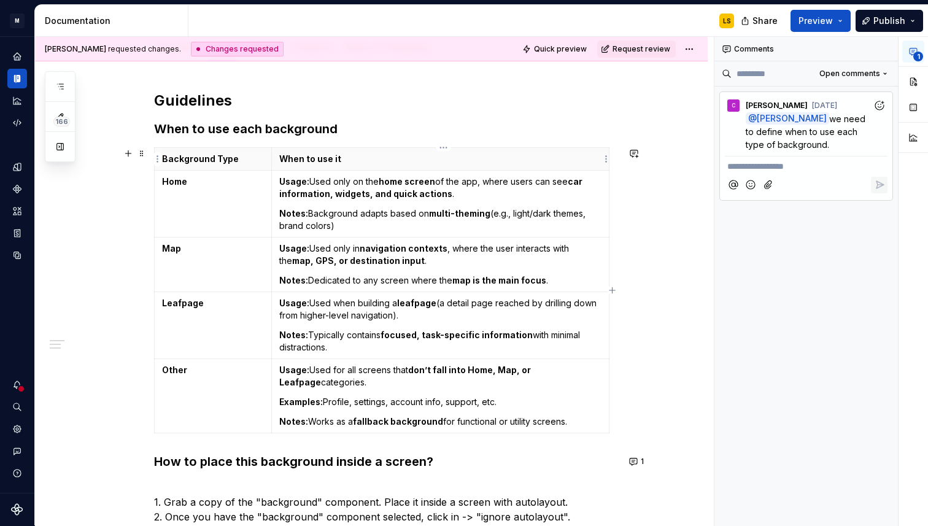
click at [462, 168] on th "When to use it" at bounding box center [440, 159] width 338 height 23
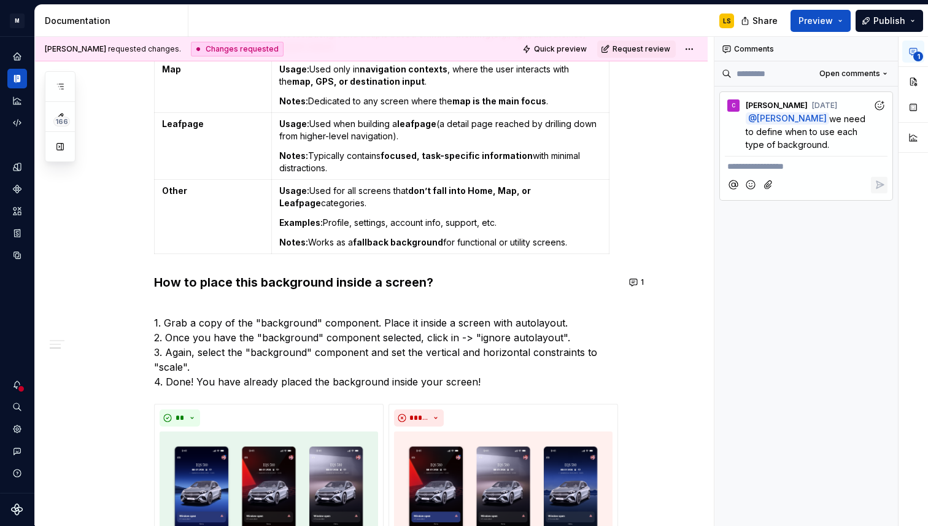
scroll to position [346, 0]
click at [206, 303] on p "1. Grab a copy of the "background" component. Place it inside a screen with aut…" at bounding box center [386, 344] width 464 height 88
click at [267, 282] on strong "How to place this background inside a screen?" at bounding box center [293, 281] width 279 height 15
click at [215, 300] on p "1. Grab a copy of the "background" component. Place it inside a screen with aut…" at bounding box center [386, 344] width 464 height 88
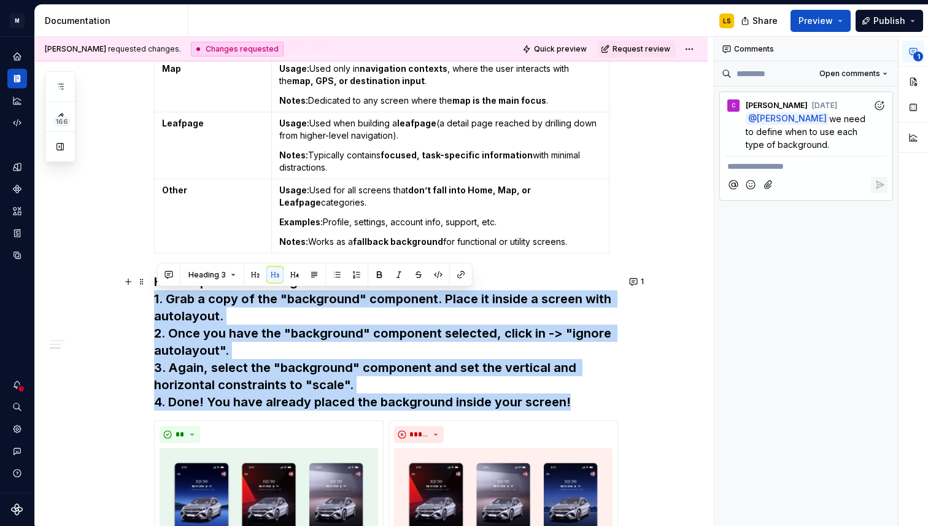
drag, startPoint x: 157, startPoint y: 297, endPoint x: 587, endPoint y: 400, distance: 441.9
click at [587, 400] on h3 "How to place this background inside a screen? 1. Grab a copy of the "background…" at bounding box center [386, 342] width 464 height 138
click at [255, 276] on button "button" at bounding box center [255, 274] width 17 height 17
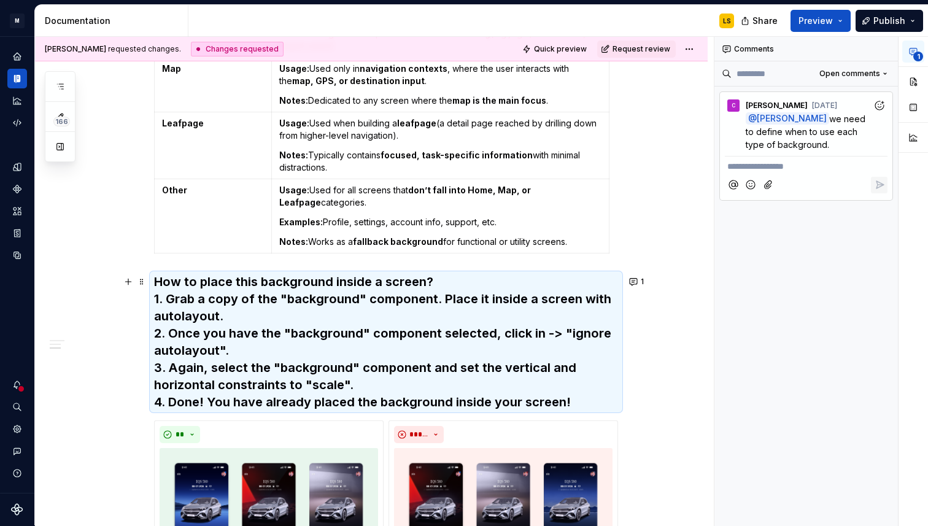
click at [267, 305] on h3 "How to place this background inside a screen? 1. Grab a copy of the "background…" at bounding box center [386, 342] width 464 height 138
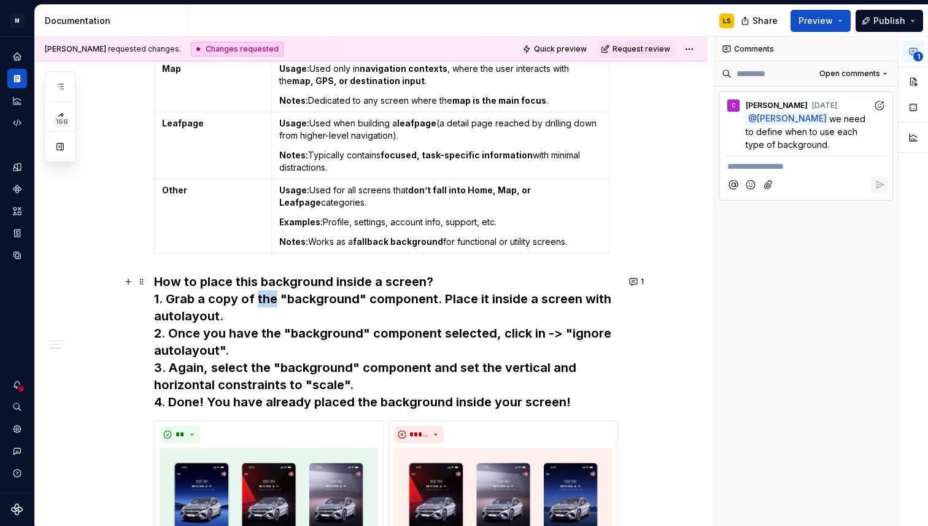
click at [267, 305] on h3 "How to place this background inside a screen? 1. Grab a copy of the "background…" at bounding box center [386, 342] width 464 height 138
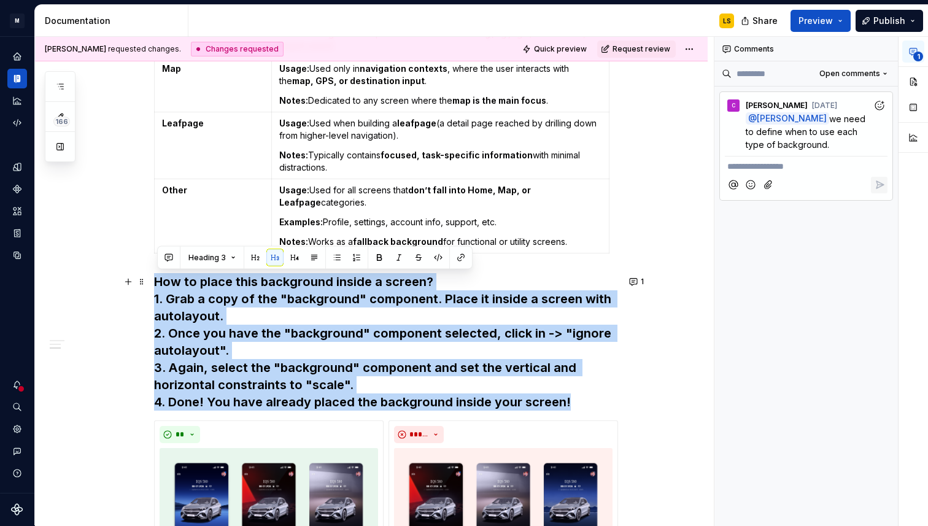
click at [267, 305] on h3 "How to place this background inside a screen? 1. Grab a copy of the "background…" at bounding box center [386, 342] width 464 height 138
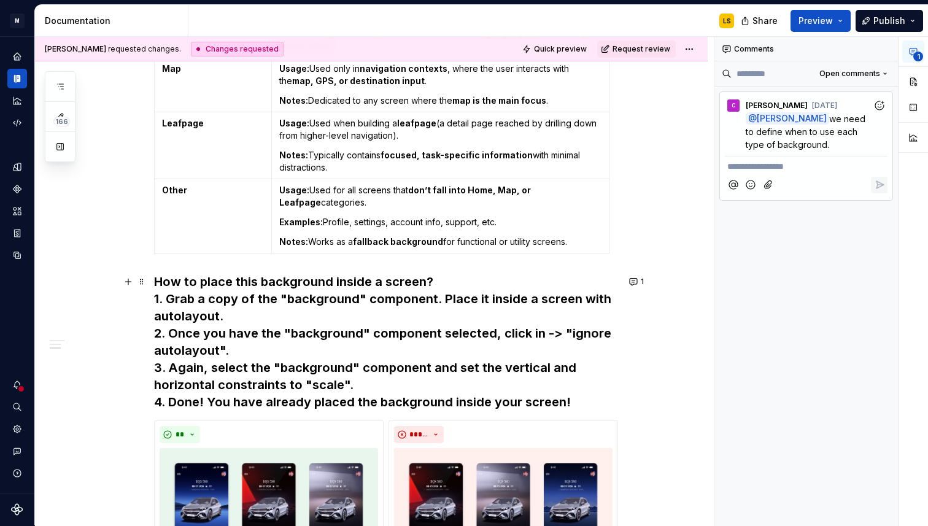
click at [593, 408] on h3 "How to place this background inside a screen? 1. Grab a copy of the "background…" at bounding box center [386, 342] width 464 height 138
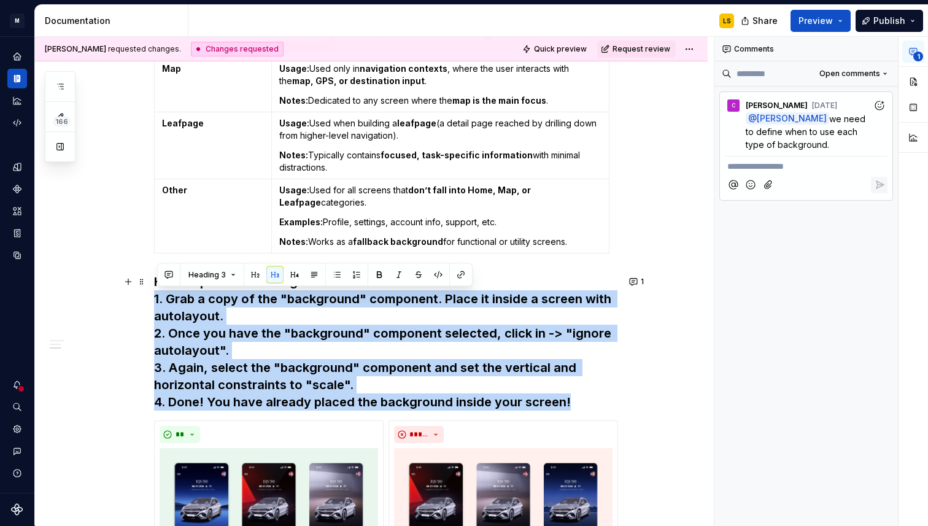
drag, startPoint x: 593, startPoint y: 408, endPoint x: 155, endPoint y: 306, distance: 449.4
click at [226, 274] on button "Heading 3" at bounding box center [212, 274] width 58 height 17
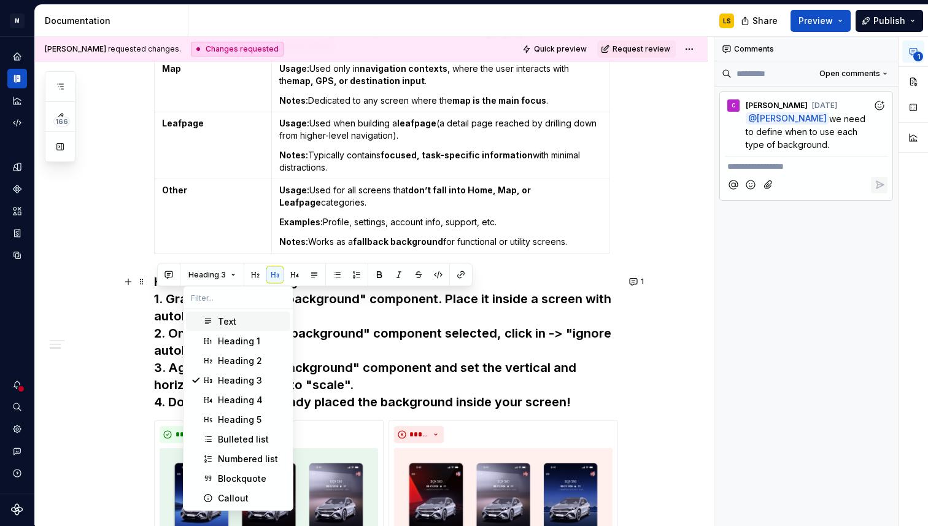
click at [228, 326] on div "Text" at bounding box center [227, 322] width 18 height 12
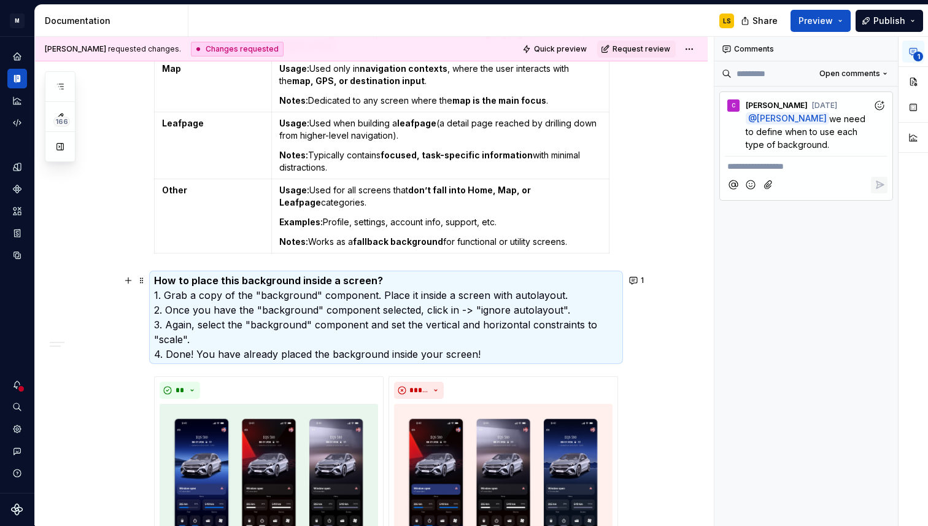
click at [244, 292] on p "How to place this background inside a screen? 1. Grab a copy of the "background…" at bounding box center [386, 317] width 464 height 88
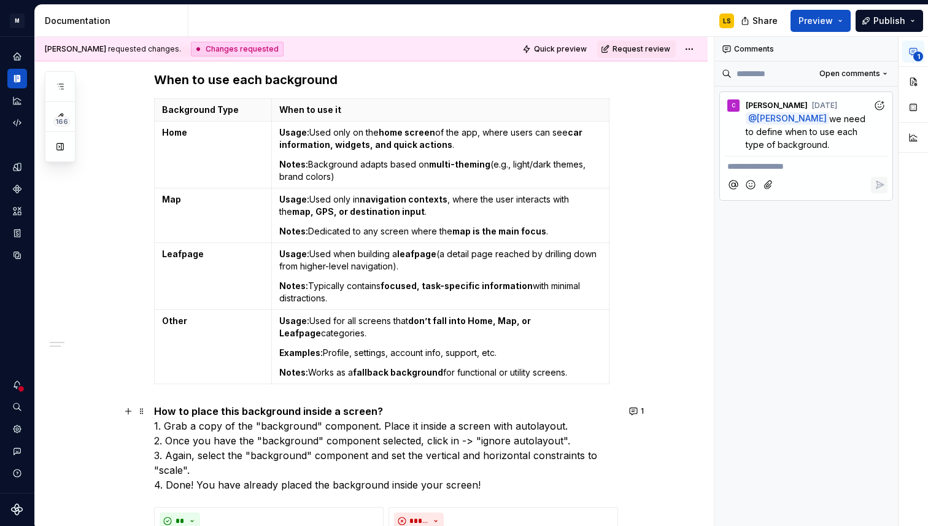
scroll to position [236, 0]
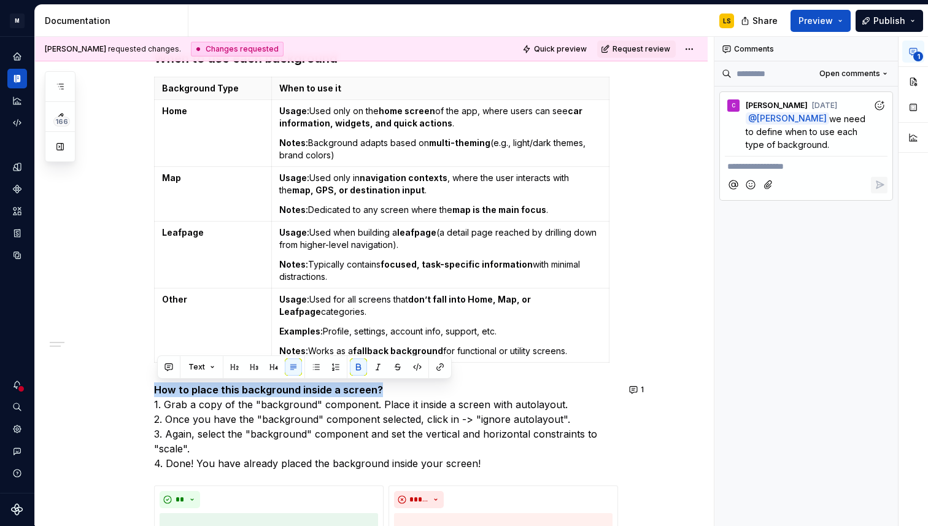
drag, startPoint x: 392, startPoint y: 393, endPoint x: 167, endPoint y: 381, distance: 225.1
click at [254, 367] on button "button" at bounding box center [254, 367] width 17 height 17
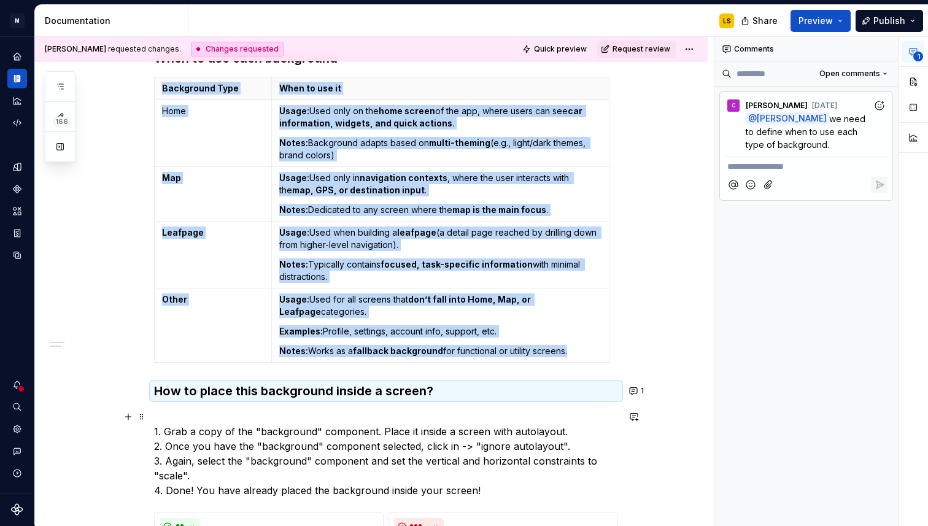
click at [176, 413] on p "1. Grab a copy of the "background" component. Place it inside a screen with aut…" at bounding box center [386, 454] width 464 height 88
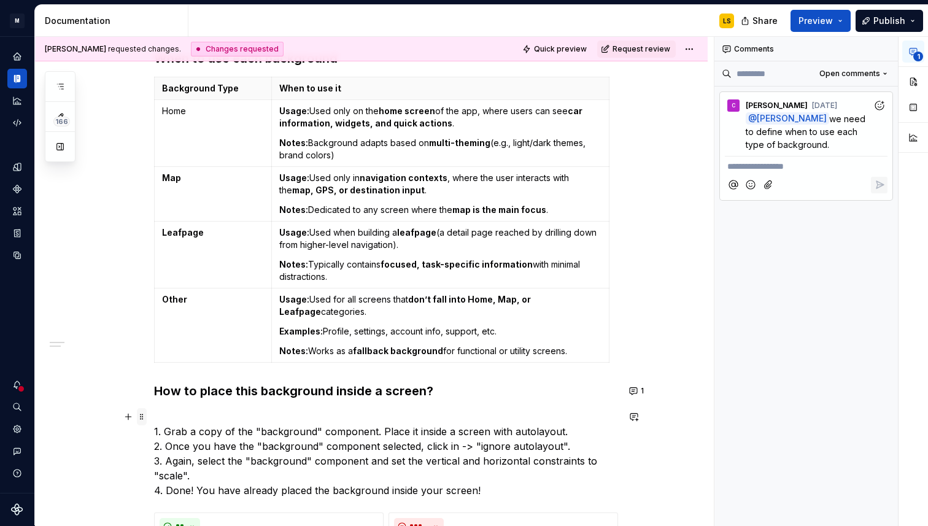
click at [144, 417] on span at bounding box center [142, 416] width 10 height 17
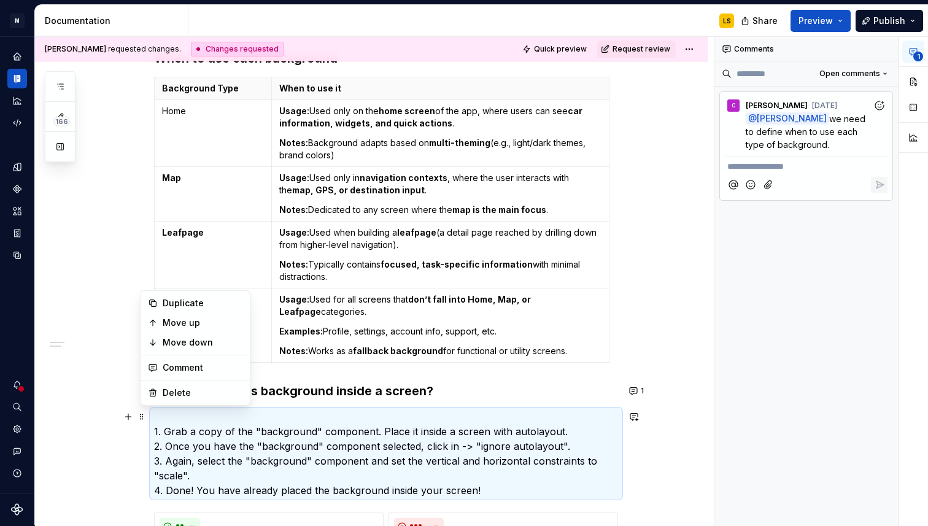
drag, startPoint x: 179, startPoint y: 395, endPoint x: 151, endPoint y: 435, distance: 48.5
click at [151, 435] on body "M MB.OS Mobile Design System LS Dataset Mercedes-Benz 2.0 Documentation LS Shar…" at bounding box center [464, 263] width 928 height 526
click at [161, 410] on p "1. Grab a copy of the "background" component. Place it inside a screen with aut…" at bounding box center [386, 454] width 464 height 88
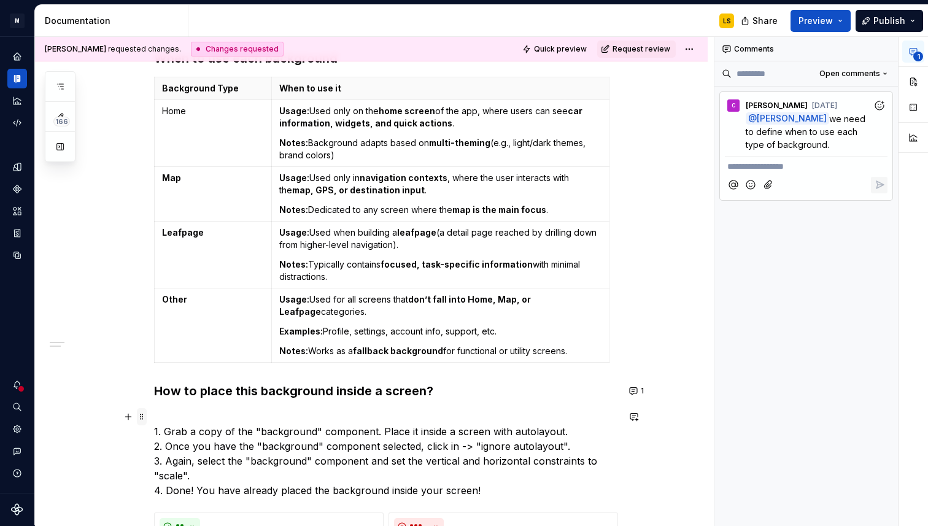
click at [147, 415] on span at bounding box center [142, 416] width 10 height 17
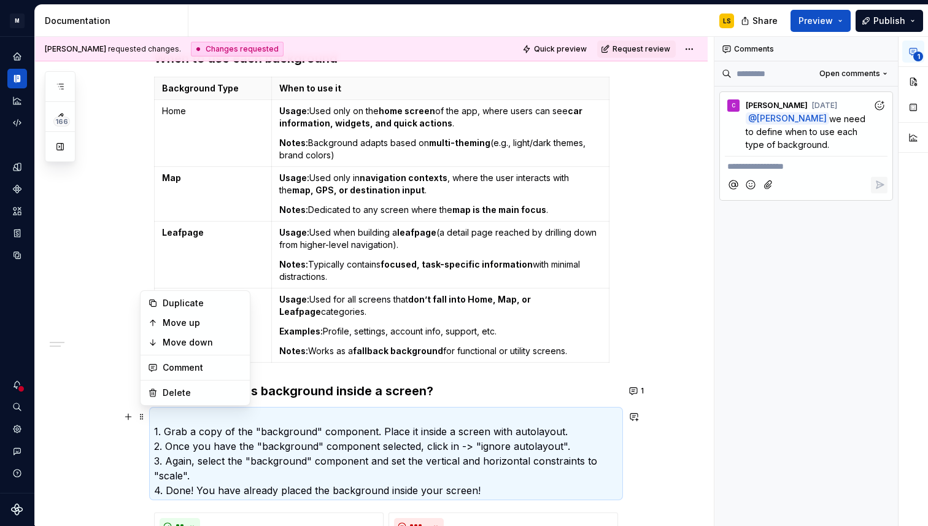
click at [154, 437] on p "1. Grab a copy of the "background" component. Place it inside a screen with aut…" at bounding box center [386, 454] width 464 height 88
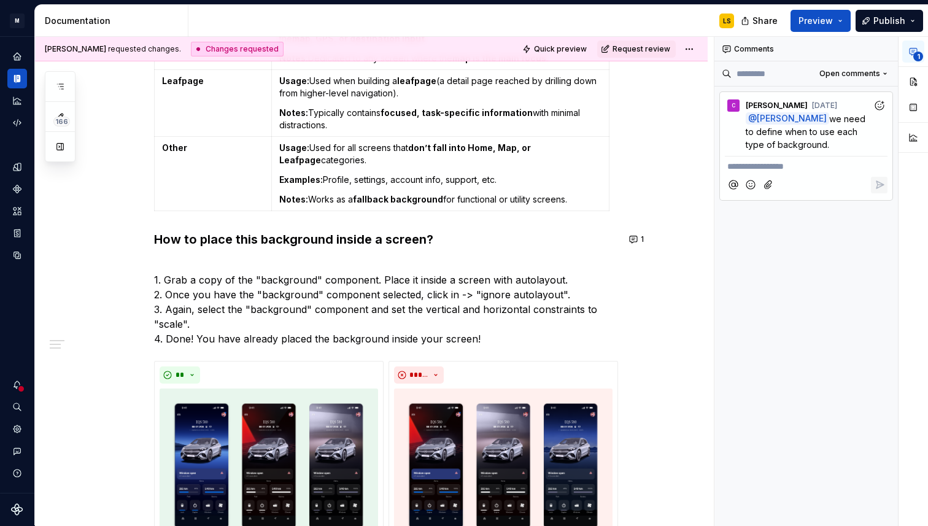
scroll to position [144, 0]
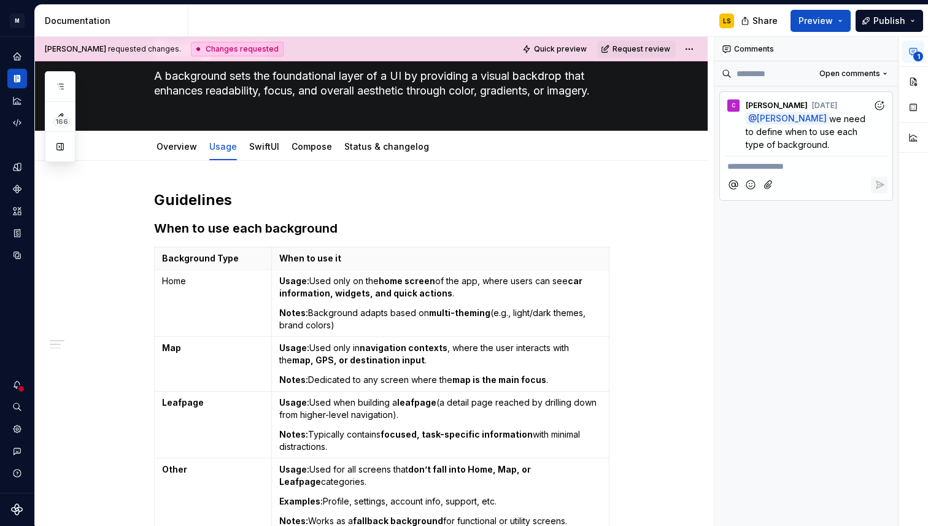
click at [779, 167] on p "**********" at bounding box center [807, 166] width 158 height 13
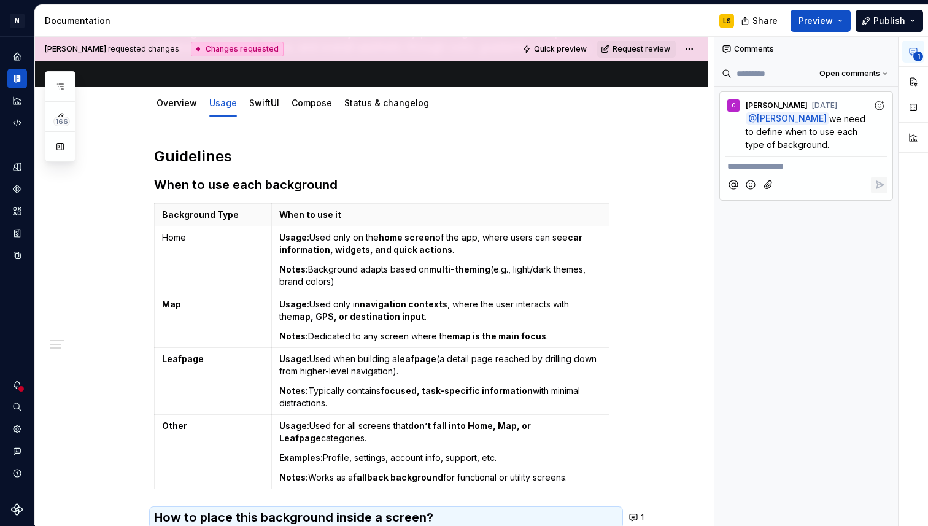
click at [753, 185] on icon "Add emoji" at bounding box center [751, 185] width 12 height 12
click at [674, 292] on span "✅️" at bounding box center [674, 294] width 10 height 12
type input "****"
click at [884, 182] on icon "Reply" at bounding box center [880, 185] width 12 height 12
click at [650, 47] on span "Request review" at bounding box center [642, 49] width 58 height 10
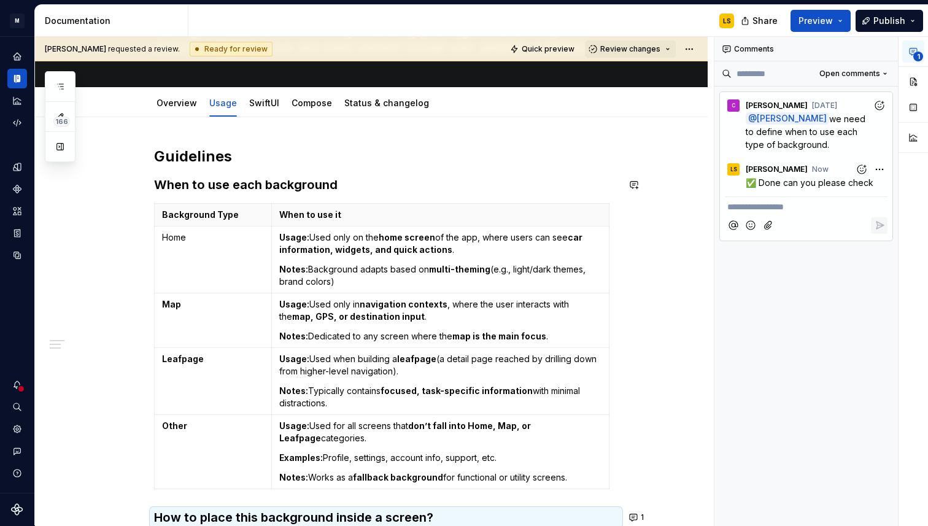
click at [397, 156] on h2 "Guidelines" at bounding box center [386, 157] width 464 height 20
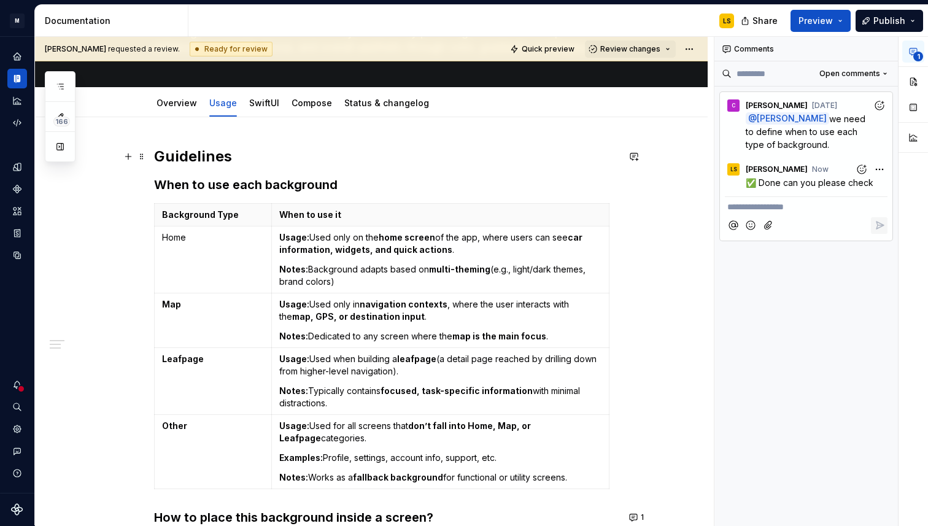
scroll to position [0, 0]
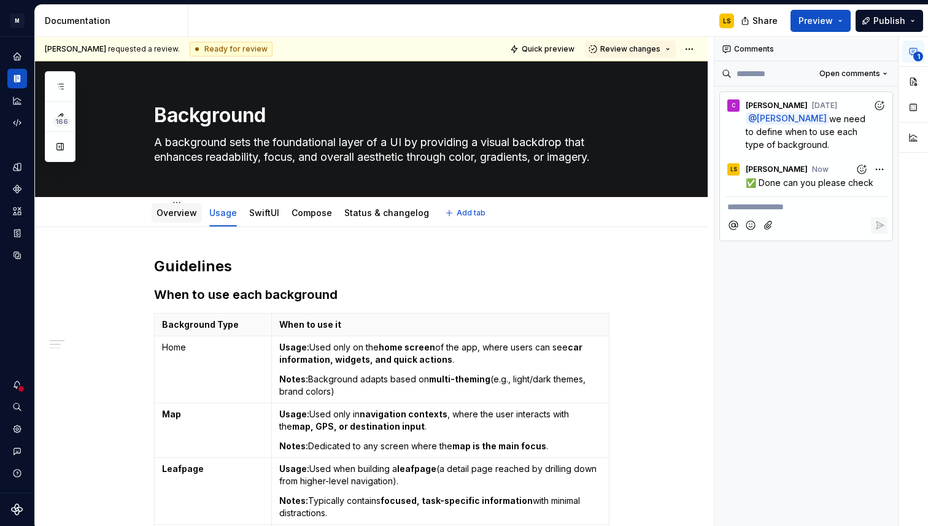
click at [171, 216] on link "Overview" at bounding box center [177, 213] width 41 height 10
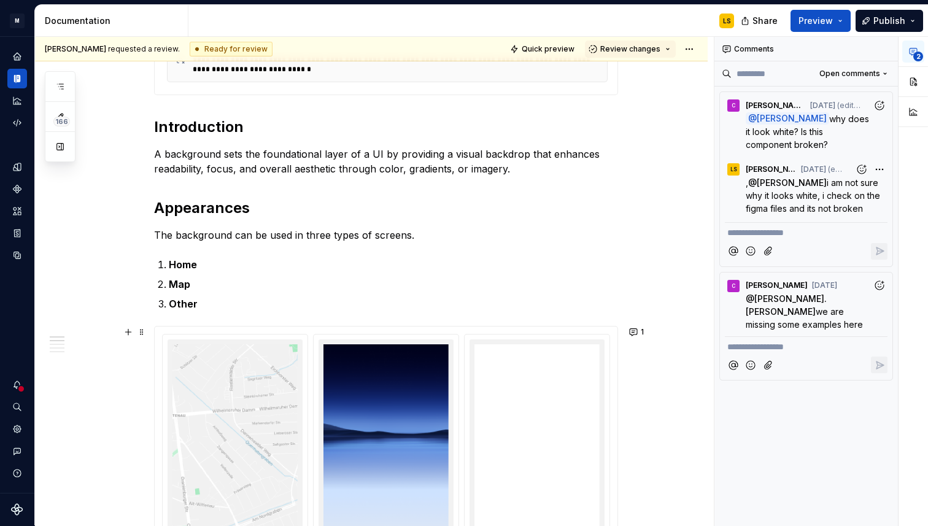
scroll to position [645, 0]
click at [502, 410] on img at bounding box center [537, 480] width 125 height 271
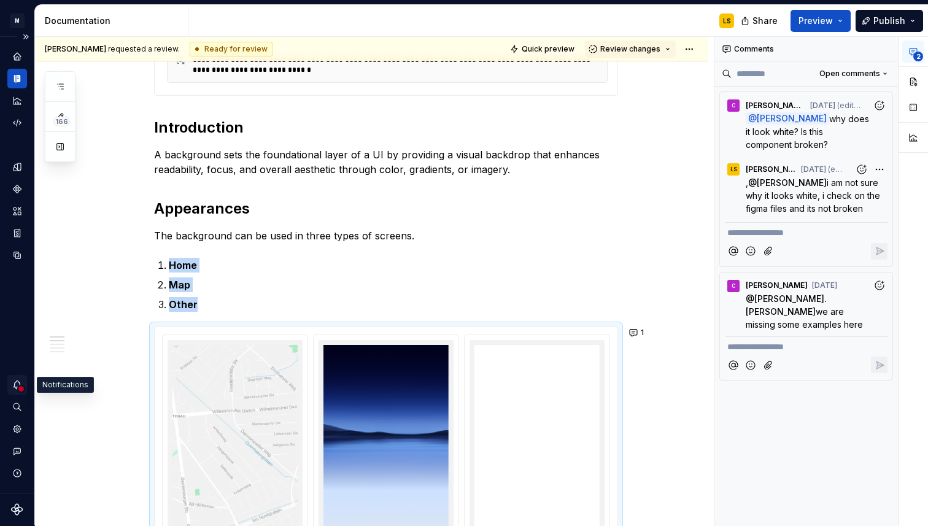
click at [17, 389] on icon "Notifications" at bounding box center [17, 385] width 7 height 8
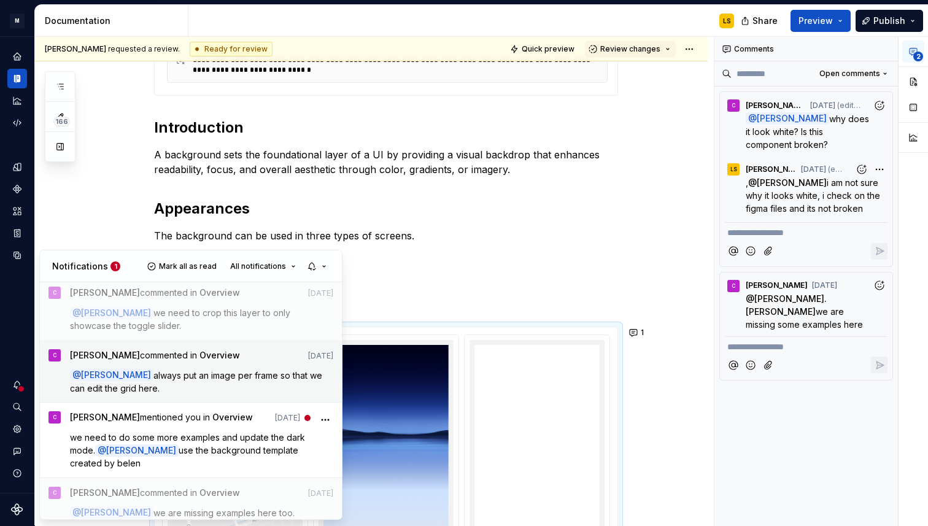
scroll to position [372, 0]
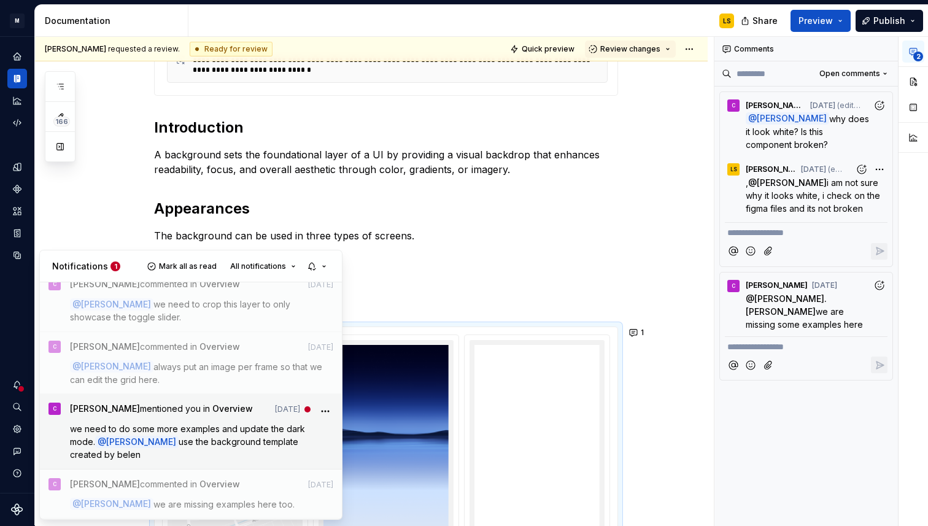
click at [237, 420] on div "Carla mentioned you in Overview Jul 23 we need to do some more examples and upd…" at bounding box center [202, 432] width 264 height 58
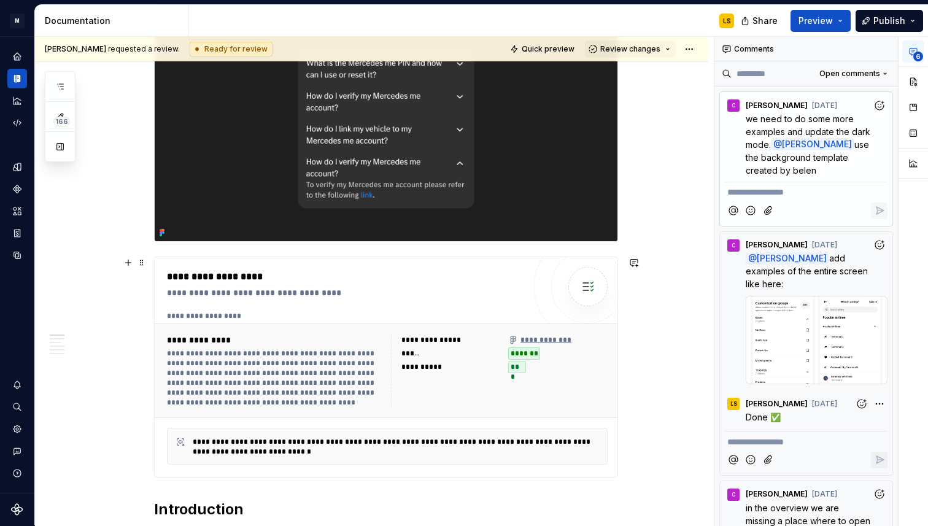
scroll to position [268, 0]
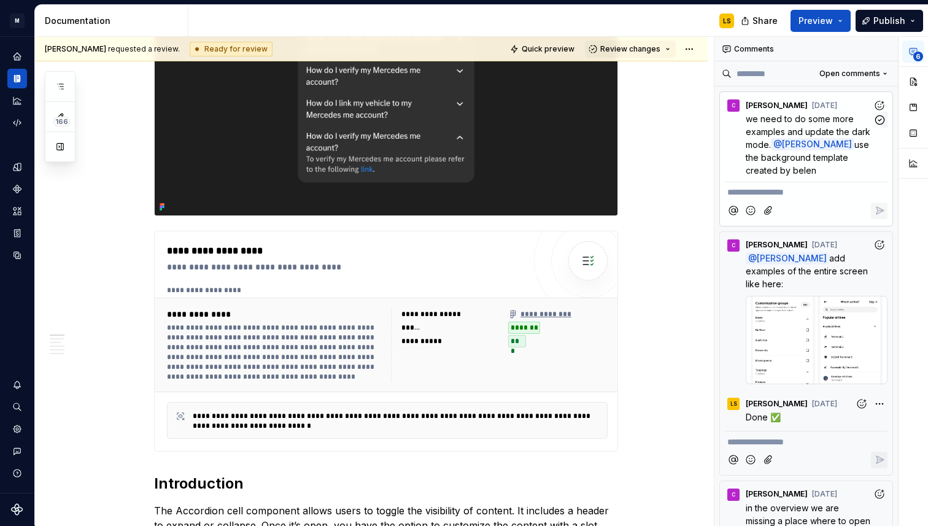
click at [755, 150] on p "we need to do some more examples and update the dark mode. @ Laura Sierra use t…" at bounding box center [809, 144] width 127 height 64
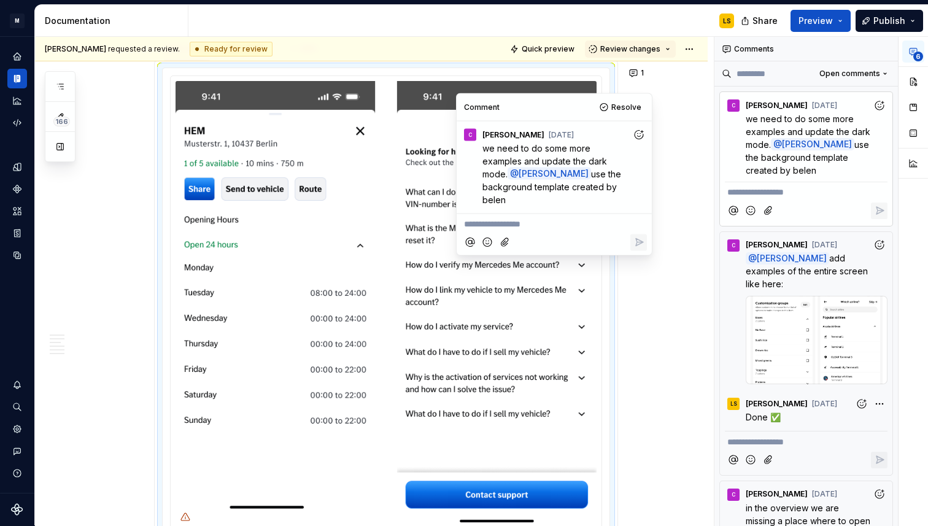
scroll to position [1571, 0]
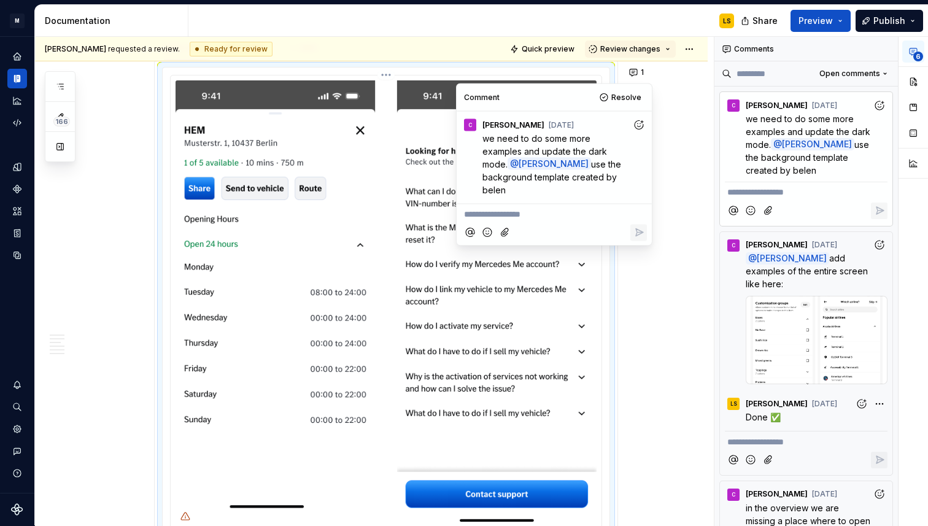
click at [457, 321] on img at bounding box center [386, 303] width 421 height 446
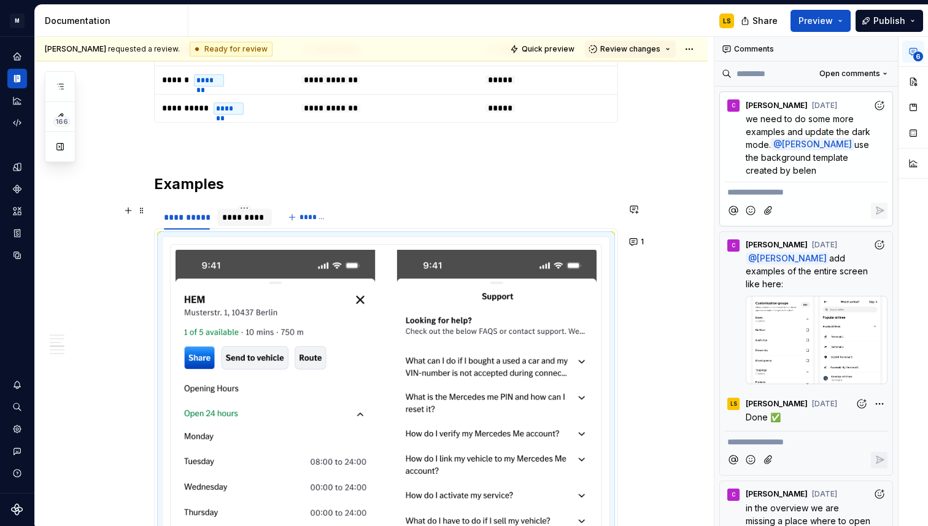
scroll to position [1401, 0]
click at [256, 219] on div "*********" at bounding box center [244, 218] width 45 height 12
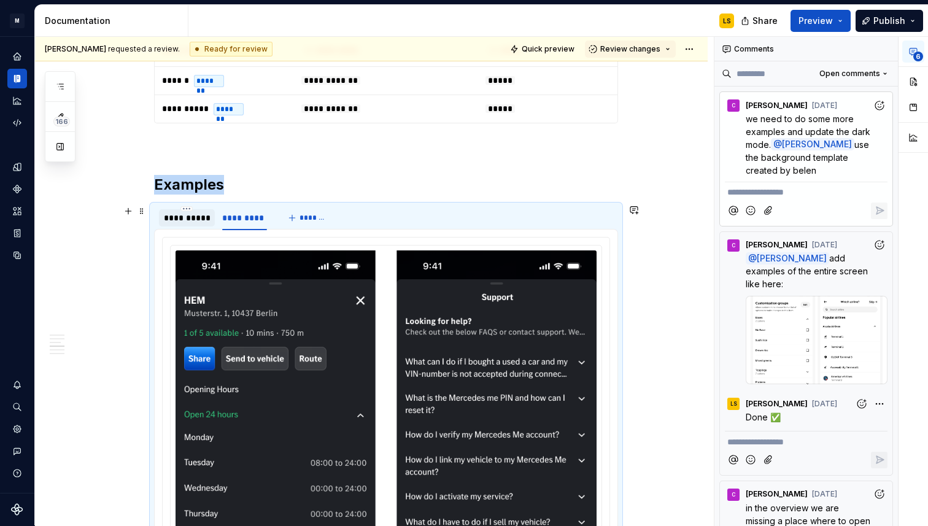
click at [204, 220] on div "**********" at bounding box center [187, 218] width 46 height 12
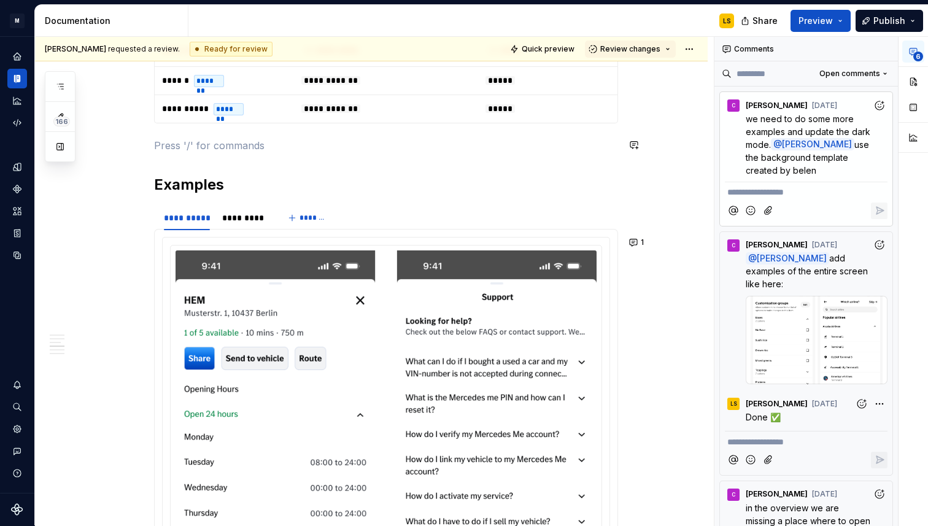
click at [273, 136] on div "**********" at bounding box center [386, 32] width 464 height 2352
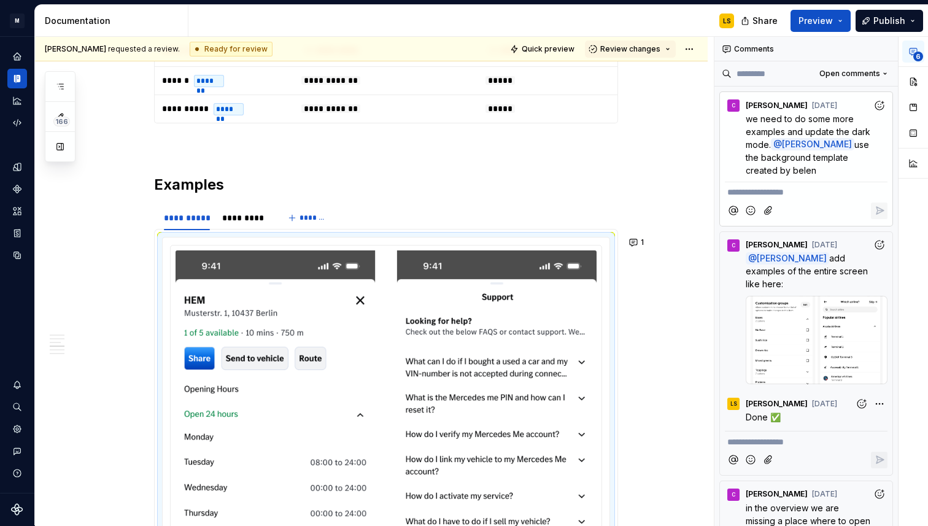
scroll to position [1600, 0]
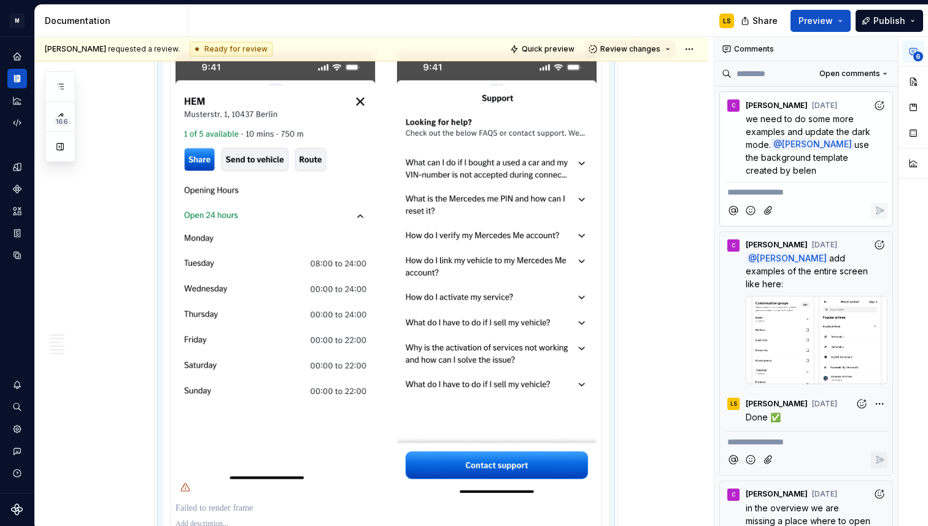
click at [763, 191] on p "**********" at bounding box center [807, 192] width 158 height 13
type textarea "*"
click at [745, 175] on span "[PERSON_NAME]" at bounding box center [770, 176] width 70 height 12
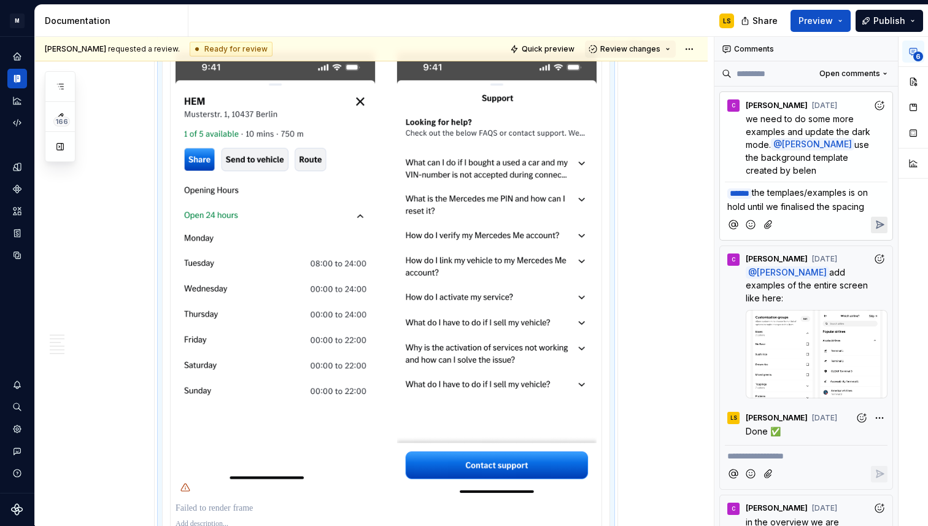
click at [871, 204] on p "﻿ * ***** ﻿ the templaes/examples is on hold until we finalised the spacing" at bounding box center [807, 199] width 158 height 27
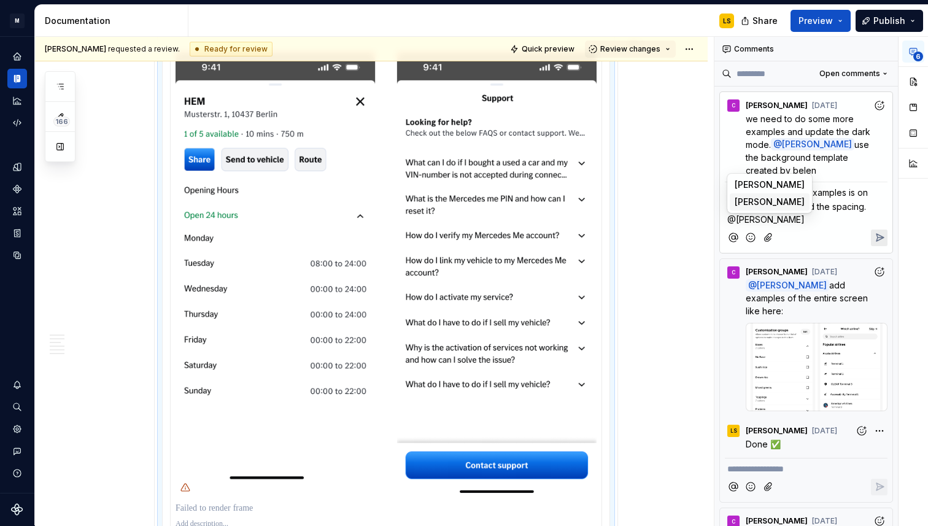
click at [770, 198] on span "[PERSON_NAME]" at bounding box center [770, 202] width 70 height 12
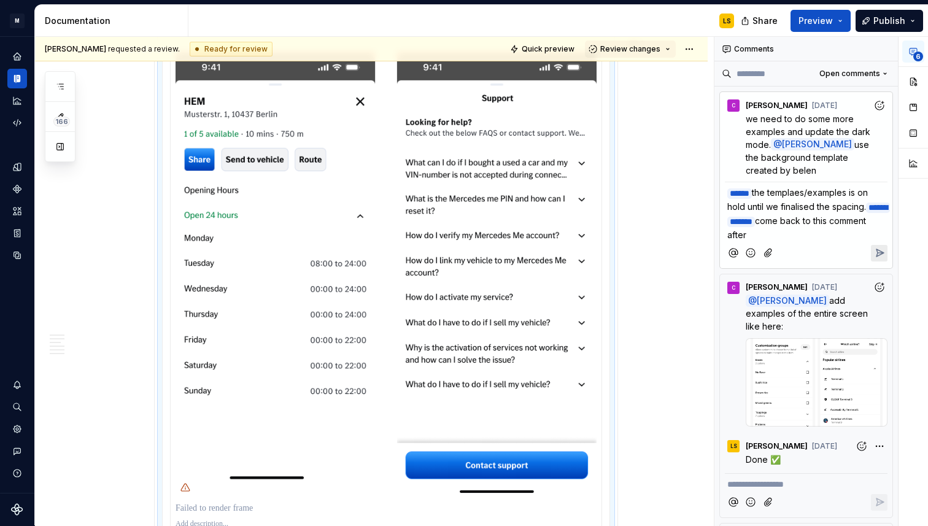
drag, startPoint x: 862, startPoint y: 231, endPoint x: 768, endPoint y: 233, distance: 93.4
click at [768, 233] on p "**********" at bounding box center [807, 213] width 158 height 55
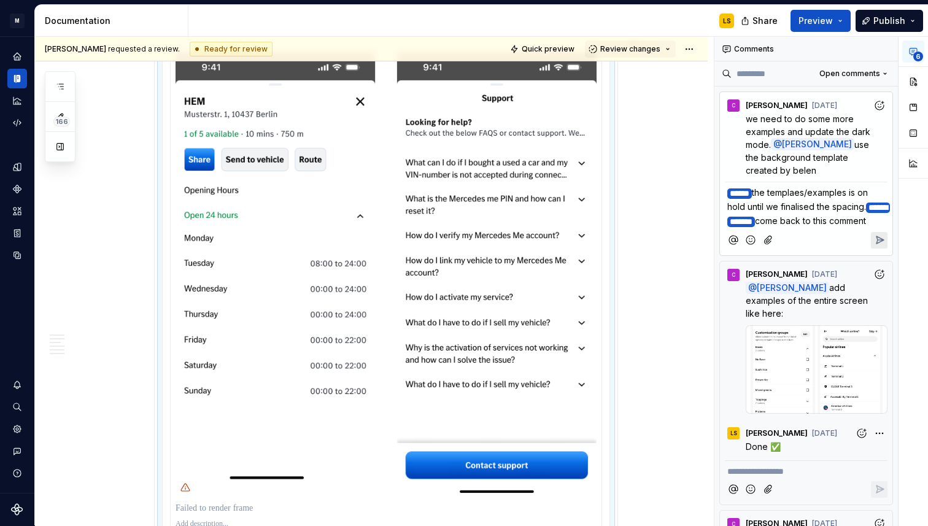
drag, startPoint x: 787, startPoint y: 231, endPoint x: 695, endPoint y: 174, distance: 108.7
click at [695, 173] on div "**********" at bounding box center [481, 281] width 893 height 489
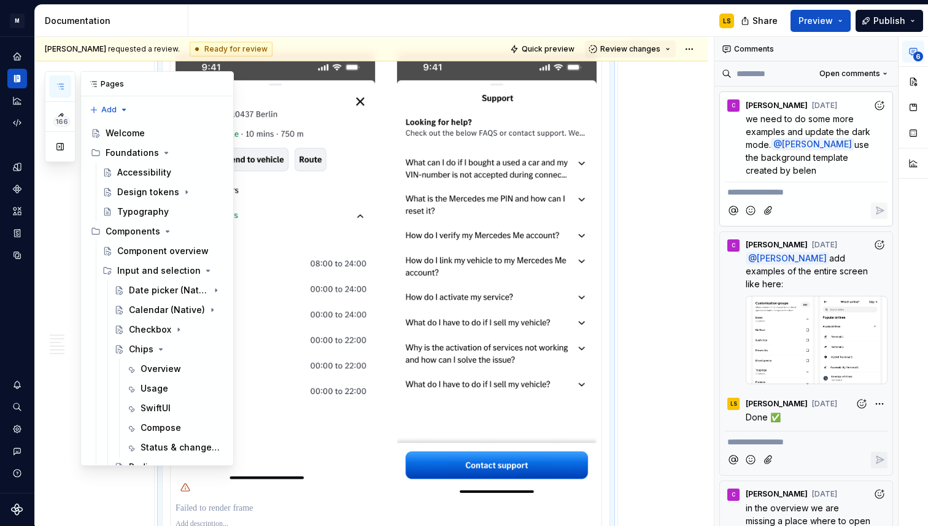
click at [61, 82] on icon "button" at bounding box center [60, 87] width 10 height 10
click at [17, 383] on icon "Notifications" at bounding box center [17, 384] width 11 height 11
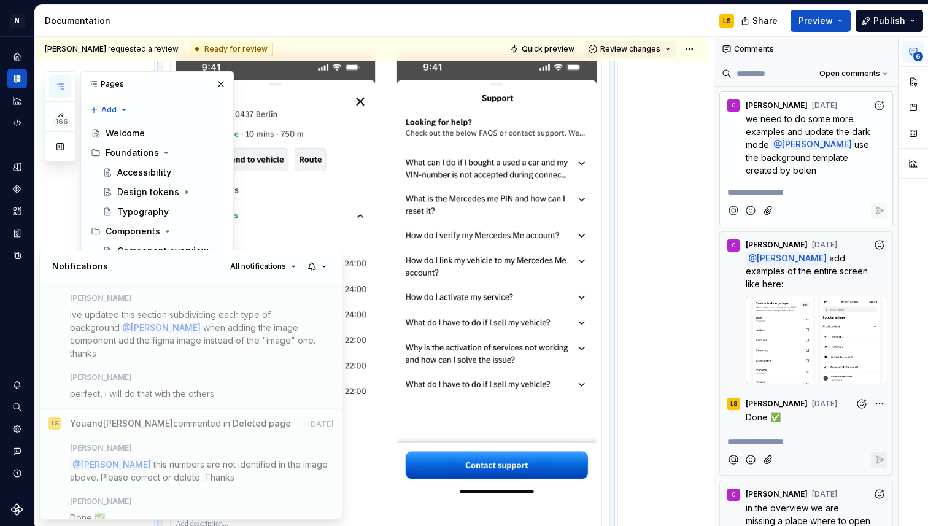
scroll to position [2791, 0]
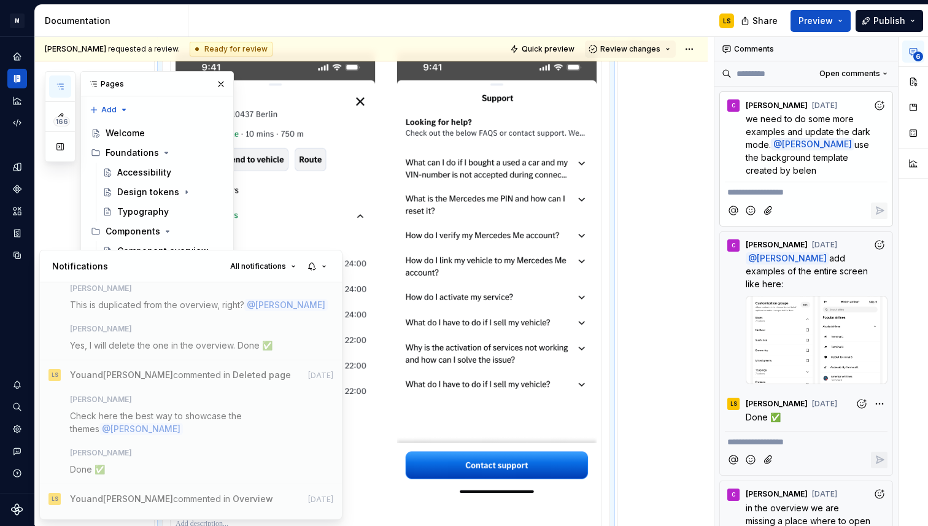
click at [63, 88] on div "166 Pages Add Accessibility guide for tree Page tree. Navigate the tree with th…" at bounding box center [139, 268] width 189 height 395
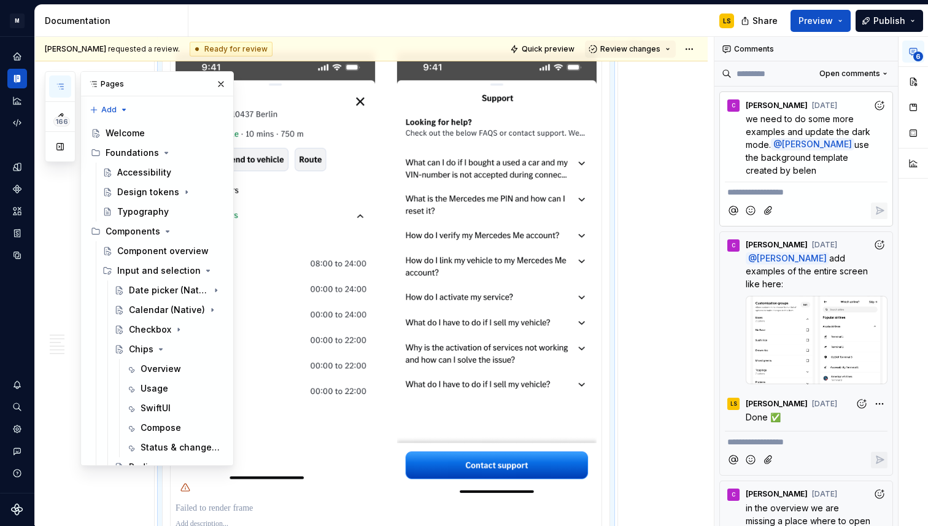
click at [59, 88] on icon "button" at bounding box center [60, 87] width 10 height 10
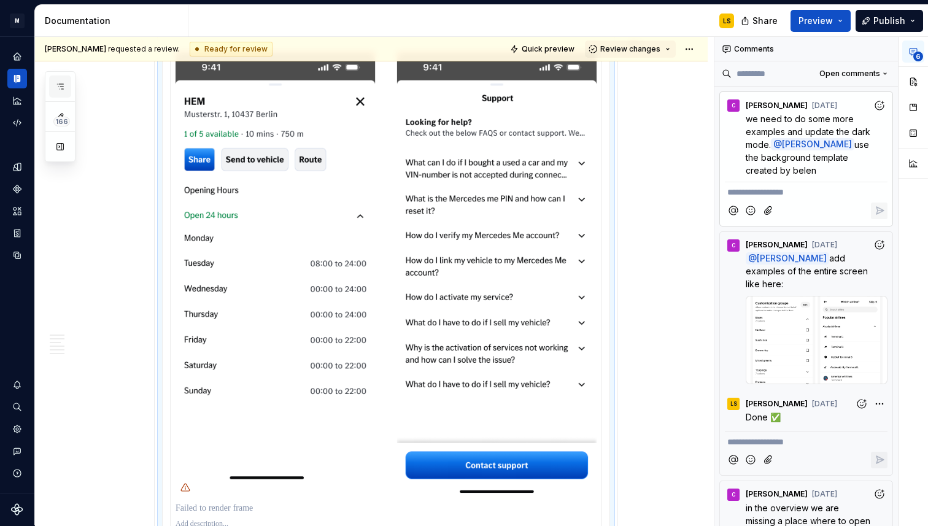
click at [59, 88] on icon "button" at bounding box center [60, 87] width 10 height 10
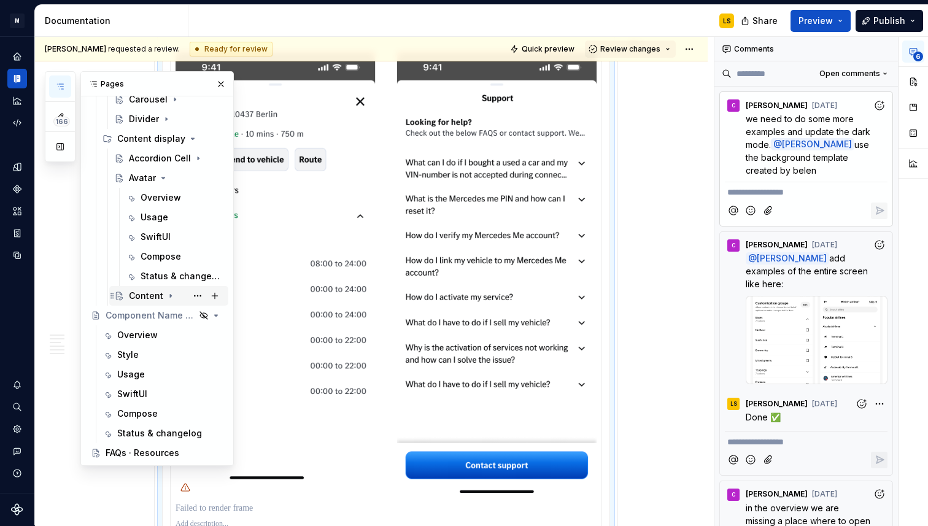
click at [168, 297] on icon "Page tree" at bounding box center [171, 296] width 10 height 10
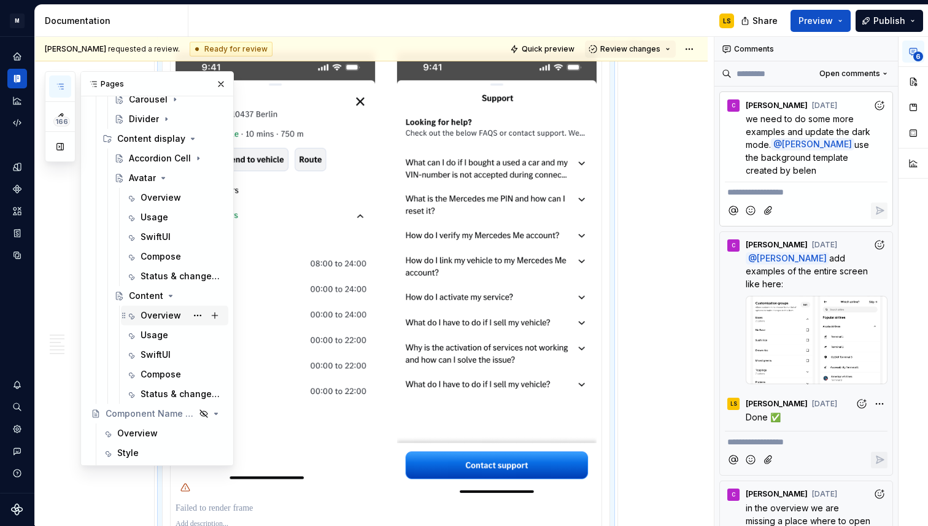
click at [161, 313] on div "Overview" at bounding box center [161, 315] width 41 height 12
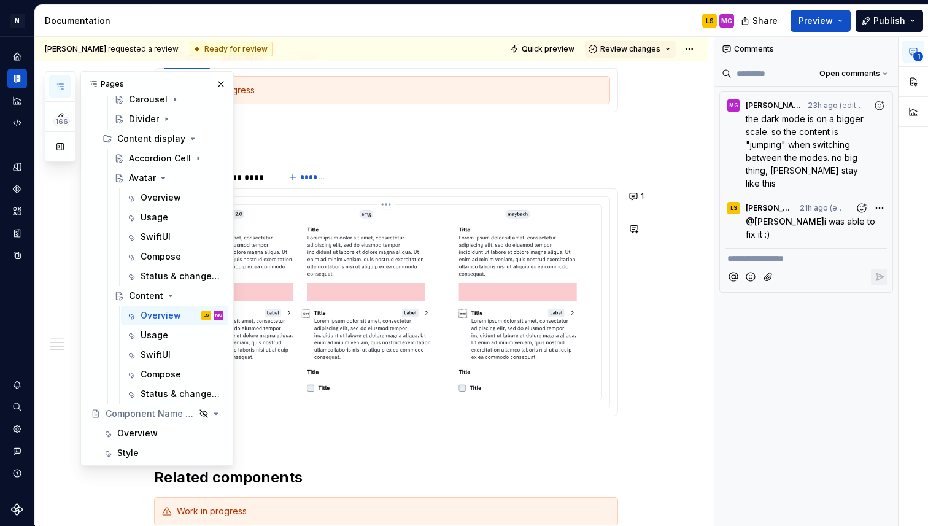
scroll to position [1392, 0]
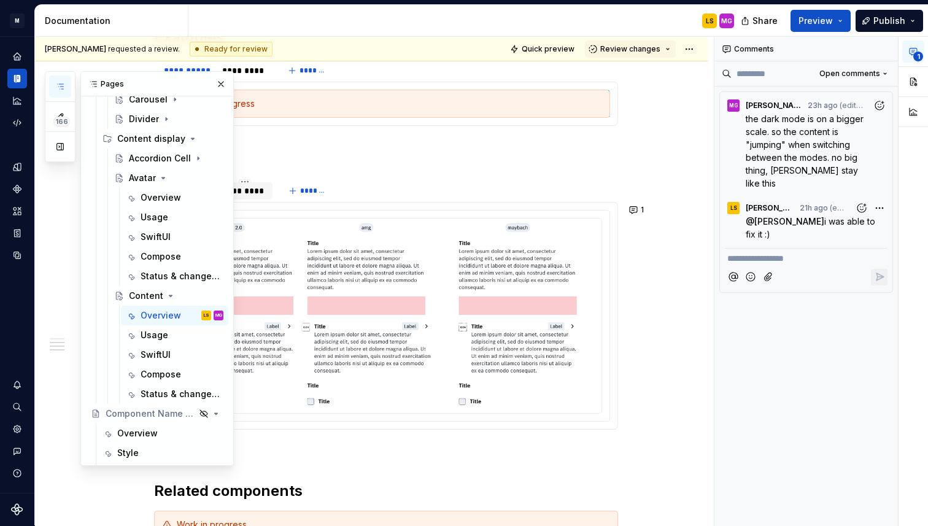
click at [262, 197] on div "*********" at bounding box center [244, 191] width 45 height 12
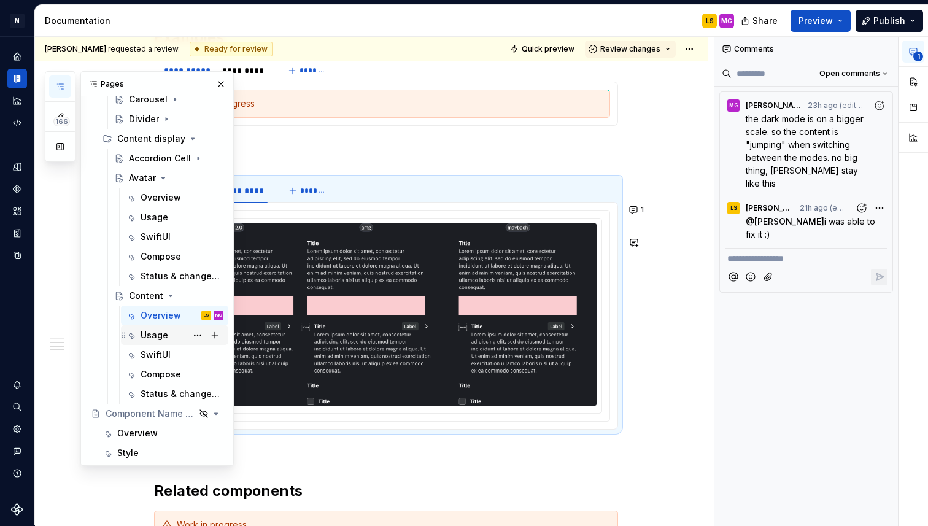
click at [150, 336] on div "Usage" at bounding box center [155, 335] width 28 height 12
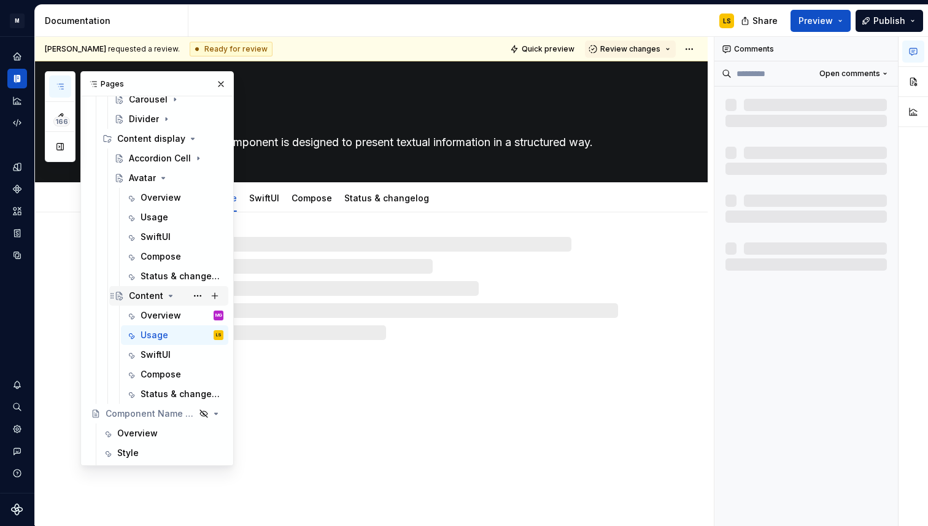
click at [166, 294] on icon "Page tree" at bounding box center [171, 296] width 10 height 10
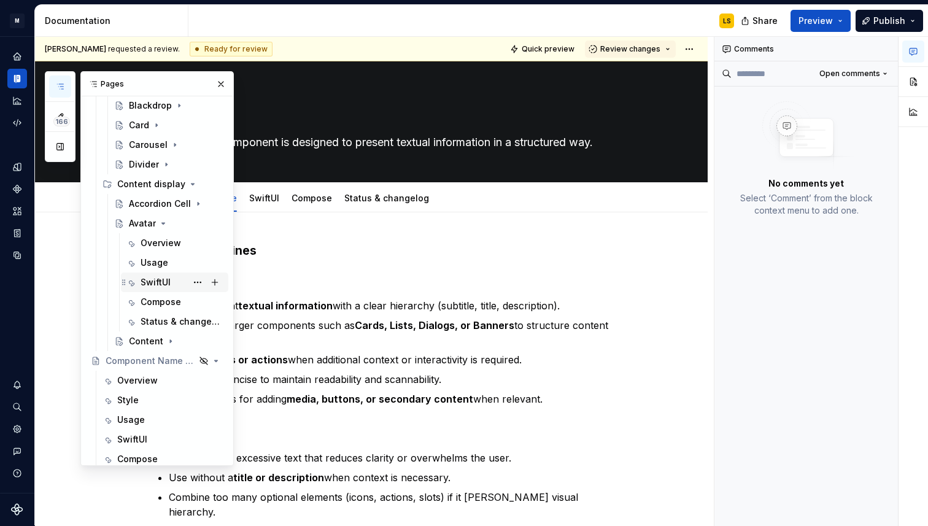
scroll to position [984, 0]
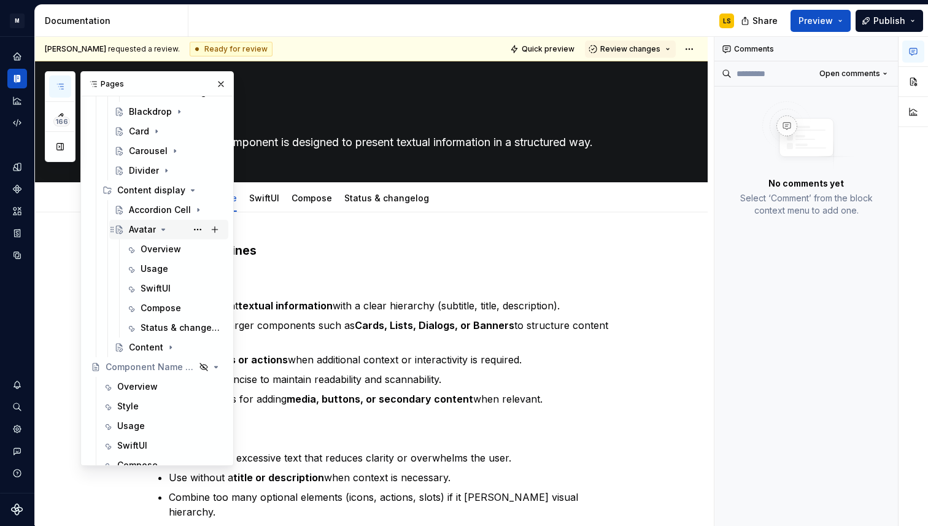
click at [143, 228] on div "Avatar" at bounding box center [142, 230] width 27 height 12
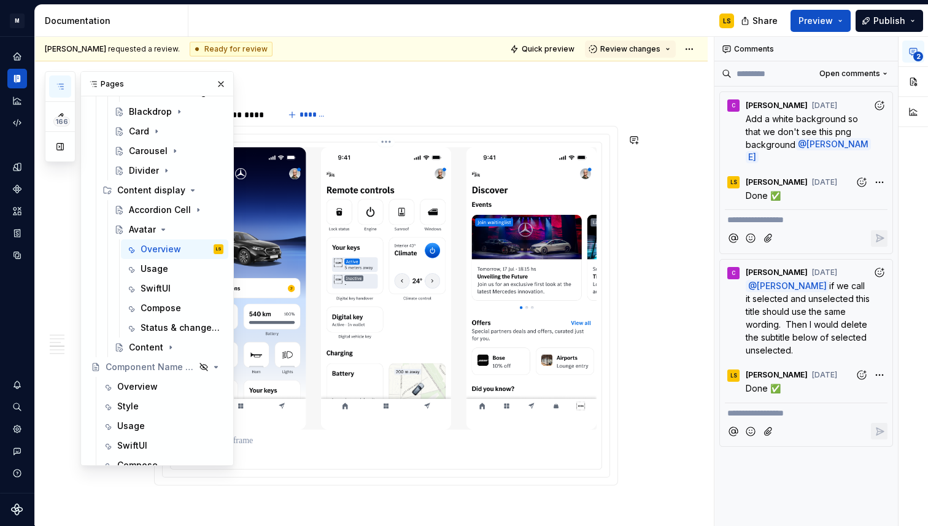
scroll to position [1695, 0]
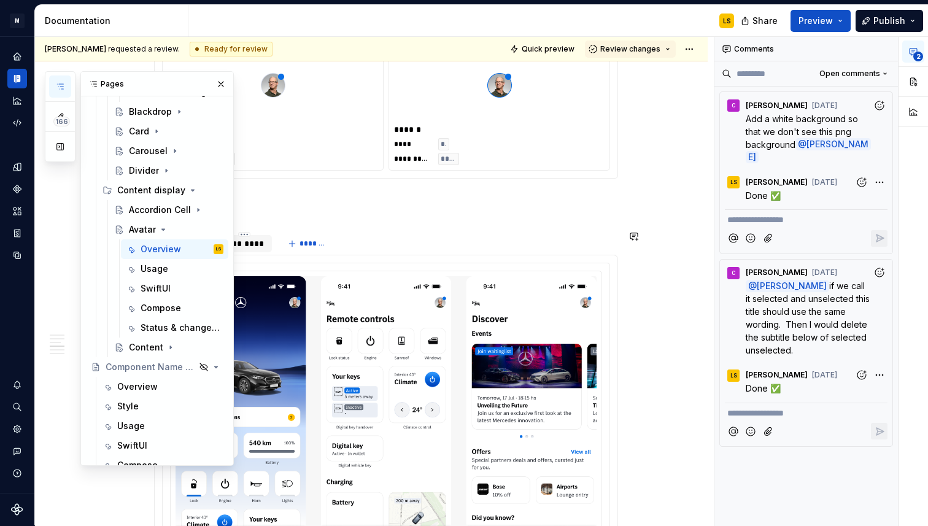
click at [251, 240] on div "*********" at bounding box center [244, 244] width 45 height 12
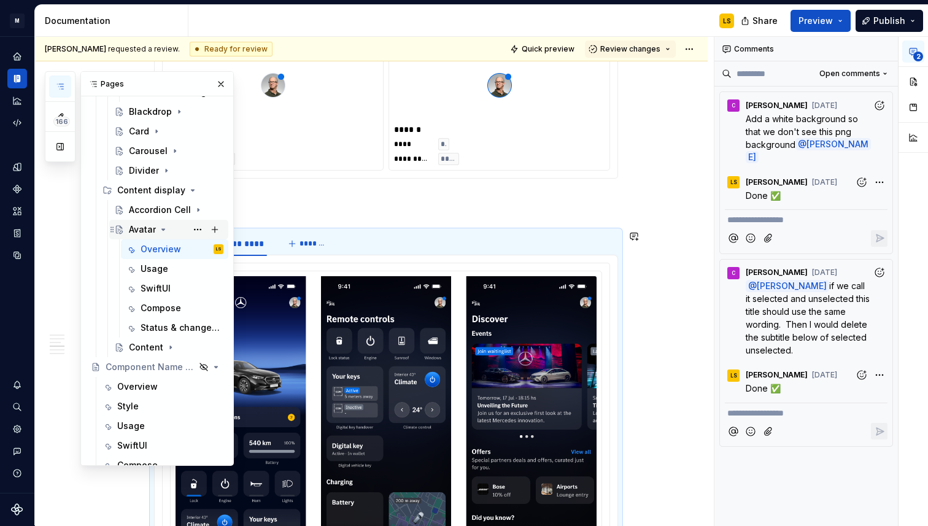
click at [164, 228] on icon "Page tree" at bounding box center [163, 230] width 10 height 10
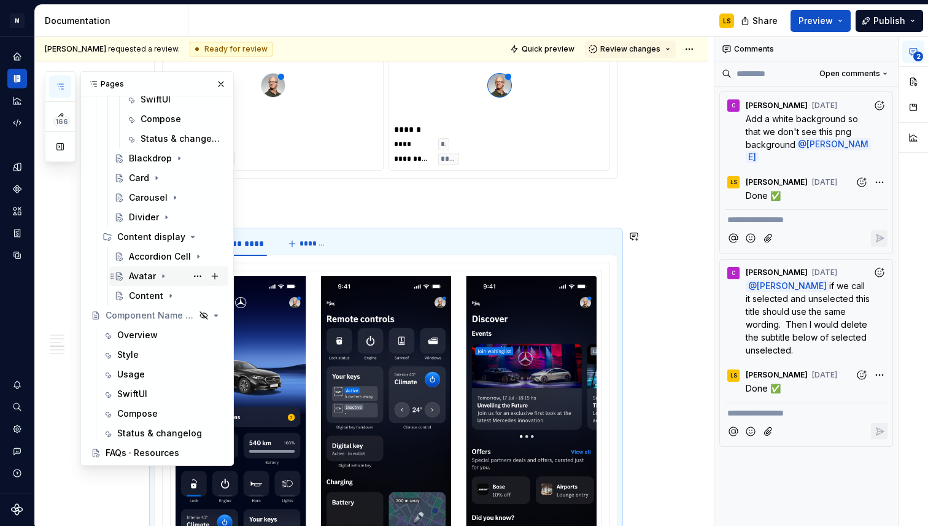
scroll to position [938, 0]
click at [146, 256] on div "Accordion Cell" at bounding box center [151, 257] width 45 height 12
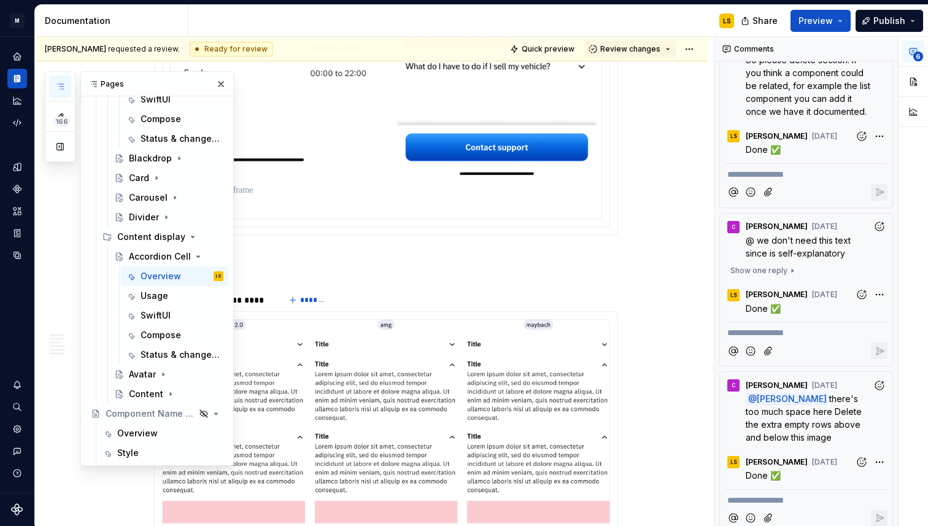
scroll to position [2254, 0]
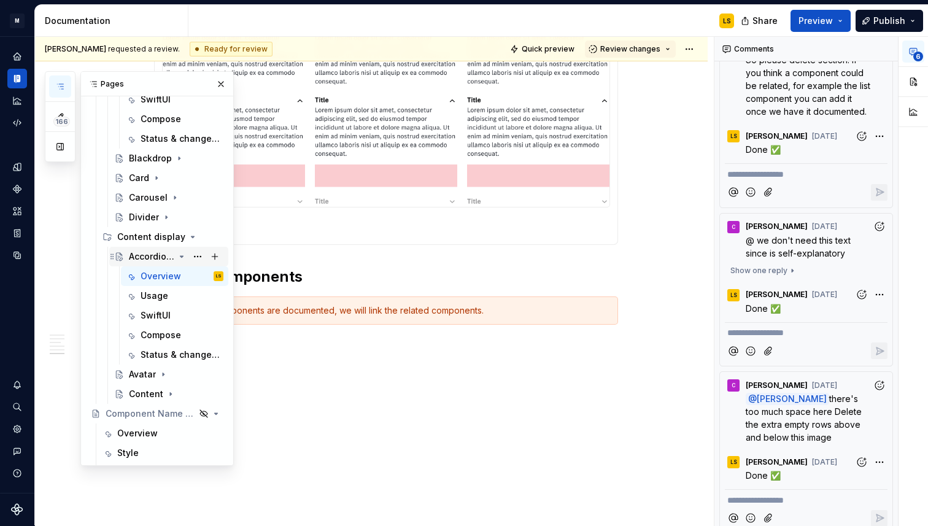
click at [181, 259] on icon "Page tree" at bounding box center [182, 257] width 10 height 10
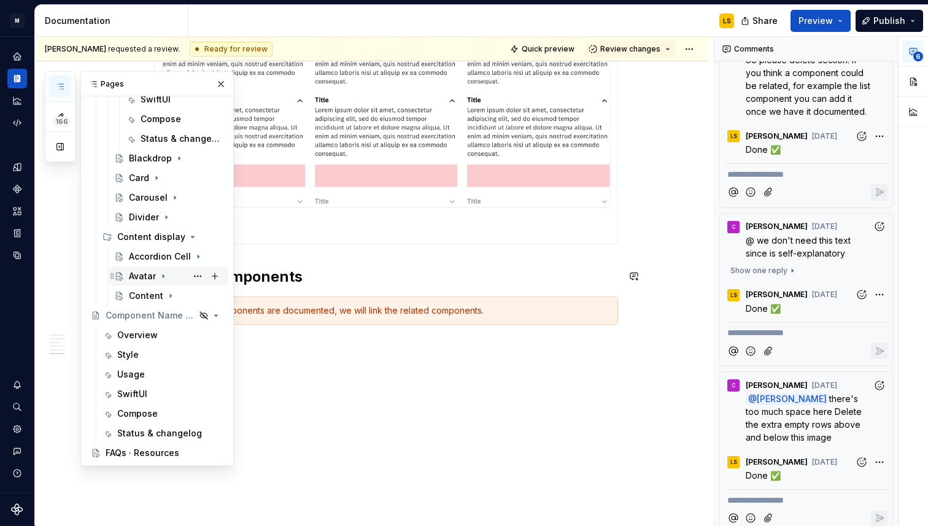
click at [145, 274] on div "Avatar" at bounding box center [142, 276] width 27 height 12
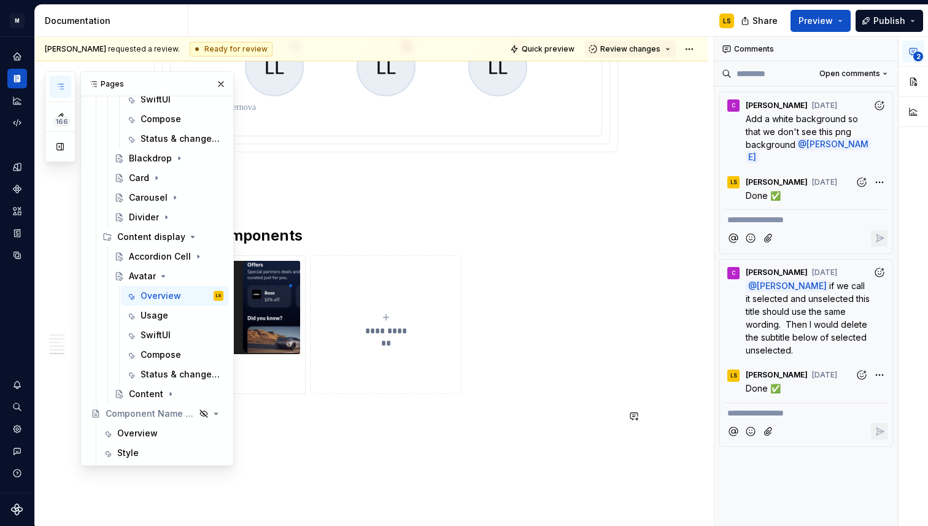
scroll to position [4253, 0]
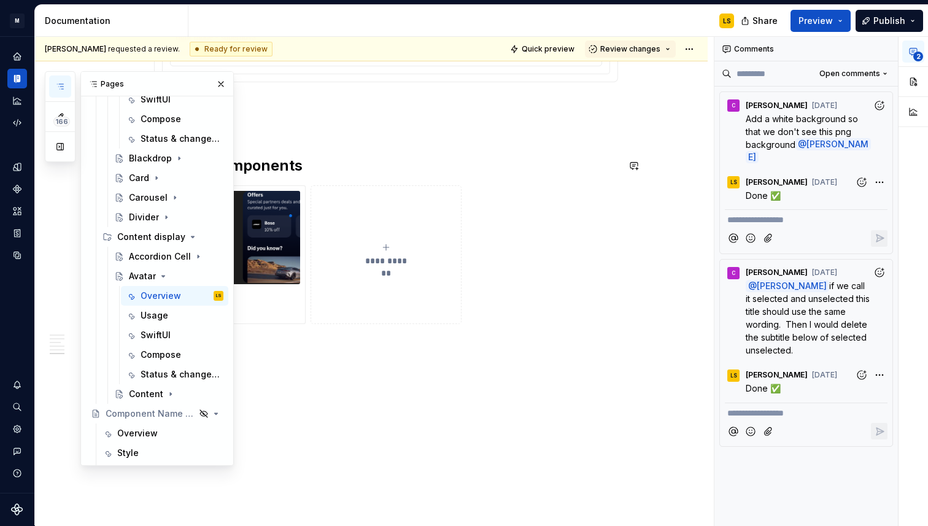
click at [225, 87] on button "button" at bounding box center [220, 84] width 17 height 17
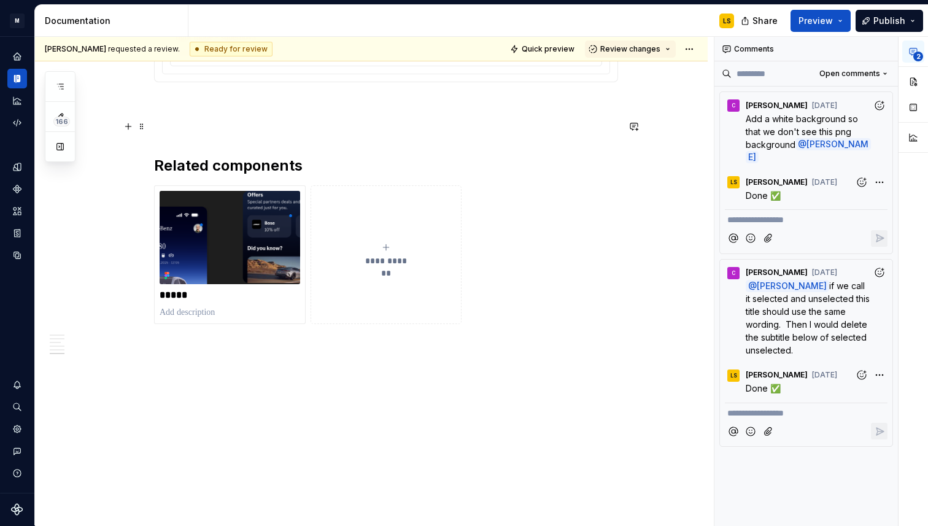
click at [182, 125] on p at bounding box center [386, 126] width 464 height 15
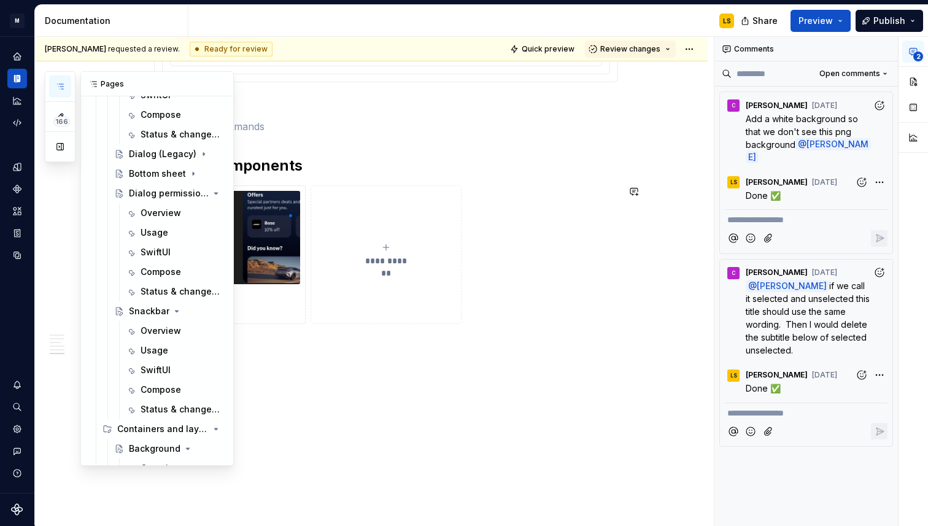
scroll to position [297, 0]
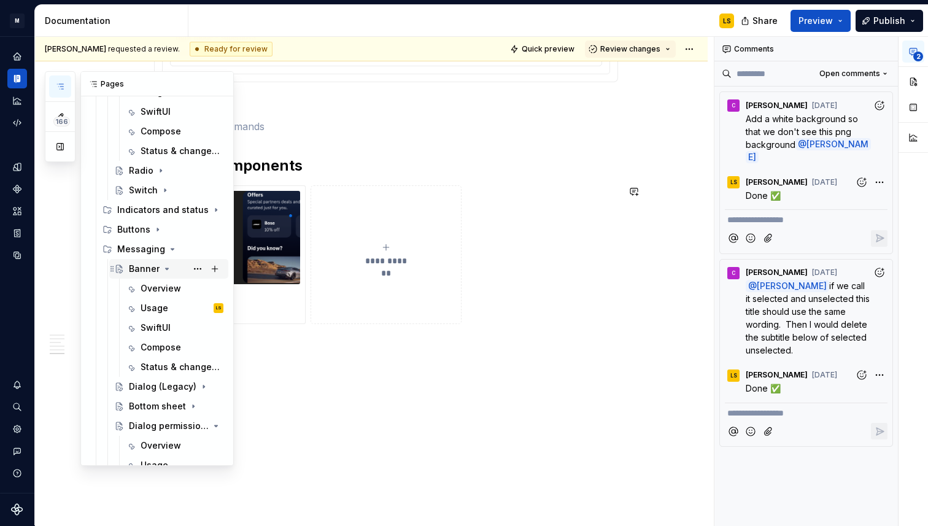
click at [149, 270] on div "Banner" at bounding box center [144, 269] width 31 height 12
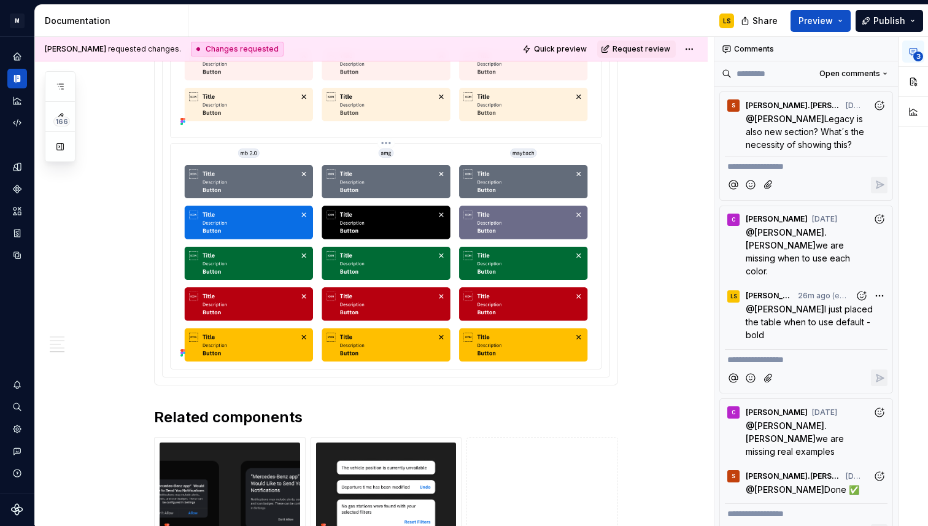
scroll to position [2862, 0]
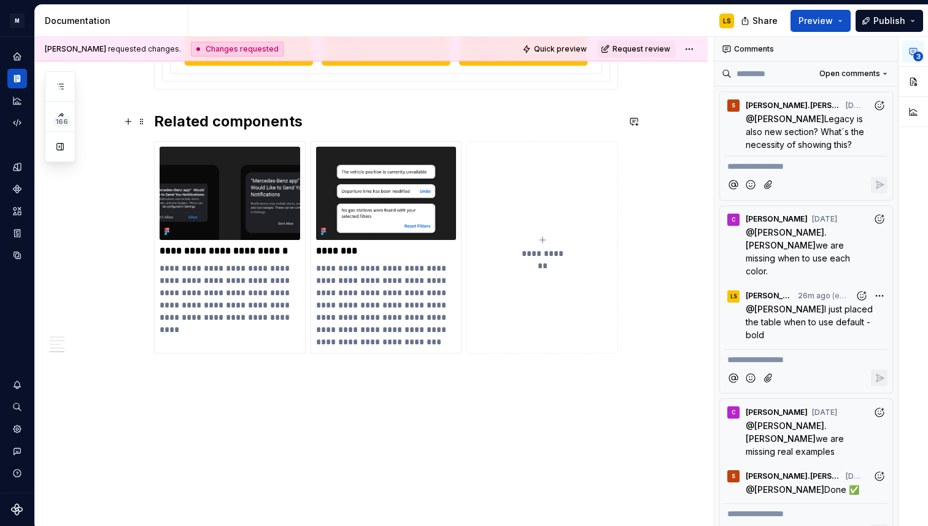
click at [192, 112] on h2 "Related components" at bounding box center [386, 122] width 464 height 20
click at [158, 122] on h2 "Related components" at bounding box center [386, 122] width 464 height 20
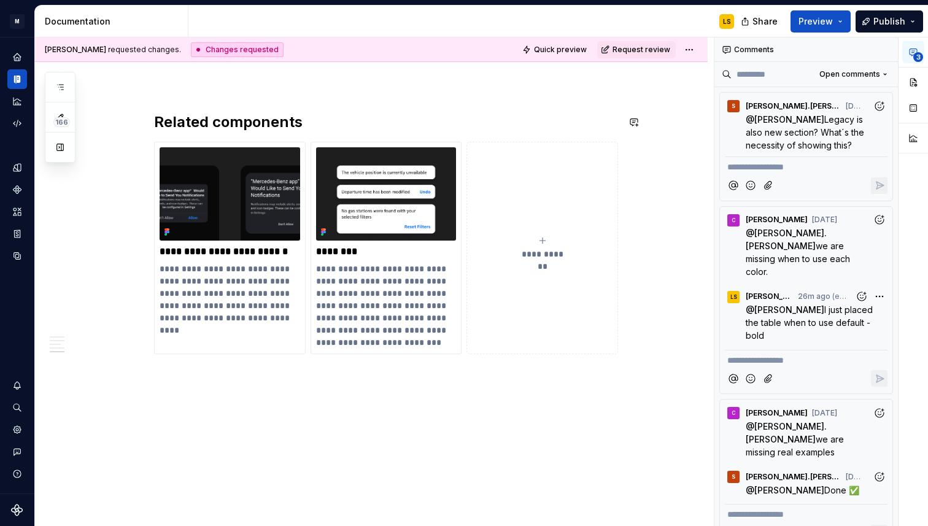
scroll to position [2914, 0]
click at [167, 86] on p at bounding box center [386, 83] width 464 height 15
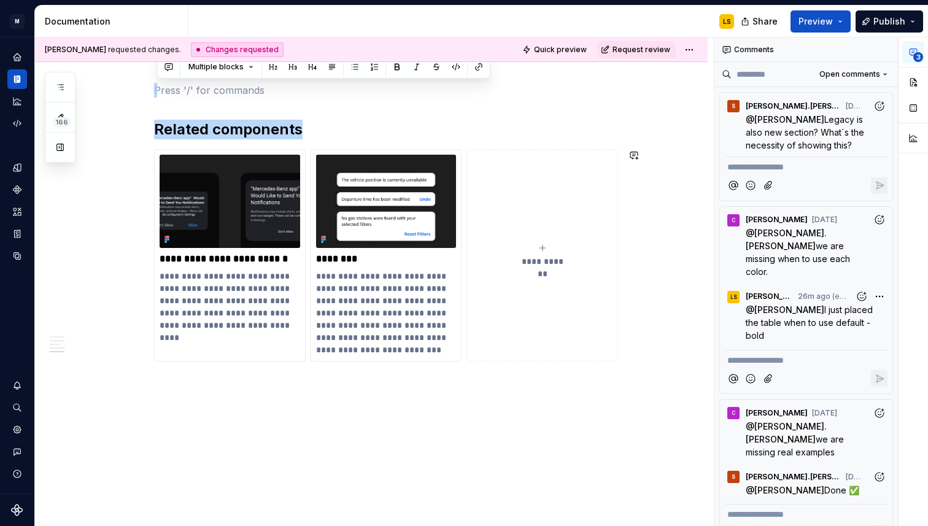
drag, startPoint x: 166, startPoint y: 80, endPoint x: 497, endPoint y: 408, distance: 466.8
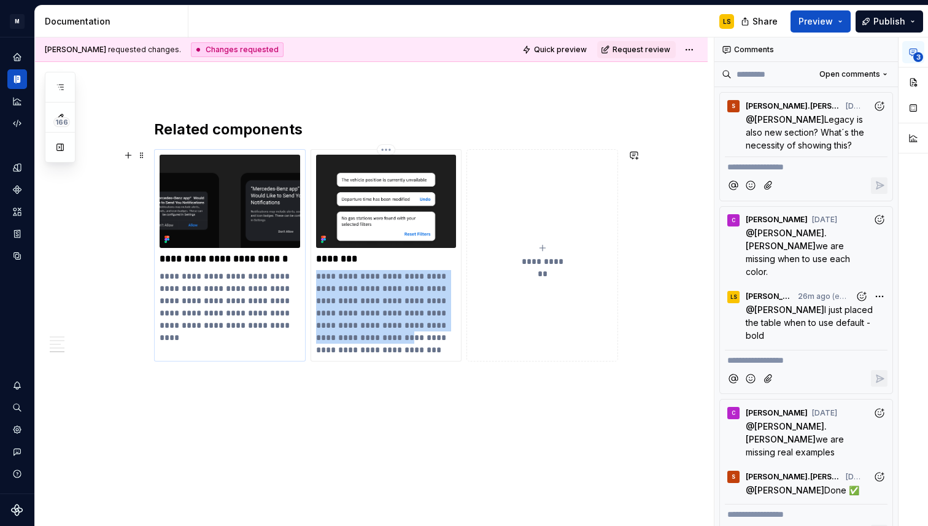
drag, startPoint x: 496, startPoint y: 402, endPoint x: 252, endPoint y: 178, distance: 331.1
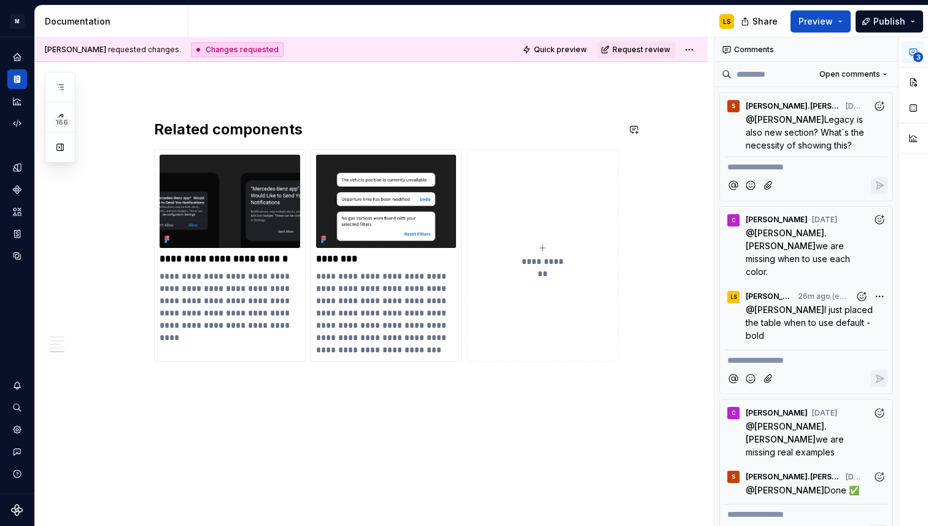
click at [146, 88] on span at bounding box center [142, 90] width 10 height 17
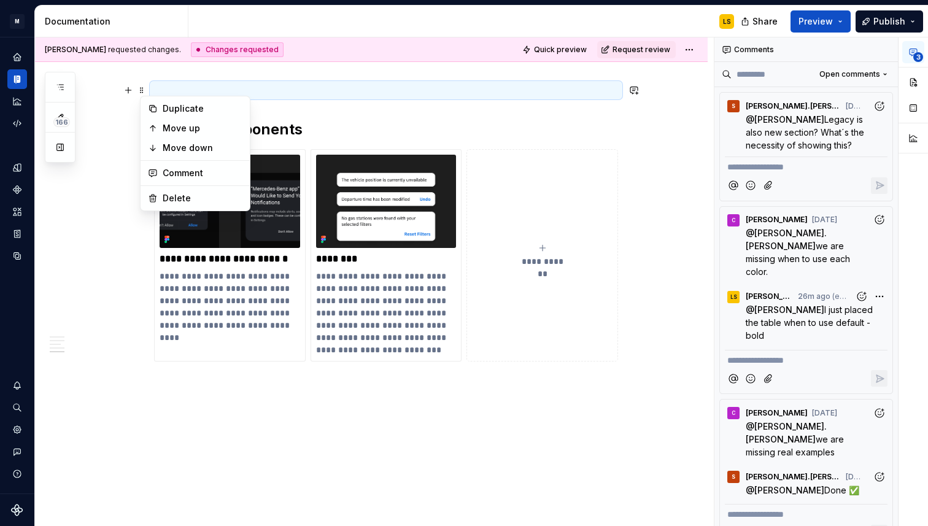
click at [170, 83] on p at bounding box center [386, 90] width 464 height 15
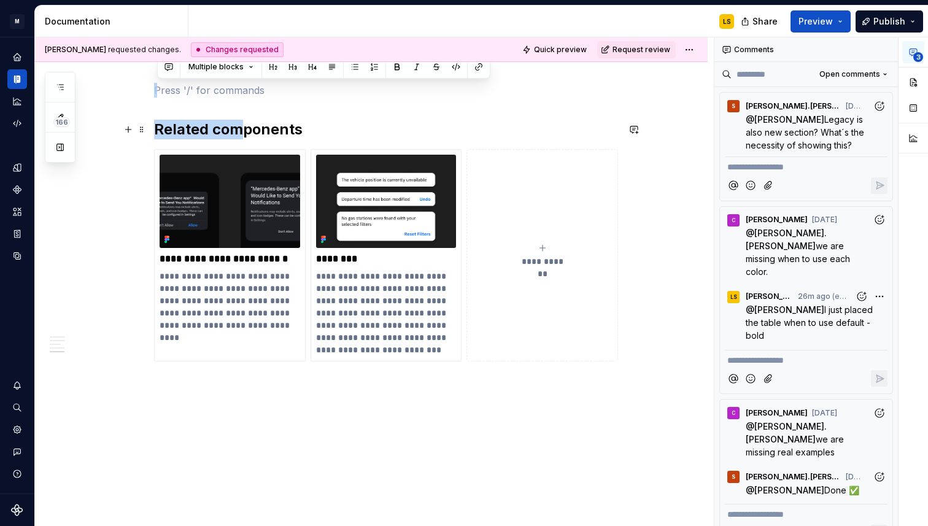
drag, startPoint x: 161, startPoint y: 91, endPoint x: 239, endPoint y: 138, distance: 90.9
click at [908, 82] on button "button" at bounding box center [914, 82] width 22 height 22
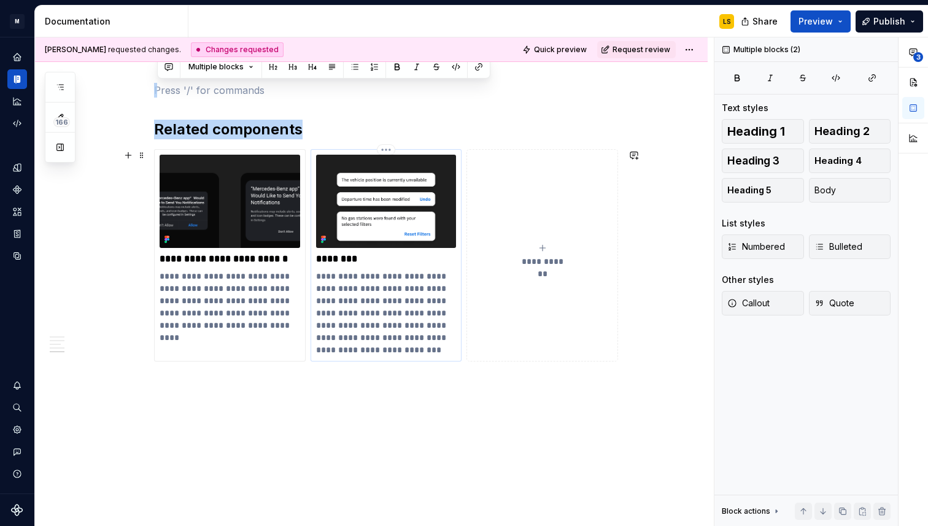
drag, startPoint x: 175, startPoint y: 77, endPoint x: 443, endPoint y: 349, distance: 382.1
click at [482, 349] on button "**********" at bounding box center [543, 255] width 152 height 212
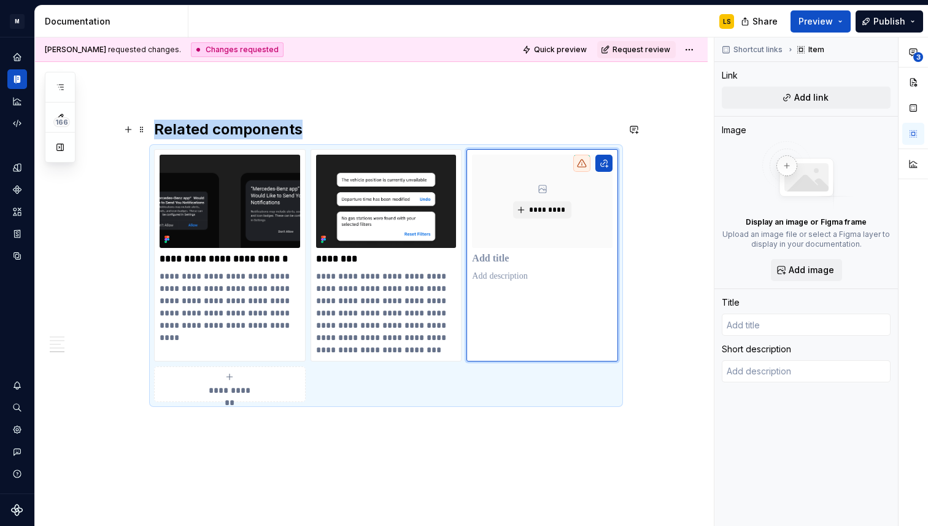
click at [416, 137] on h2 "Related components" at bounding box center [386, 130] width 464 height 20
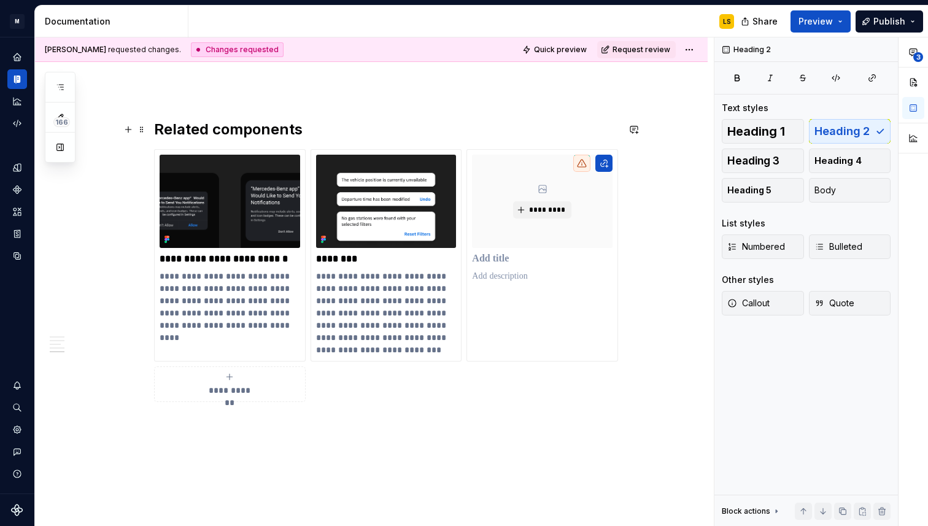
click at [366, 120] on h2 "Related components" at bounding box center [386, 130] width 464 height 20
click at [147, 132] on span at bounding box center [142, 129] width 10 height 17
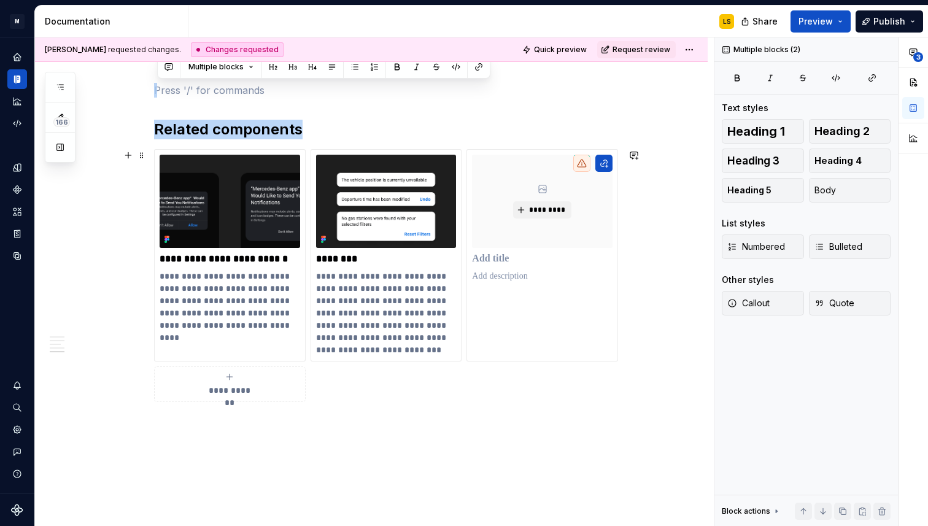
drag, startPoint x: 170, startPoint y: 93, endPoint x: 363, endPoint y: 386, distance: 350.7
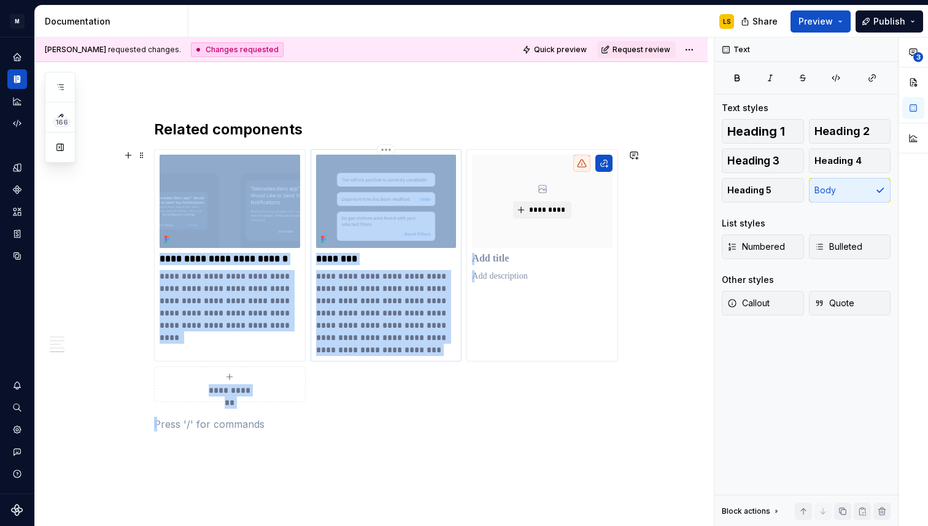
drag, startPoint x: 373, startPoint y: 429, endPoint x: 325, endPoint y: 235, distance: 200.0
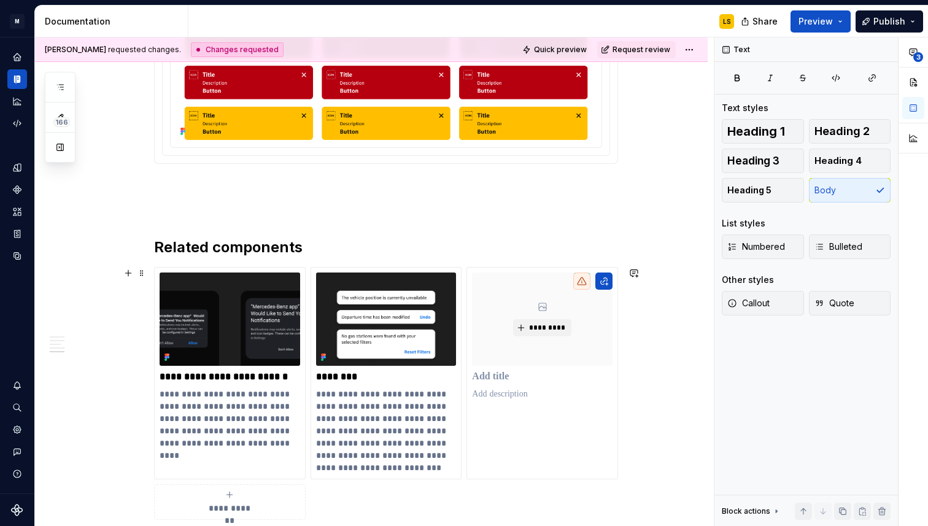
scroll to position [2783, 0]
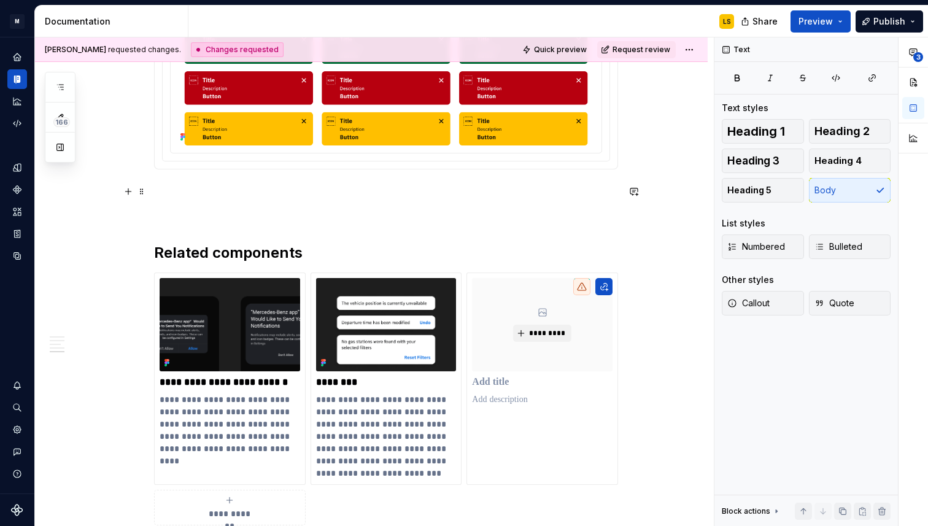
click at [180, 197] on p at bounding box center [386, 191] width 464 height 15
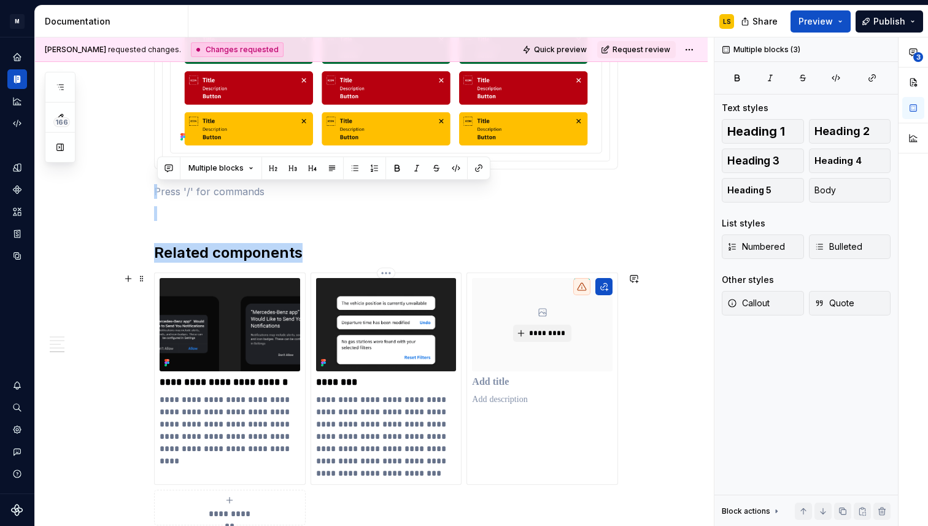
scroll to position [2984, 0]
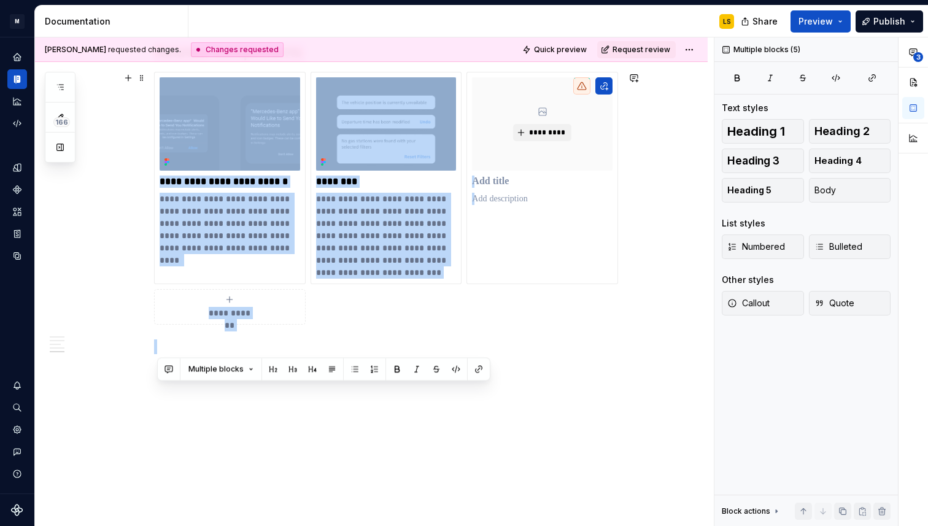
drag, startPoint x: 174, startPoint y: 185, endPoint x: 669, endPoint y: 262, distance: 500.1
click at [910, 84] on button "button" at bounding box center [914, 82] width 22 height 22
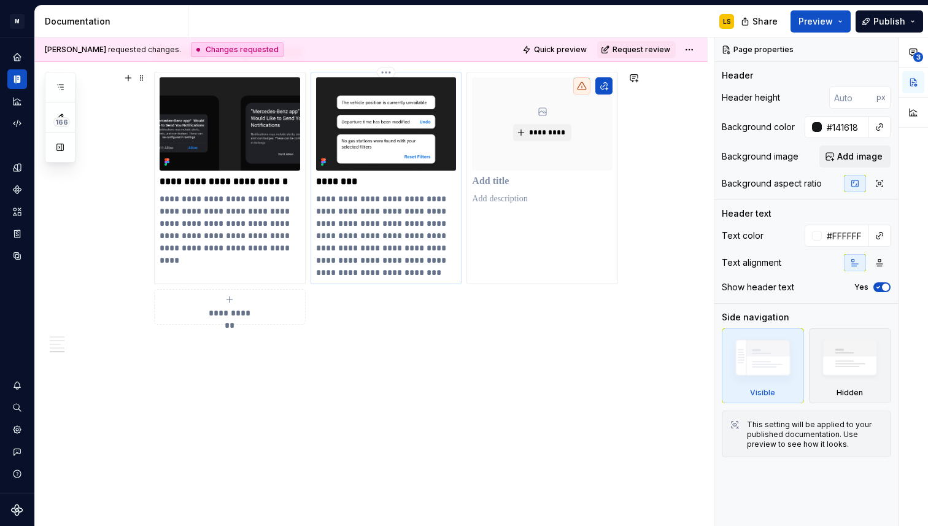
click at [409, 212] on p "**********" at bounding box center [386, 236] width 141 height 86
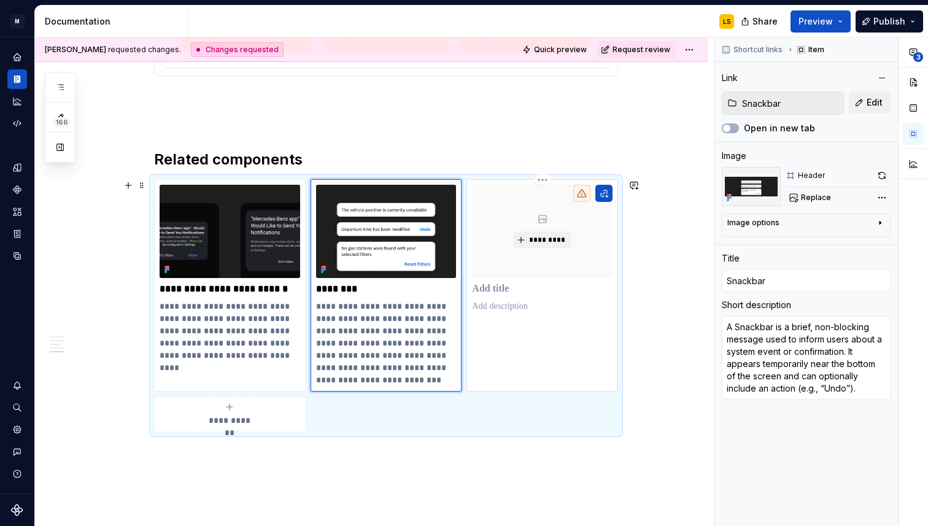
scroll to position [2872, 0]
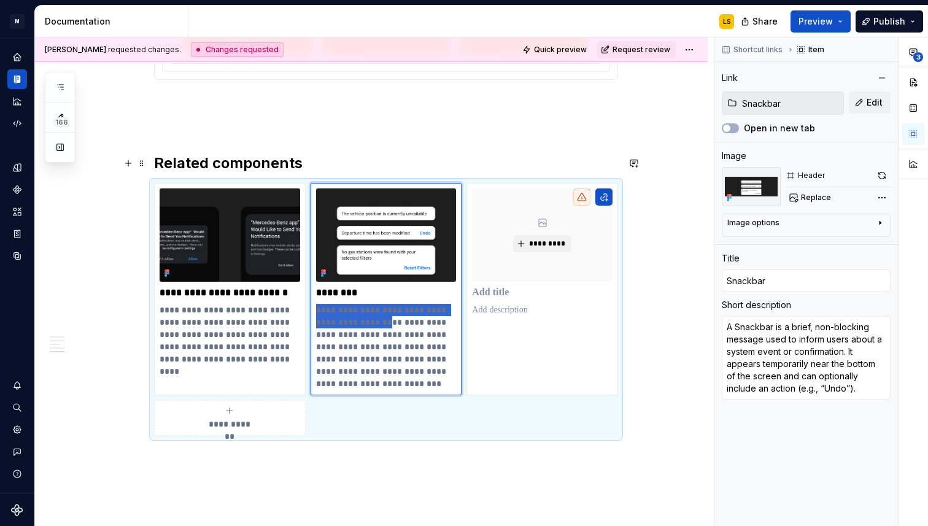
click at [403, 165] on h2 "Related components" at bounding box center [386, 164] width 464 height 20
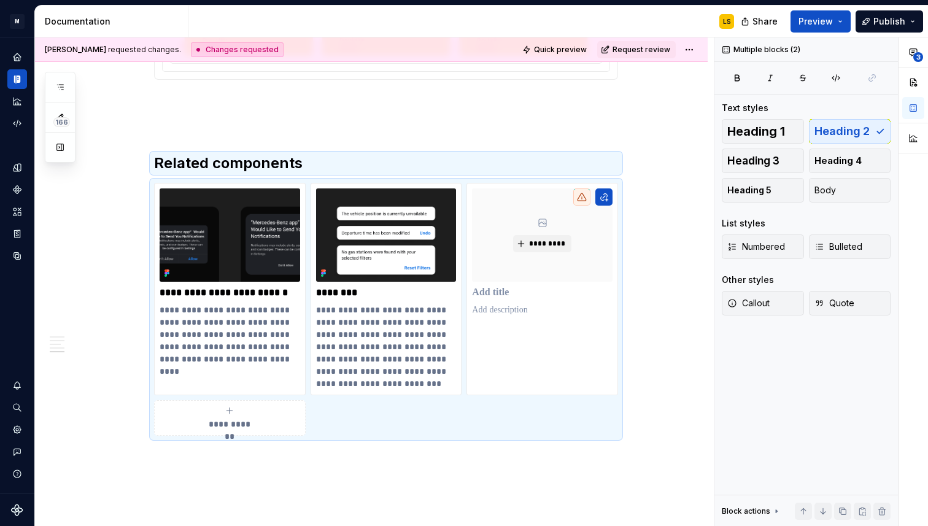
click at [863, 513] on ul "No internet connection. Reconnect to ensure all of your changes are synced. Suc…" at bounding box center [777, 517] width 302 height 20
click at [859, 510] on ul "No internet connection. Reconnect to ensure all of your changes are synced. Suc…" at bounding box center [777, 517] width 302 height 20
click at [862, 506] on button "button" at bounding box center [862, 511] width 17 height 17
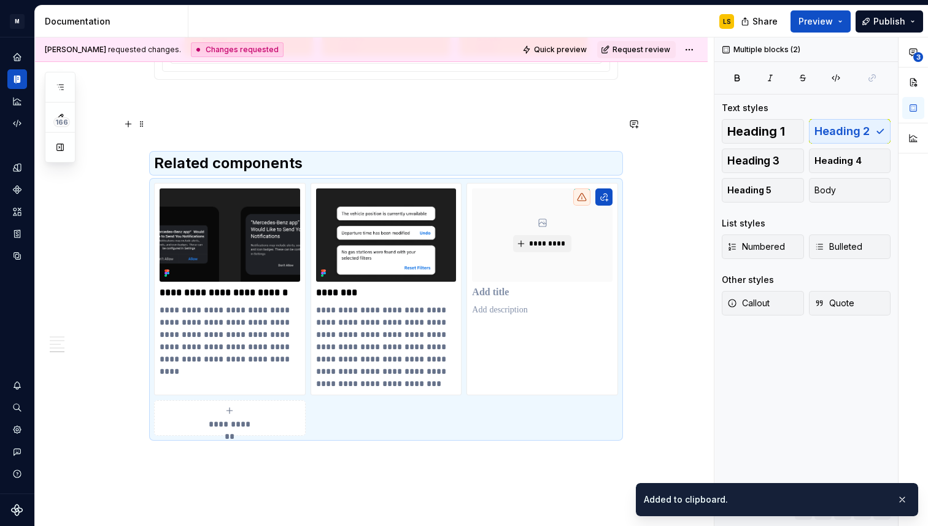
click at [278, 97] on p at bounding box center [386, 102] width 464 height 15
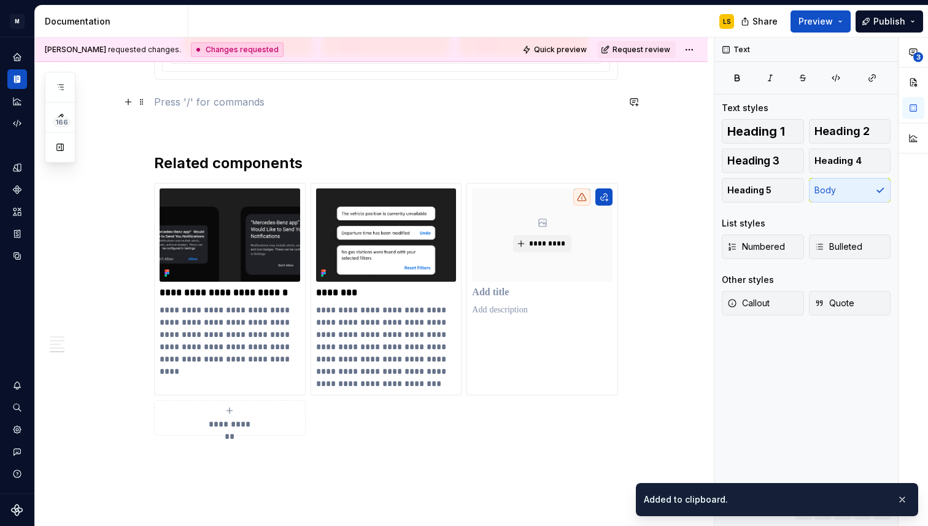
click at [247, 125] on p at bounding box center [386, 124] width 464 height 15
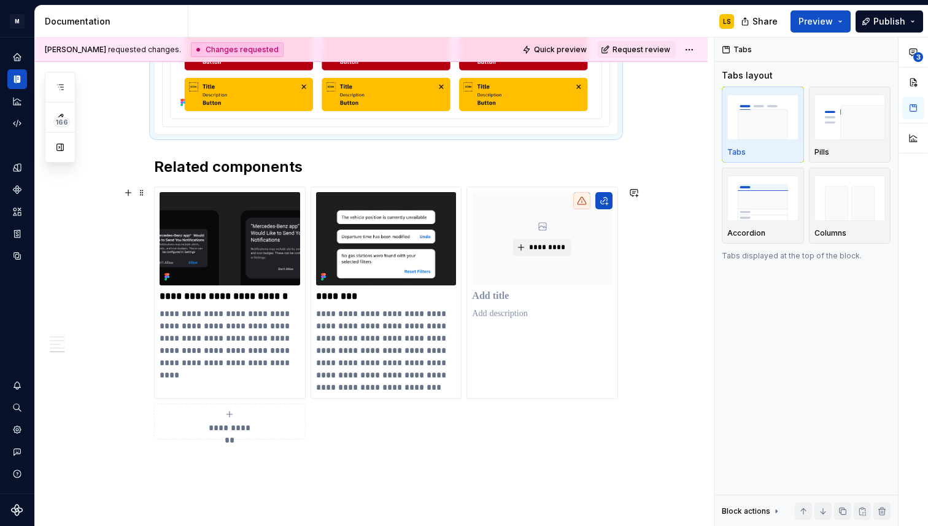
scroll to position [2725, 0]
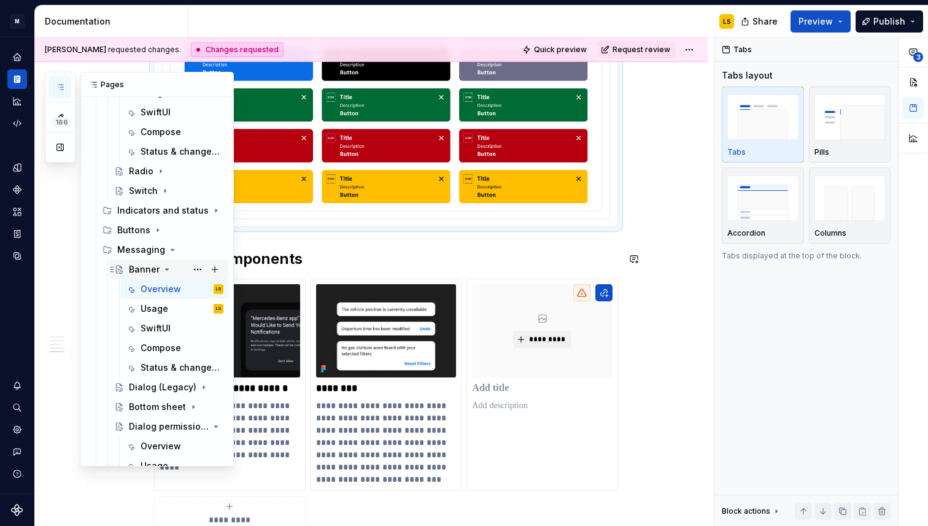
click at [168, 268] on icon "Page tree" at bounding box center [167, 270] width 10 height 10
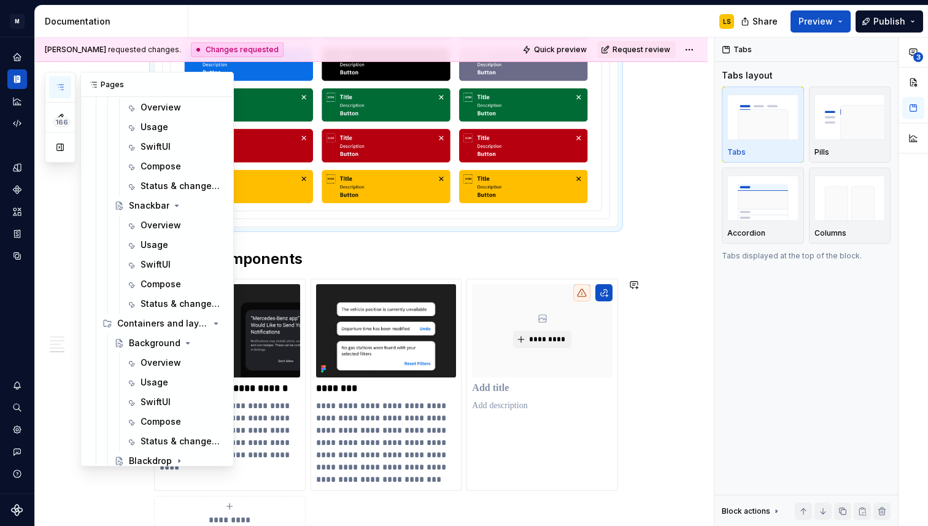
scroll to position [938, 0]
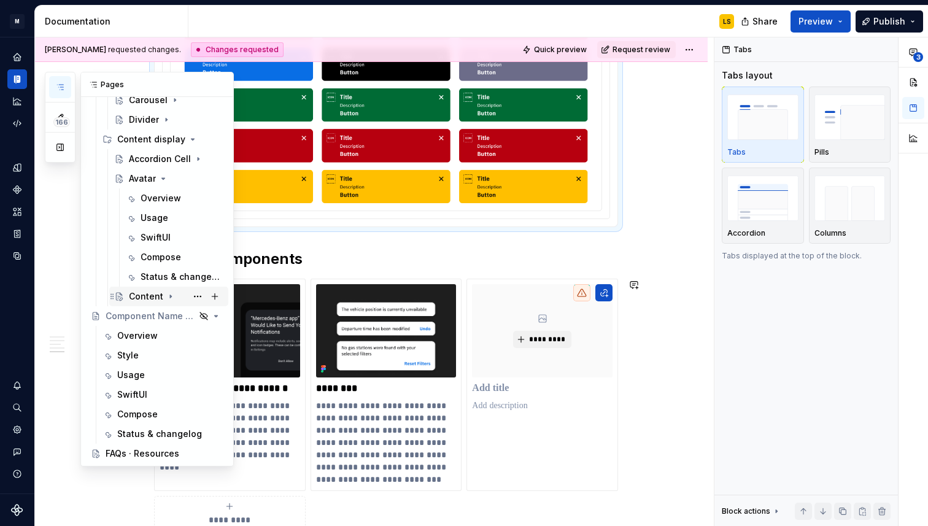
click at [171, 297] on icon "Page tree" at bounding box center [171, 297] width 10 height 10
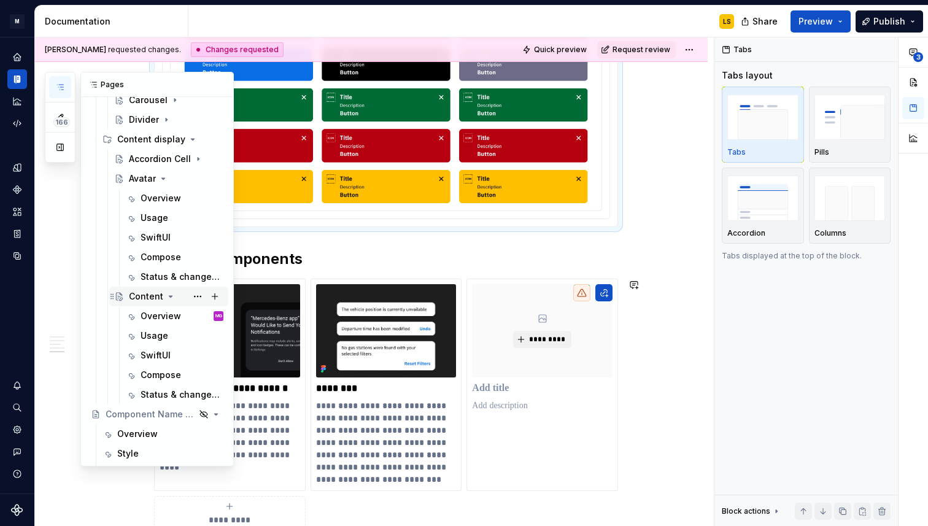
click at [149, 297] on div "Content" at bounding box center [146, 296] width 34 height 12
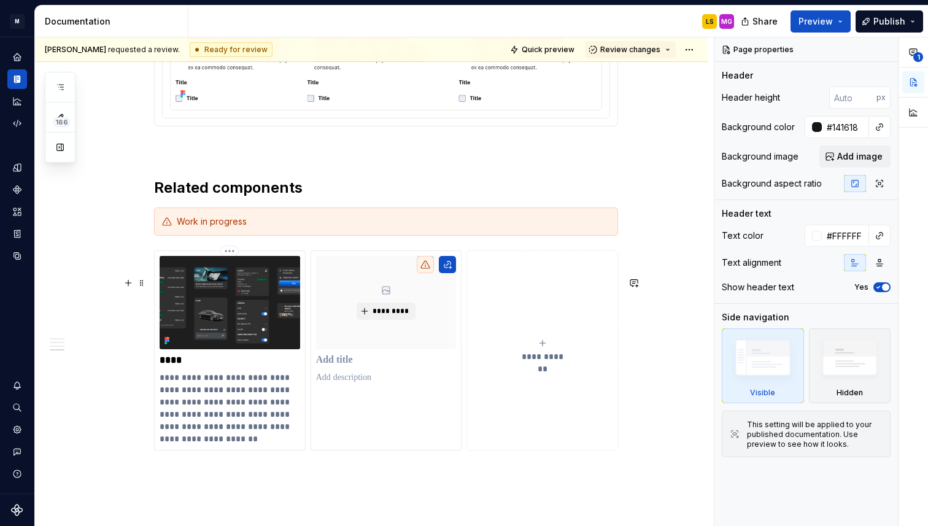
scroll to position [1848, 0]
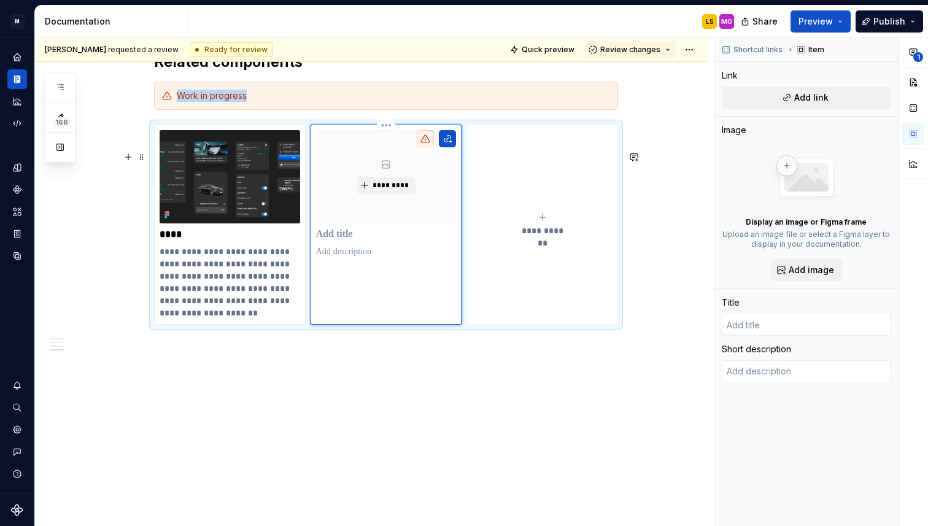
click at [356, 200] on div "*********" at bounding box center [386, 176] width 141 height 93
click at [800, 95] on span "Add link" at bounding box center [812, 97] width 34 height 12
type textarea "*"
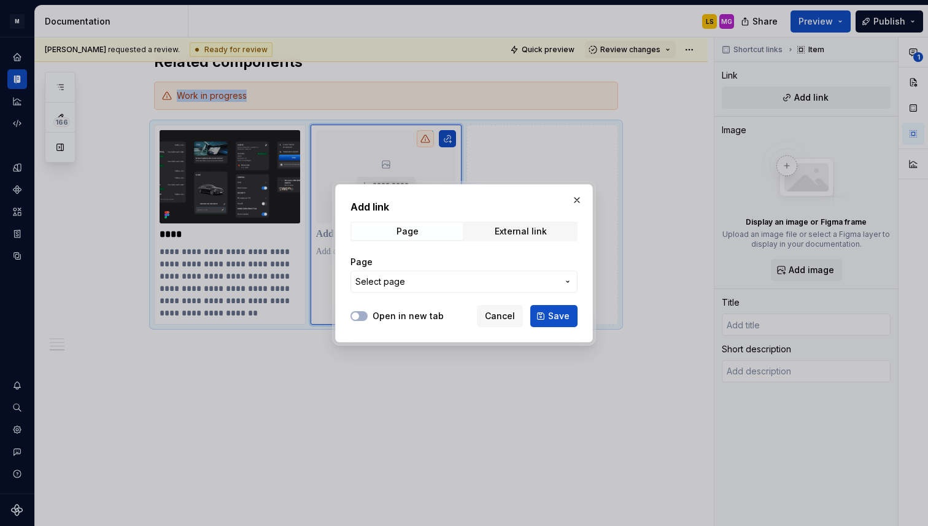
click at [403, 282] on span "Select page" at bounding box center [457, 282] width 203 height 12
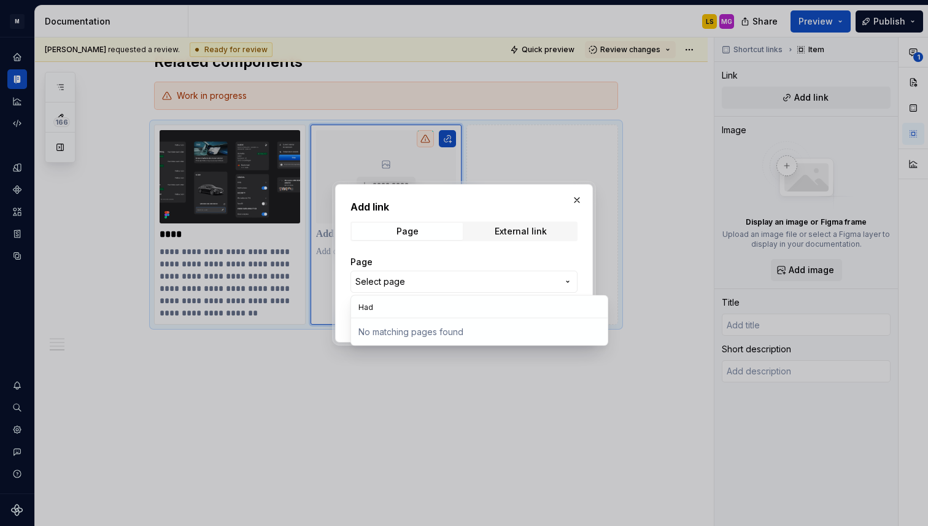
type input "Had"
type textarea "*"
click at [387, 301] on input "Had" at bounding box center [479, 307] width 257 height 22
click at [379, 311] on input "Had" at bounding box center [479, 307] width 257 height 22
type input "H"
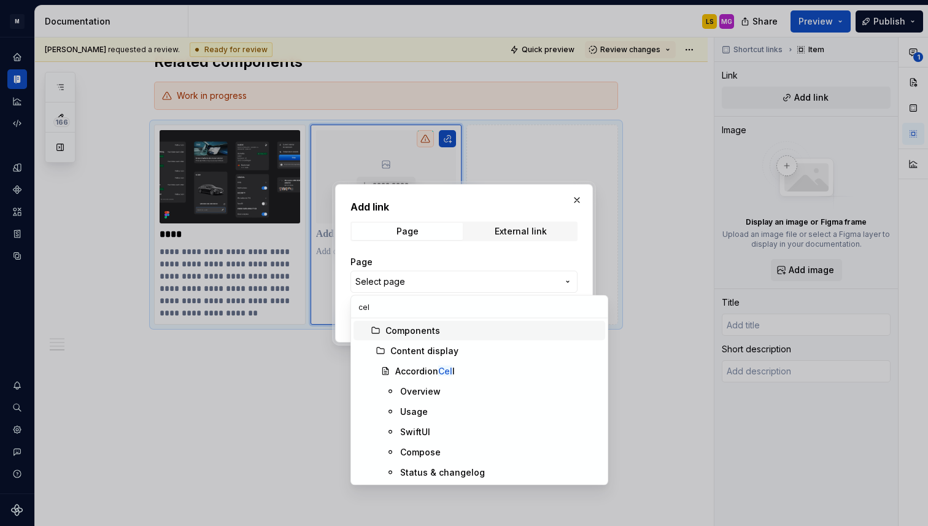
type input "cell"
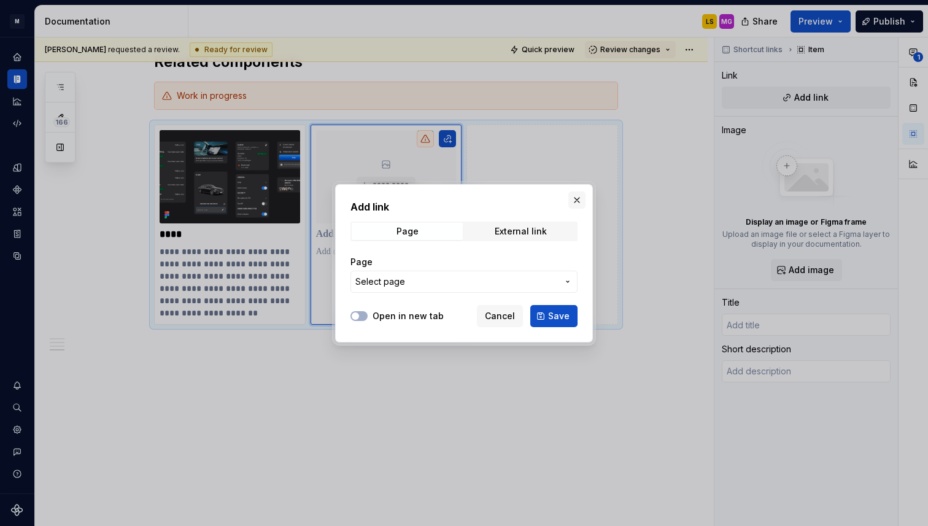
click at [577, 197] on div "Add link Page External link Page Select page Open in new tab Cancel Save" at bounding box center [464, 263] width 928 height 526
click at [577, 197] on button "button" at bounding box center [577, 200] width 17 height 17
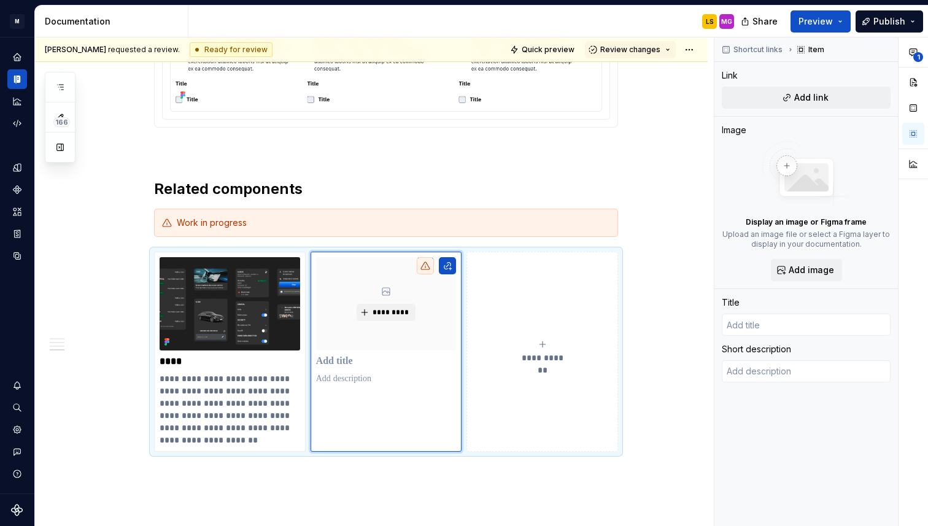
scroll to position [1666, 0]
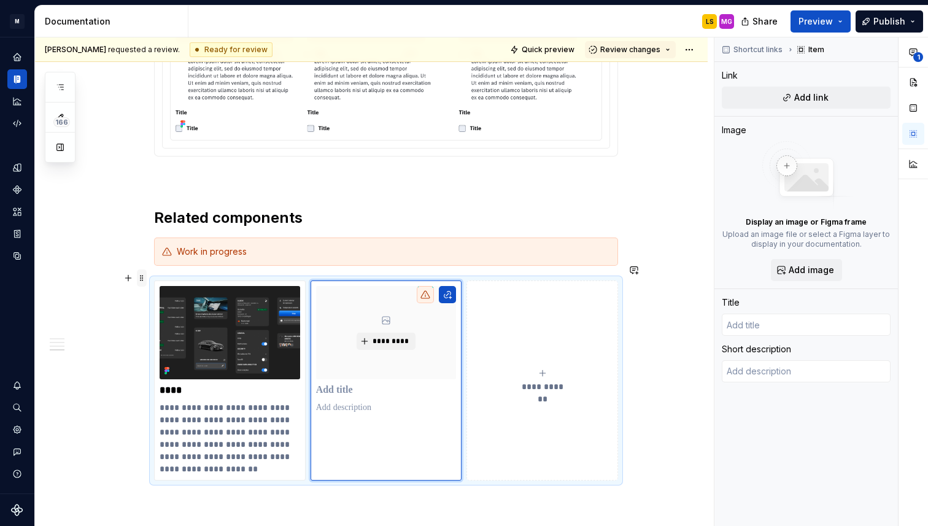
click at [147, 278] on span at bounding box center [142, 278] width 10 height 17
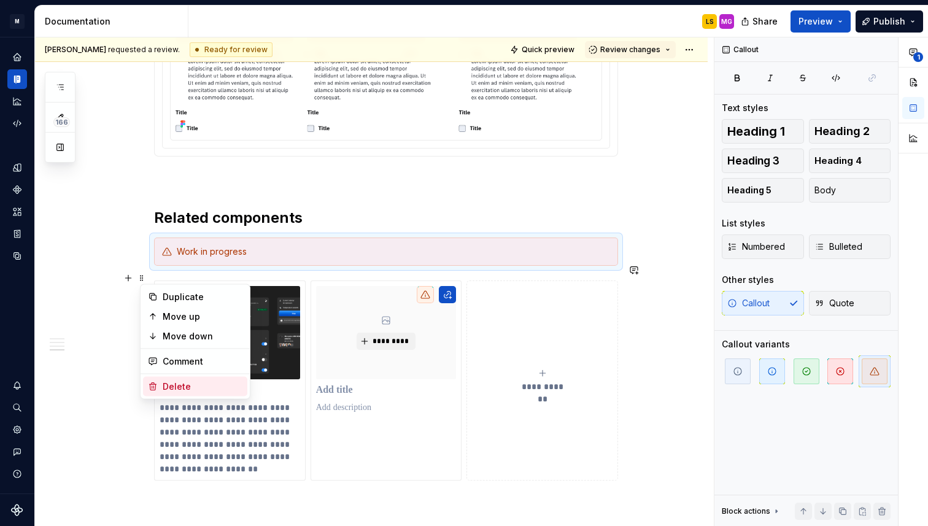
click at [165, 382] on div "Delete" at bounding box center [203, 387] width 80 height 12
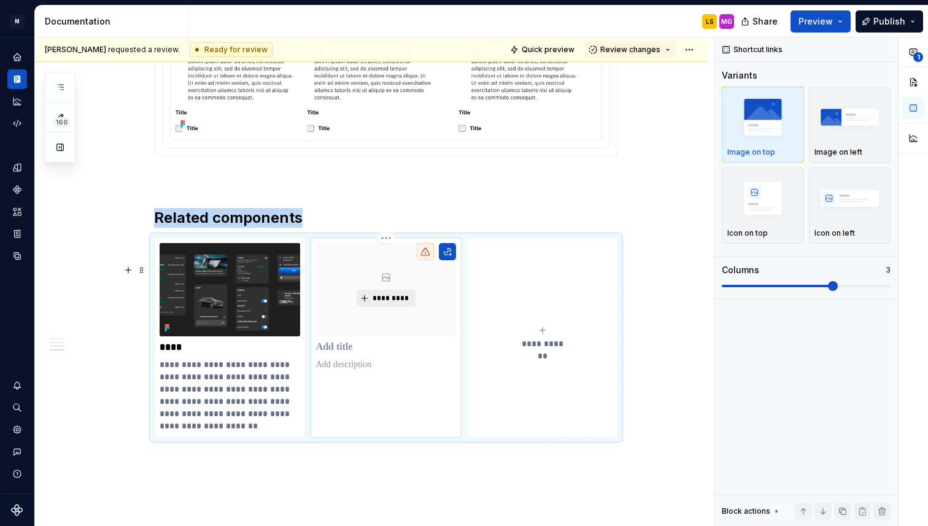
click at [385, 303] on span "*********" at bounding box center [390, 299] width 37 height 10
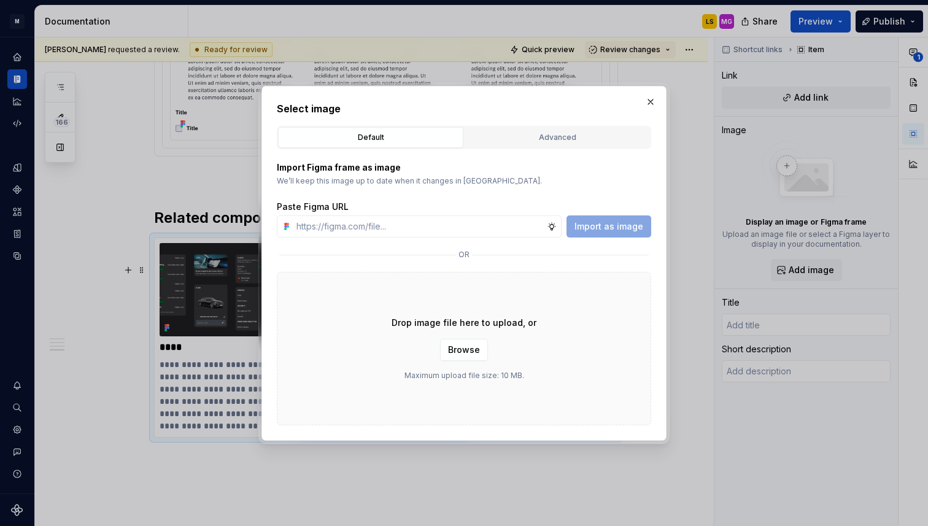
type textarea "*"
type input "list"
click at [650, 101] on button "button" at bounding box center [650, 101] width 17 height 17
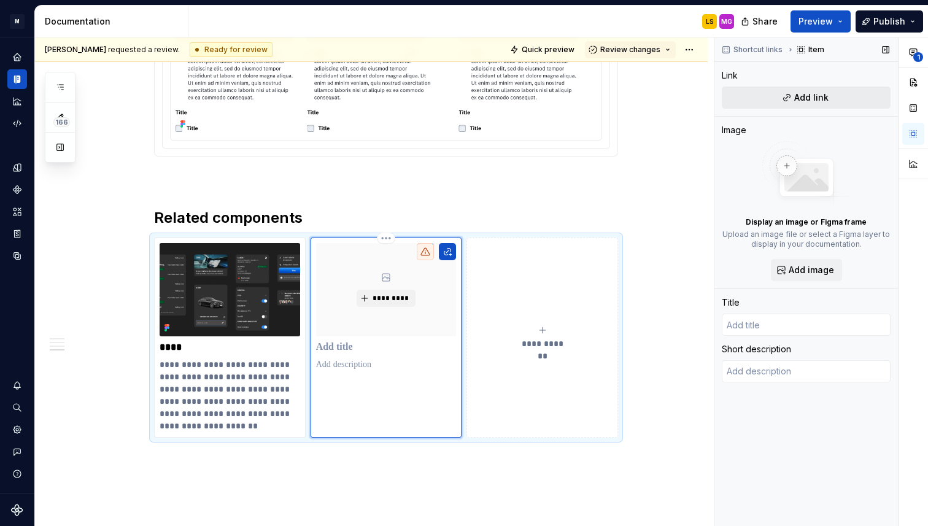
click at [833, 101] on button "Add link" at bounding box center [806, 98] width 169 height 22
type textarea "*"
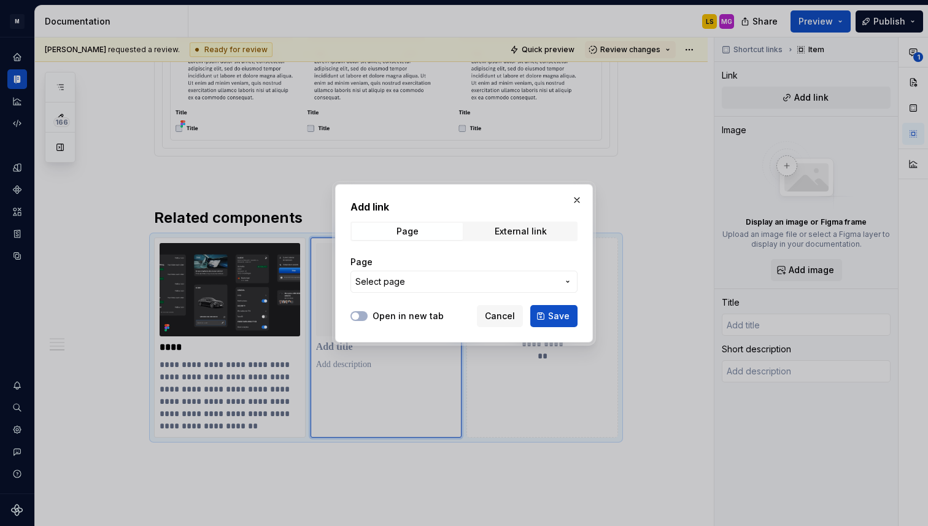
click at [532, 270] on div "Page Select page" at bounding box center [464, 274] width 227 height 37
click at [535, 278] on span "Select page" at bounding box center [457, 282] width 203 height 12
type input "list"
click at [576, 196] on div "Add link Page External link Page Select page Open in new tab Cancel Save" at bounding box center [464, 263] width 928 height 526
click at [577, 204] on button "button" at bounding box center [577, 200] width 17 height 17
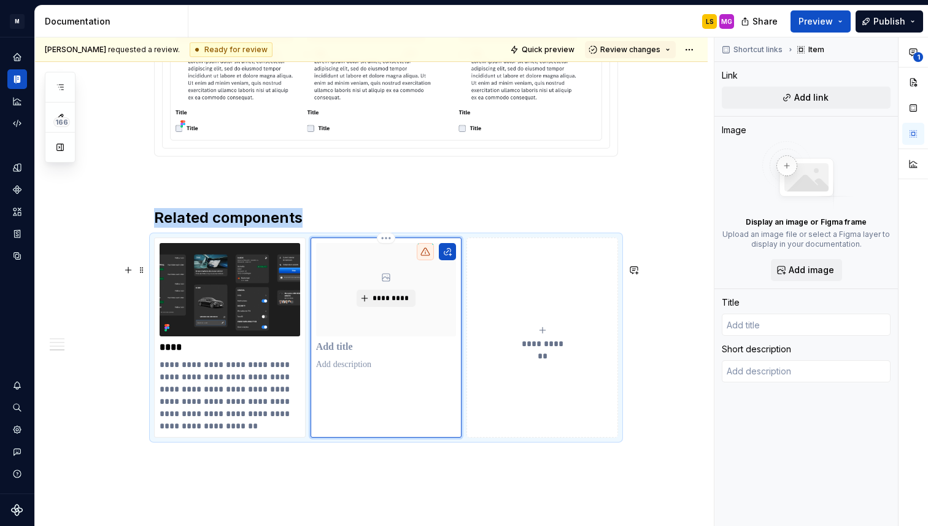
click at [428, 336] on div "*********" at bounding box center [386, 289] width 141 height 93
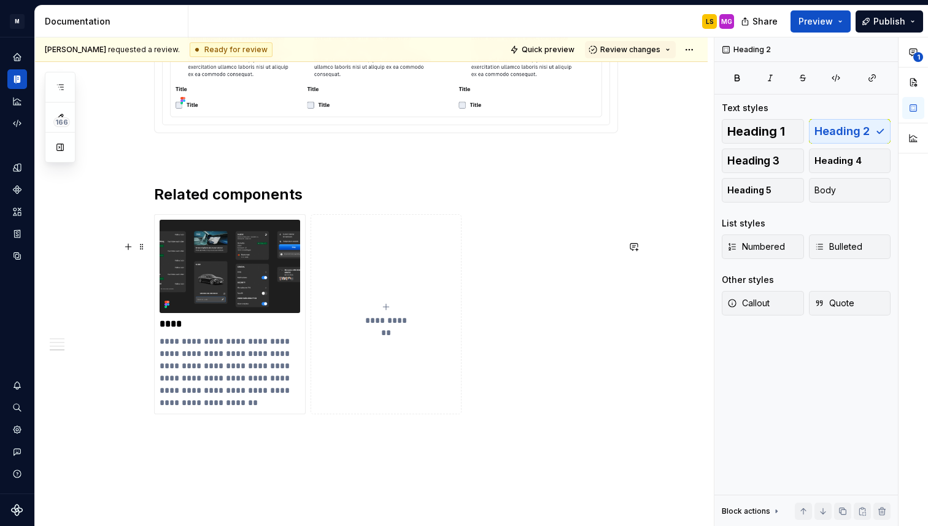
scroll to position [1710, 0]
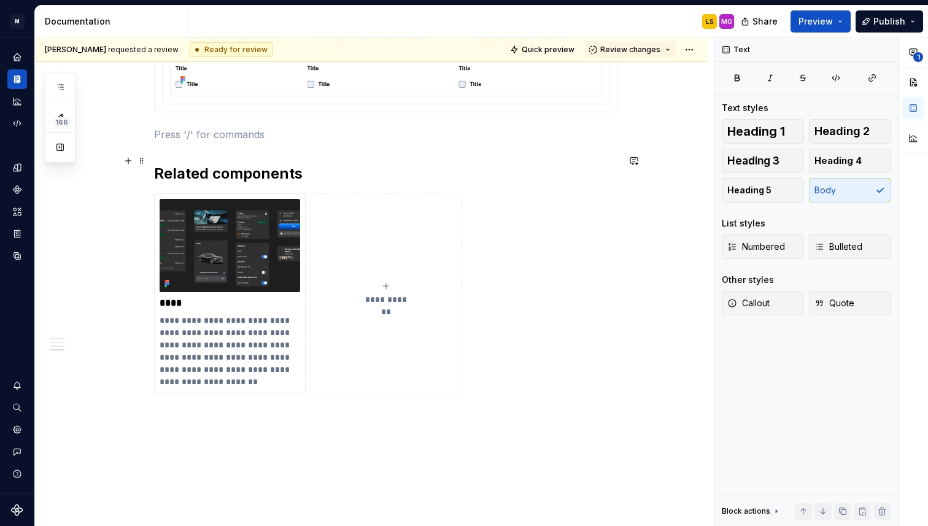
click at [182, 142] on p at bounding box center [386, 134] width 464 height 15
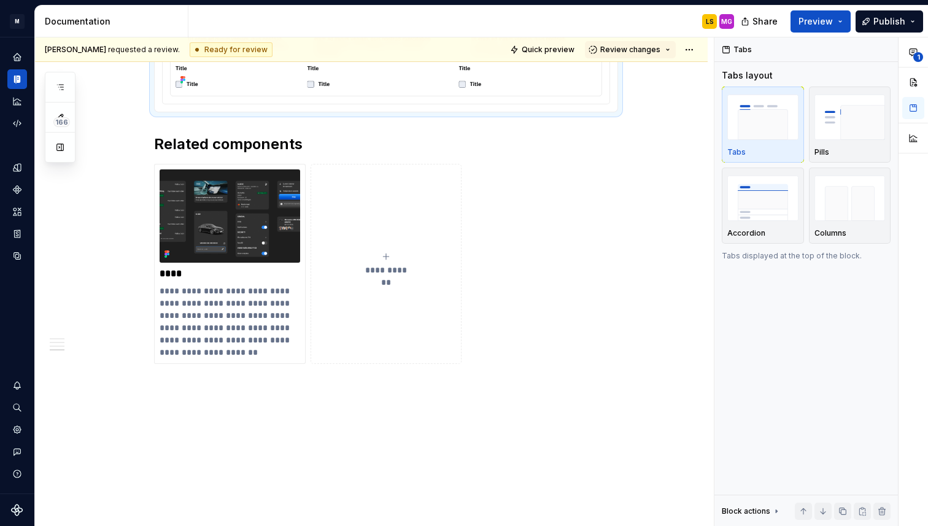
scroll to position [1559, 0]
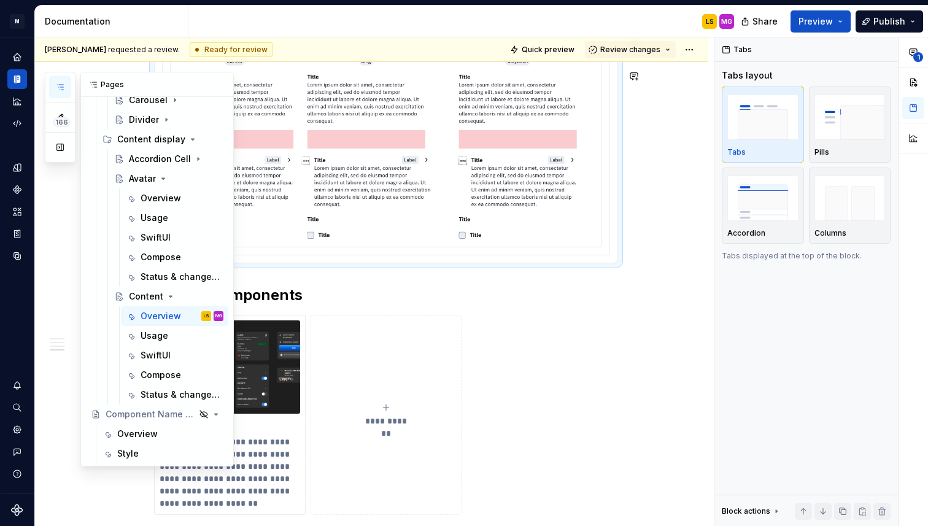
click at [52, 80] on button "button" at bounding box center [60, 87] width 22 height 22
click at [168, 298] on icon "Page tree" at bounding box center [171, 297] width 10 height 10
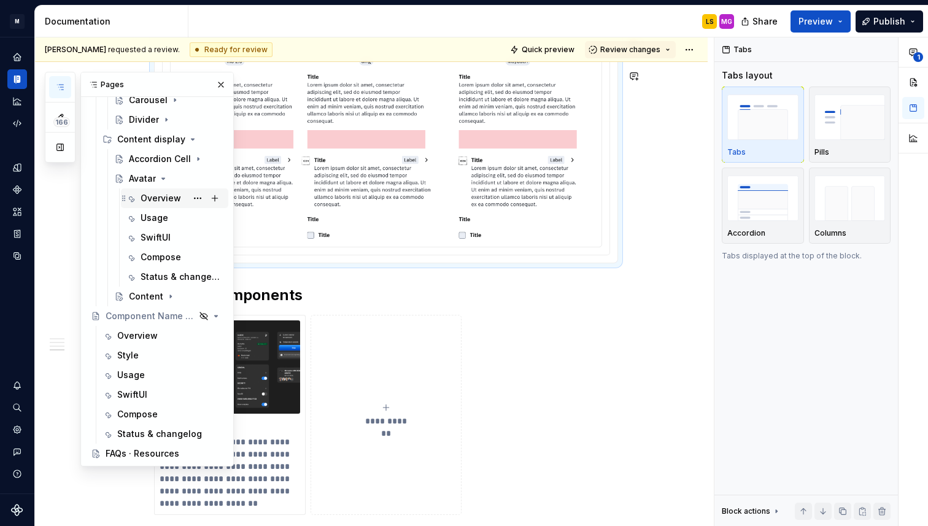
click at [166, 196] on div "Overview" at bounding box center [161, 198] width 41 height 12
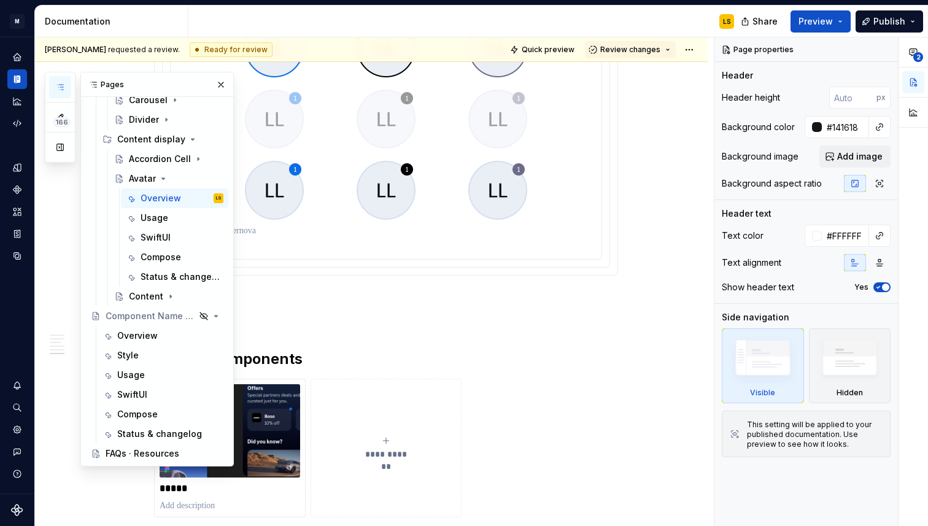
scroll to position [4253, 0]
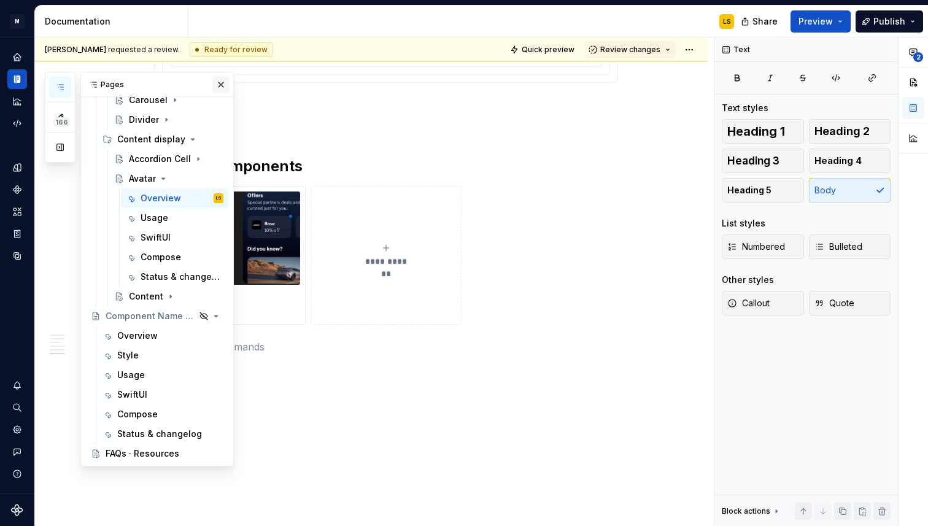
click at [225, 88] on button "button" at bounding box center [220, 84] width 17 height 17
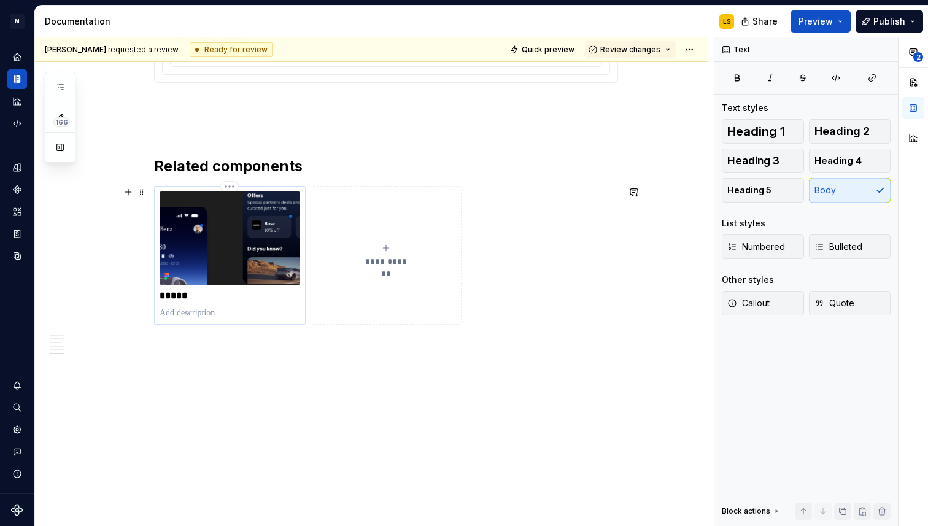
click at [220, 312] on p at bounding box center [230, 313] width 141 height 12
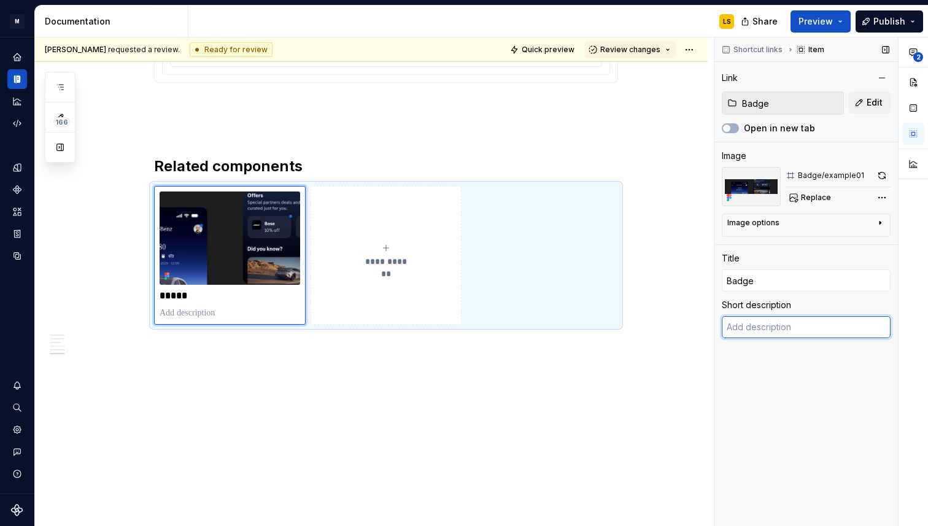
click at [757, 331] on textarea at bounding box center [806, 327] width 169 height 22
click at [193, 312] on p at bounding box center [230, 313] width 141 height 12
type textarea "*"
type textarea "A badge is a visual indicator for numeric values such as tallies and scores. A …"
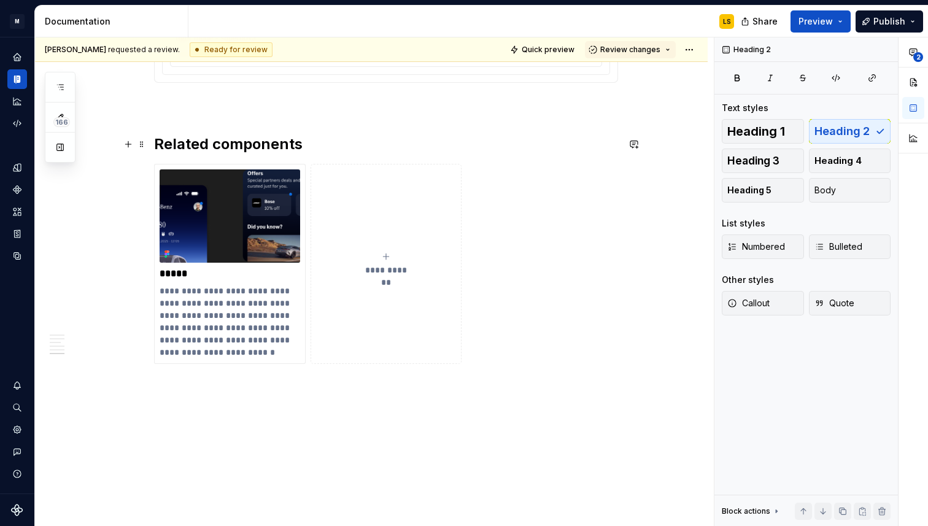
scroll to position [4223, 0]
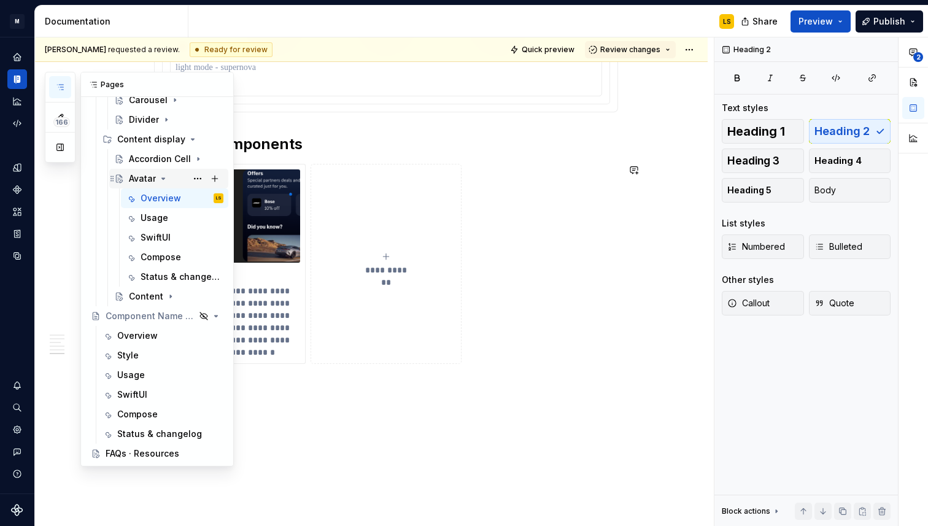
click at [167, 177] on icon "Page tree" at bounding box center [163, 179] width 10 height 10
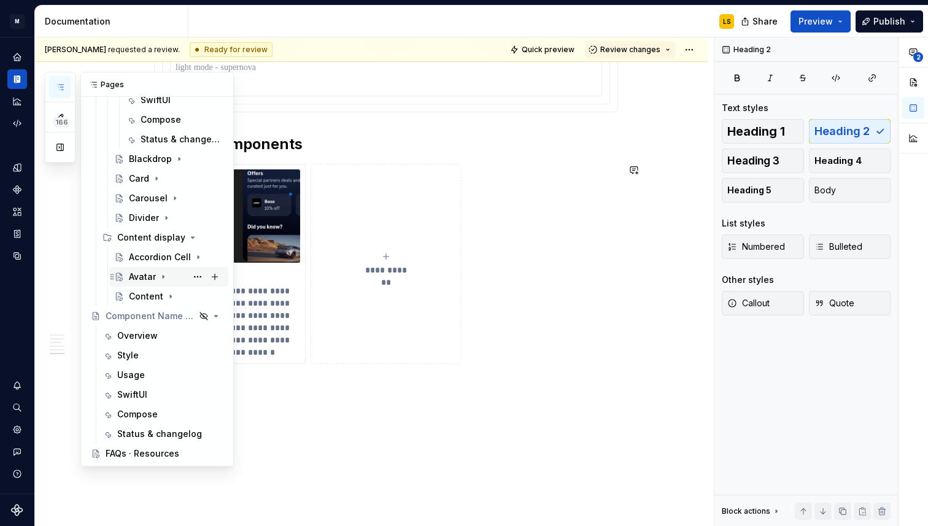
scroll to position [839, 0]
click at [150, 257] on div "Accordion Cell" at bounding box center [151, 257] width 45 height 12
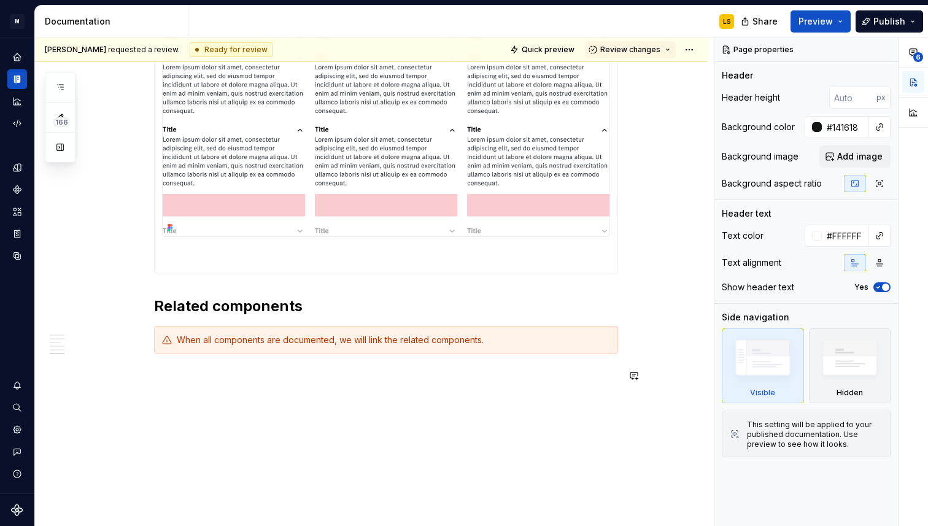
scroll to position [2254, 0]
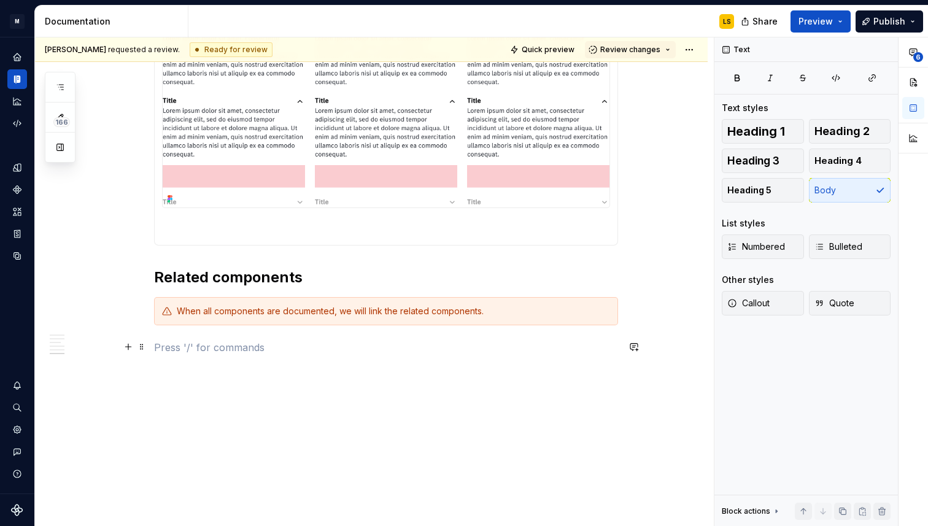
click at [217, 351] on p at bounding box center [386, 347] width 464 height 15
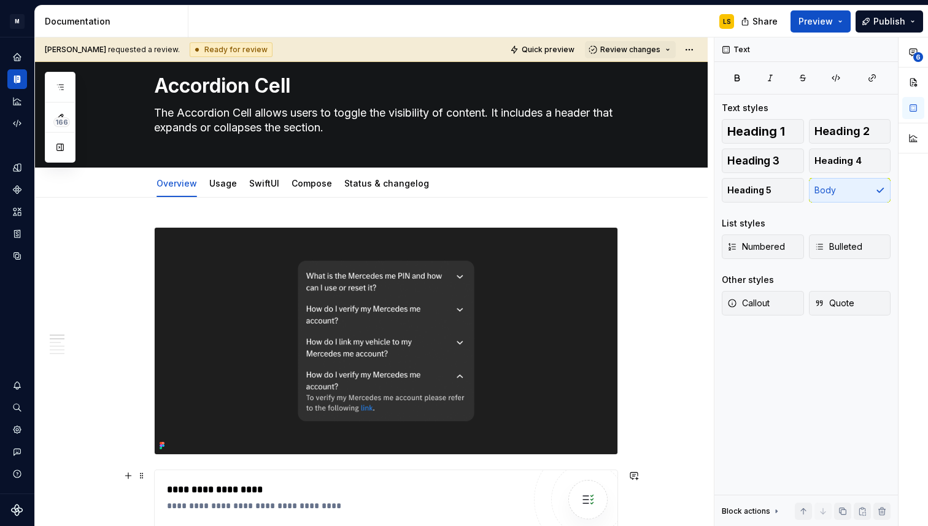
scroll to position [0, 0]
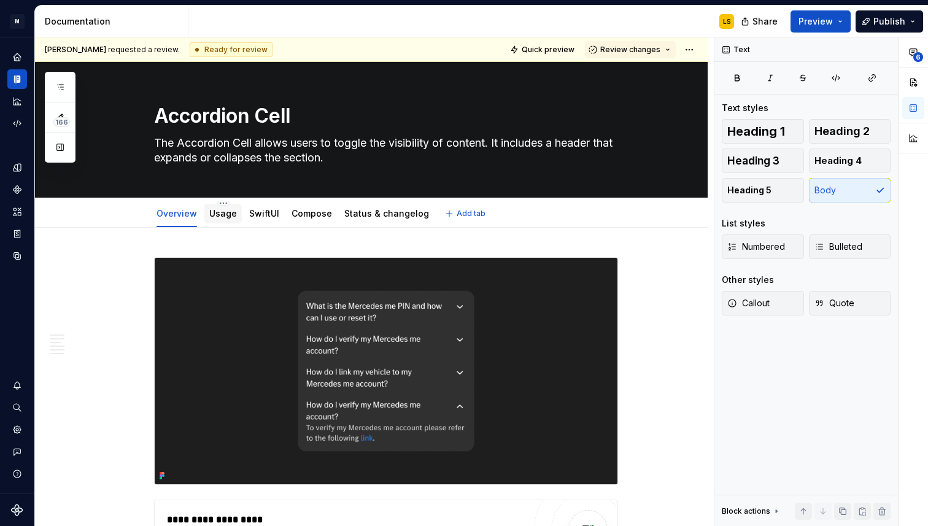
click at [232, 215] on link "Usage" at bounding box center [223, 213] width 28 height 10
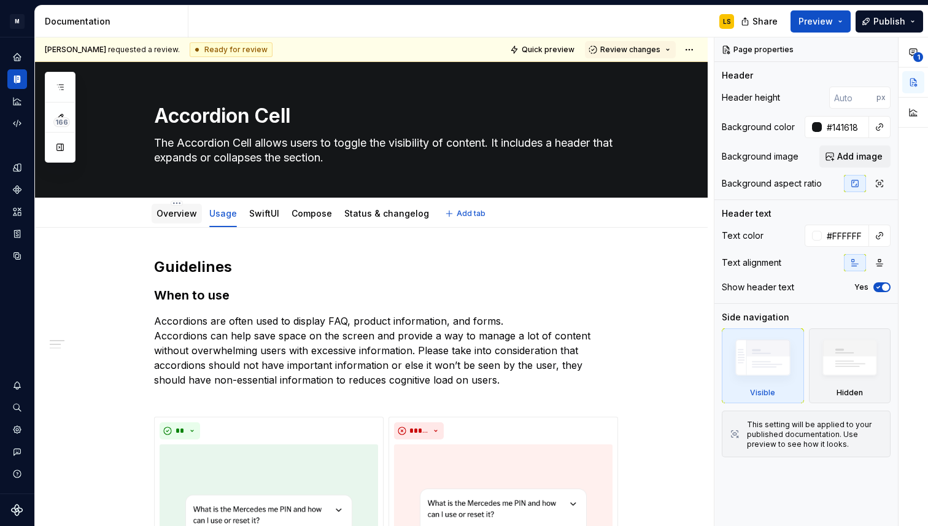
click at [181, 217] on link "Overview" at bounding box center [177, 213] width 41 height 10
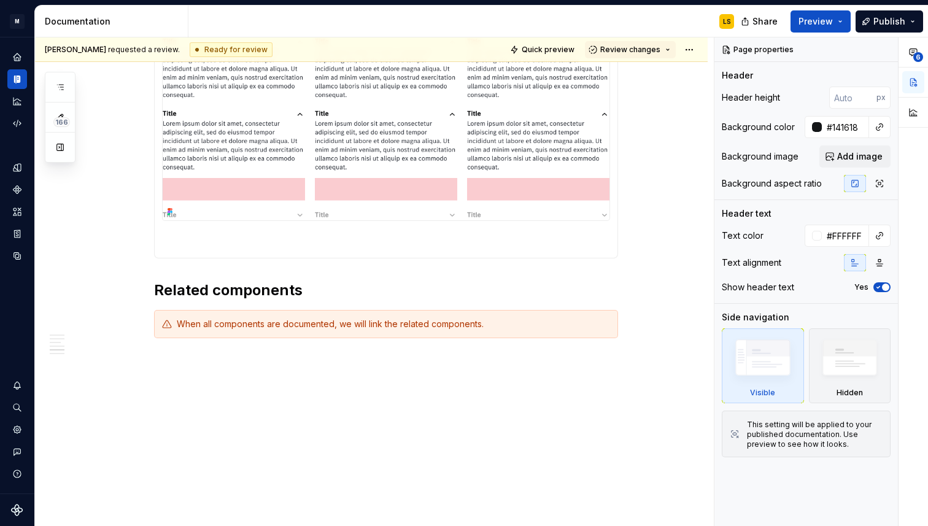
scroll to position [2254, 0]
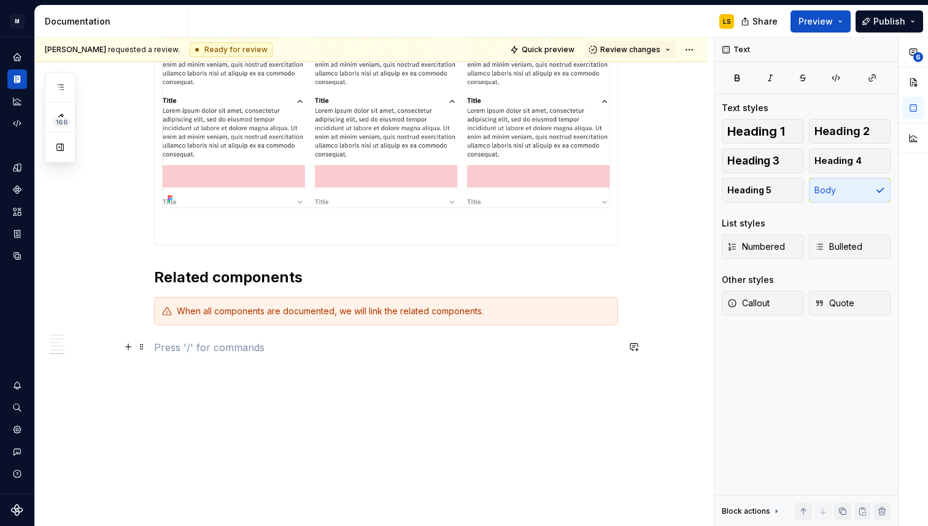
click at [251, 348] on p at bounding box center [386, 347] width 464 height 15
click at [68, 93] on button "button" at bounding box center [60, 87] width 22 height 22
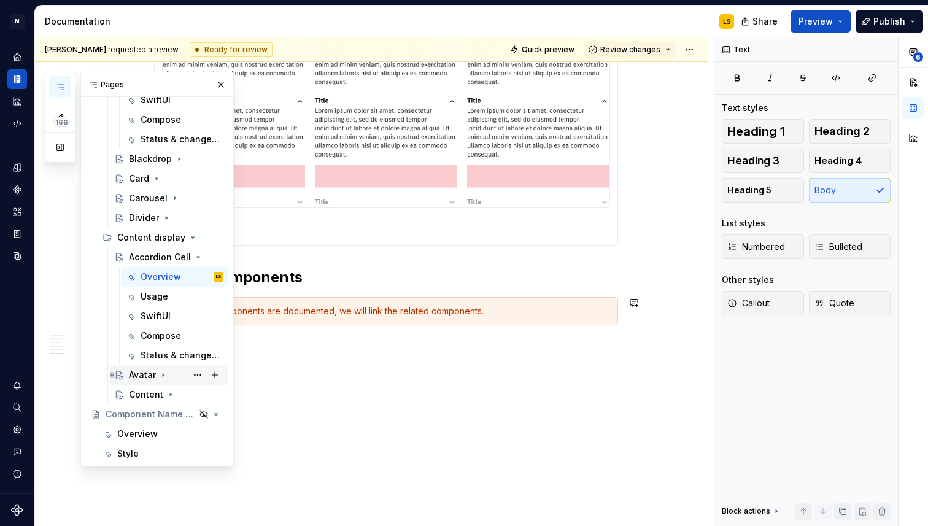
click at [152, 378] on div "Avatar" at bounding box center [142, 375] width 27 height 12
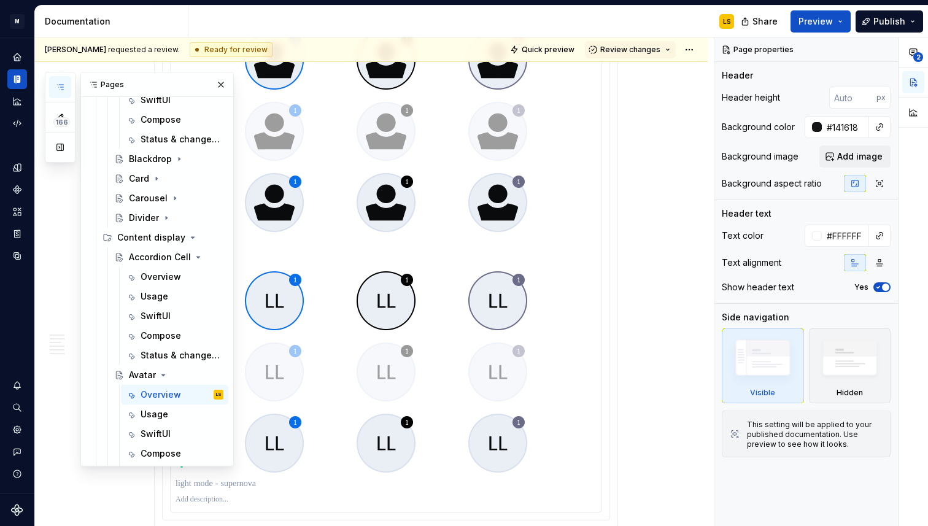
scroll to position [4263, 0]
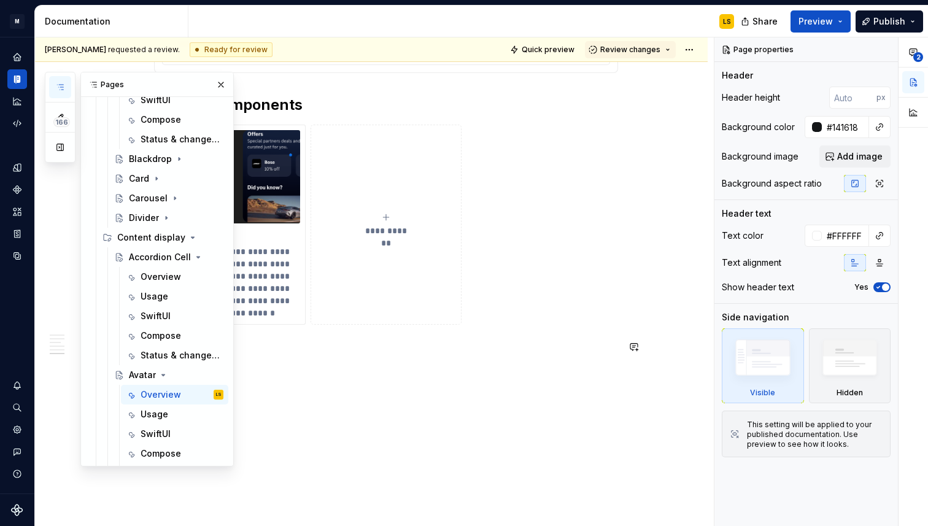
click at [345, 346] on p at bounding box center [386, 347] width 464 height 15
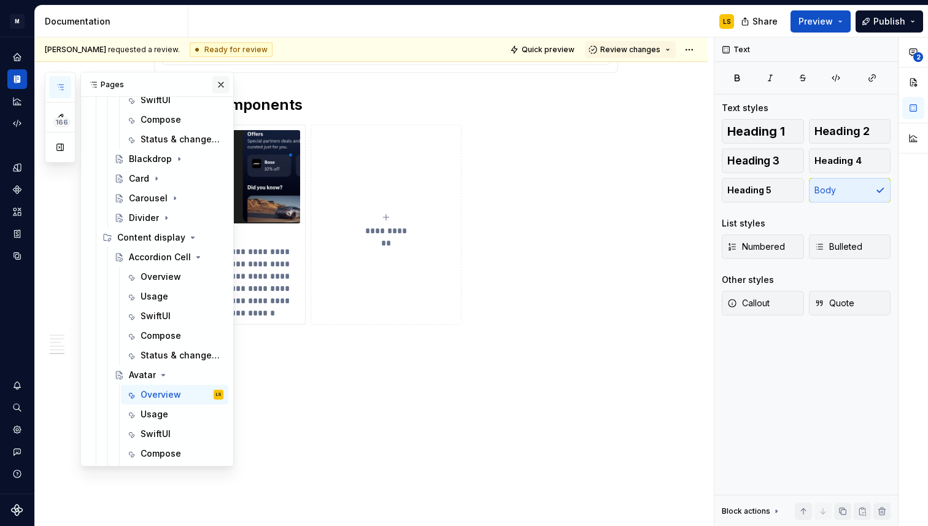
click at [216, 85] on button "button" at bounding box center [220, 84] width 17 height 17
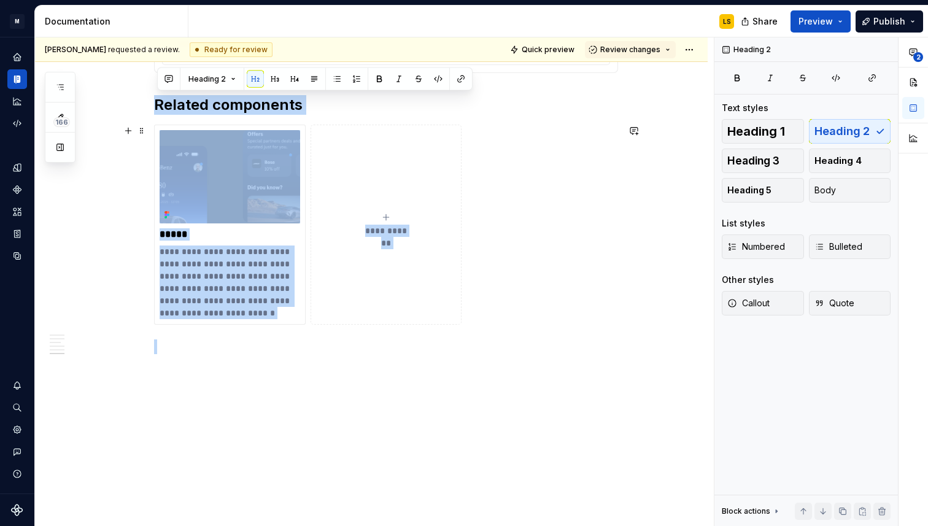
drag, startPoint x: 160, startPoint y: 91, endPoint x: 390, endPoint y: 330, distance: 331.8
click at [365, 351] on p at bounding box center [386, 347] width 464 height 15
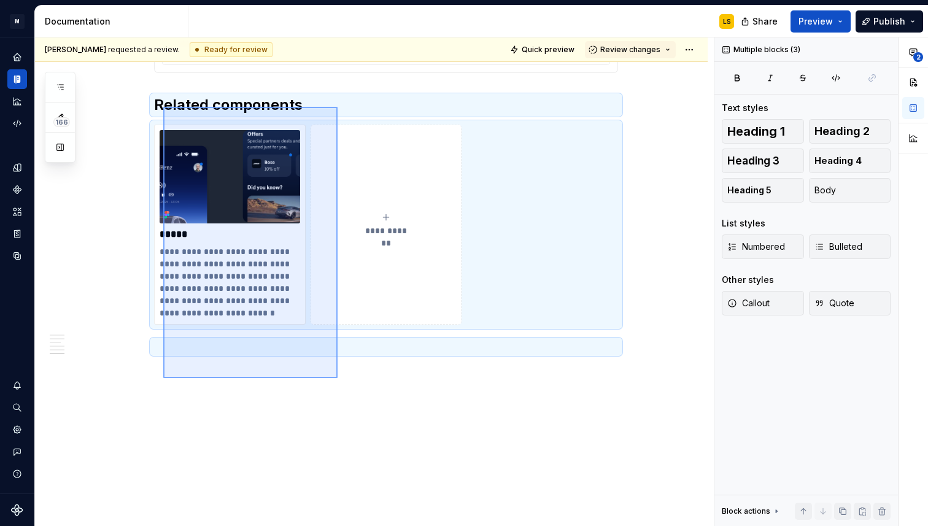
drag, startPoint x: 338, startPoint y: 378, endPoint x: 162, endPoint y: 104, distance: 325.9
click at [162, 103] on div "**********" at bounding box center [374, 281] width 679 height 489
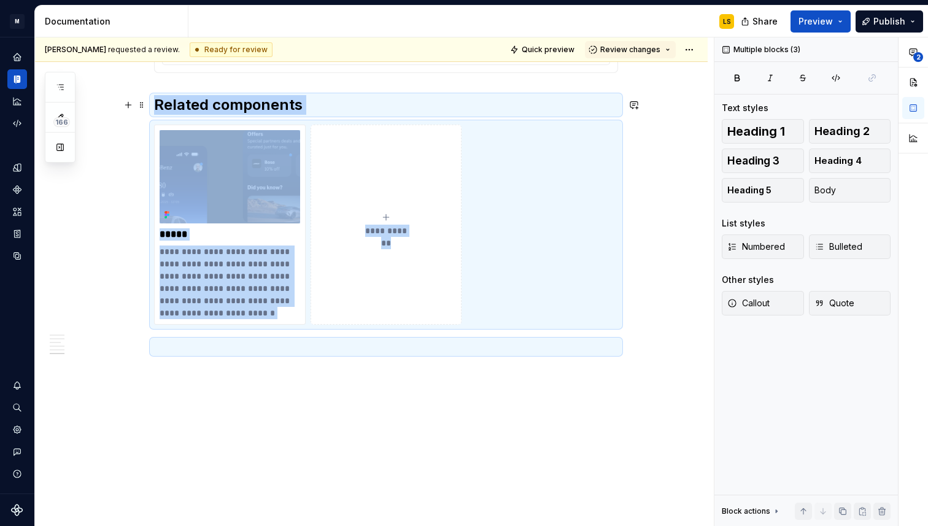
copy div "**********"
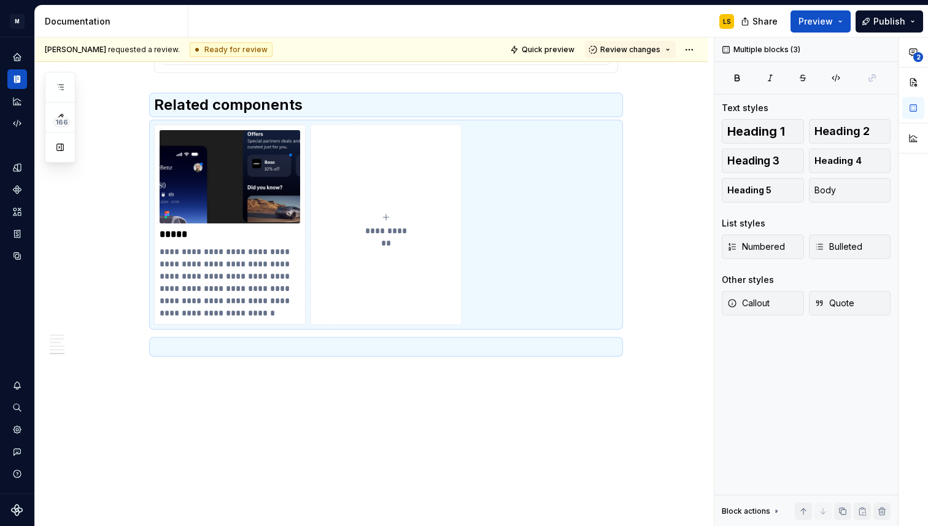
click at [863, 507] on ul "No internet connection. Reconnect to ensure all of your changes are synced. Suc…" at bounding box center [777, 517] width 302 height 20
click at [863, 513] on ul "No internet connection. Reconnect to ensure all of your changes are synced. Suc…" at bounding box center [777, 517] width 302 height 20
click at [864, 505] on button "button" at bounding box center [862, 511] width 17 height 17
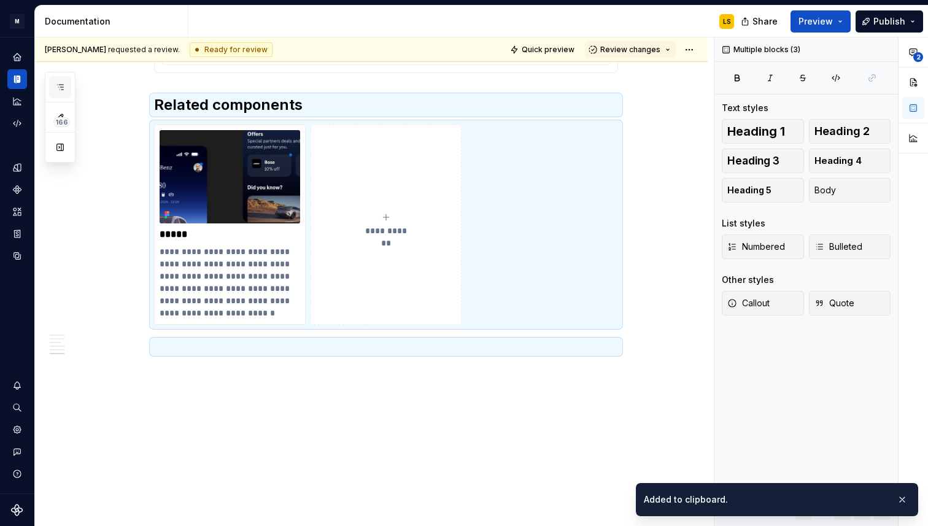
click at [57, 88] on icon "button" at bounding box center [60, 87] width 10 height 10
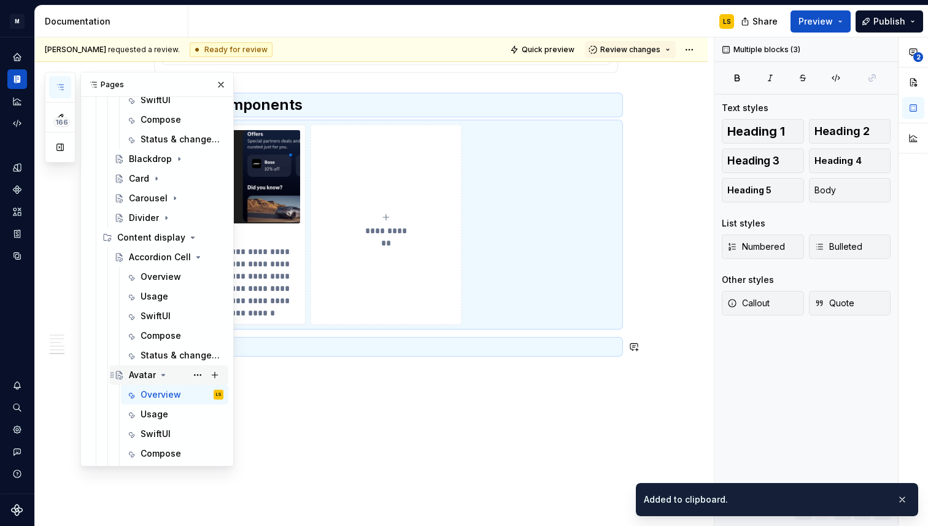
click at [164, 375] on icon "Page tree" at bounding box center [163, 375] width 3 height 1
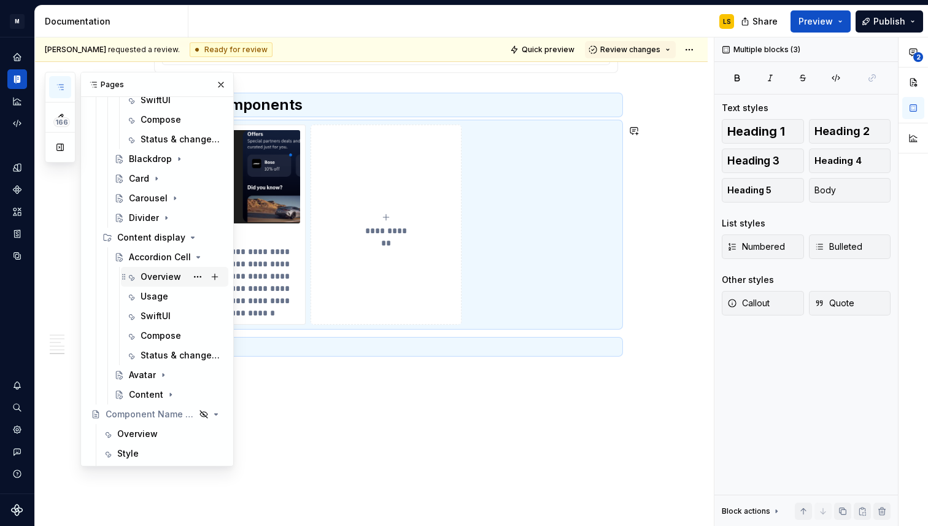
click at [162, 279] on div "Overview" at bounding box center [161, 277] width 41 height 12
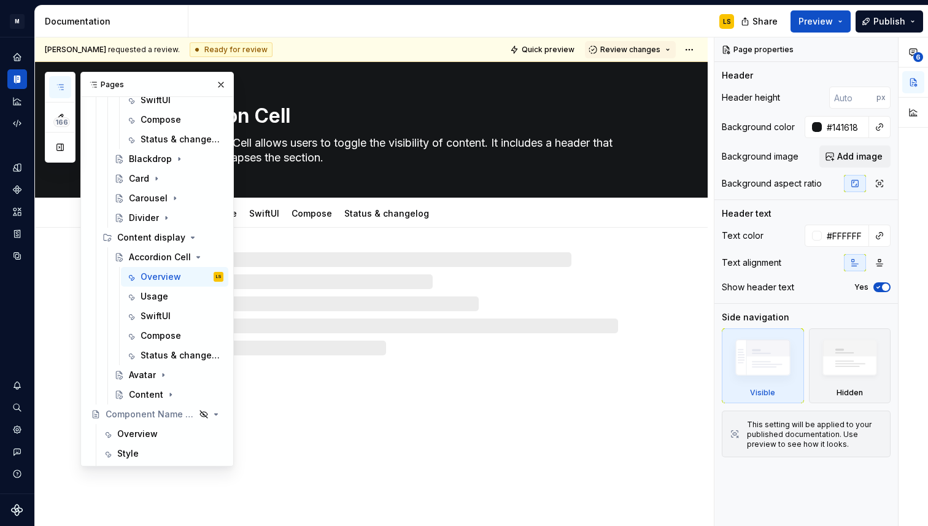
click at [245, 396] on div "Accordion Cell The Accordion Cell allows users to toggle the visibility of cont…" at bounding box center [371, 294] width 673 height 465
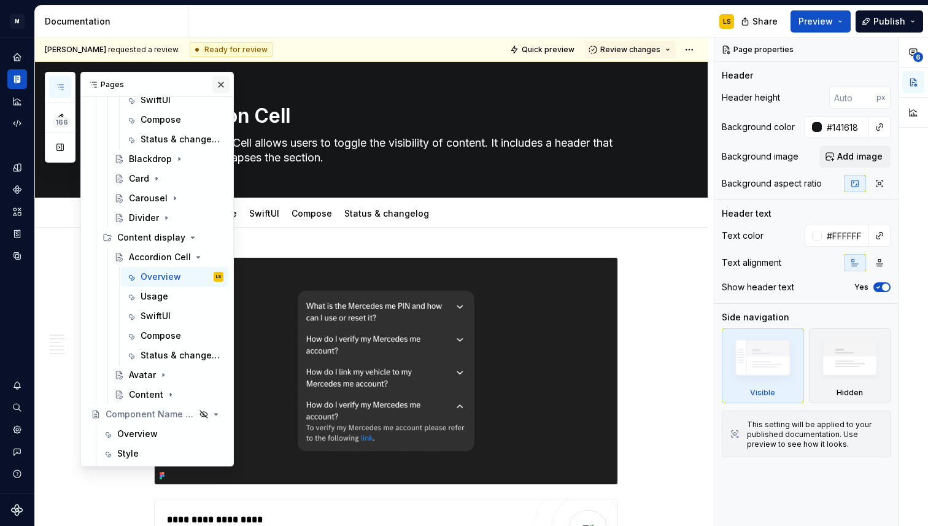
click at [224, 90] on button "button" at bounding box center [220, 84] width 17 height 17
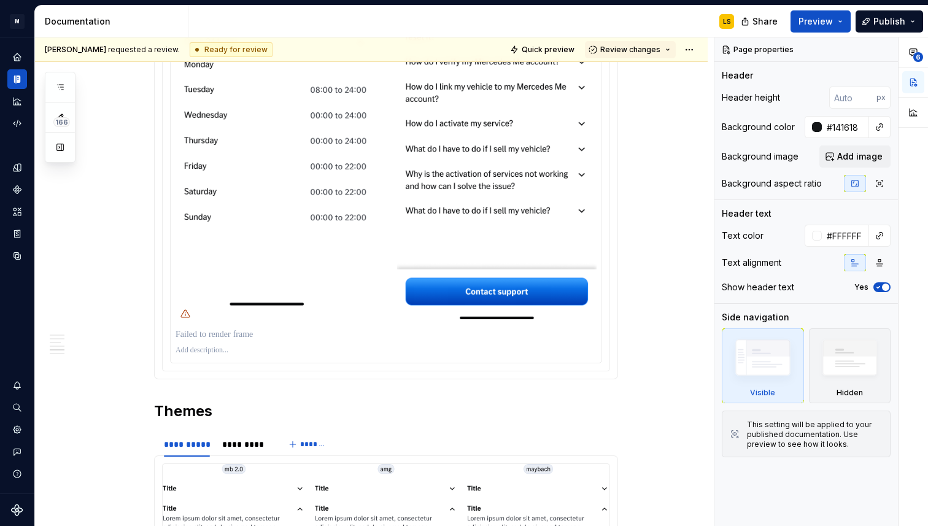
scroll to position [2254, 0]
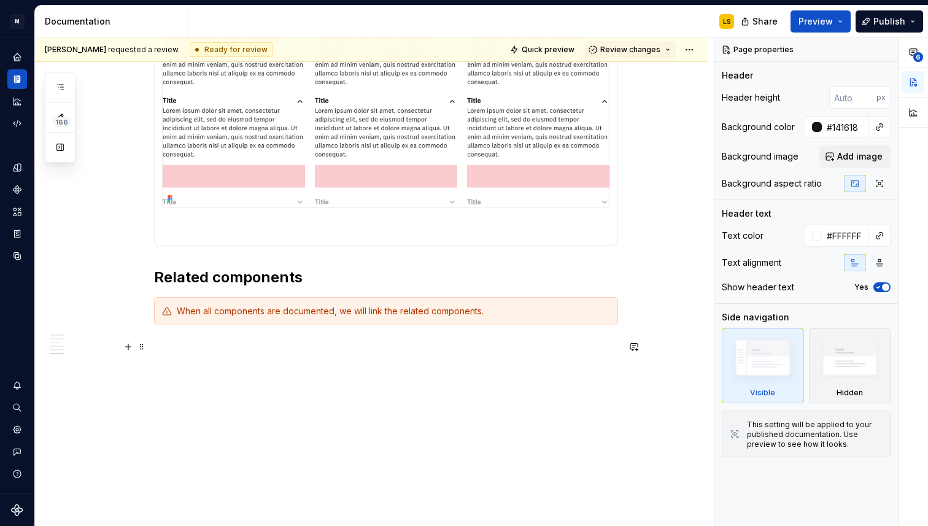
click at [166, 354] on p at bounding box center [386, 347] width 464 height 15
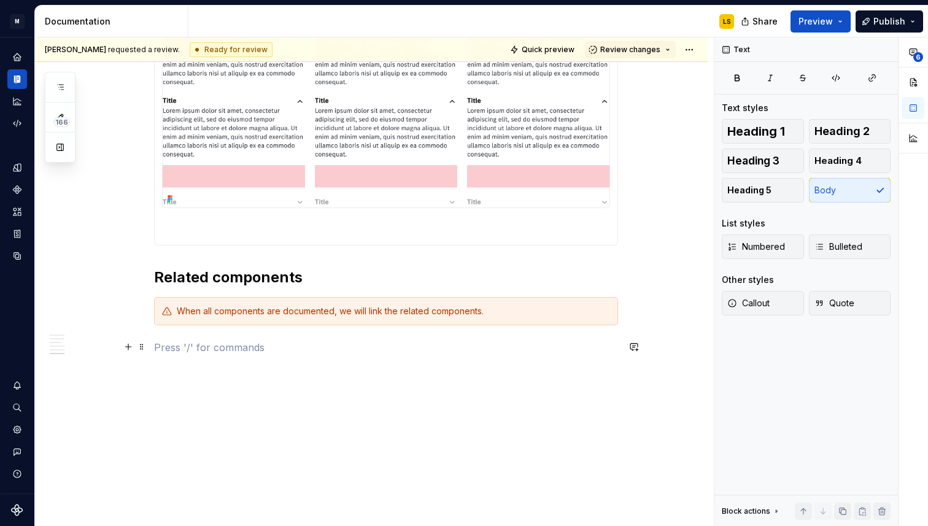
type textarea "*"
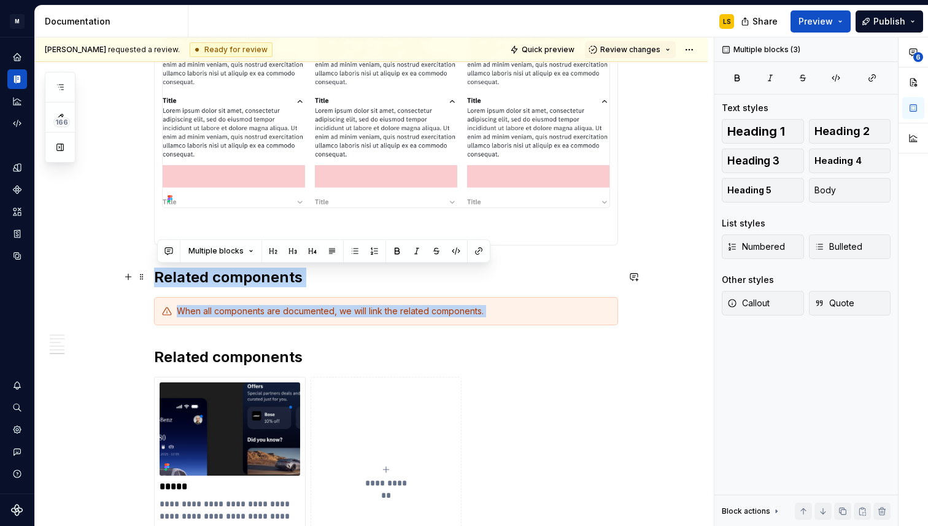
drag, startPoint x: 174, startPoint y: 330, endPoint x: 155, endPoint y: 278, distance: 55.0
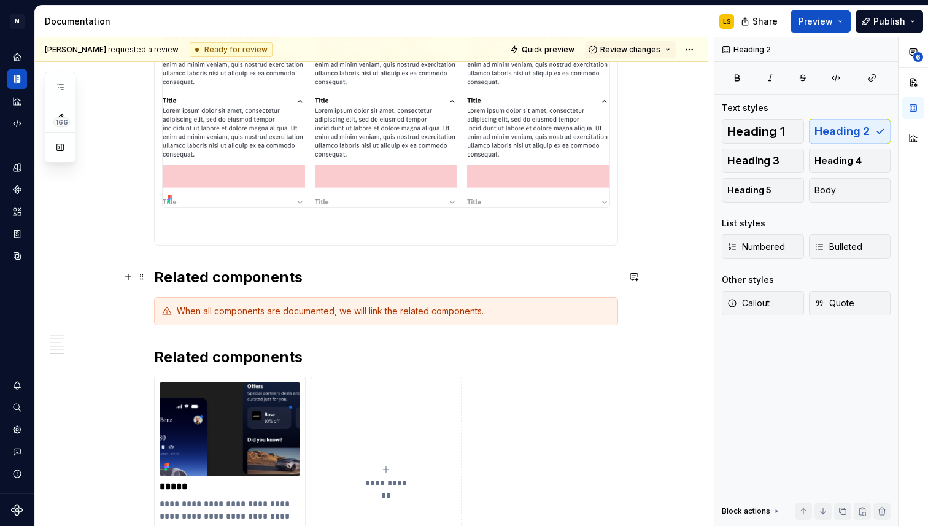
click at [200, 278] on h2 "Related components" at bounding box center [386, 278] width 464 height 20
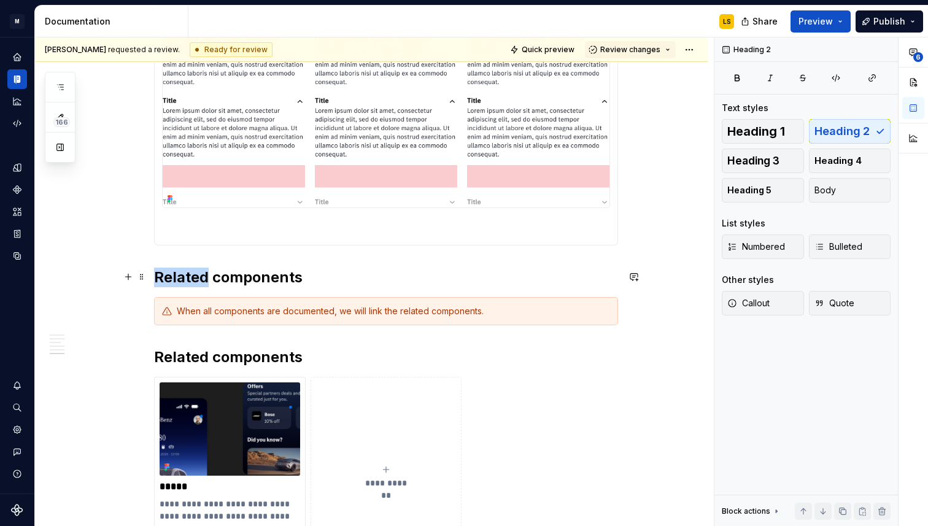
click at [200, 278] on h2 "Related components" at bounding box center [386, 278] width 464 height 20
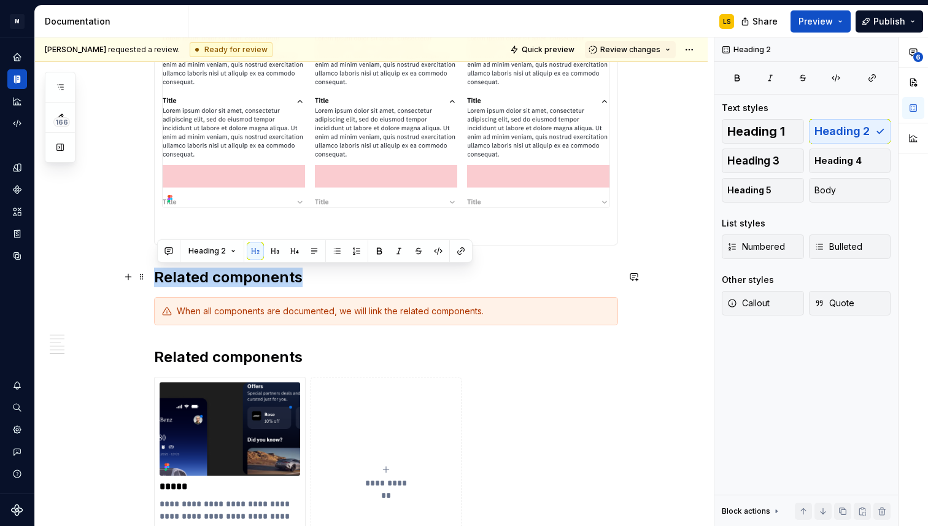
click at [200, 278] on h2 "Related components" at bounding box center [386, 278] width 464 height 20
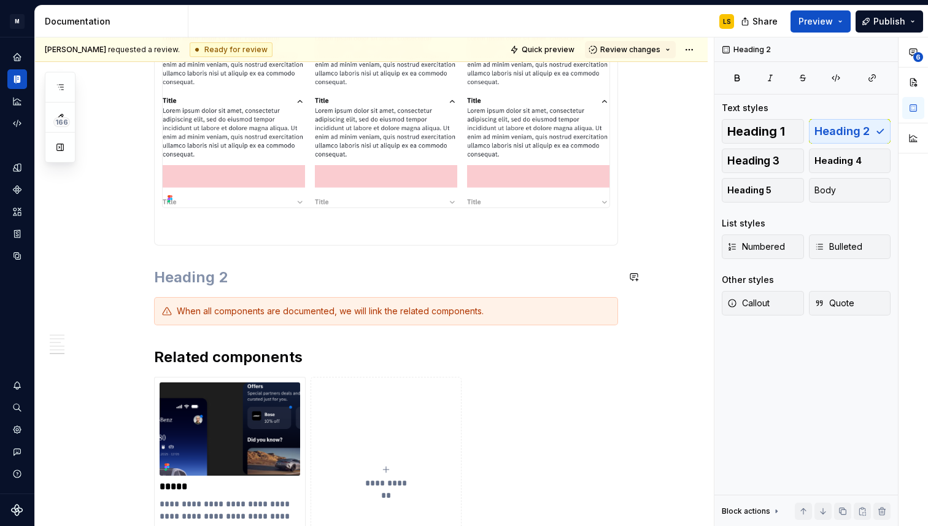
scroll to position [2167, 0]
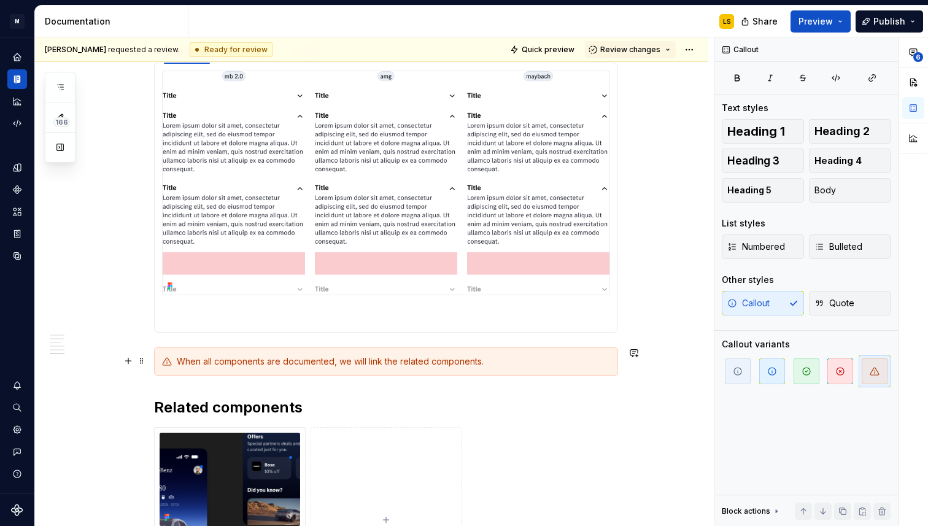
click at [217, 357] on div "When all components are documented, we will link the related components." at bounding box center [394, 362] width 434 height 12
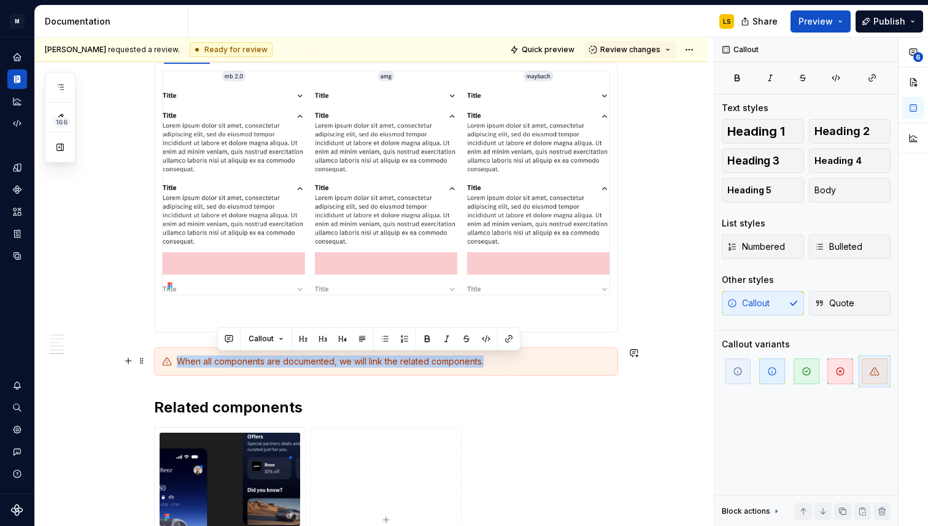
click at [217, 357] on div "When all components are documented, we will link the related components." at bounding box center [394, 362] width 434 height 12
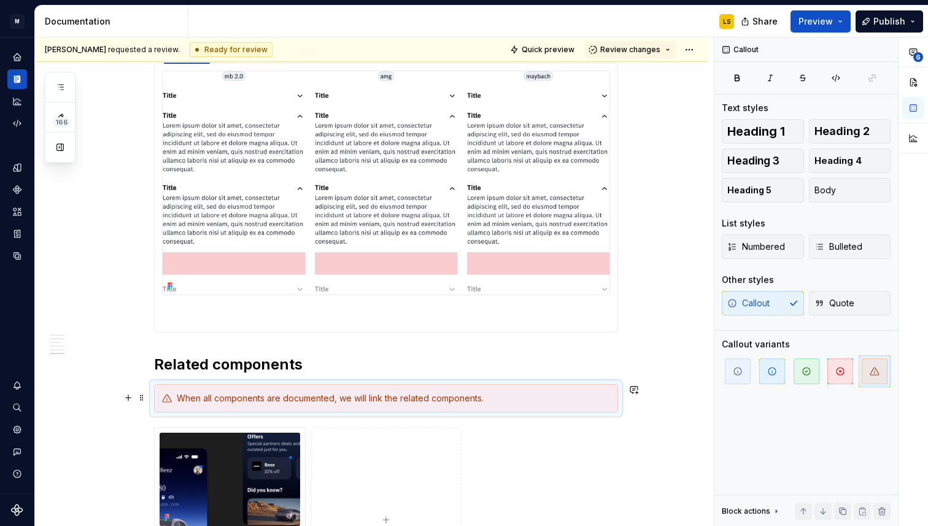
click at [193, 395] on div "When all components are documented, we will link the related components." at bounding box center [394, 398] width 434 height 12
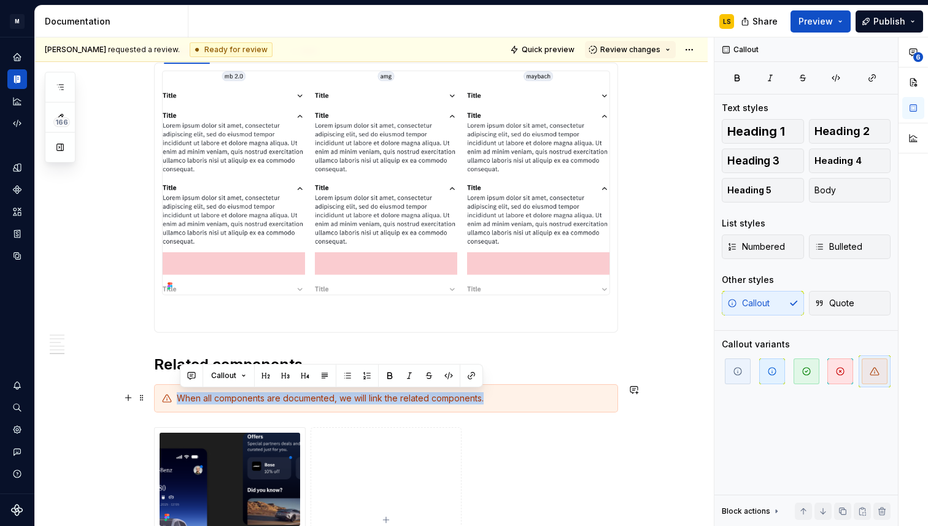
drag, startPoint x: 178, startPoint y: 397, endPoint x: 470, endPoint y: 404, distance: 292.4
click at [470, 405] on div "When all components are documented, we will link the related components." at bounding box center [386, 398] width 464 height 28
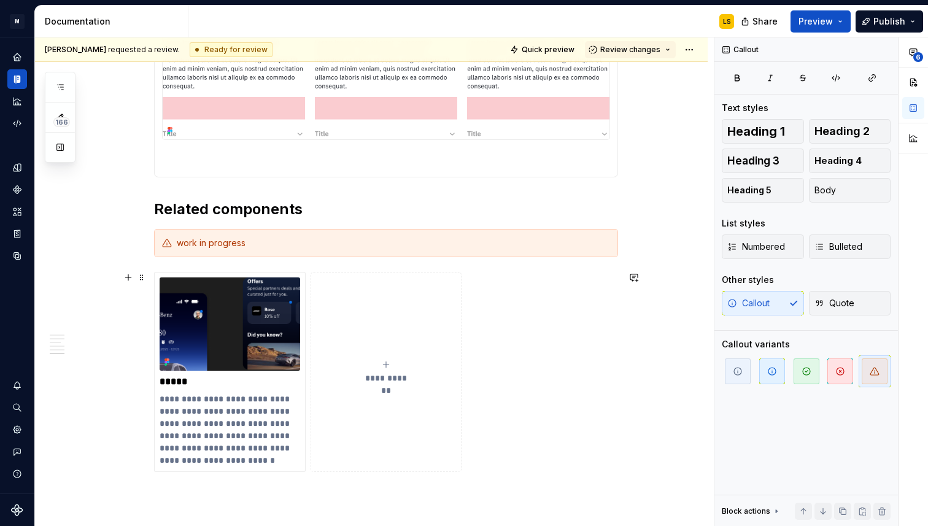
scroll to position [2324, 0]
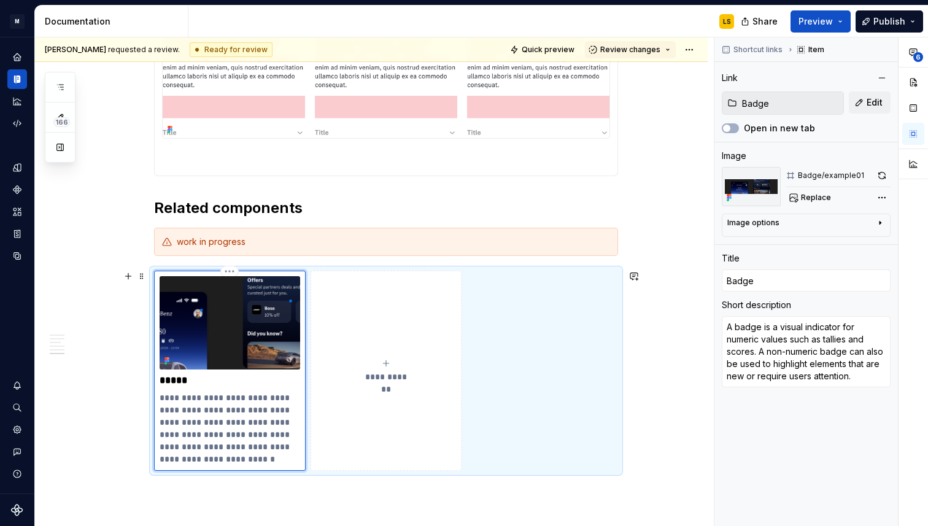
click at [241, 343] on img at bounding box center [230, 322] width 141 height 93
click at [787, 106] on input "Badge" at bounding box center [790, 103] width 106 height 22
click at [864, 105] on button "Edit" at bounding box center [870, 102] width 42 height 22
type textarea "*"
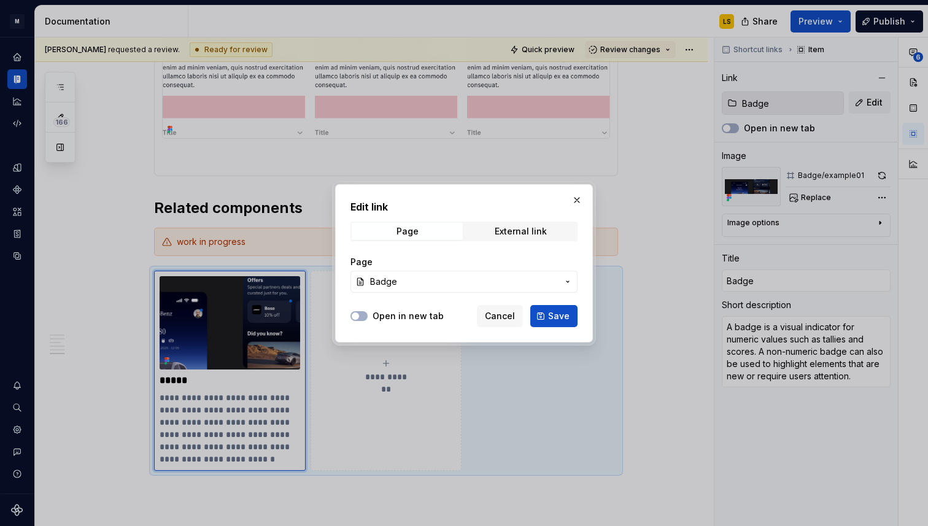
click at [429, 281] on span "Badge" at bounding box center [464, 282] width 188 height 12
click at [429, 281] on div at bounding box center [464, 263] width 928 height 526
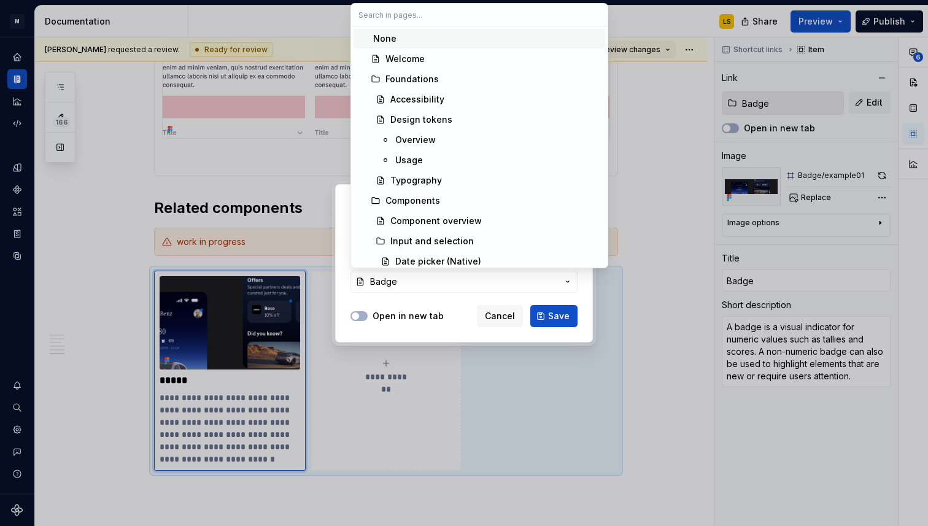
click at [440, 14] on input "text" at bounding box center [479, 15] width 257 height 22
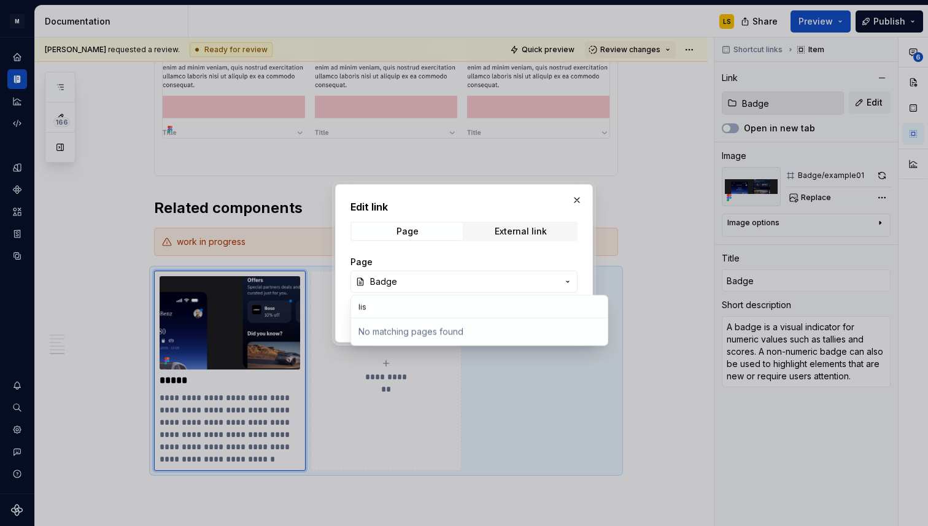
type input "list"
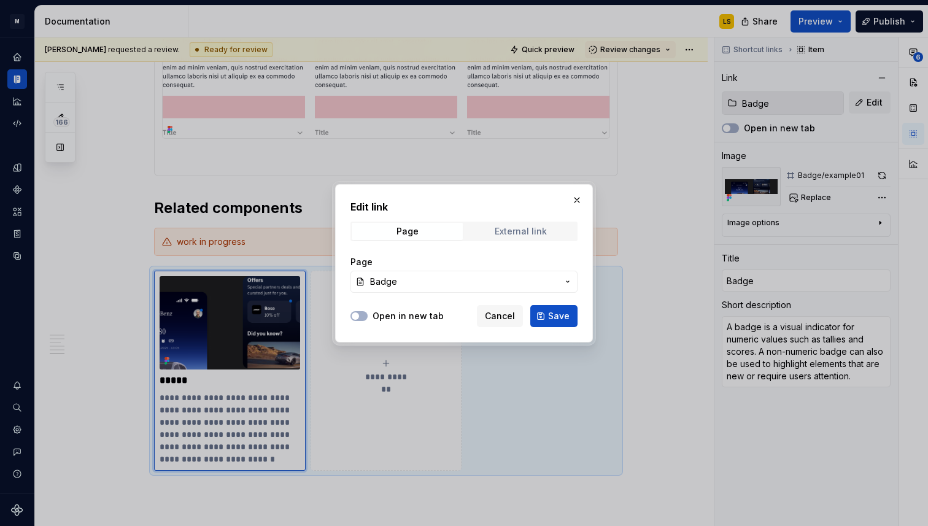
click at [504, 236] on div "Edit link Page External link Page Badge Open in new tab Cancel Save" at bounding box center [464, 263] width 928 height 526
click at [513, 230] on div "External link" at bounding box center [521, 232] width 52 height 10
click at [429, 224] on span "Page" at bounding box center [407, 231] width 111 height 17
click at [578, 201] on button "button" at bounding box center [577, 200] width 17 height 17
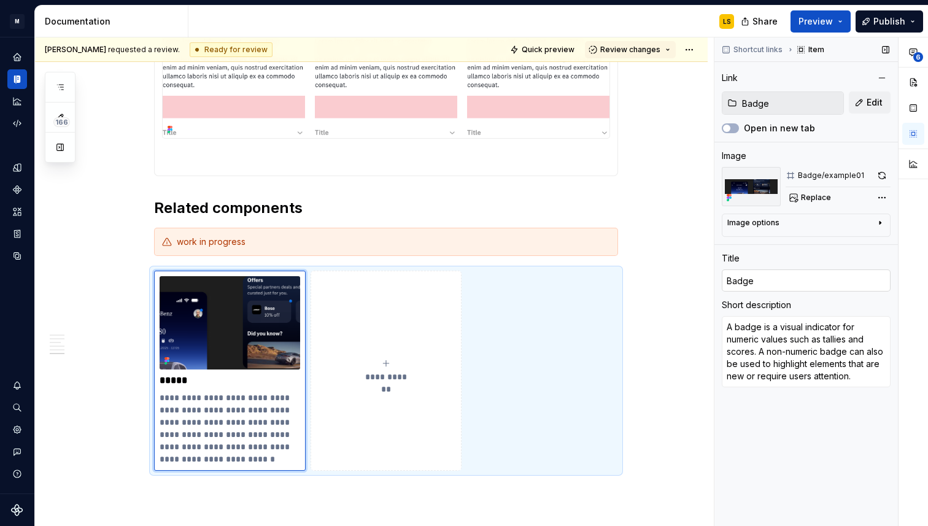
click at [791, 284] on input "Badge" at bounding box center [806, 281] width 169 height 22
type textarea "*"
type input "L"
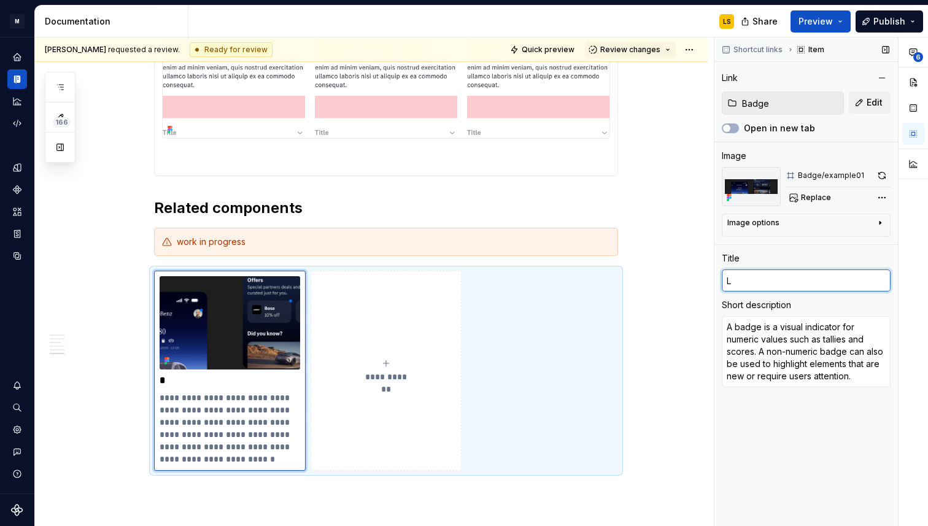
type textarea "*"
type input "Li"
type textarea "*"
type input "Lis"
type textarea "*"
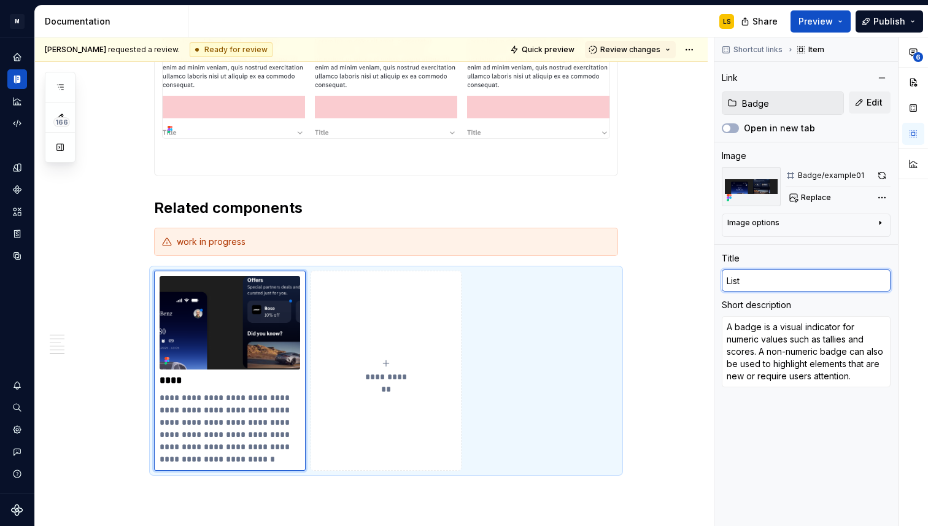
type input "List"
click at [243, 425] on p "**********" at bounding box center [230, 429] width 141 height 74
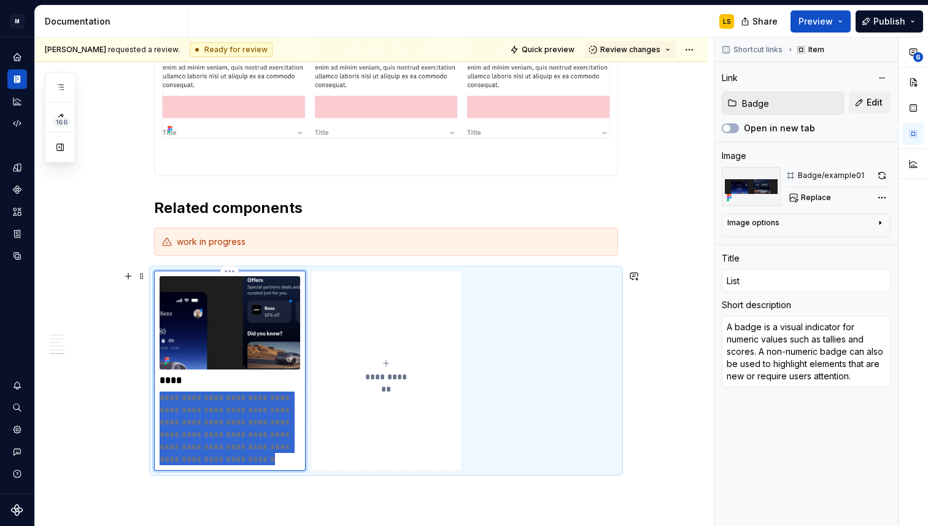
click at [243, 425] on p "**********" at bounding box center [230, 429] width 141 height 74
type textarea "*"
type textarea "The Cell component is a foundational building block used to display individual …"
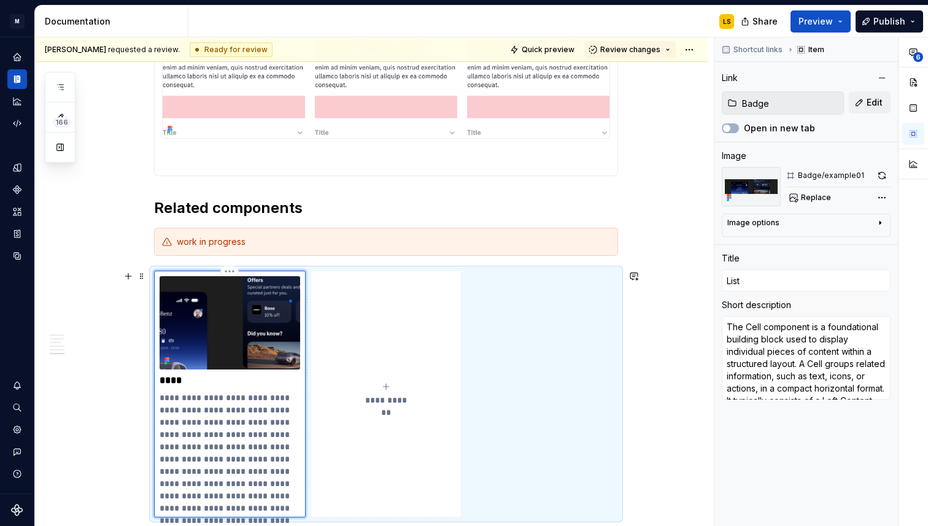
scroll to position [2375, 0]
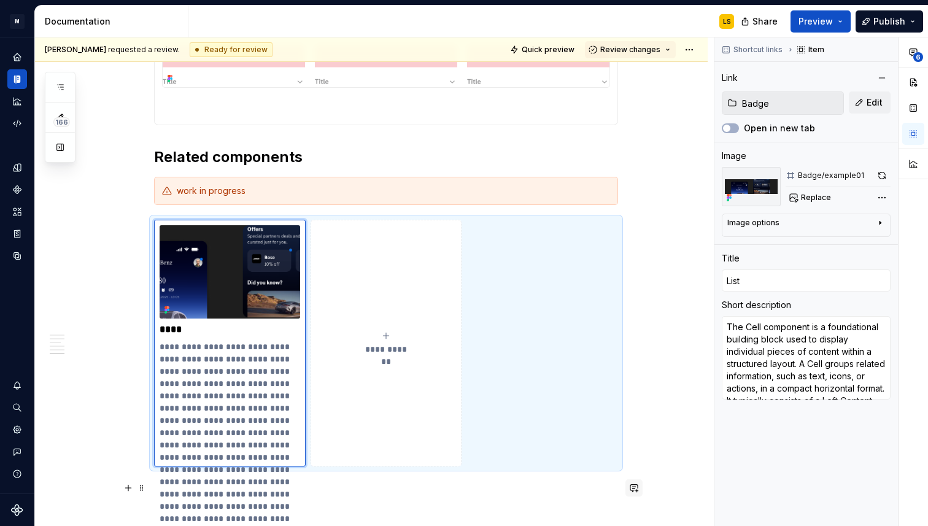
click at [634, 491] on button "button" at bounding box center [634, 488] width 17 height 17
click at [617, 360] on div "**********" at bounding box center [386, 343] width 464 height 247
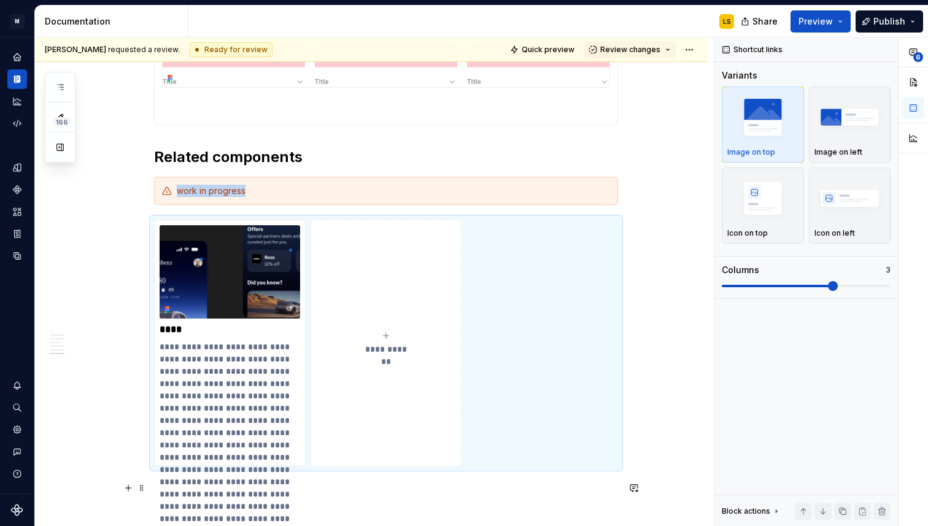
scroll to position [2516, 0]
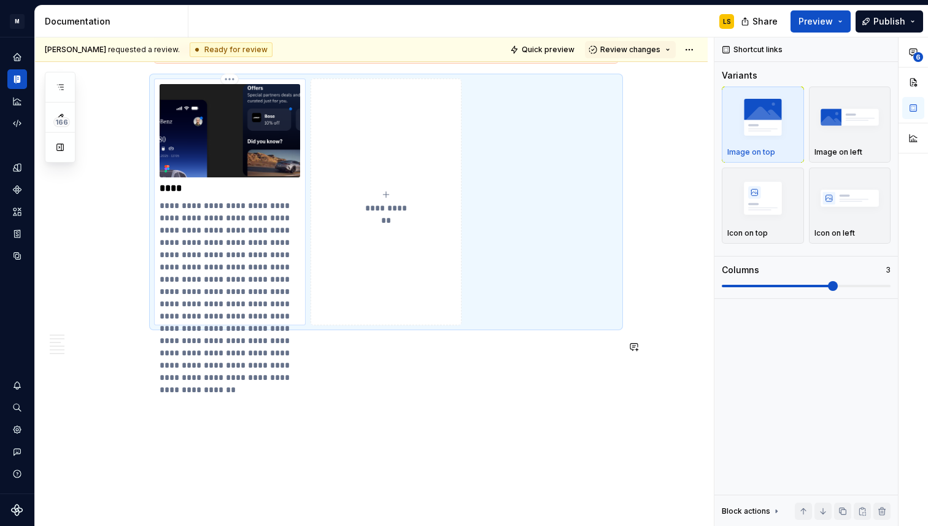
click at [243, 331] on p "**********" at bounding box center [230, 292] width 141 height 184
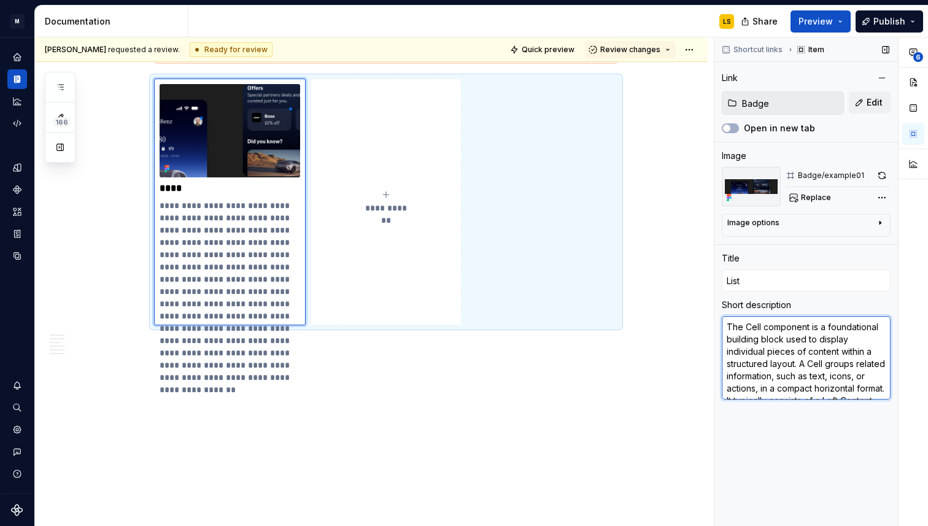
click at [767, 386] on textarea "The Cell component is a foundational building block used to display individual …" at bounding box center [806, 358] width 169 height 84
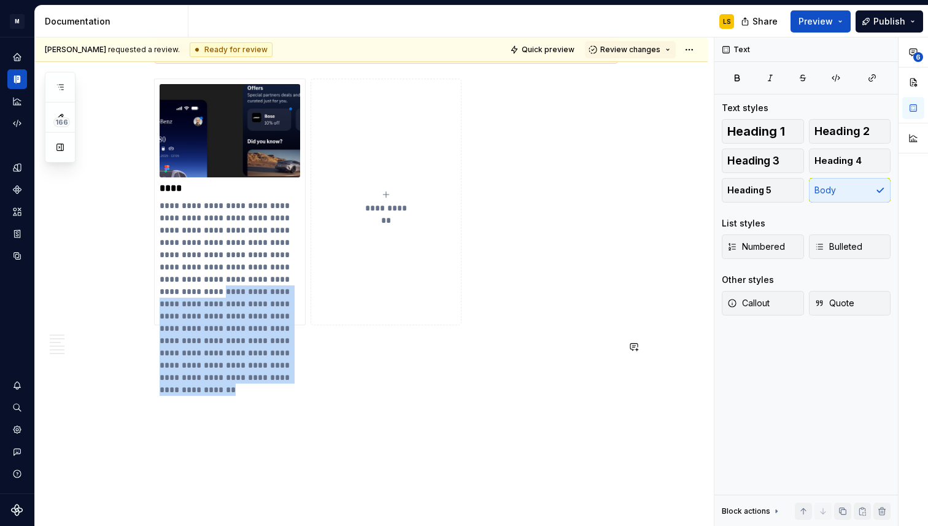
drag, startPoint x: 275, startPoint y: 281, endPoint x: 325, endPoint y: 384, distance: 114.5
drag, startPoint x: 274, startPoint y: 276, endPoint x: 290, endPoint y: 378, distance: 102.6
click at [290, 378] on p "**********" at bounding box center [230, 292] width 141 height 184
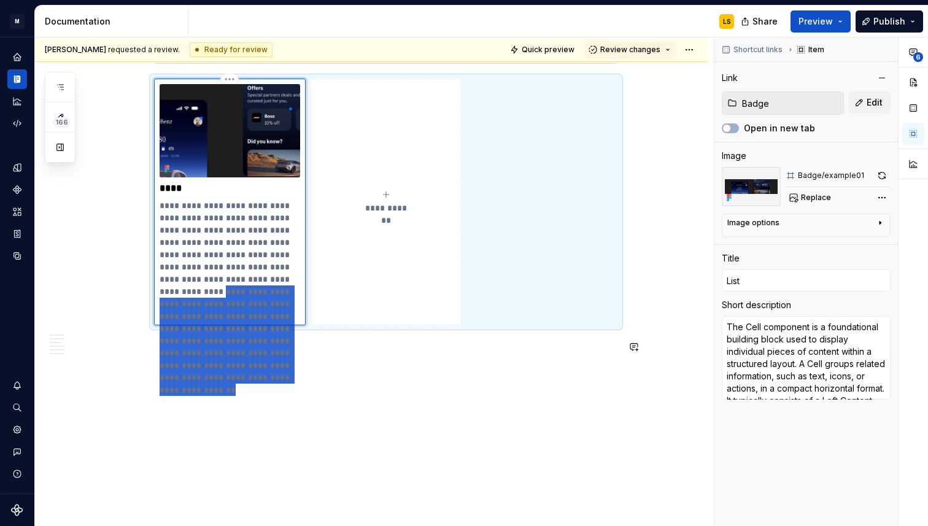
type textarea "*"
type textarea "The Cell component is a foundational building block used to display individual …"
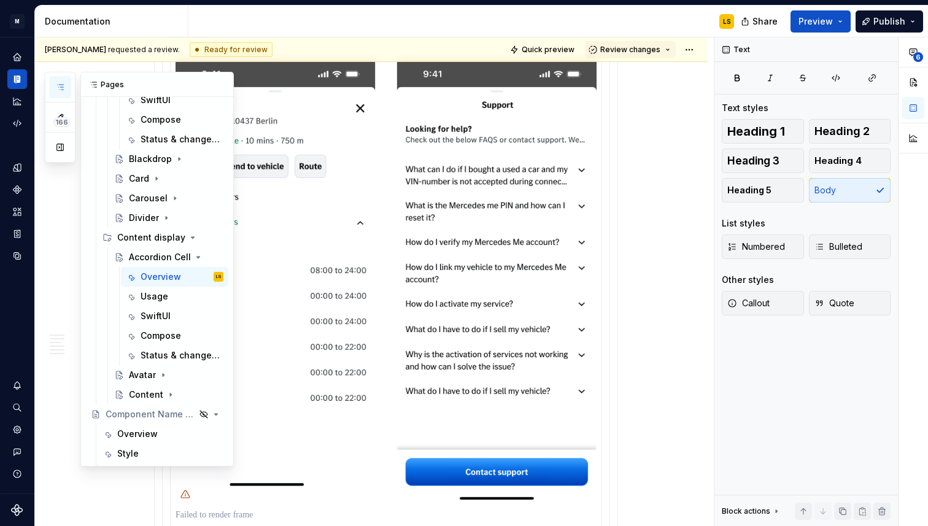
scroll to position [1586, 0]
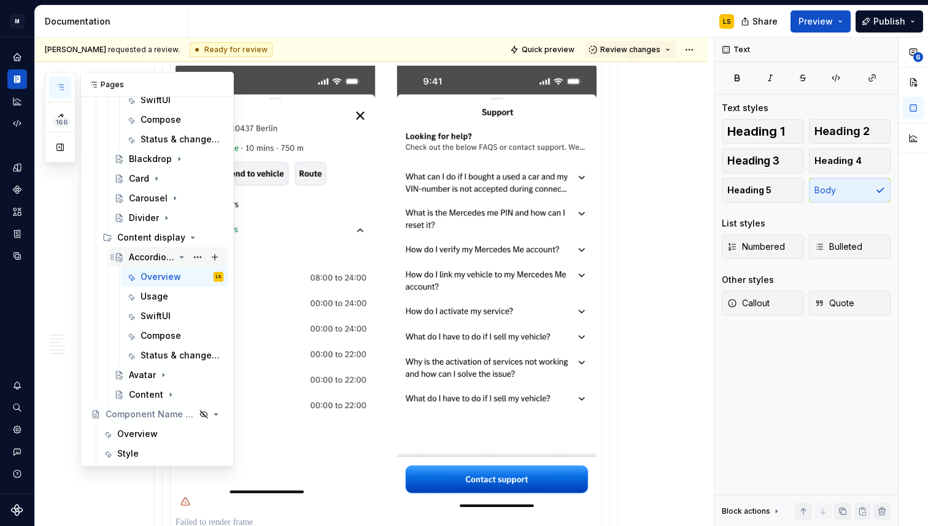
click at [184, 258] on icon "Page tree" at bounding box center [182, 257] width 10 height 10
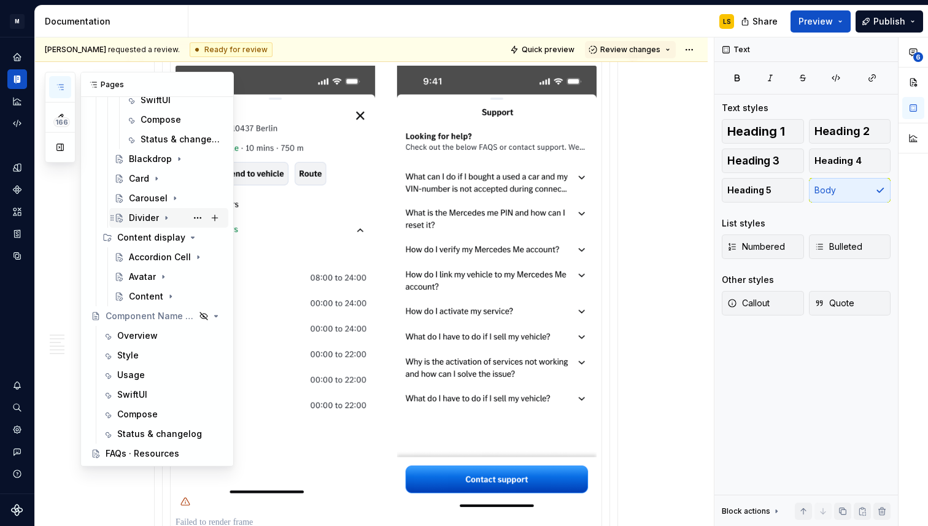
click at [149, 214] on div "Divider" at bounding box center [144, 218] width 30 height 12
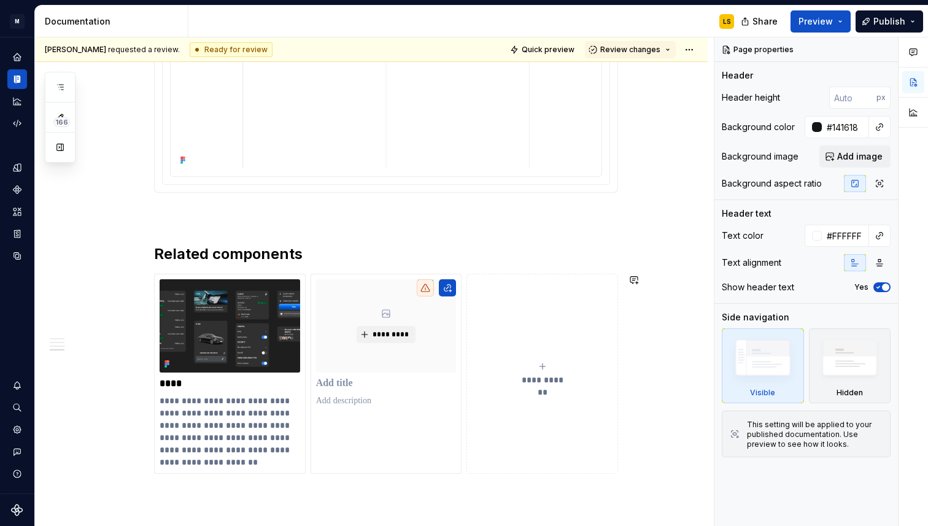
scroll to position [1169, 0]
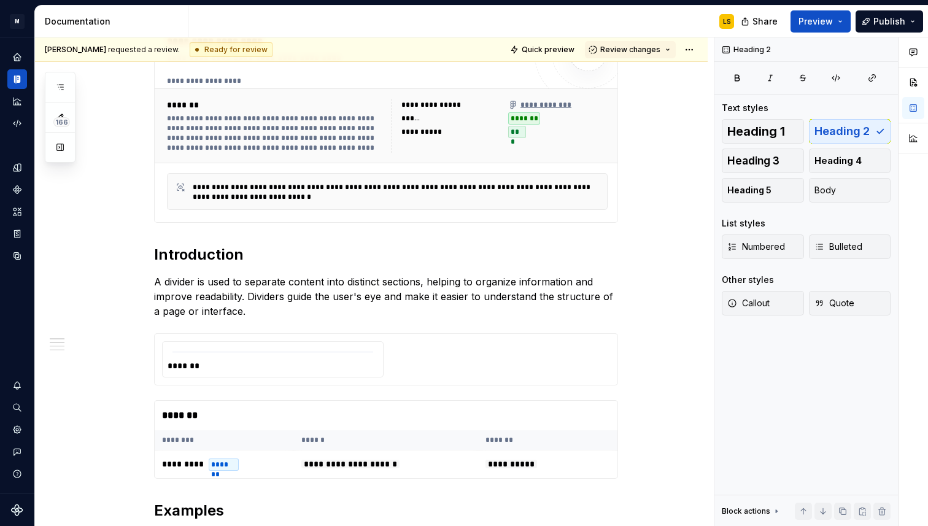
scroll to position [0, 0]
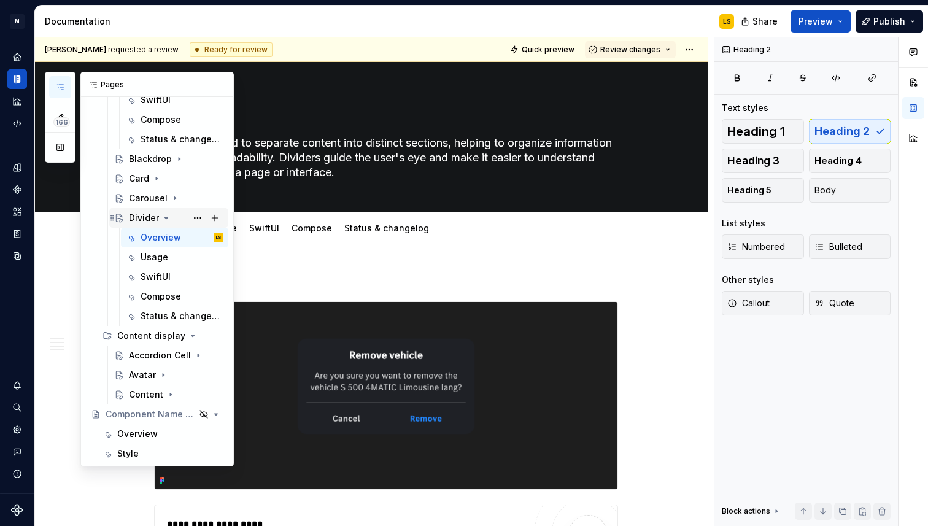
click at [167, 220] on icon "Page tree" at bounding box center [166, 218] width 10 height 10
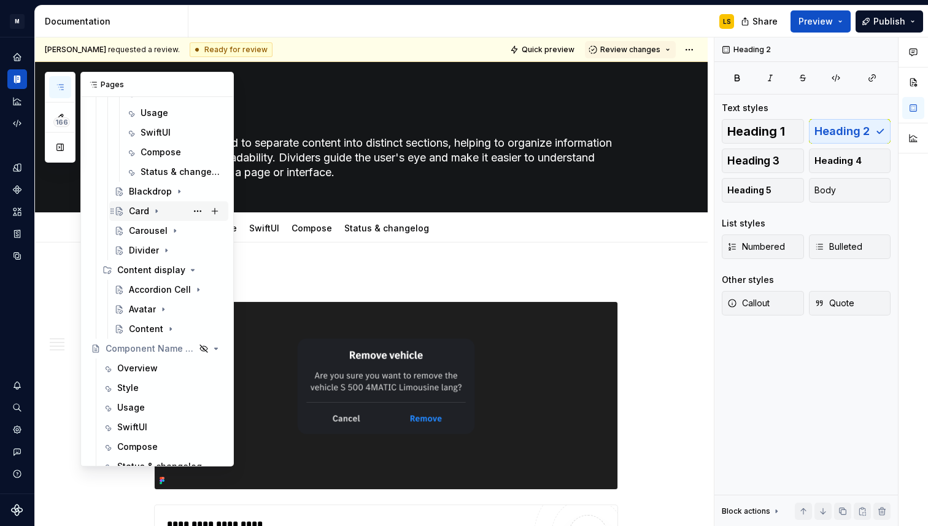
scroll to position [806, 0]
click at [150, 191] on div "Blackdrop" at bounding box center [150, 193] width 43 height 12
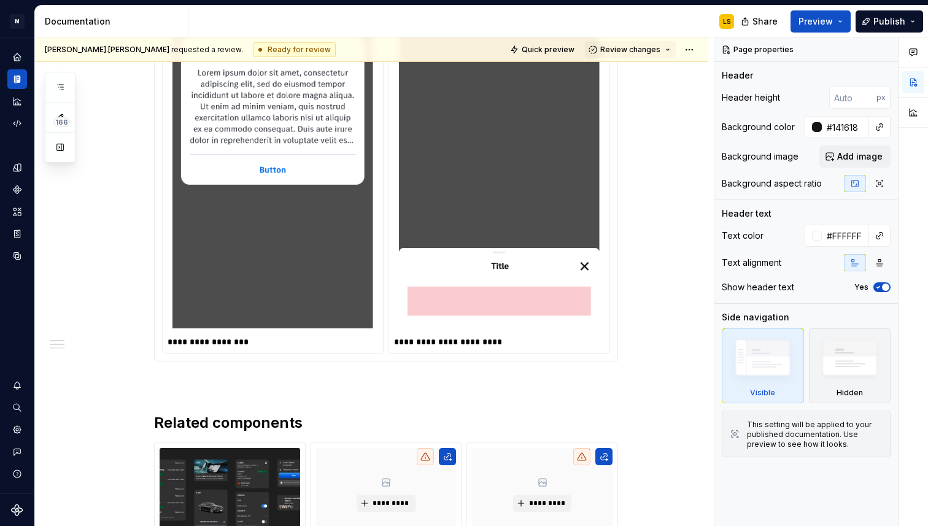
scroll to position [1248, 0]
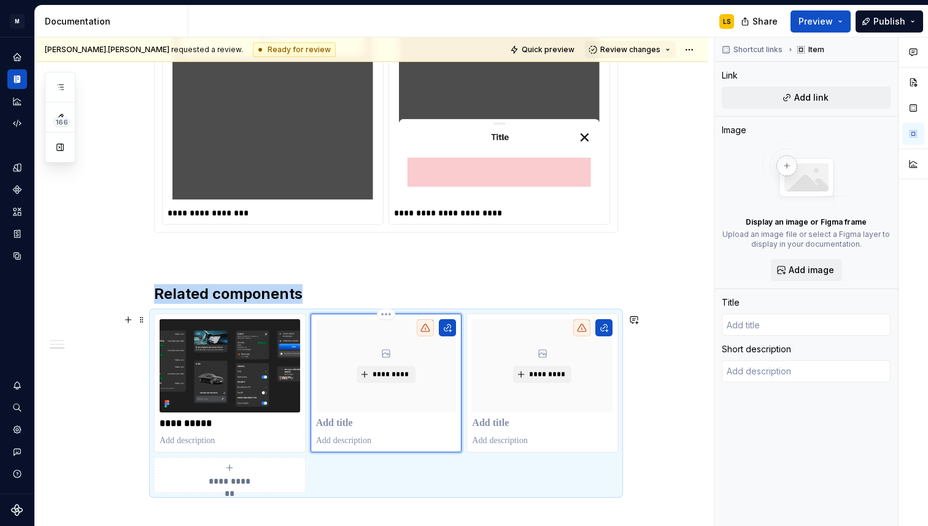
click at [382, 343] on div "*********" at bounding box center [386, 365] width 141 height 93
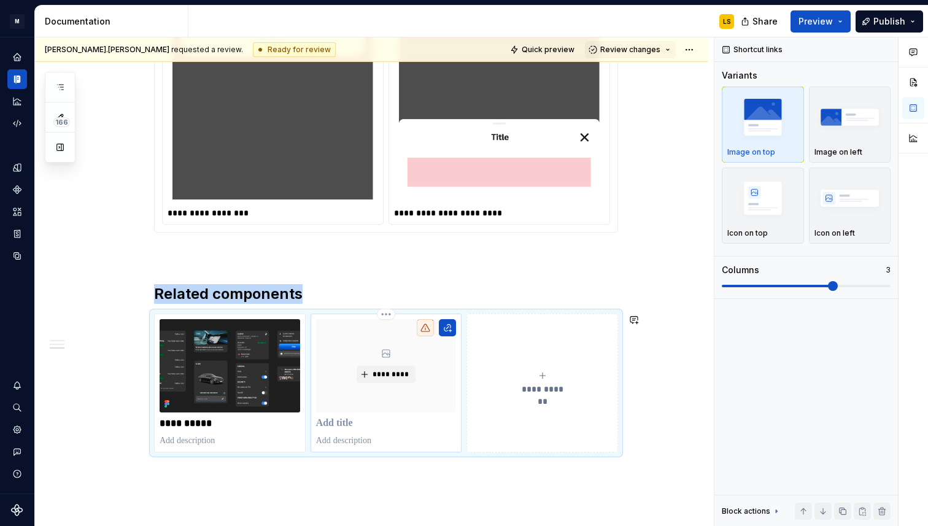
click at [393, 343] on div "*********" at bounding box center [386, 365] width 141 height 93
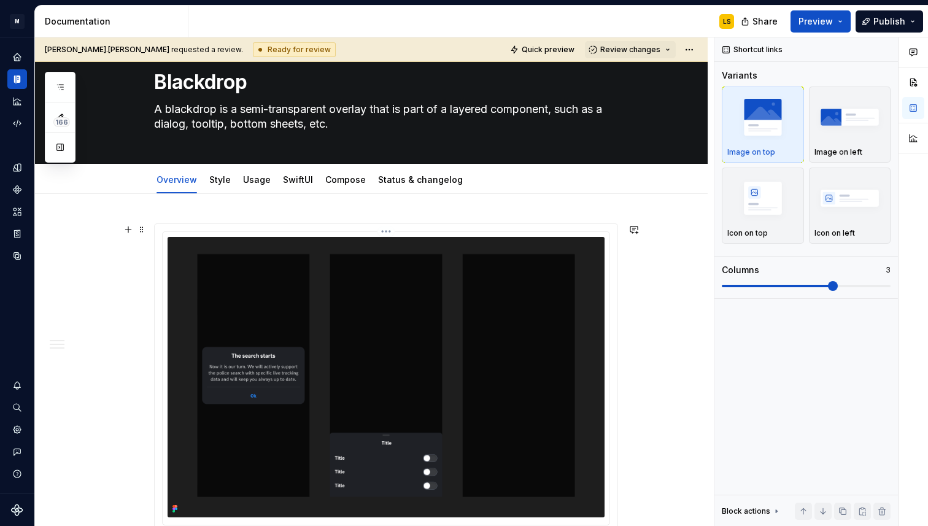
scroll to position [0, 0]
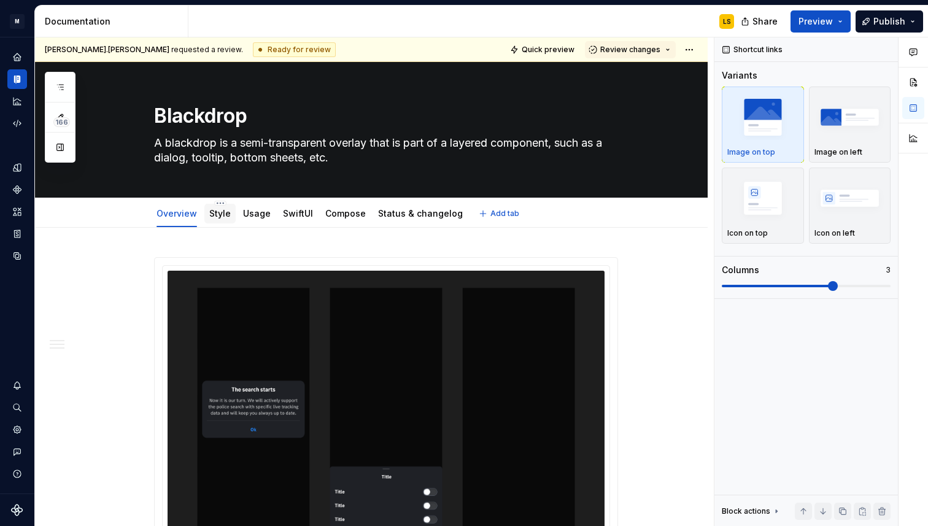
click at [231, 221] on div "Style" at bounding box center [219, 214] width 31 height 20
click at [218, 218] on link "Style" at bounding box center [219, 213] width 21 height 10
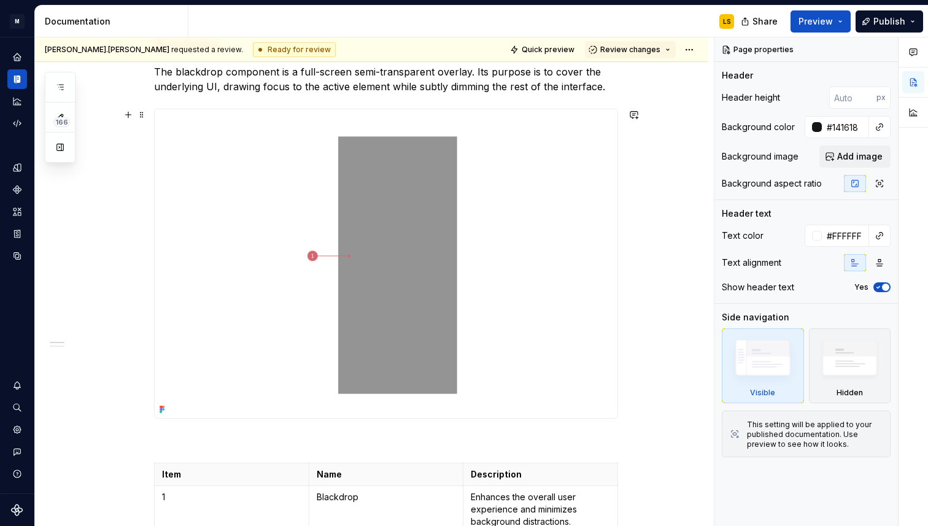
scroll to position [262, 0]
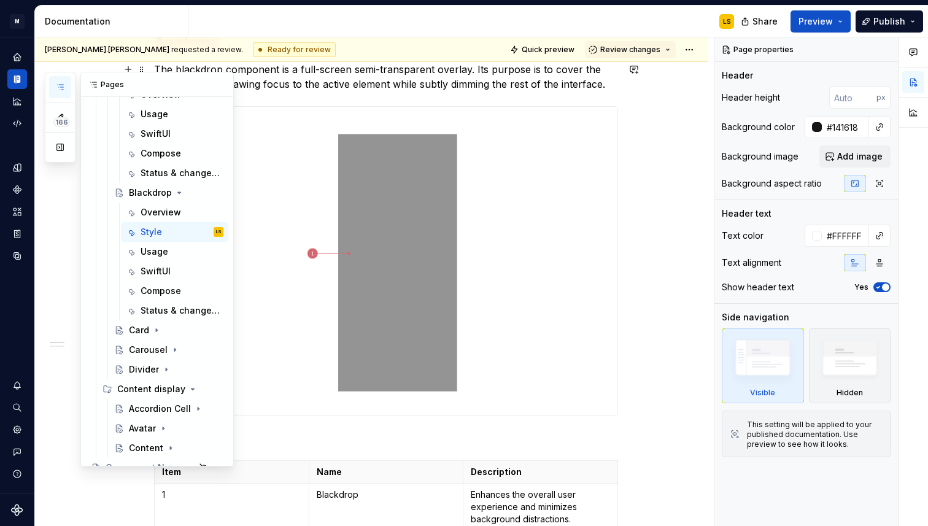
click at [60, 90] on icon "button" at bounding box center [60, 87] width 6 height 5
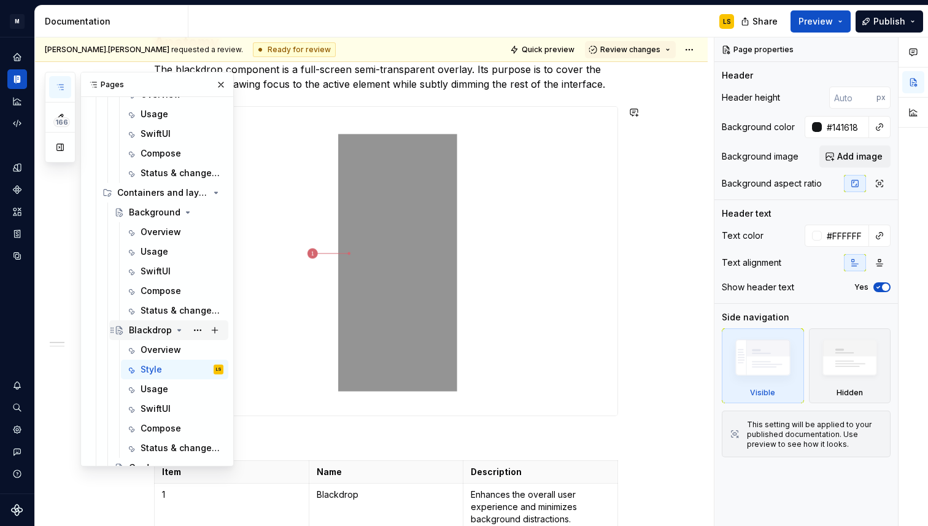
scroll to position [666, 0]
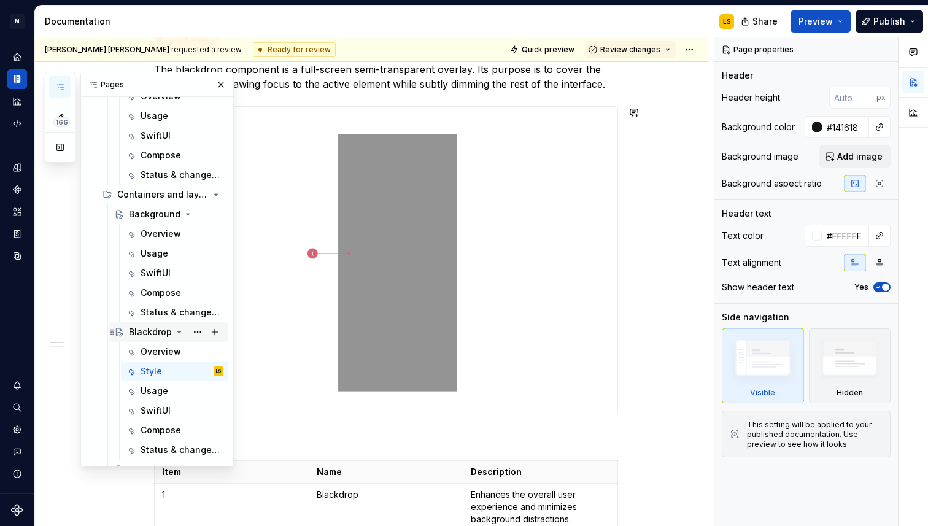
click at [178, 332] on icon "Page tree" at bounding box center [179, 332] width 3 height 1
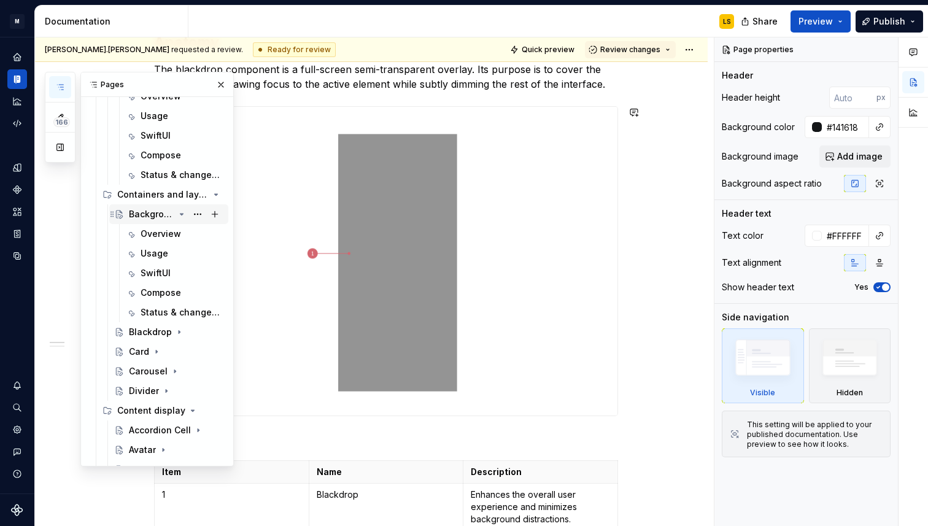
click at [159, 214] on div "Background" at bounding box center [151, 214] width 45 height 12
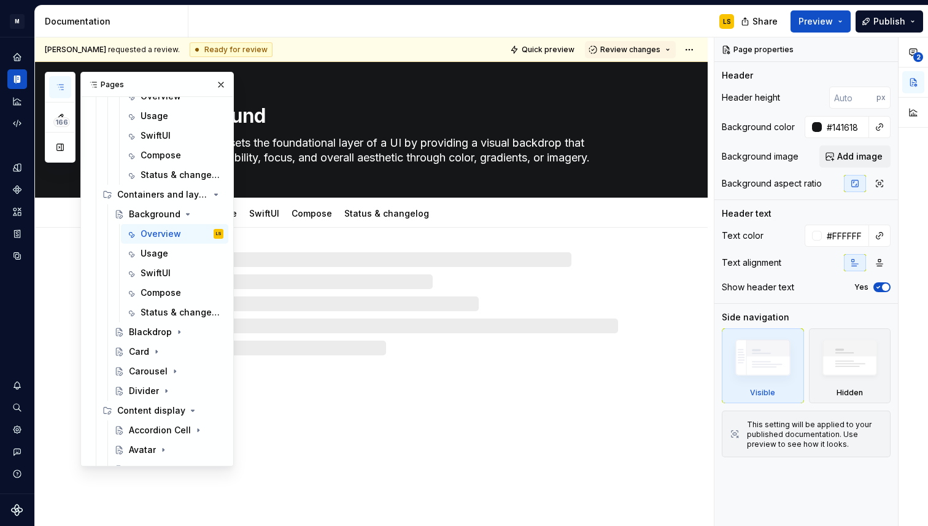
type textarea "*"
